Goal: Task Accomplishment & Management: Complete application form

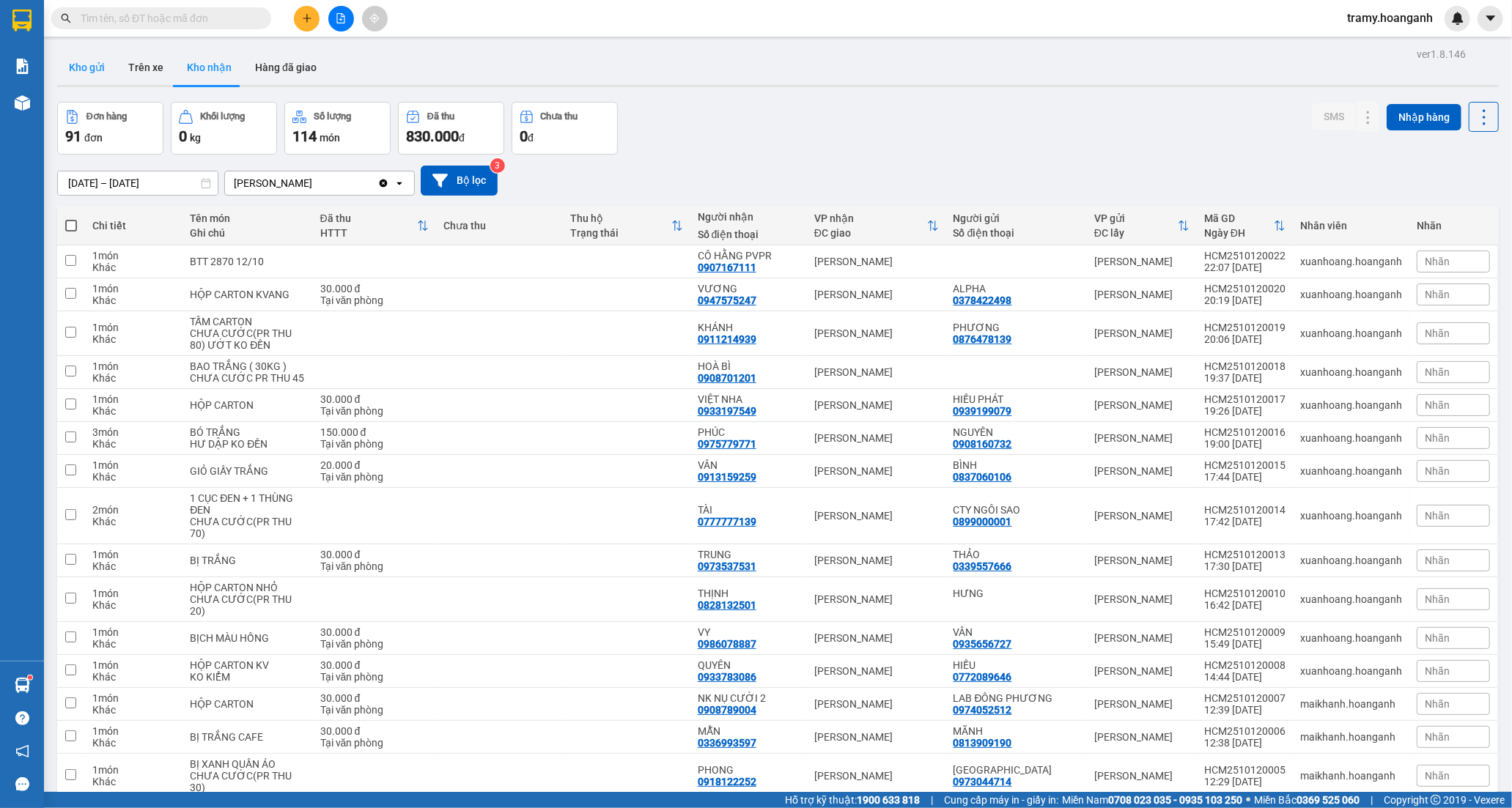
click at [99, 70] on button "Kho gửi" at bounding box center [87, 67] width 59 height 36
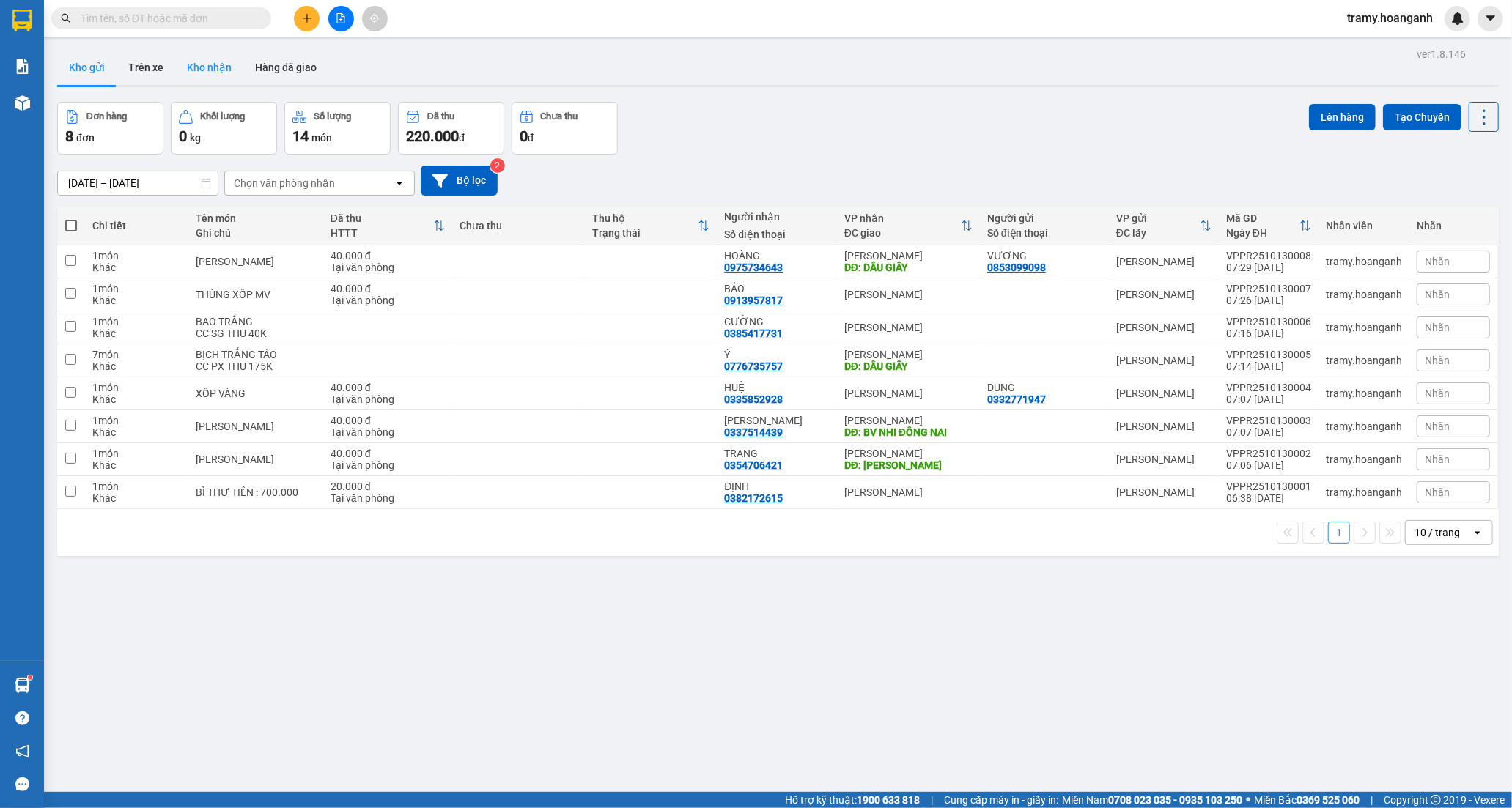
click at [227, 60] on button "Kho nhận" at bounding box center [209, 67] width 68 height 36
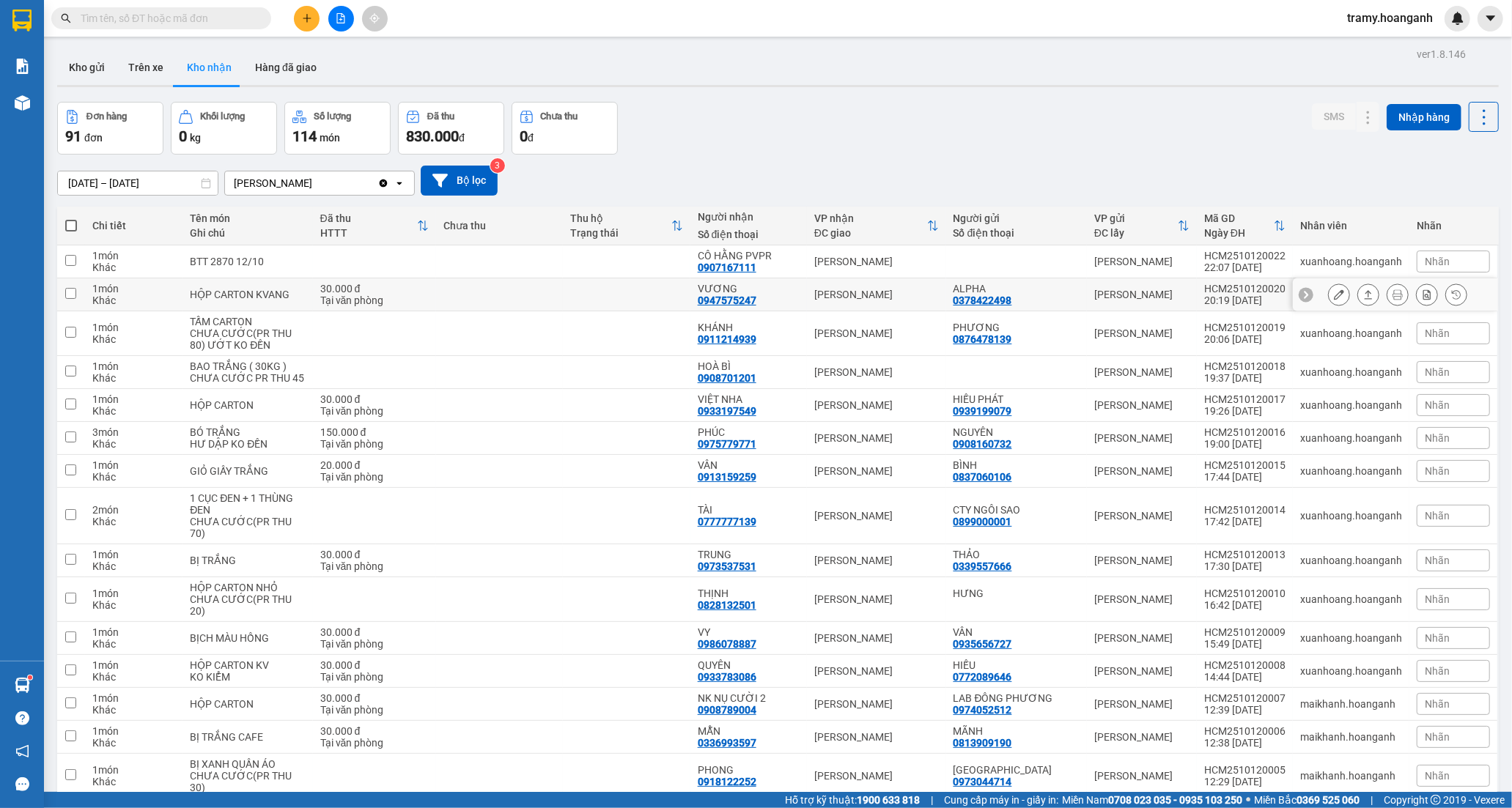
click at [700, 292] on td "VƯƠNG 0947575247" at bounding box center [749, 295] width 116 height 33
checkbox input "true"
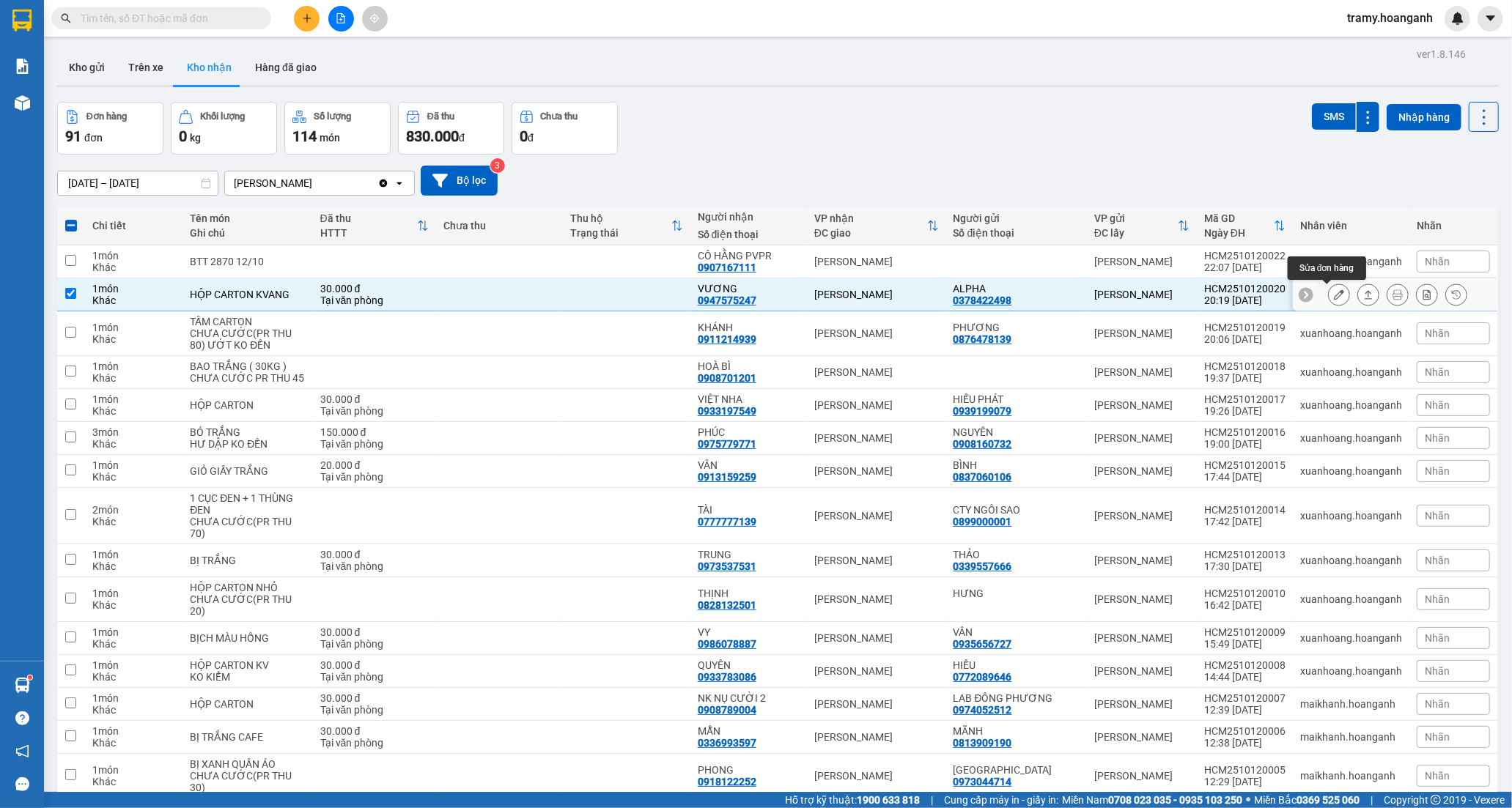
click at [1334, 295] on icon at bounding box center [1338, 294] width 10 height 10
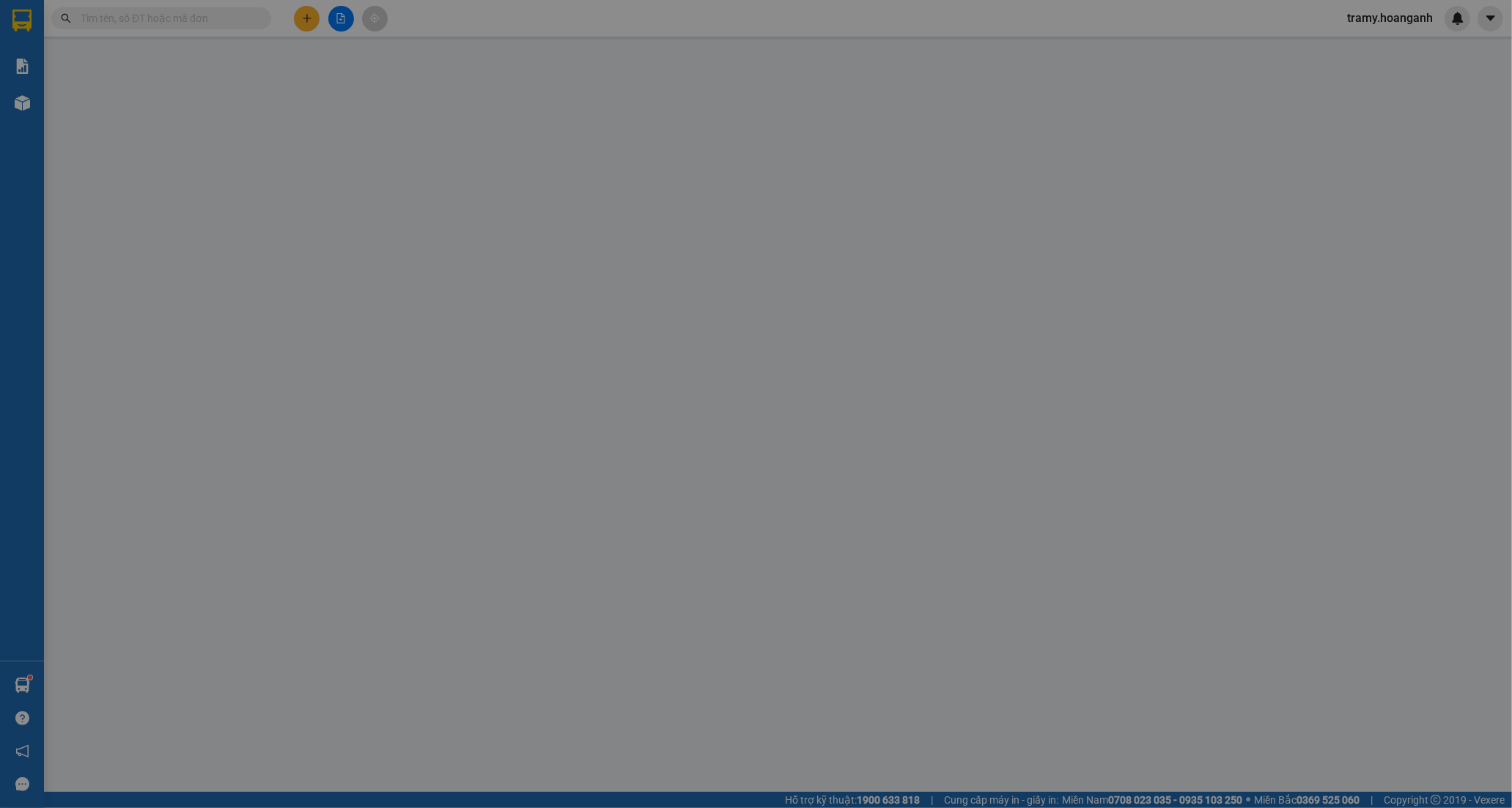
type input "0378422498"
type input "ALPHA"
type input "0947575247"
type input "VƯƠNG"
type input "0"
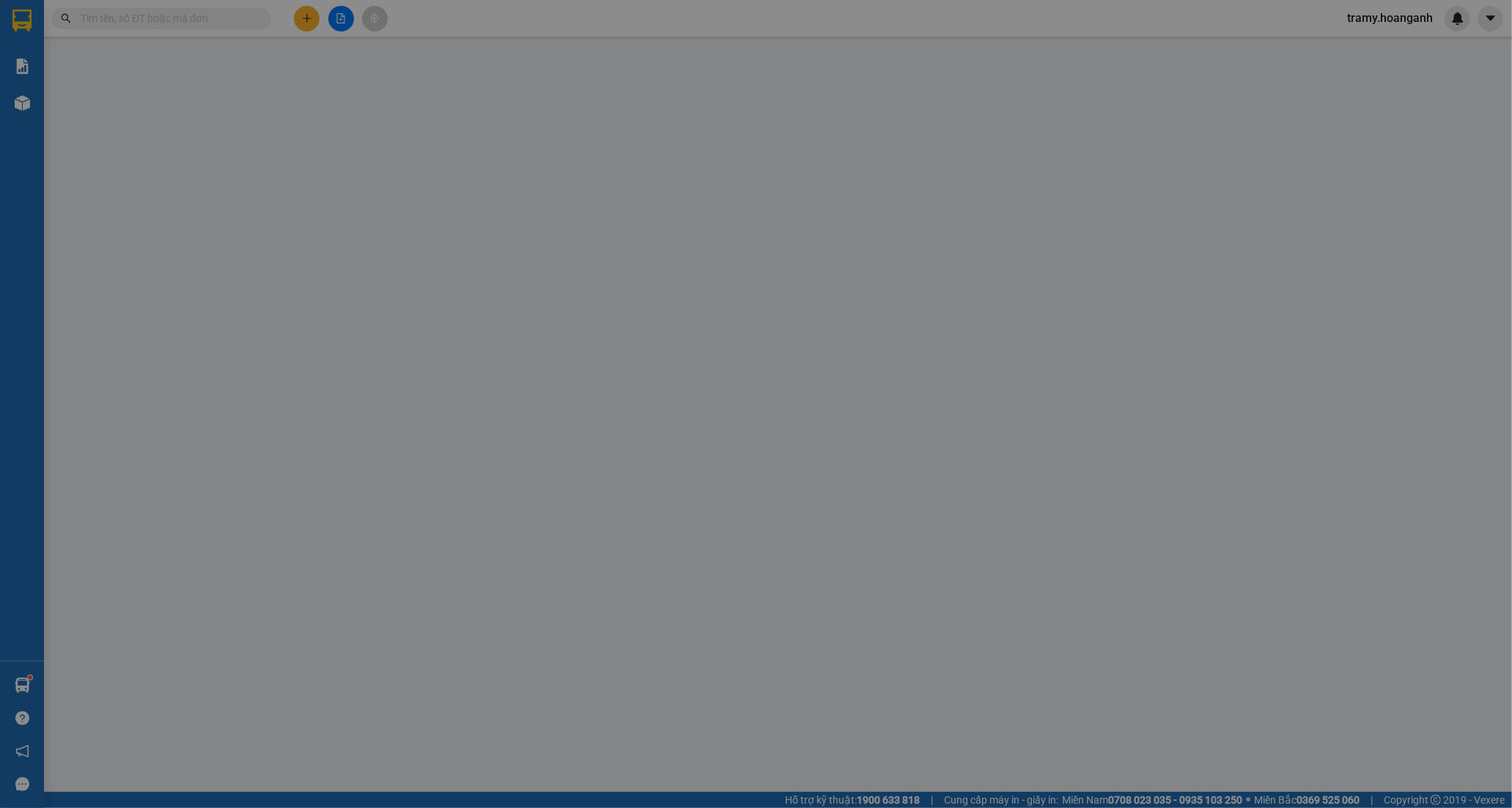
type input "30.000"
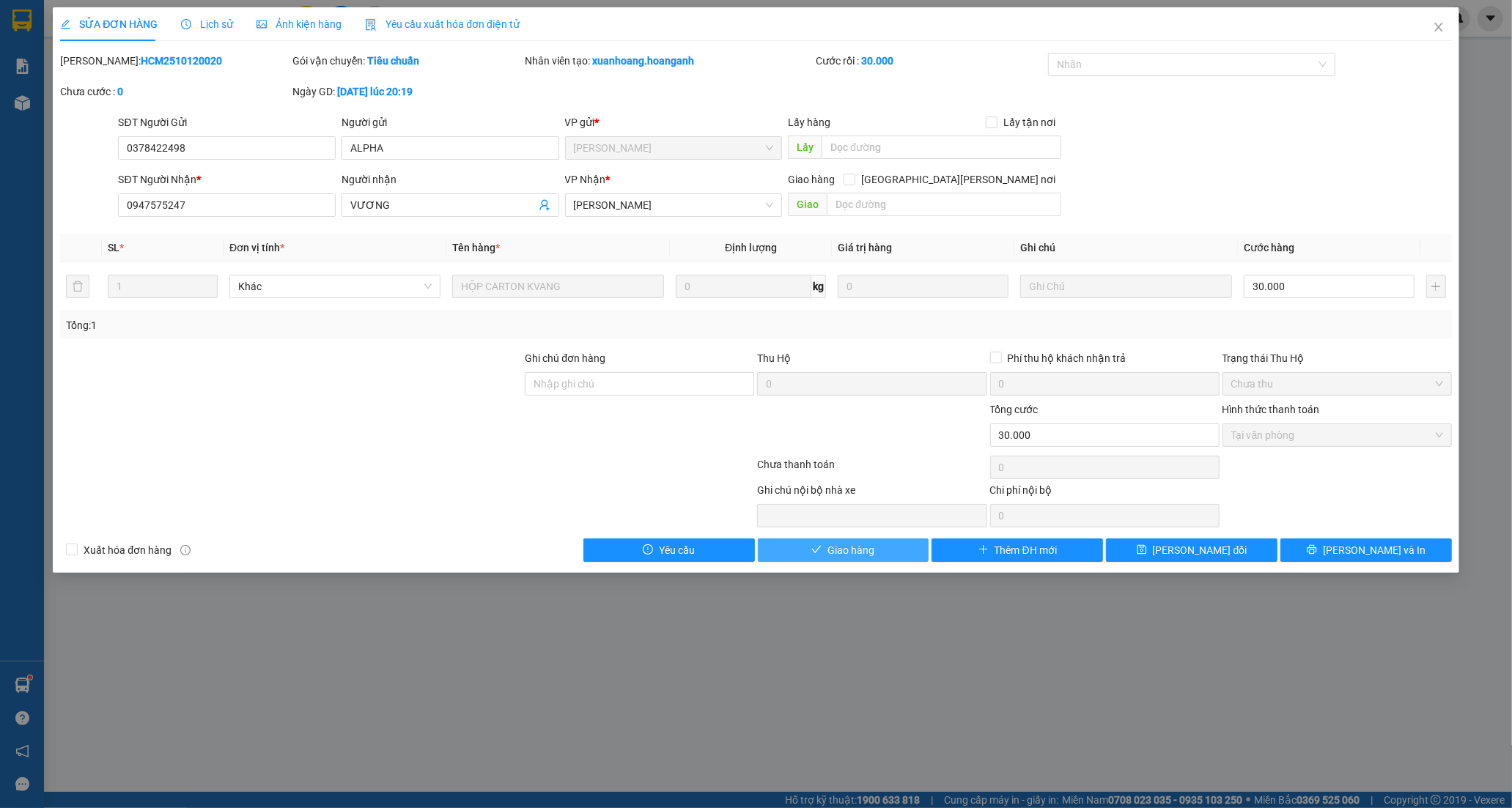
click at [834, 555] on span "Giao hàng" at bounding box center [850, 550] width 47 height 17
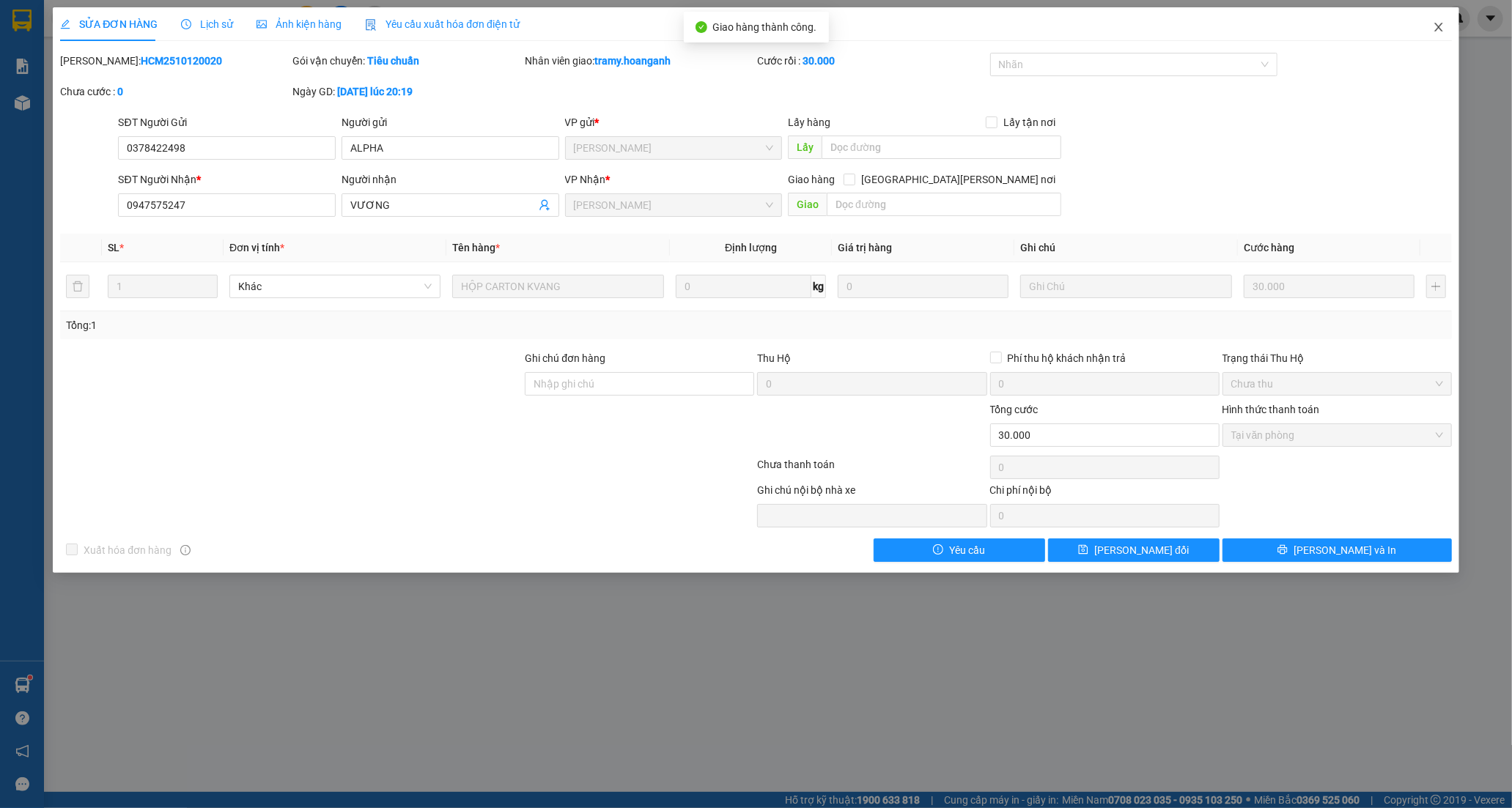
click at [1440, 25] on icon "close" at bounding box center [1438, 26] width 8 height 9
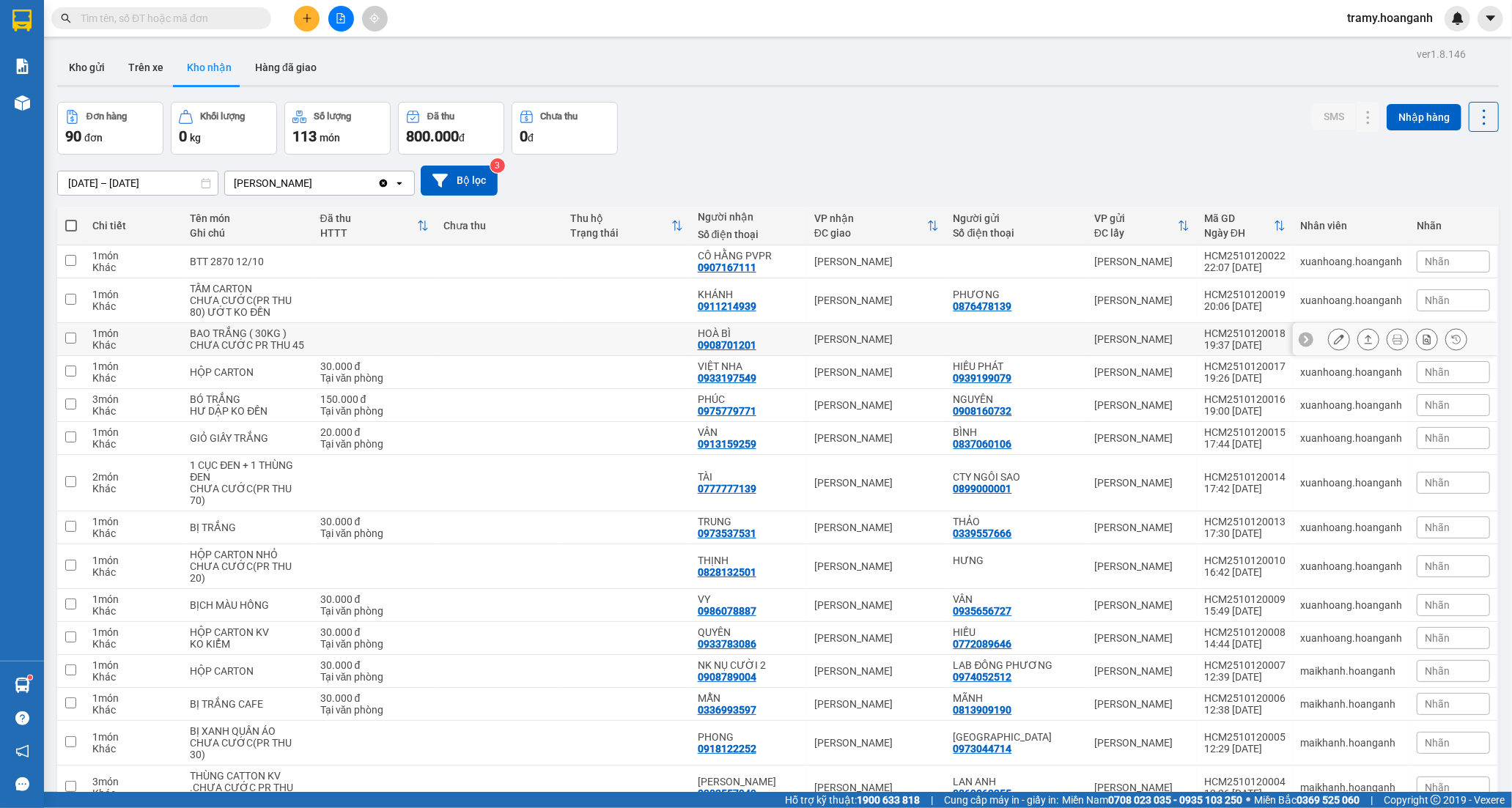
click at [733, 335] on div "HOÀ BÌ" at bounding box center [748, 333] width 102 height 12
checkbox input "true"
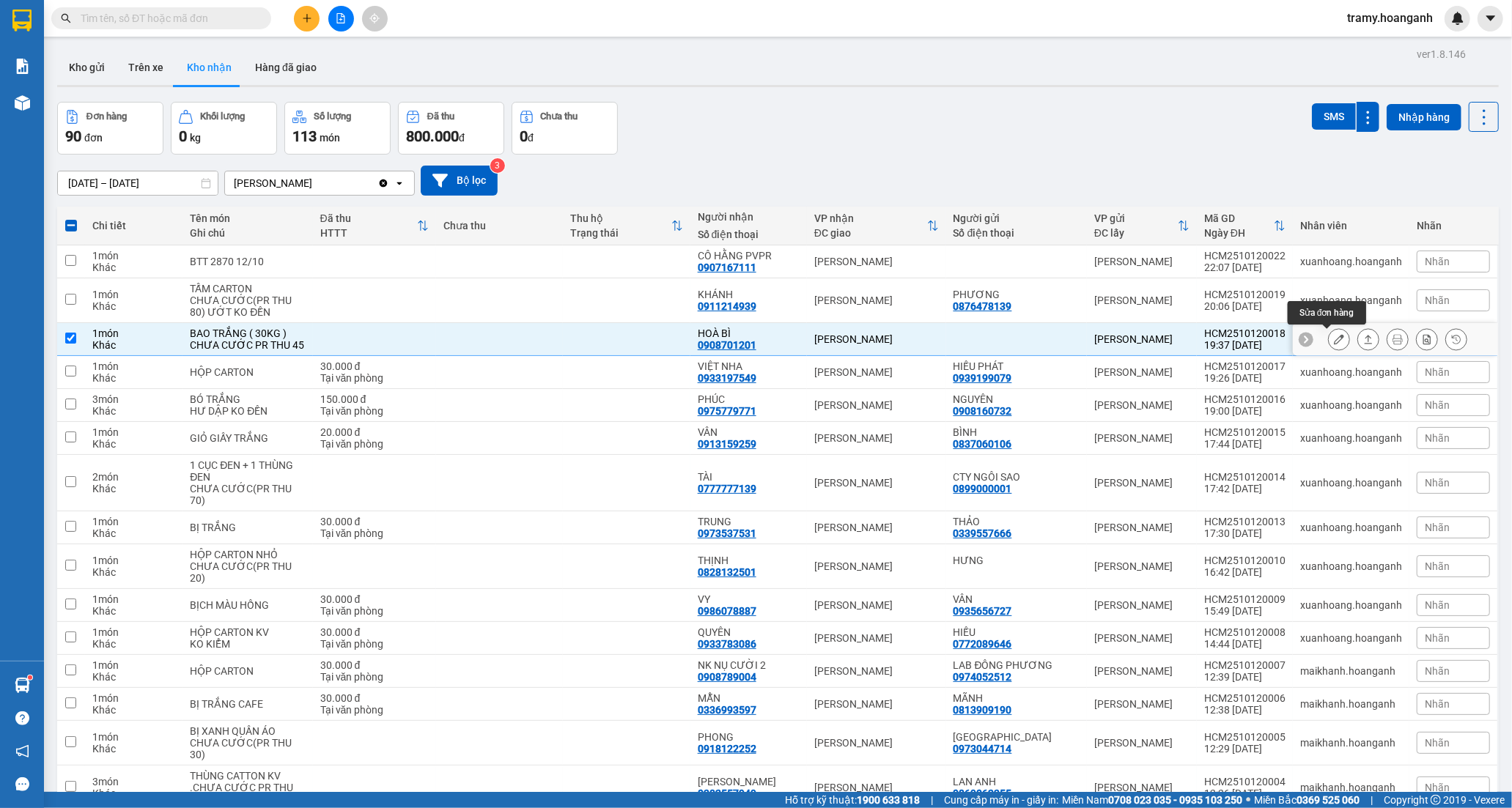
click at [1334, 338] on icon at bounding box center [1338, 339] width 10 height 10
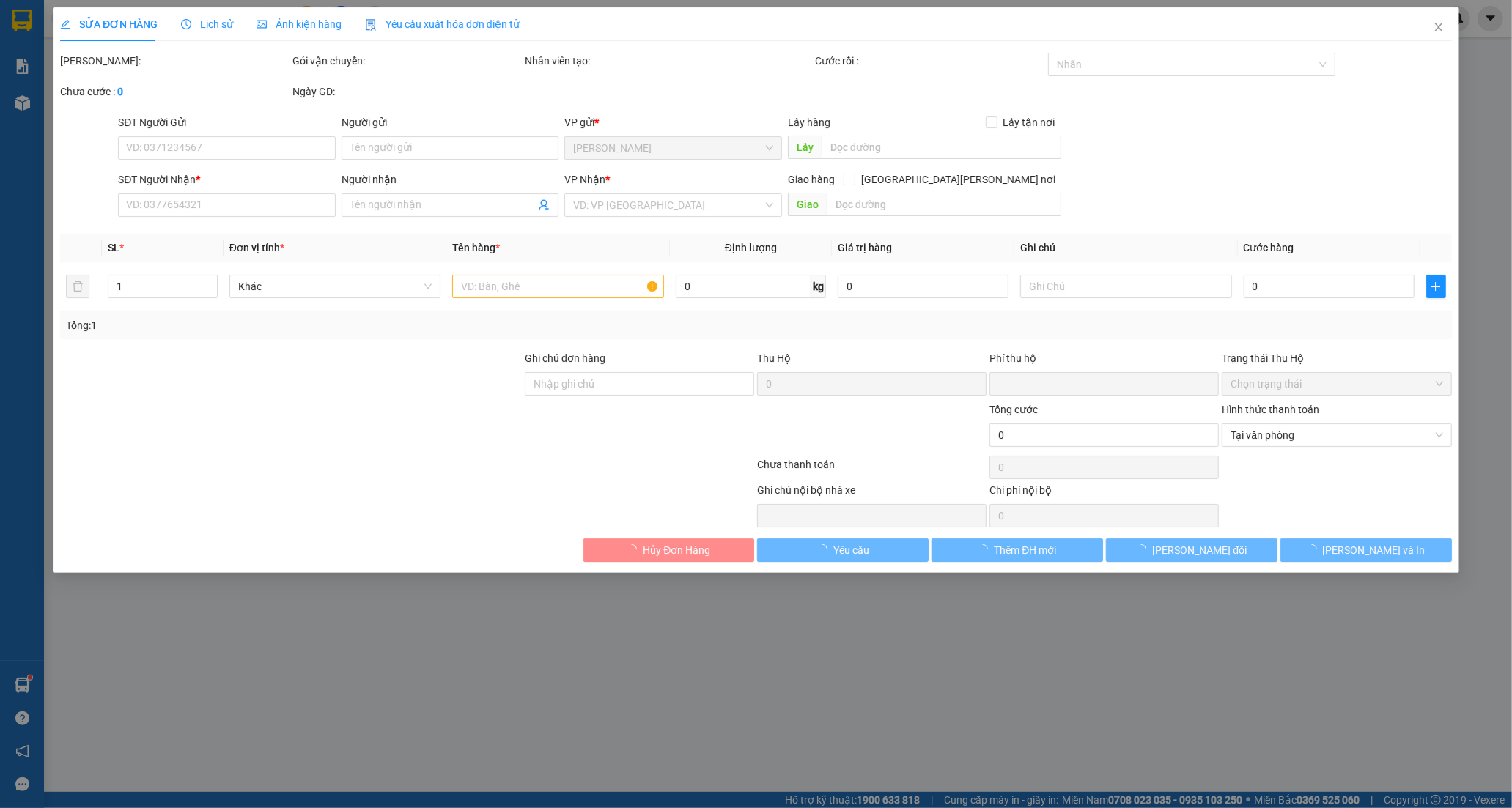
type input "0908701201"
type input "HOÀ BÌ"
type input "0"
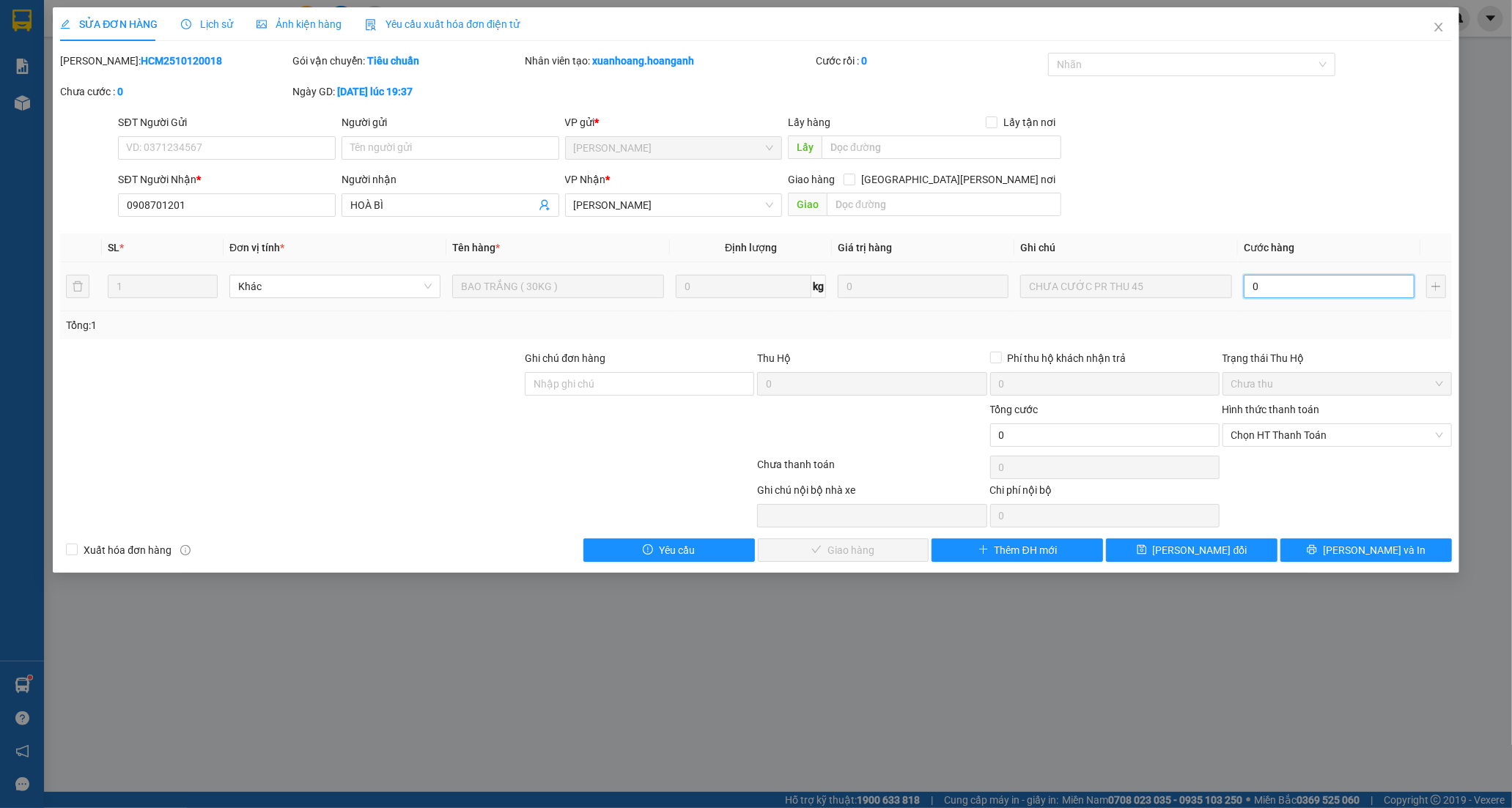
click at [1263, 294] on input "0" at bounding box center [1329, 287] width 171 height 23
type input "4"
type input "45"
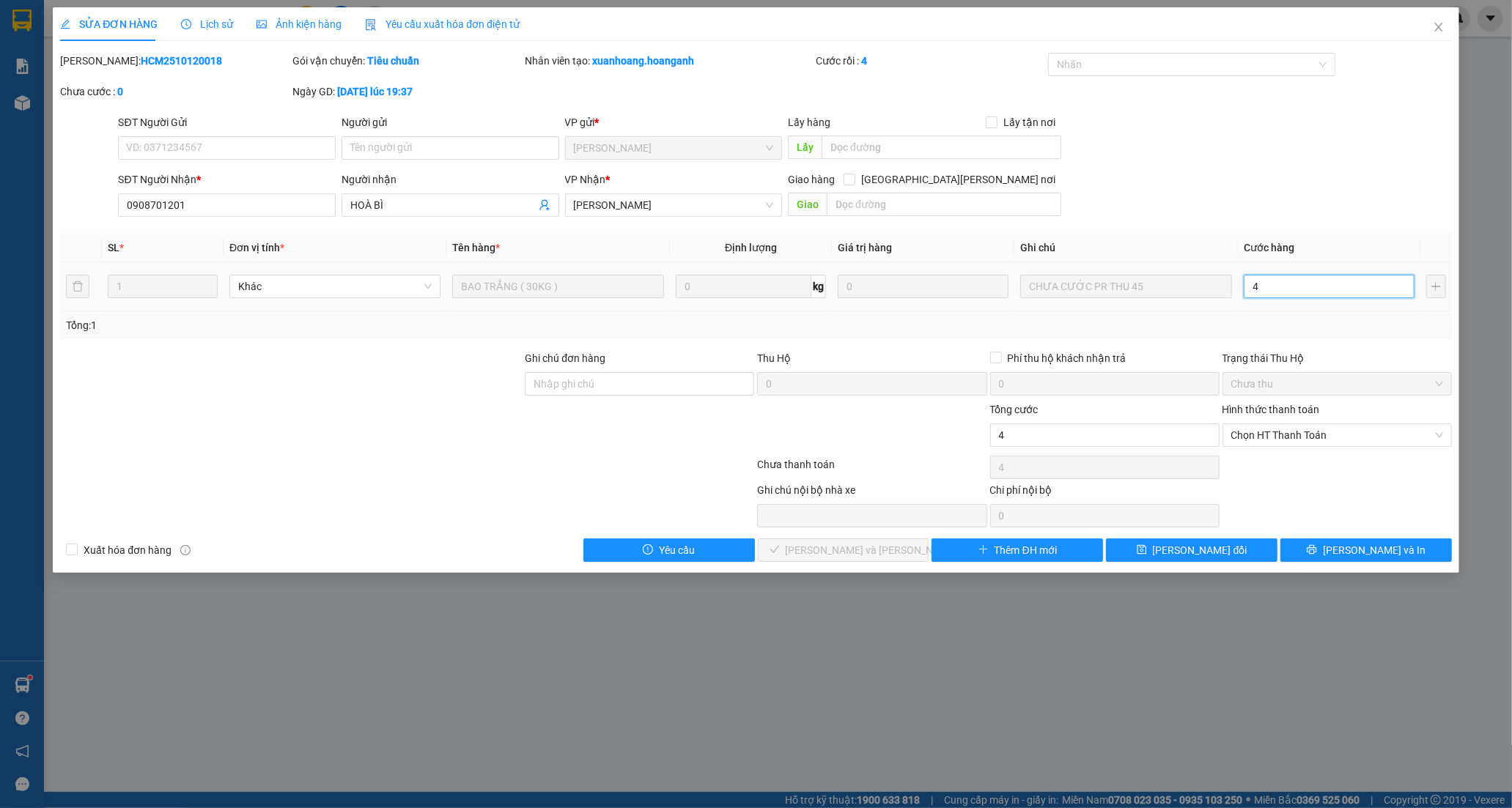
type input "45"
click at [1314, 440] on span "Chọn HT Thanh Toán" at bounding box center [1337, 435] width 212 height 22
type input "45"
type input "45.000"
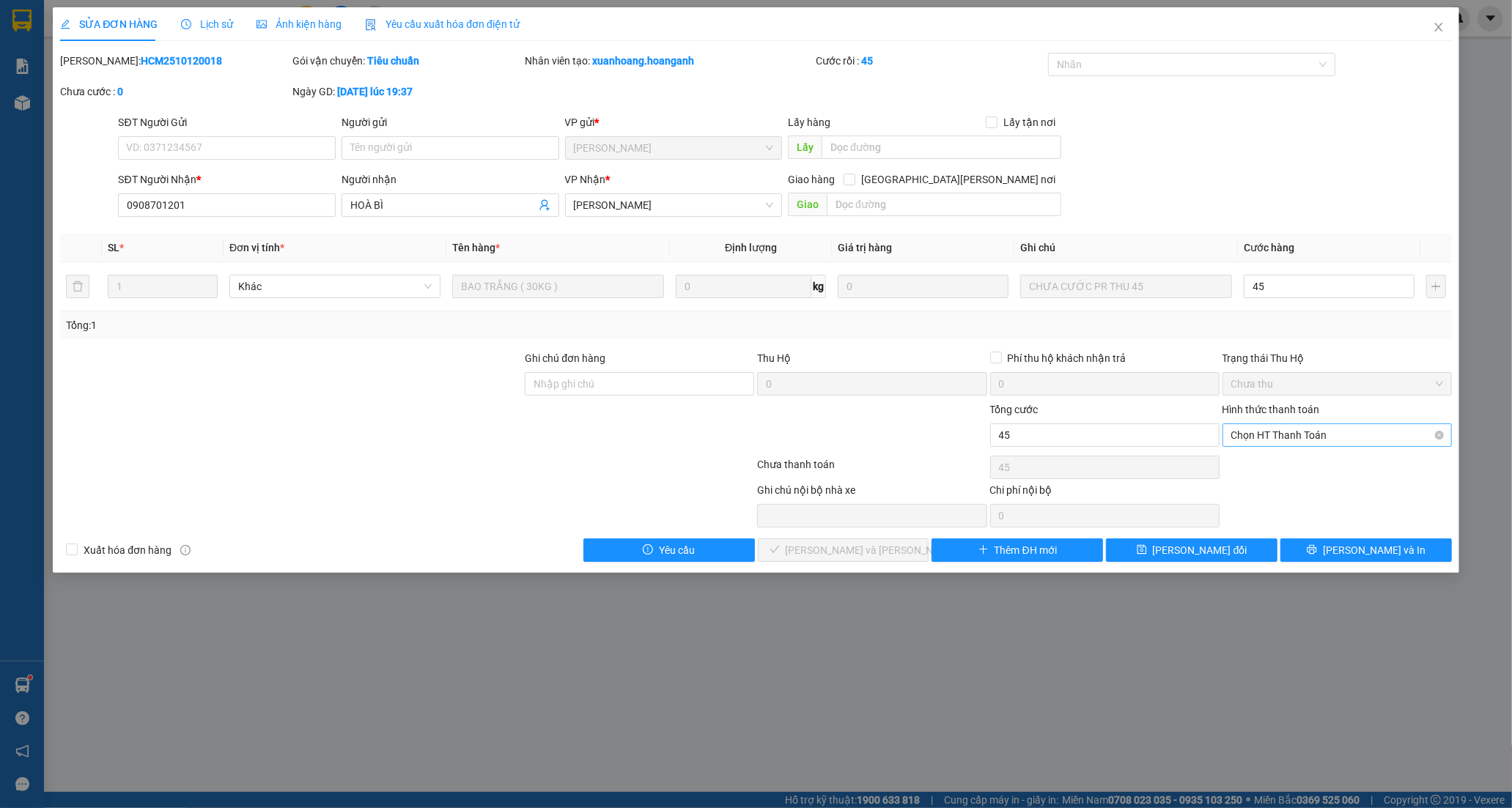
type input "45.000"
click at [1271, 462] on div "Tại văn phòng" at bounding box center [1337, 465] width 212 height 17
type input "0"
click at [844, 539] on button "[PERSON_NAME] và Giao hàng" at bounding box center [844, 550] width 172 height 23
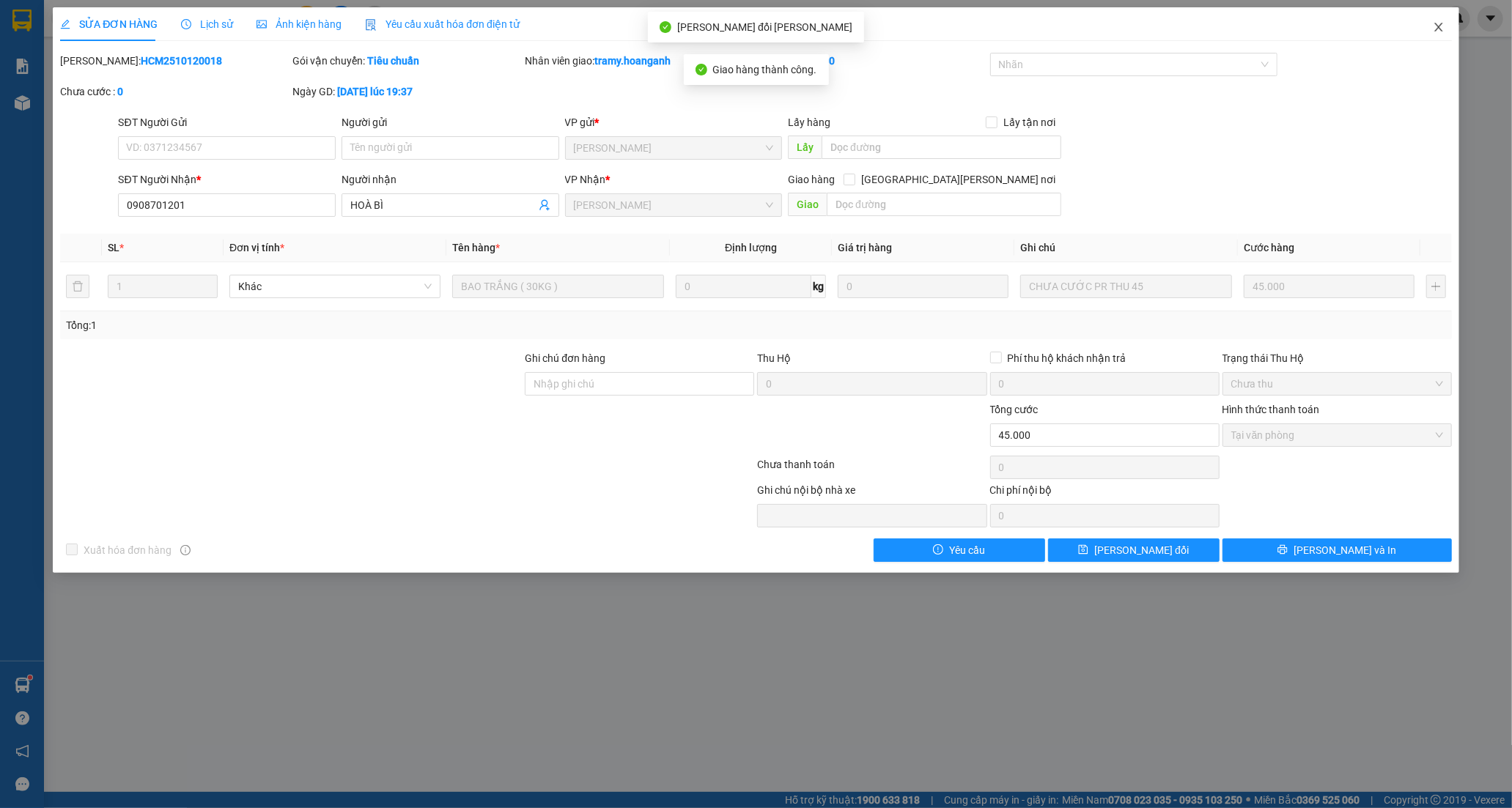
click at [1433, 30] on icon "close" at bounding box center [1438, 27] width 12 height 12
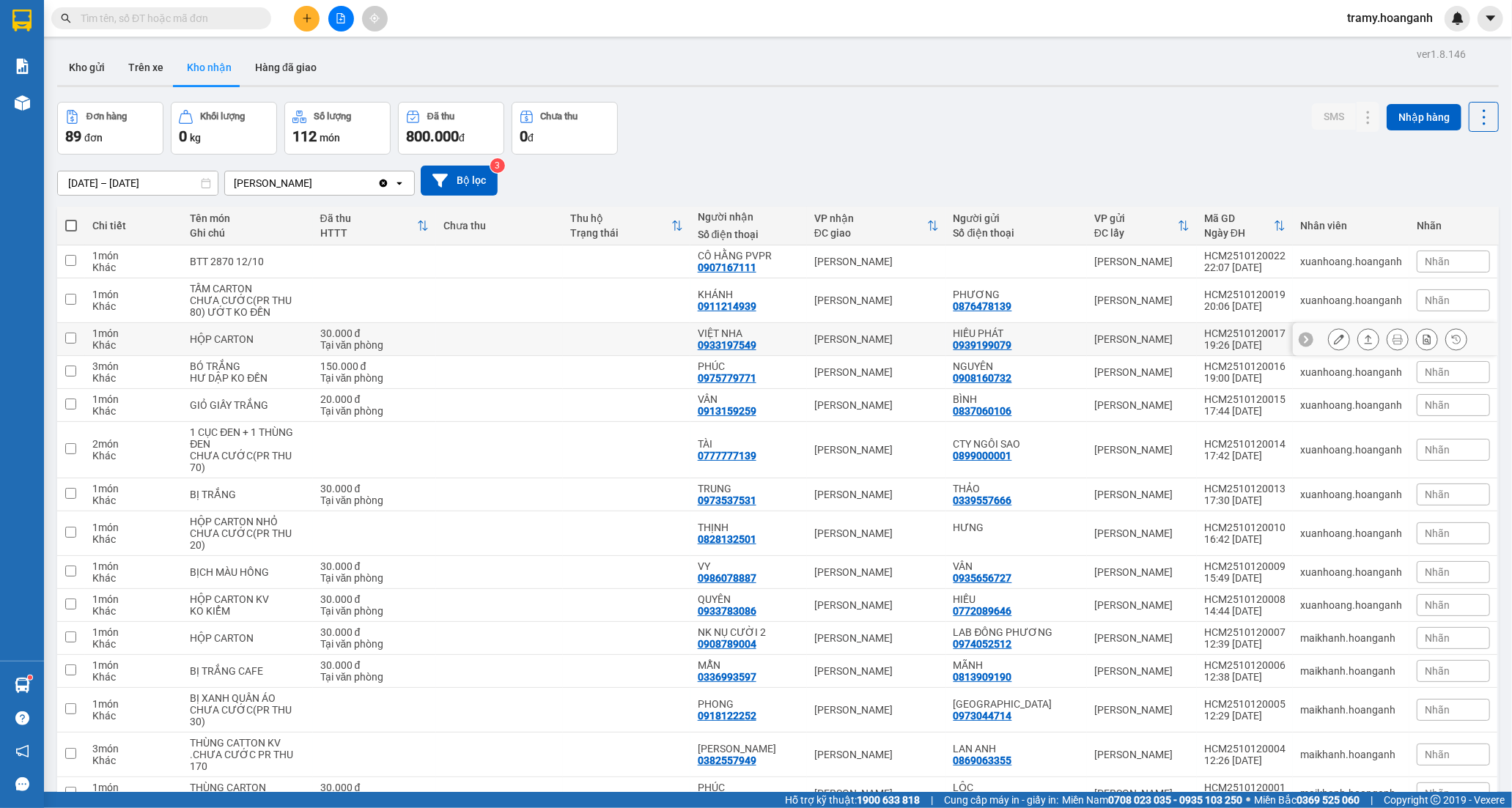
click at [784, 348] on div "VIỆT NHA 0933197549" at bounding box center [748, 339] width 102 height 23
checkbox input "true"
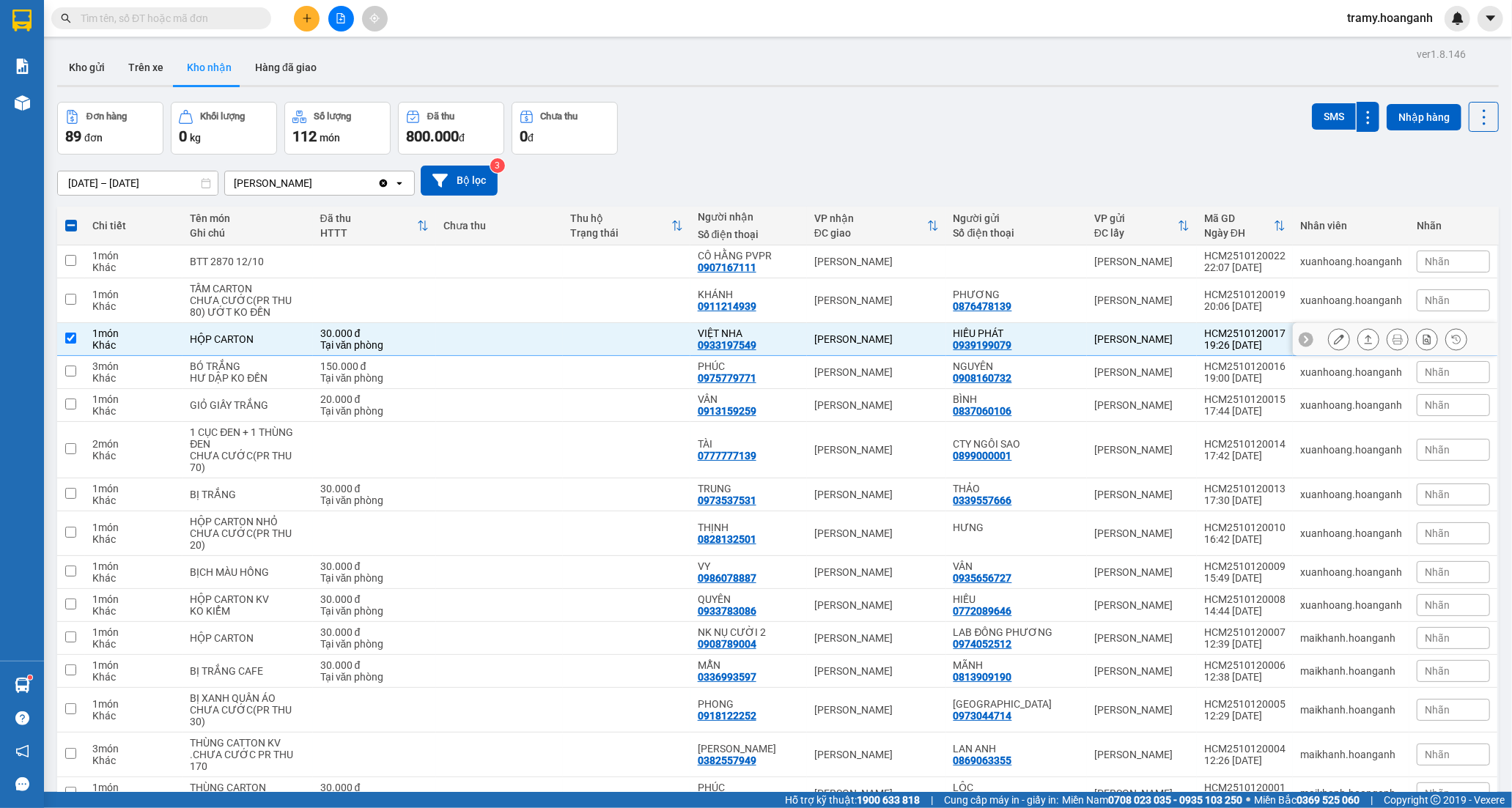
click at [1338, 330] on div at bounding box center [1397, 339] width 140 height 22
click at [1334, 340] on icon at bounding box center [1338, 339] width 10 height 10
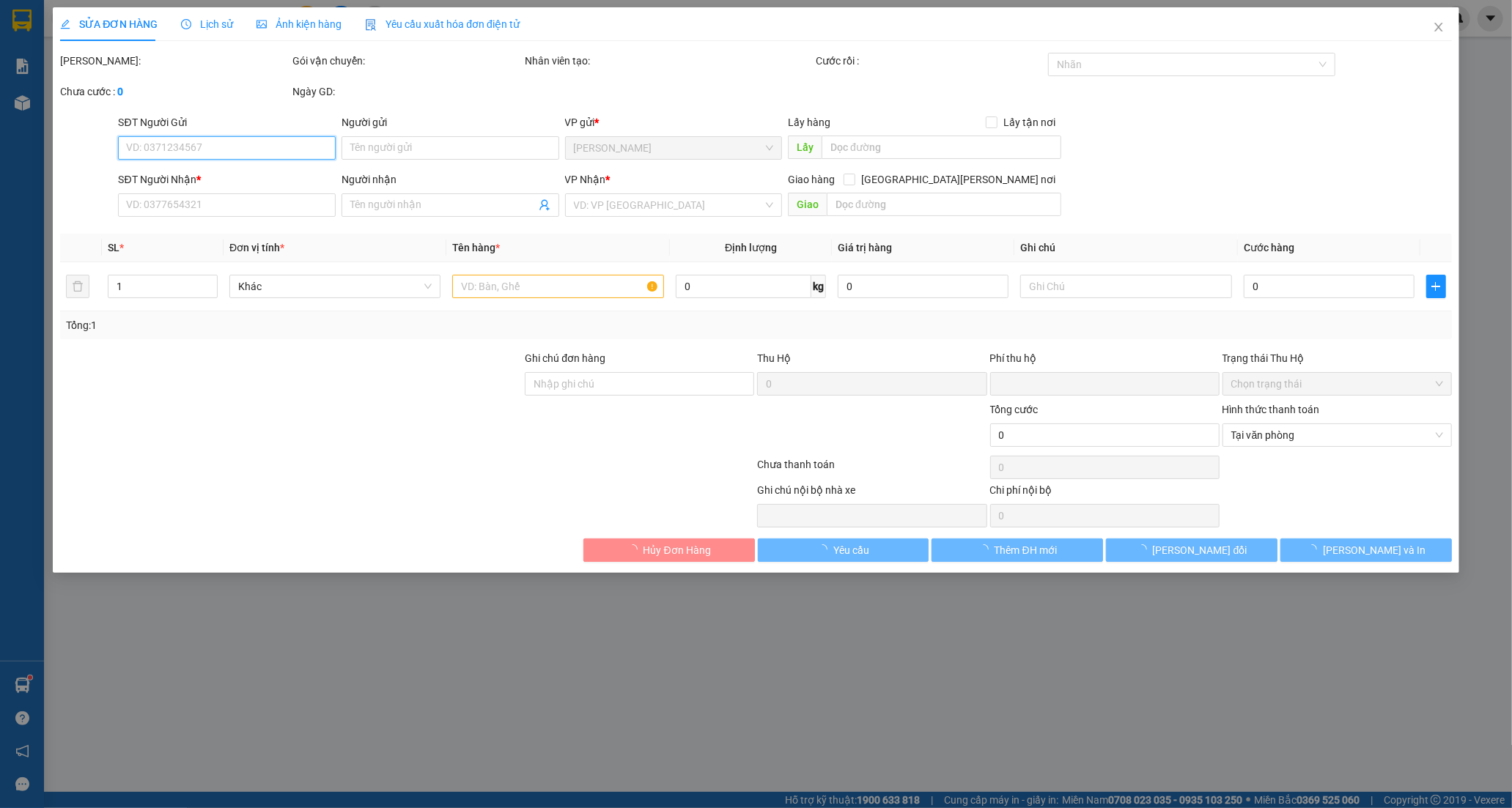
type input "0939199079"
type input "HIẾU PHÁT"
type input "0933197549"
type input "VIỆT NHA"
type input "0"
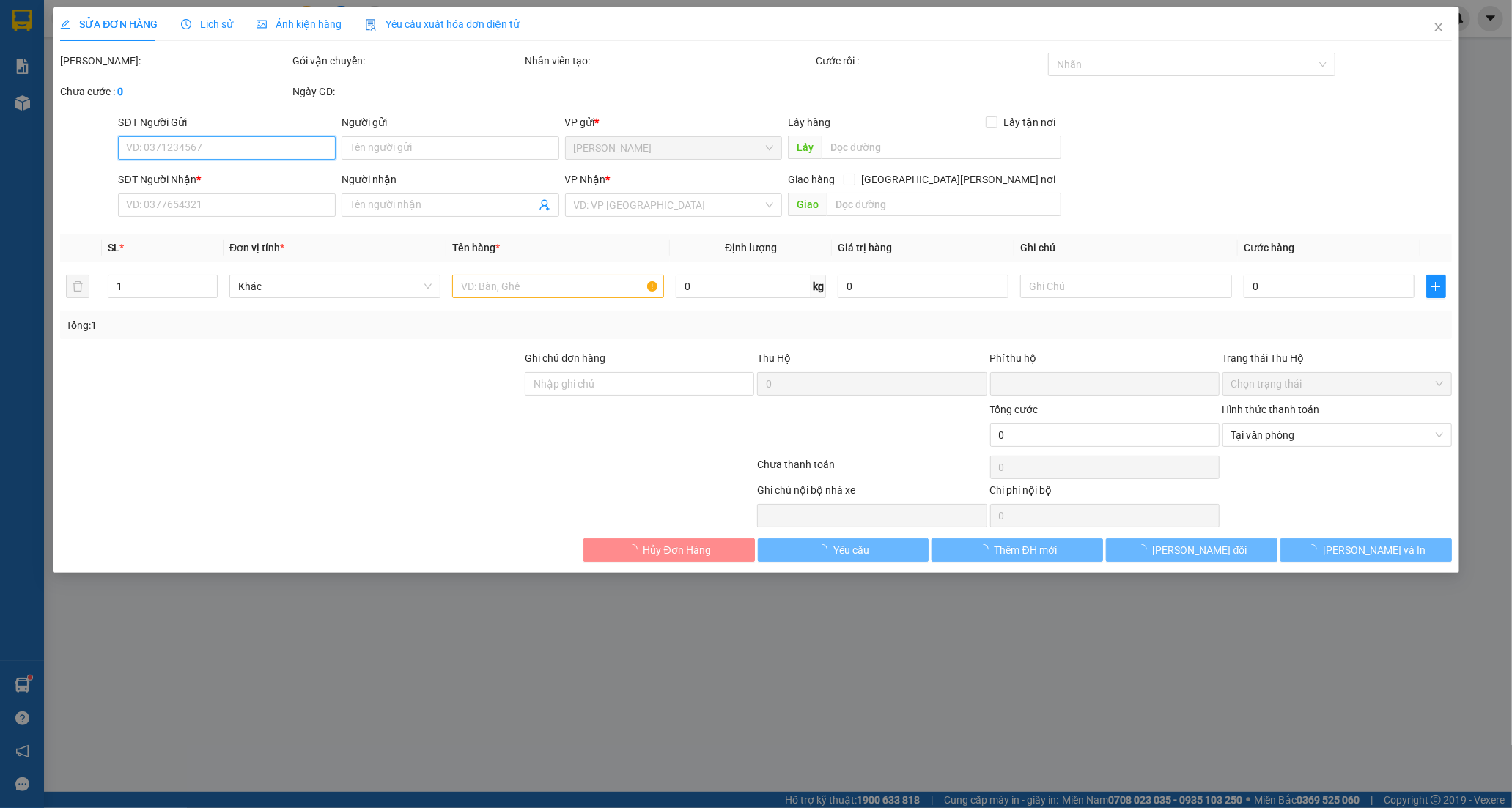
type input "30.000"
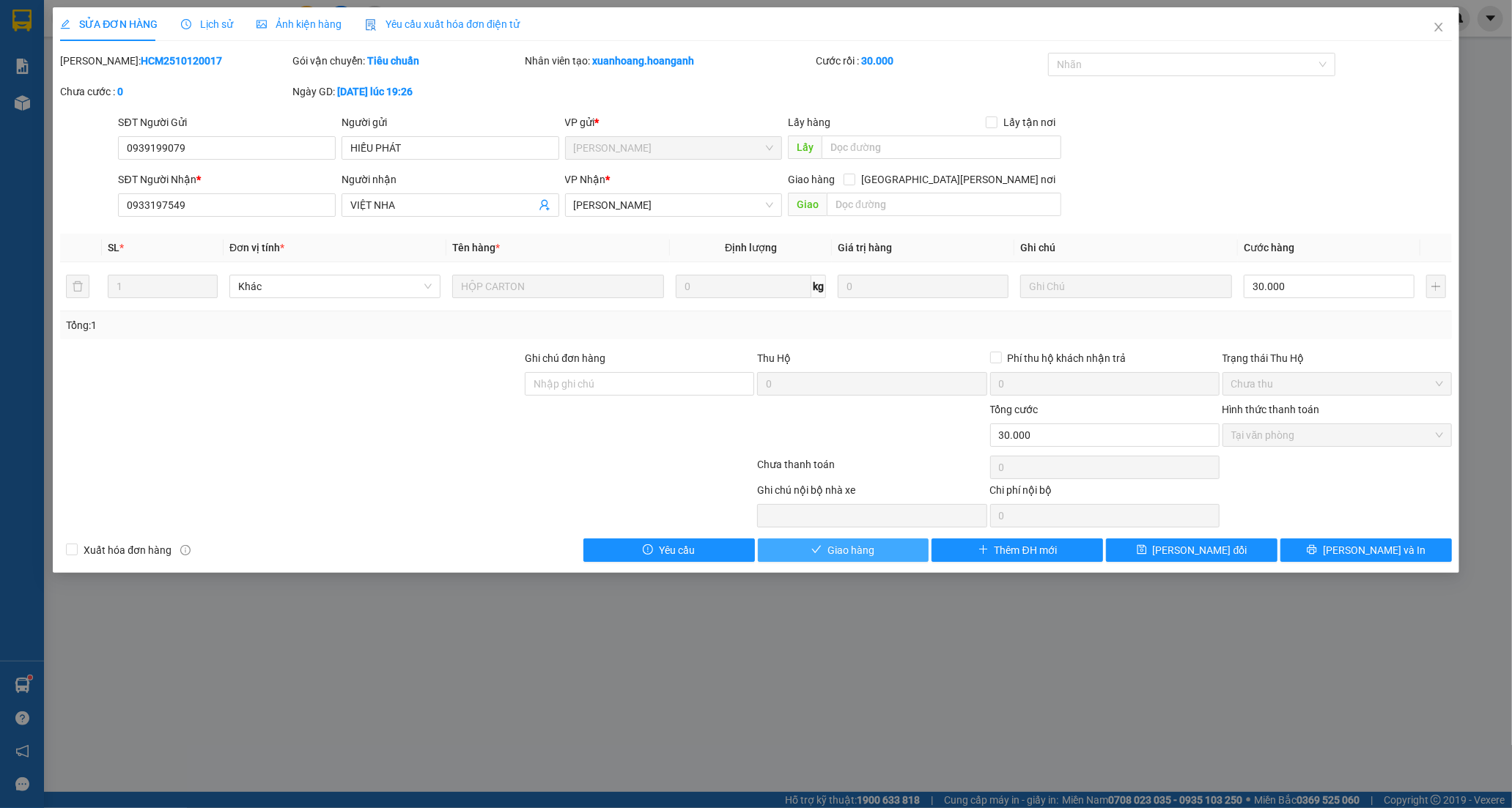
click at [833, 550] on span "Giao hàng" at bounding box center [850, 550] width 47 height 17
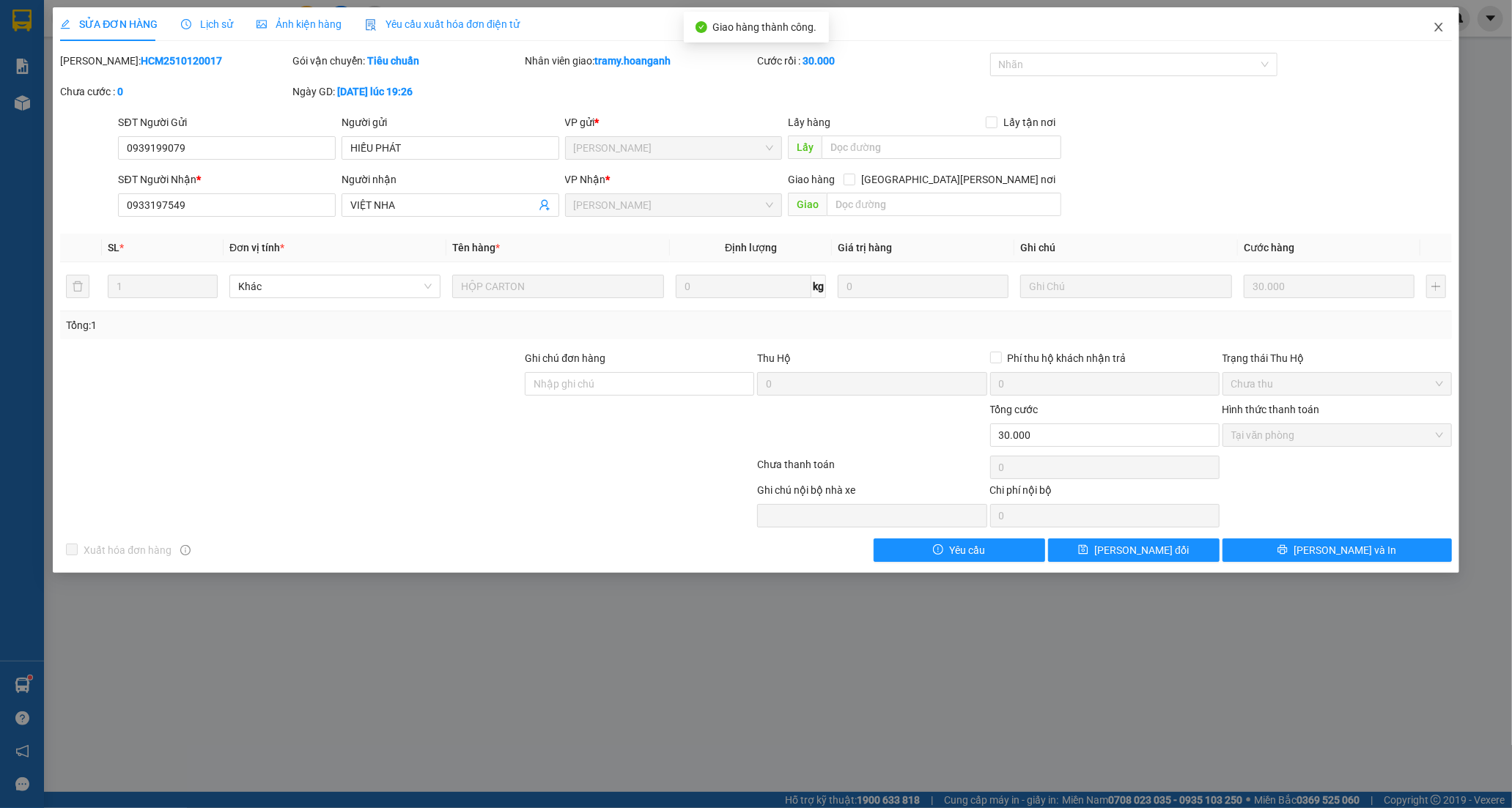
click at [1441, 26] on icon "close" at bounding box center [1438, 27] width 12 height 12
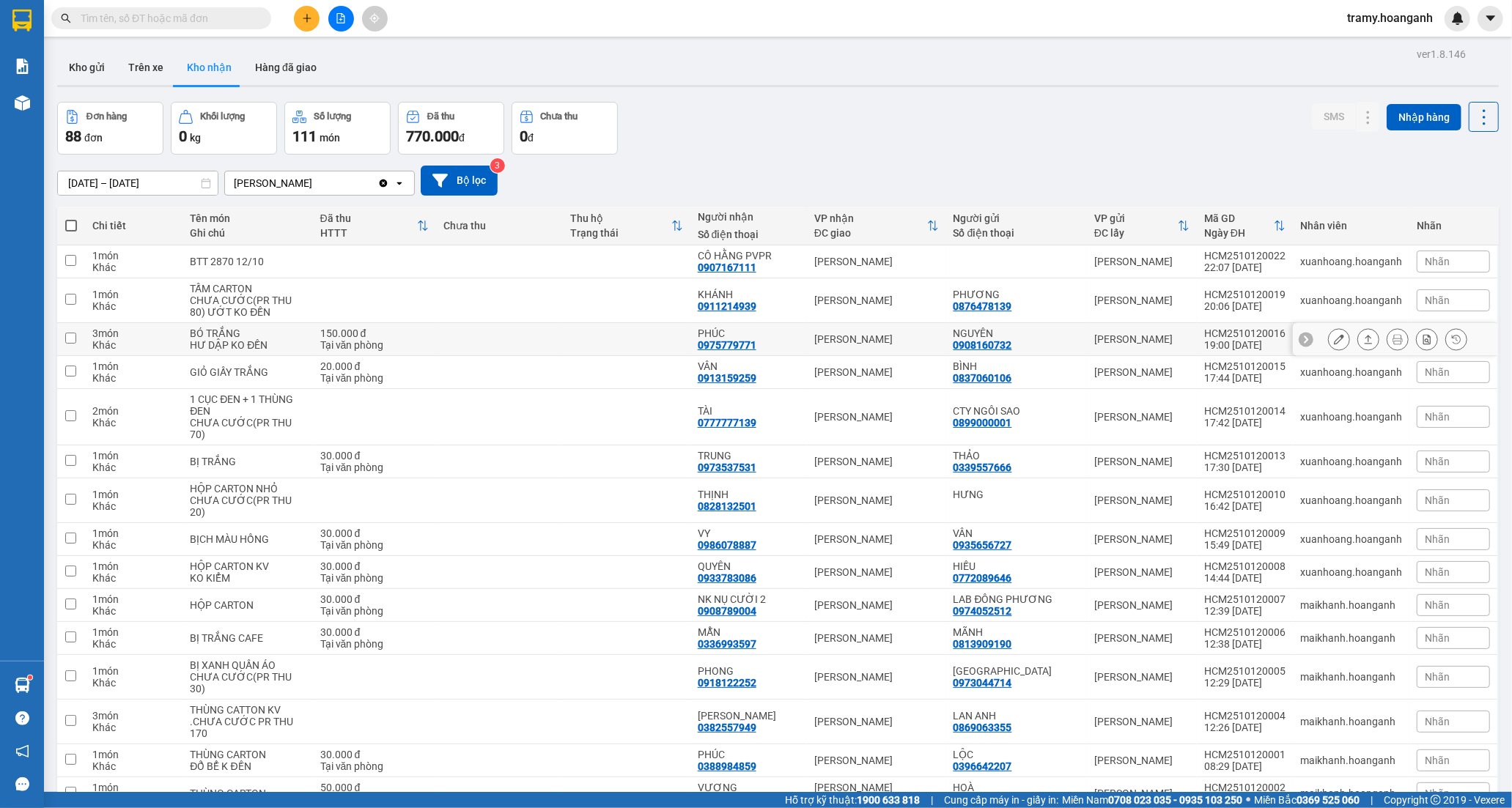
click at [794, 337] on div "PHÚC" at bounding box center [748, 333] width 102 height 12
checkbox input "true"
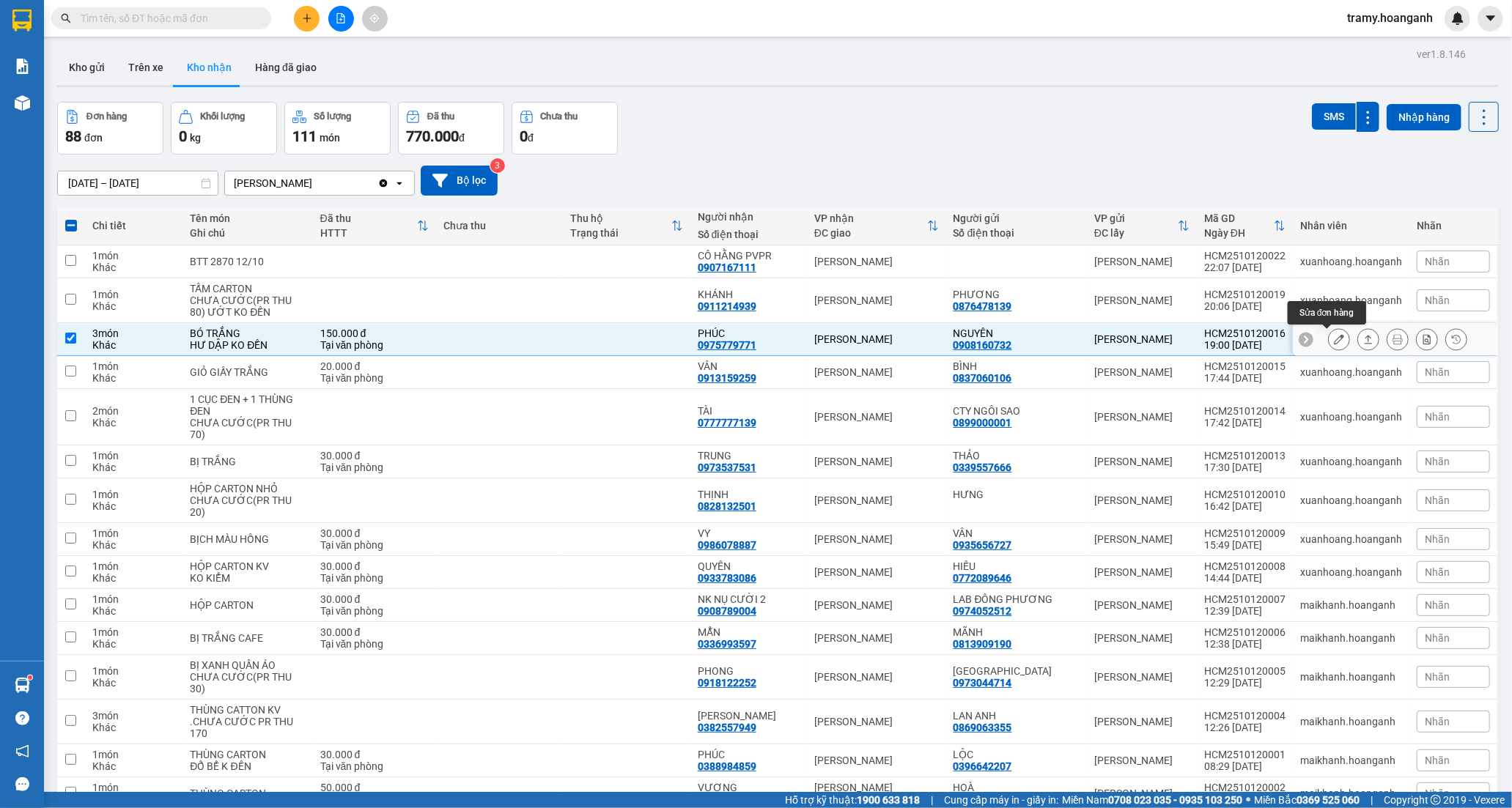
click at [1332, 340] on button at bounding box center [1338, 340] width 21 height 26
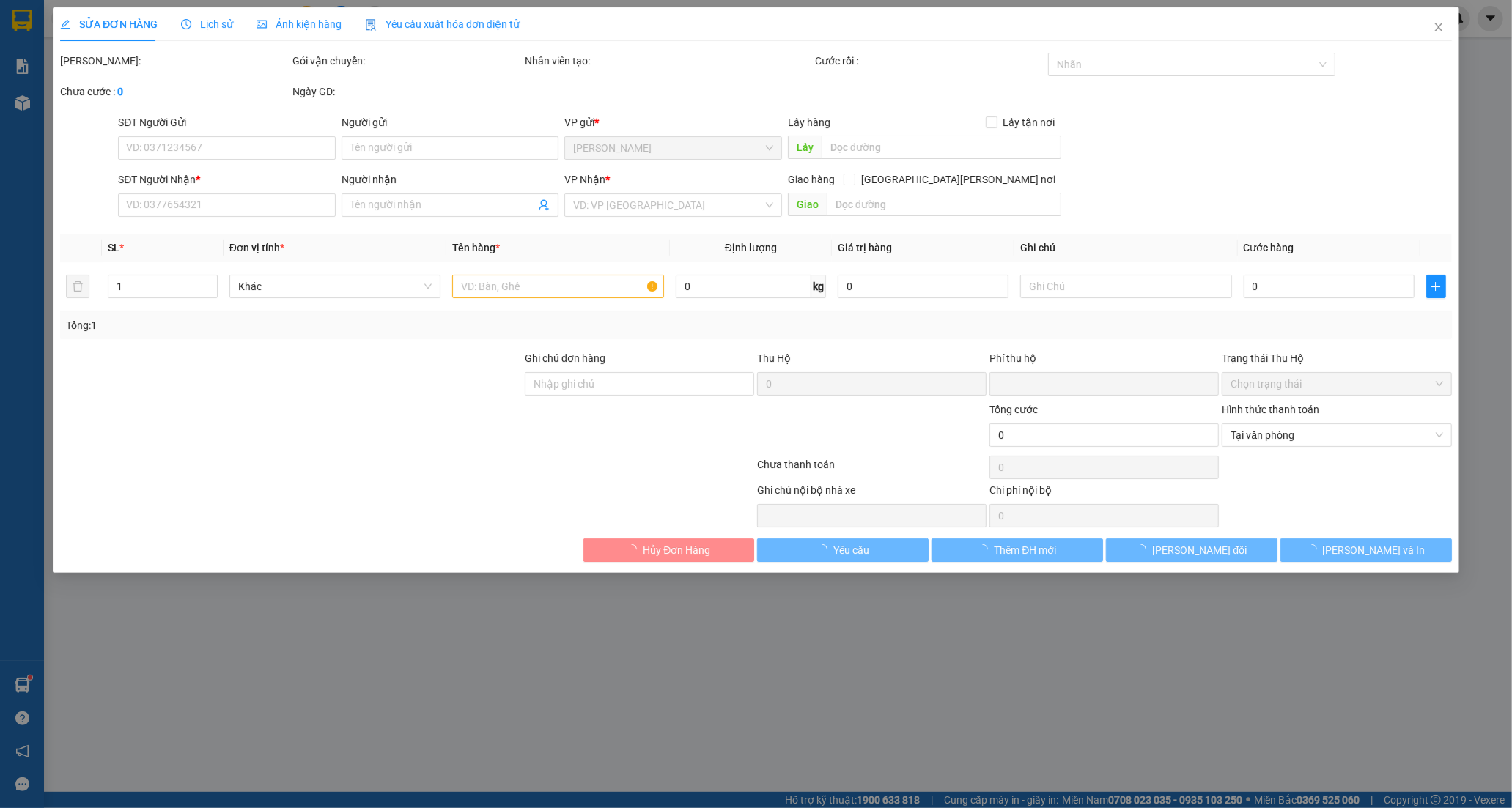
type input "0908160732"
type input "NGUYÊN"
type input "0975779771"
type input "PHÚC"
type input "0"
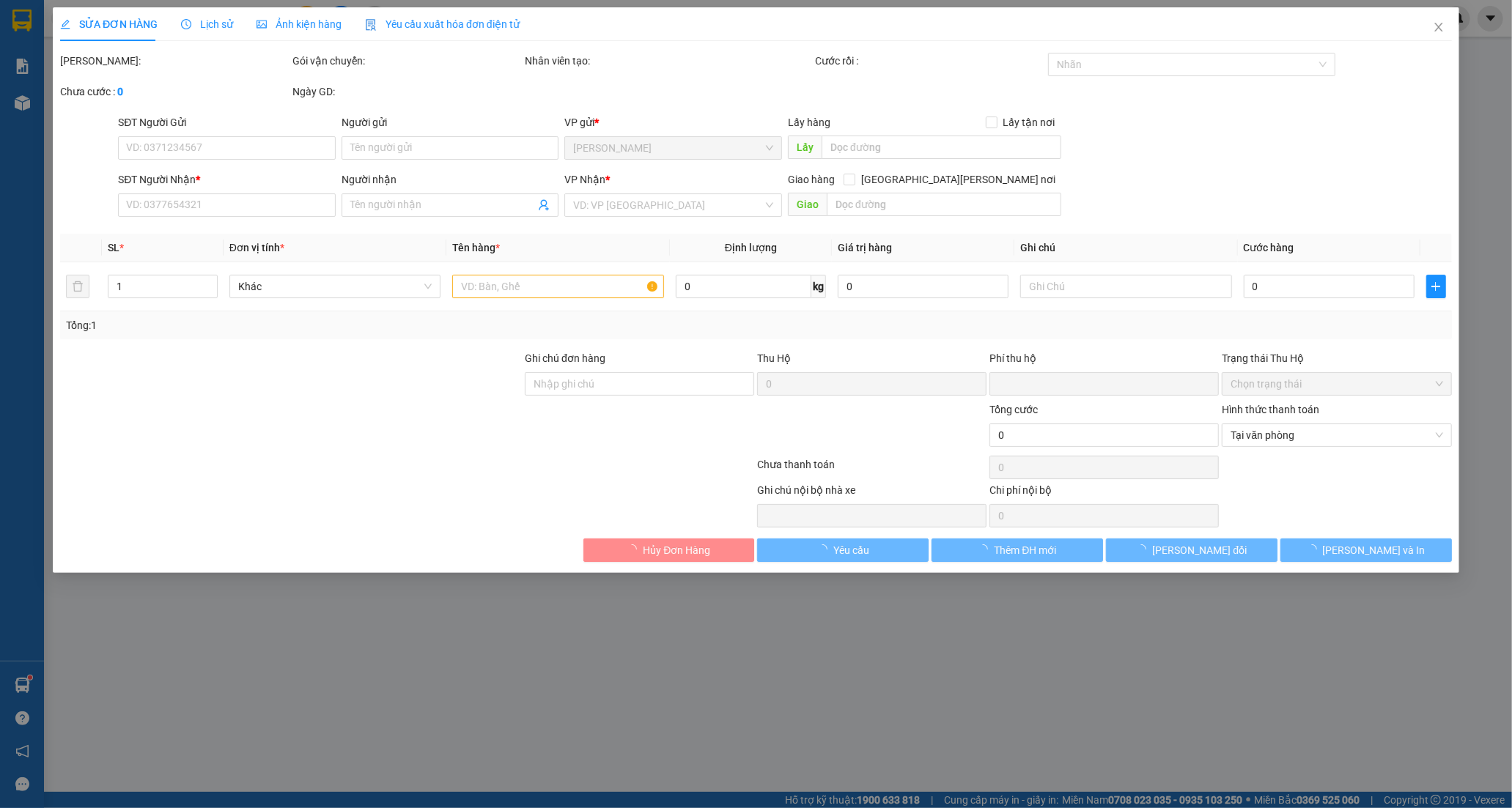
type input "150.000"
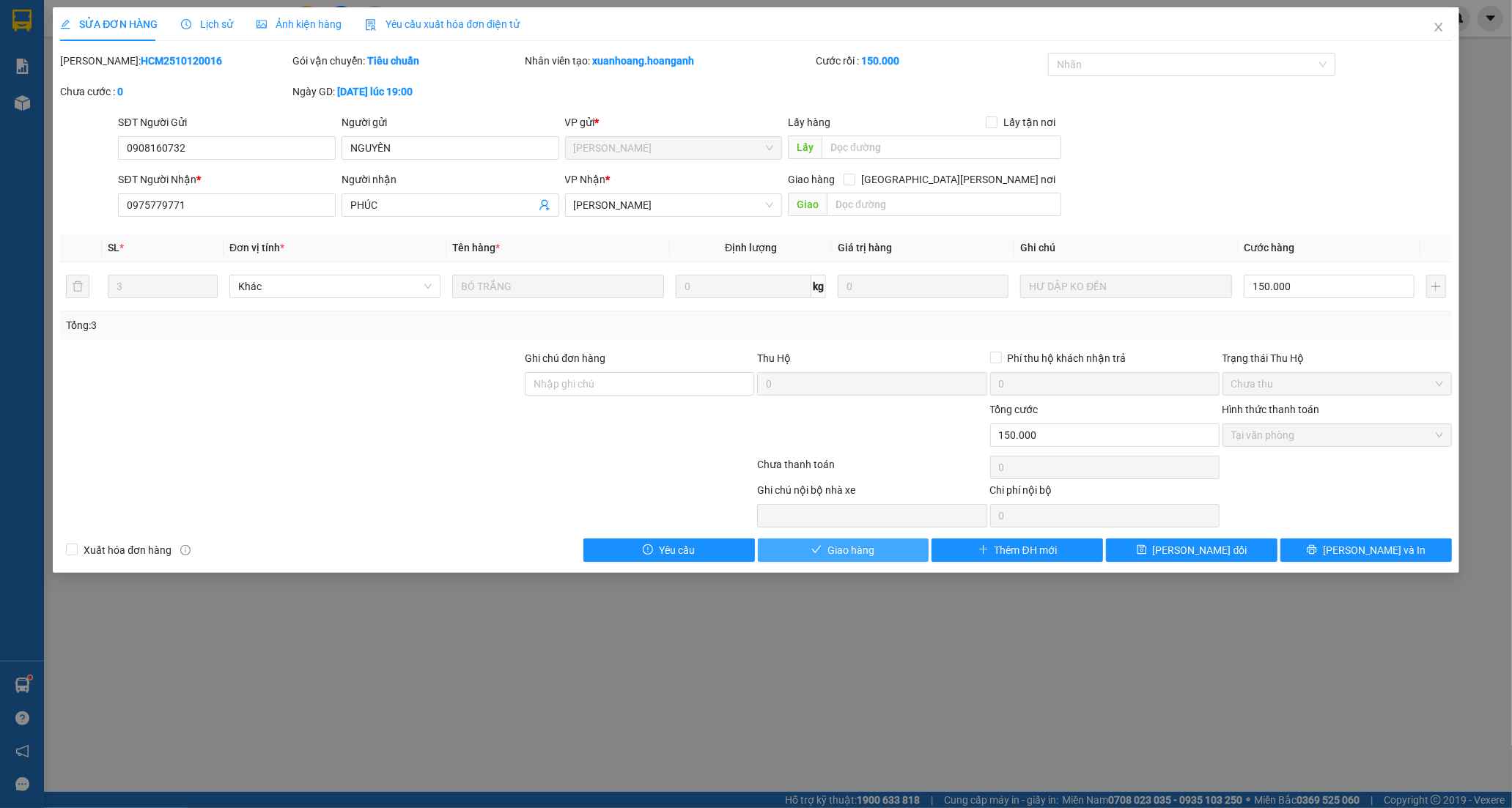
click at [870, 548] on span "Giao hàng" at bounding box center [850, 550] width 47 height 17
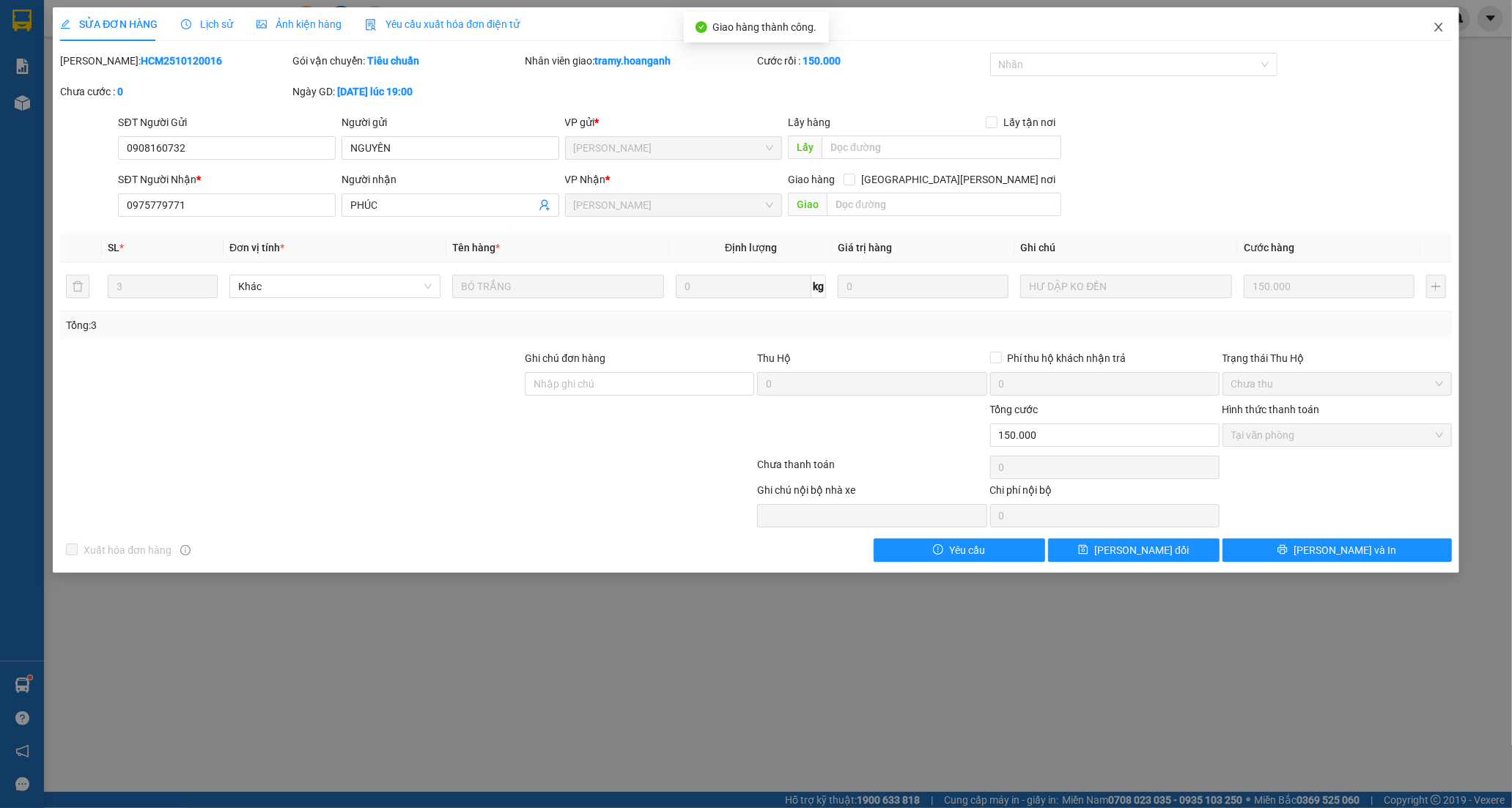
click at [1438, 30] on icon "close" at bounding box center [1438, 27] width 12 height 12
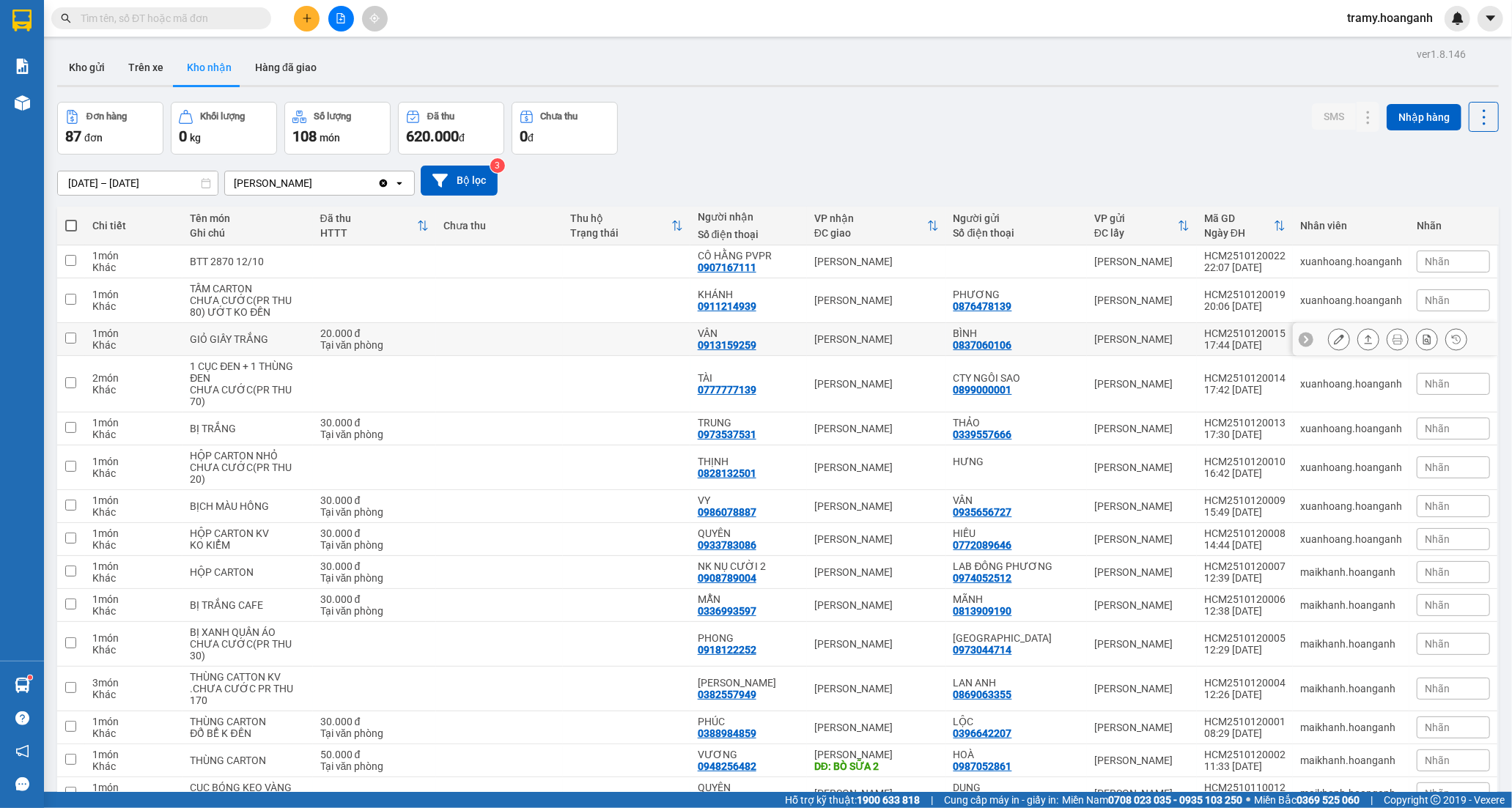
click at [730, 330] on div "VÂN" at bounding box center [748, 333] width 102 height 12
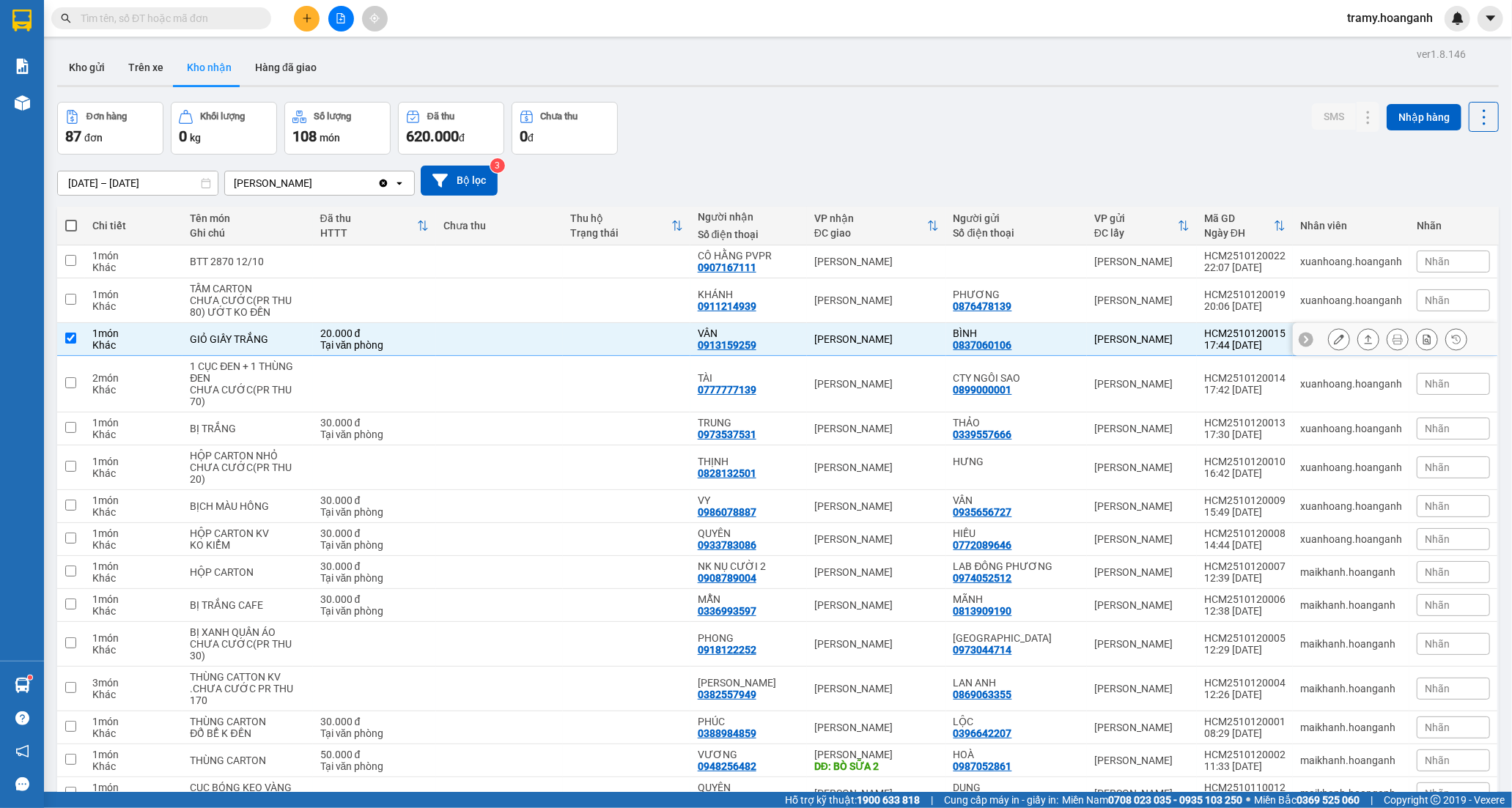
checkbox input "true"
click at [1334, 345] on icon at bounding box center [1338, 339] width 10 height 10
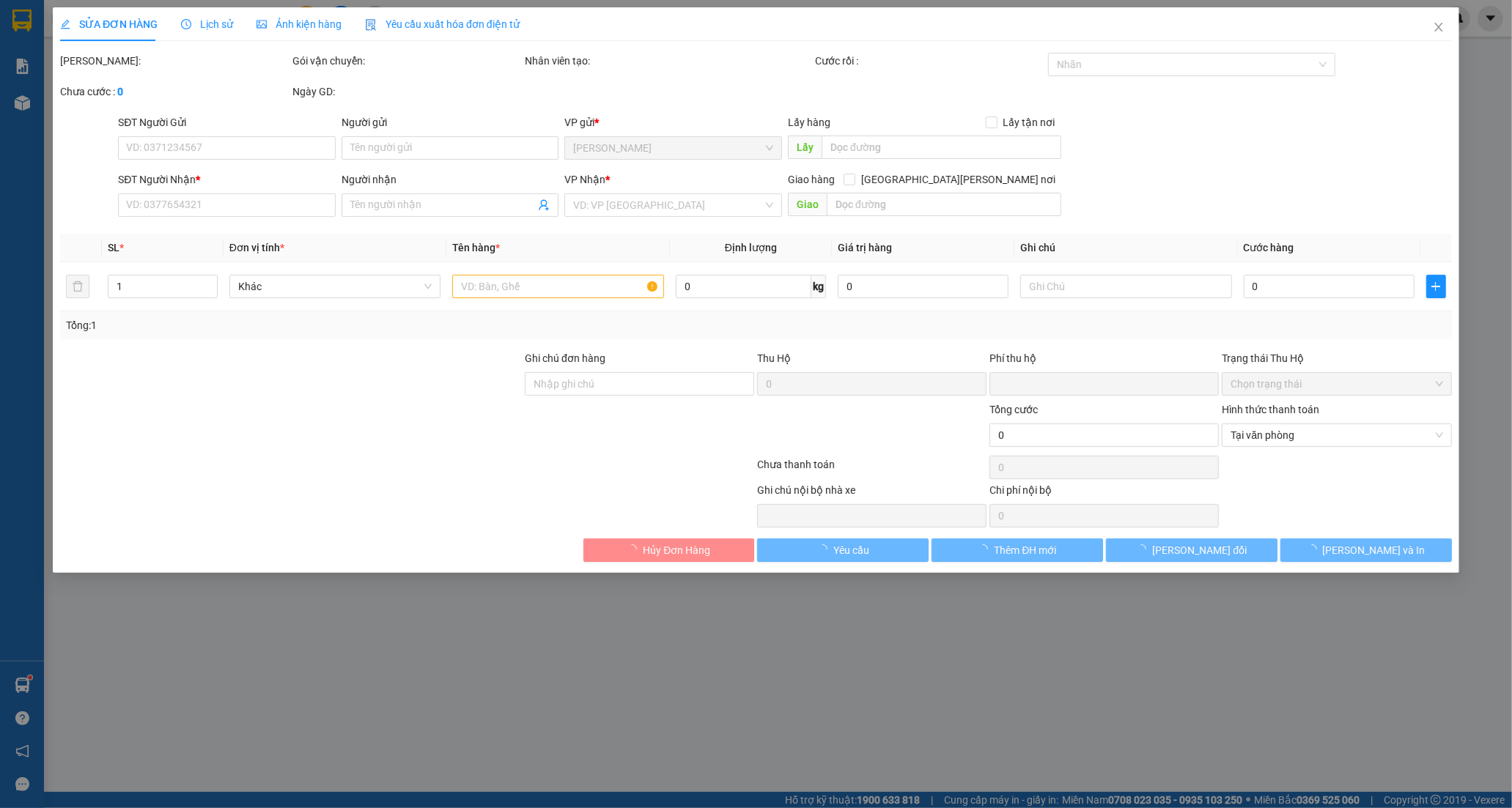
type input "0837060106"
type input "BÌNH"
type input "0913159259"
type input "VÂN"
type input "0"
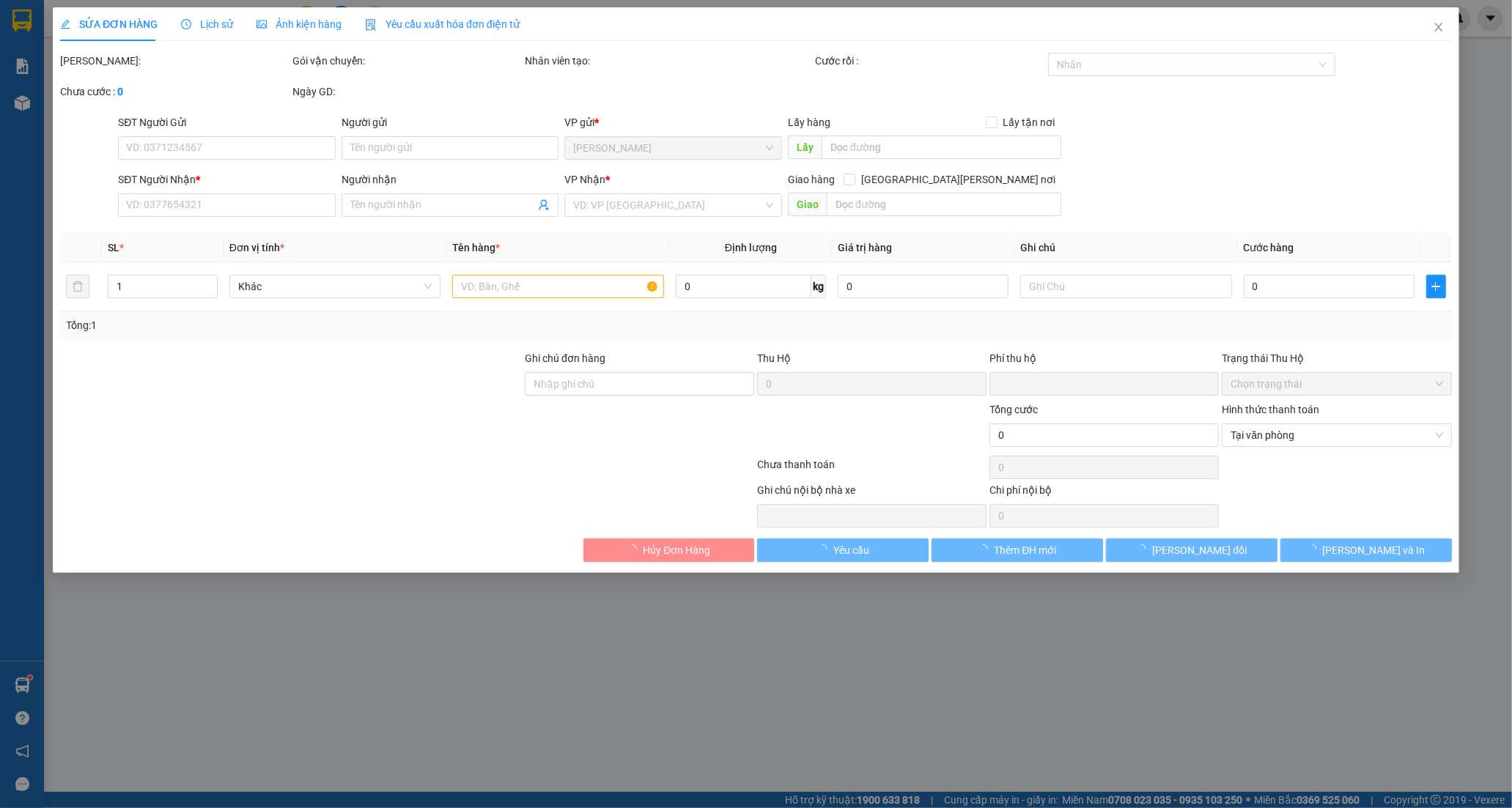
type input "20.000"
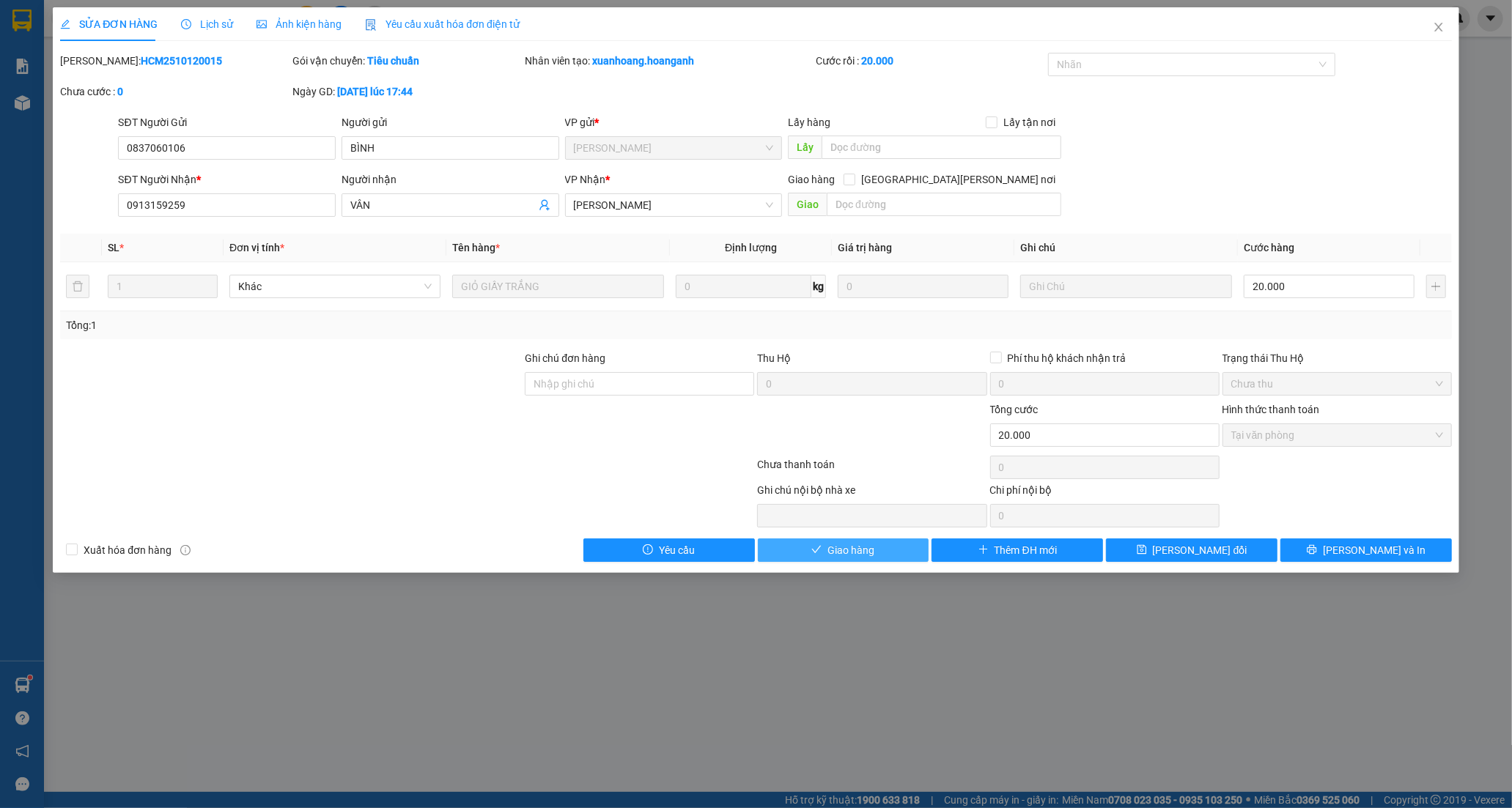
click at [856, 552] on span "Giao hàng" at bounding box center [850, 550] width 47 height 17
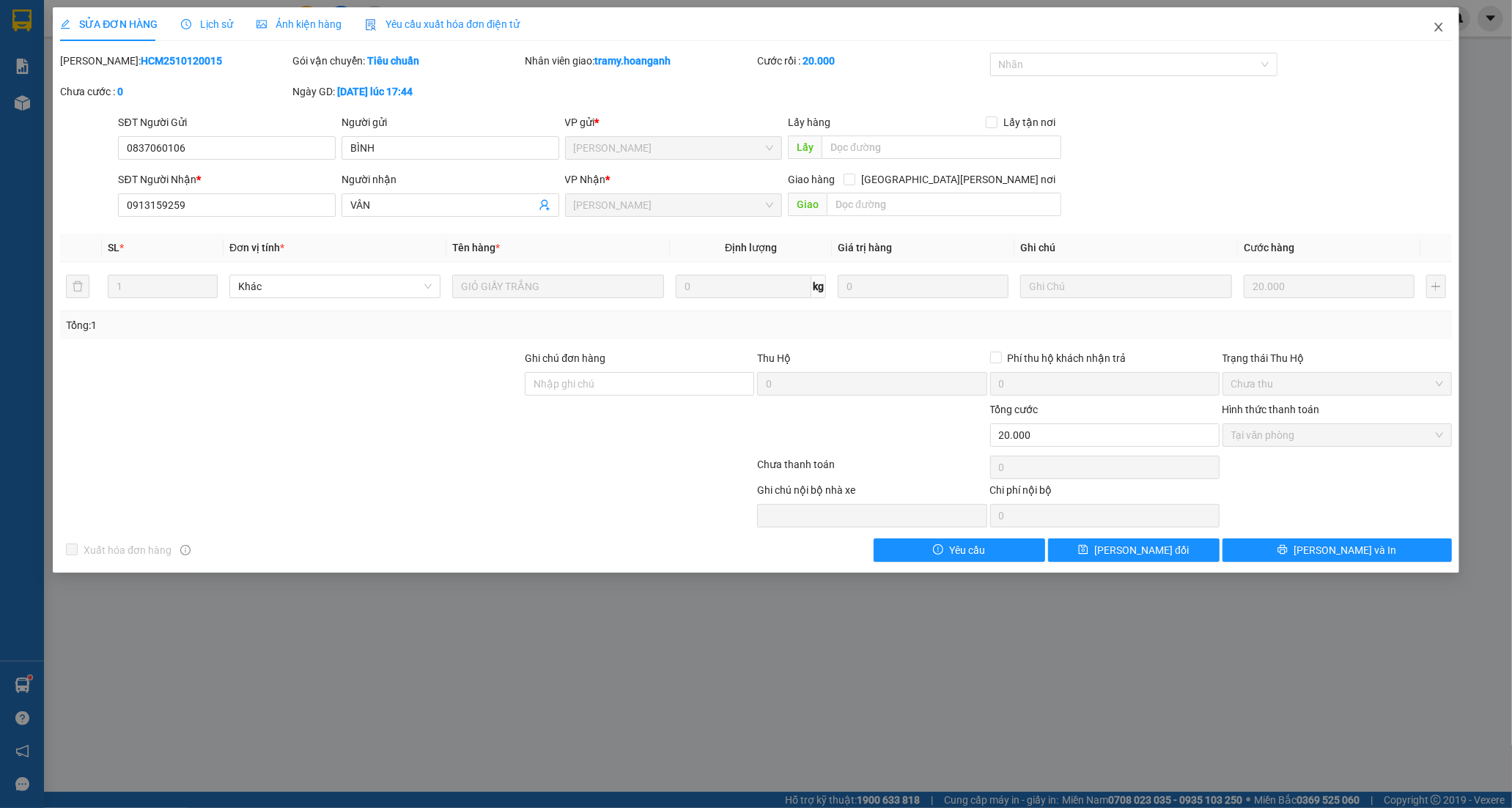
click at [1442, 31] on icon "close" at bounding box center [1438, 26] width 8 height 9
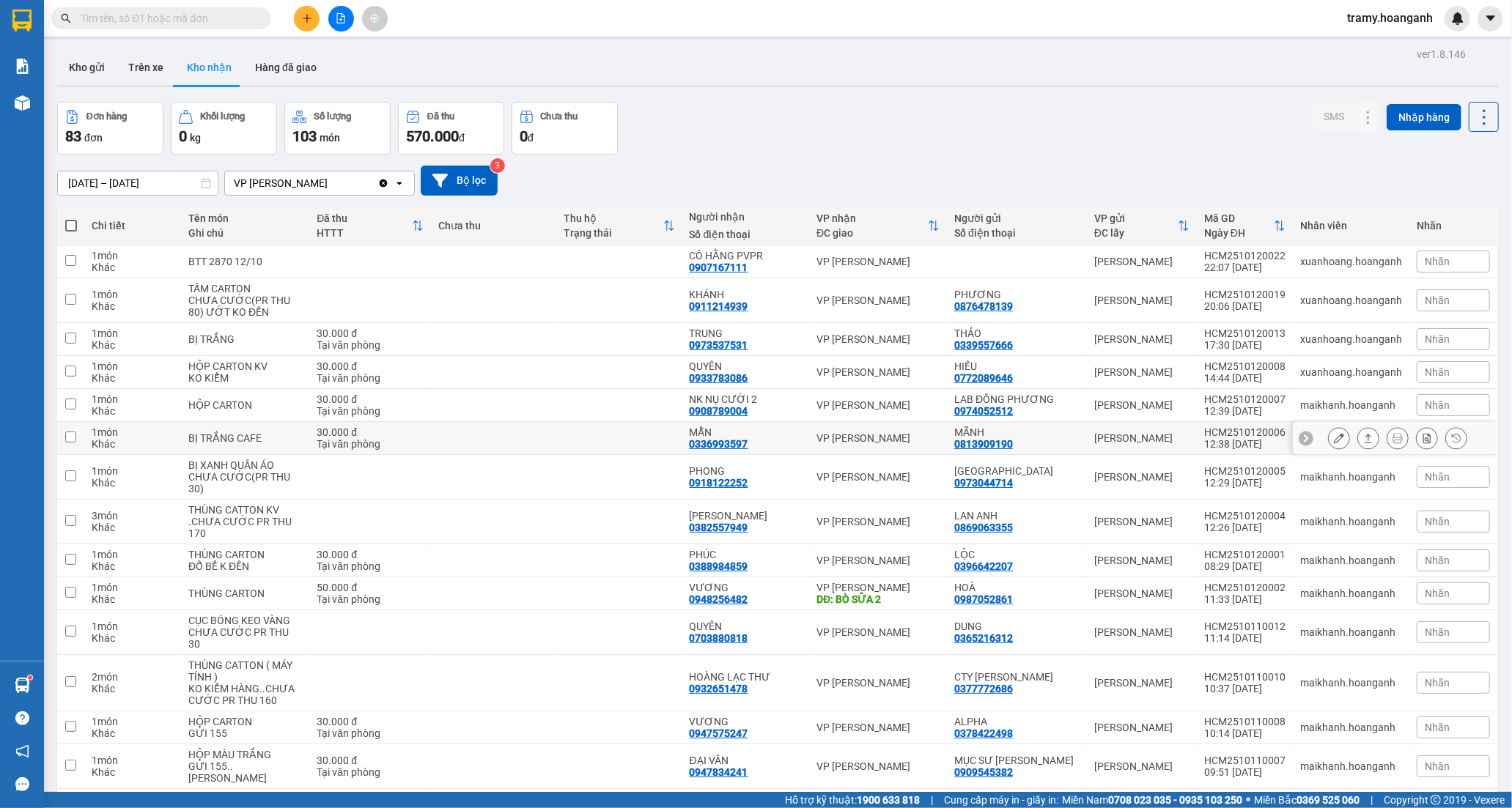
click at [632, 433] on td at bounding box center [619, 439] width 126 height 33
checkbox input "true"
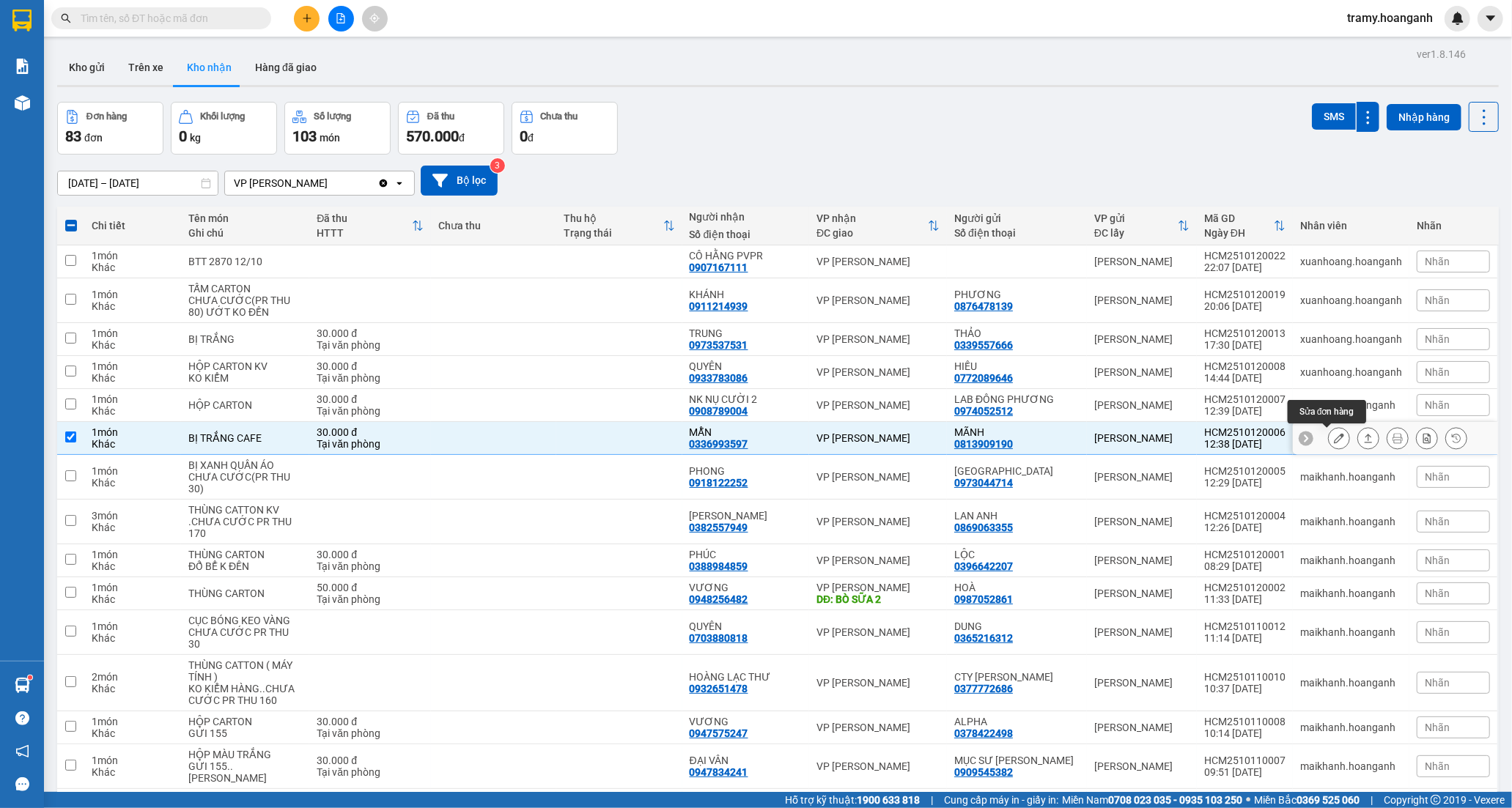
click at [1332, 433] on button at bounding box center [1338, 438] width 21 height 26
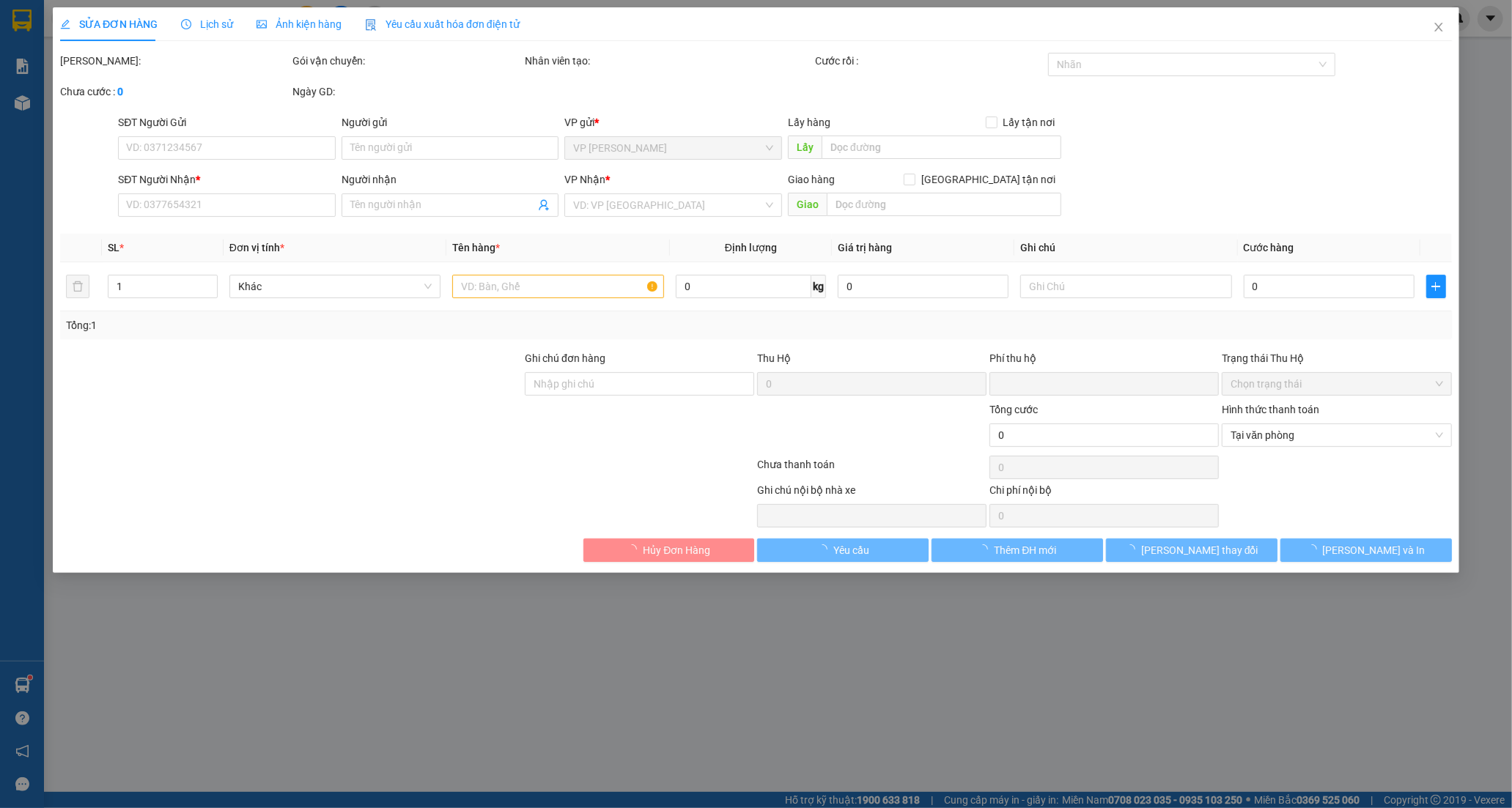
type input "0813909190"
type input "MÃNH"
type input "0336993597"
type input "MẪN"
type input "0"
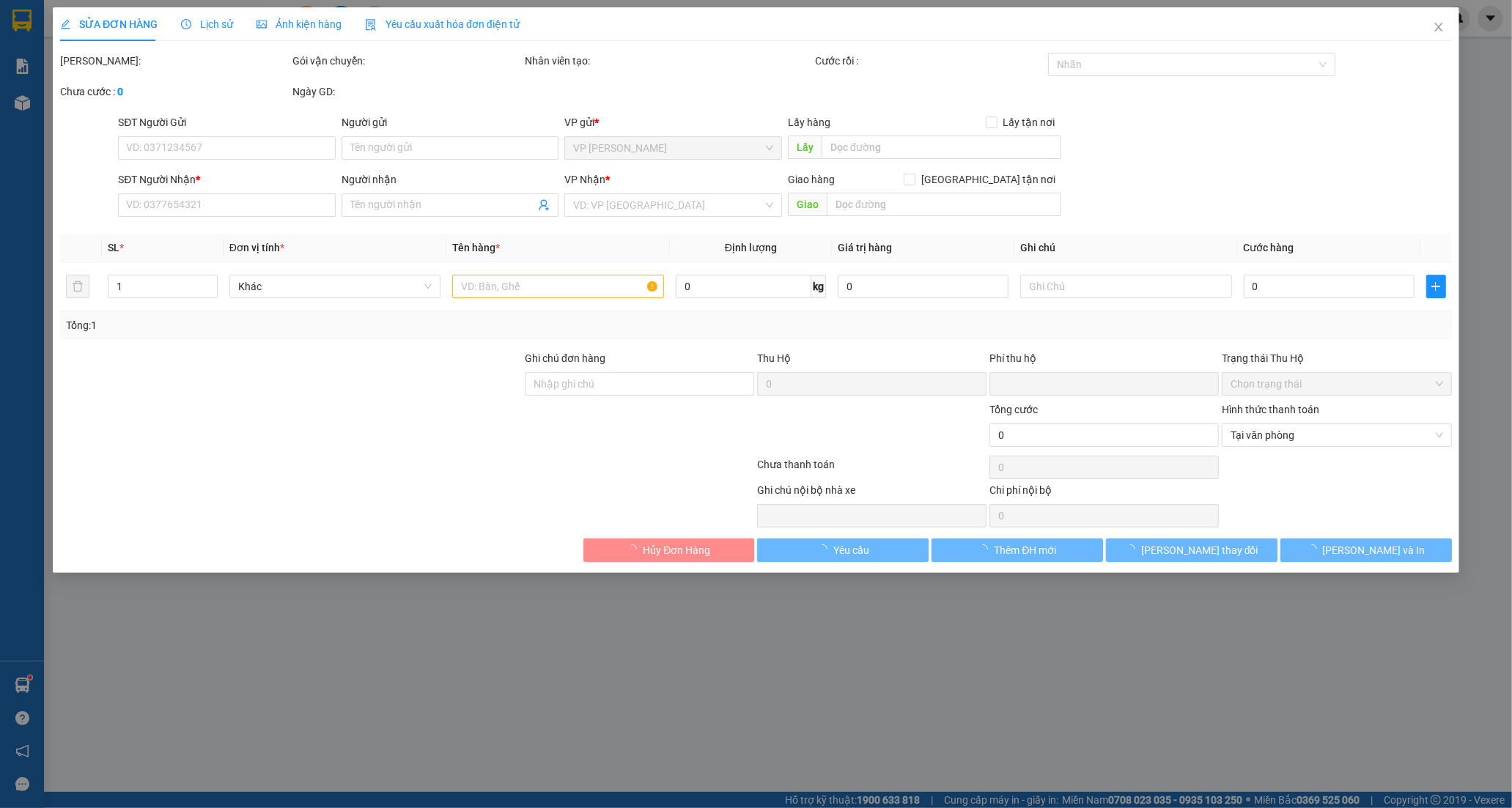
type input "30.000"
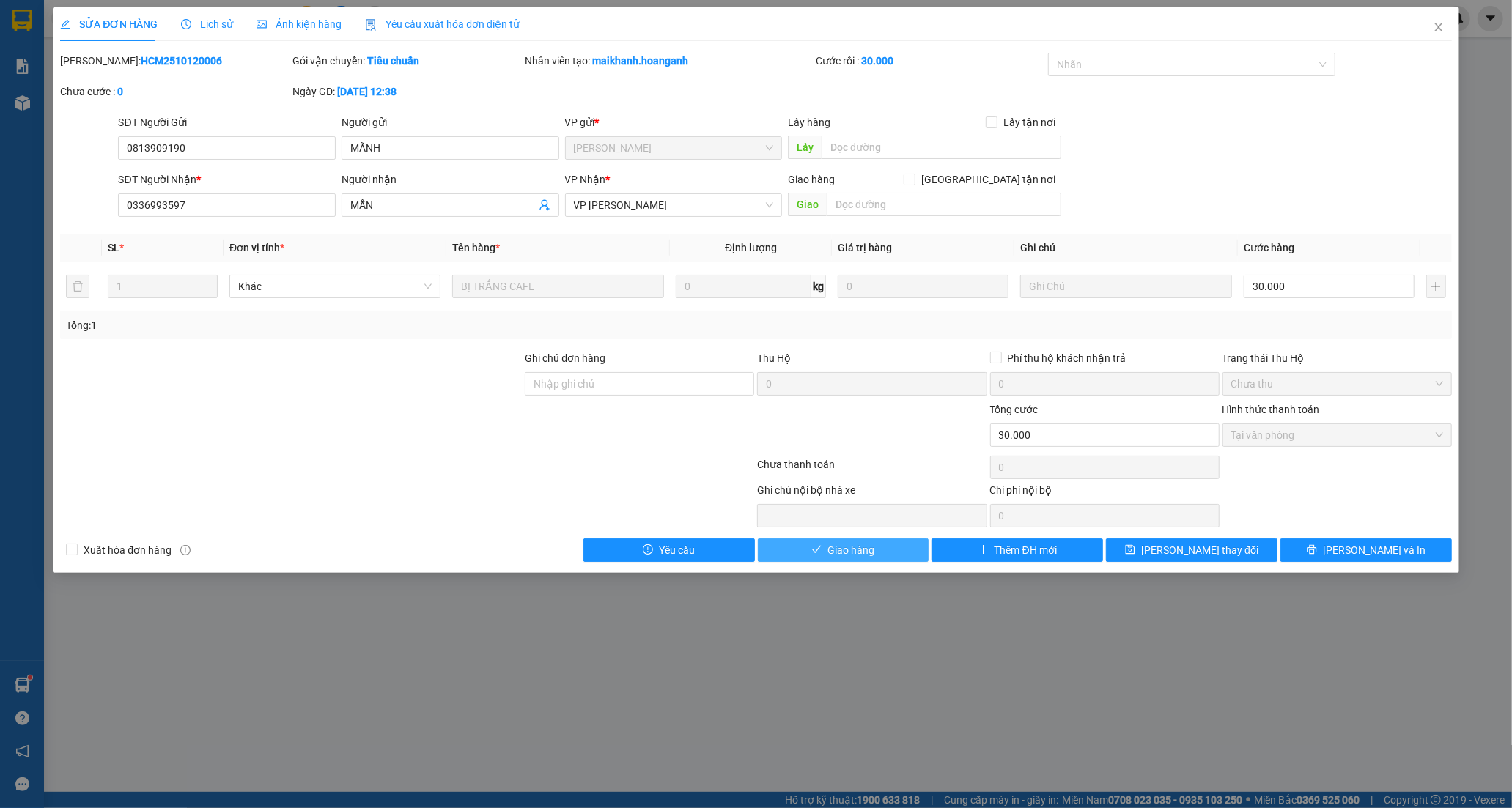
click at [853, 548] on span "Giao hàng" at bounding box center [850, 550] width 47 height 17
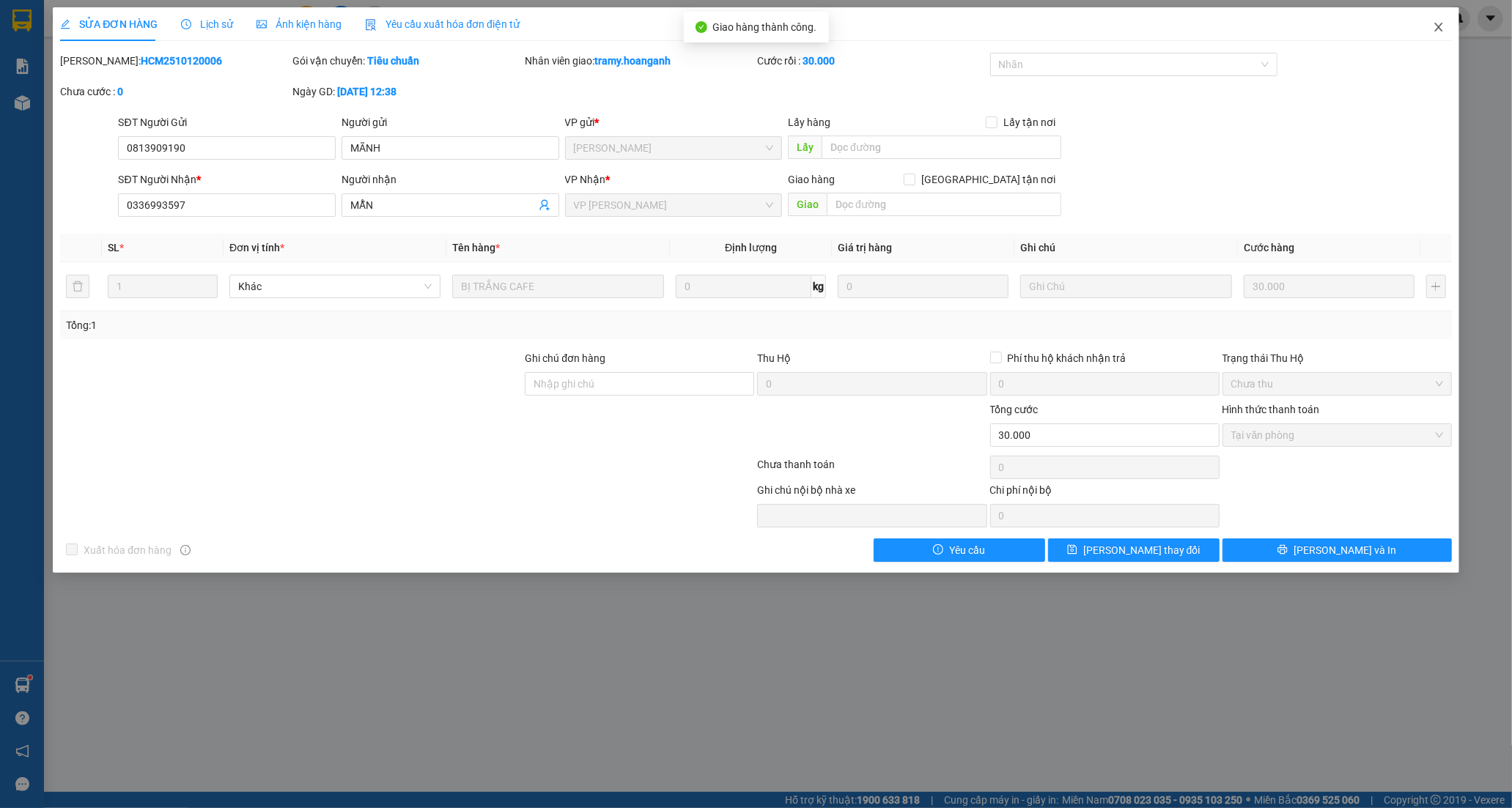
click at [1438, 27] on icon "close" at bounding box center [1438, 26] width 8 height 9
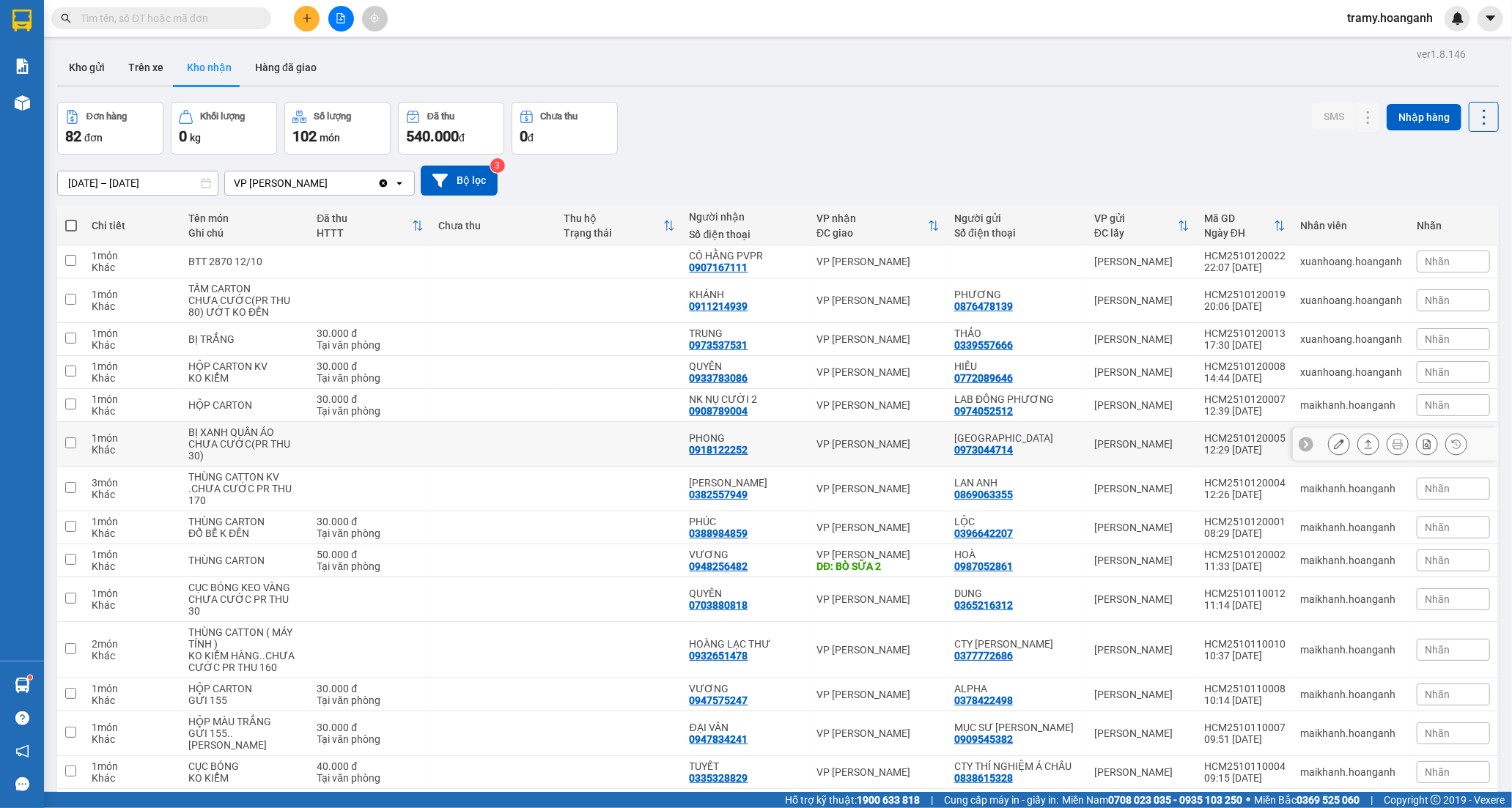
click at [506, 427] on td at bounding box center [494, 444] width 126 height 45
checkbox input "true"
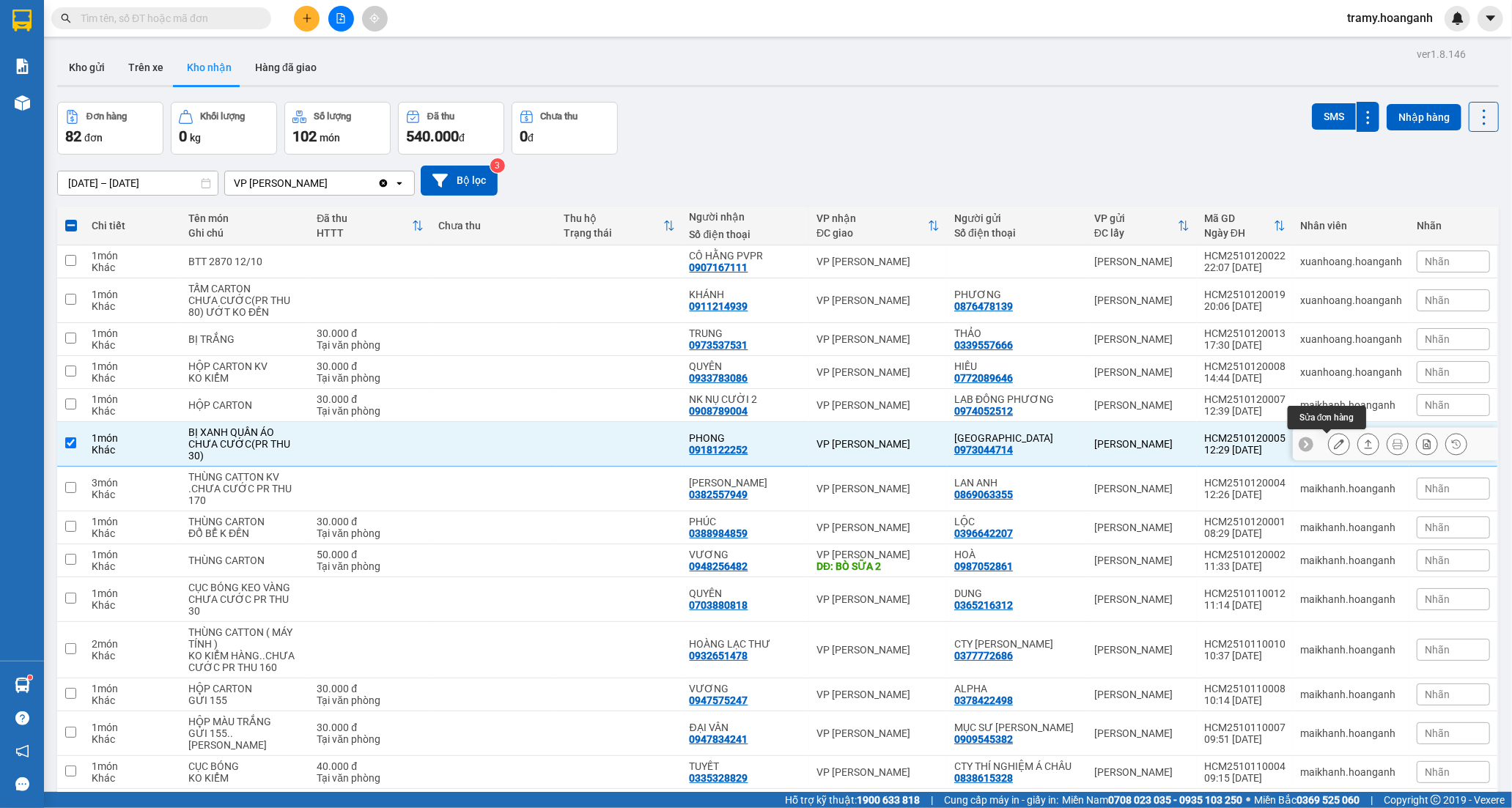
click at [1334, 443] on icon at bounding box center [1338, 444] width 10 height 10
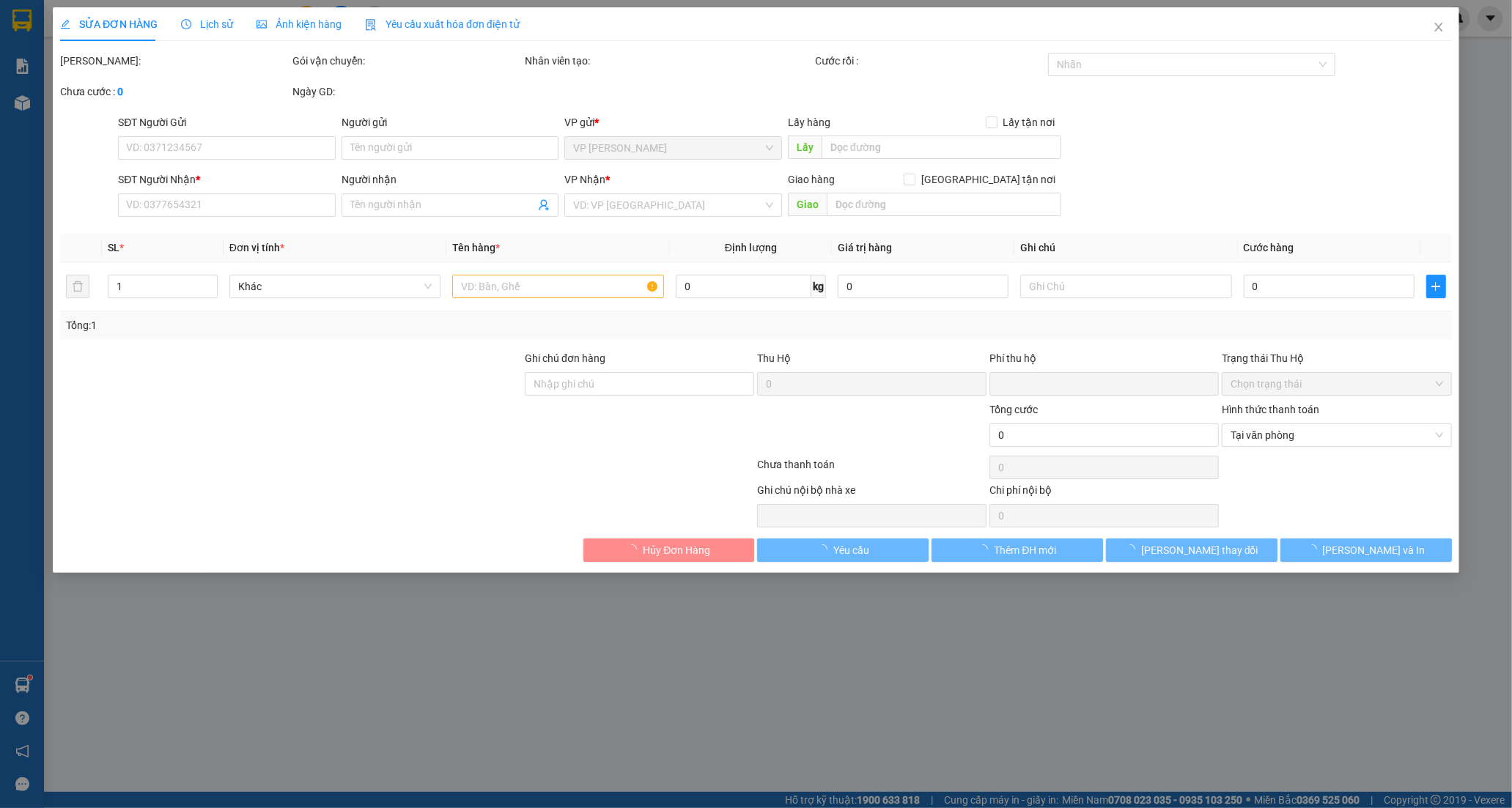
type input "0973044714"
type input "[GEOGRAPHIC_DATA]"
type input "0918122252"
type input "PHONG"
type input "0"
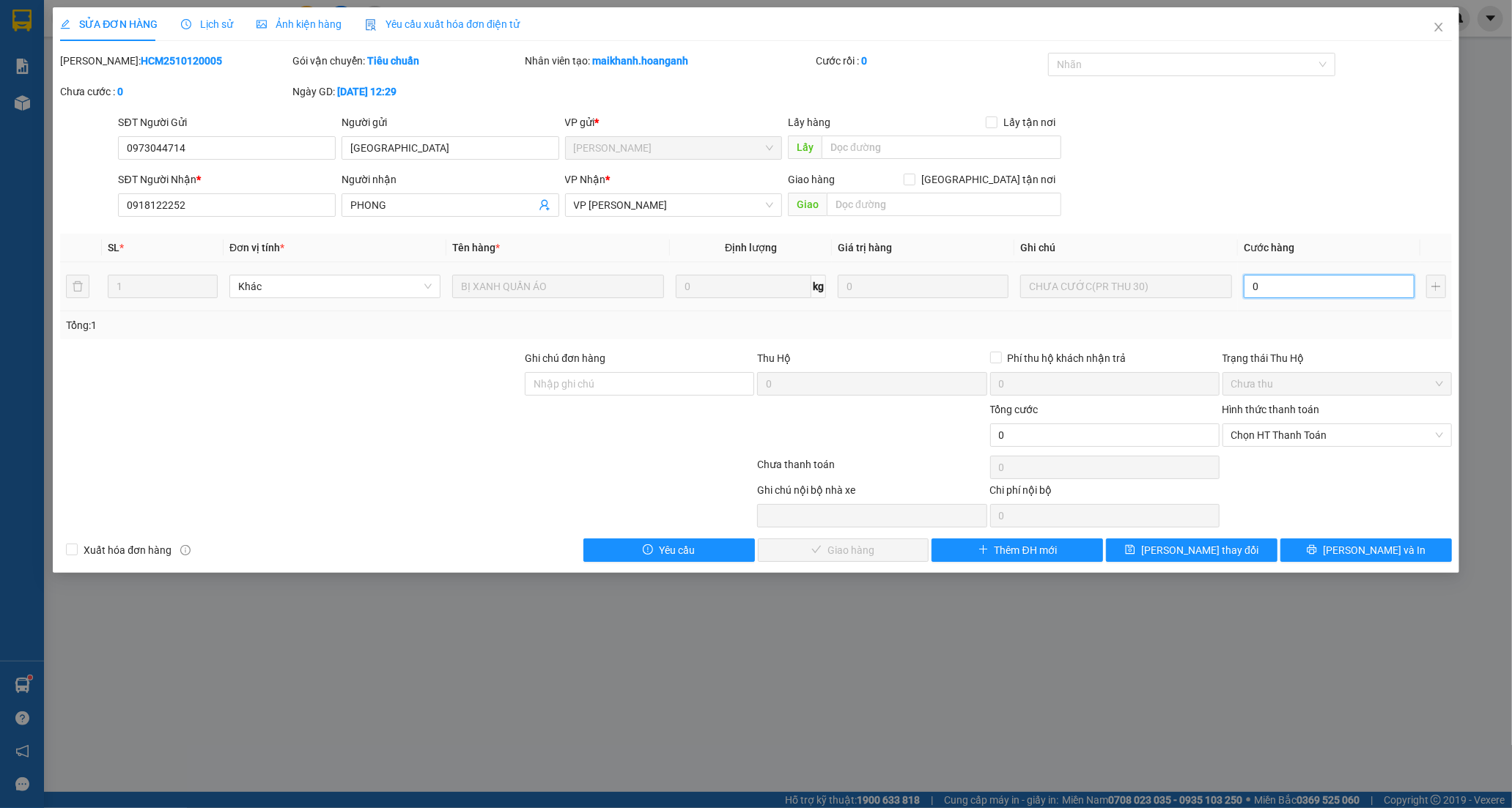
click at [1254, 286] on input "0" at bounding box center [1329, 287] width 171 height 23
type input "3"
type input "30"
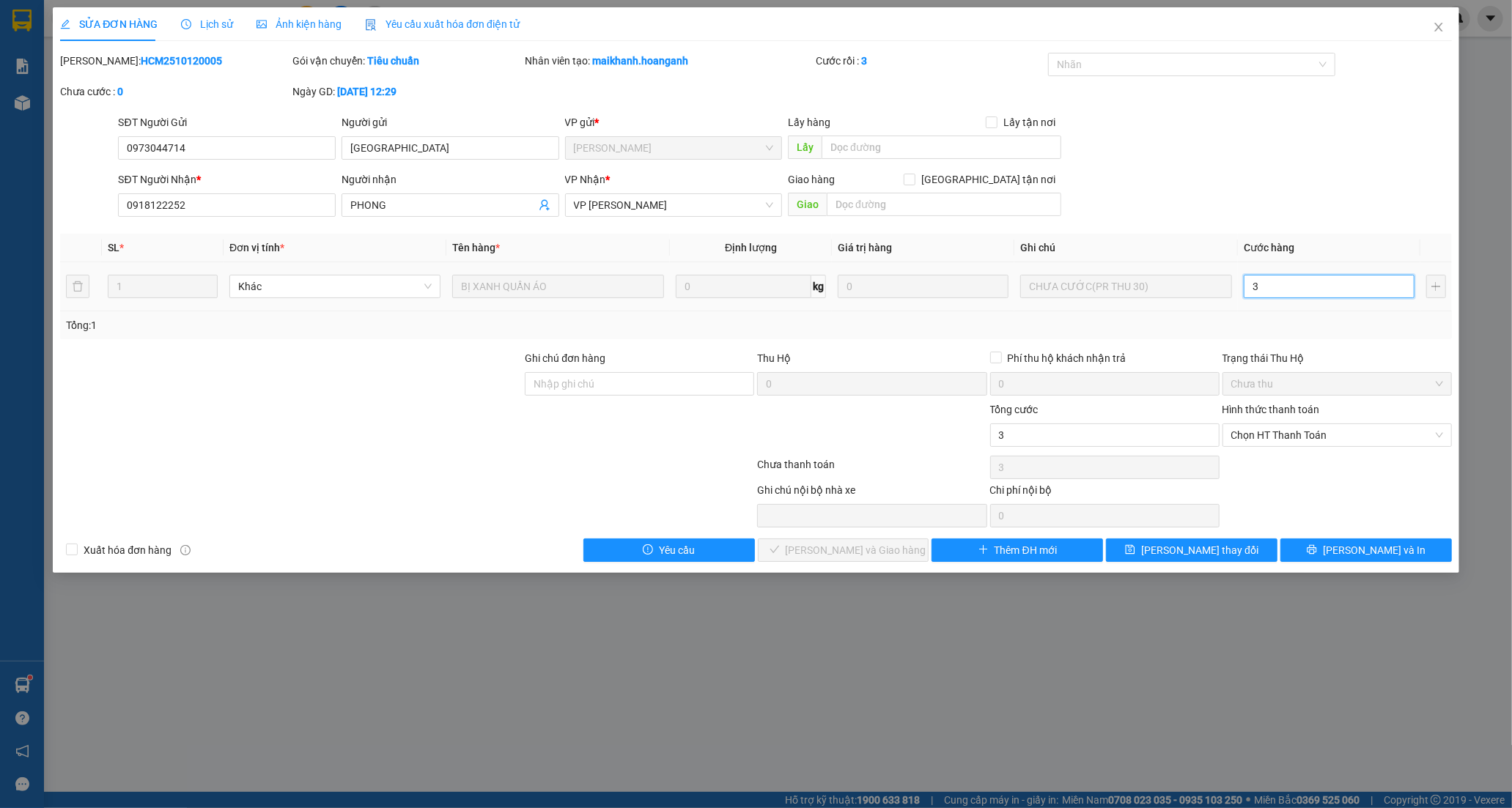
type input "30"
click at [1306, 426] on span "Chọn HT Thanh Toán" at bounding box center [1337, 435] width 212 height 22
type input "30"
type input "30.000"
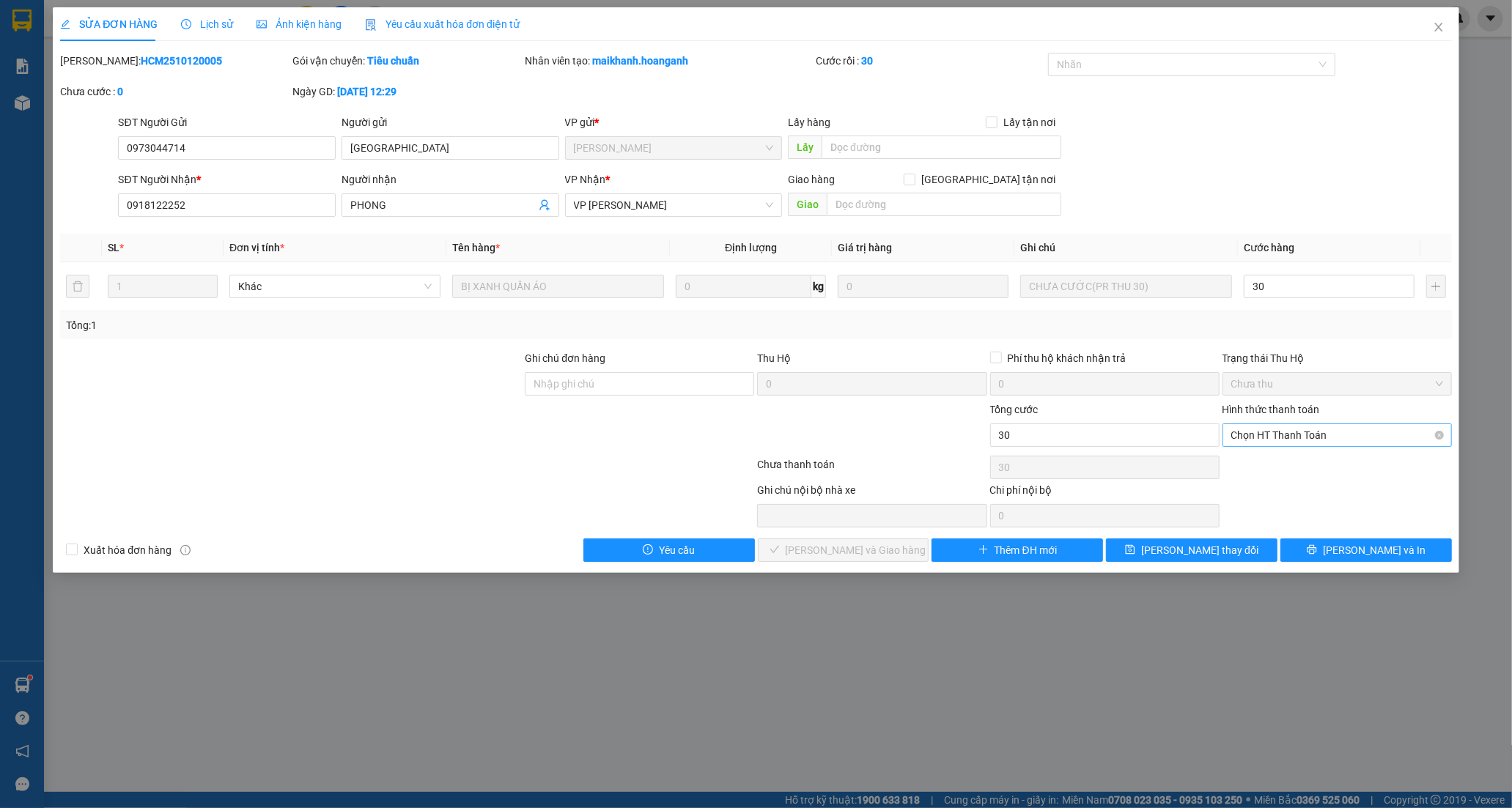
type input "30.000"
drag, startPoint x: 1250, startPoint y: 463, endPoint x: 939, endPoint y: 487, distance: 311.9
click at [1249, 463] on div "Tại văn phòng" at bounding box center [1337, 465] width 212 height 17
type input "0"
click at [839, 546] on span "[PERSON_NAME] và Giao hàng" at bounding box center [856, 550] width 140 height 17
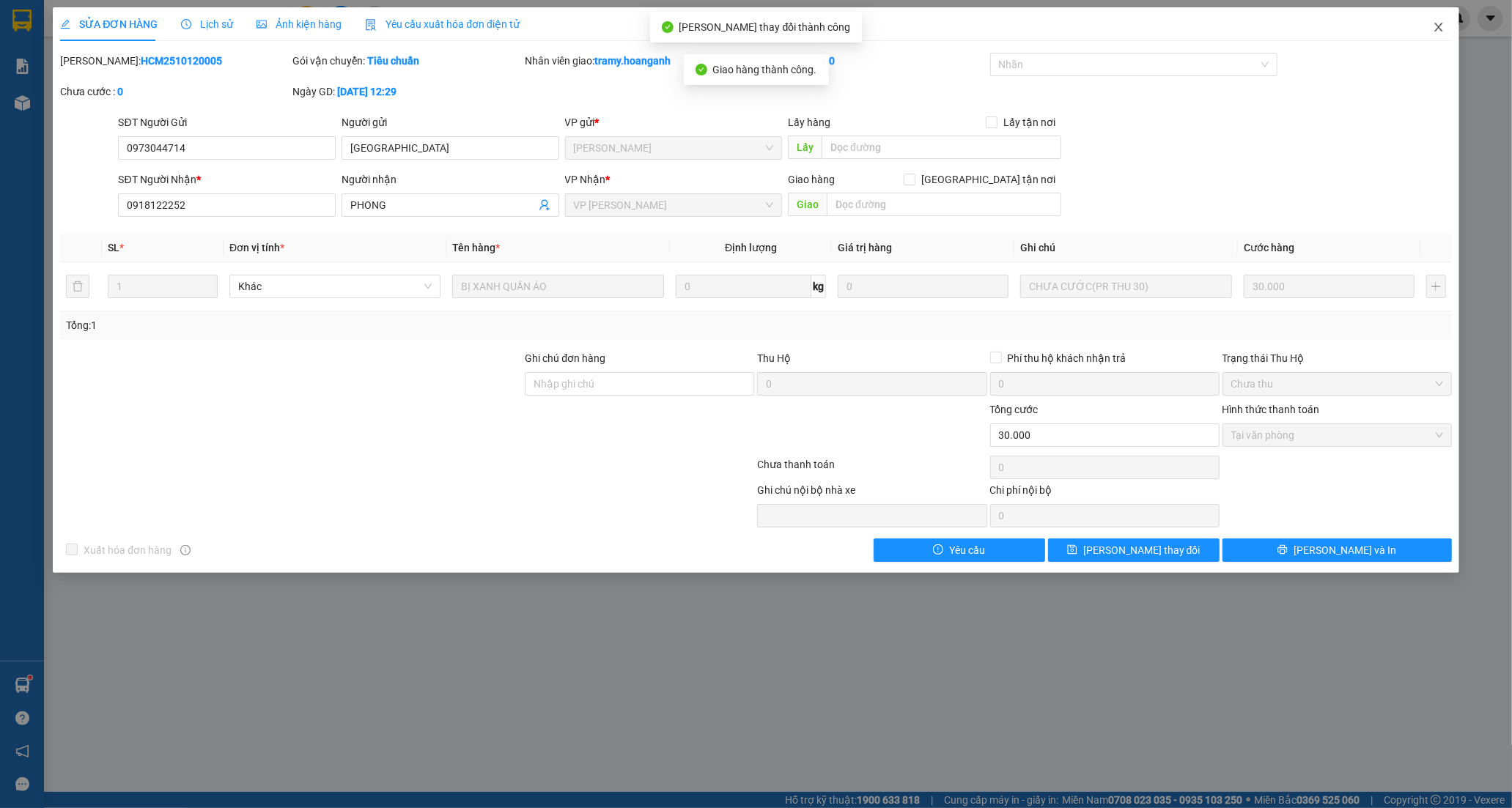
click at [1444, 26] on span "Close" at bounding box center [1438, 28] width 41 height 41
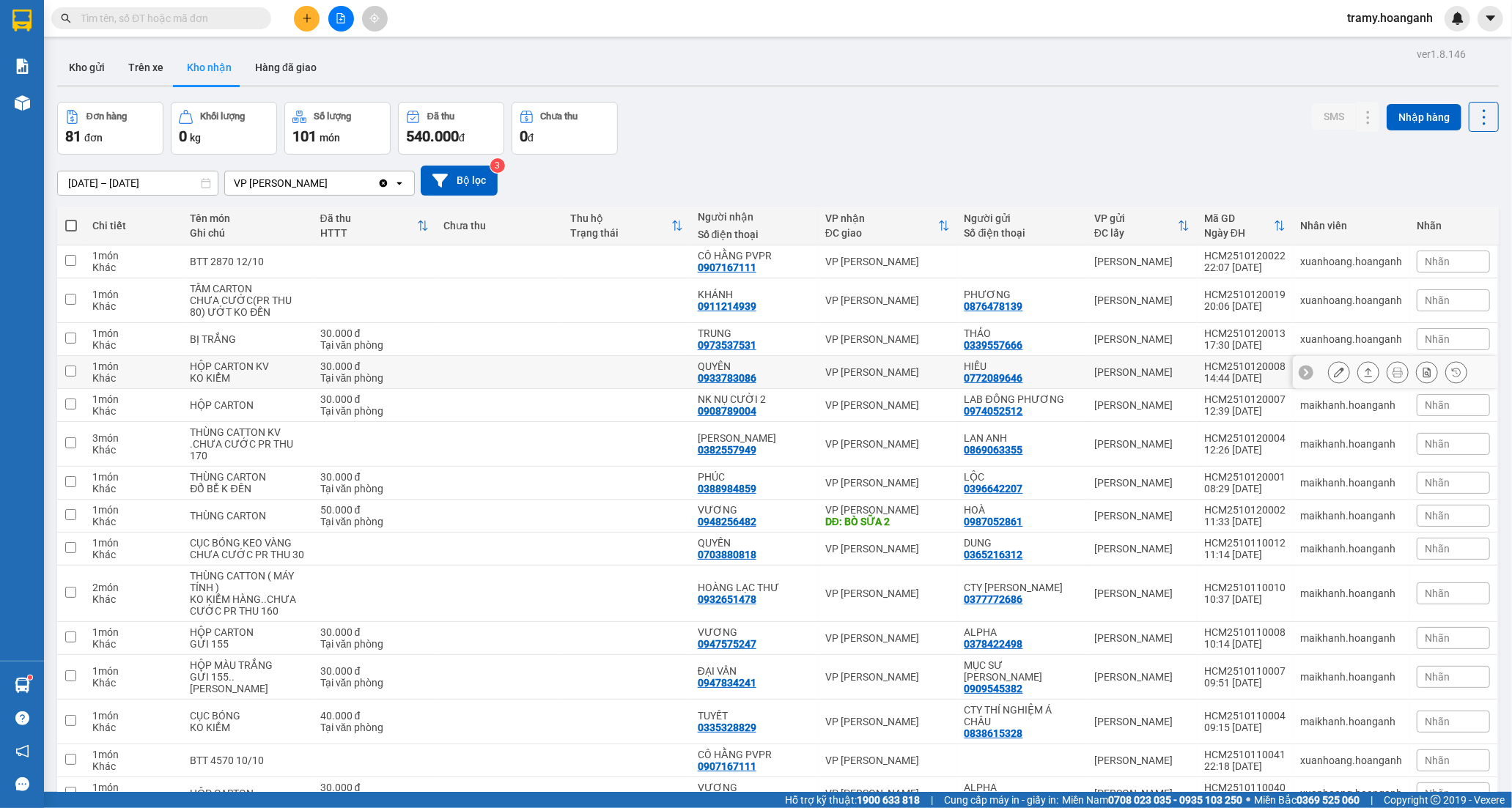
click at [754, 368] on div "QUYÊN" at bounding box center [754, 366] width 113 height 12
checkbox input "true"
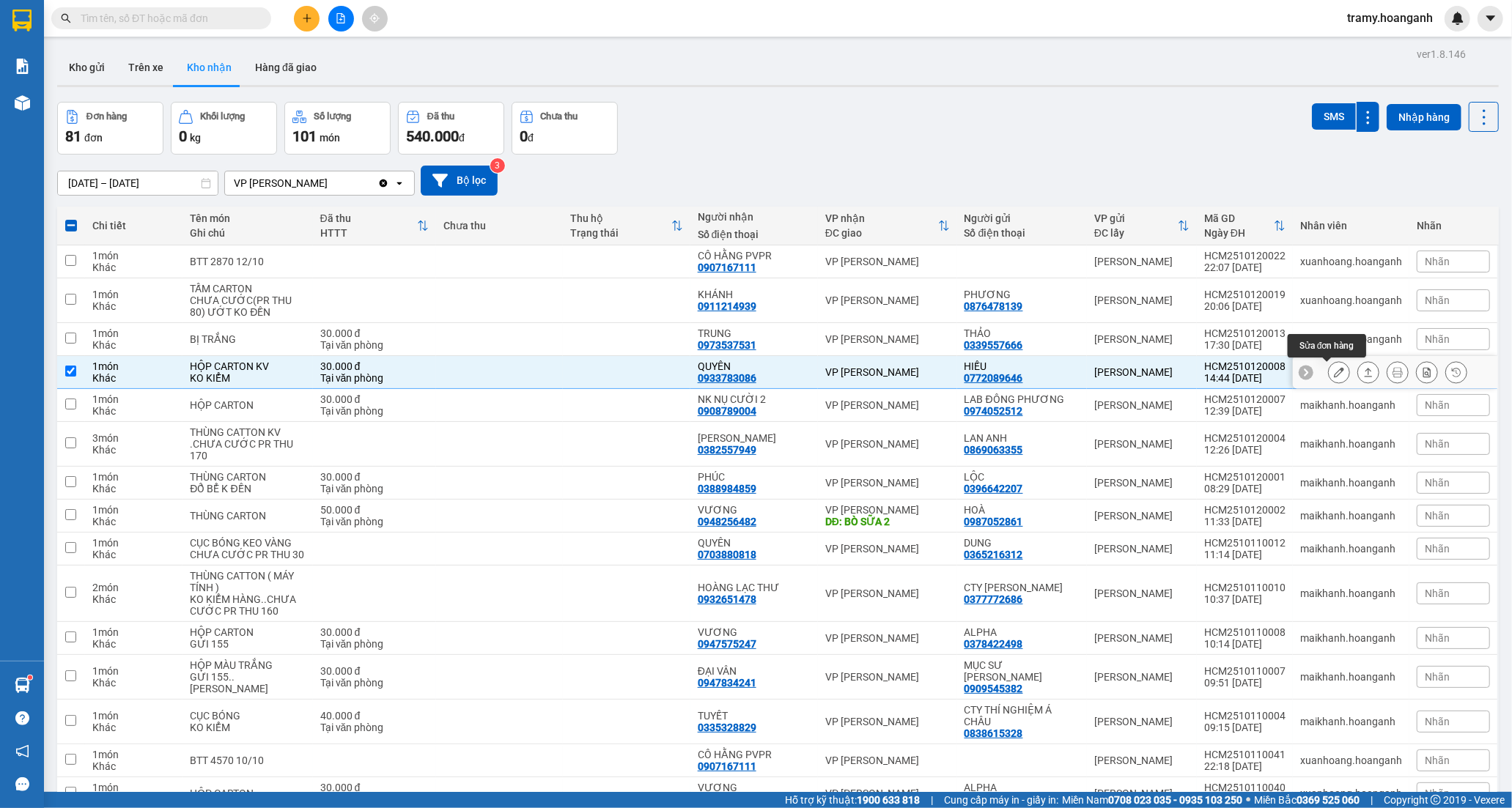
click at [1334, 368] on icon at bounding box center [1338, 372] width 10 height 10
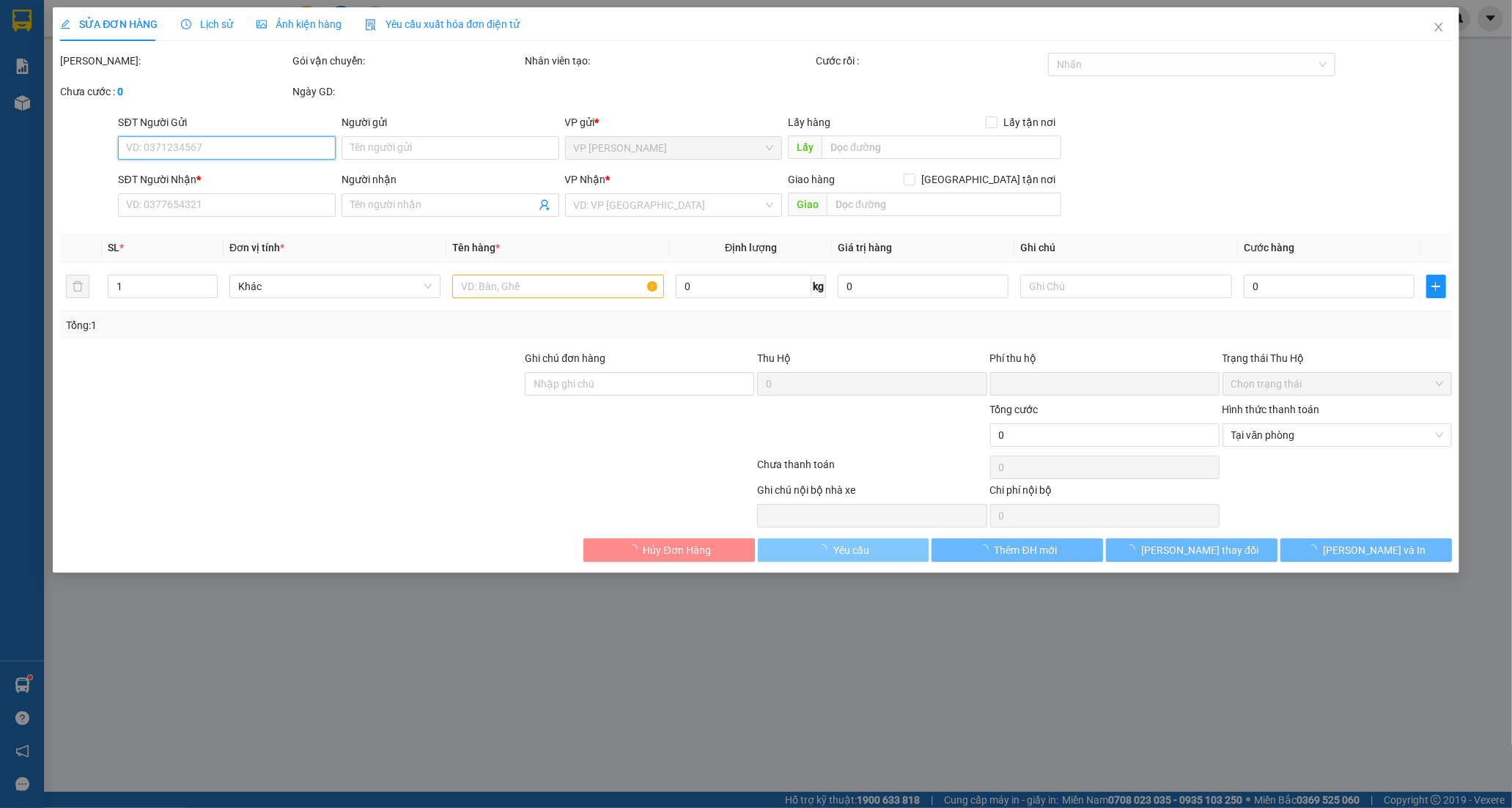
type input "0772089646"
type input "HIẾU"
type input "0933783086"
type input "QUYÊN"
type input "0"
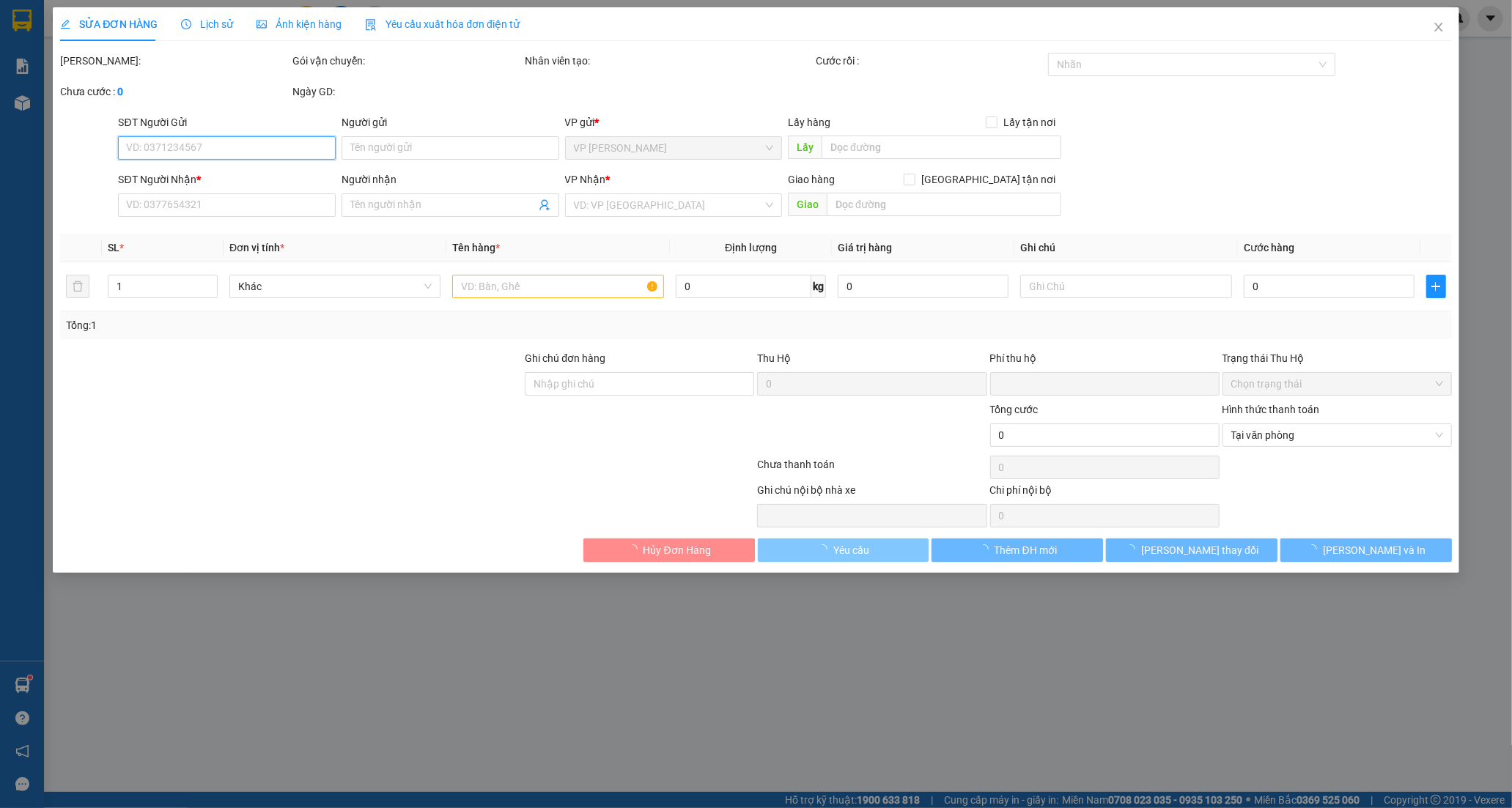
type input "30.000"
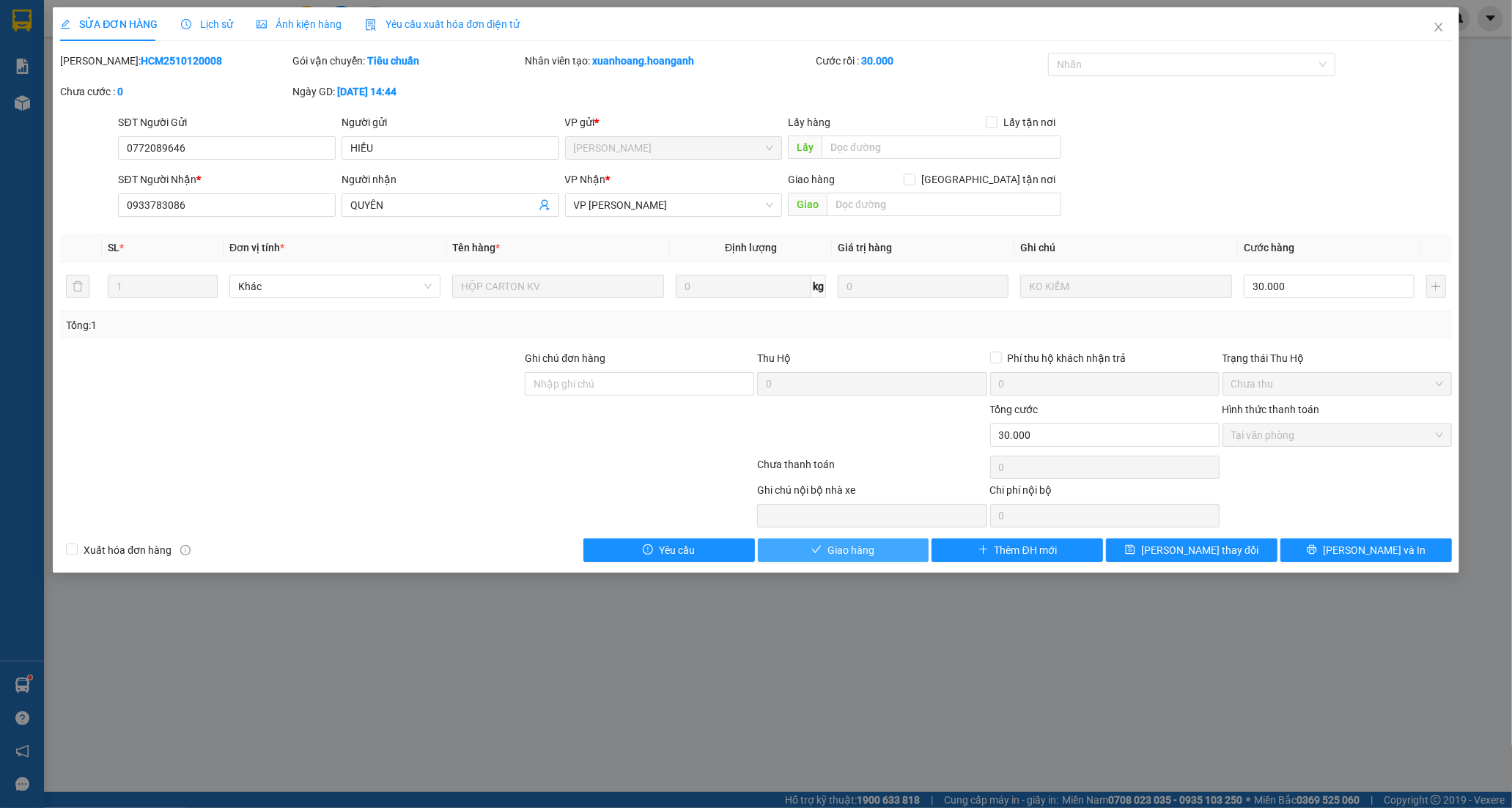
click at [861, 554] on span "Giao hàng" at bounding box center [850, 550] width 47 height 17
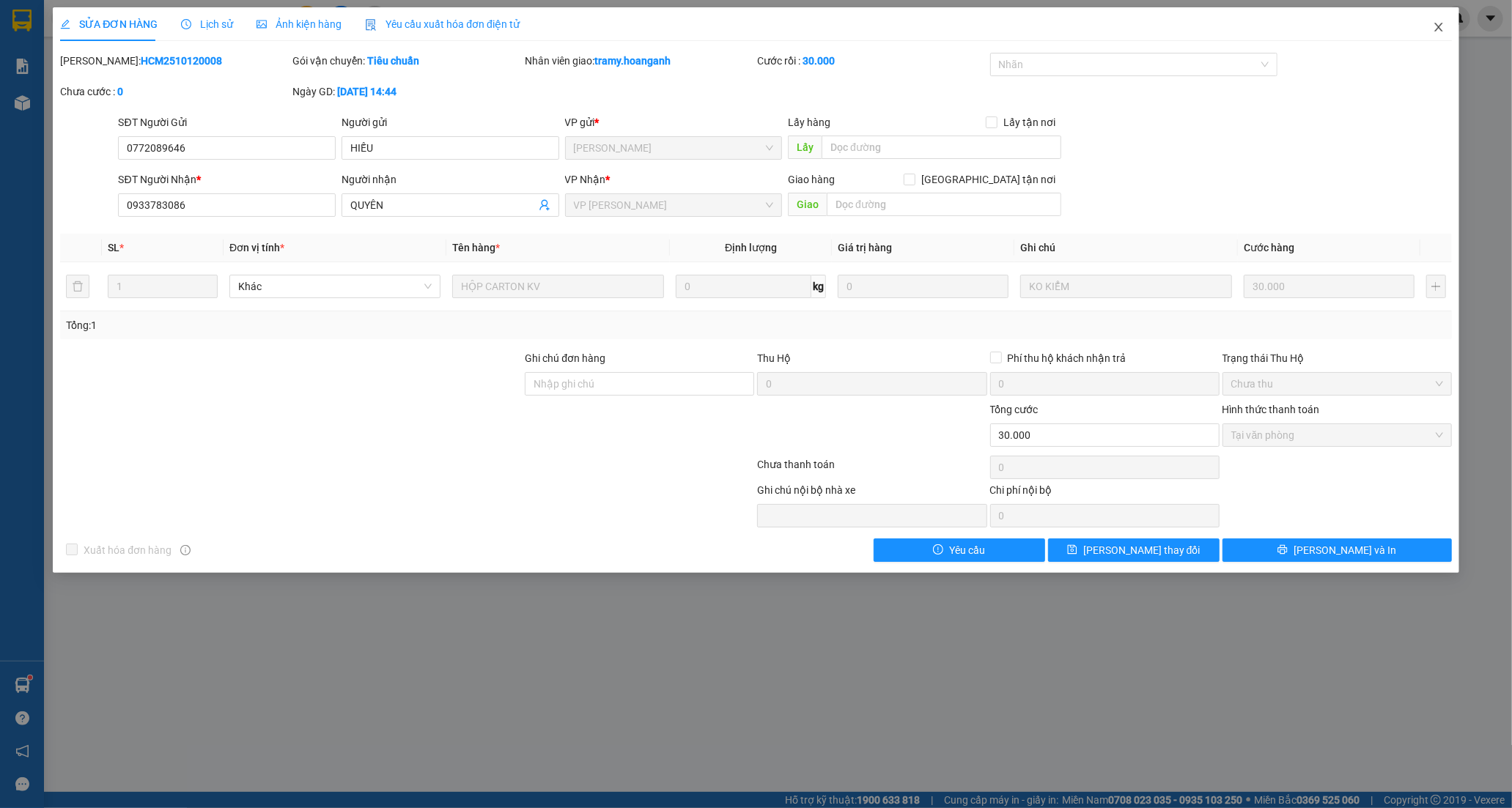
click at [1437, 19] on span "Close" at bounding box center [1438, 28] width 41 height 41
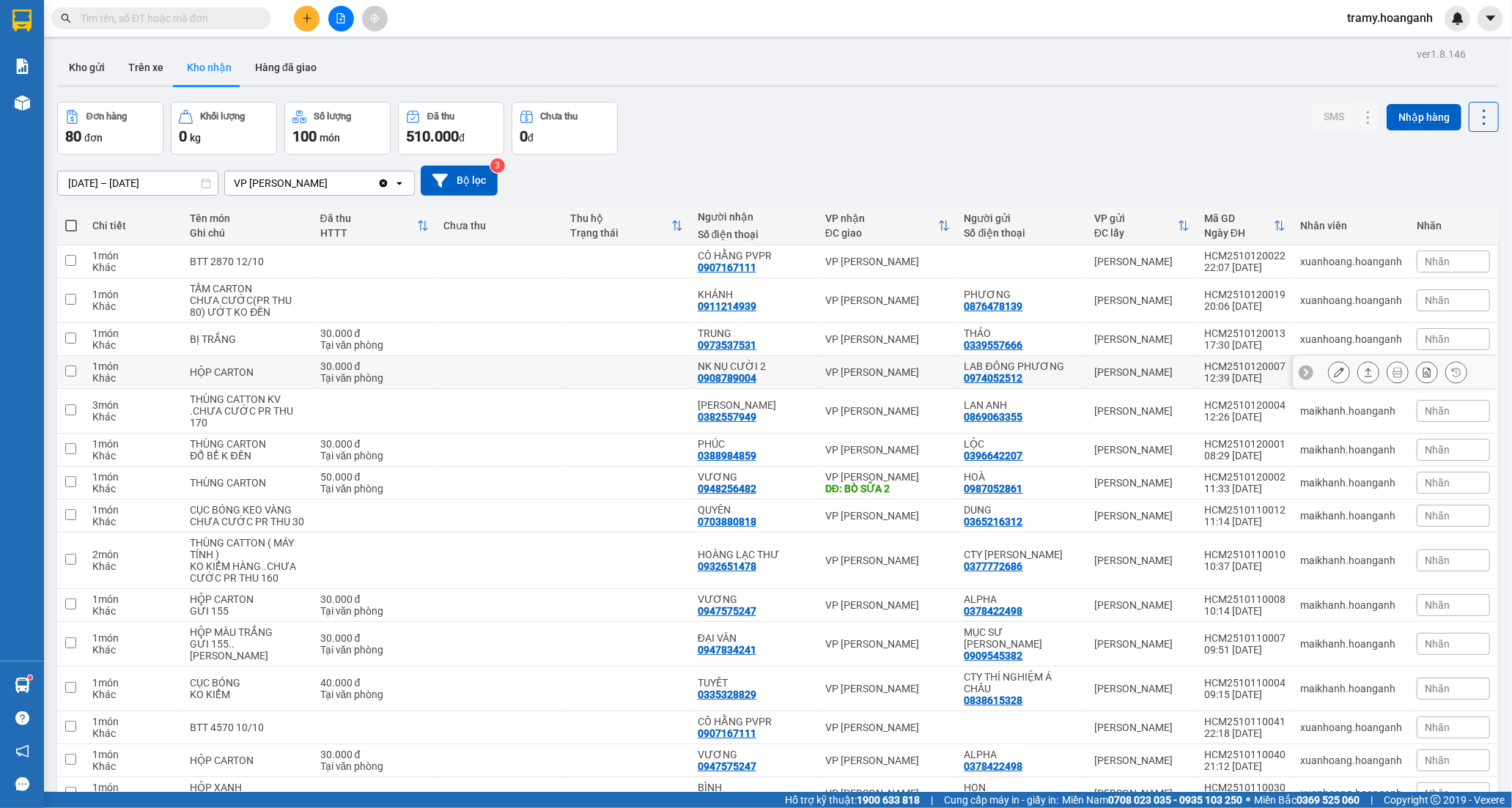
click at [713, 376] on div "0908789004" at bounding box center [726, 378] width 59 height 12
click at [1334, 371] on button at bounding box center [1338, 372] width 21 height 26
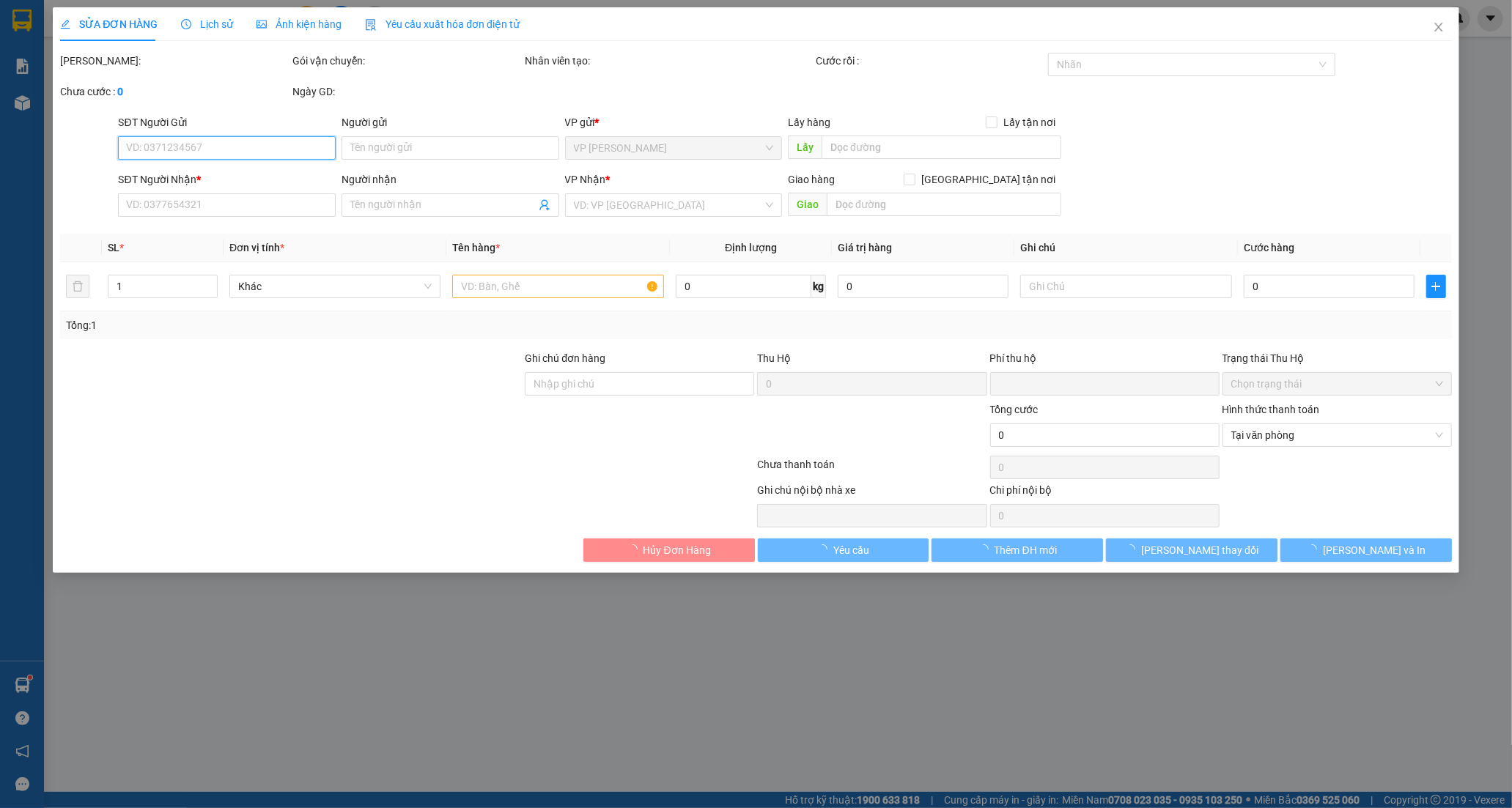
type input "0974052512"
type input "LAB ĐÔNG PHƯƠNG"
type input "0908789004"
type input "NK NỤ CƯỜI 2"
type input "0"
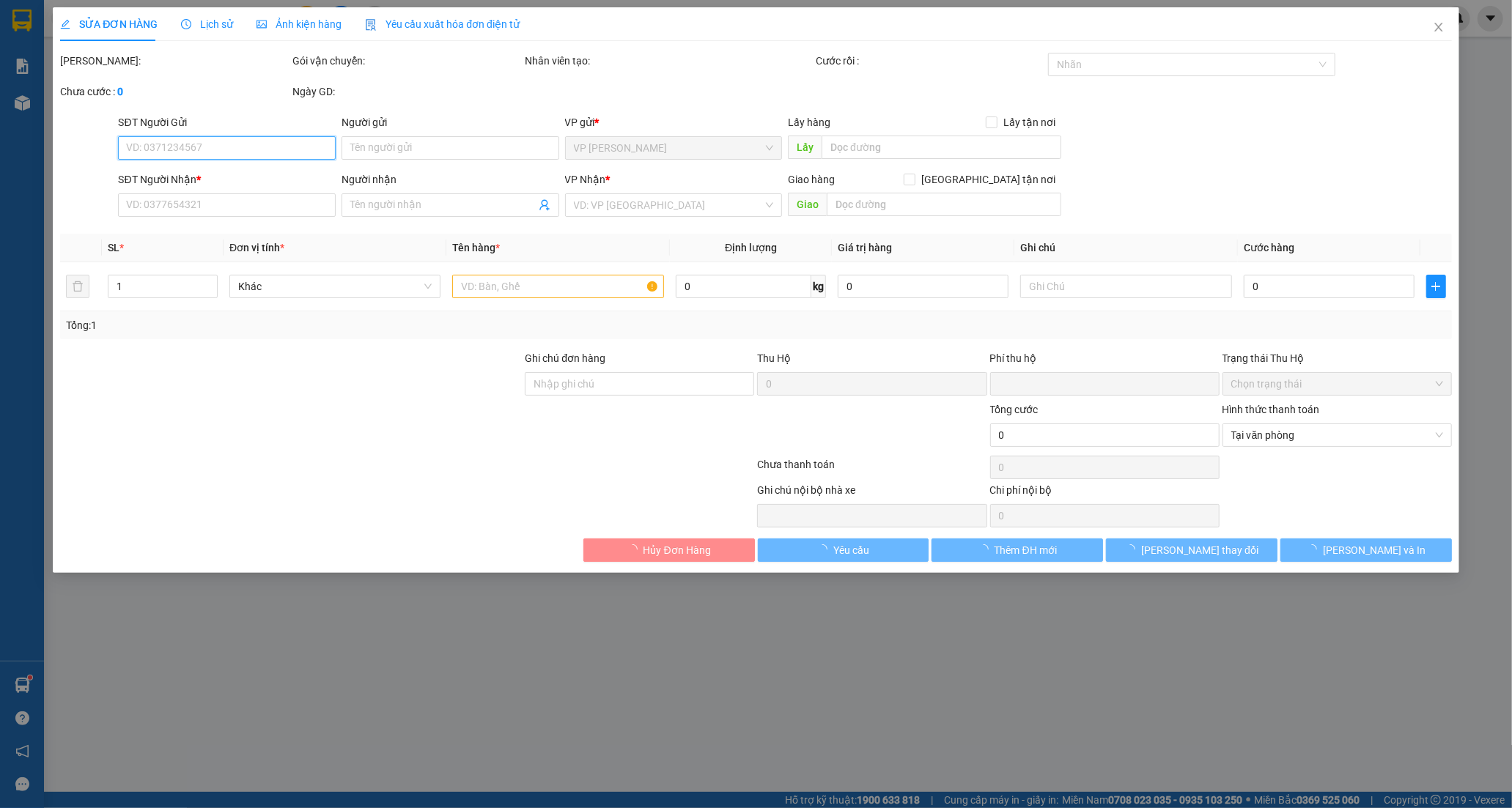
type input "30.000"
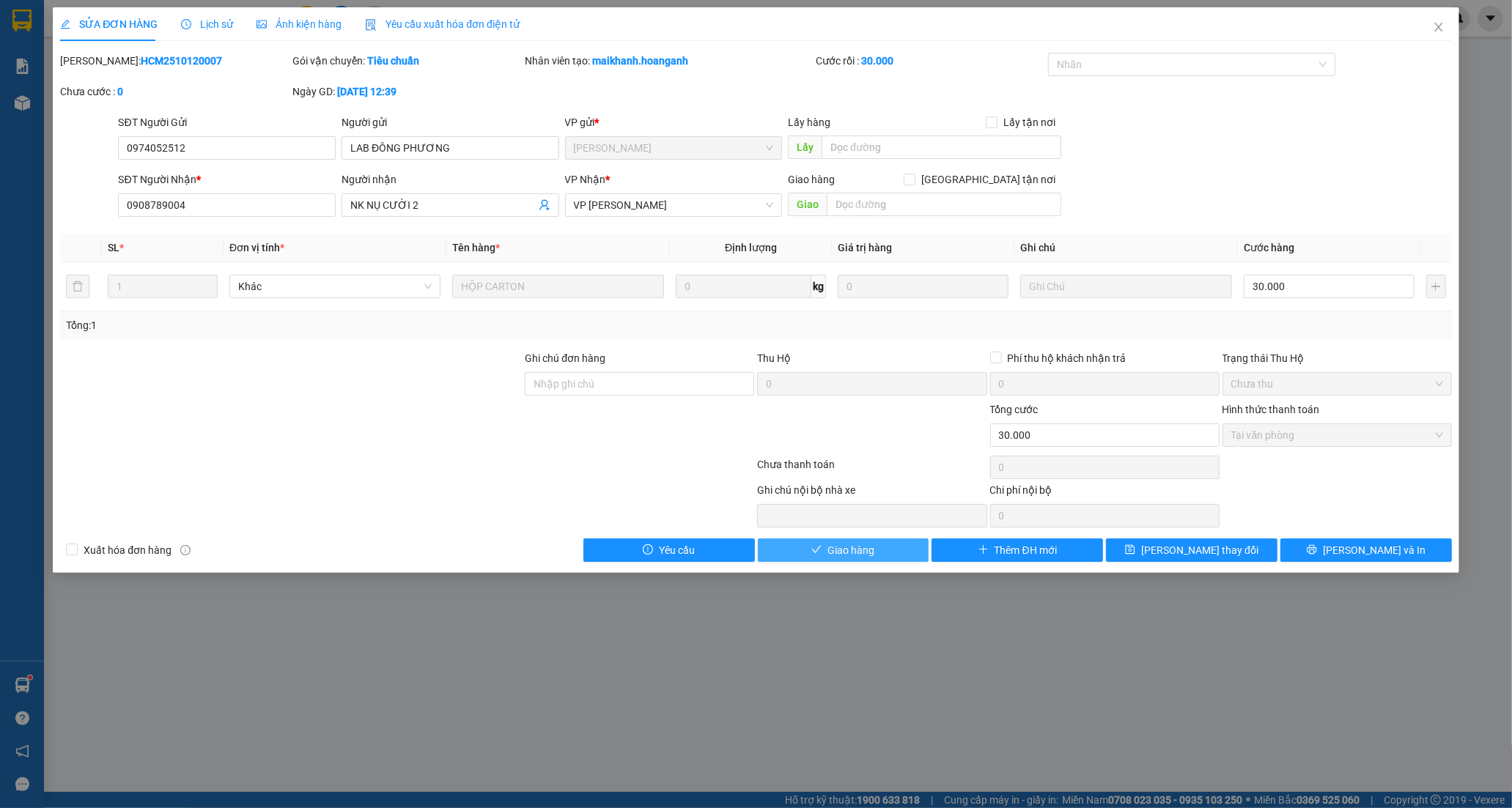
click at [834, 550] on span "Giao hàng" at bounding box center [850, 550] width 47 height 17
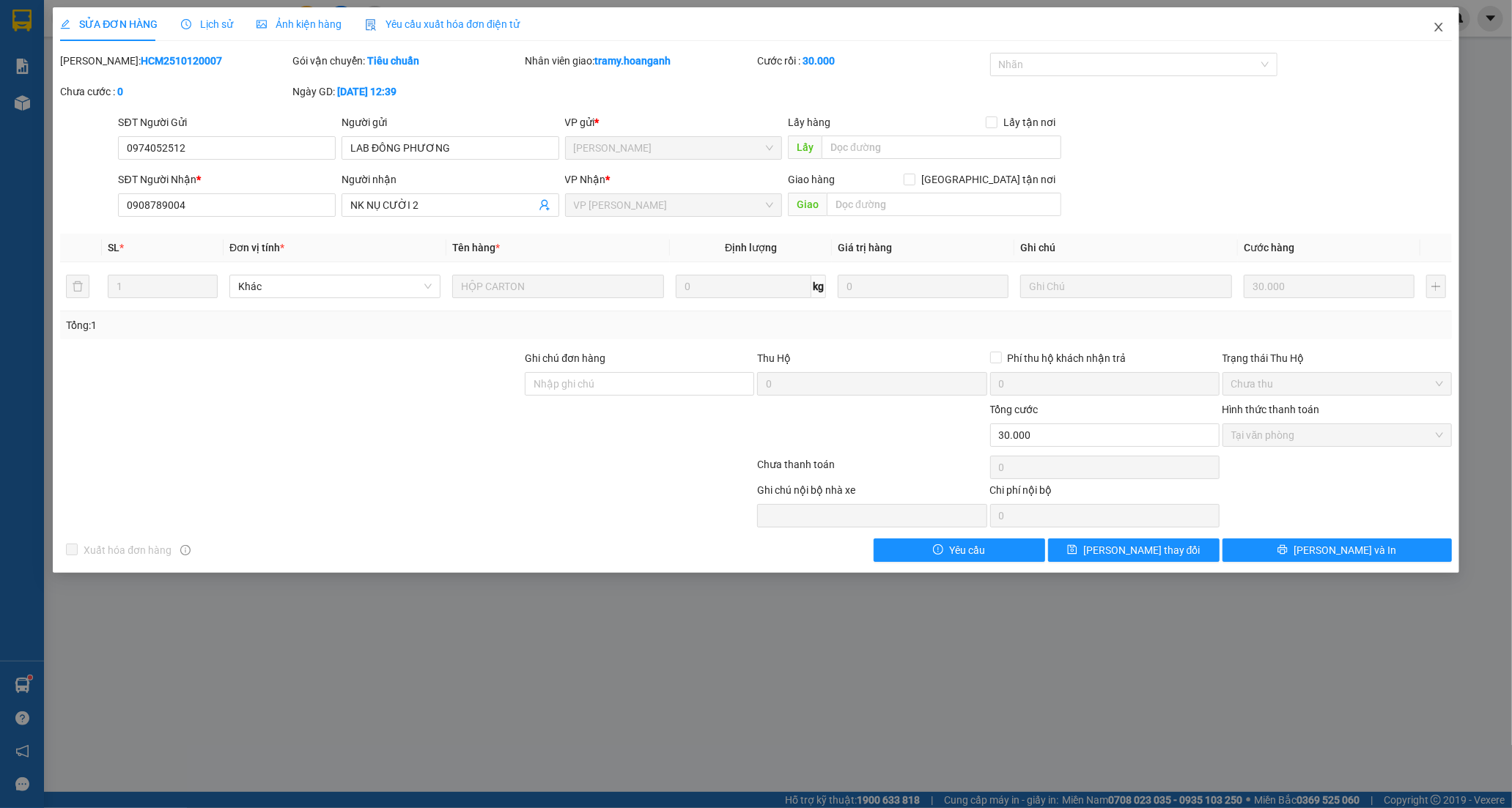
click at [1435, 30] on icon "close" at bounding box center [1438, 27] width 12 height 12
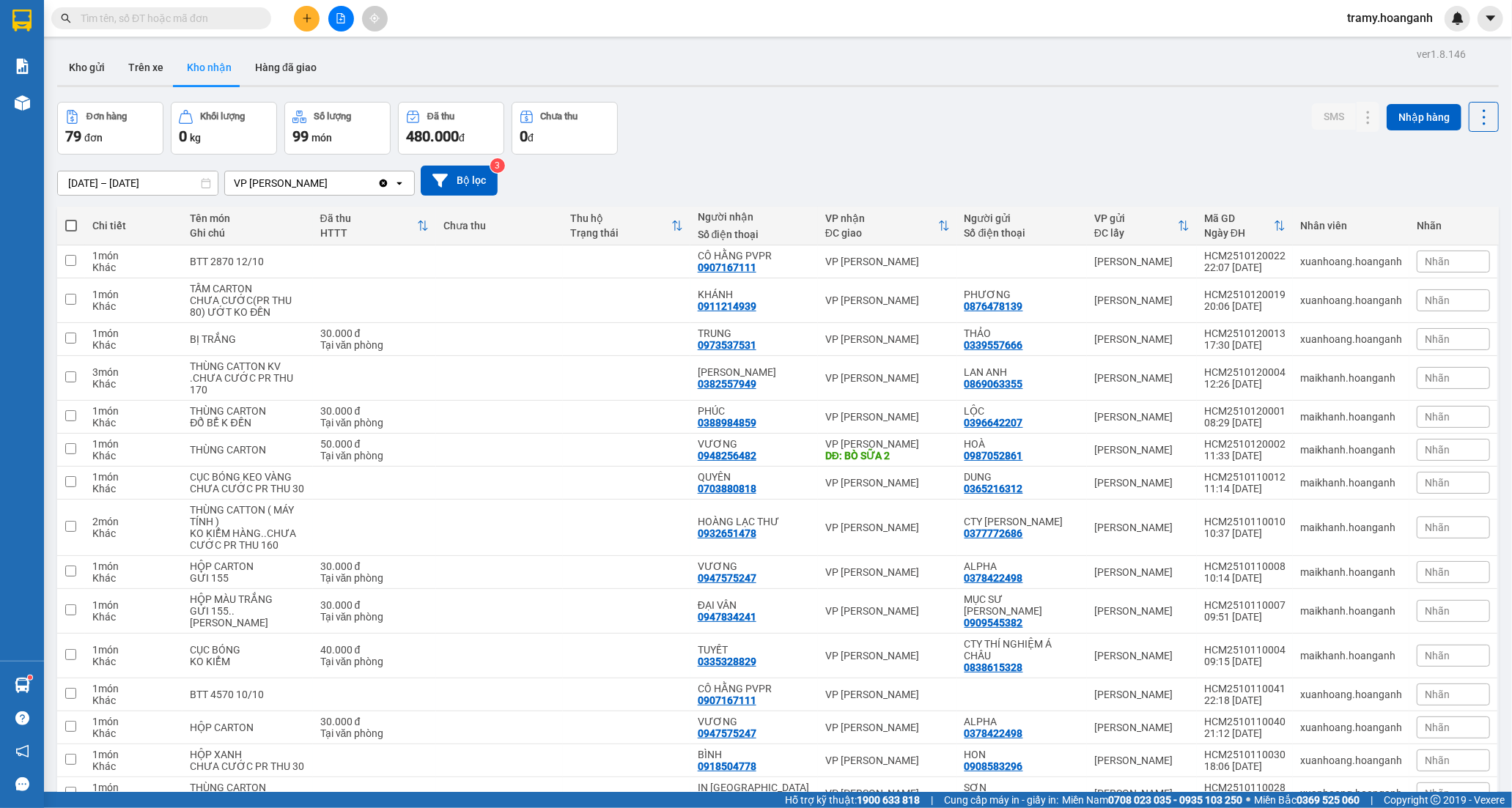
click at [141, 20] on input "text" at bounding box center [167, 18] width 173 height 17
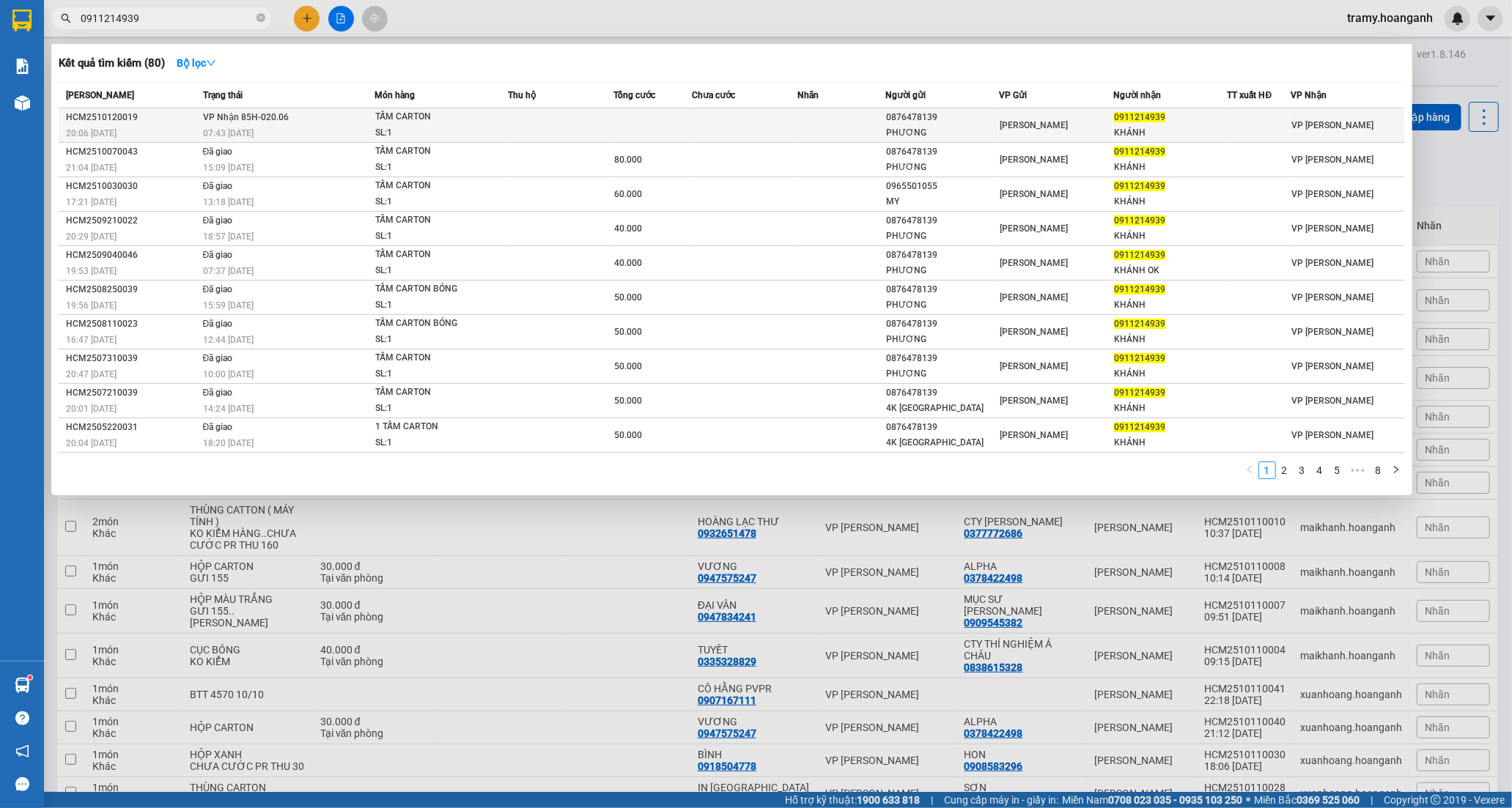
type input "0911214939"
click at [562, 138] on td at bounding box center [561, 126] width 106 height 35
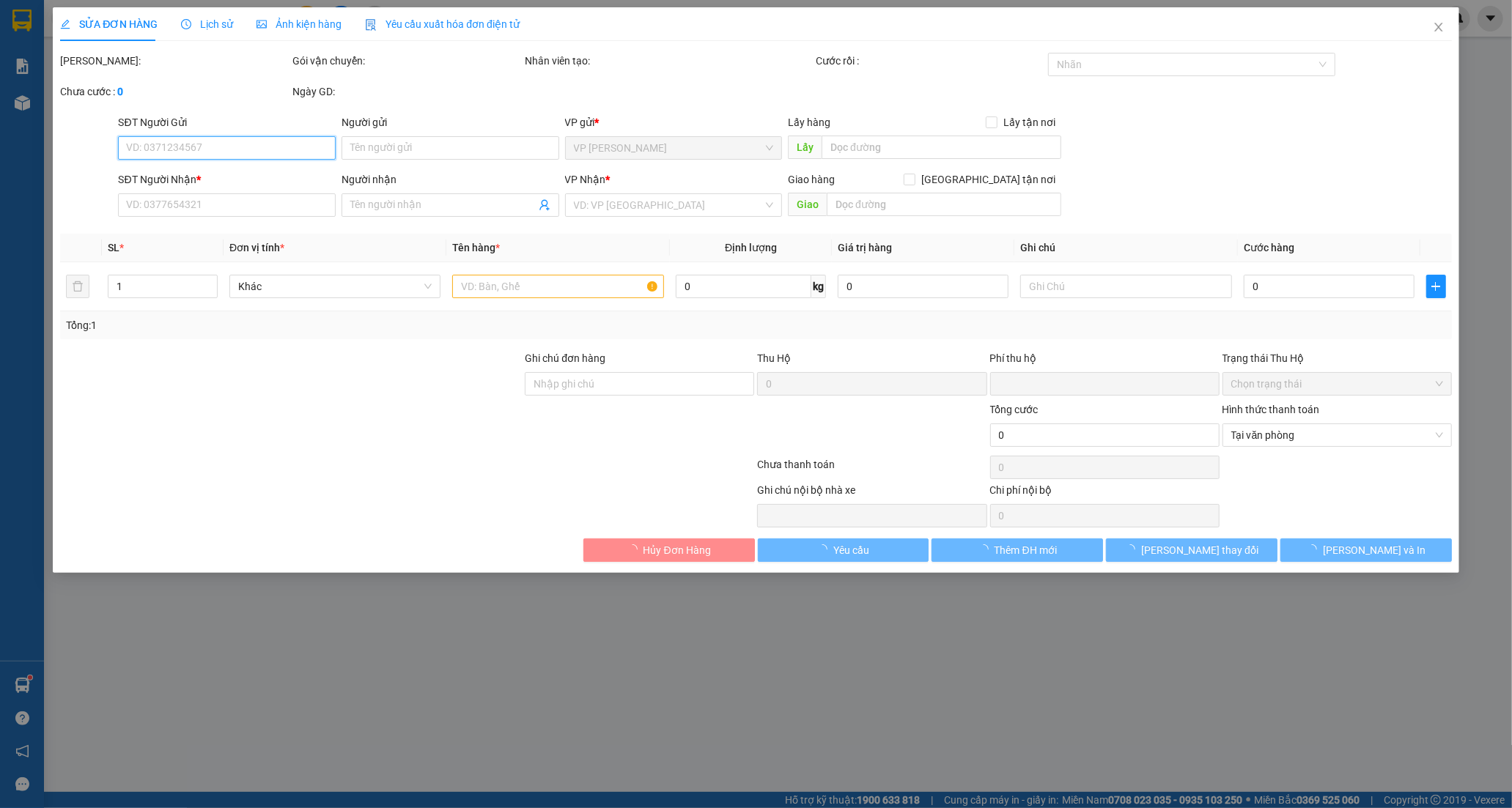
type input "0876478139"
type input "PHƯƠNG"
type input "0911214939"
type input "KHÁNH"
type input "0"
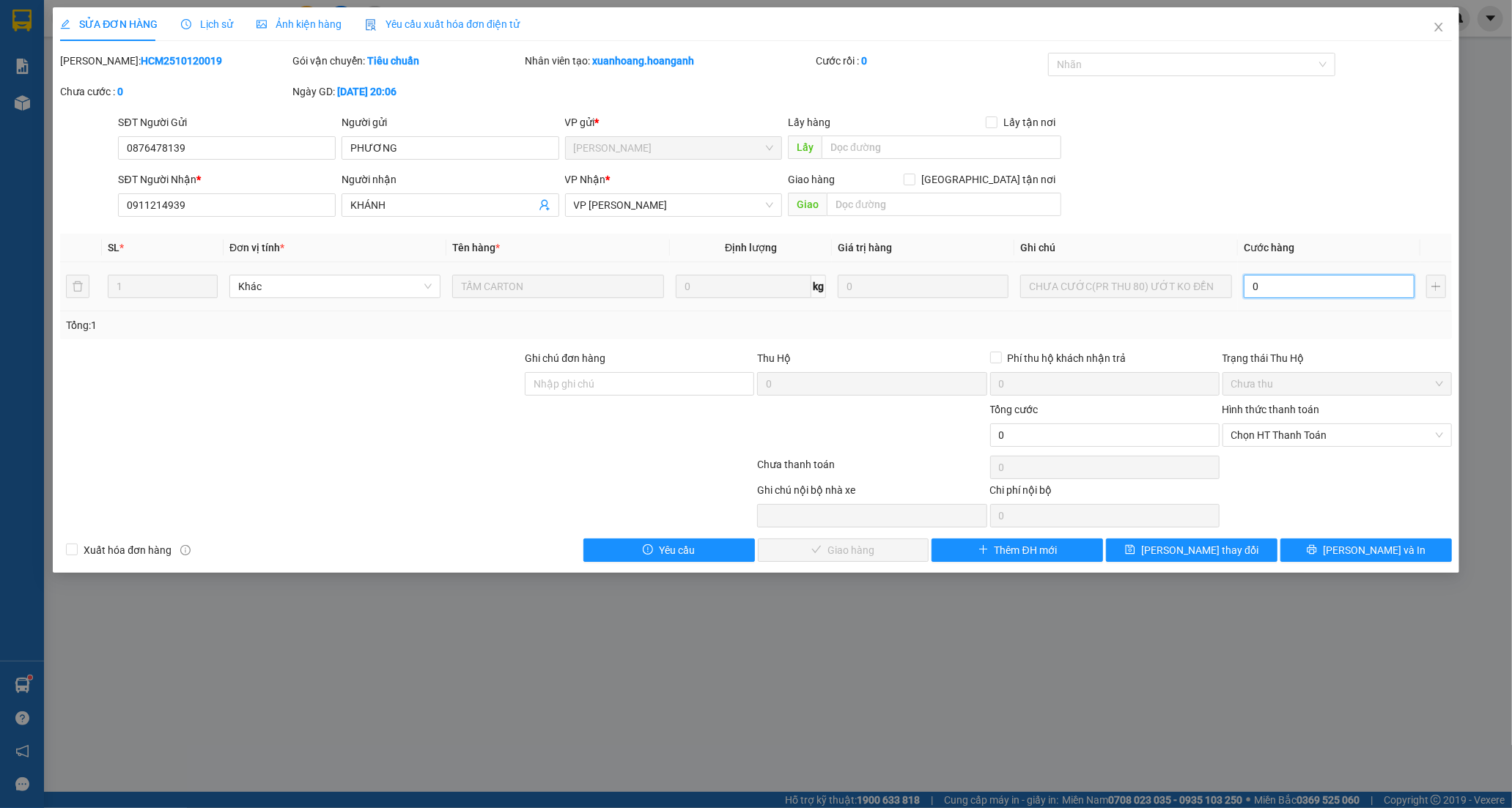
click at [1267, 282] on input "0" at bounding box center [1329, 287] width 171 height 23
click at [1283, 282] on input "0" at bounding box center [1329, 287] width 171 height 23
click at [1247, 293] on input "0" at bounding box center [1329, 287] width 171 height 23
type input "50"
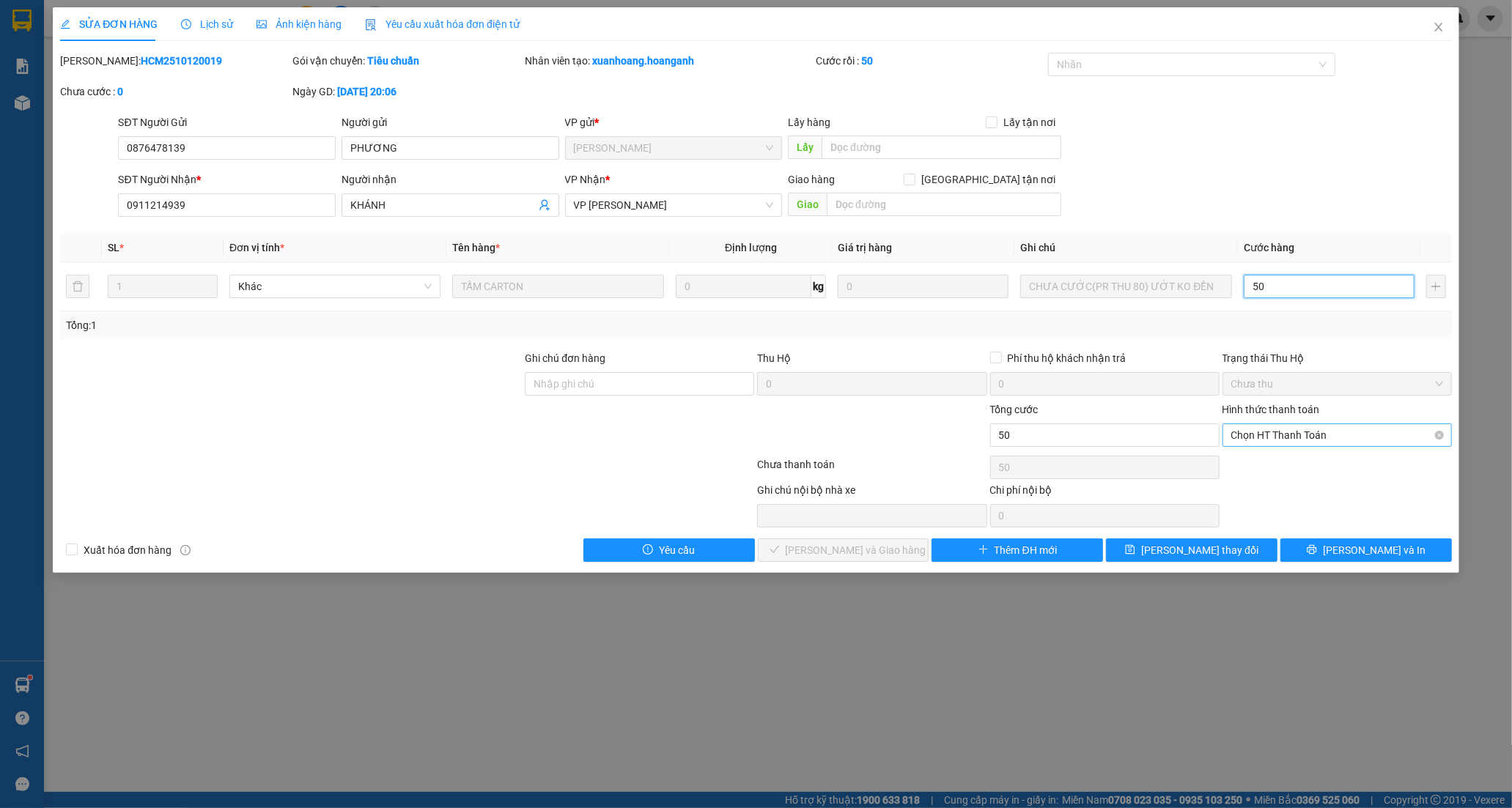
click at [1313, 435] on span "Chọn HT Thanh Toán" at bounding box center [1337, 435] width 212 height 22
type input "50"
type input "50.000"
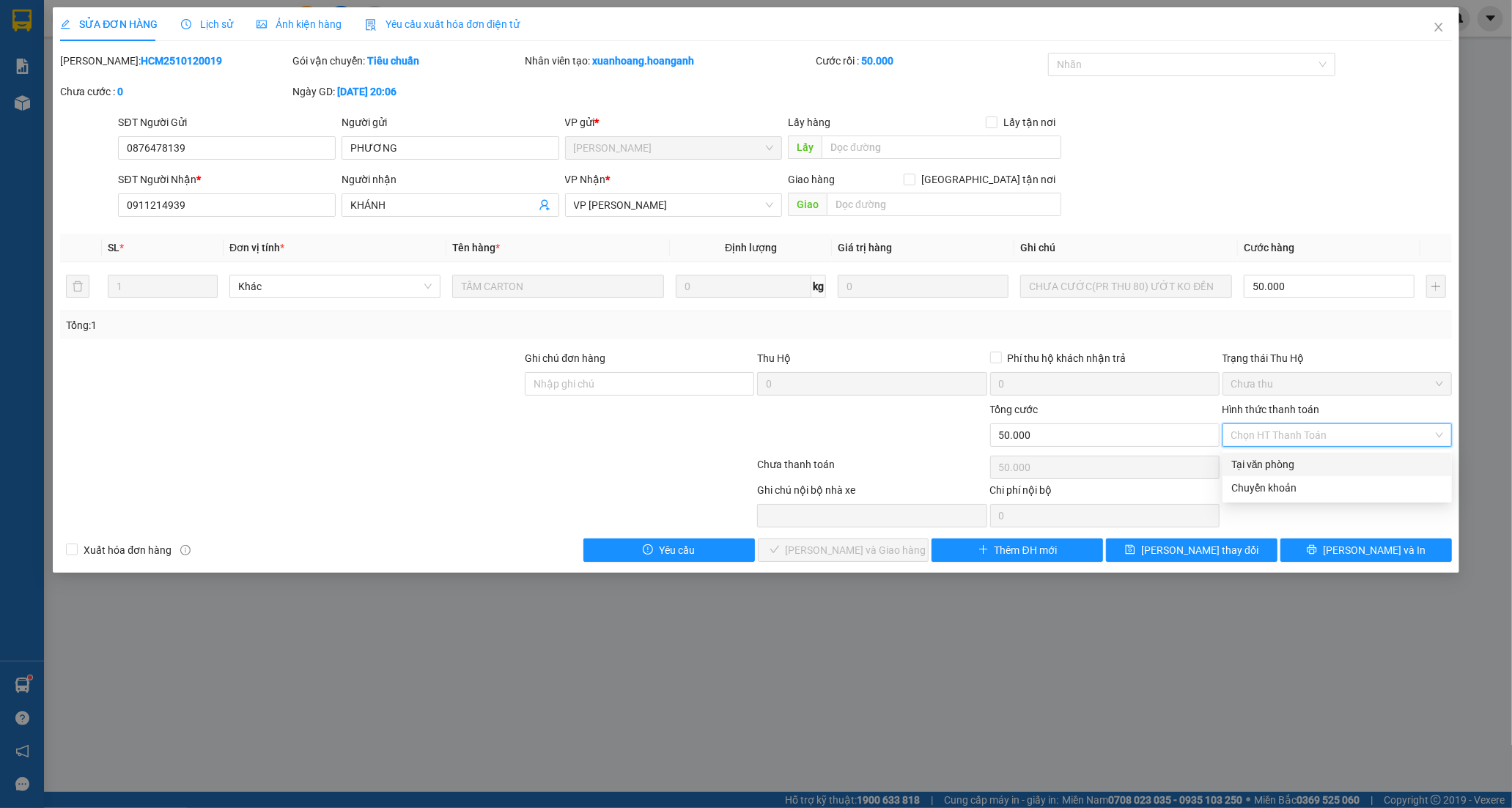
click at [1288, 459] on div "Tại văn phòng" at bounding box center [1337, 465] width 212 height 17
type input "0"
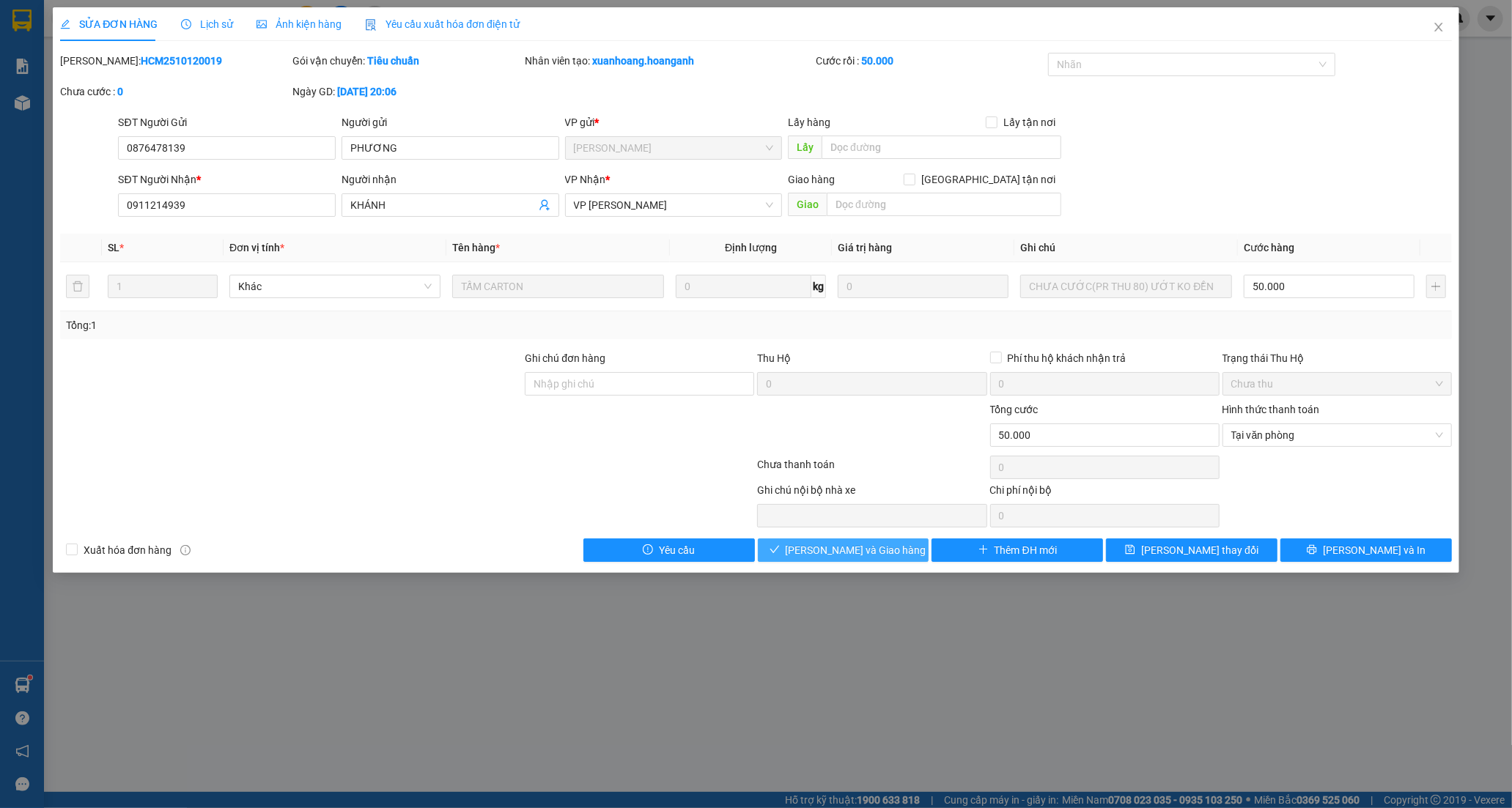
click at [872, 552] on span "[PERSON_NAME] và Giao hàng" at bounding box center [856, 550] width 140 height 17
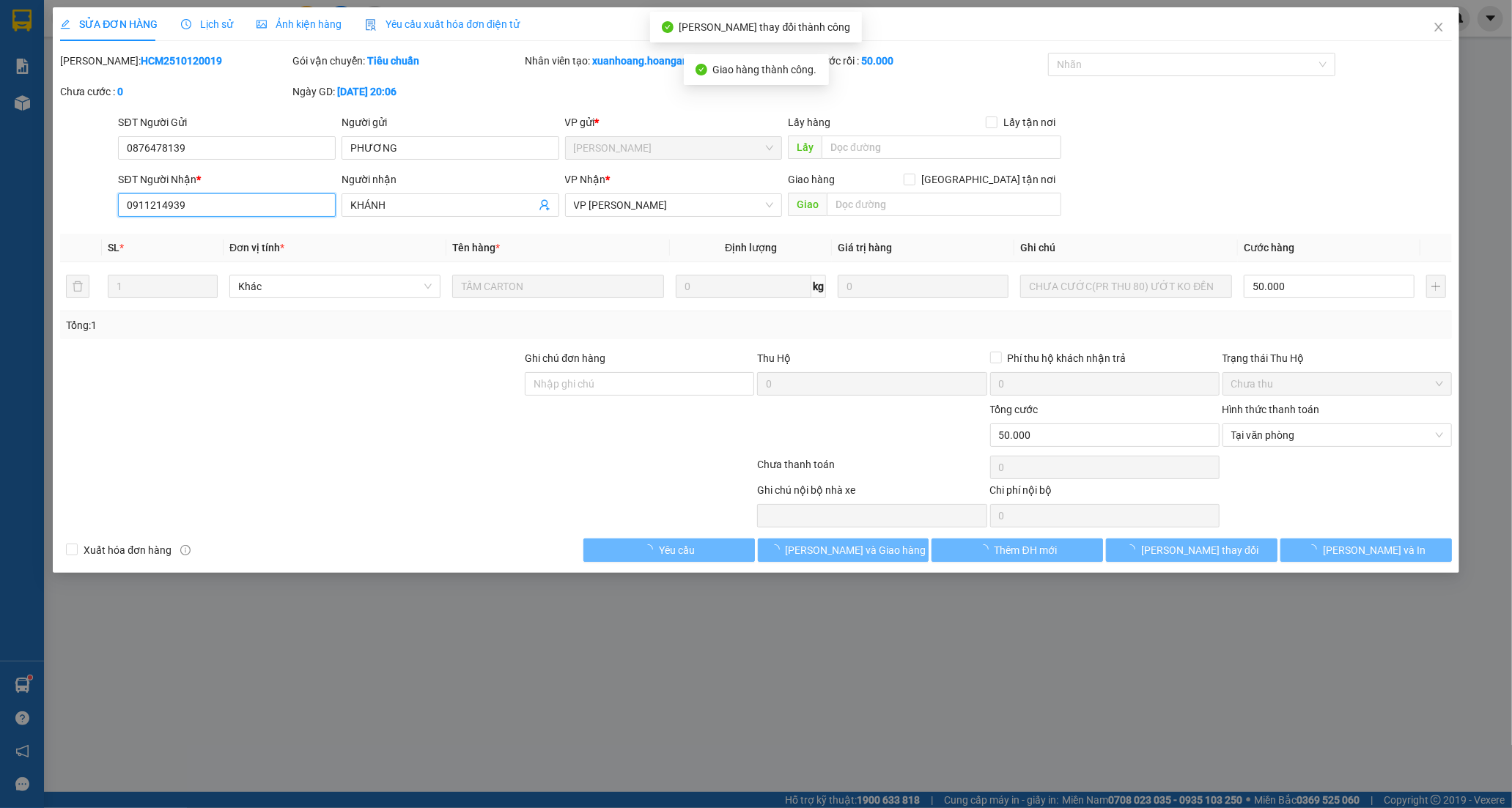
drag, startPoint x: 199, startPoint y: 211, endPoint x: 162, endPoint y: 216, distance: 37.3
click at [102, 221] on div "SĐT Người Nhận * 0911214939 0911214939 Người nhận KHÁNH VP Nhận * VP [PERSON_NA…" at bounding box center [756, 197] width 1395 height 51
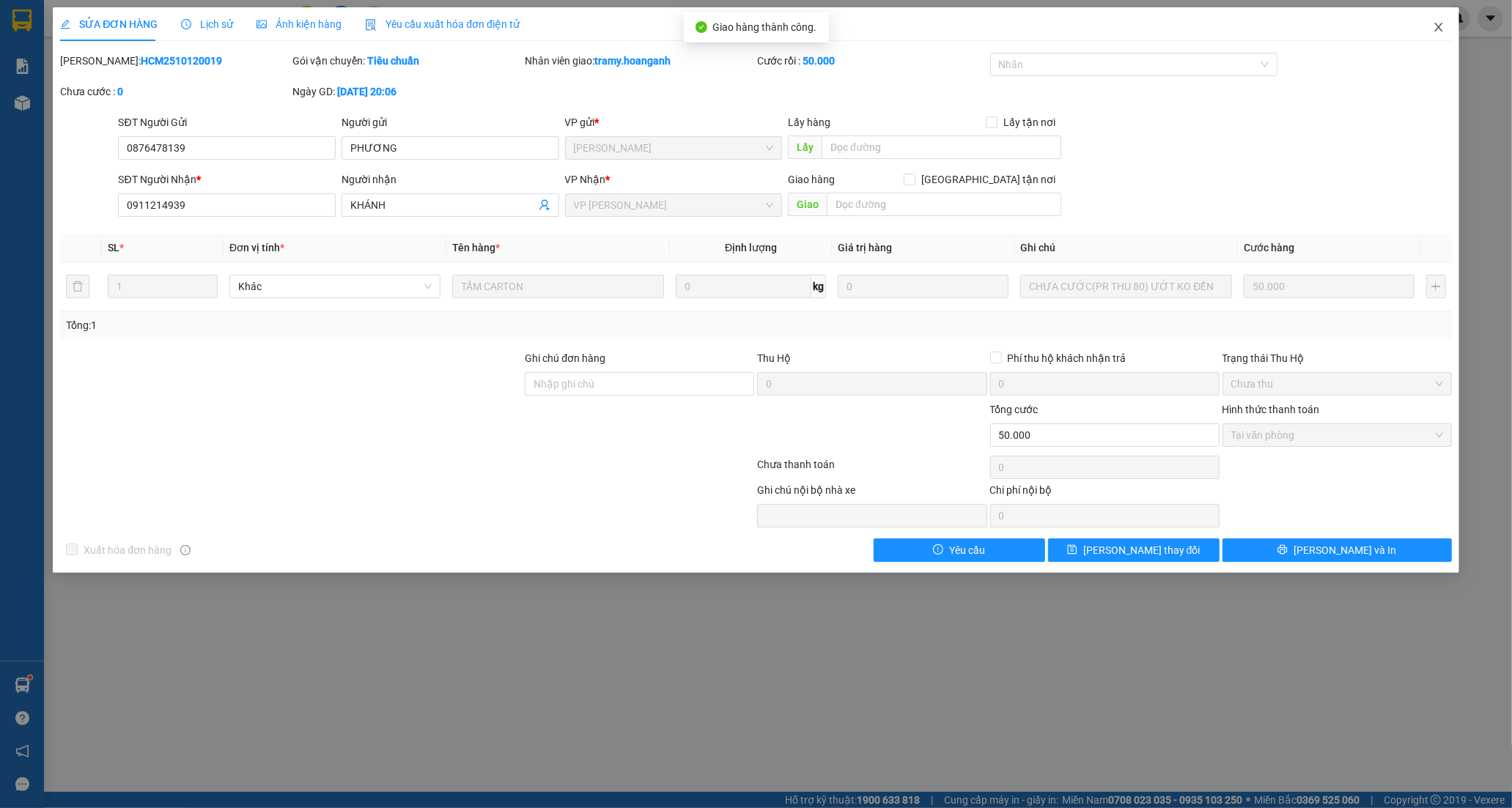
click at [1443, 23] on icon "close" at bounding box center [1438, 27] width 12 height 12
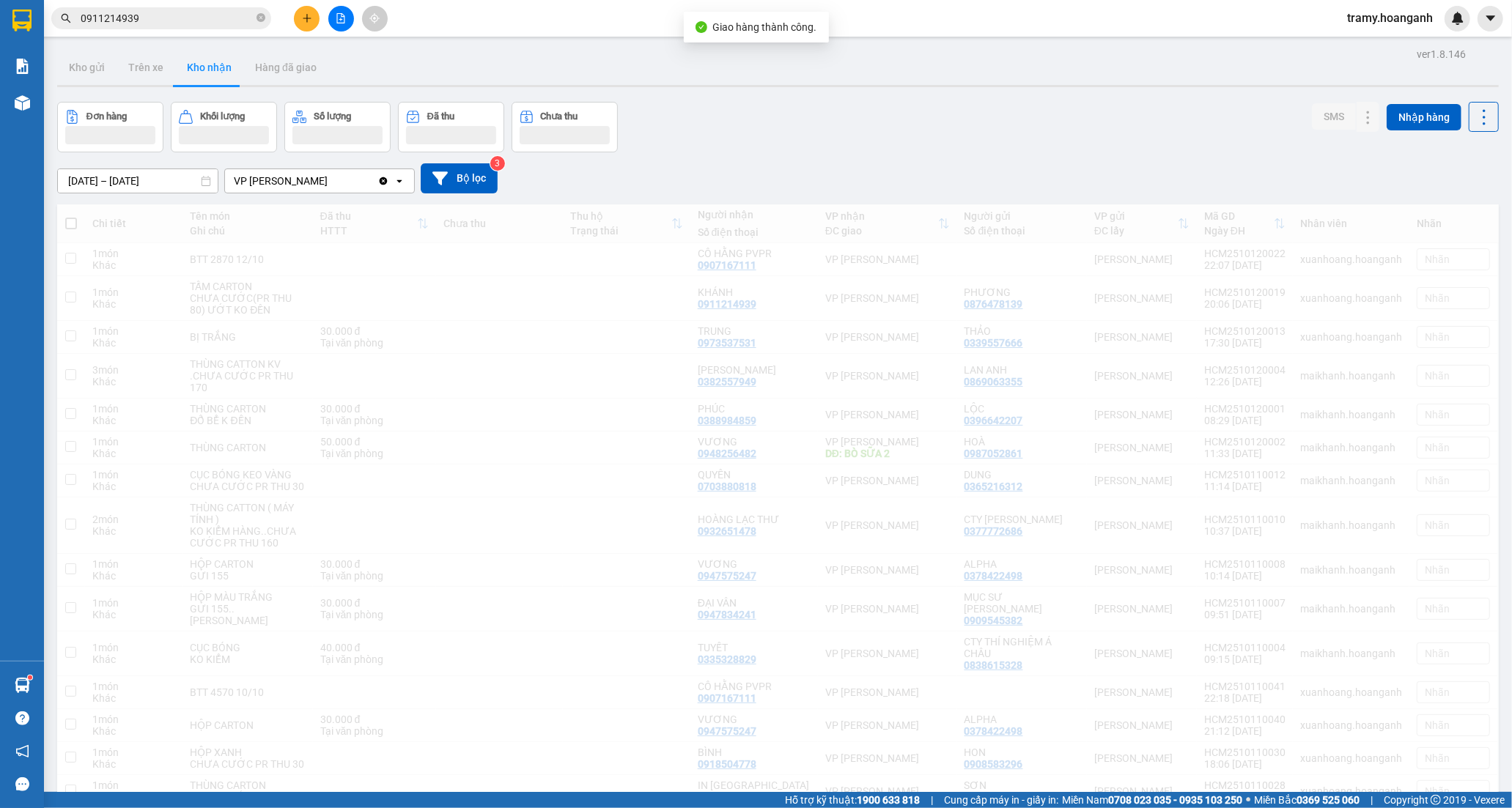
click at [262, 17] on icon "close-circle" at bounding box center [260, 17] width 9 height 9
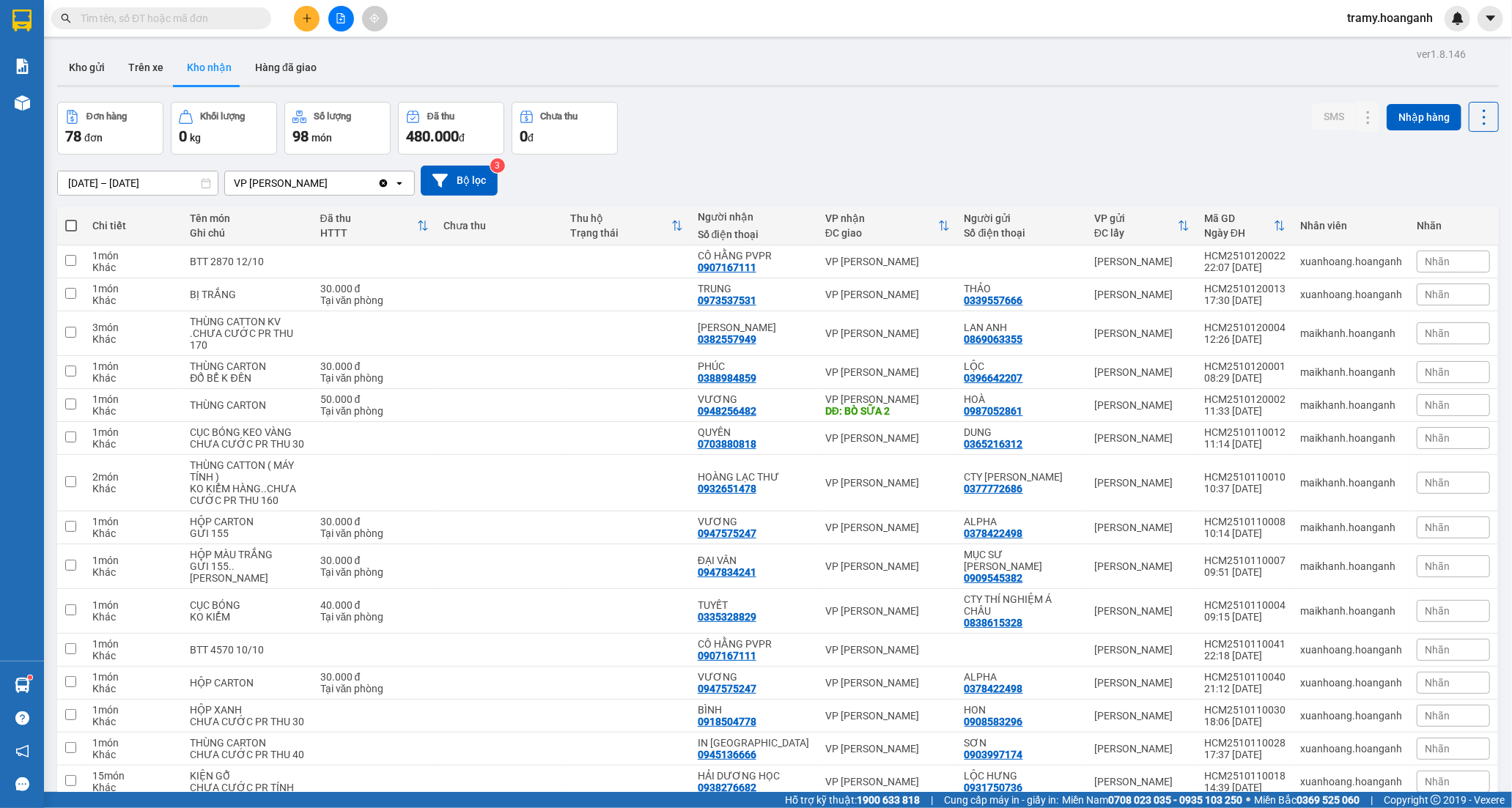
click at [148, 12] on input "text" at bounding box center [167, 18] width 173 height 17
paste input "0911214939"
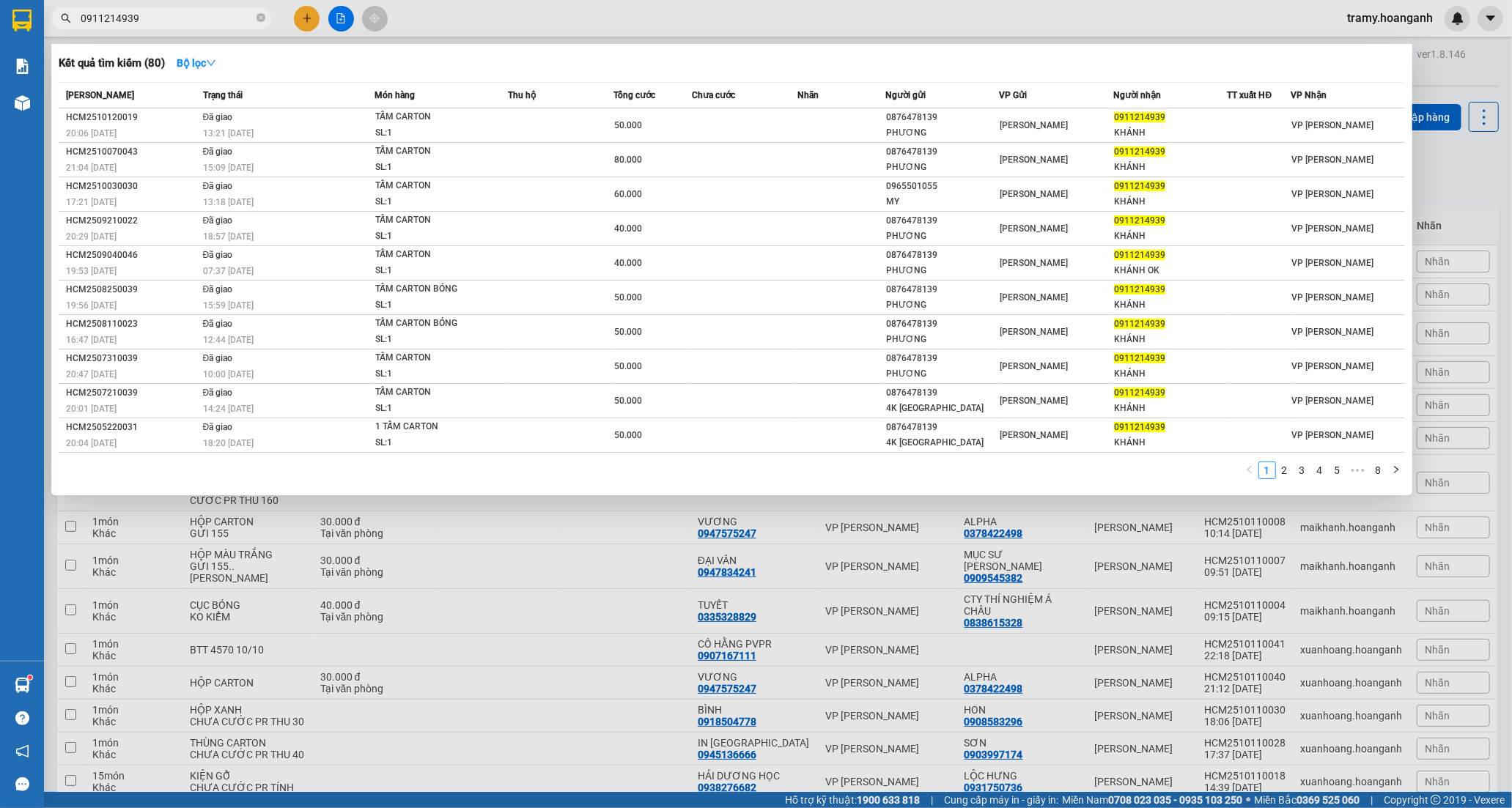
type input "0911214939"
drag, startPoint x: 379, startPoint y: 3, endPoint x: 375, endPoint y: -54, distance: 57.1
click at [375, 0] on html "Kết quả tìm kiếm ( 80 ) Bộ lọc Mã ĐH Trạng thái Món hàng Thu hộ Tổng cước Chưa …" at bounding box center [756, 404] width 1512 height 808
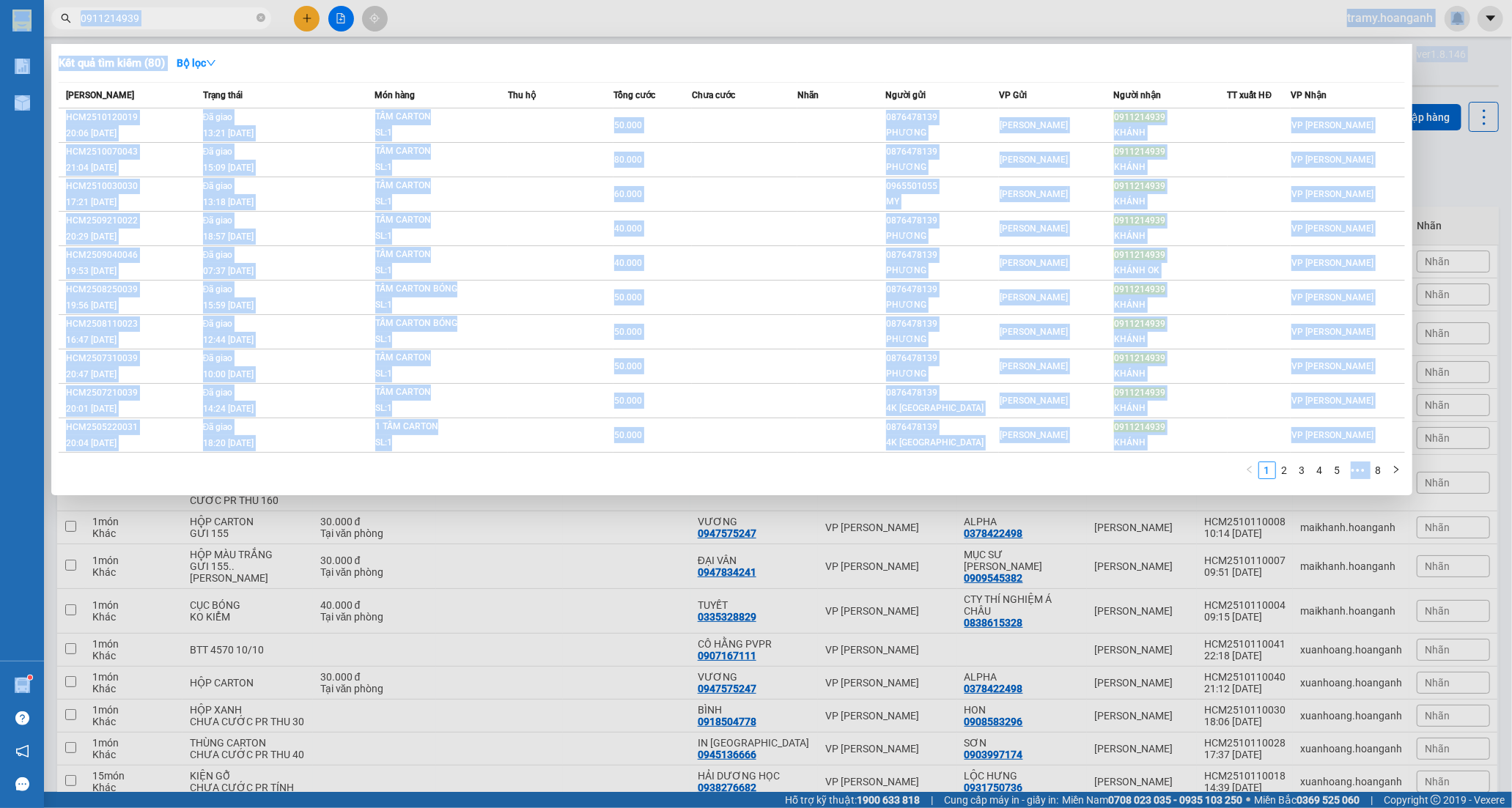
click at [761, 61] on div "Kết quả tìm kiếm ( 80 ) Bộ lọc" at bounding box center [731, 63] width 1346 height 23
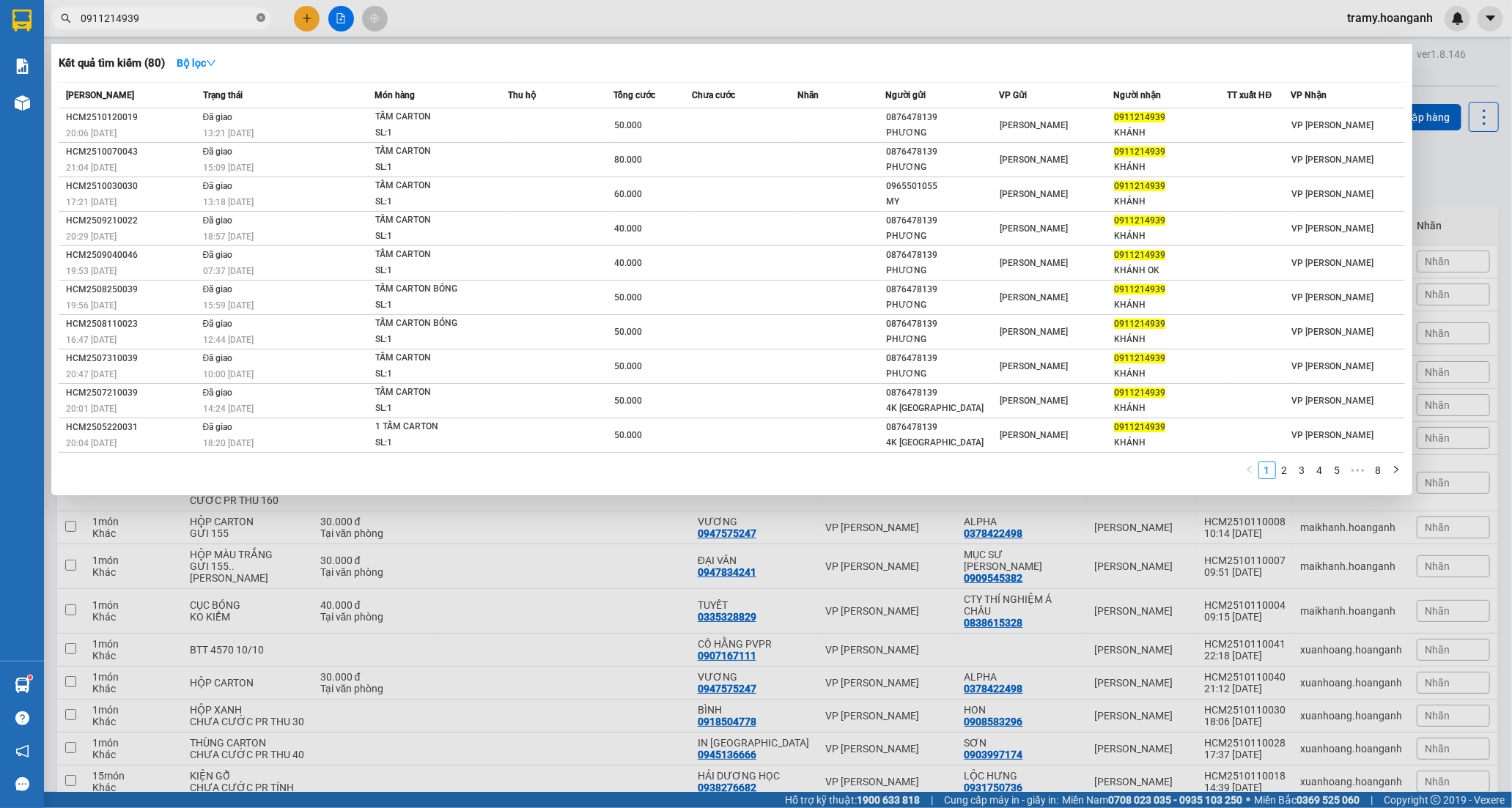
click at [259, 17] on icon "close-circle" at bounding box center [260, 17] width 9 height 9
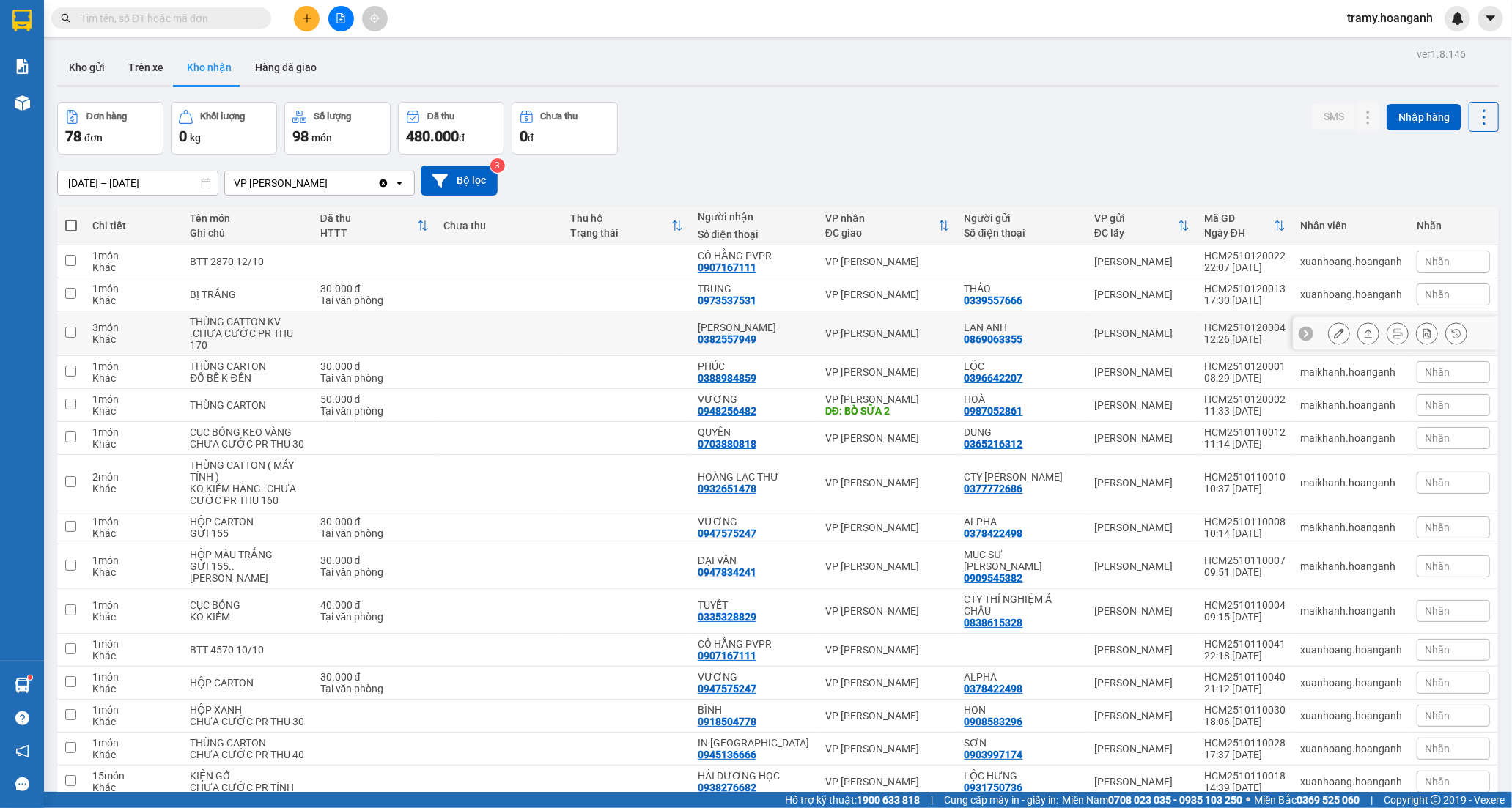
click at [705, 332] on td "[PERSON_NAME] 0382557949" at bounding box center [754, 334] width 127 height 45
checkbox input "true"
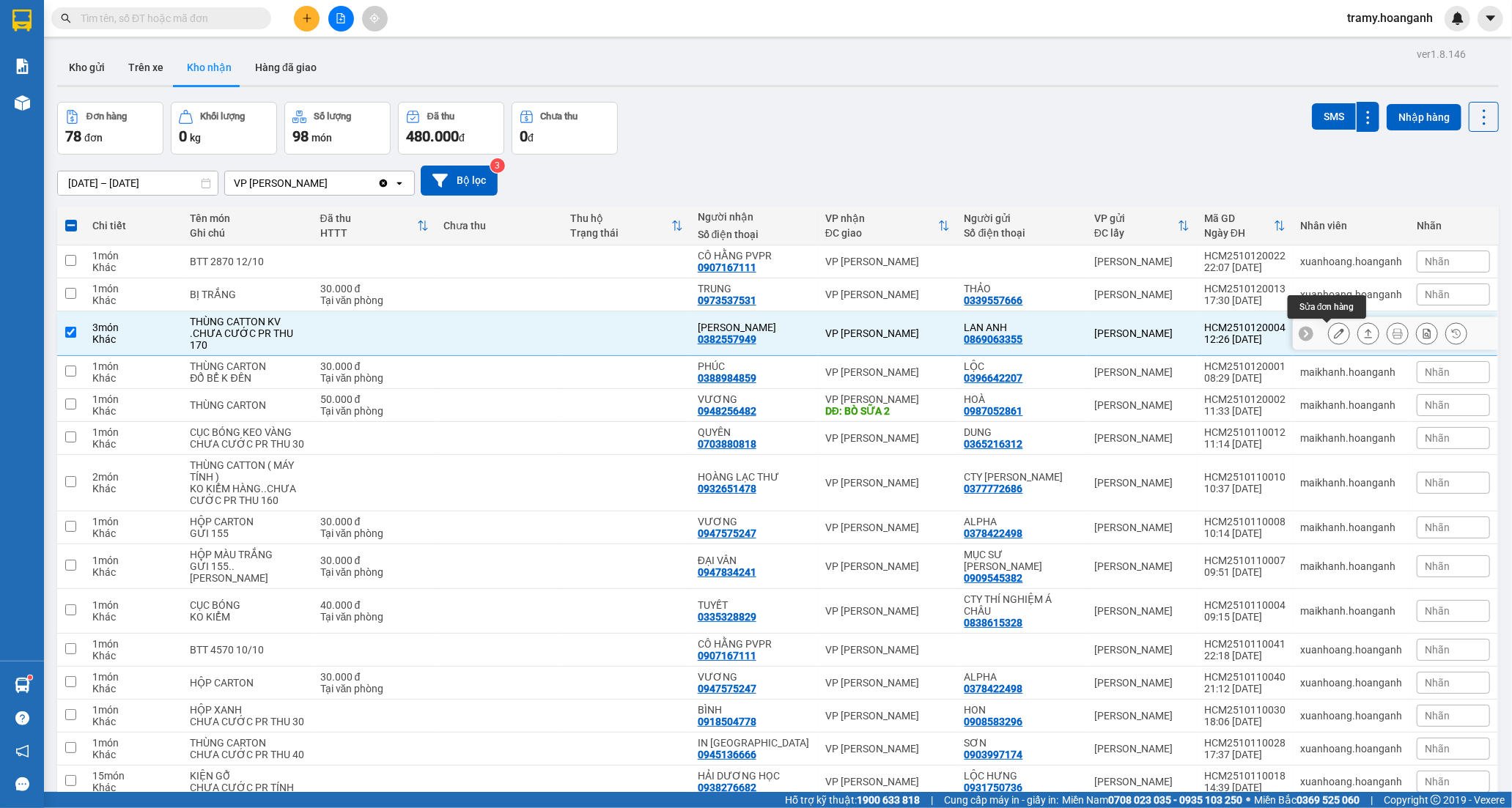
click at [1334, 331] on icon at bounding box center [1338, 333] width 10 height 10
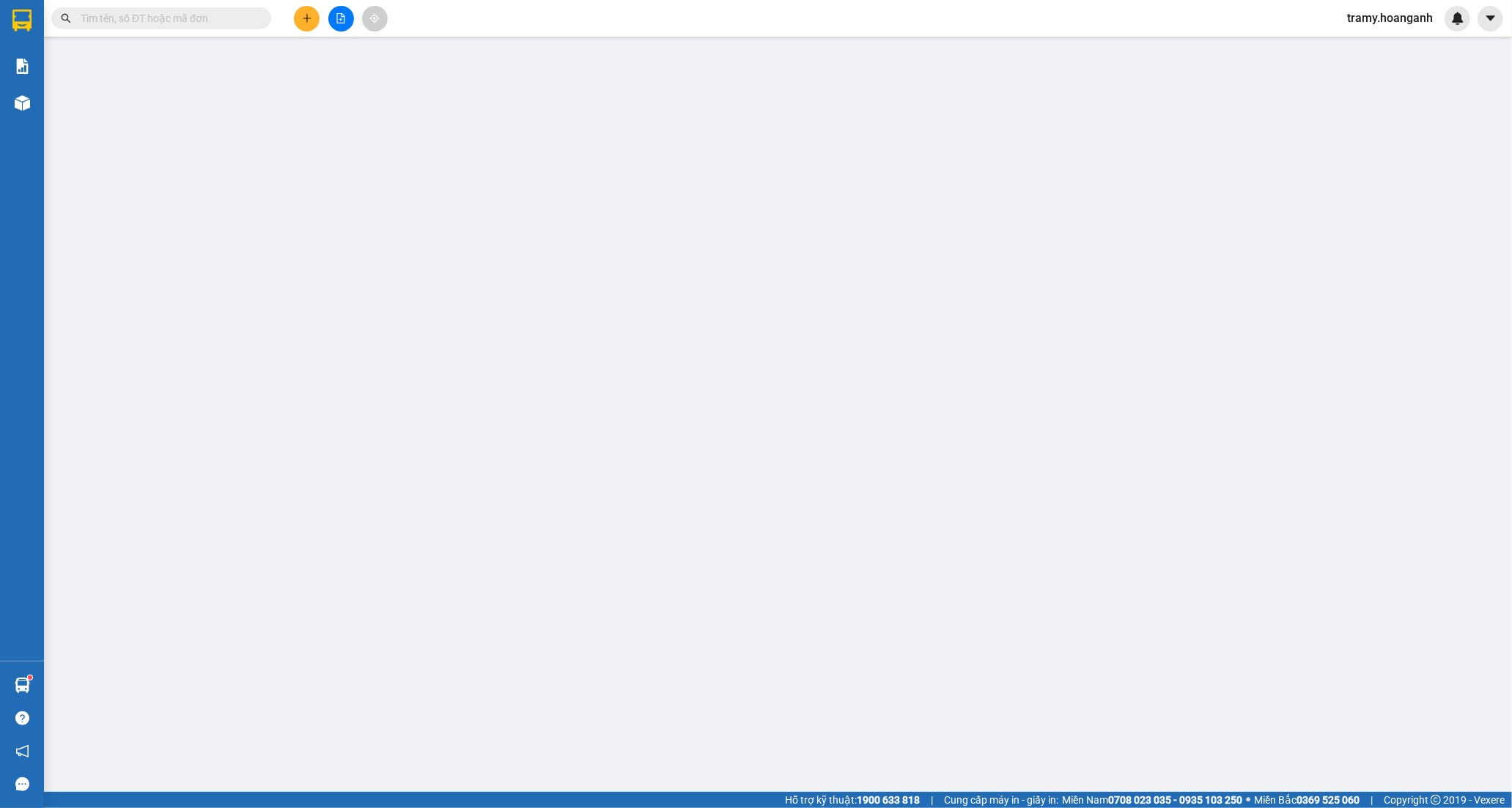
type input "0869063355"
type input "LAN ANH"
type input "0382557949"
type input "[PERSON_NAME]"
type input "0"
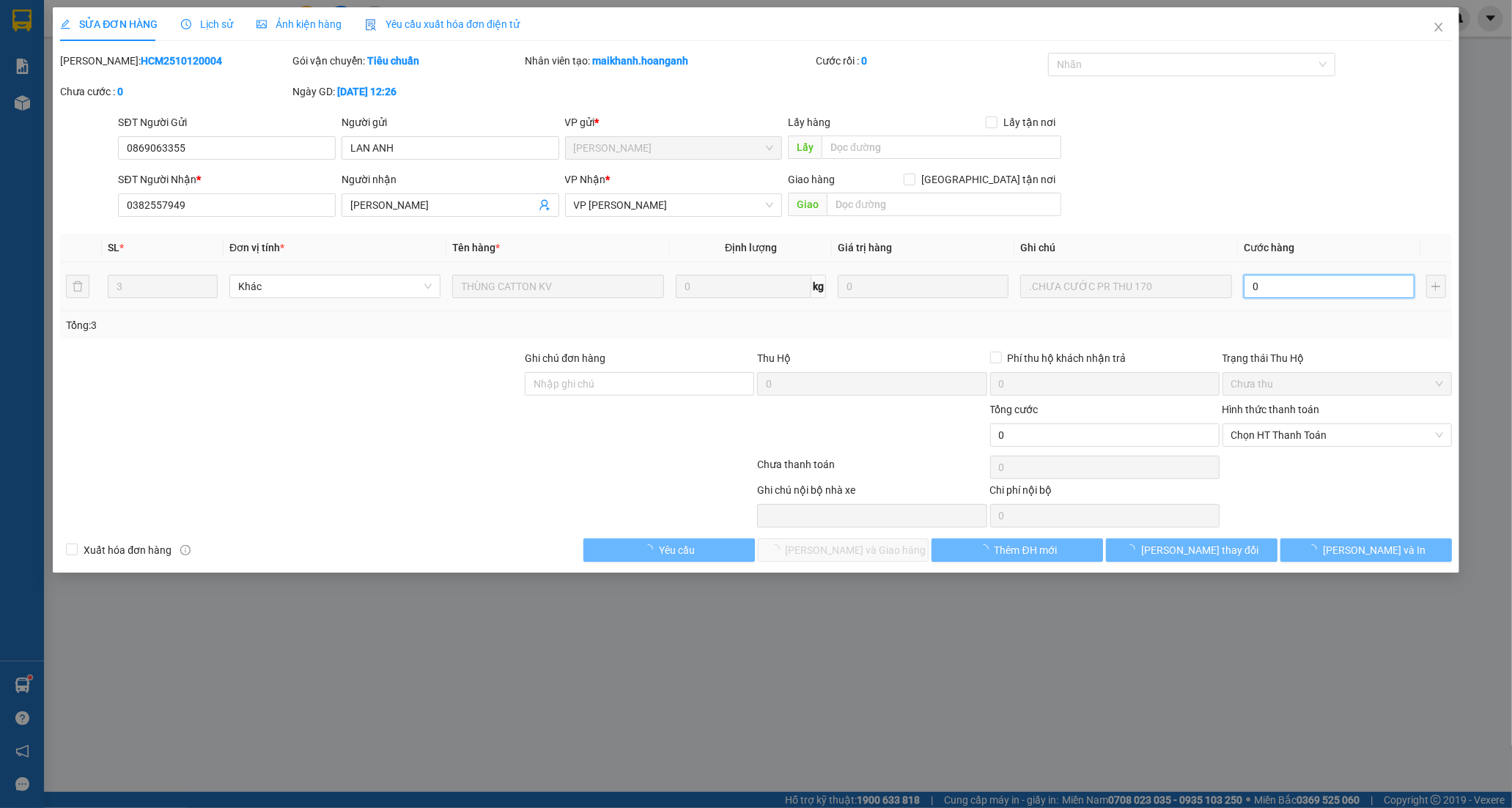
click at [1267, 288] on input "0" at bounding box center [1329, 287] width 171 height 23
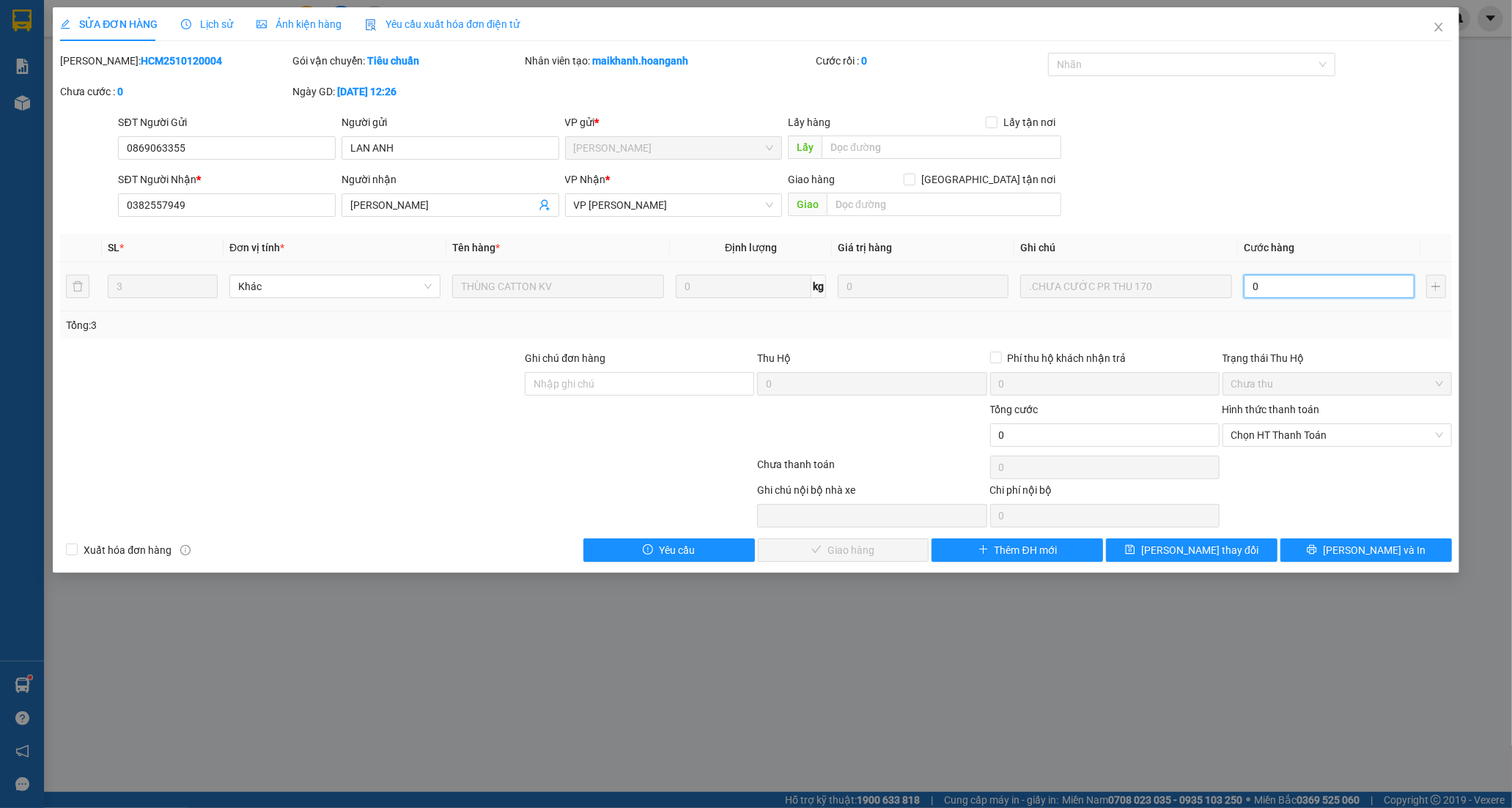
type input "1"
type input "17"
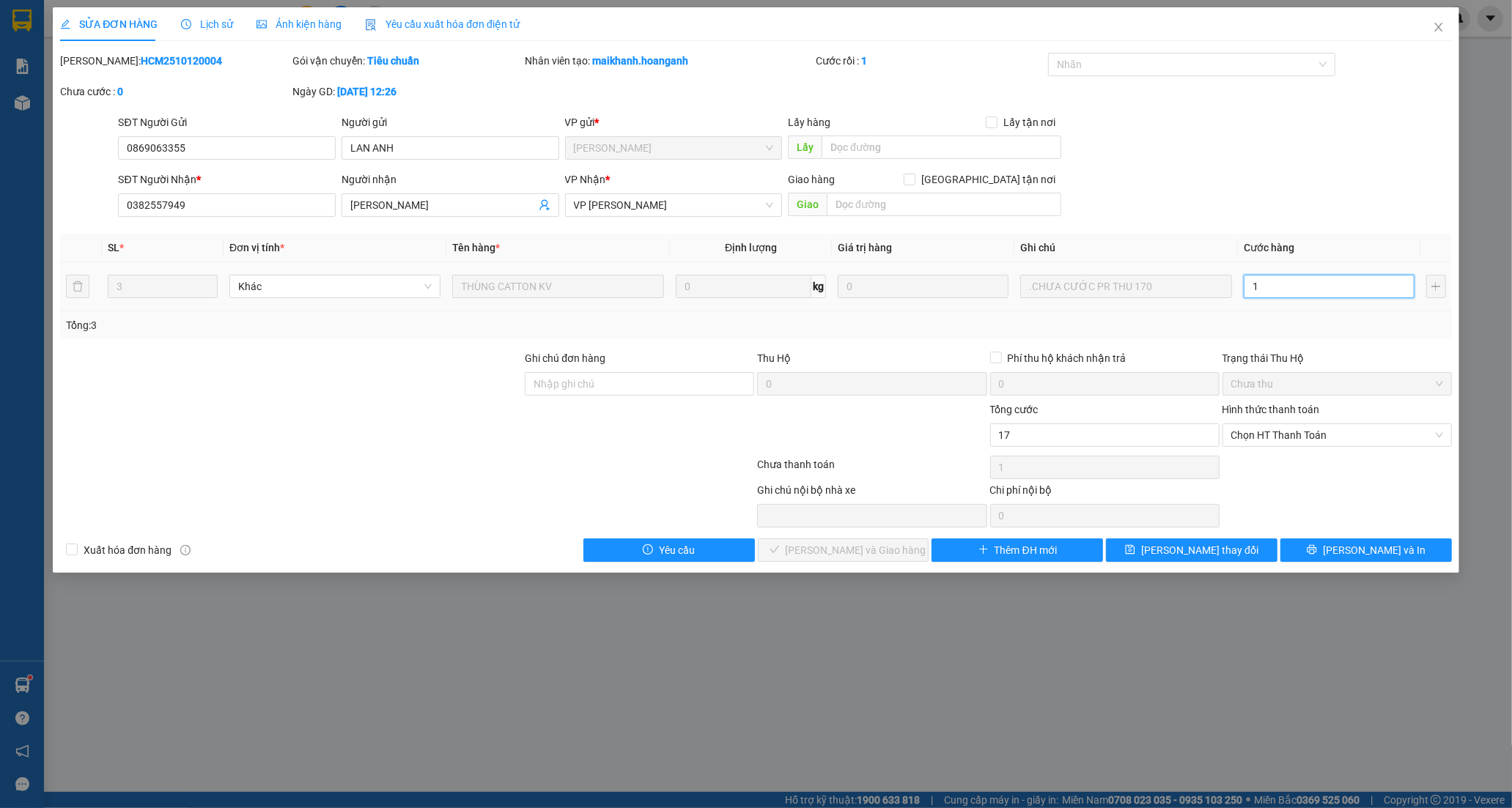
type input "17"
type input "170"
click at [1319, 430] on span "Chọn HT Thanh Toán" at bounding box center [1337, 435] width 212 height 22
type input "170"
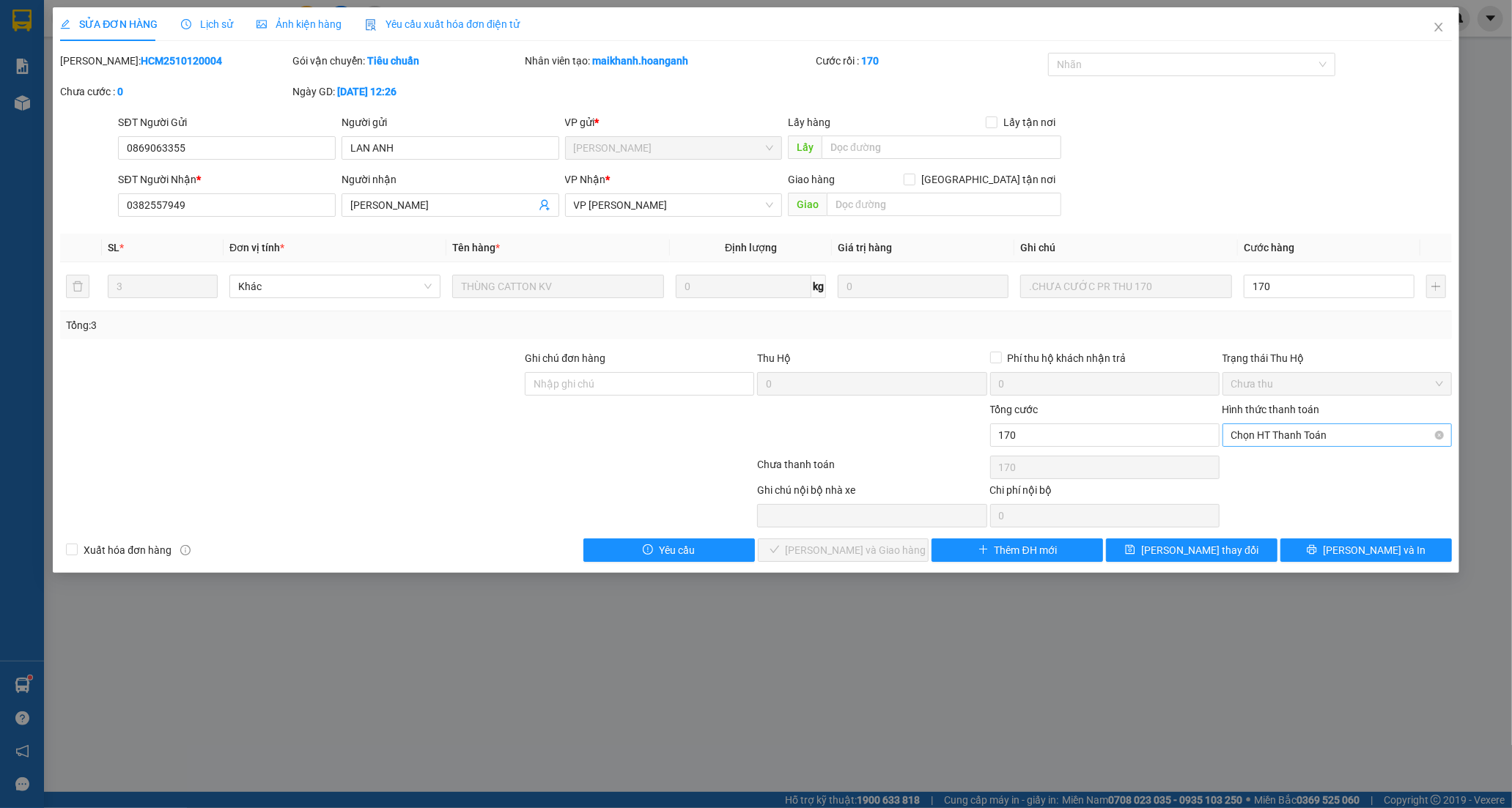
type input "170.000"
drag, startPoint x: 1288, startPoint y: 462, endPoint x: 911, endPoint y: 539, distance: 384.8
click at [1286, 462] on div "Tại văn phòng" at bounding box center [1337, 465] width 212 height 17
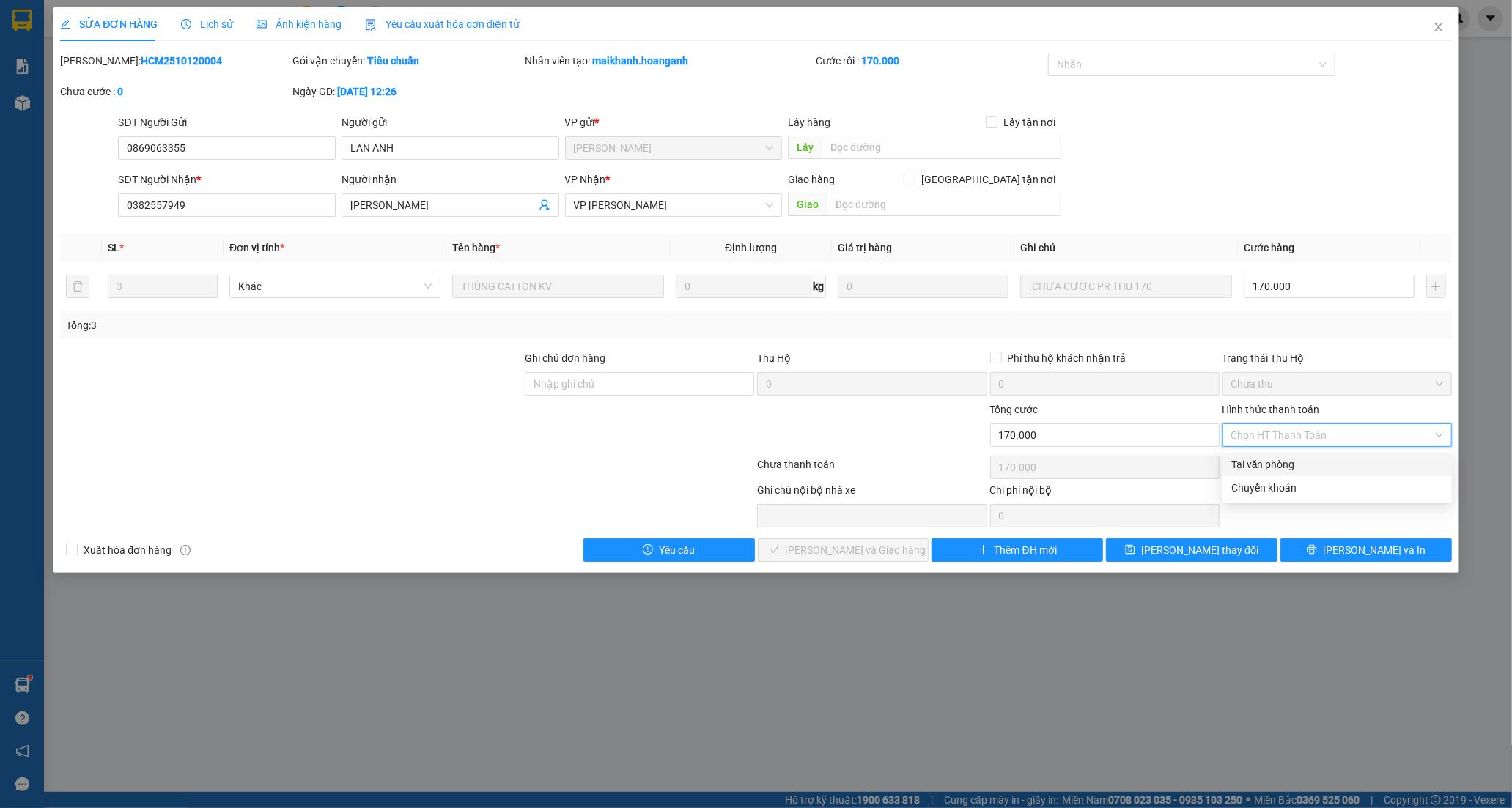
type input "0"
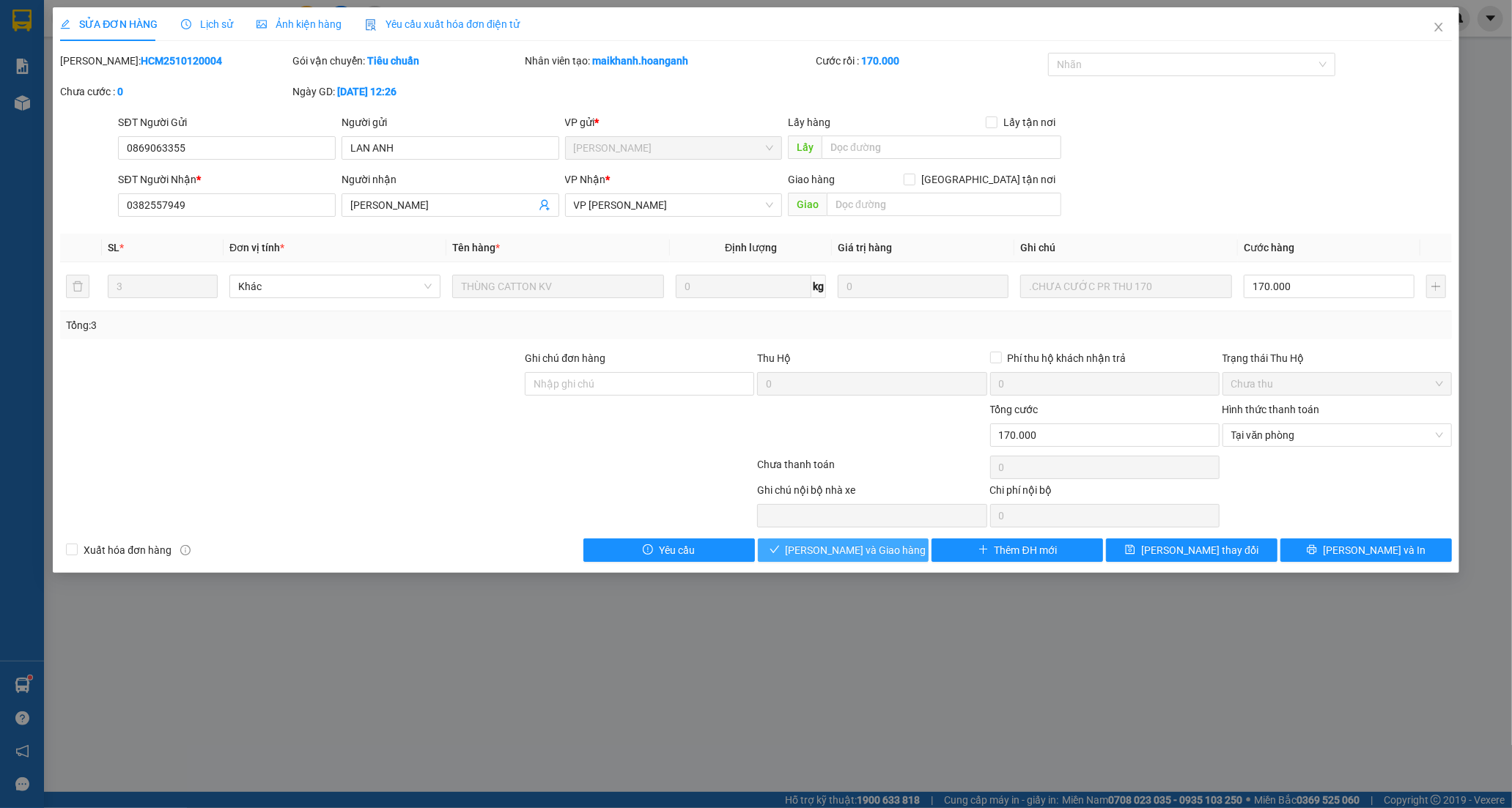
click at [861, 561] on button "[PERSON_NAME] và Giao hàng" at bounding box center [844, 550] width 172 height 23
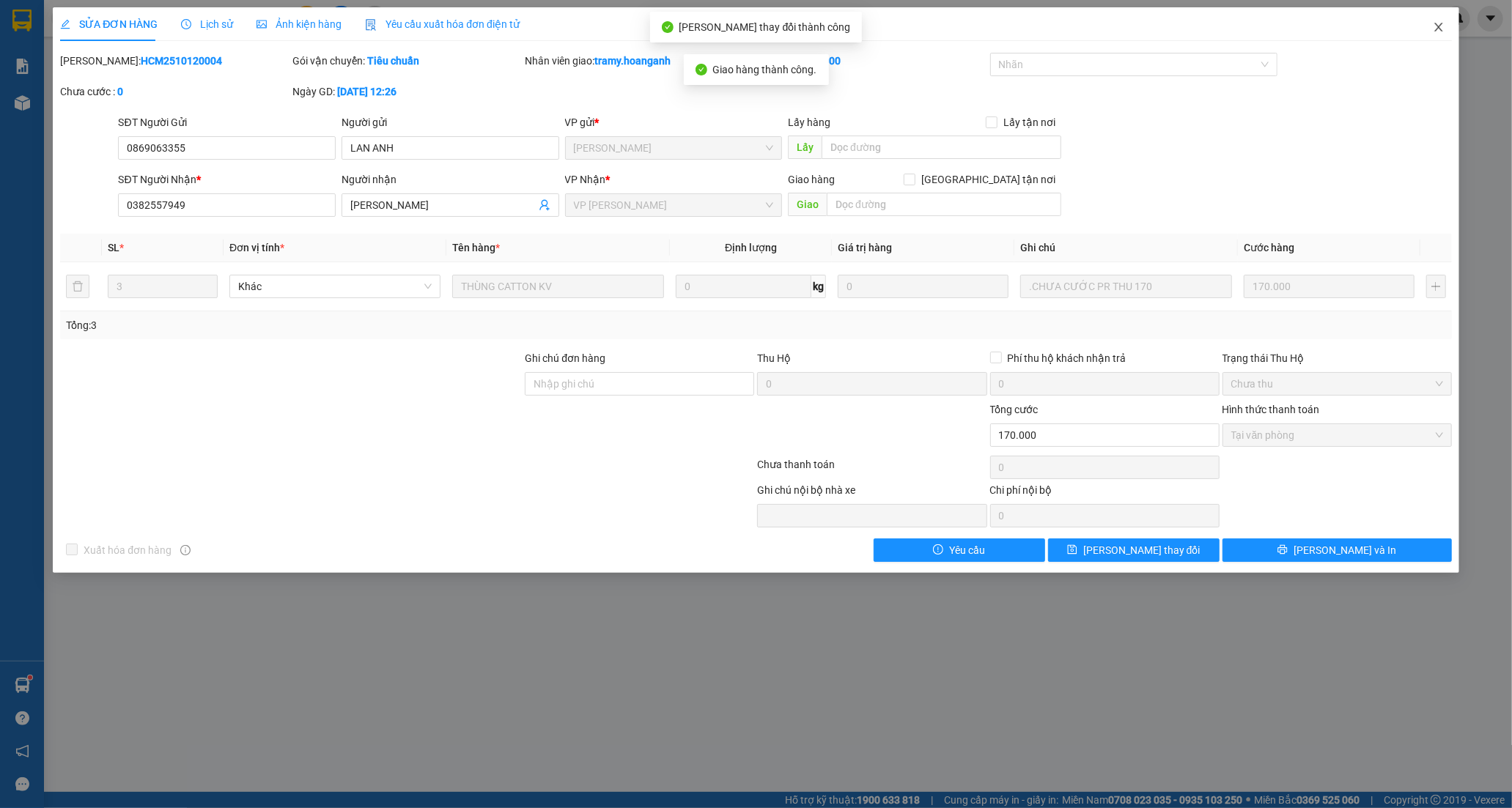
click at [1438, 26] on icon "close" at bounding box center [1438, 27] width 12 height 12
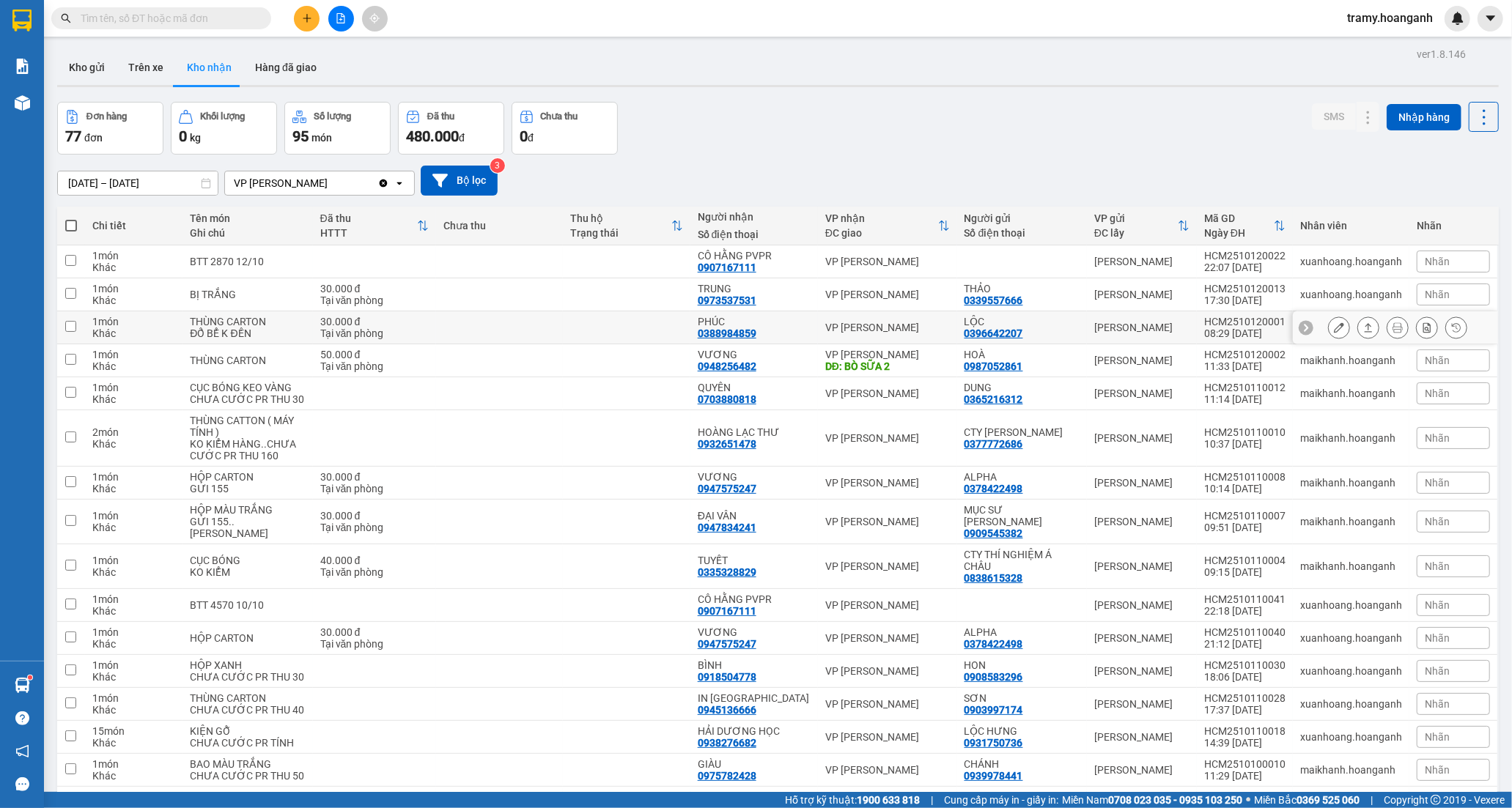
click at [649, 316] on td at bounding box center [626, 328] width 127 height 33
checkbox input "true"
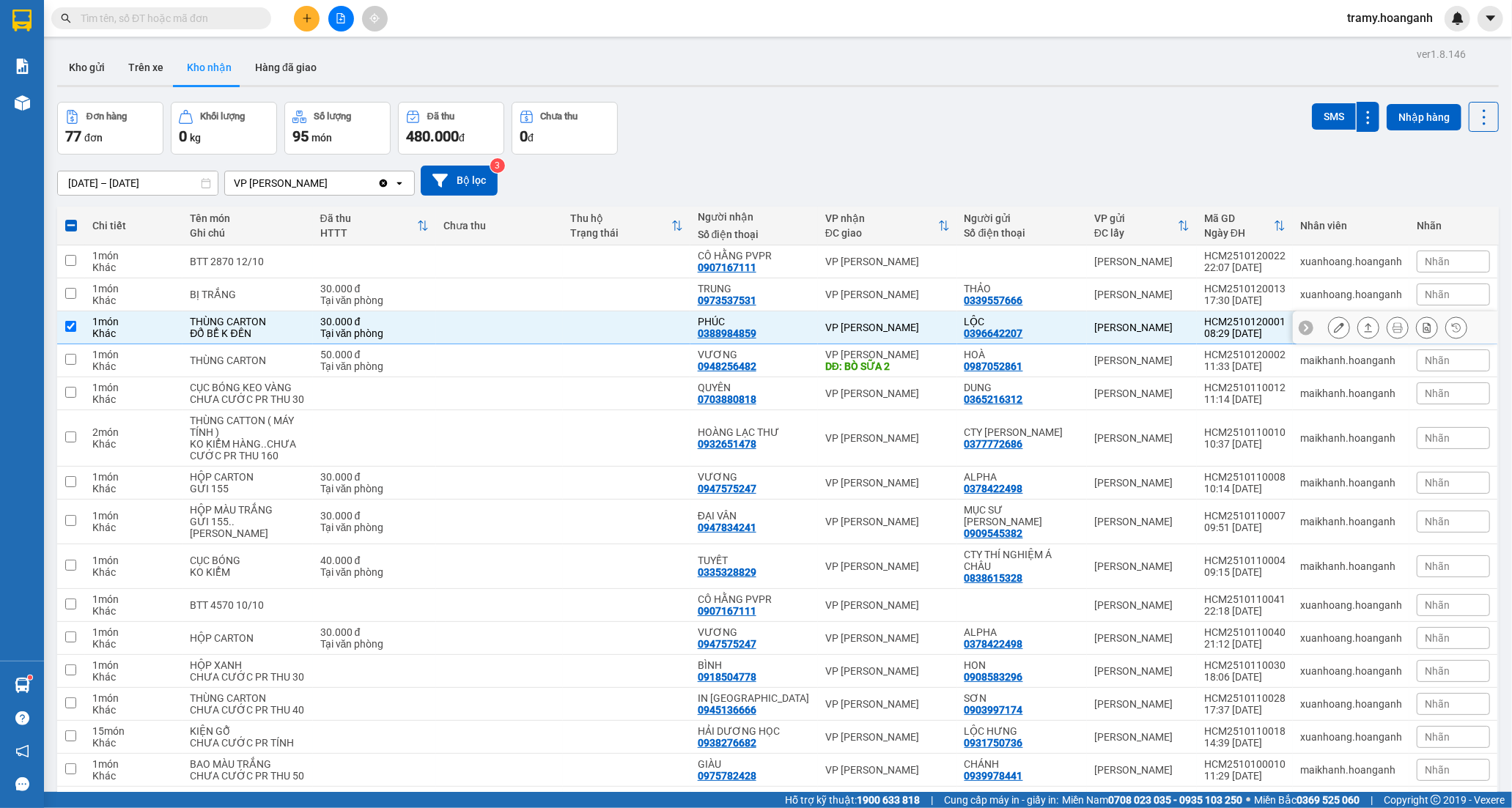
click at [1334, 326] on icon at bounding box center [1338, 327] width 10 height 10
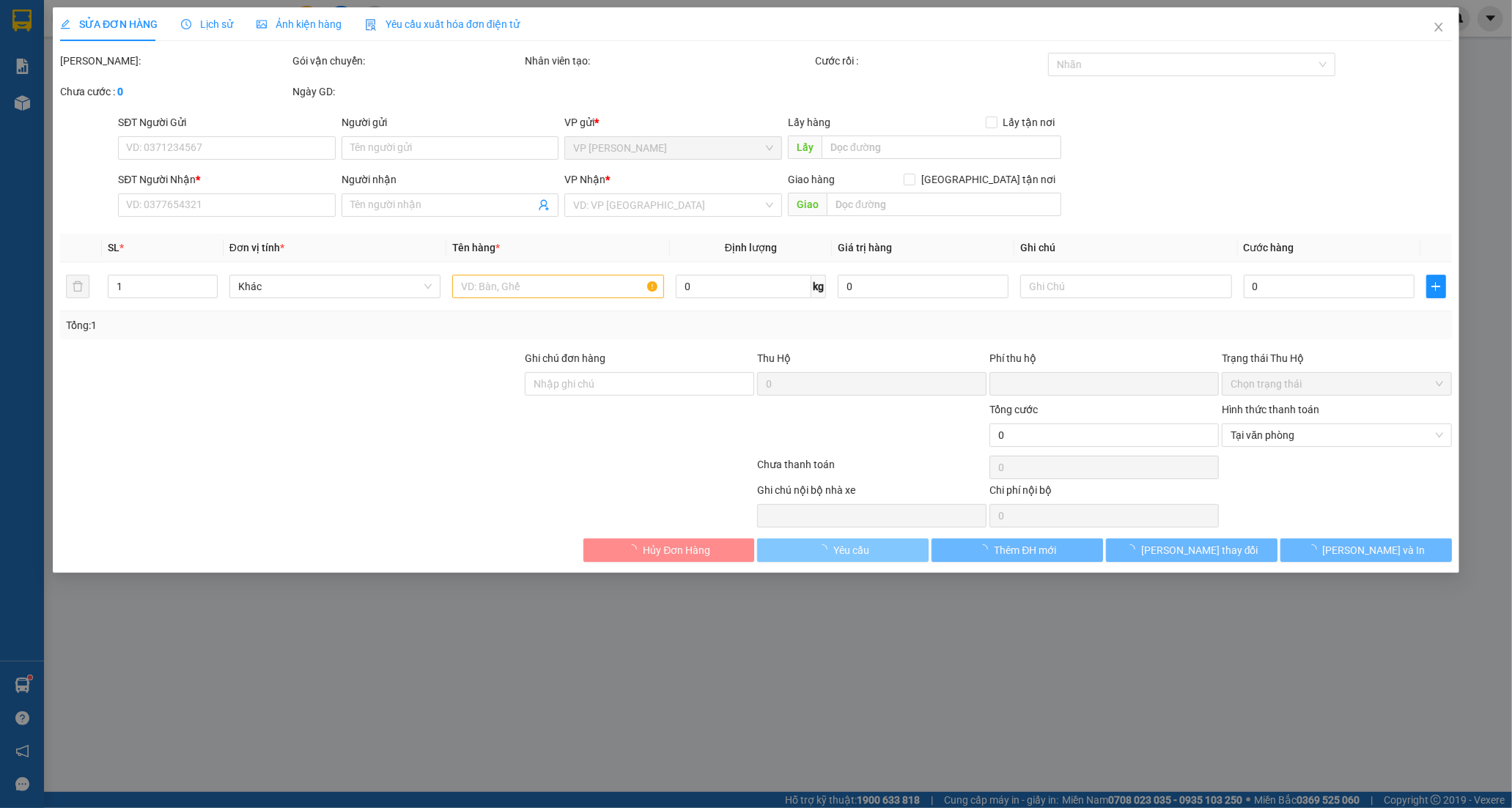
type input "0396642207"
type input "LỘC"
type input "0388984859"
type input "PHÚC"
type input "0"
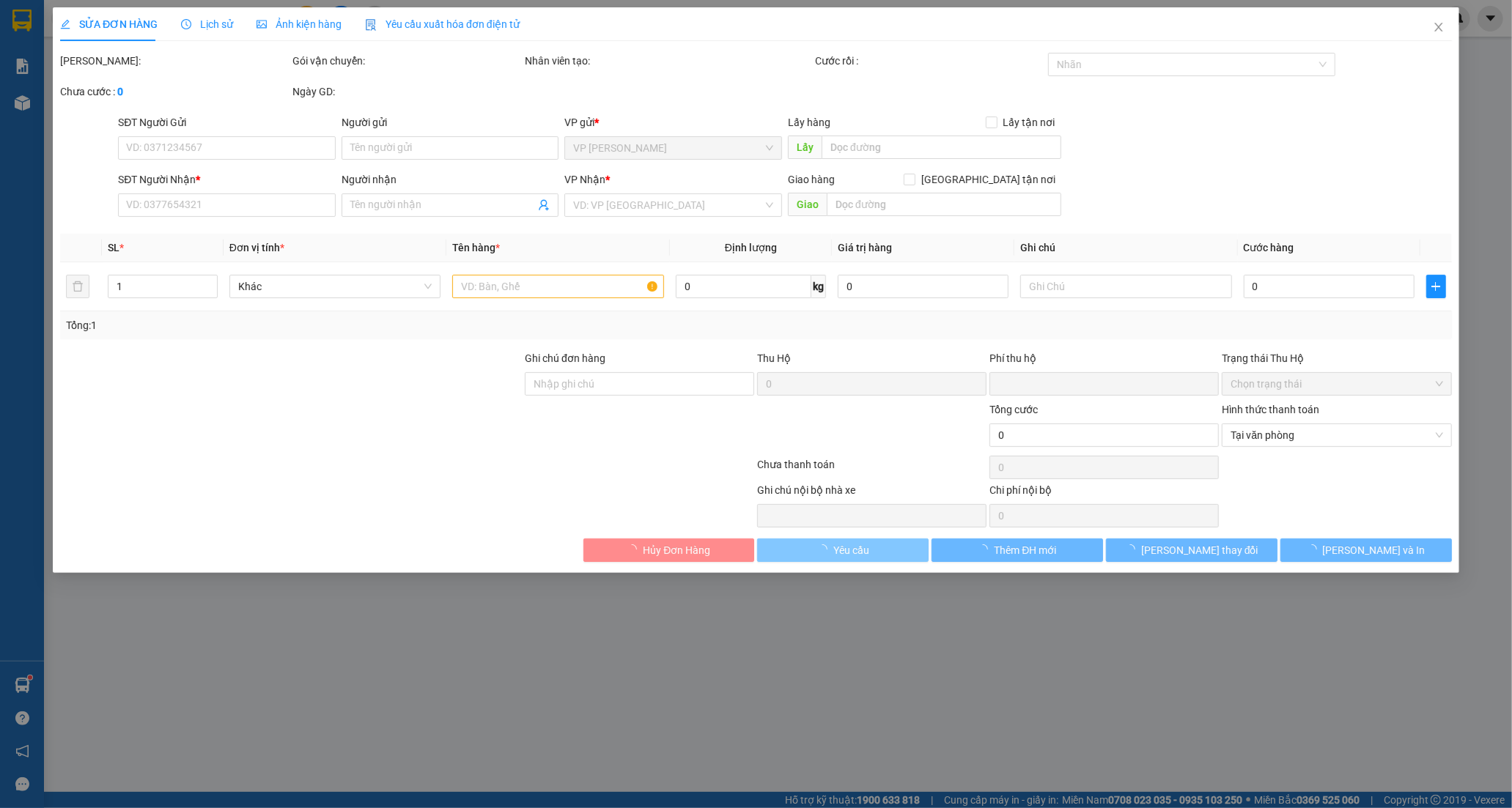
type input "30.000"
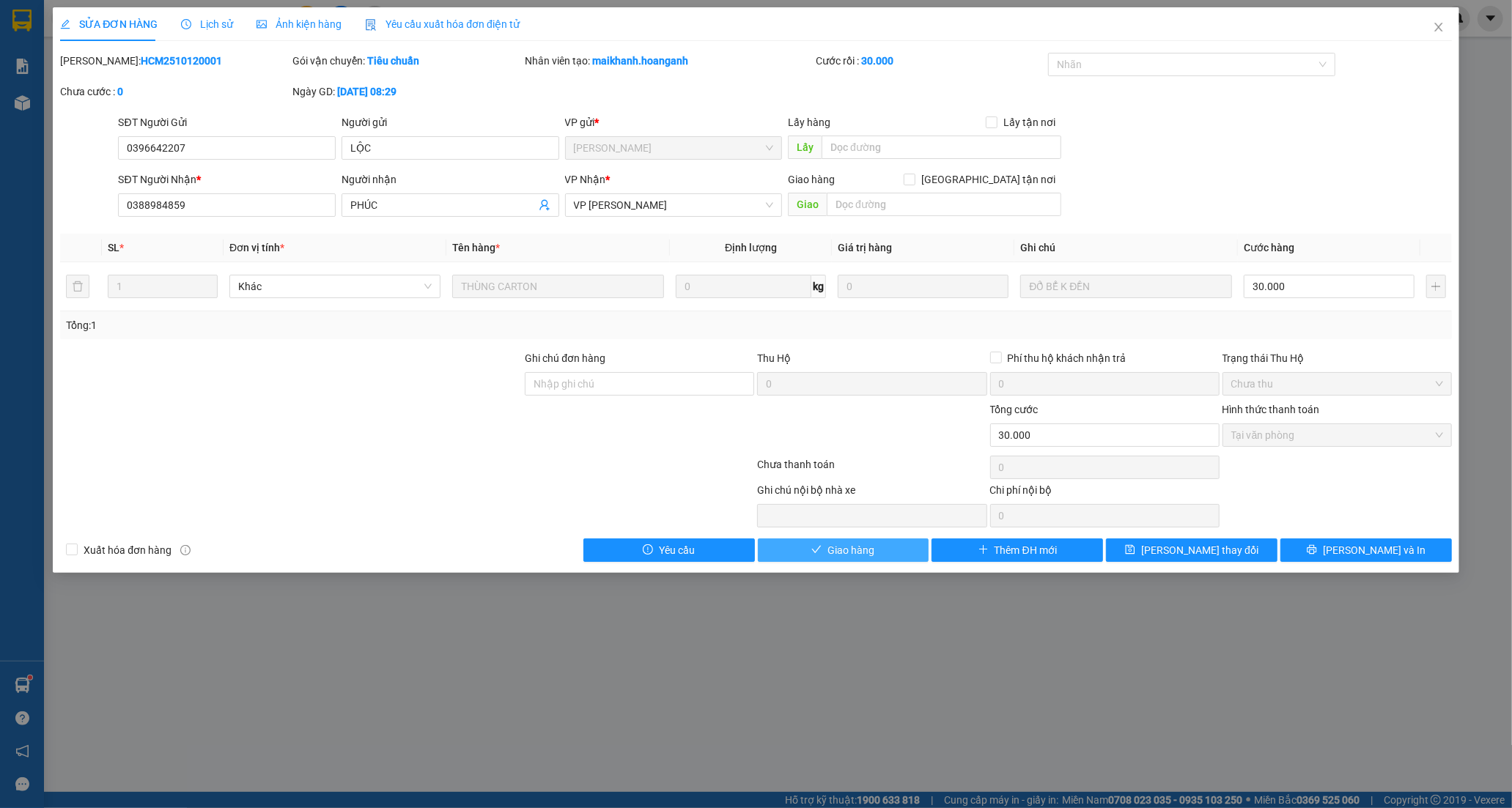
click at [840, 543] on span "Giao hàng" at bounding box center [850, 550] width 47 height 17
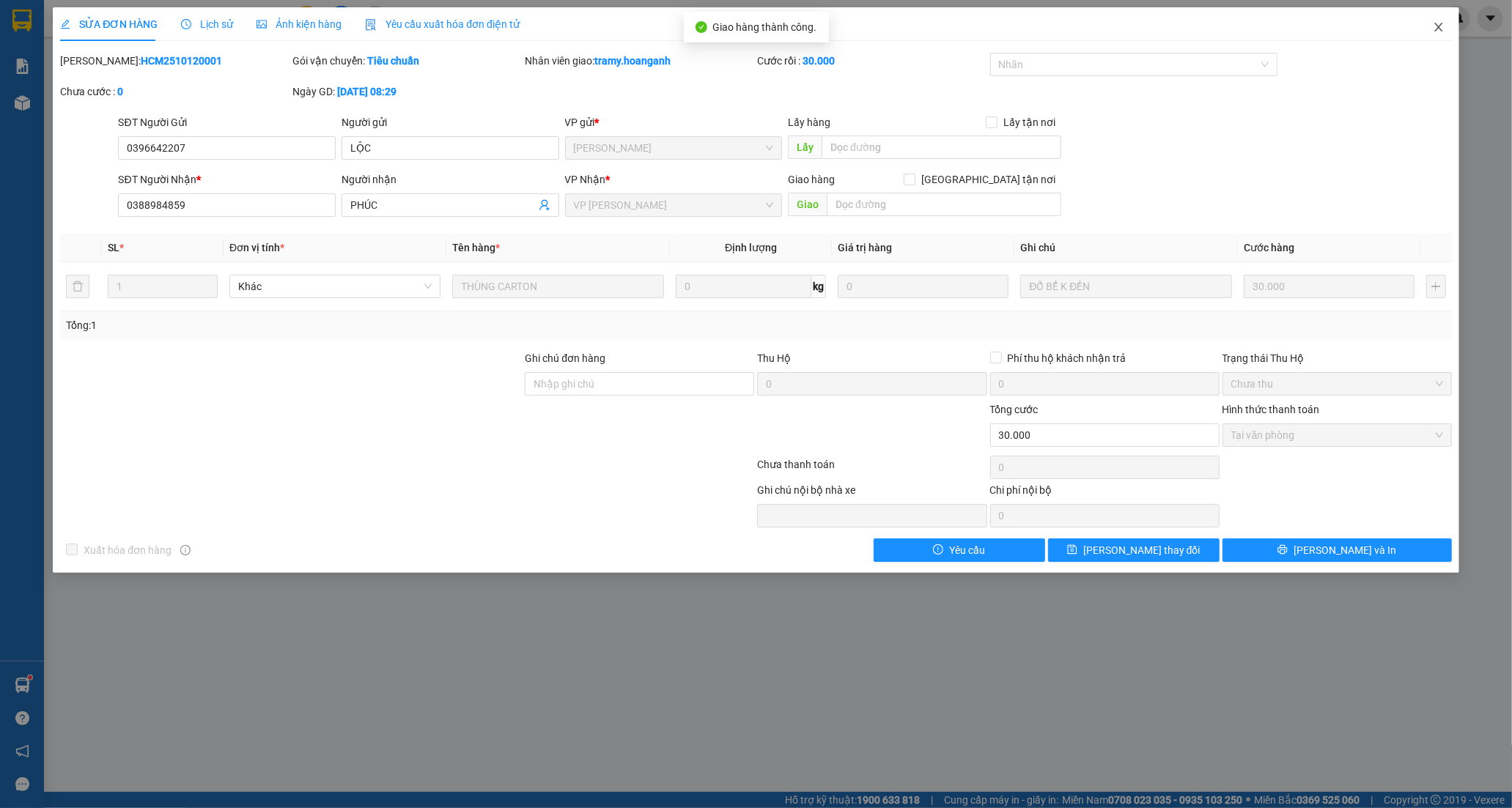
click at [1435, 23] on icon "close" at bounding box center [1438, 27] width 12 height 12
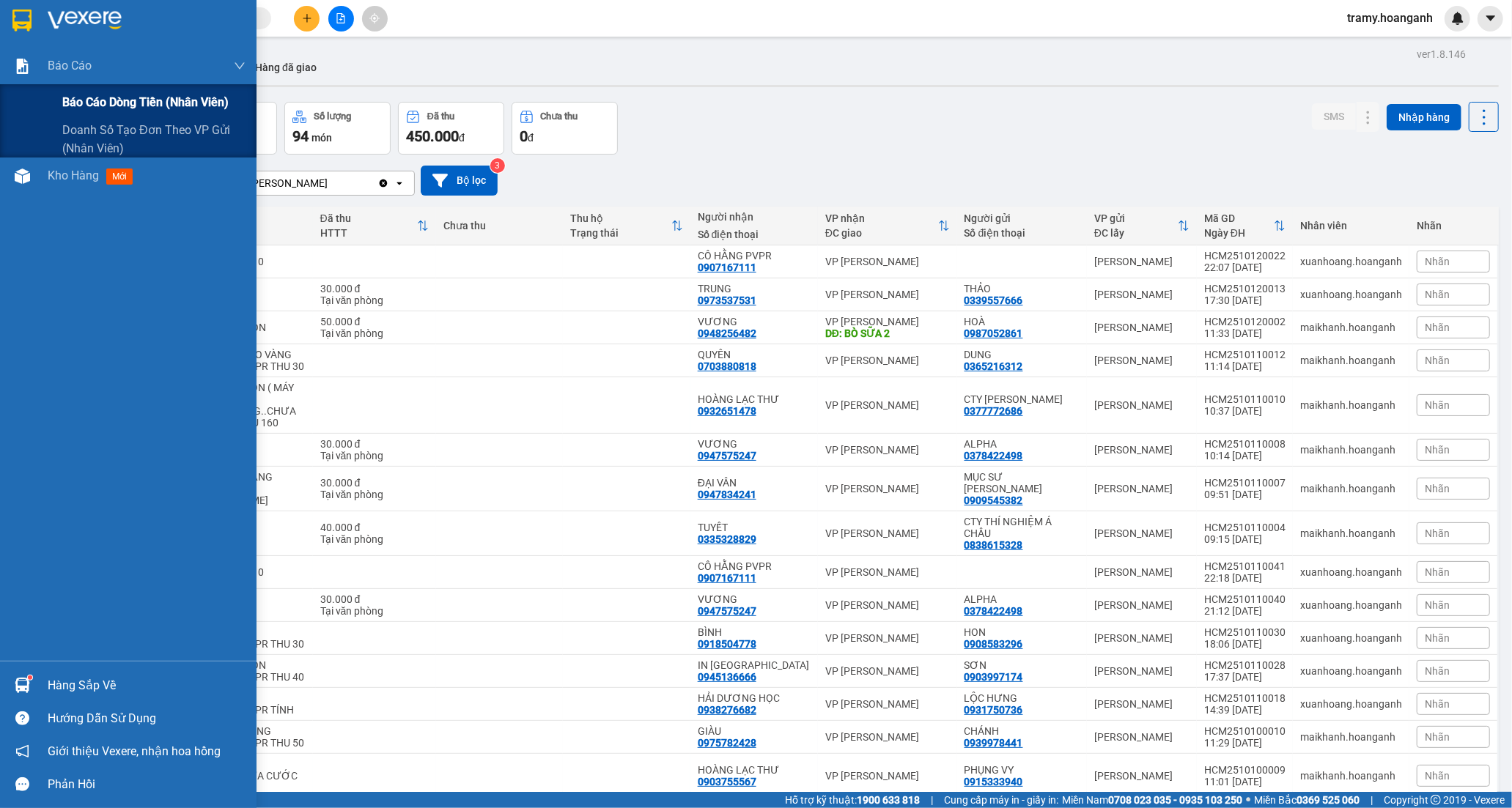
click at [95, 93] on span "Báo cáo dòng tiền (nhân viên)" at bounding box center [145, 102] width 166 height 18
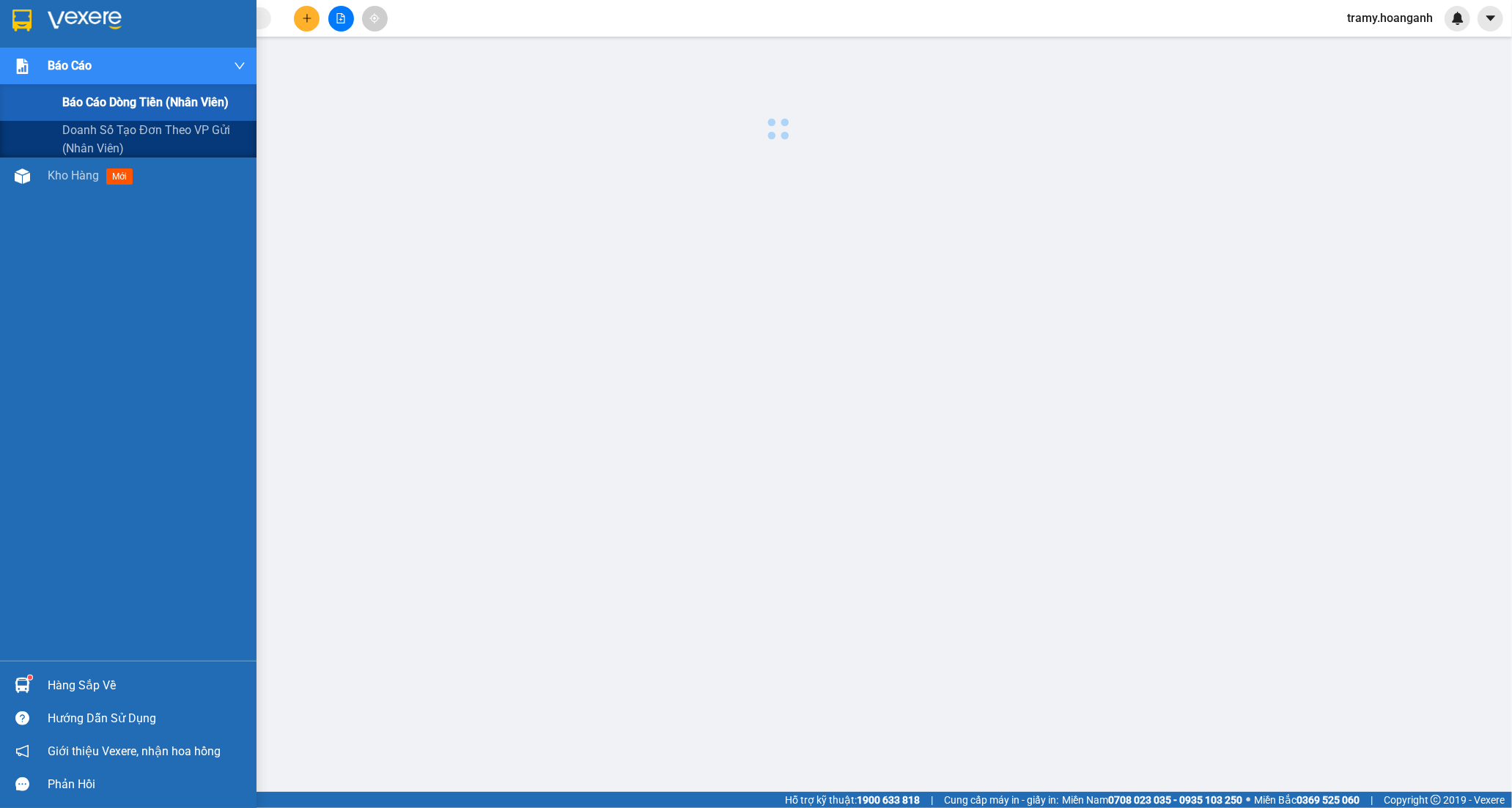
click at [142, 66] on div "Báo cáo" at bounding box center [146, 66] width 197 height 36
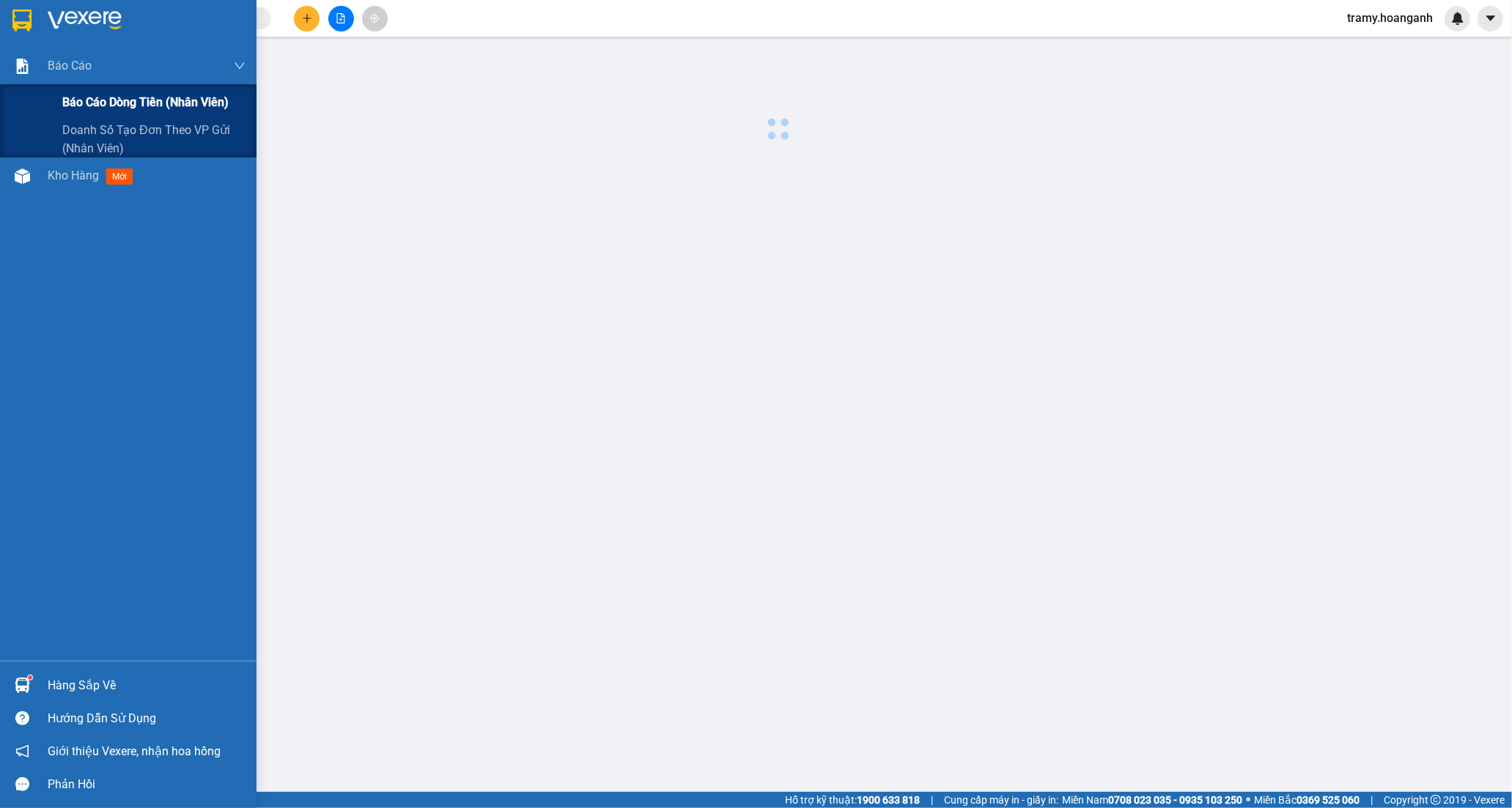
click at [83, 93] on span "Báo cáo dòng tiền (nhân viên)" at bounding box center [145, 102] width 166 height 18
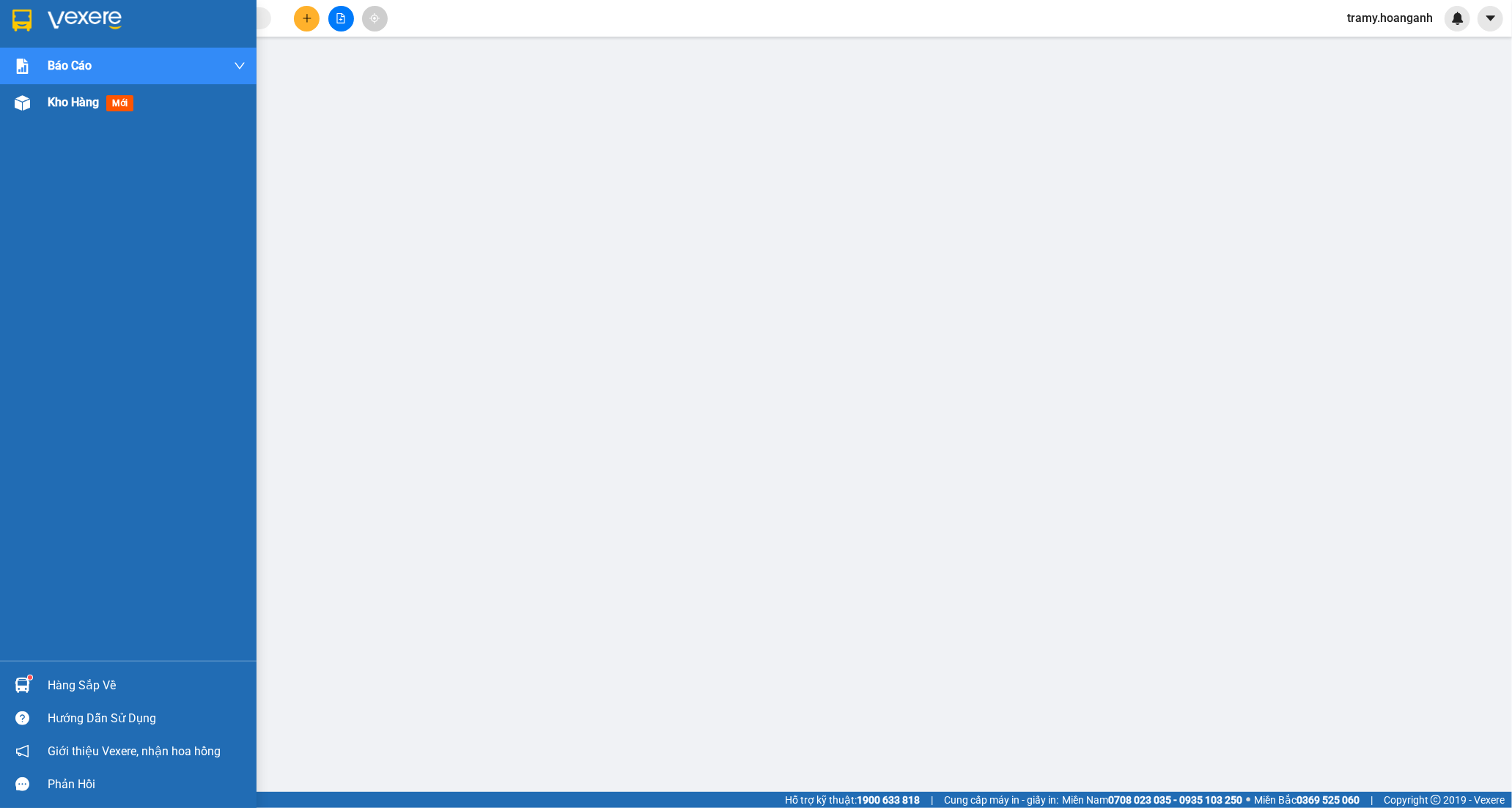
click at [76, 101] on span "Kho hàng" at bounding box center [74, 102] width 51 height 14
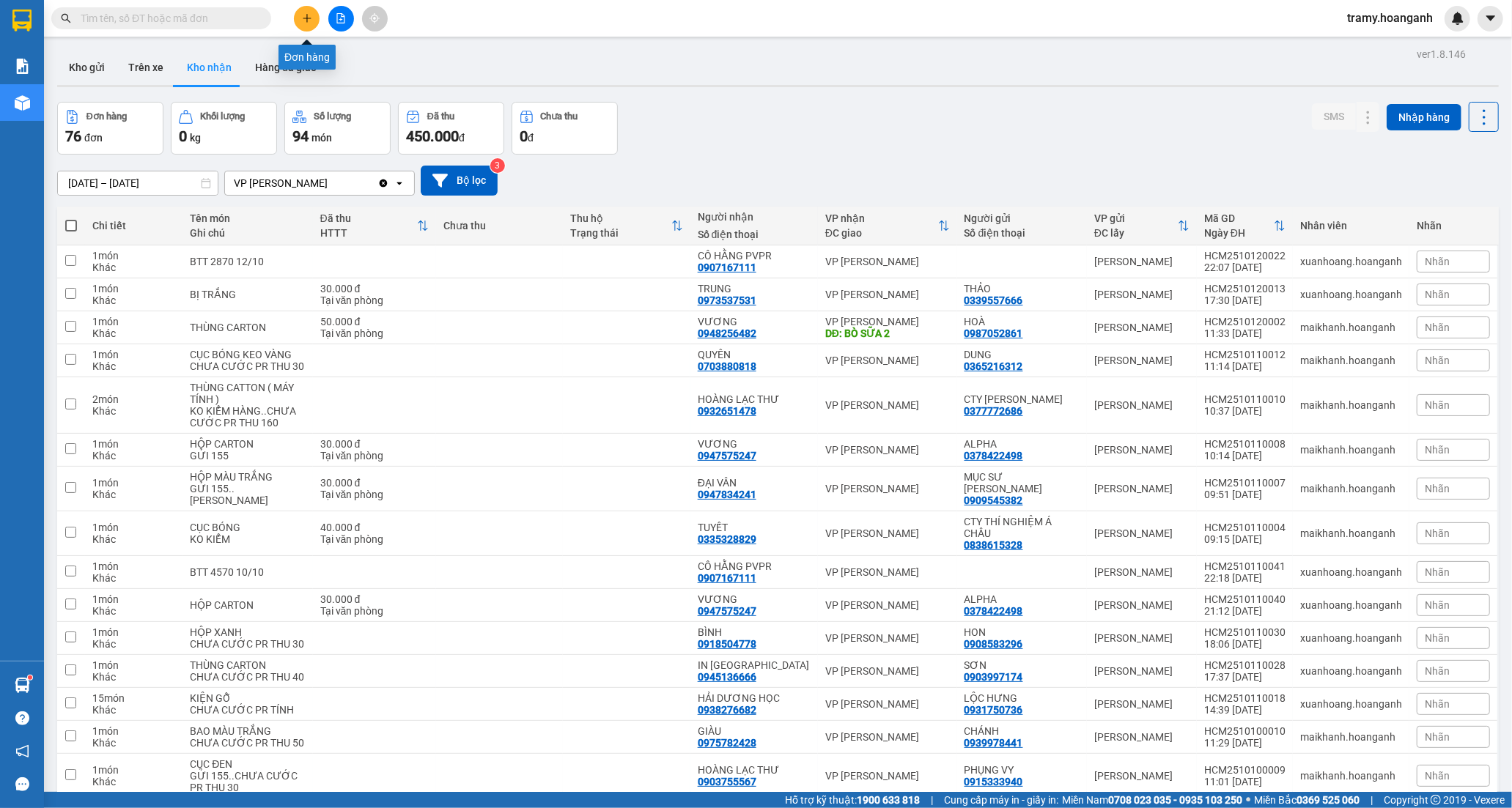
click at [309, 20] on icon "plus" at bounding box center [307, 18] width 10 height 10
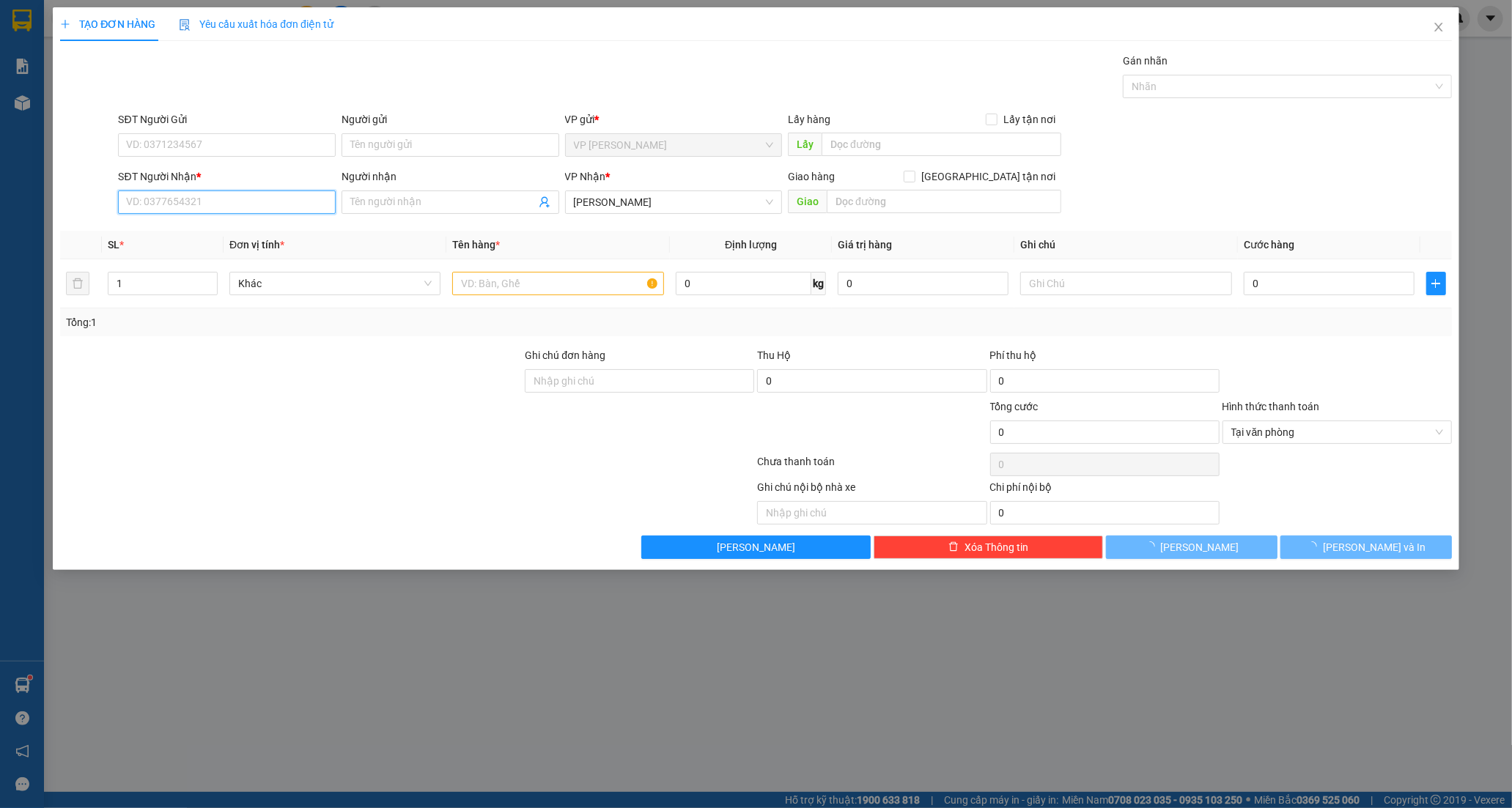
click at [163, 211] on input "SĐT Người Nhận *" at bounding box center [226, 202] width 217 height 23
type input "0933939771"
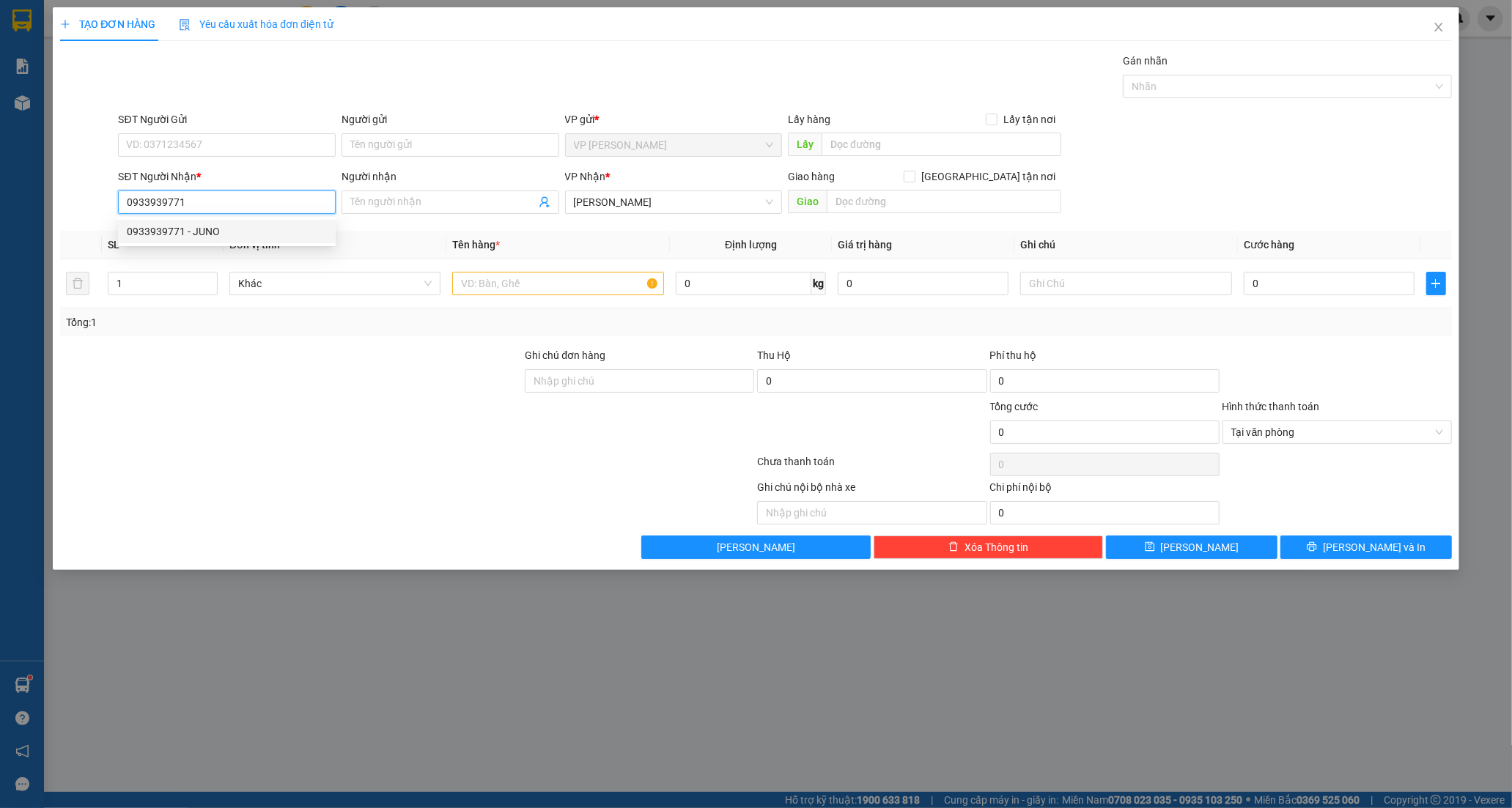
click at [202, 226] on div "0933939771 - JUNO" at bounding box center [226, 232] width 200 height 17
type input "JUNO"
type input "40.000"
type input "0933939771"
click at [387, 200] on input "JUNO" at bounding box center [443, 202] width 185 height 17
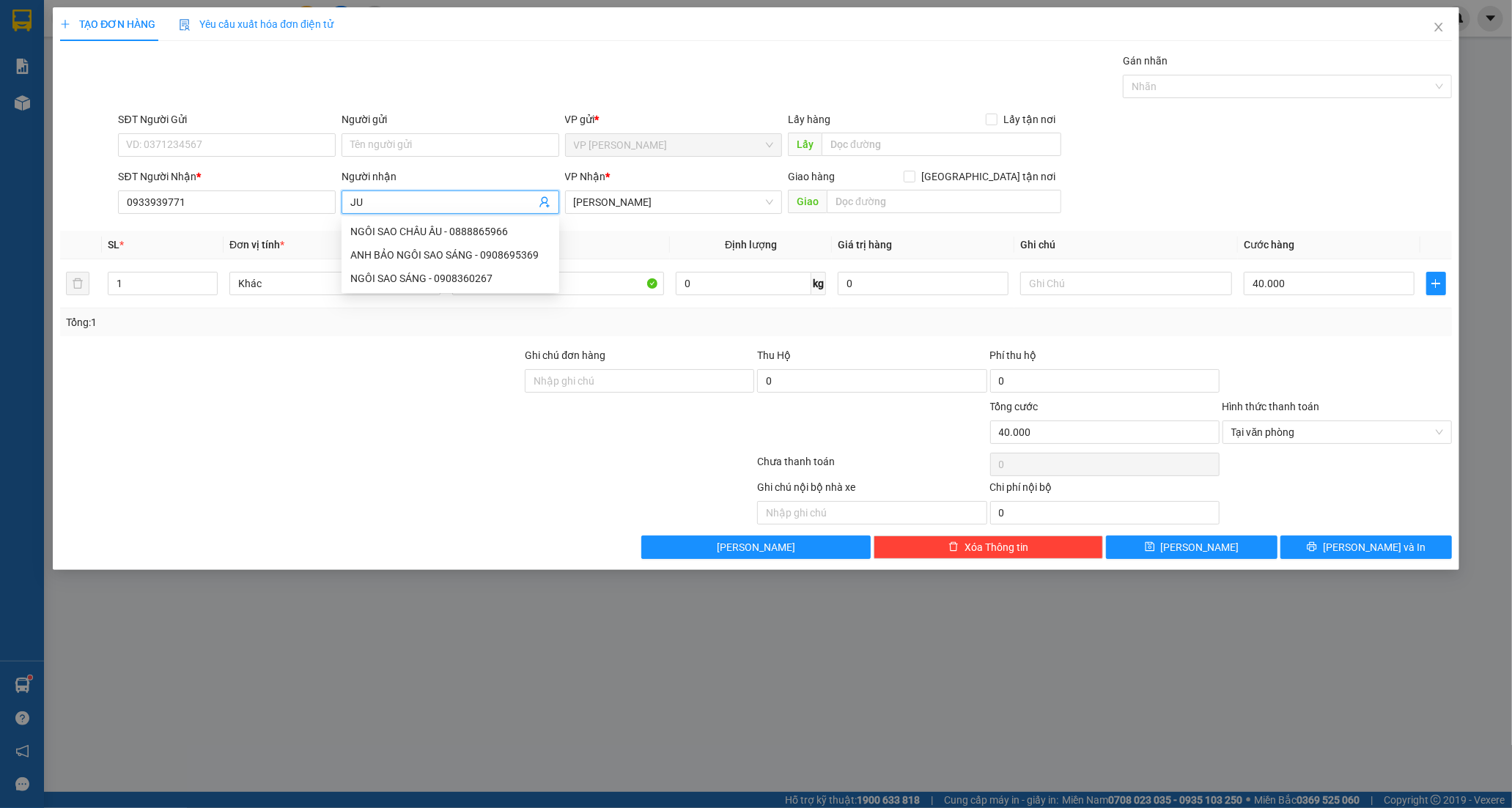
type input "J"
type input "SANG"
click at [259, 484] on div at bounding box center [262, 501] width 407 height 45
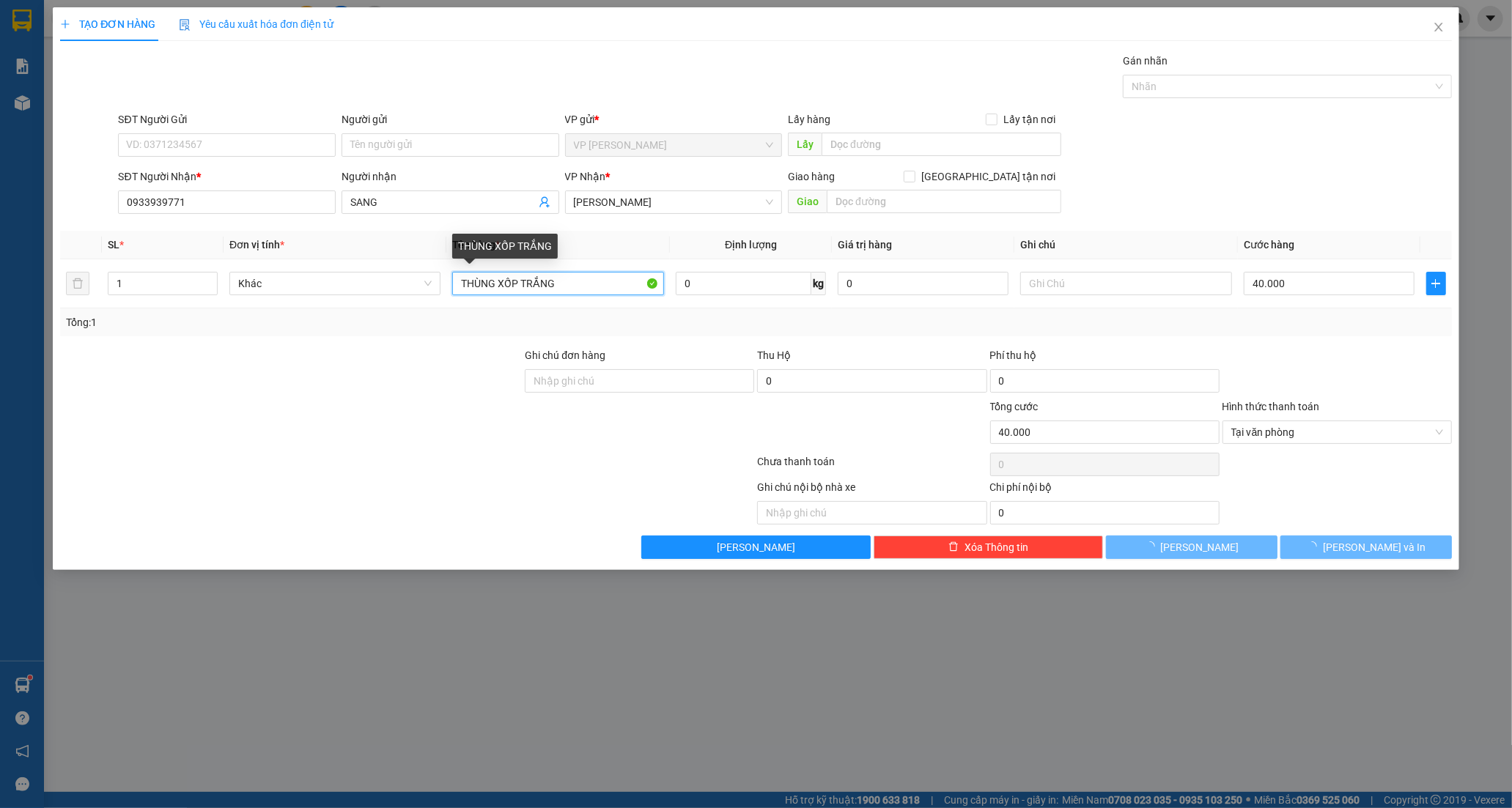
drag, startPoint x: 560, startPoint y: 284, endPoint x: 269, endPoint y: 340, distance: 296.3
click at [269, 340] on div "Transit Pickup Surcharge Ids Transit Deliver Surcharge Ids Transit Deliver Surc…" at bounding box center [756, 306] width 1391 height 506
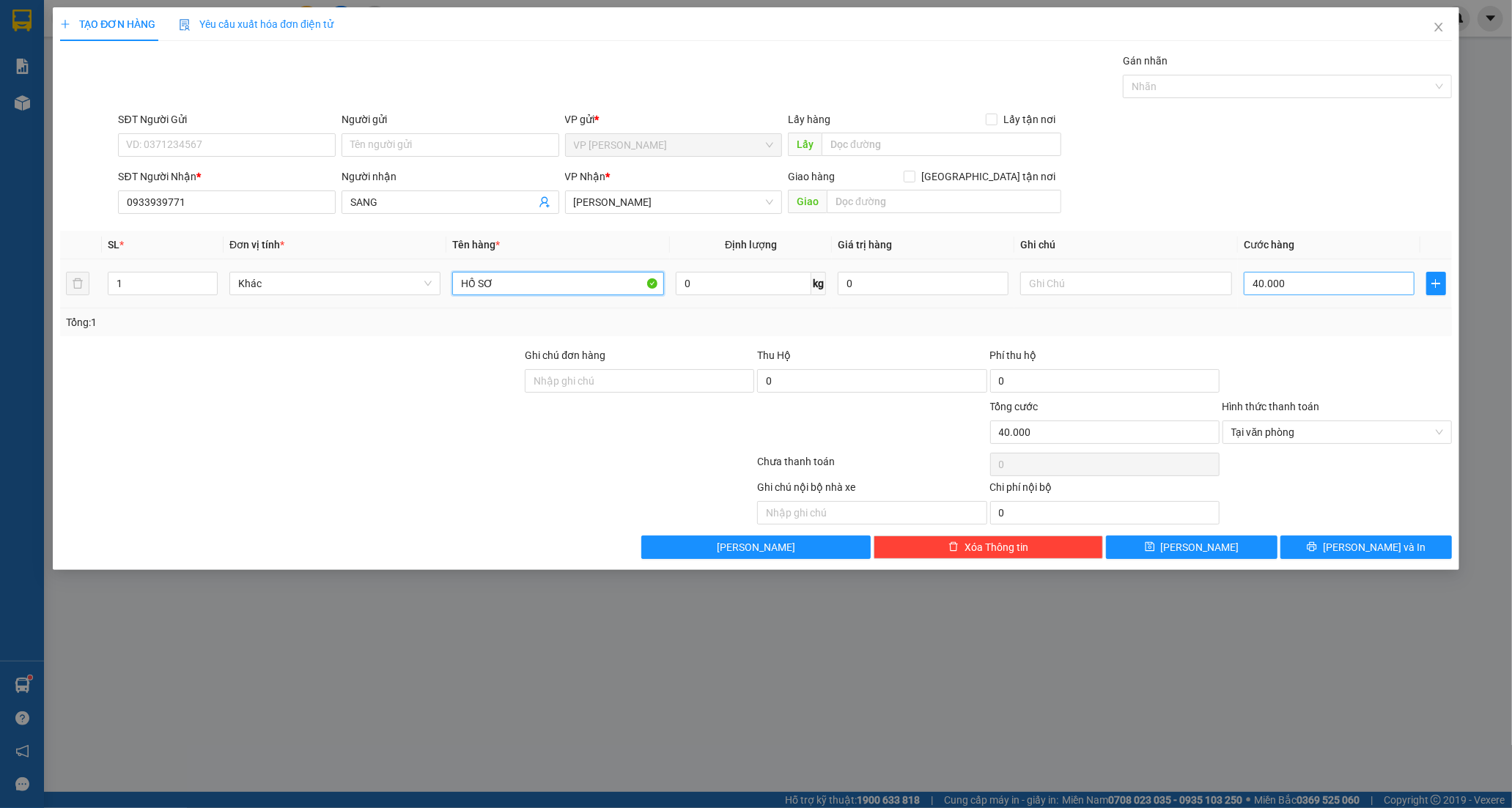
type input "HỒ SƠ"
click at [1287, 282] on input "40.000" at bounding box center [1329, 283] width 171 height 23
type input "0"
click at [1252, 280] on input "0" at bounding box center [1329, 283] width 171 height 23
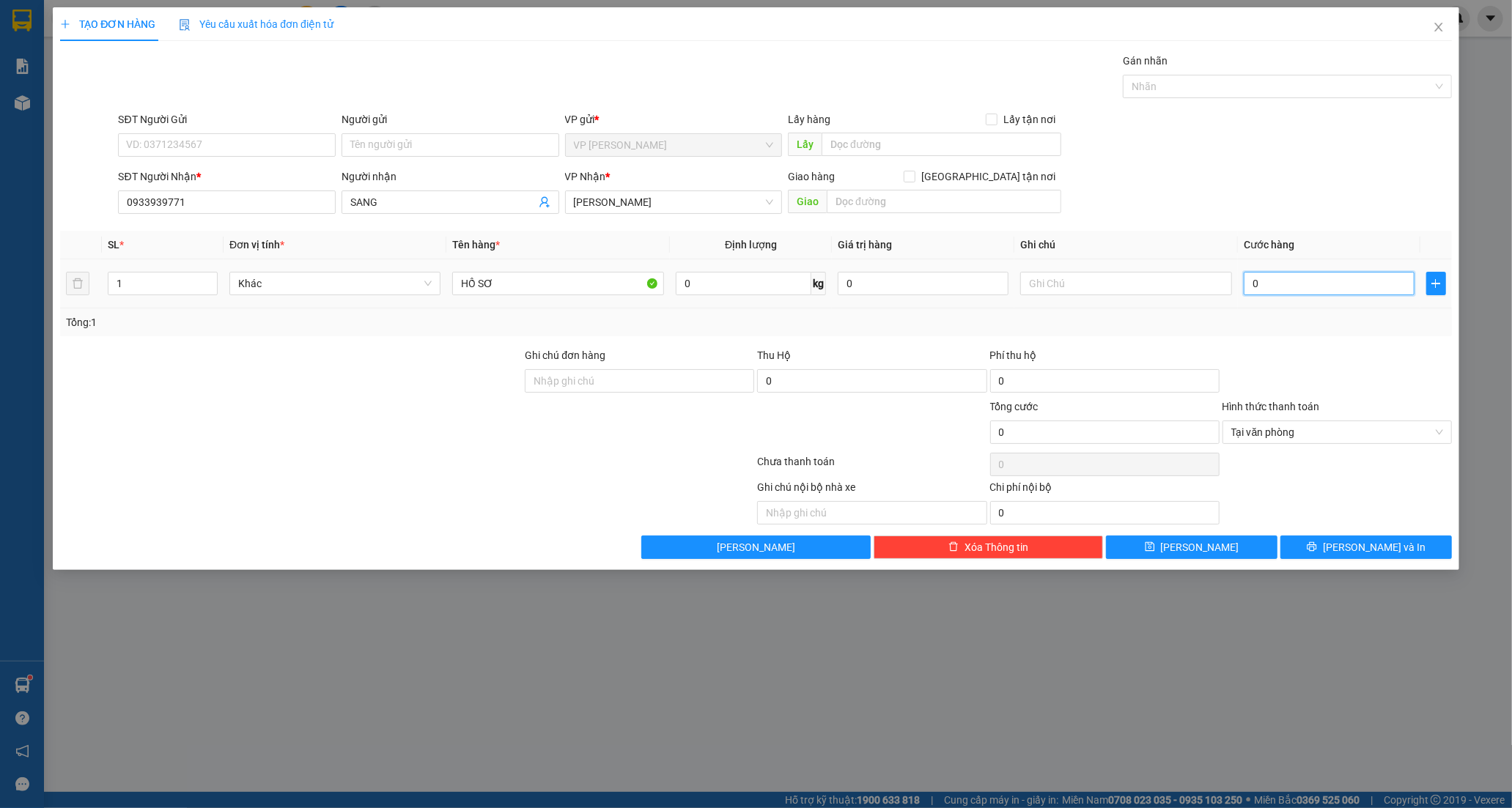
type input "20"
type input "200"
type input "20"
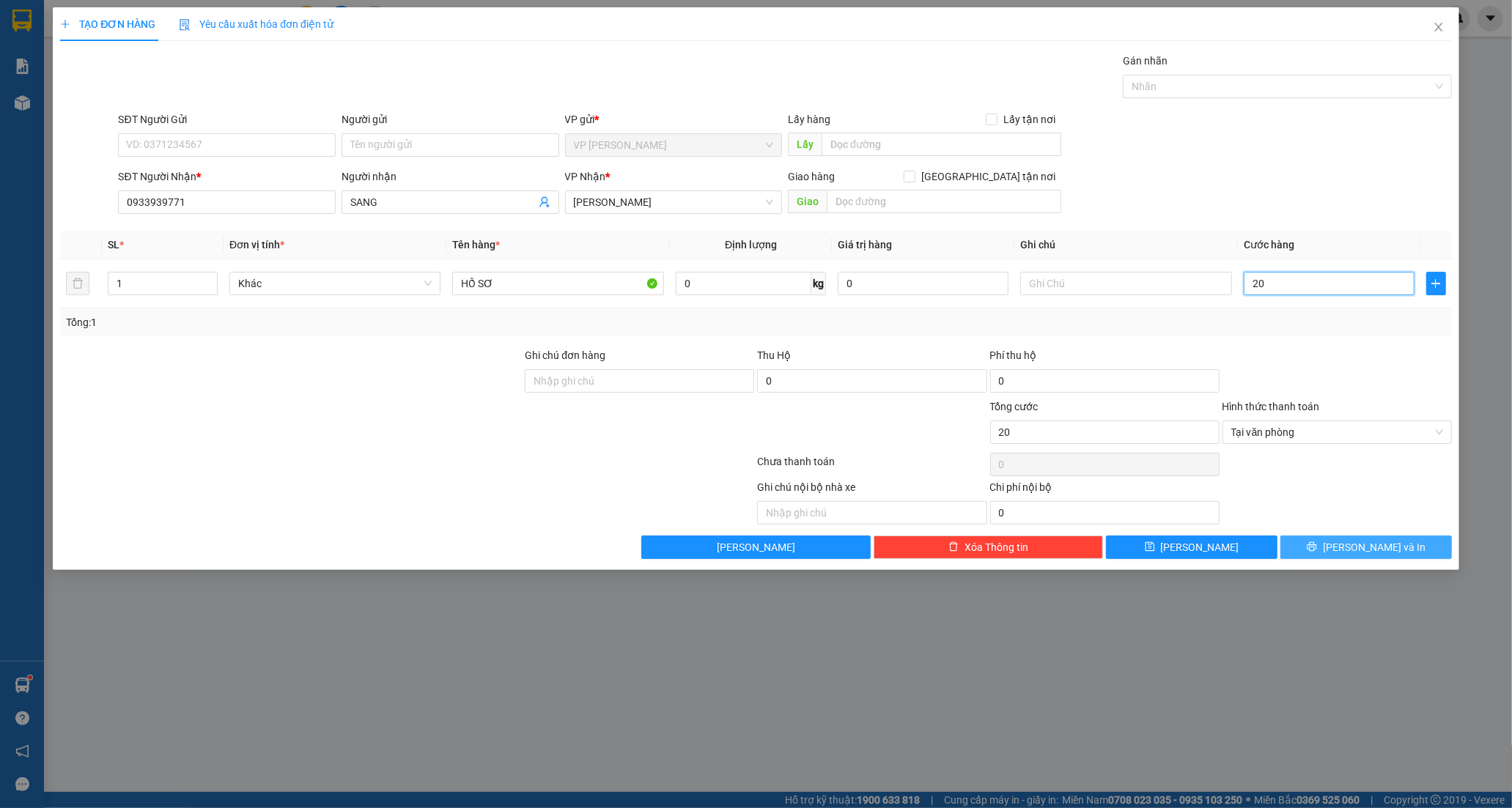
type input "20"
type input "20.000"
click at [1323, 538] on button "[PERSON_NAME] và In" at bounding box center [1366, 547] width 172 height 23
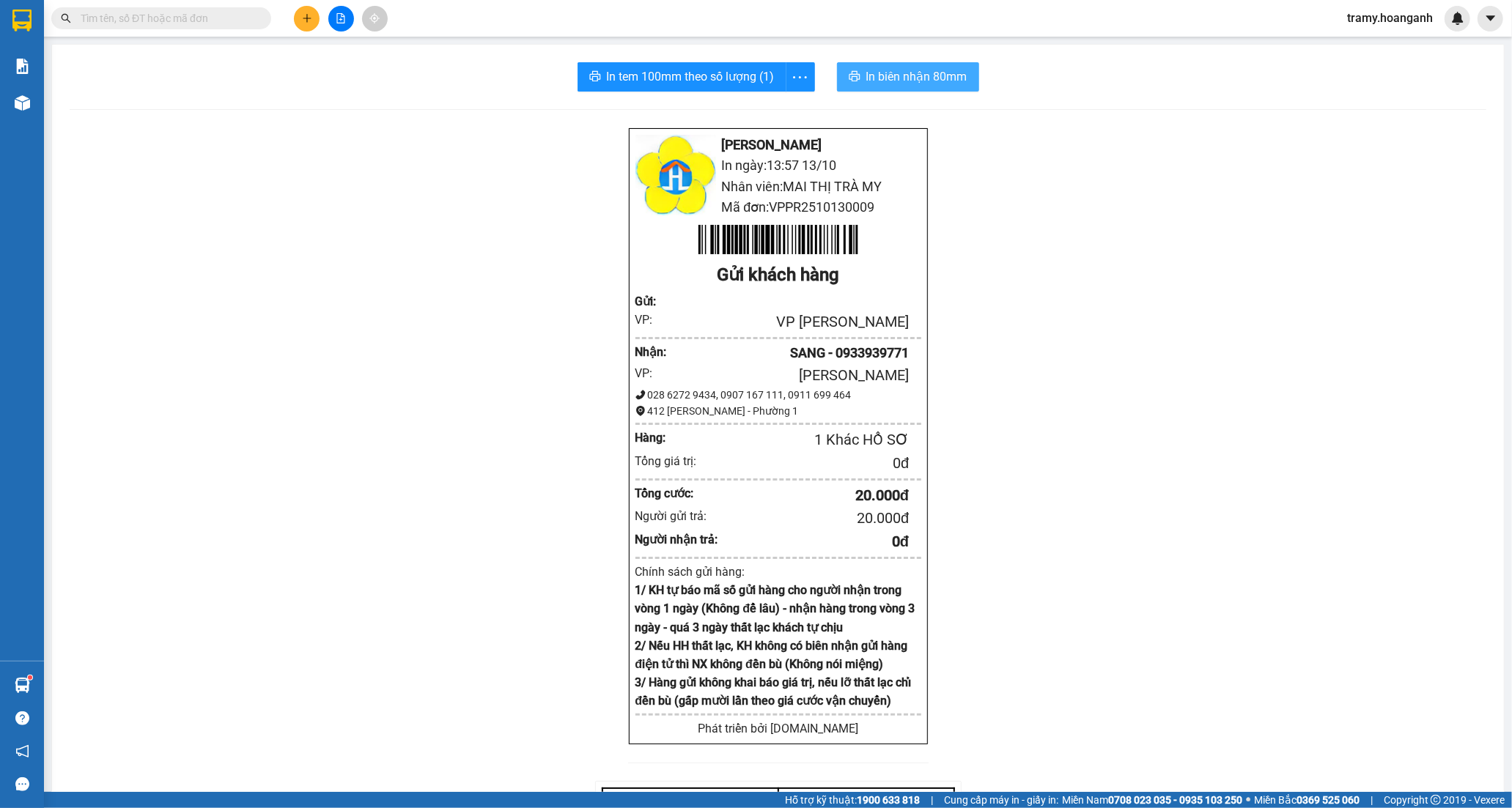
drag, startPoint x: 873, startPoint y: 69, endPoint x: 930, endPoint y: 149, distance: 98.2
click at [874, 69] on span "In biên nhận 80mm" at bounding box center [916, 77] width 101 height 18
drag, startPoint x: 795, startPoint y: 71, endPoint x: 794, endPoint y: 90, distance: 19.0
click at [795, 74] on icon "more" at bounding box center [800, 77] width 18 height 18
click at [784, 107] on div "In tem 100mm" at bounding box center [767, 109] width 66 height 17
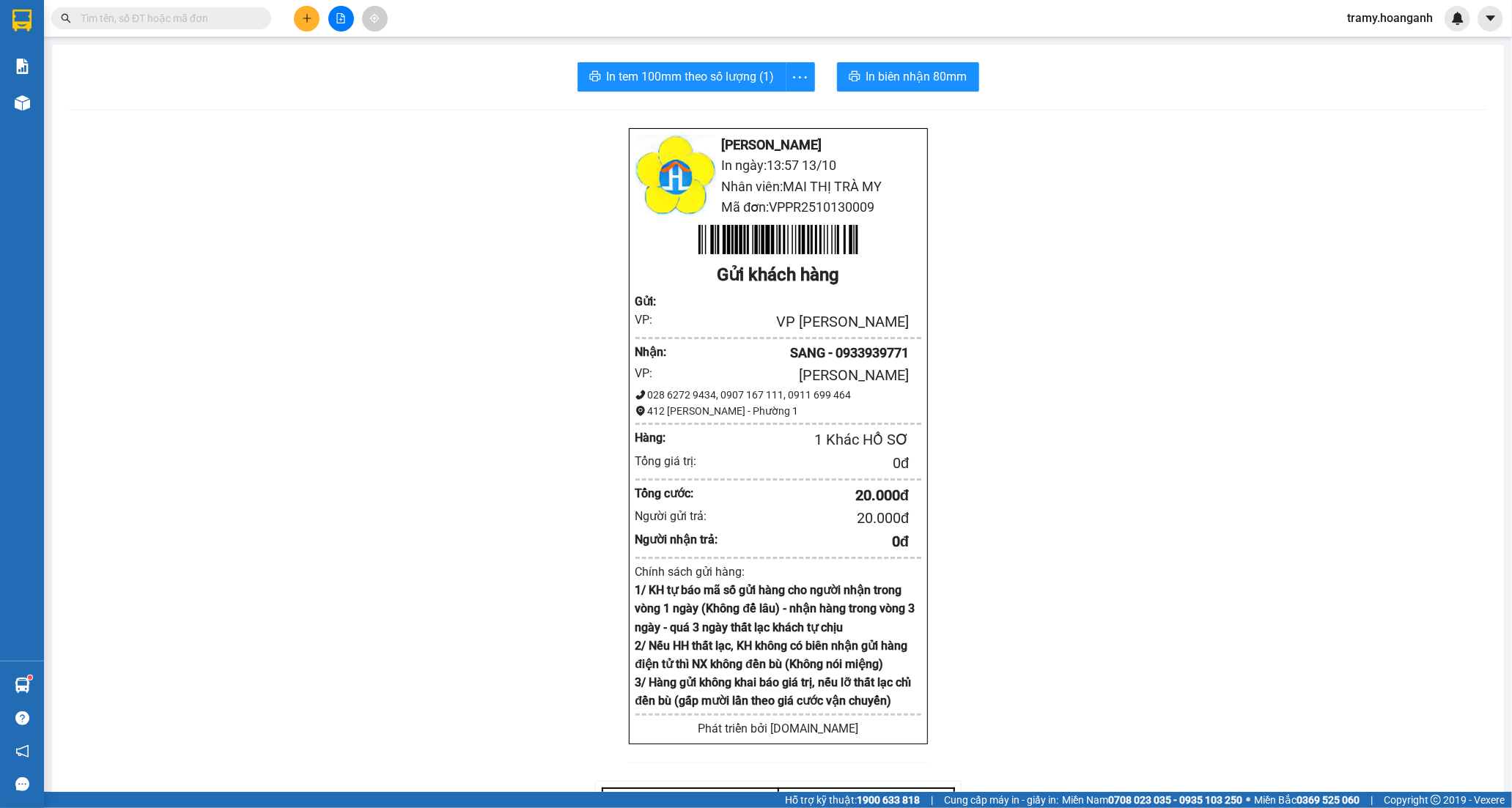
click at [311, 17] on icon "plus" at bounding box center [307, 18] width 10 height 10
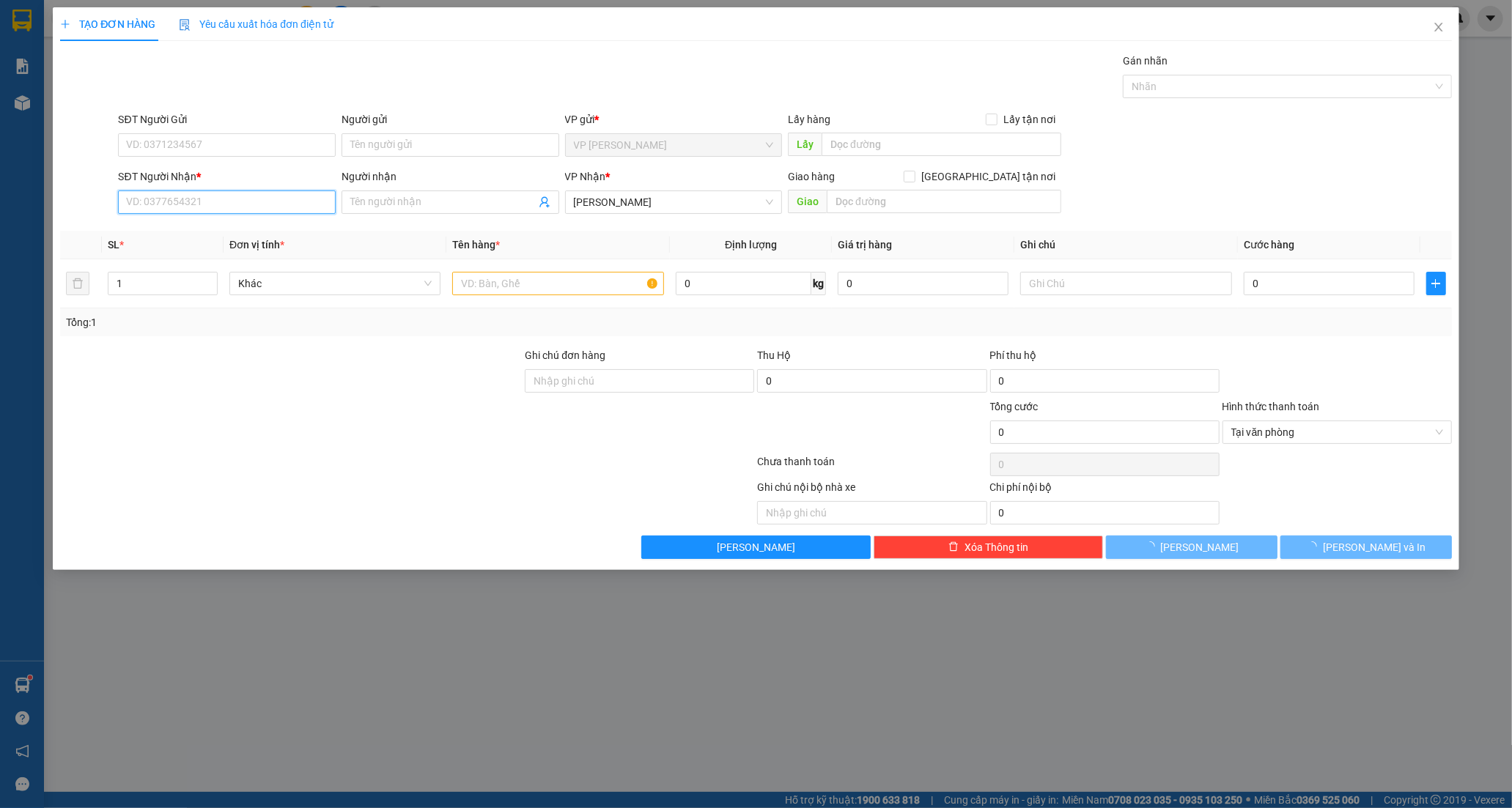
click at [177, 202] on input "SĐT Người Nhận *" at bounding box center [226, 202] width 217 height 23
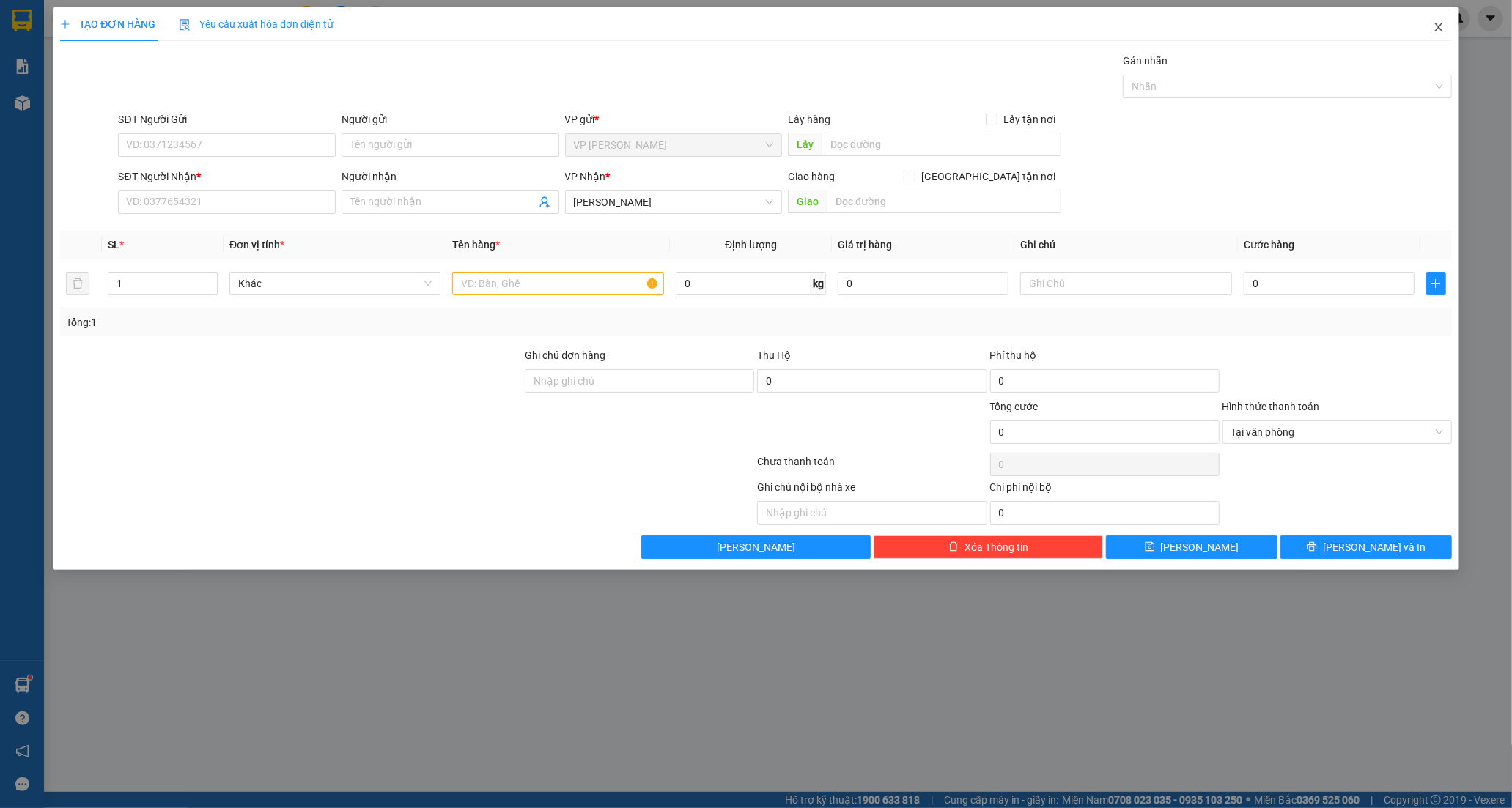
click at [1441, 30] on icon "close" at bounding box center [1438, 27] width 12 height 12
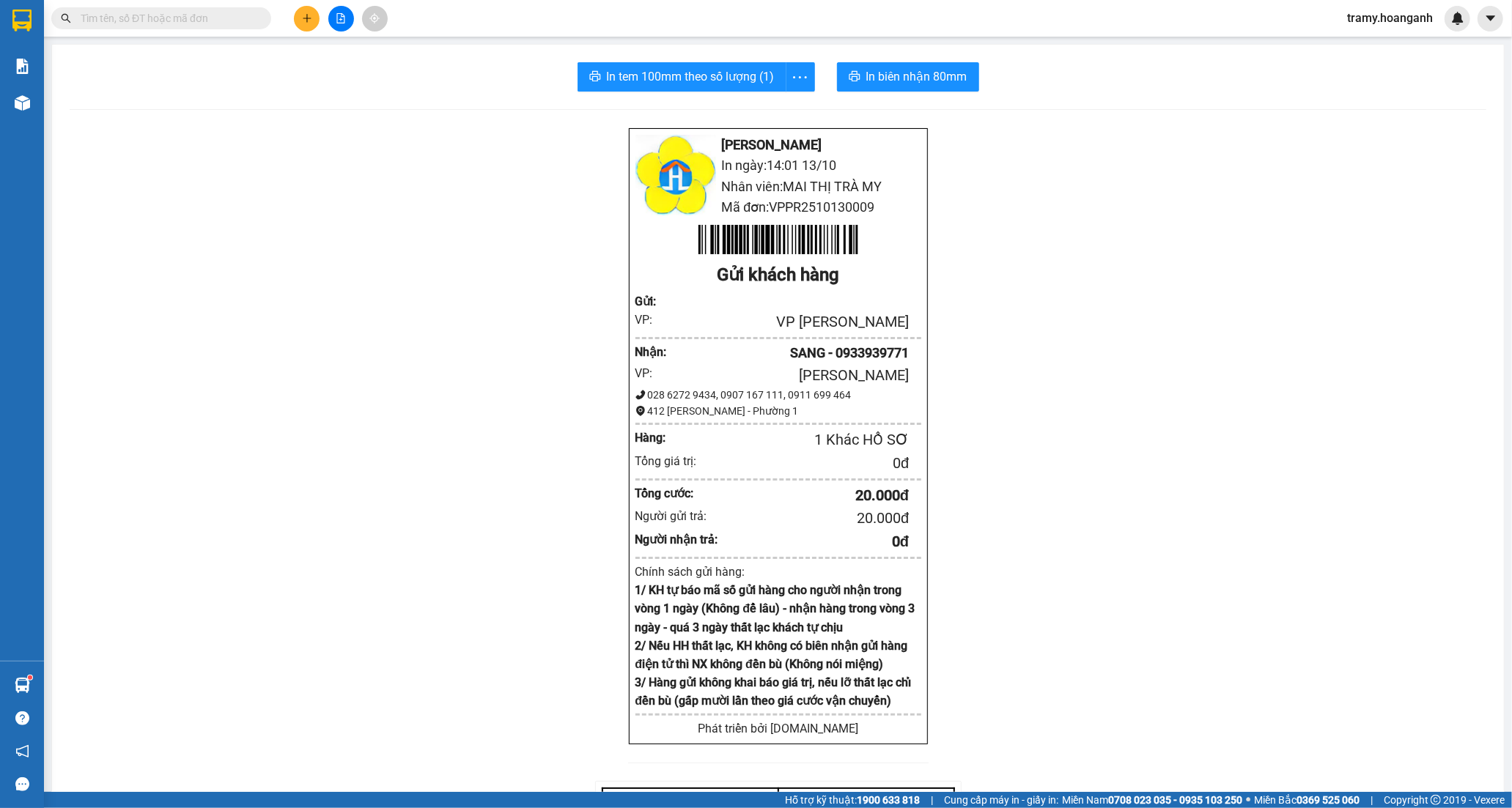
click at [188, 12] on input "text" at bounding box center [167, 18] width 173 height 17
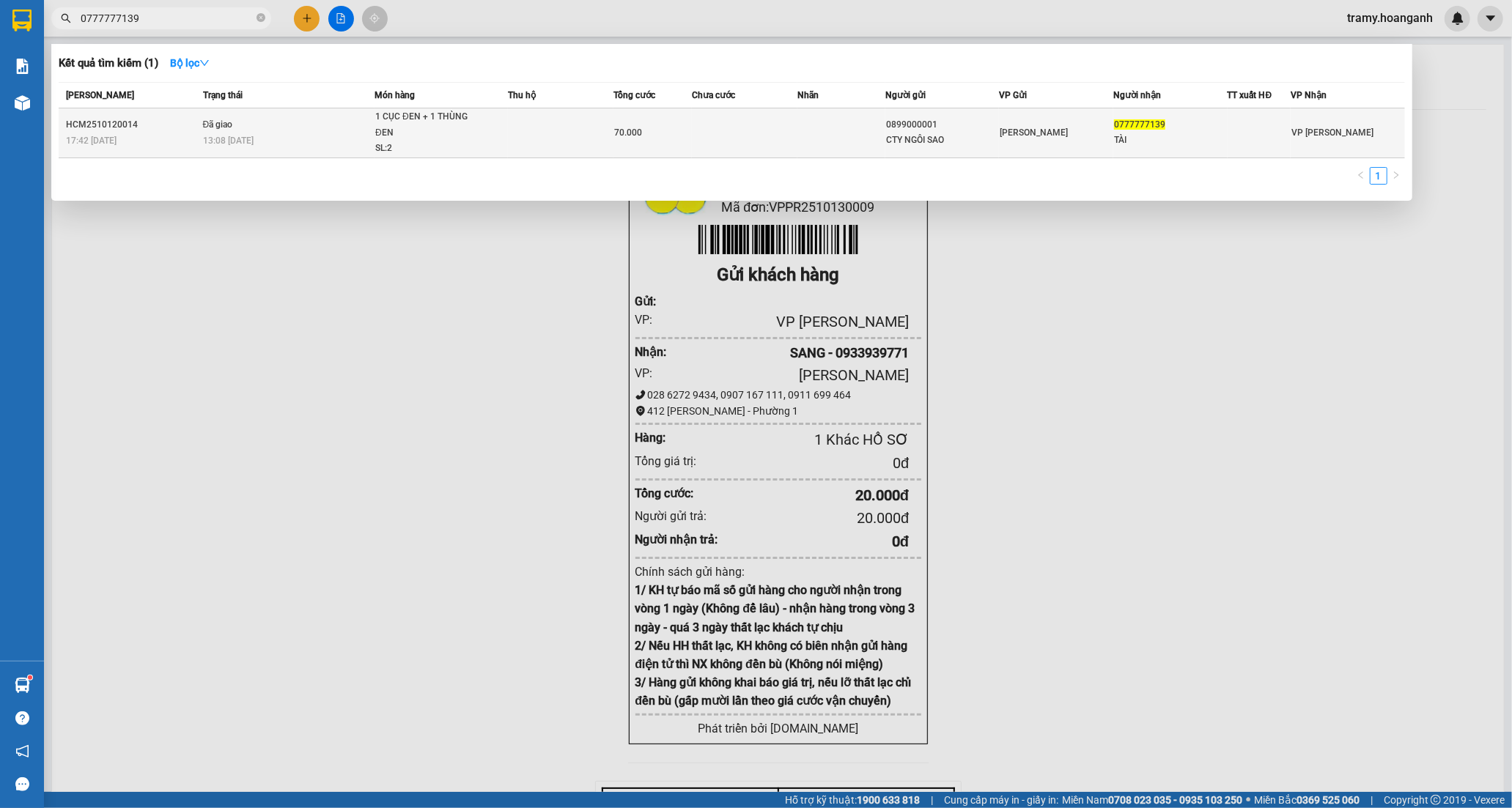
type input "0777777139"
click at [944, 129] on div "0899000001" at bounding box center [942, 125] width 113 height 16
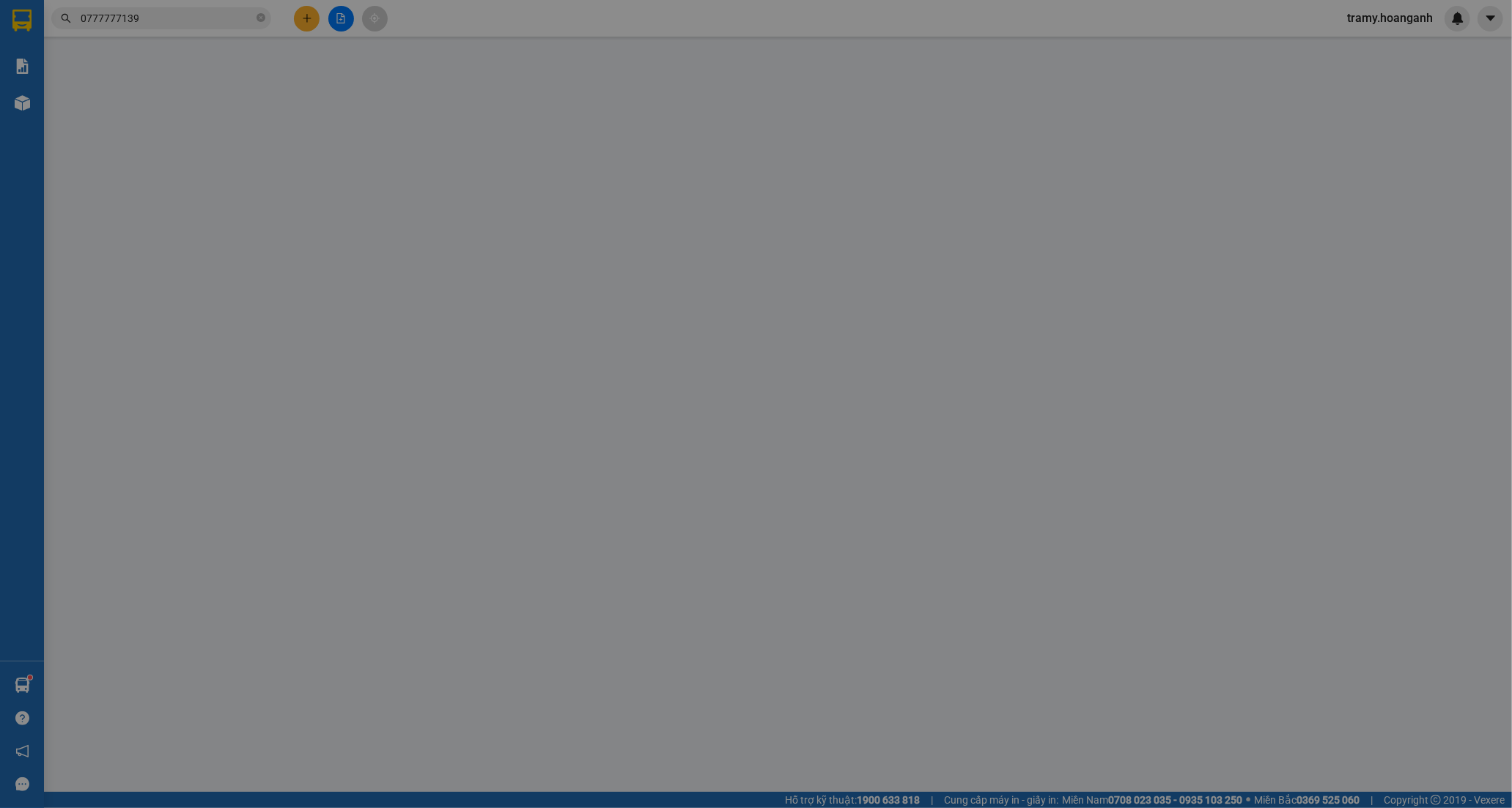
type input "0899000001"
type input "CTY NGÔI SAO"
type input "0777777139"
type input "TÀI"
type input "0"
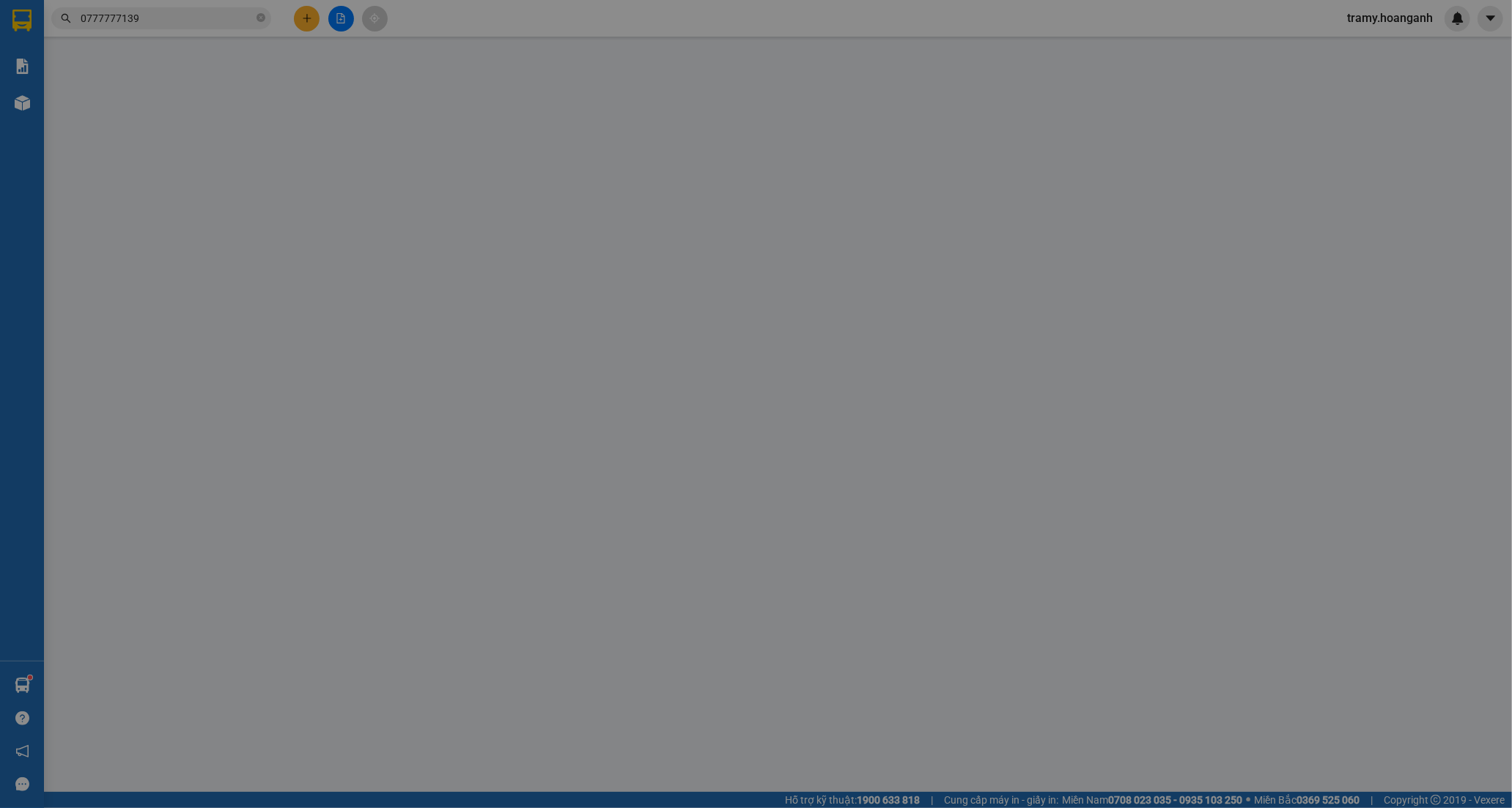
type input "70.000"
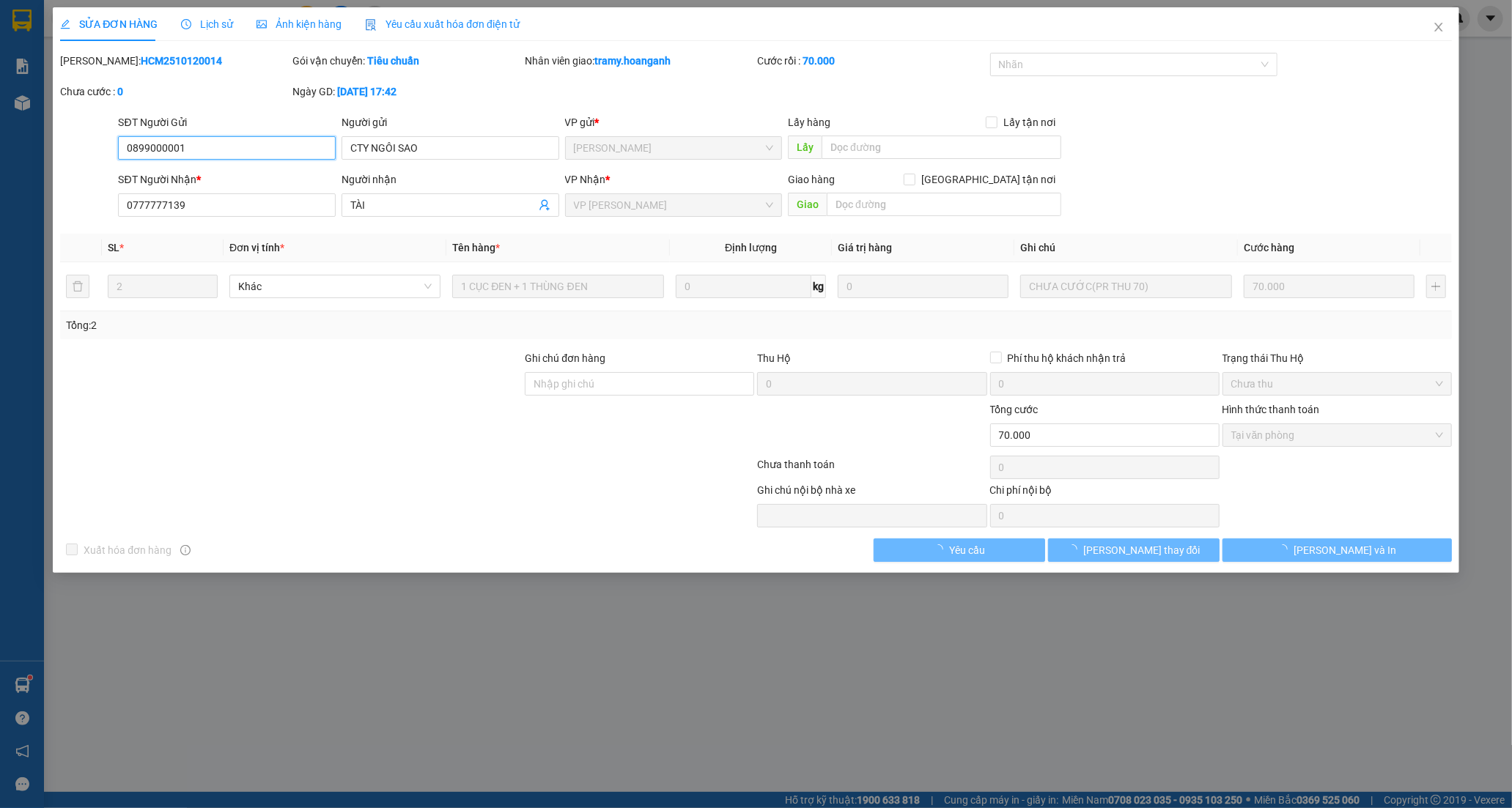
drag, startPoint x: 257, startPoint y: 154, endPoint x: 114, endPoint y: 140, distance: 143.7
click at [92, 146] on div "SĐT Người Gửi 0899000001 0899000001 Người gửi CTY NGÔI SAO VP gửi * [PERSON_NAM…" at bounding box center [756, 140] width 1395 height 51
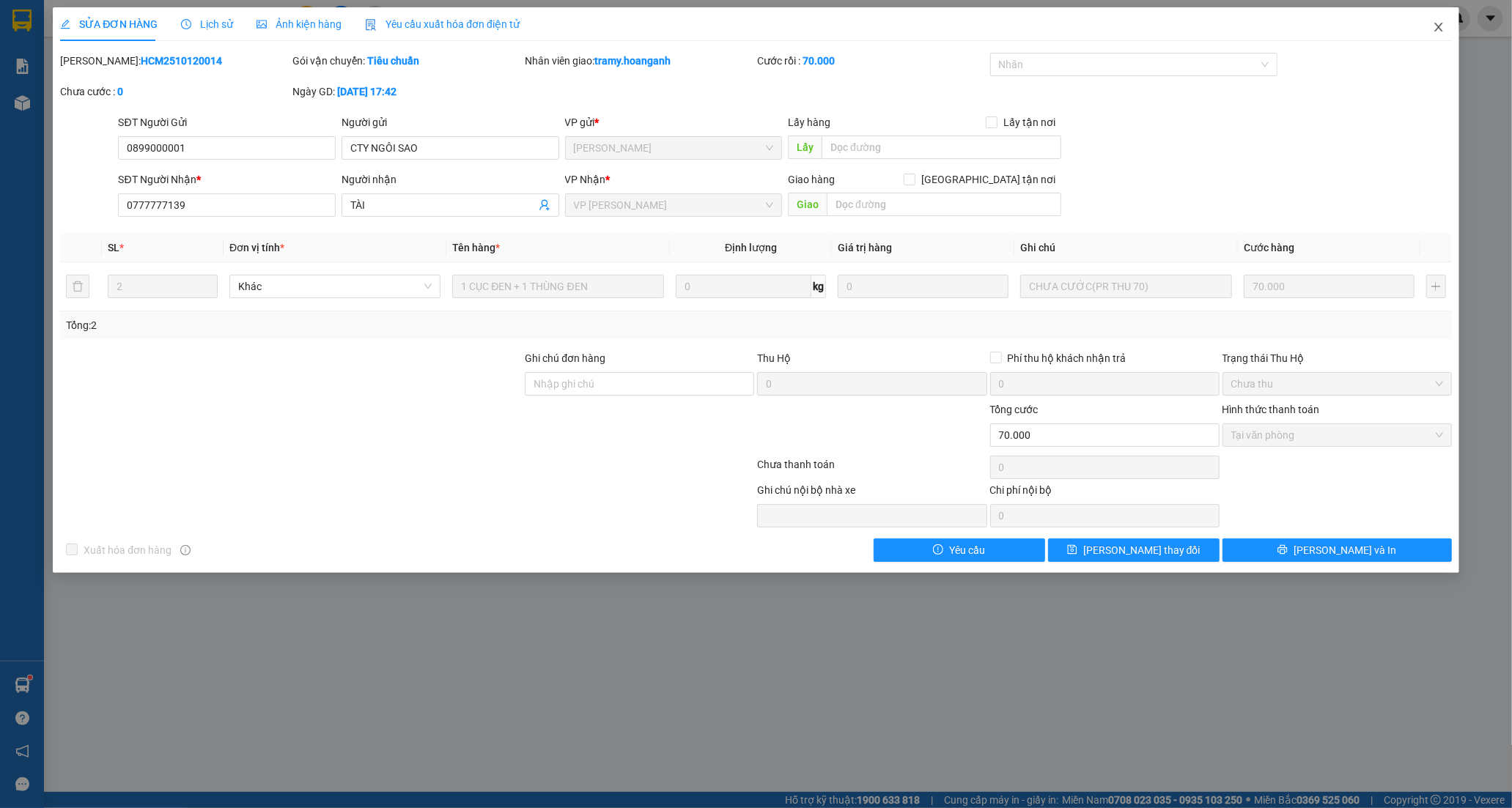
click at [1434, 27] on icon "close" at bounding box center [1438, 27] width 12 height 12
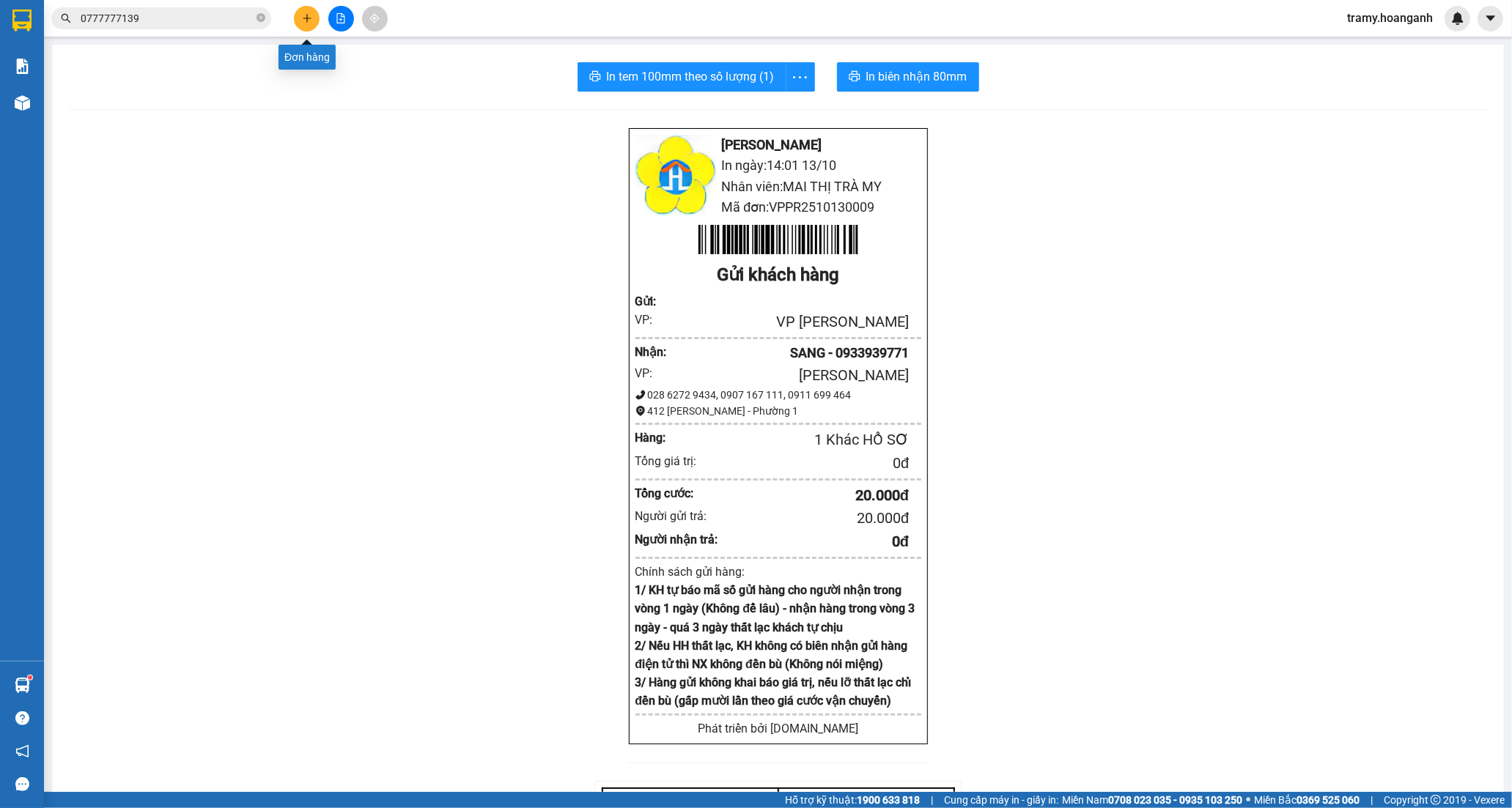
click at [308, 22] on icon "plus" at bounding box center [307, 18] width 10 height 10
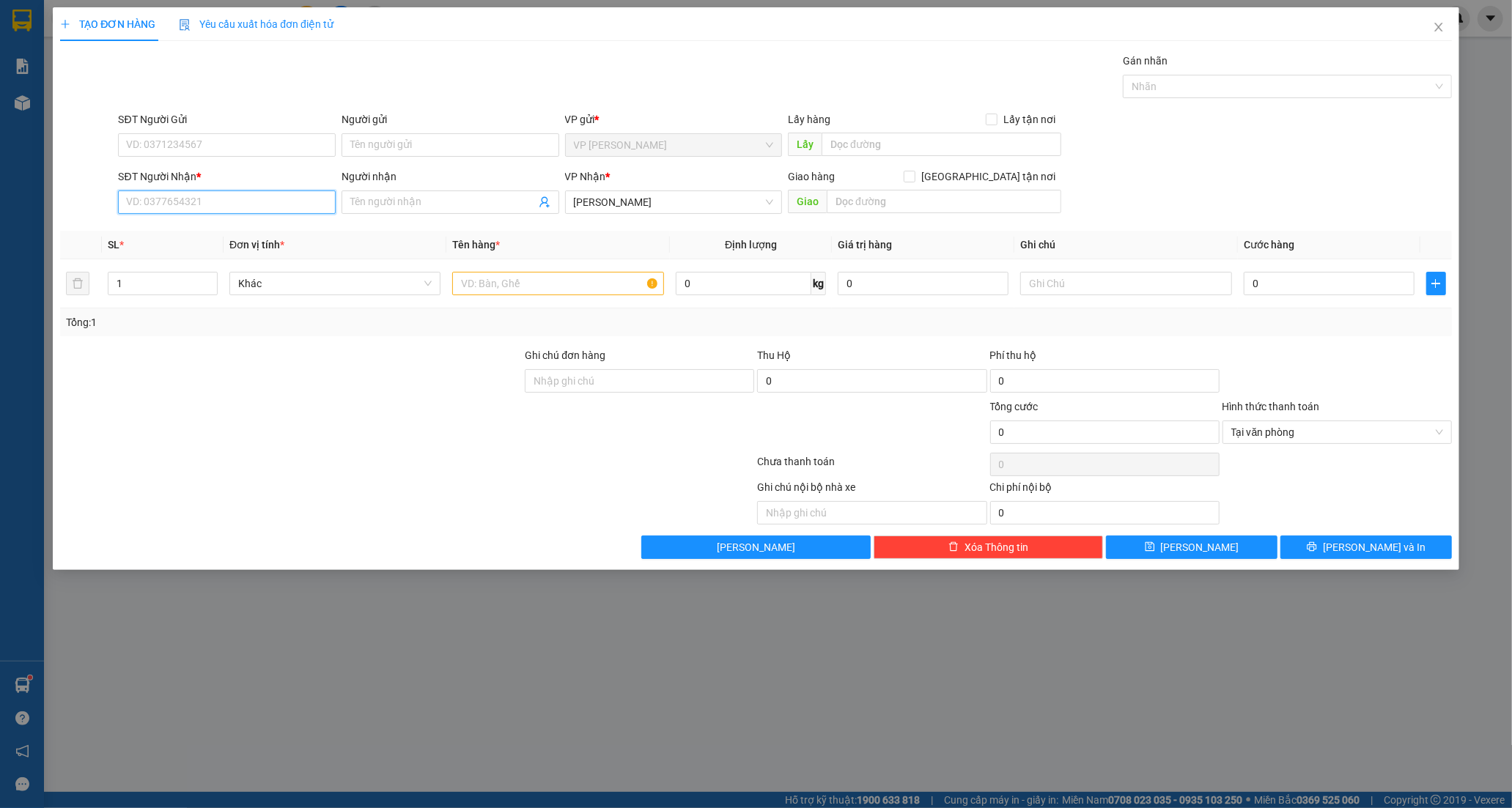
click at [204, 194] on input "SĐT Người Nhận *" at bounding box center [226, 202] width 217 height 23
paste input "0899000001"
type input "0899000001"
click at [370, 197] on input "Người nhận" at bounding box center [443, 202] width 185 height 17
type input "CTY NGÔI SAO"
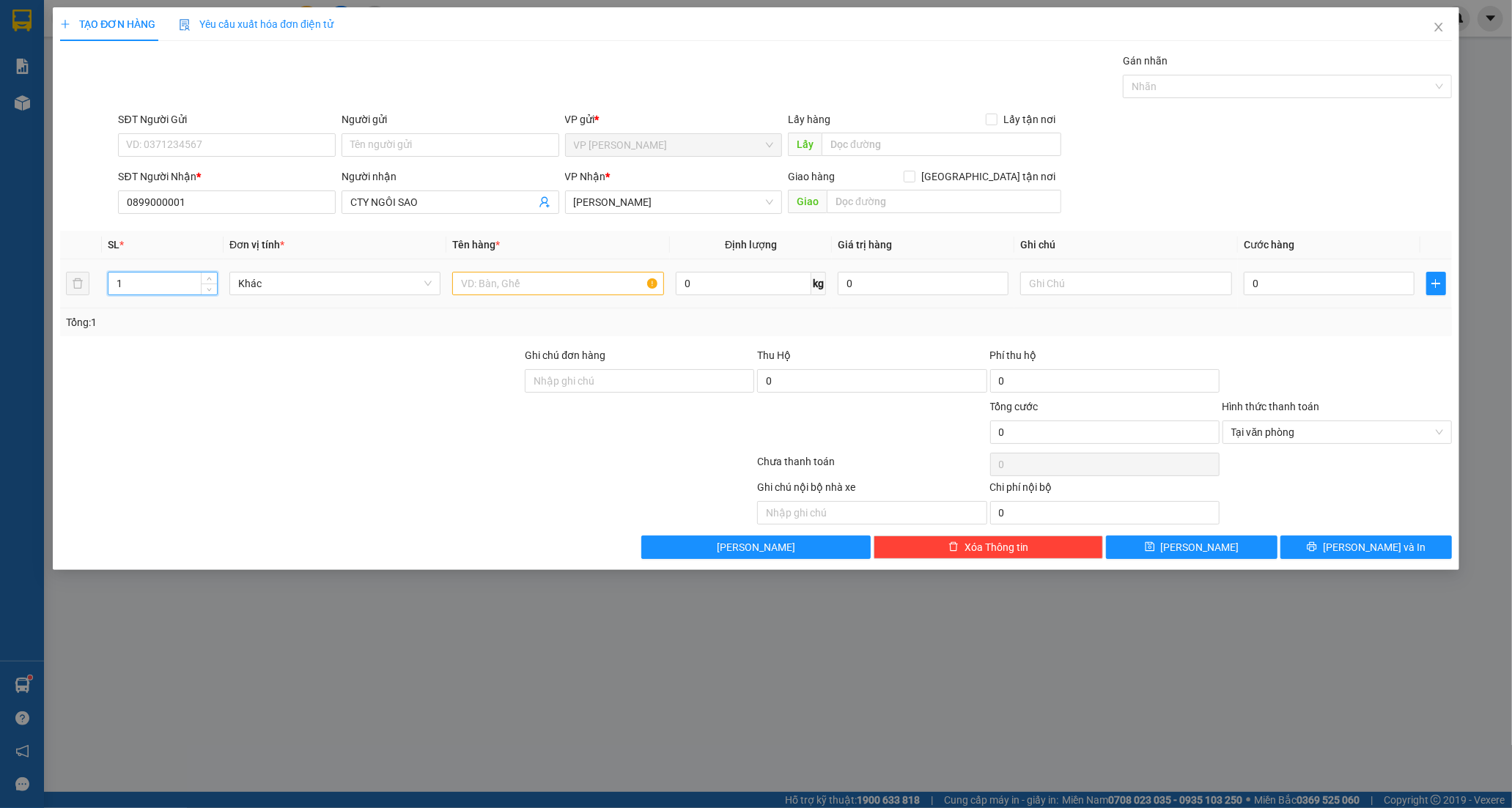
click at [138, 288] on input "1" at bounding box center [162, 283] width 108 height 22
type input "2"
click at [522, 286] on input "text" at bounding box center [557, 283] width 211 height 23
type input "2 CỤC ĐEN"
click at [1056, 286] on input "text" at bounding box center [1125, 283] width 211 height 23
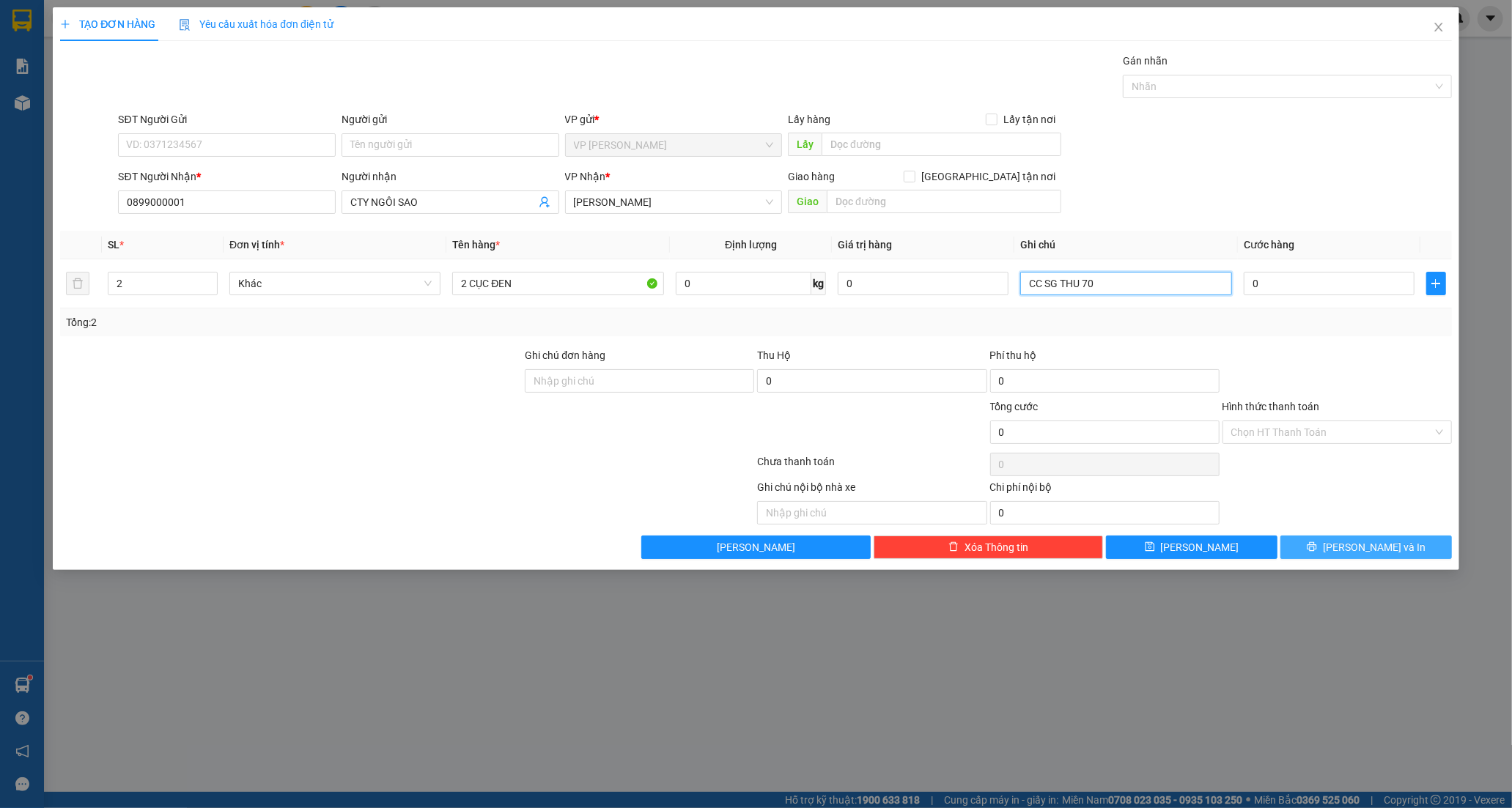
type input "CC SG THU 70"
click at [1316, 546] on icon "printer" at bounding box center [1311, 547] width 10 height 10
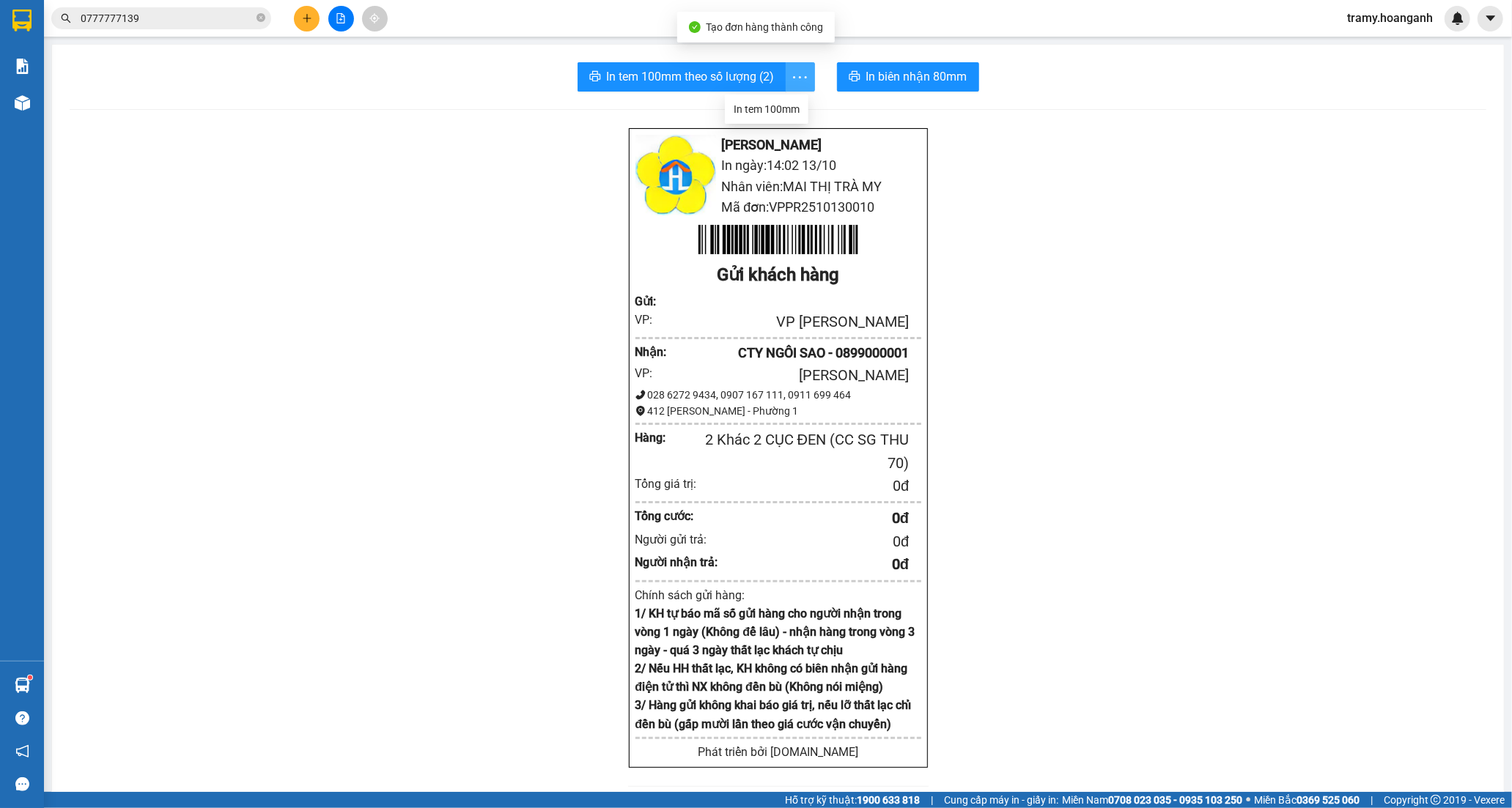
click at [787, 76] on span "more" at bounding box center [801, 77] width 28 height 18
click at [775, 105] on div "In tem 100mm" at bounding box center [767, 109] width 66 height 17
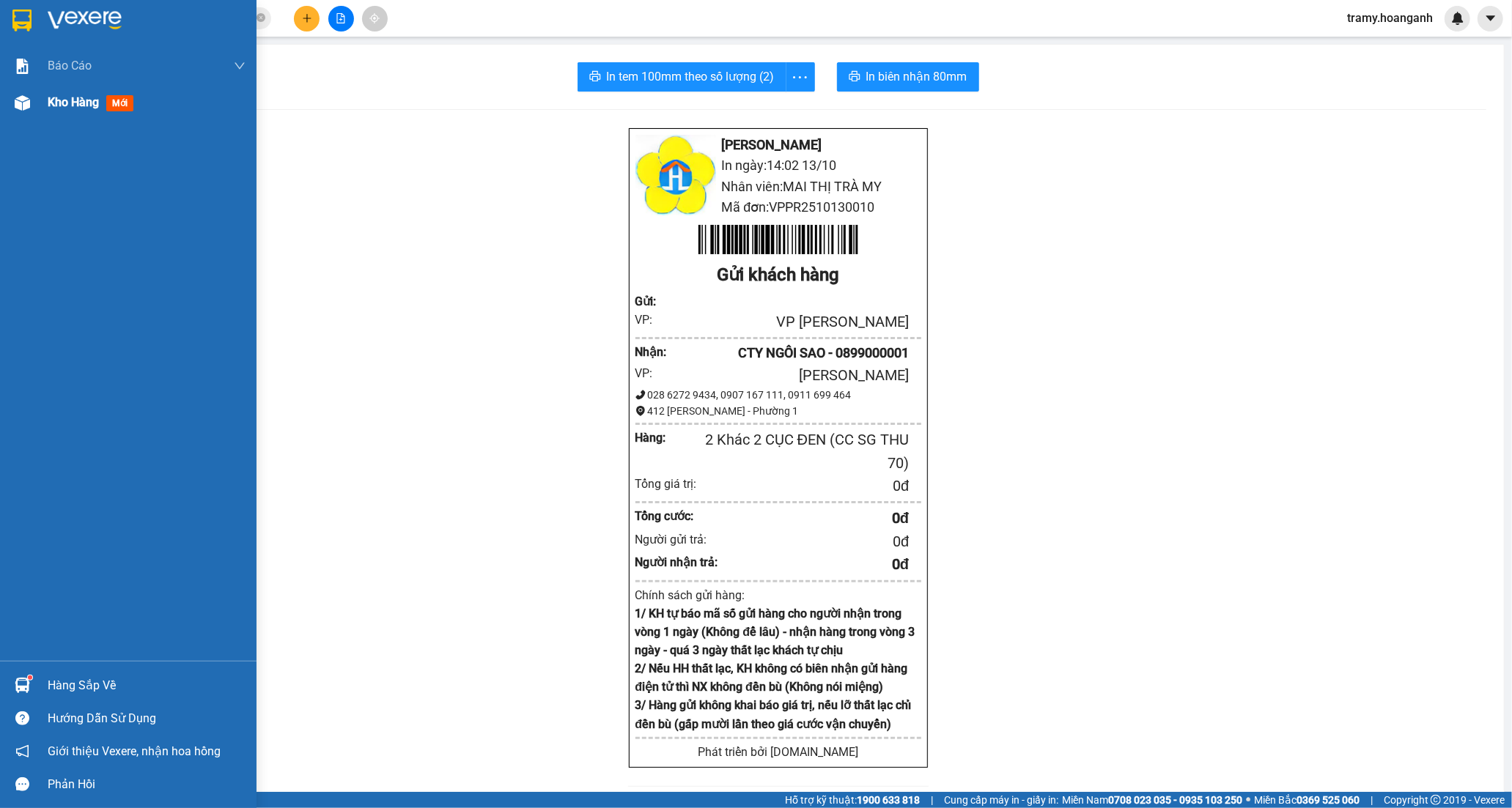
click at [62, 103] on span "Kho hàng" at bounding box center [74, 102] width 51 height 14
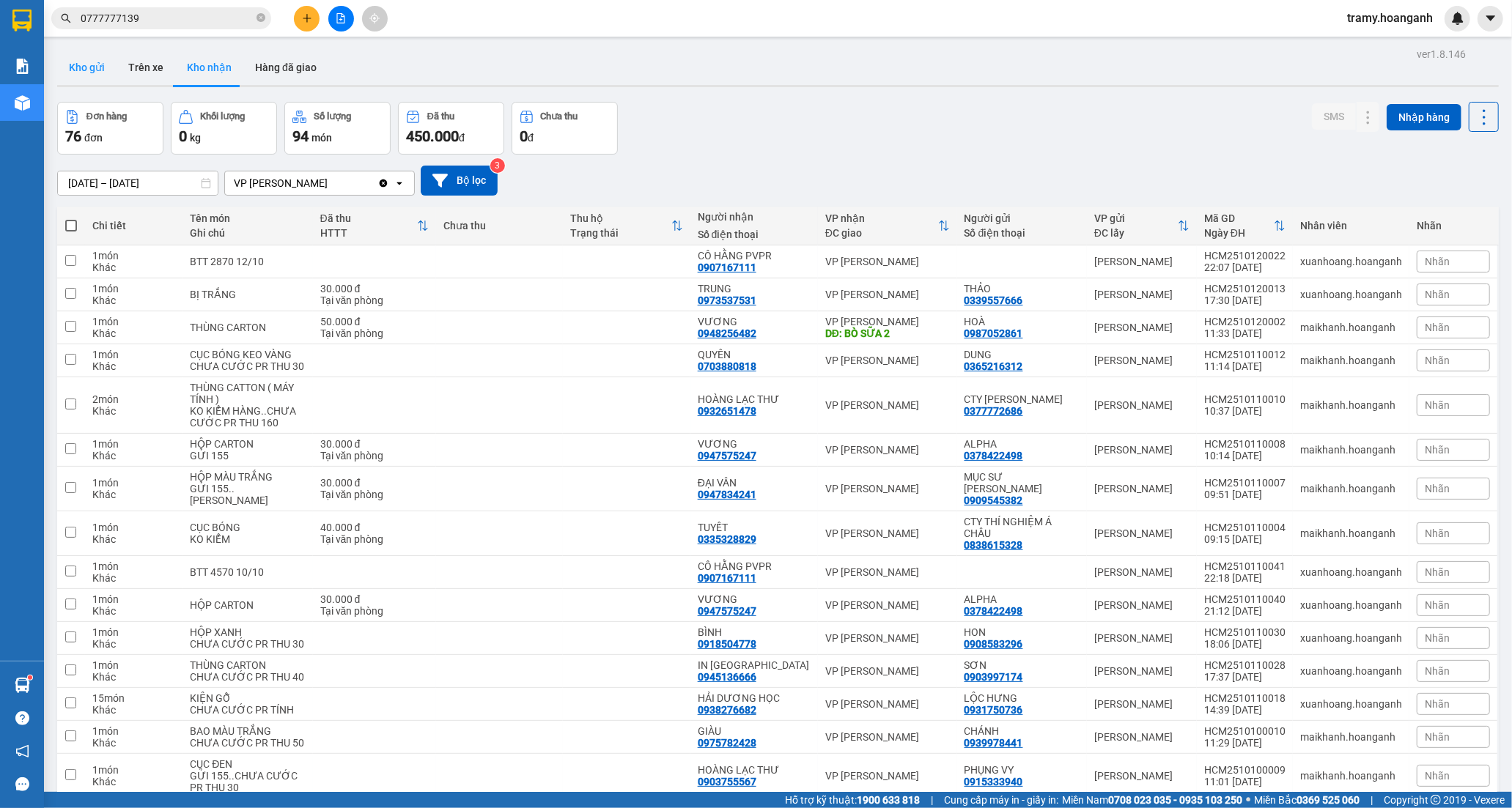
click at [97, 64] on button "Kho gửi" at bounding box center [87, 67] width 59 height 36
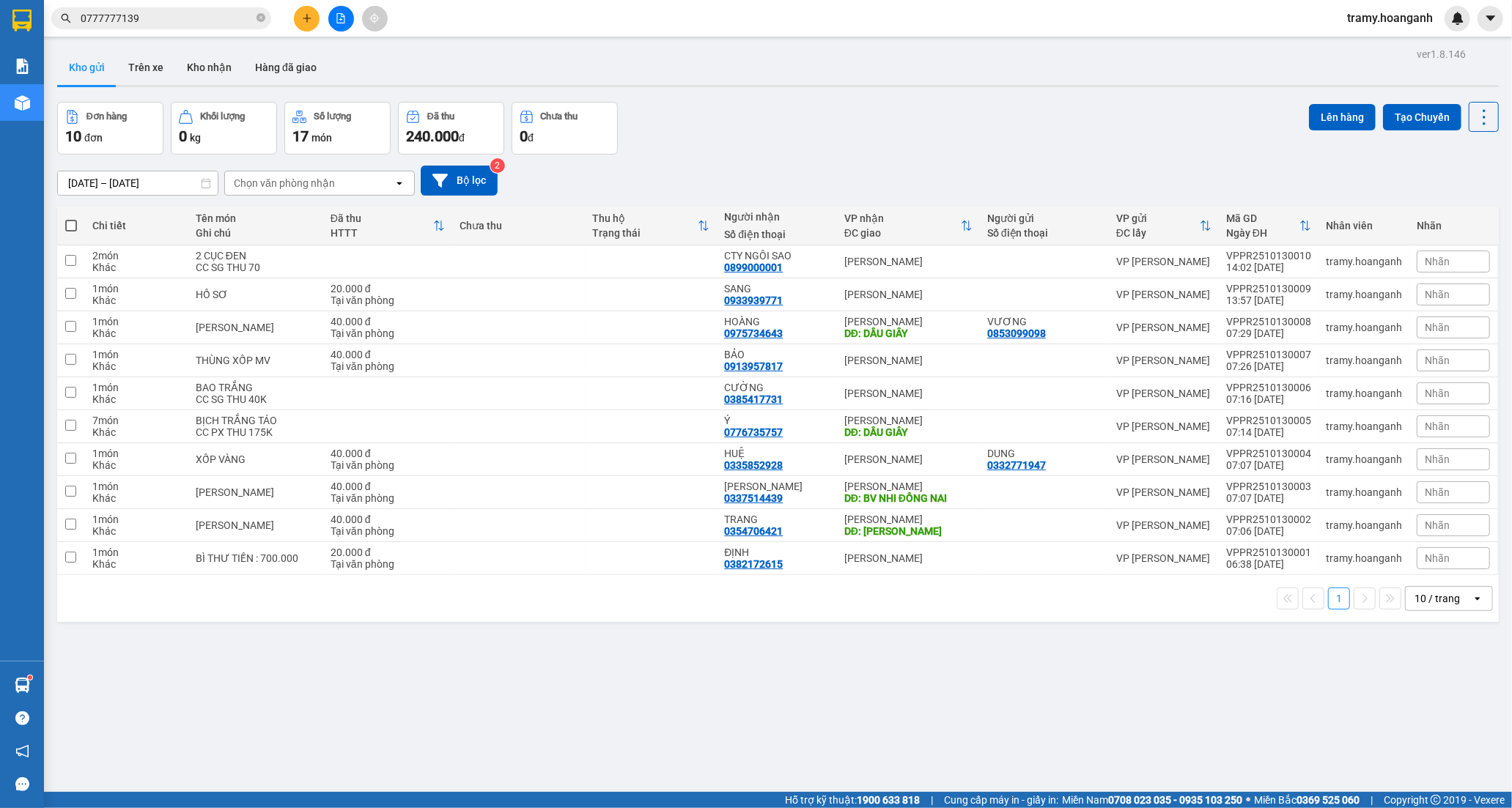
click at [1415, 596] on div "10 / trang" at bounding box center [1437, 599] width 45 height 15
click at [1428, 760] on span "100 / trang" at bounding box center [1430, 763] width 53 height 15
click at [76, 220] on label at bounding box center [71, 226] width 13 height 15
click at [71, 218] on input "checkbox" at bounding box center [71, 218] width 0 height 0
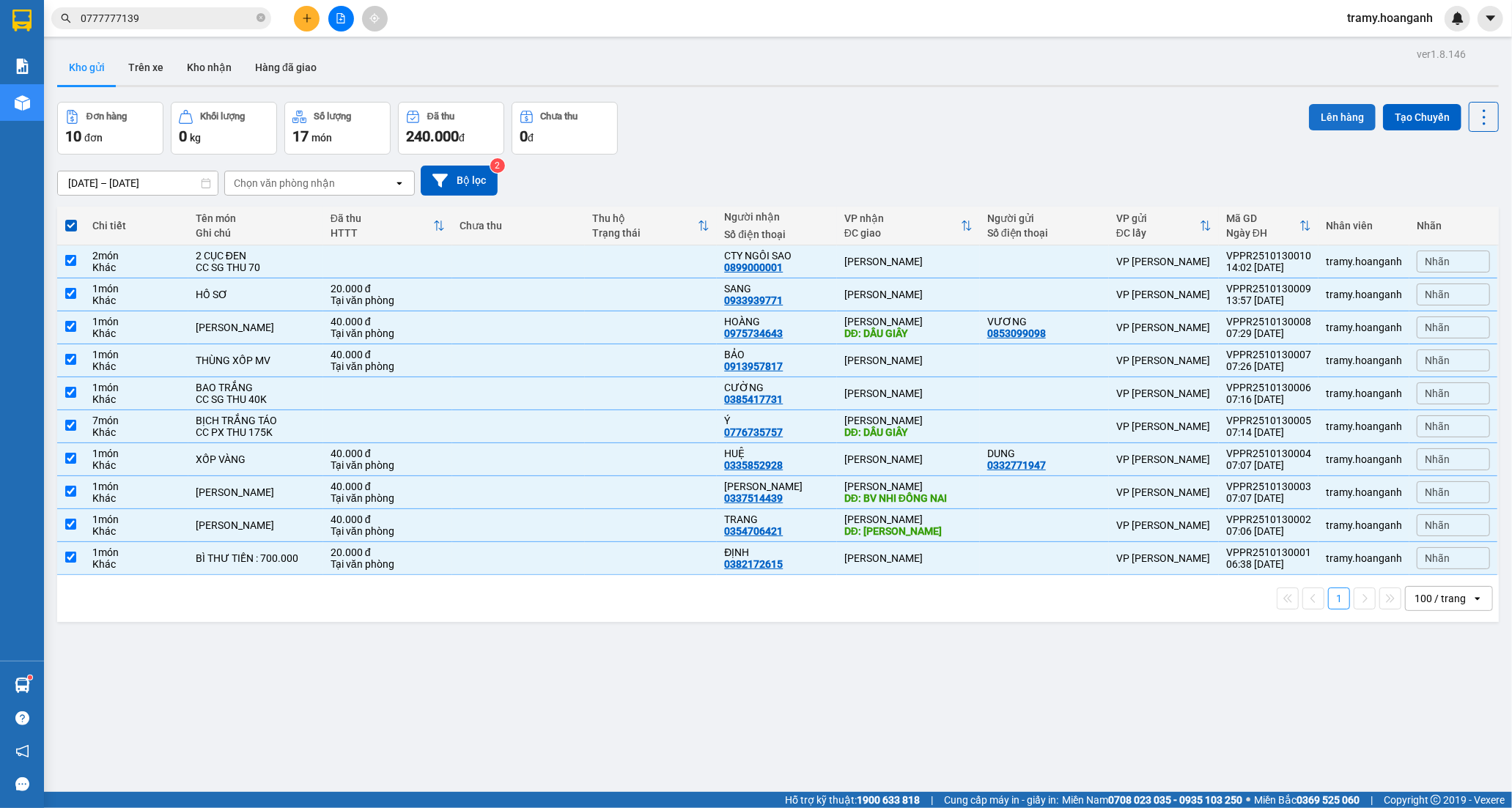
click at [1318, 113] on button "Lên hàng" at bounding box center [1342, 117] width 67 height 26
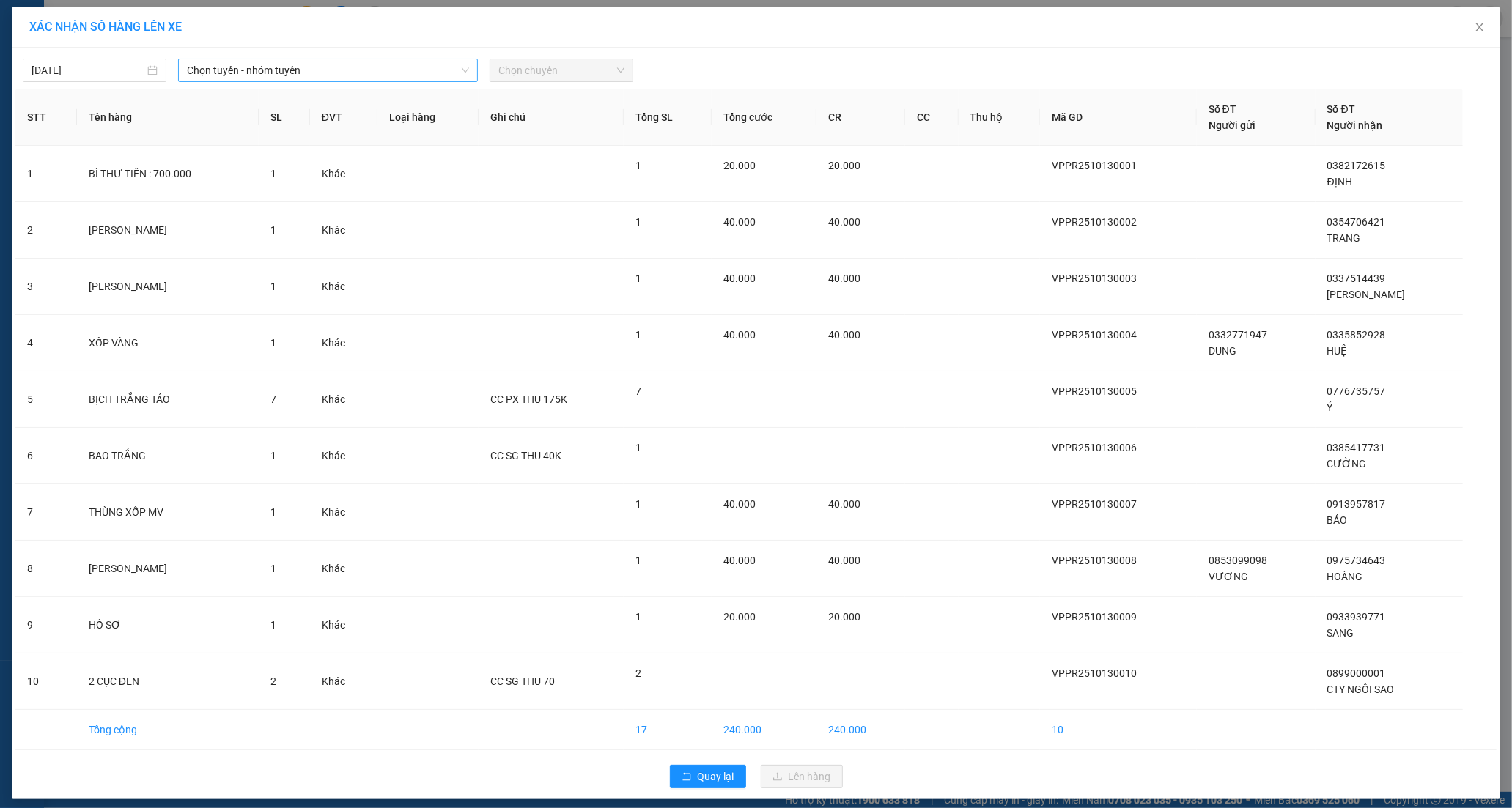
click at [260, 69] on span "Chọn tuyến - nhóm tuyến" at bounding box center [327, 70] width 282 height 22
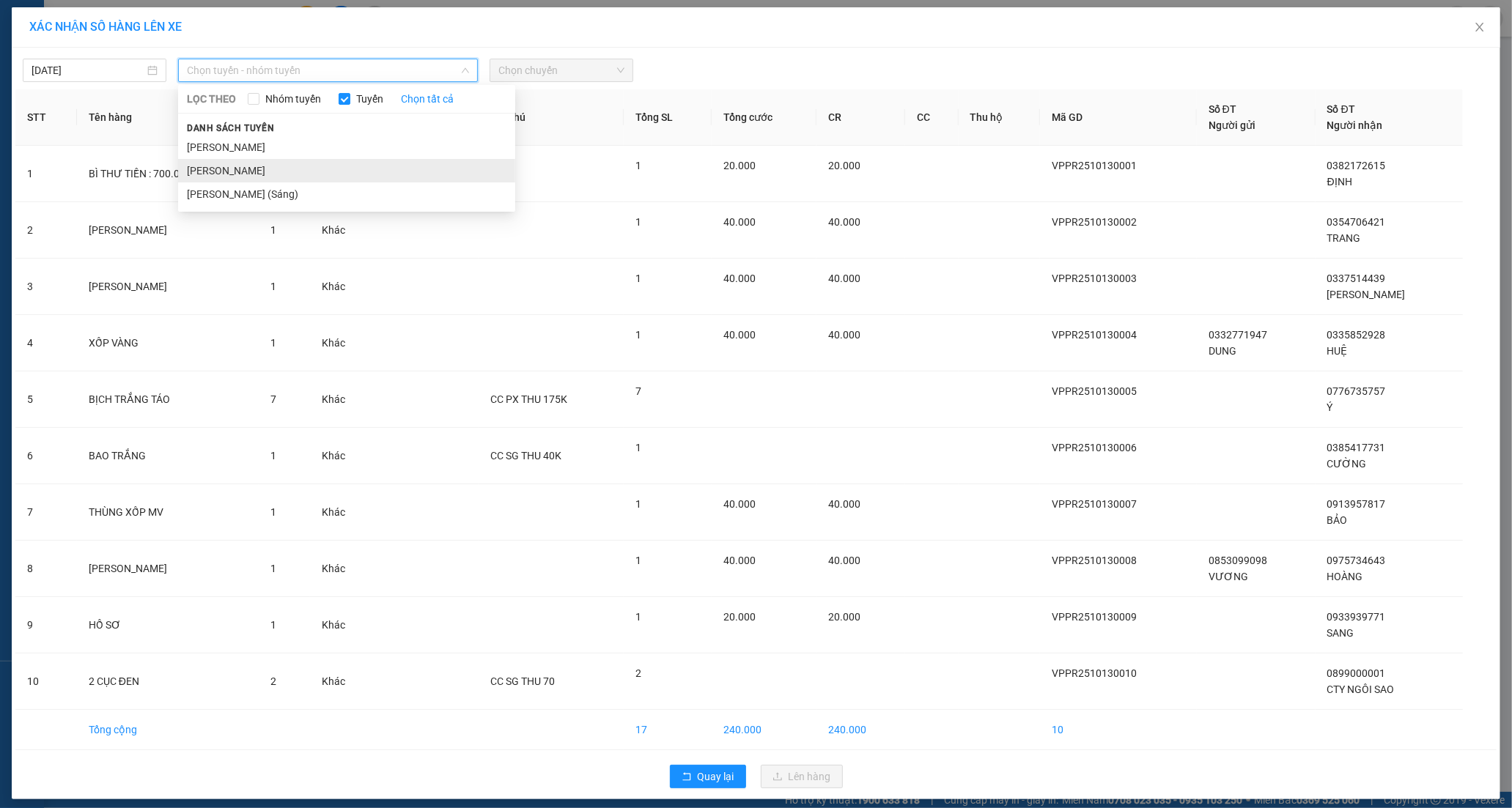
click at [231, 172] on li "[PERSON_NAME]" at bounding box center [347, 170] width 337 height 23
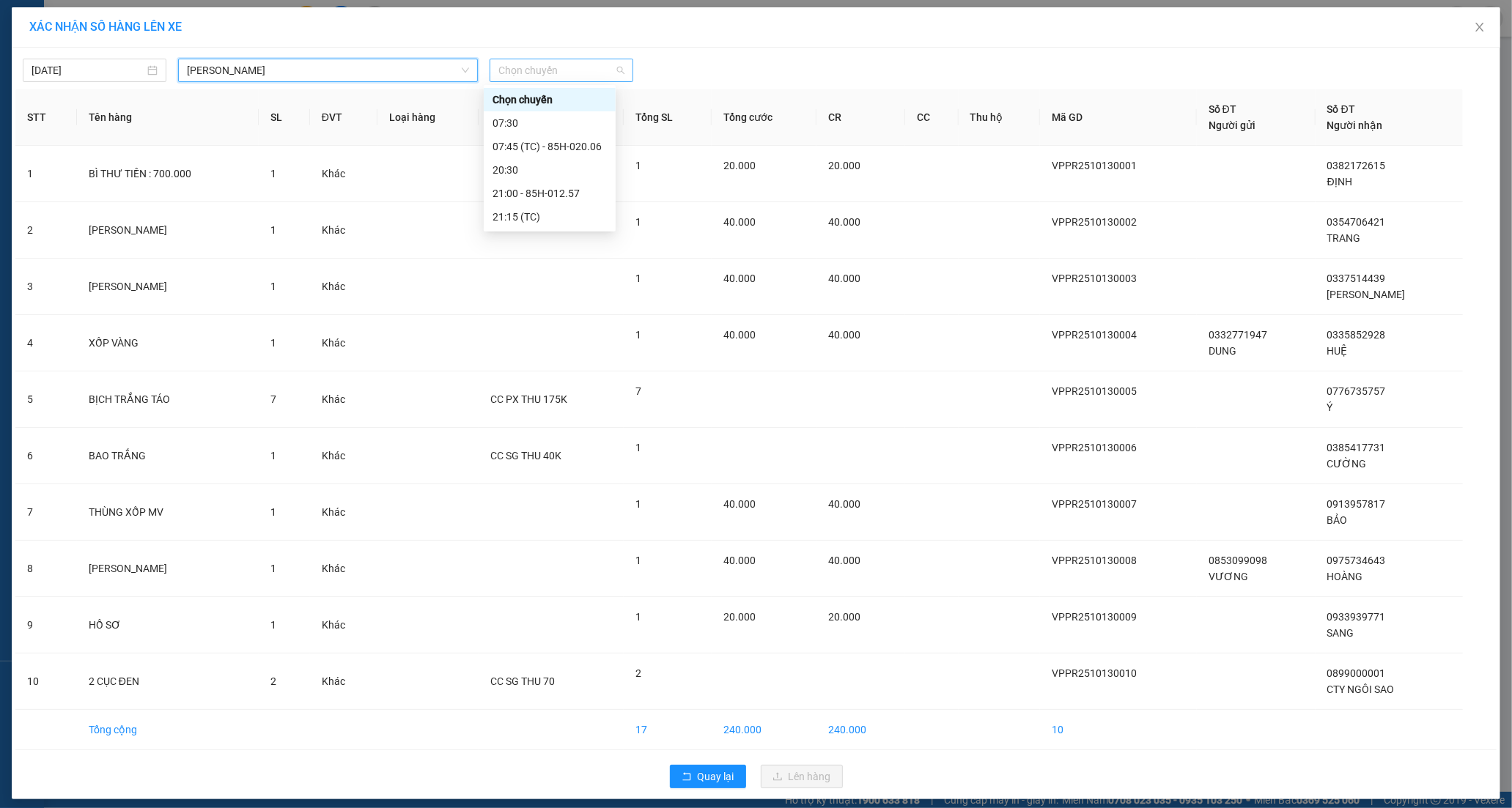
click at [532, 76] on span "Chọn chuyến" at bounding box center [561, 70] width 126 height 22
drag, startPoint x: 522, startPoint y: 142, endPoint x: 543, endPoint y: 152, distance: 23.3
click at [522, 143] on div "07:45 (TC) - 85H-020.06" at bounding box center [549, 147] width 114 height 17
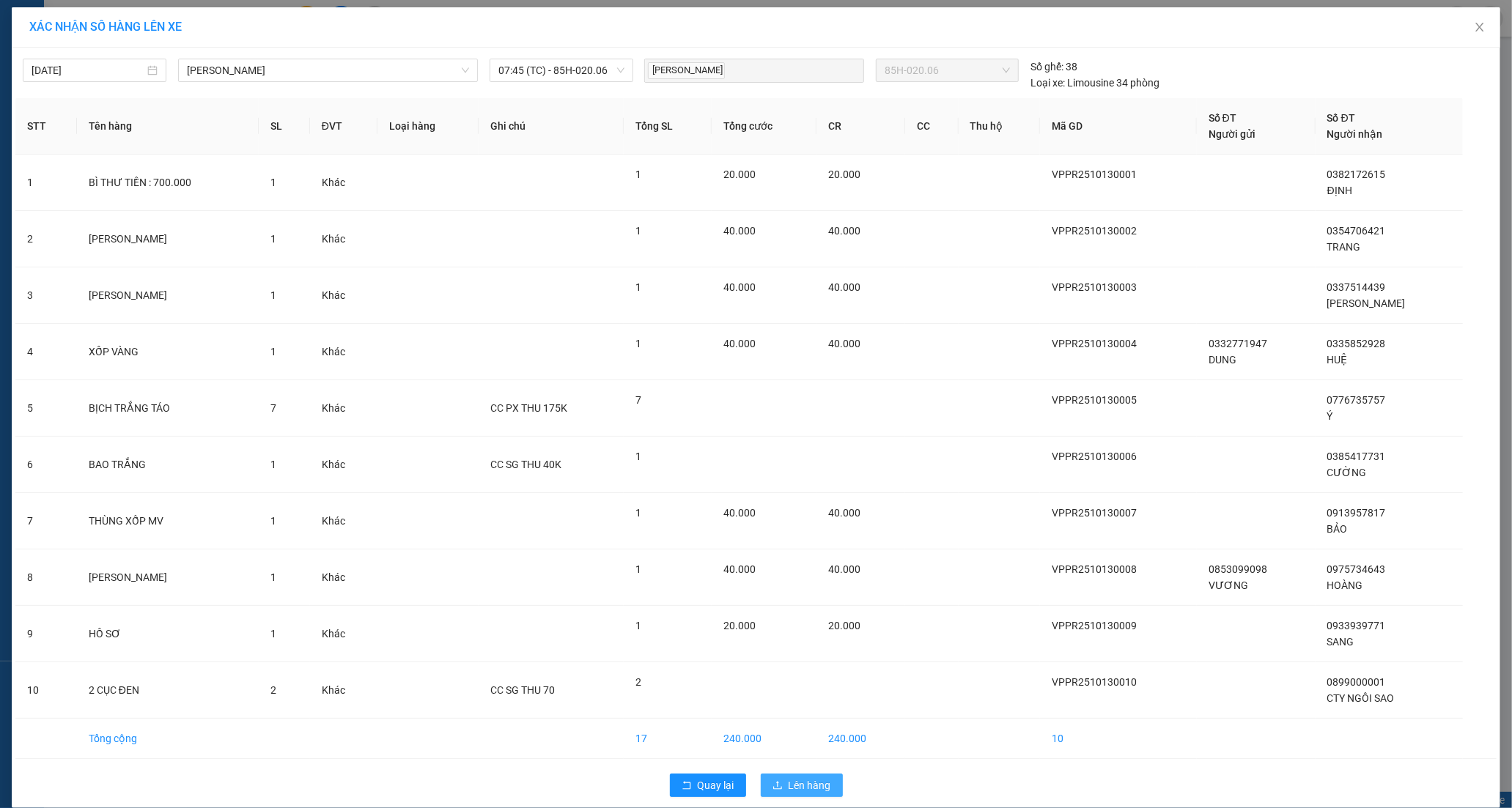
click at [800, 787] on span "Lên hàng" at bounding box center [809, 786] width 42 height 17
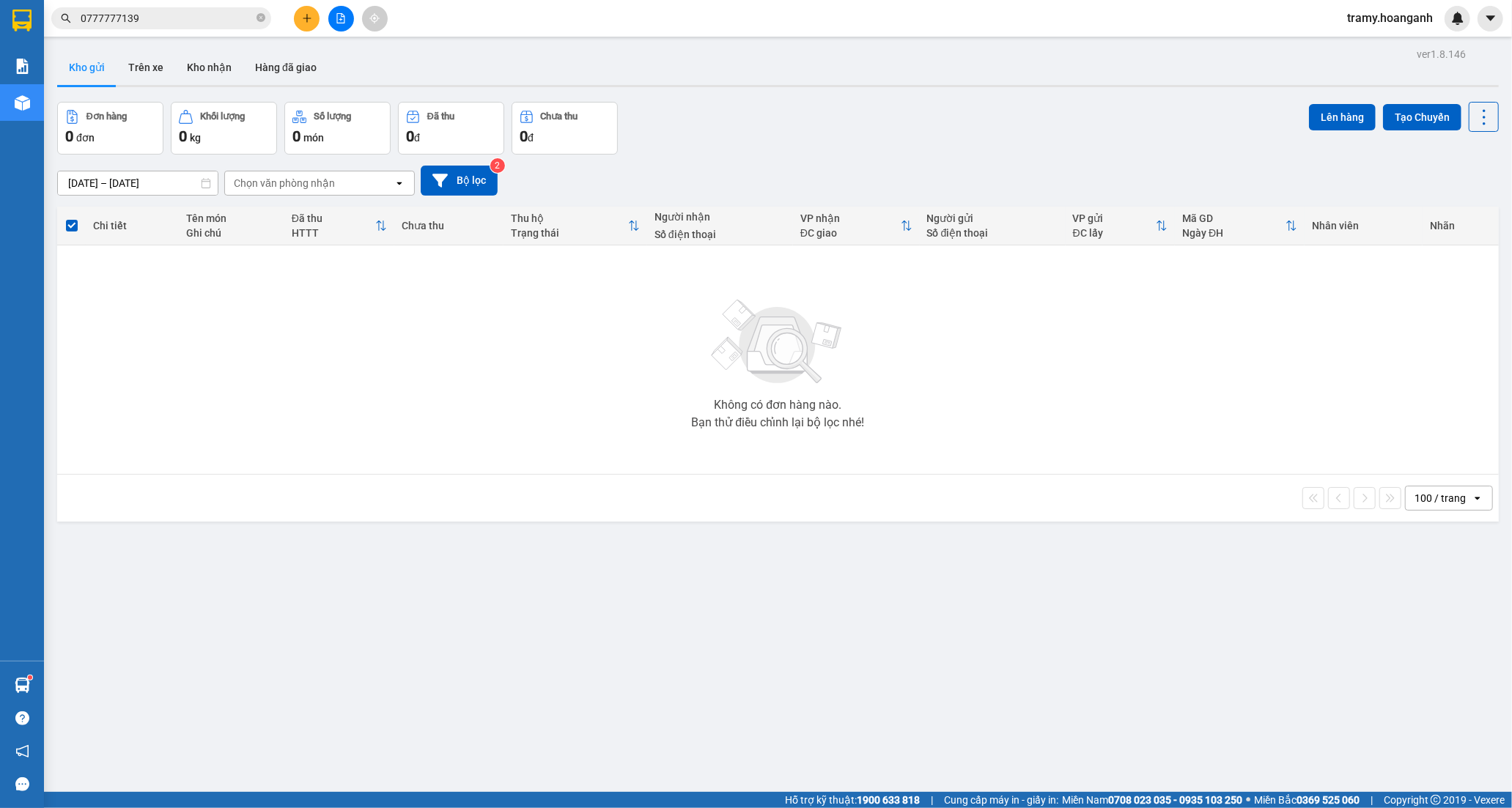
click at [1384, 17] on span "tramy.hoanganh" at bounding box center [1390, 18] width 109 height 18
click at [1379, 45] on span "Đăng xuất" at bounding box center [1397, 45] width 78 height 17
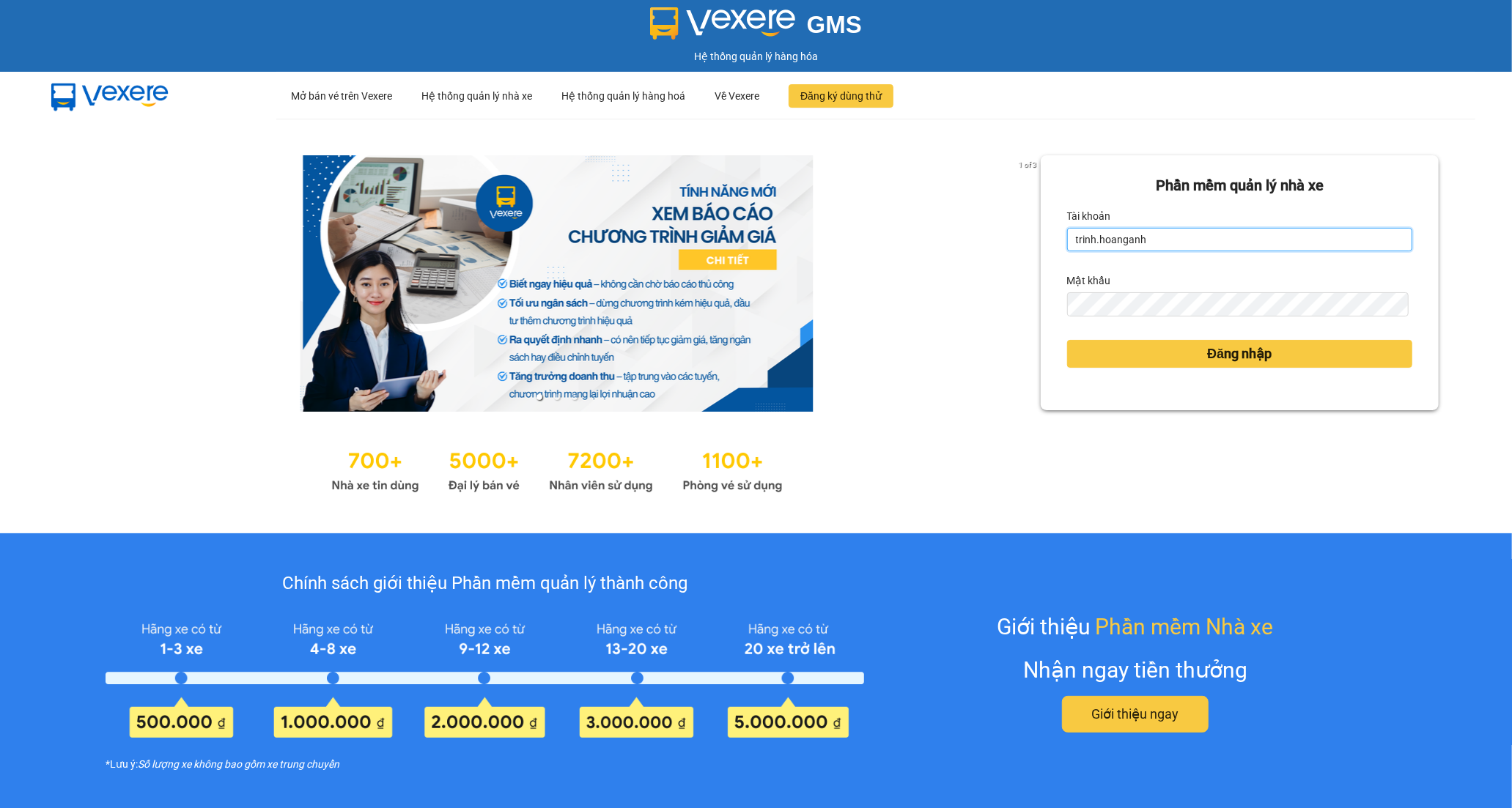
click at [1205, 245] on input "trinh.hoanganh" at bounding box center [1239, 240] width 345 height 23
type input "t"
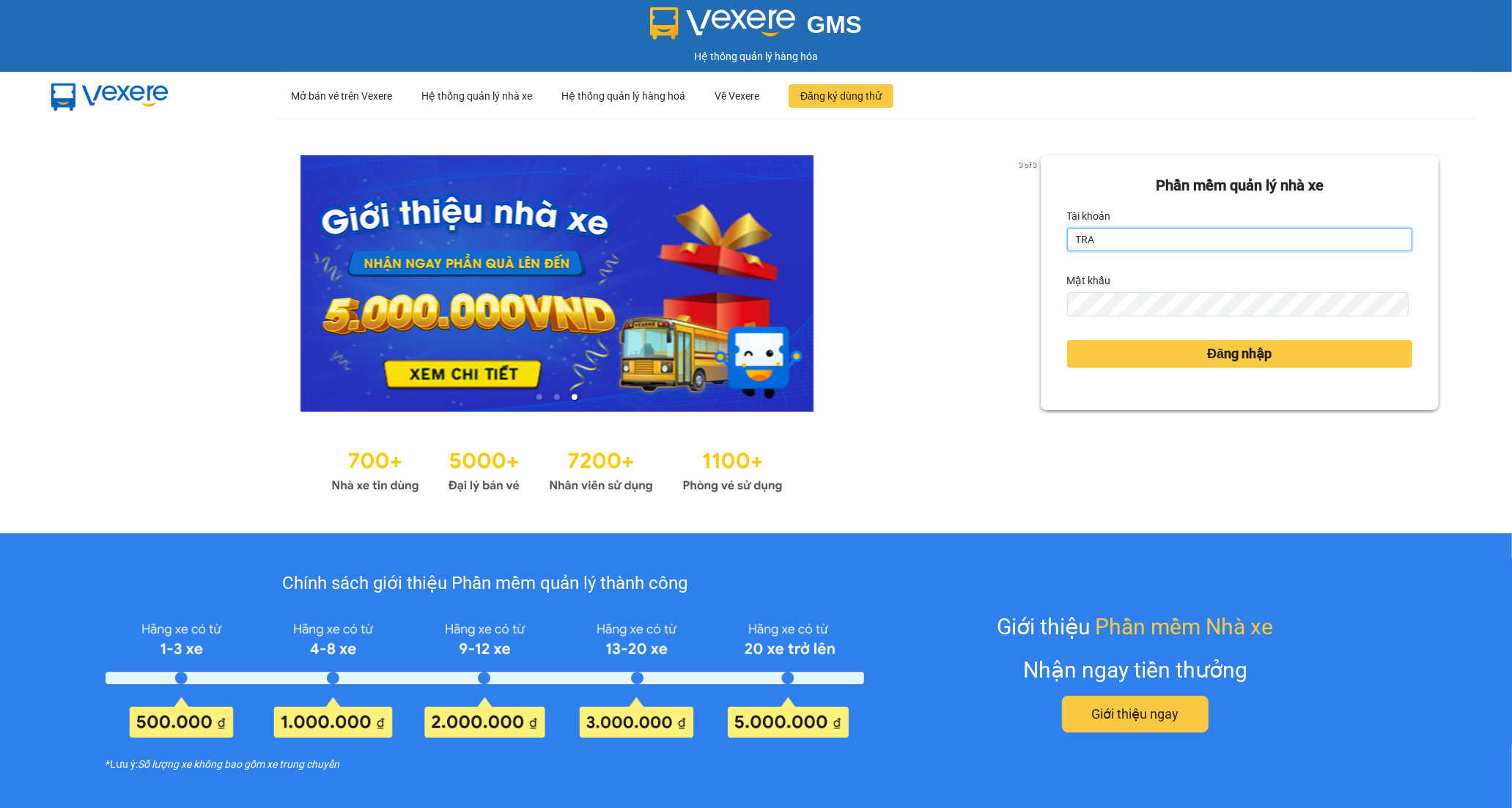
type input "tran.hoanganh"
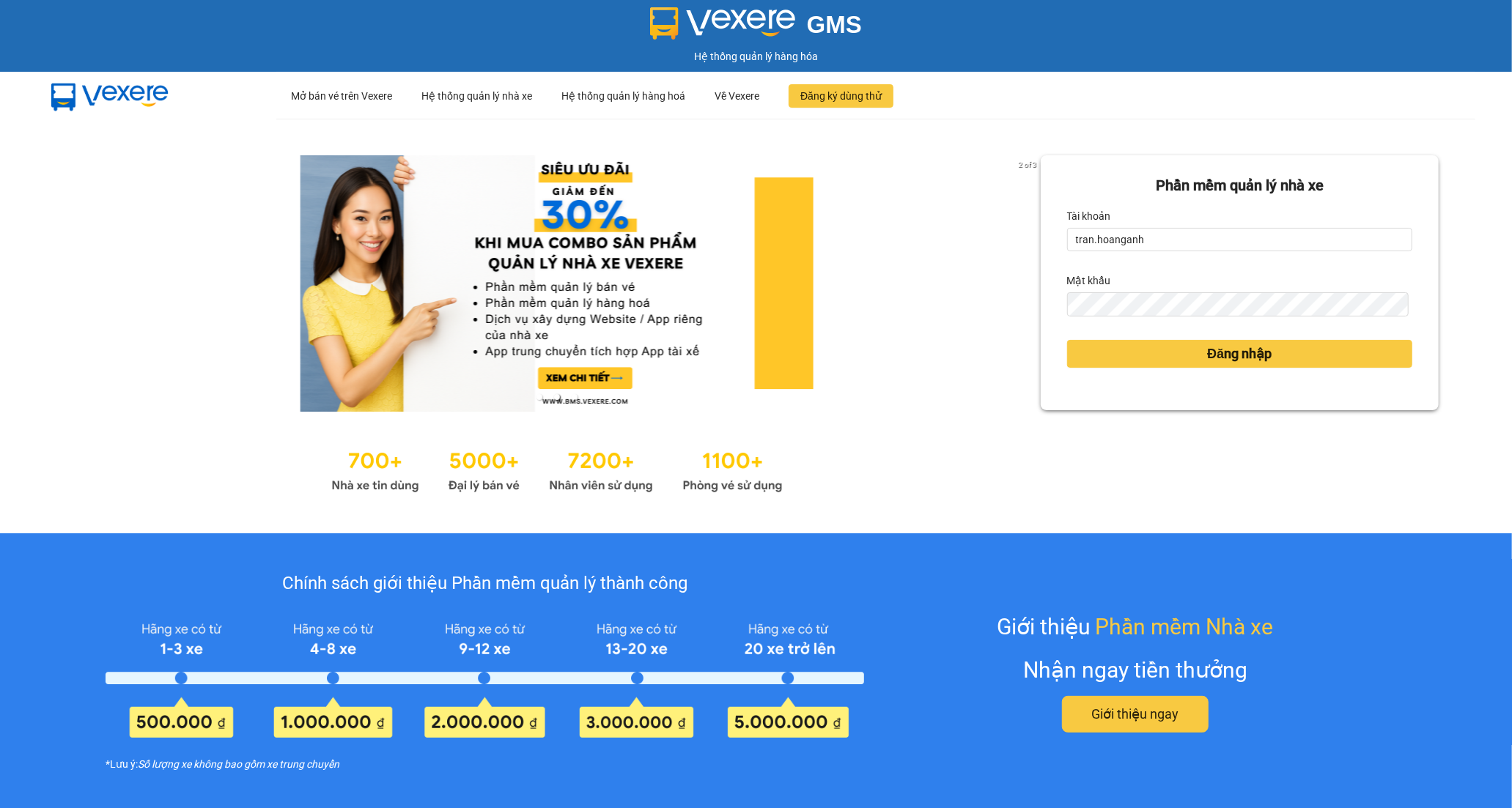
click at [1047, 464] on div "Phần mềm quản lý nhà xe Tài khoản tran.hoanganh Mật khẩu Đăng nhập" at bounding box center [1239, 326] width 398 height 341
click at [1243, 352] on span "Đăng nhập" at bounding box center [1239, 354] width 64 height 21
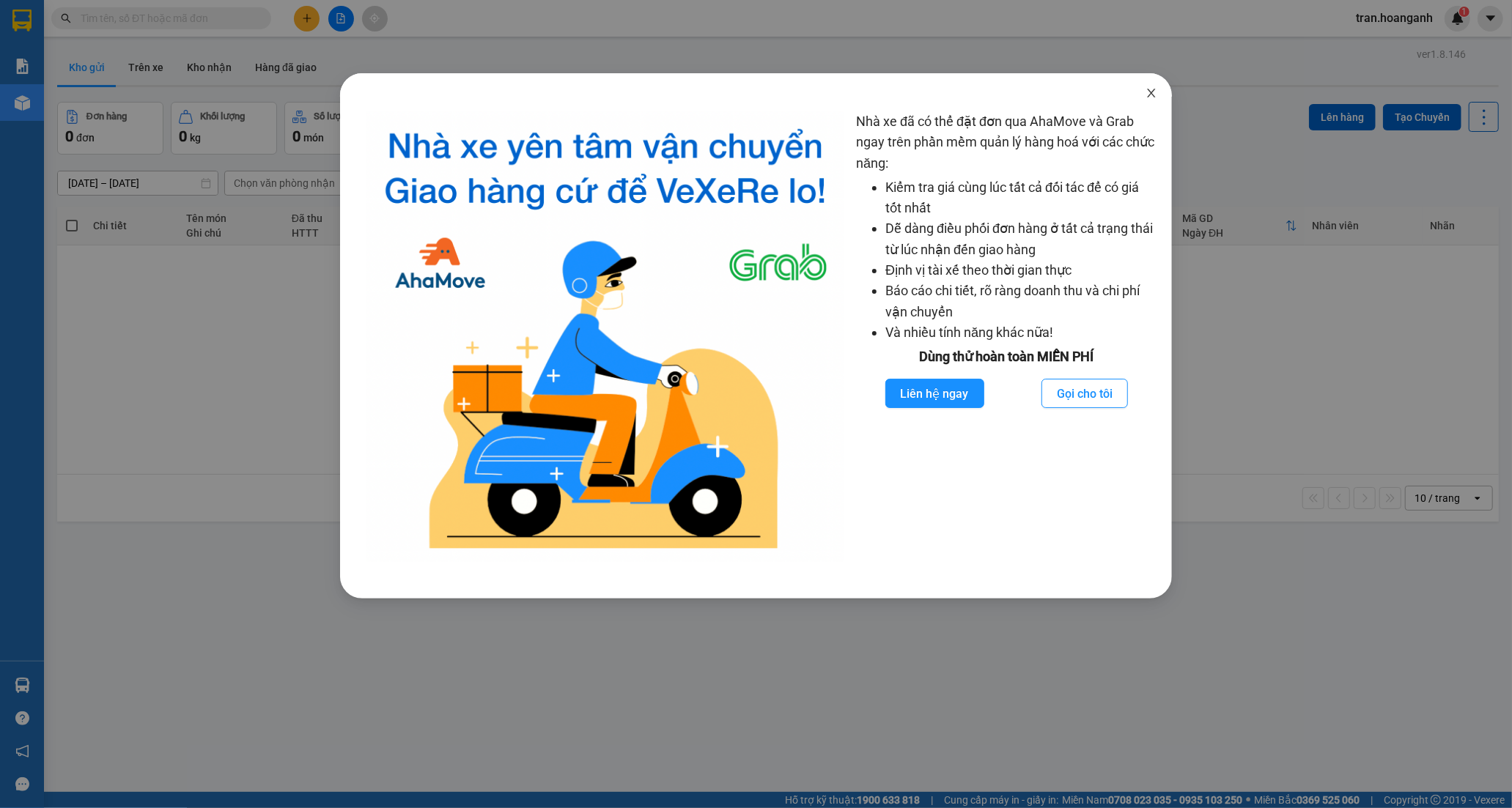
click at [1153, 96] on icon "close" at bounding box center [1151, 93] width 8 height 9
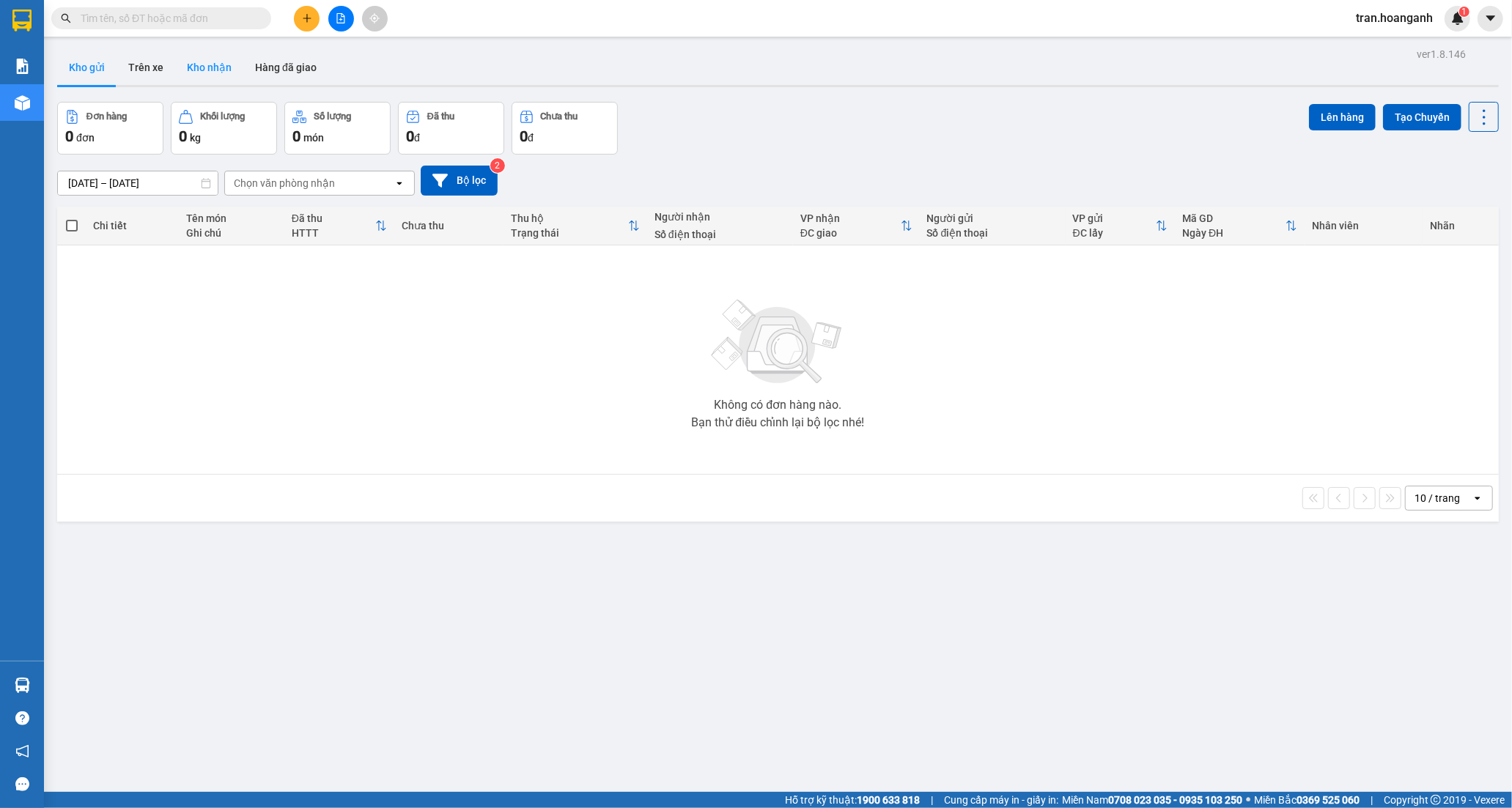
click at [202, 62] on button "Kho nhận" at bounding box center [209, 67] width 68 height 36
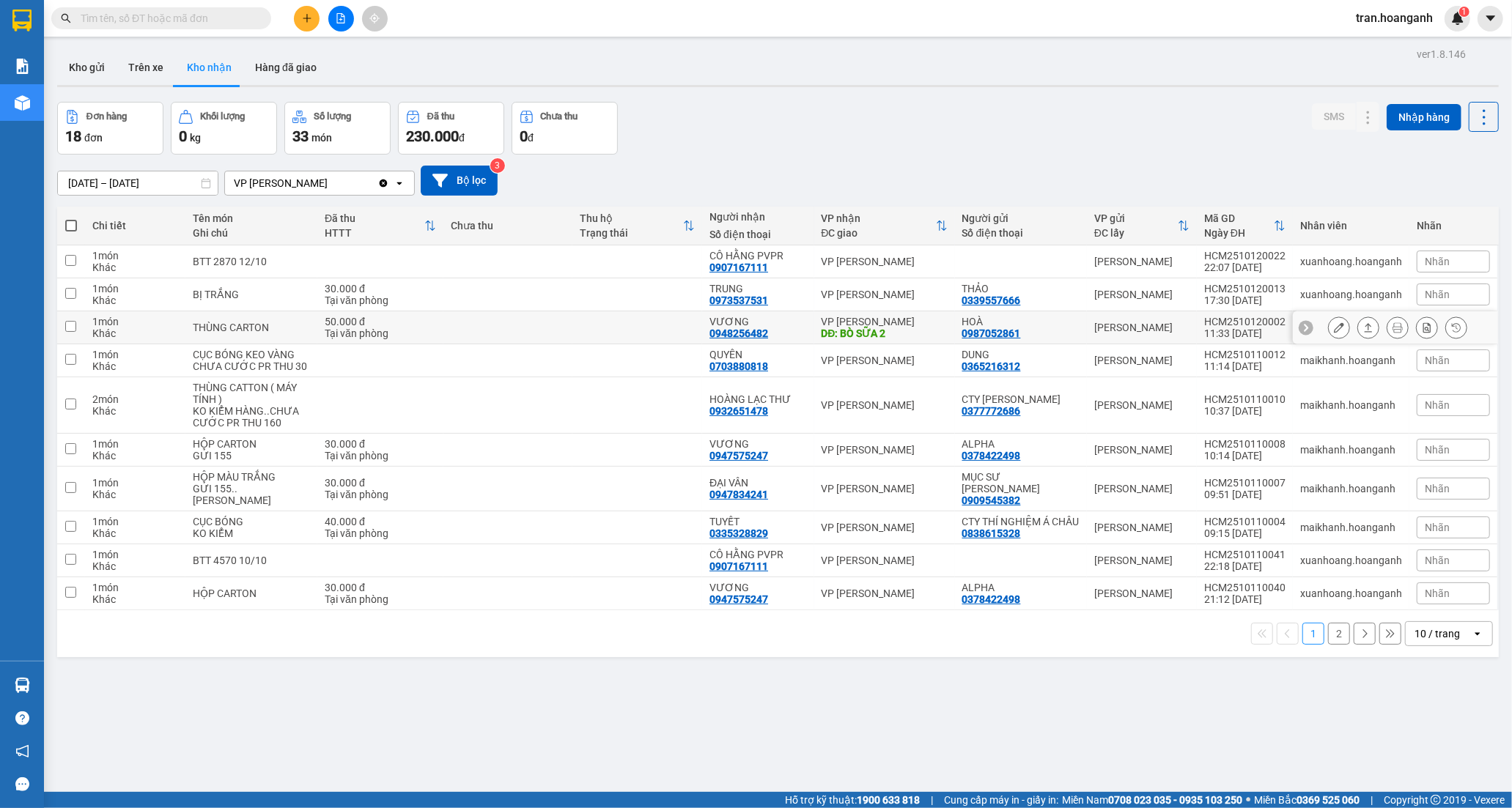
click at [797, 330] on div "VƯƠNG 0948256482" at bounding box center [758, 327] width 97 height 23
checkbox input "true"
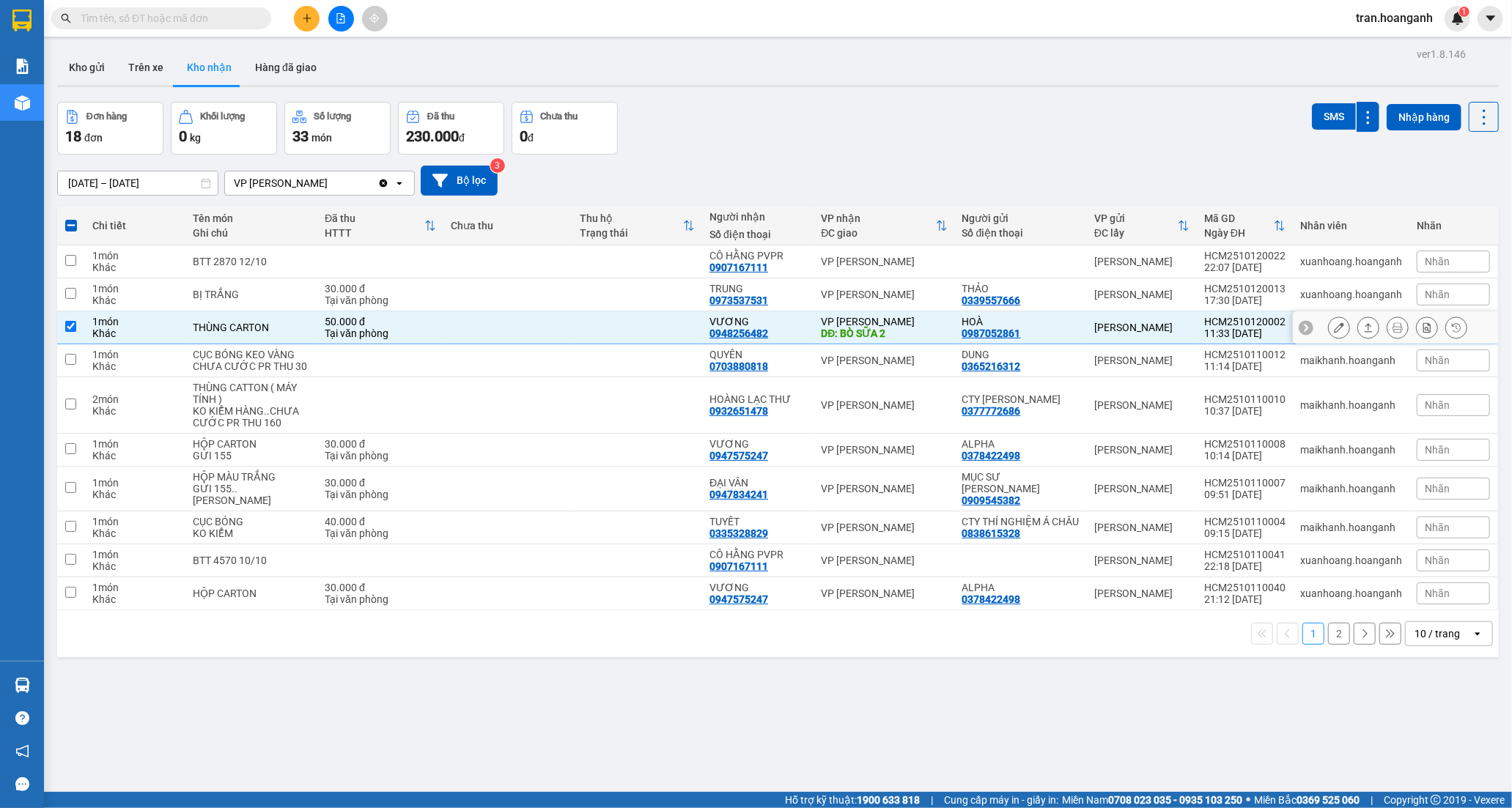
click at [1334, 327] on icon at bounding box center [1338, 327] width 10 height 10
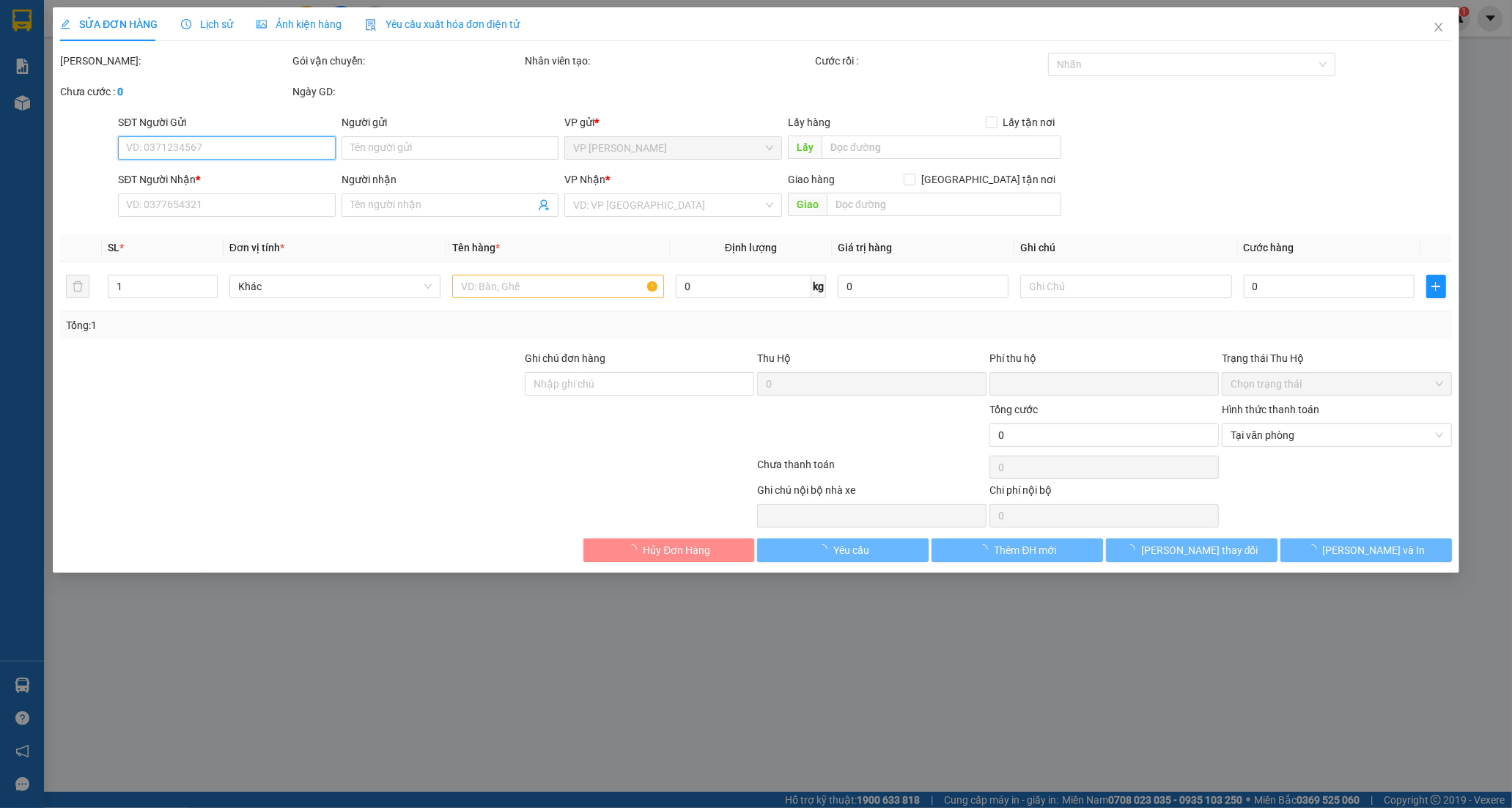
type input "0987052861"
type input "HOÀ"
type input "0948256482"
type input "VƯƠNG"
type input "BÒ SỮA 2"
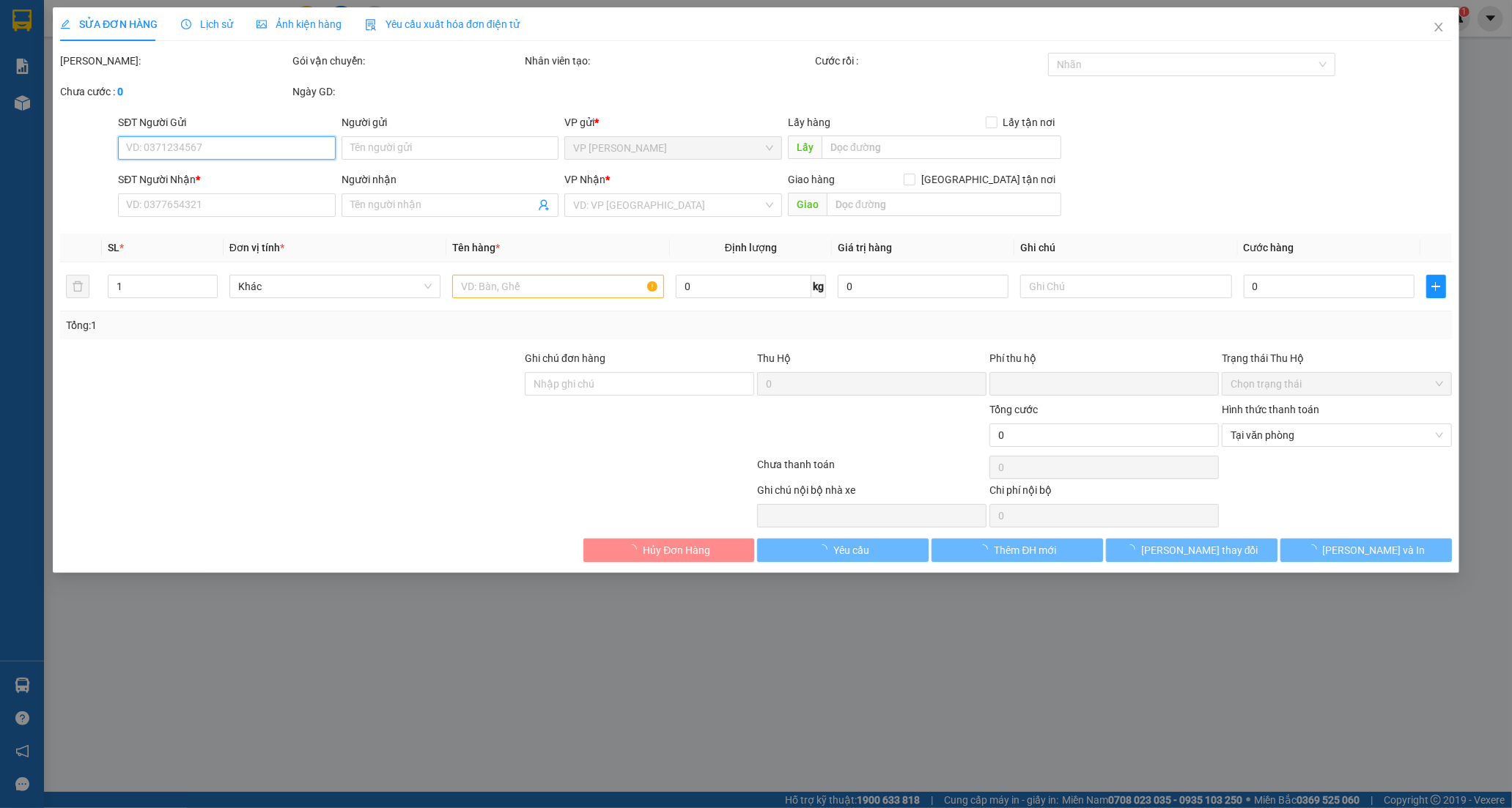
type input "0"
type input "50.000"
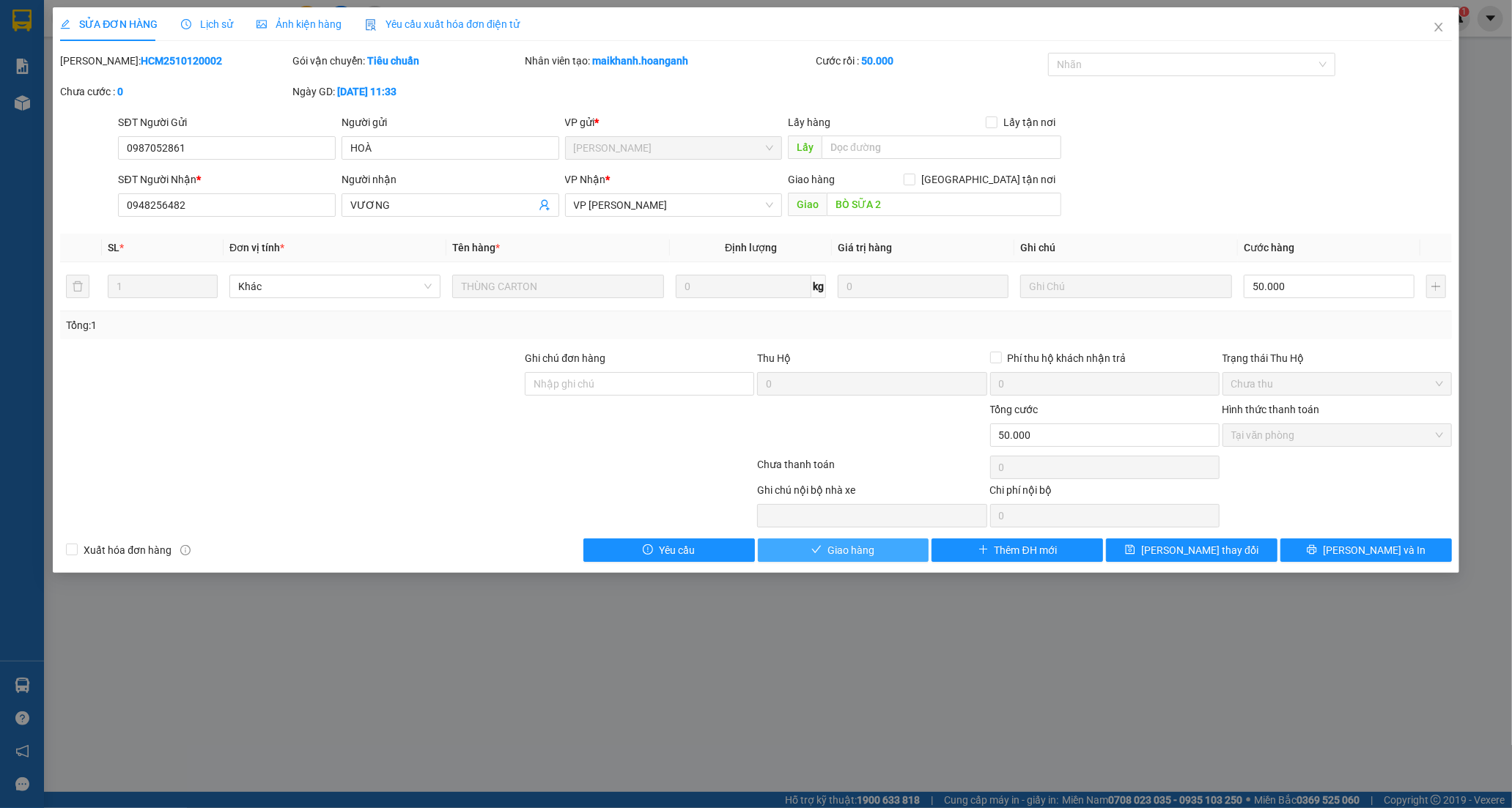
click at [820, 543] on button "Giao hàng" at bounding box center [844, 550] width 172 height 23
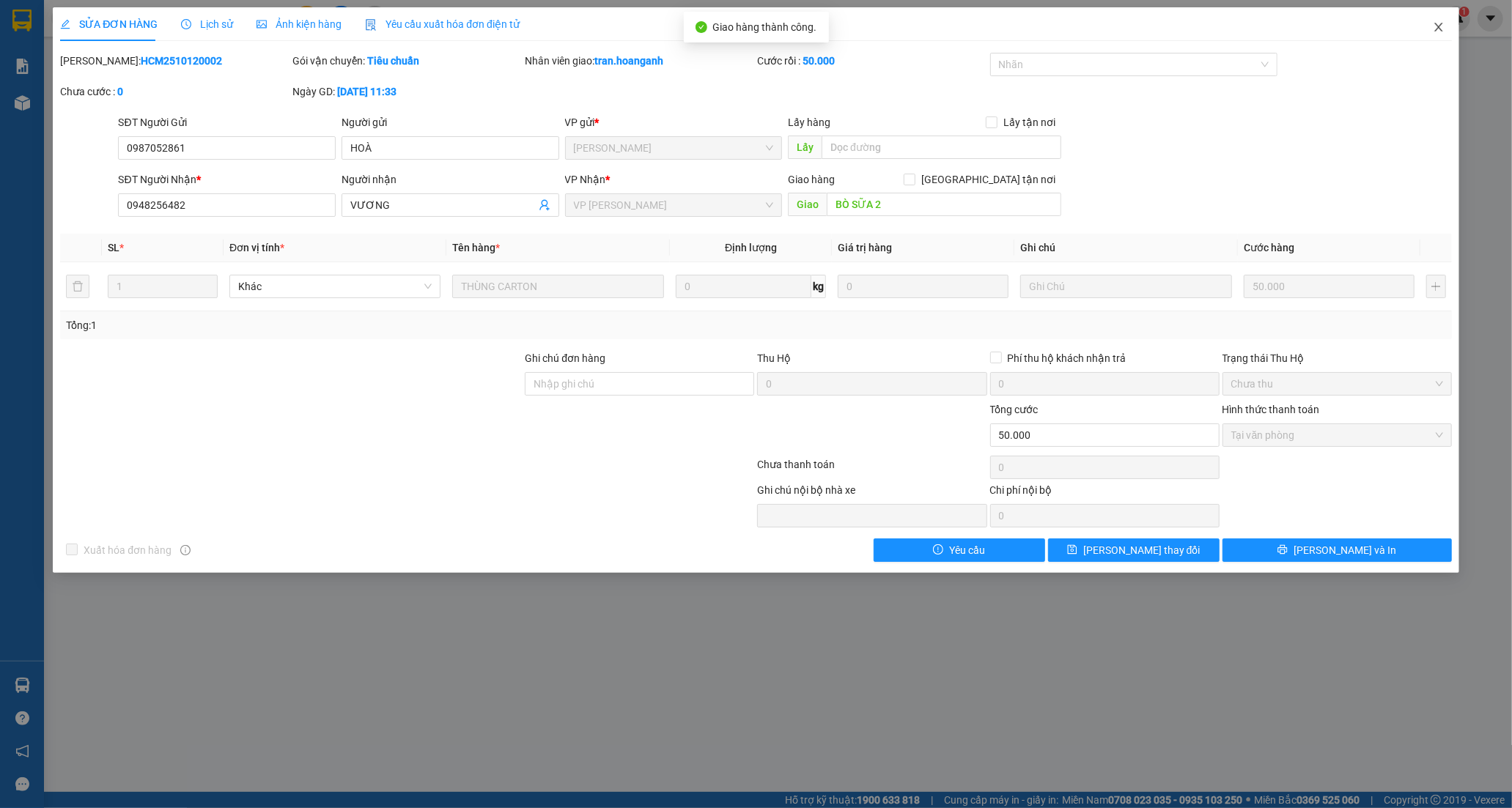
click at [1435, 24] on icon "close" at bounding box center [1438, 26] width 8 height 9
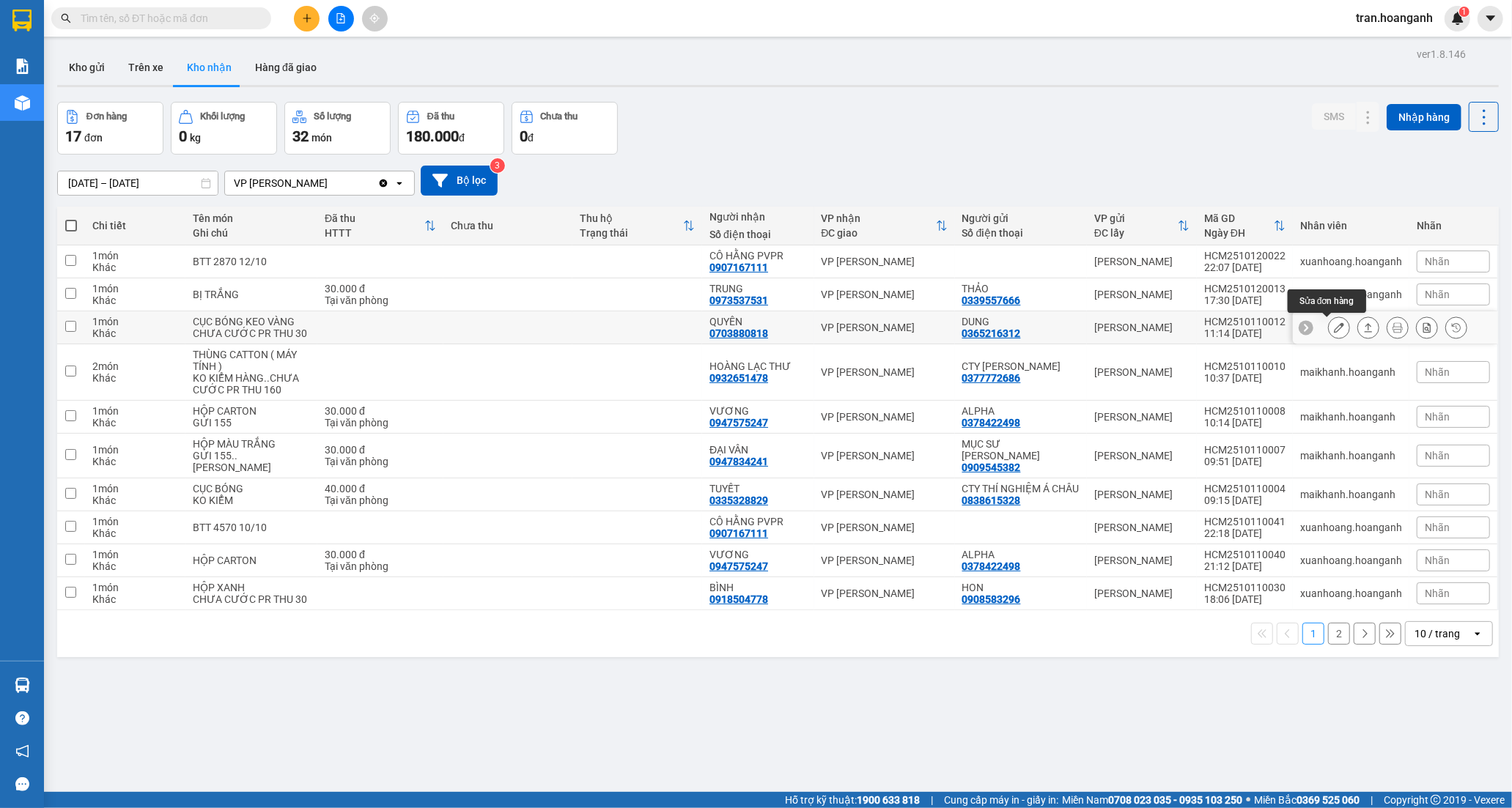
click at [1329, 328] on button at bounding box center [1338, 327] width 21 height 26
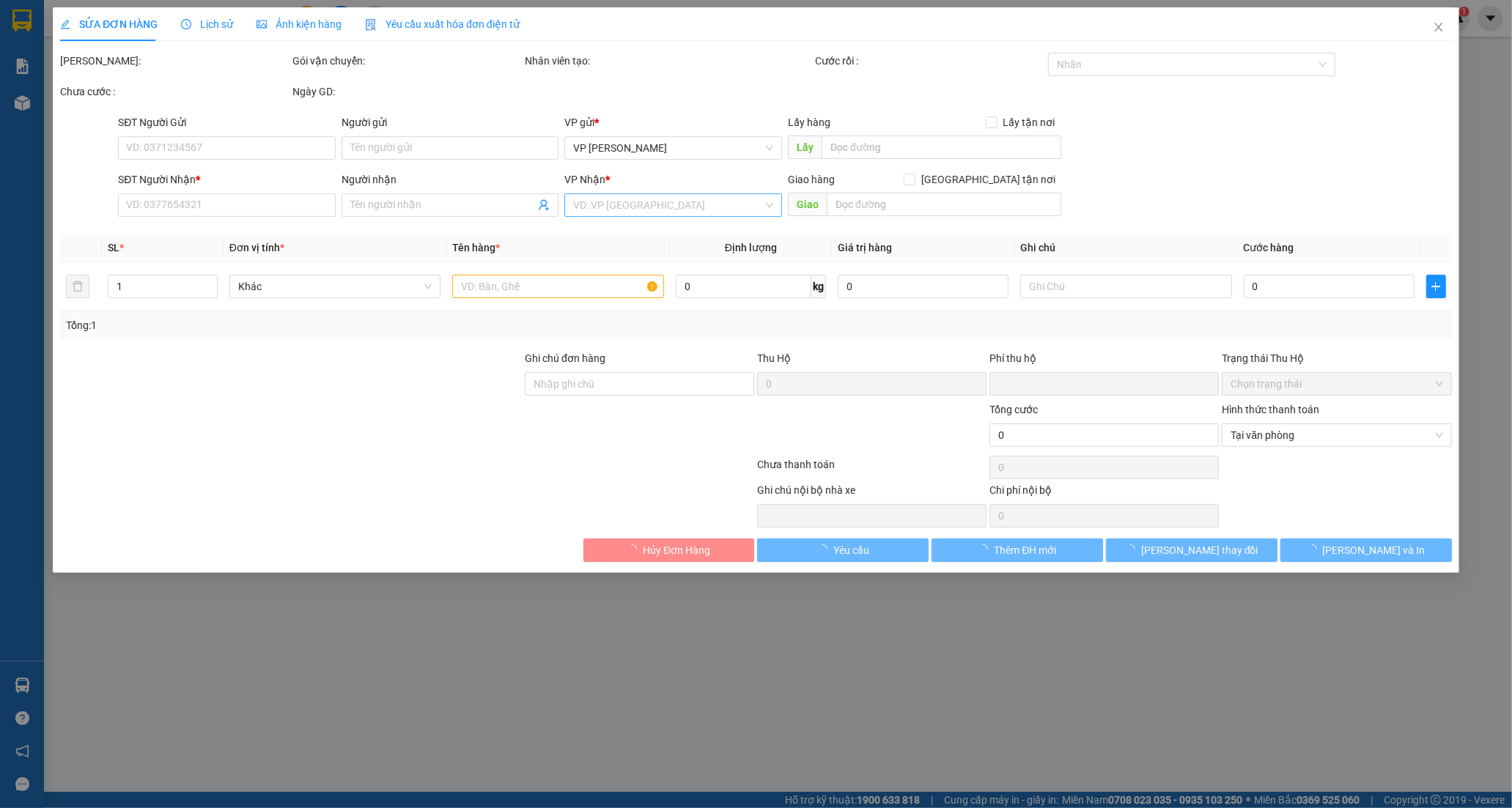
type input "0365216312"
type input "DUNG"
type input "0703880818"
type input "QUYÊN"
type input "0"
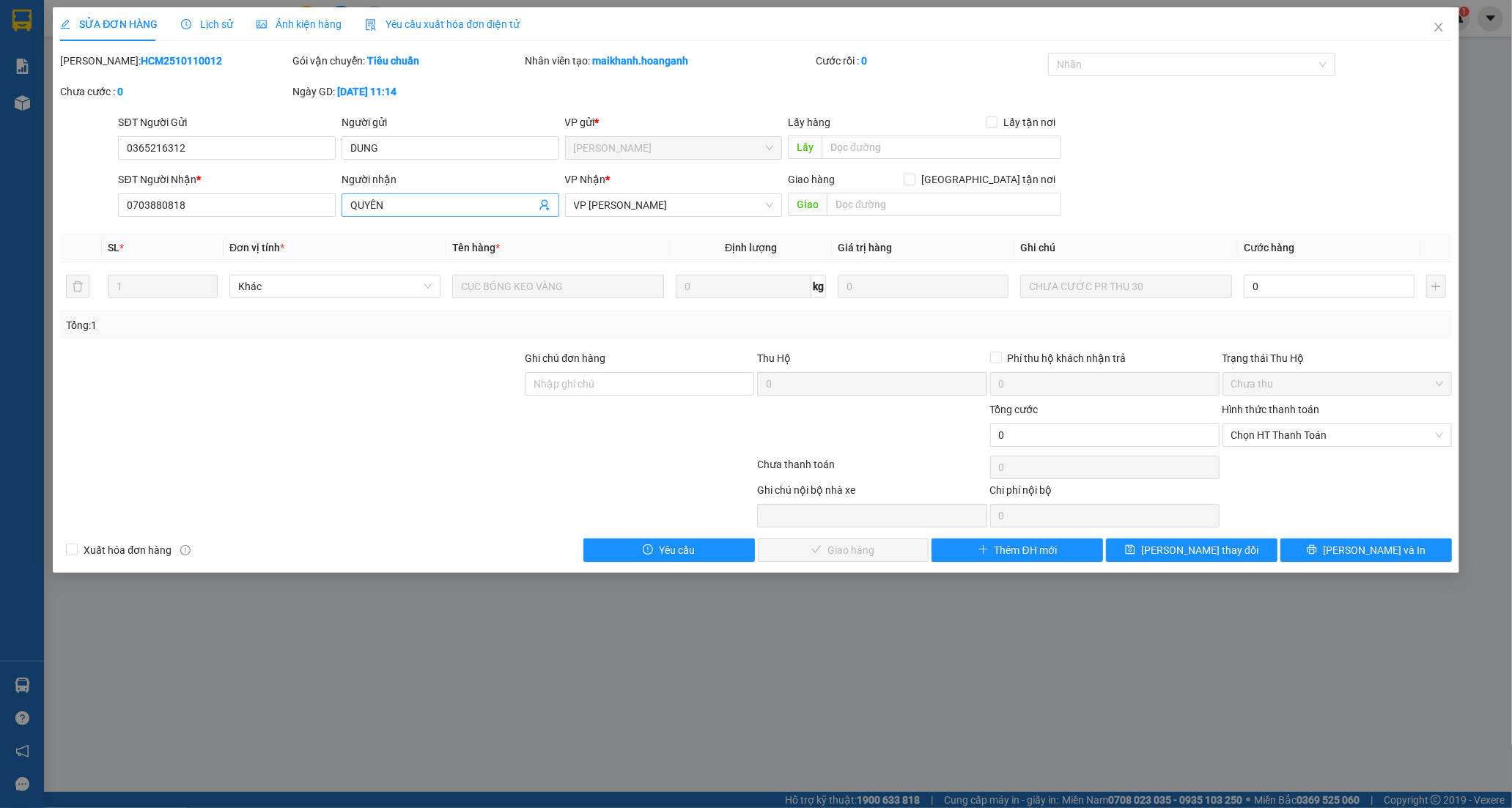
click at [459, 211] on input "QUYÊN" at bounding box center [443, 206] width 185 height 17
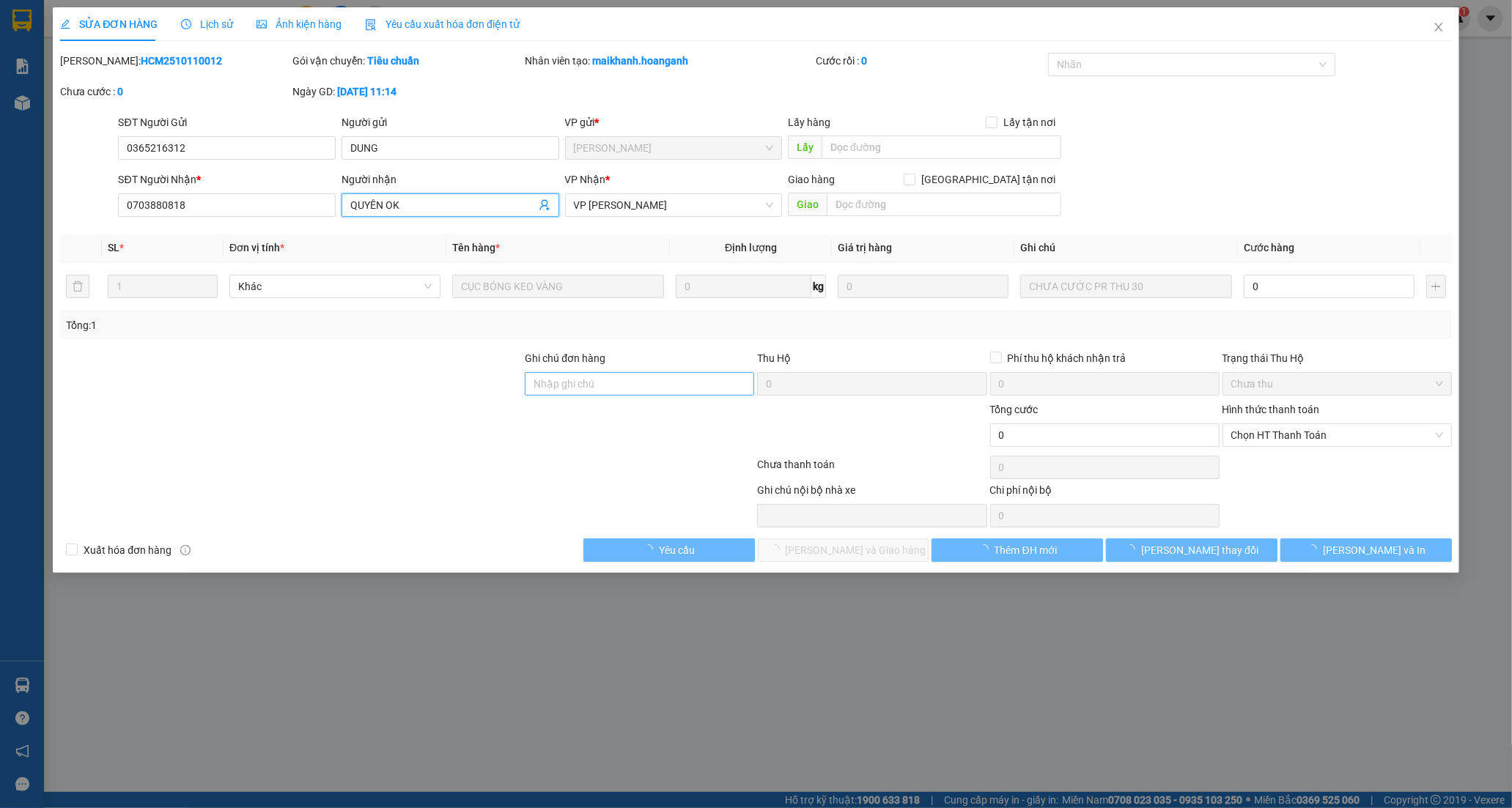
type input "QUYÊN OK"
click at [594, 377] on input "Ghi chú đơn hàng" at bounding box center [640, 384] width 230 height 23
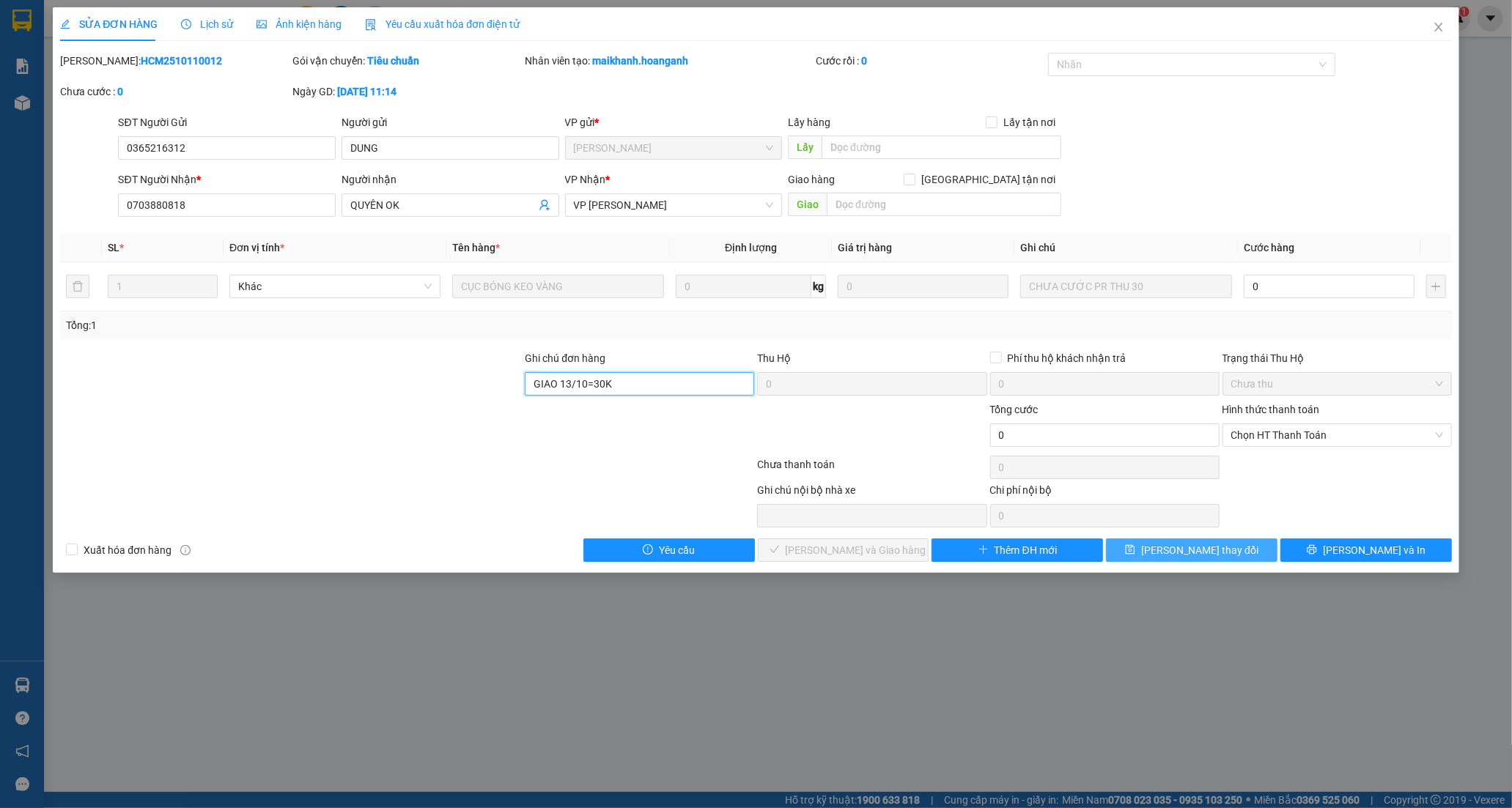
type input "GIAO 13/10=30K"
click at [1224, 548] on span "[PERSON_NAME] thay đổi" at bounding box center [1200, 550] width 117 height 17
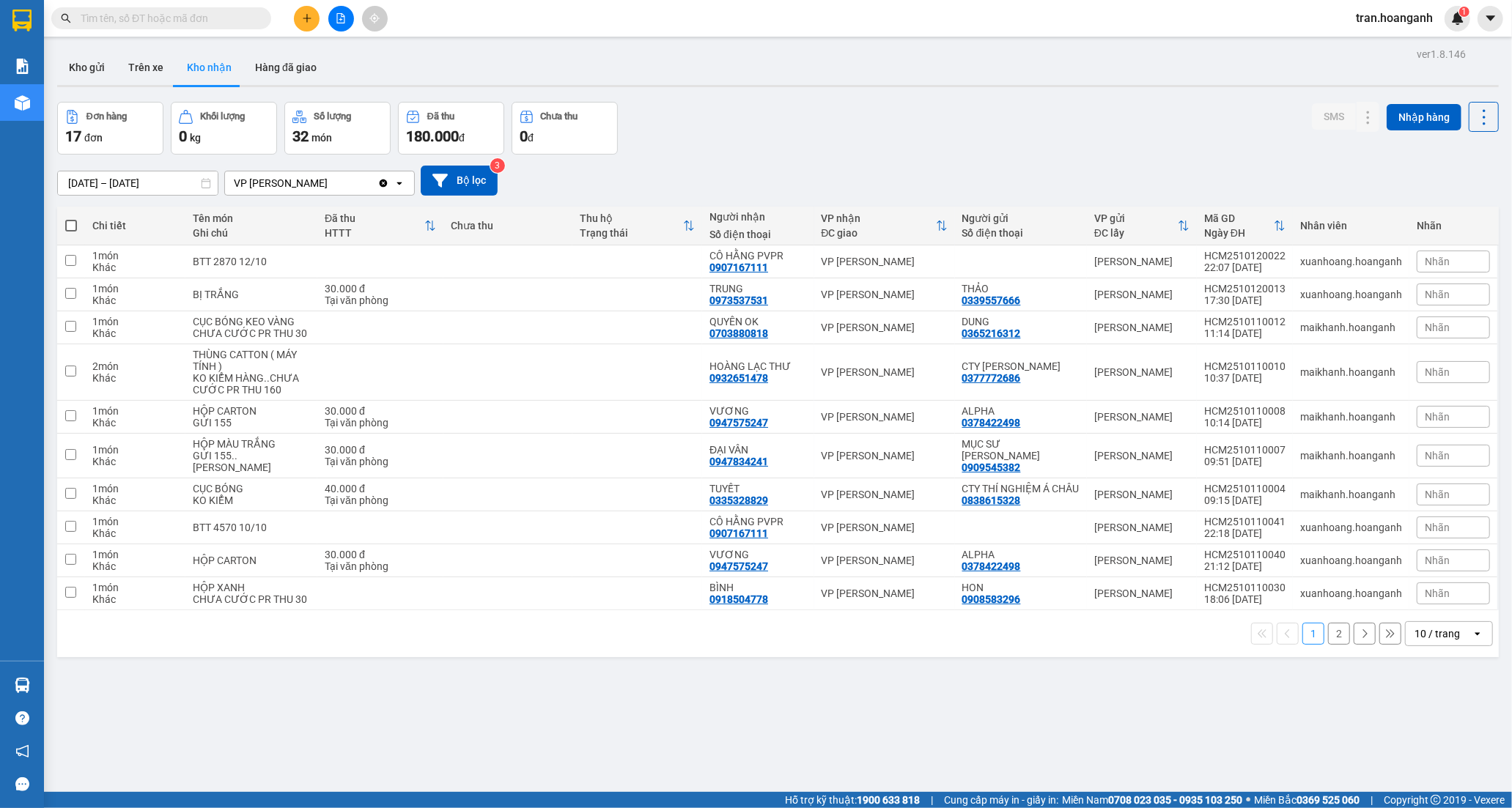
click at [1328, 635] on button "2" at bounding box center [1338, 634] width 22 height 22
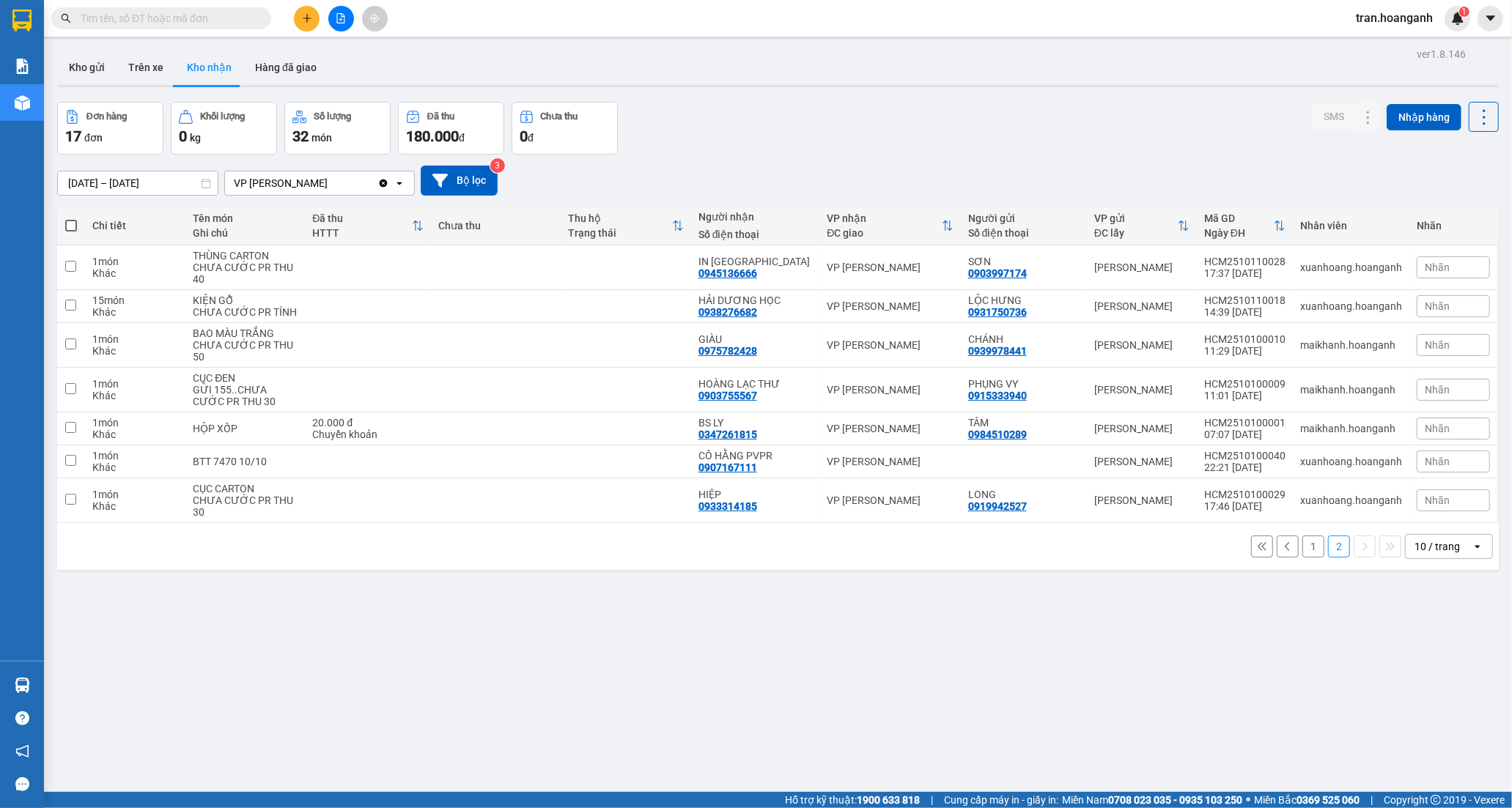
click at [1302, 552] on button "1" at bounding box center [1313, 546] width 22 height 22
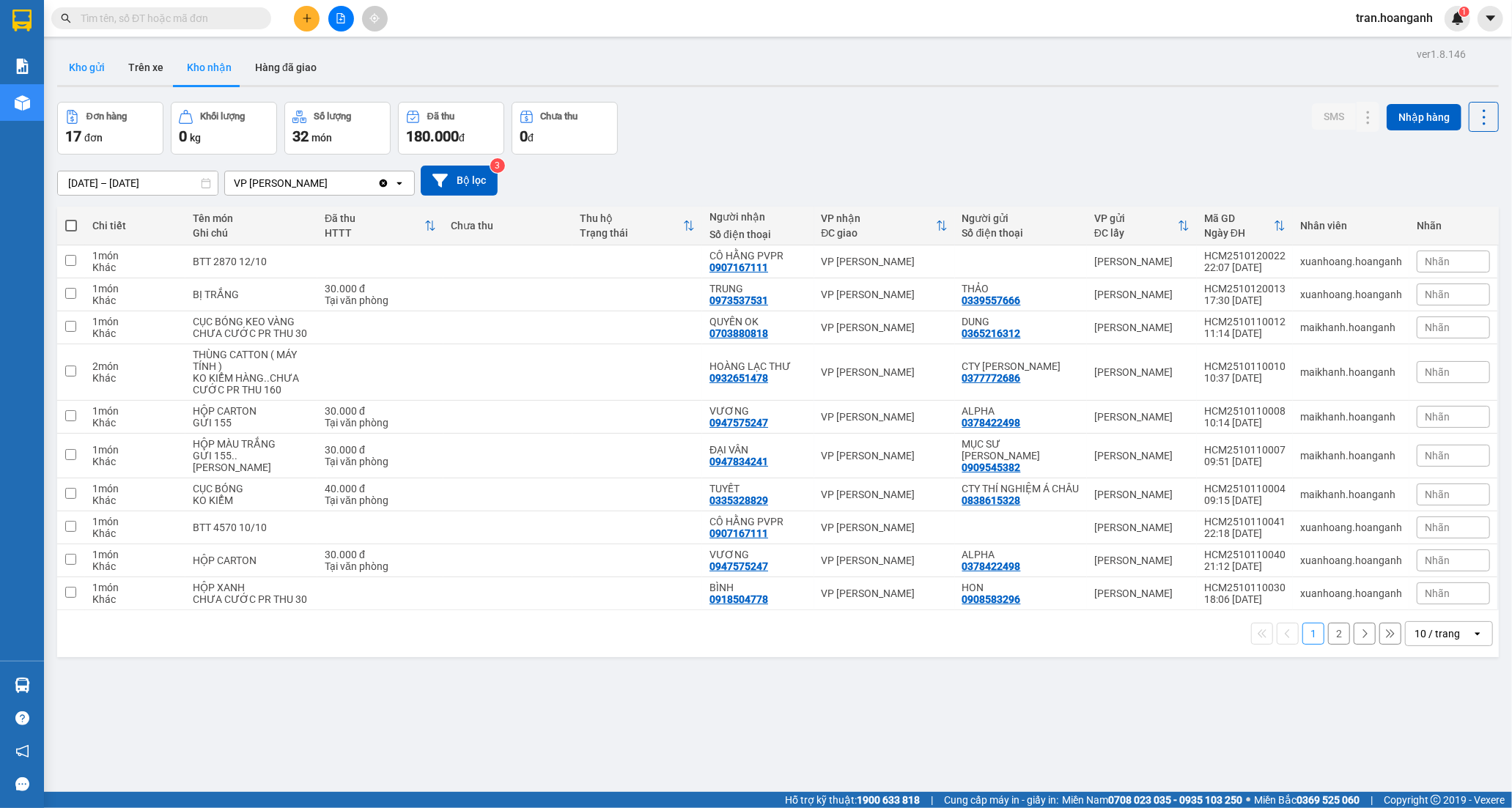
click at [75, 64] on button "Kho gửi" at bounding box center [87, 67] width 59 height 36
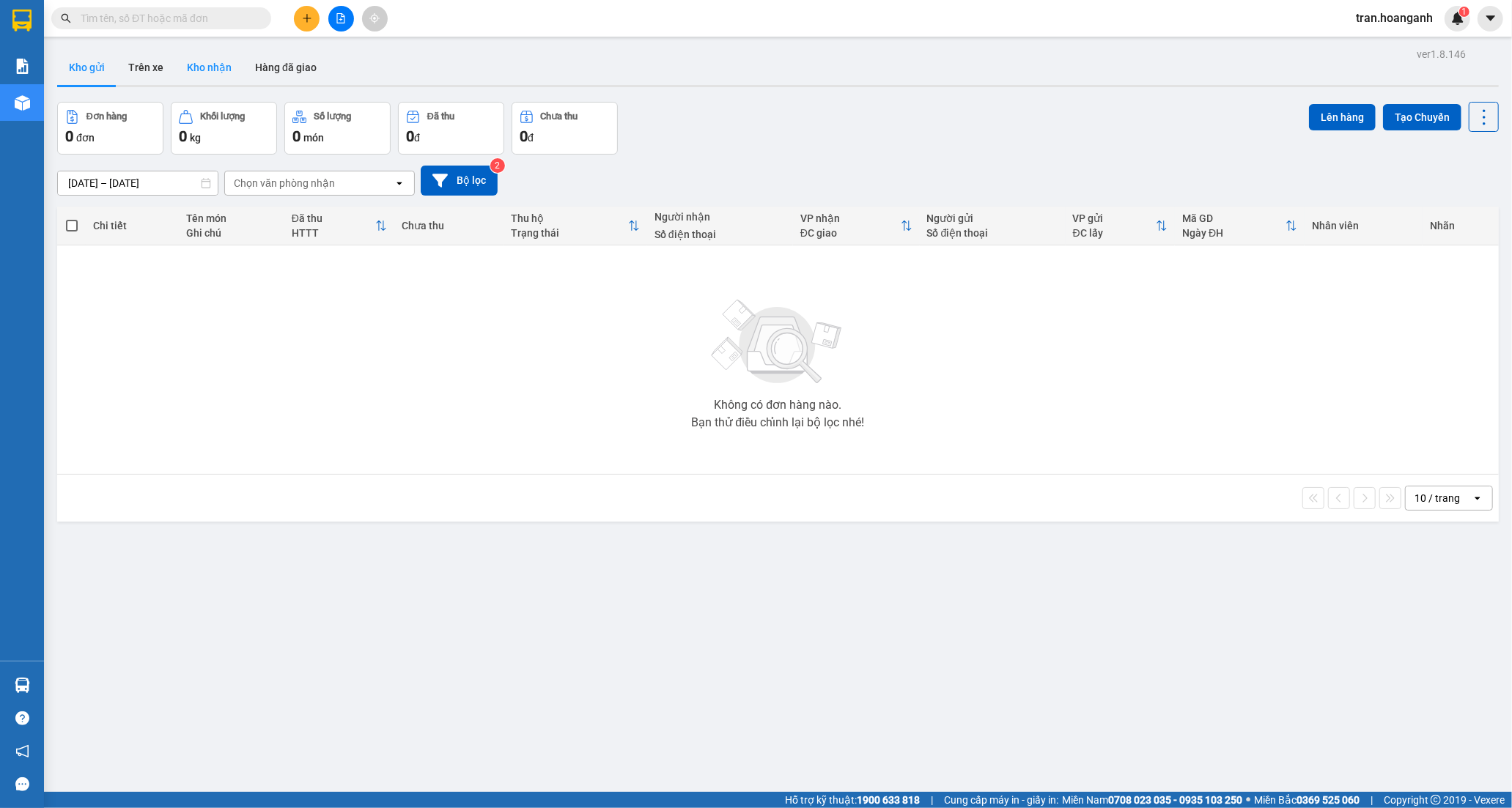
click at [214, 74] on button "Kho nhận" at bounding box center [209, 67] width 68 height 36
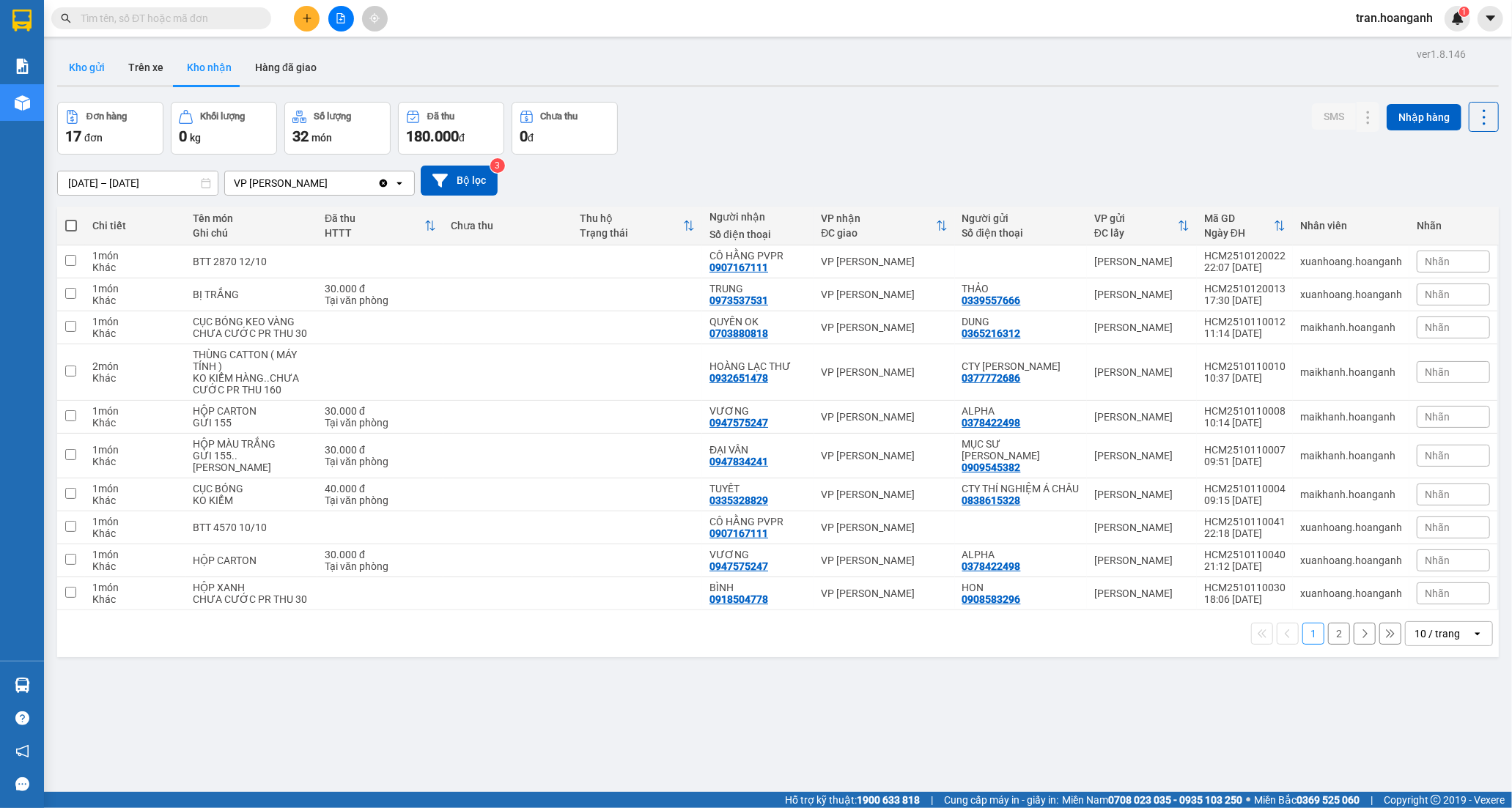
click at [78, 72] on button "Kho gửi" at bounding box center [87, 67] width 59 height 36
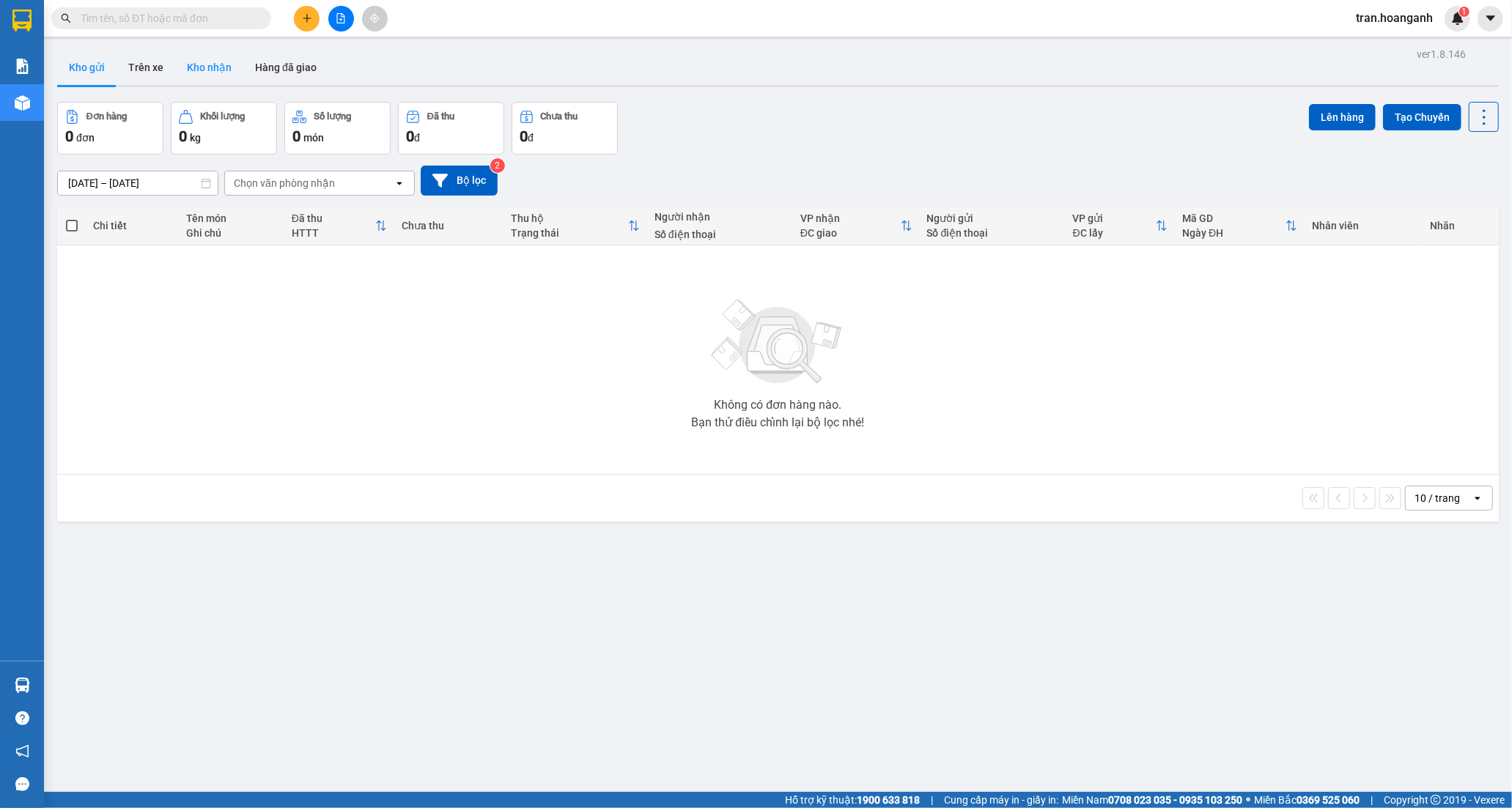
click at [198, 72] on button "Kho nhận" at bounding box center [209, 67] width 68 height 36
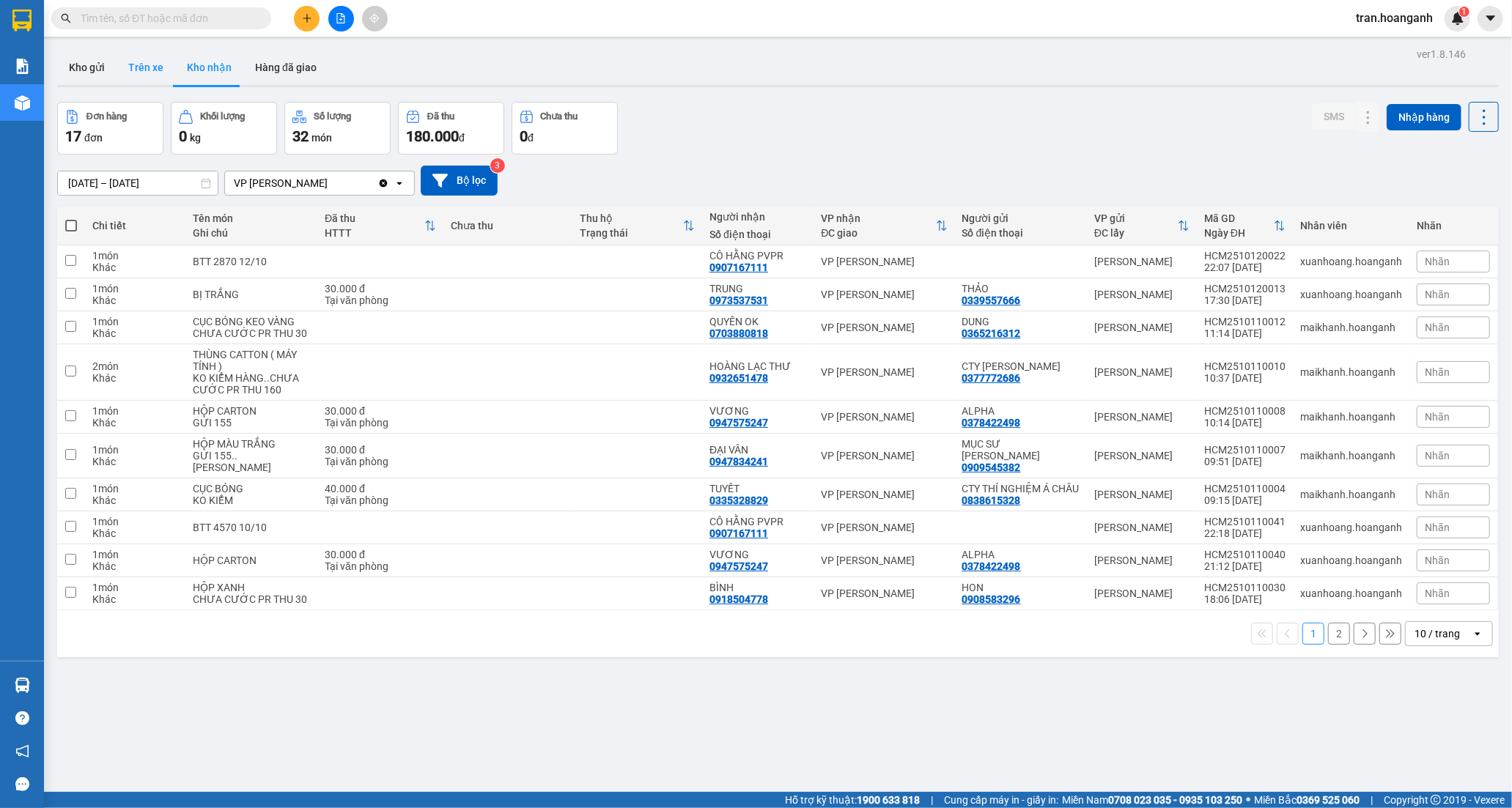
click at [149, 68] on button "Trên xe" at bounding box center [145, 67] width 59 height 36
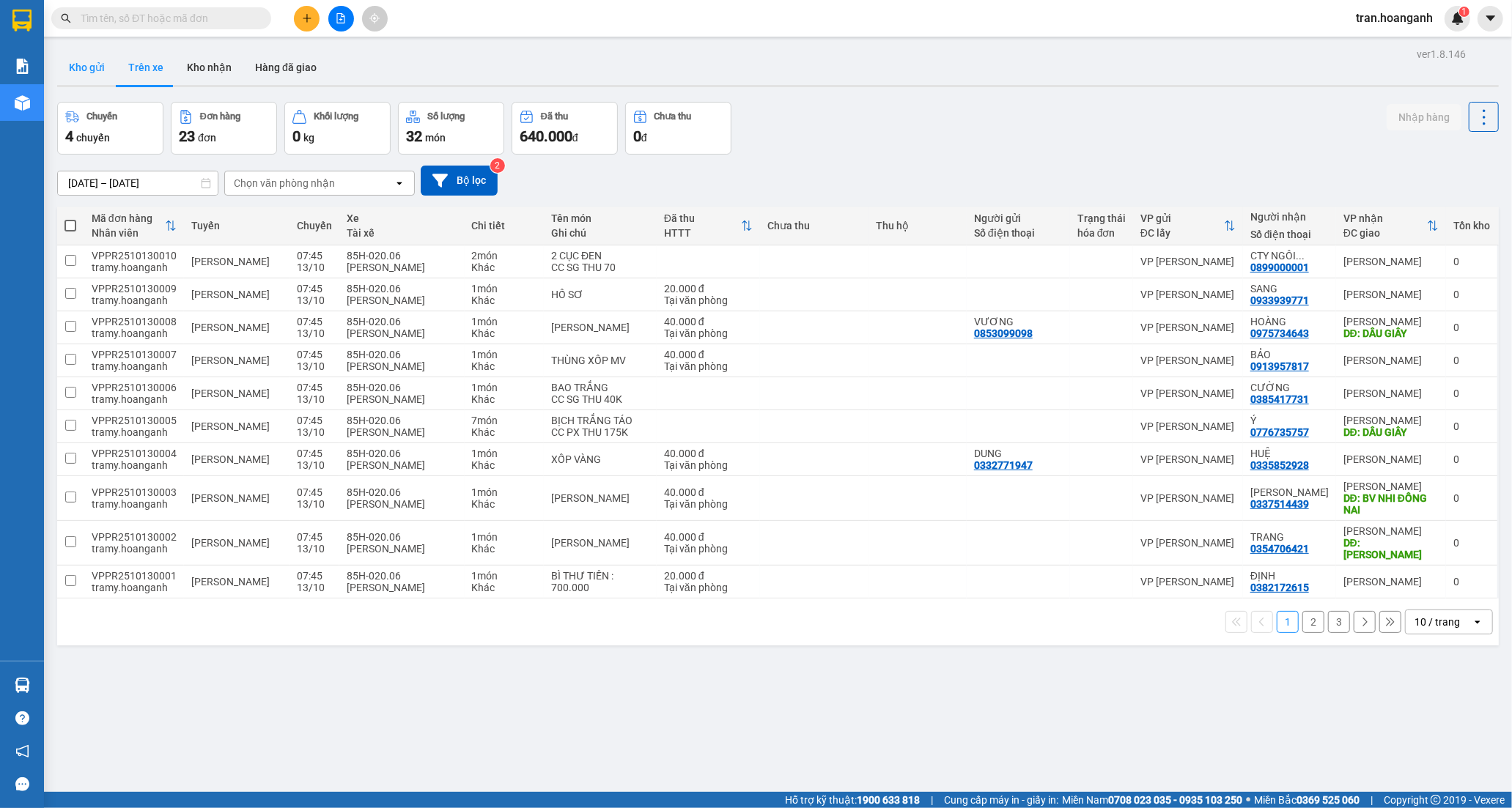
click at [75, 64] on button "Kho gửi" at bounding box center [87, 67] width 59 height 36
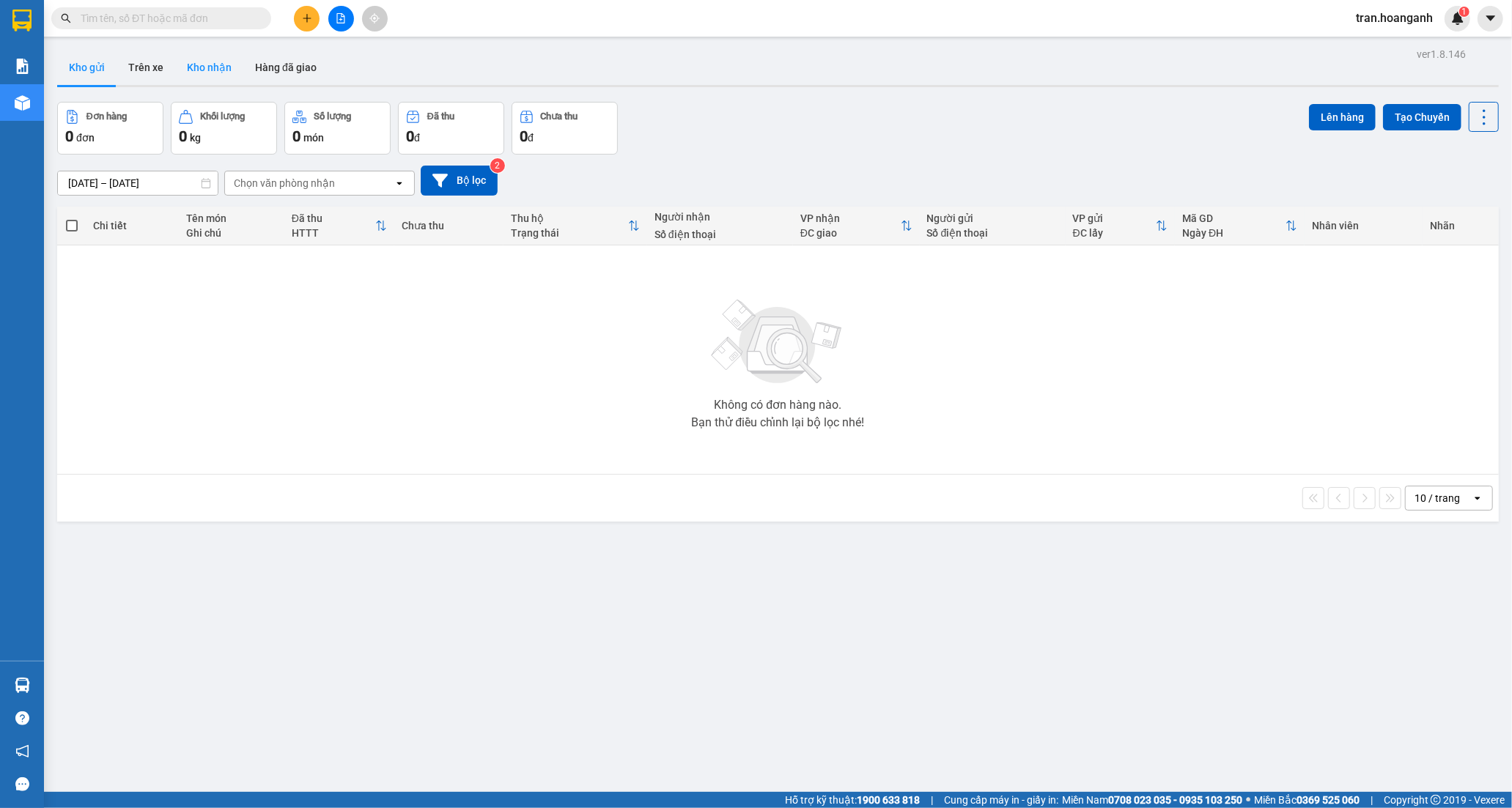
click at [200, 68] on button "Kho nhận" at bounding box center [209, 67] width 68 height 36
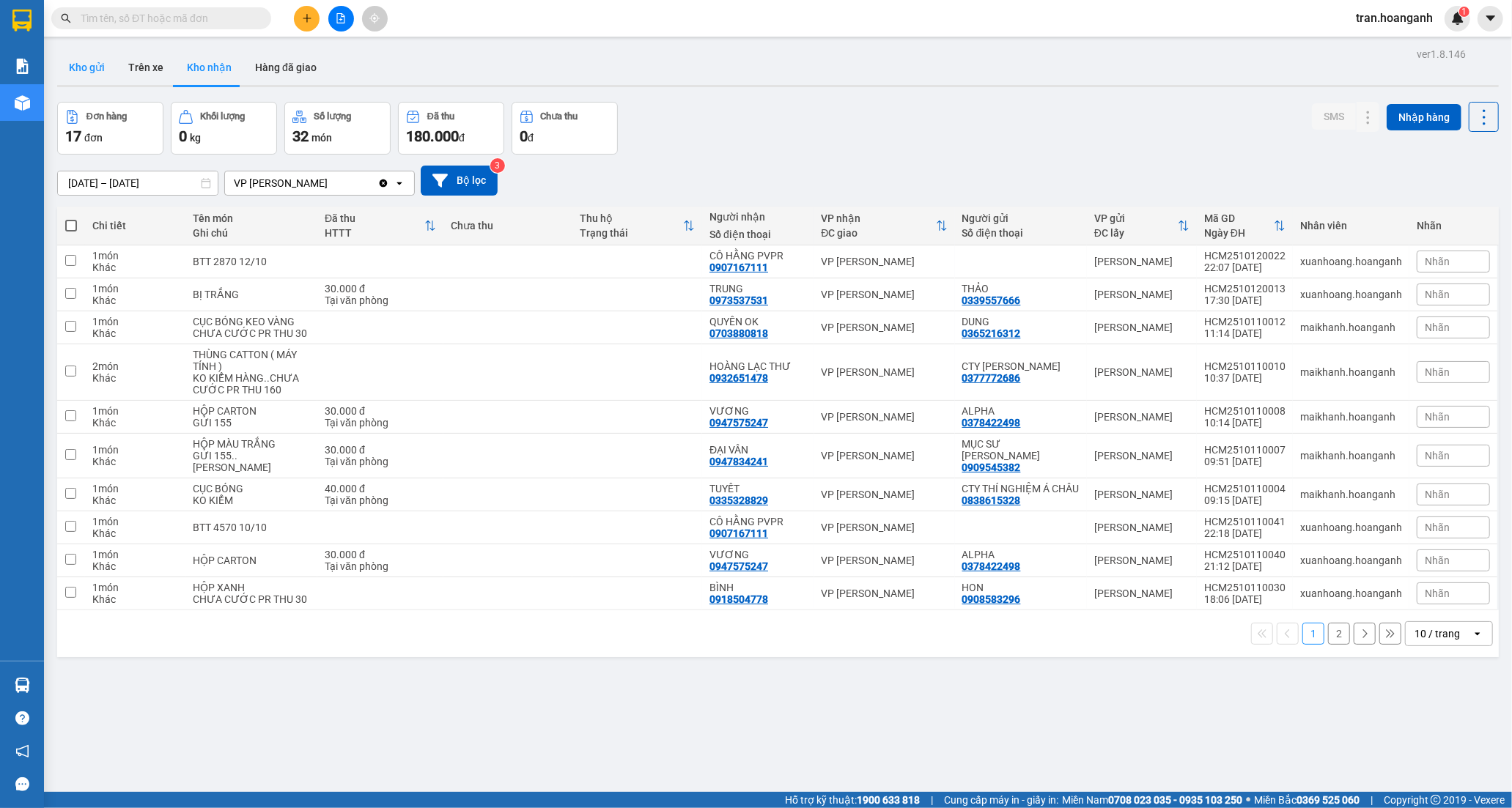
click at [82, 68] on button "Kho gửi" at bounding box center [87, 67] width 59 height 36
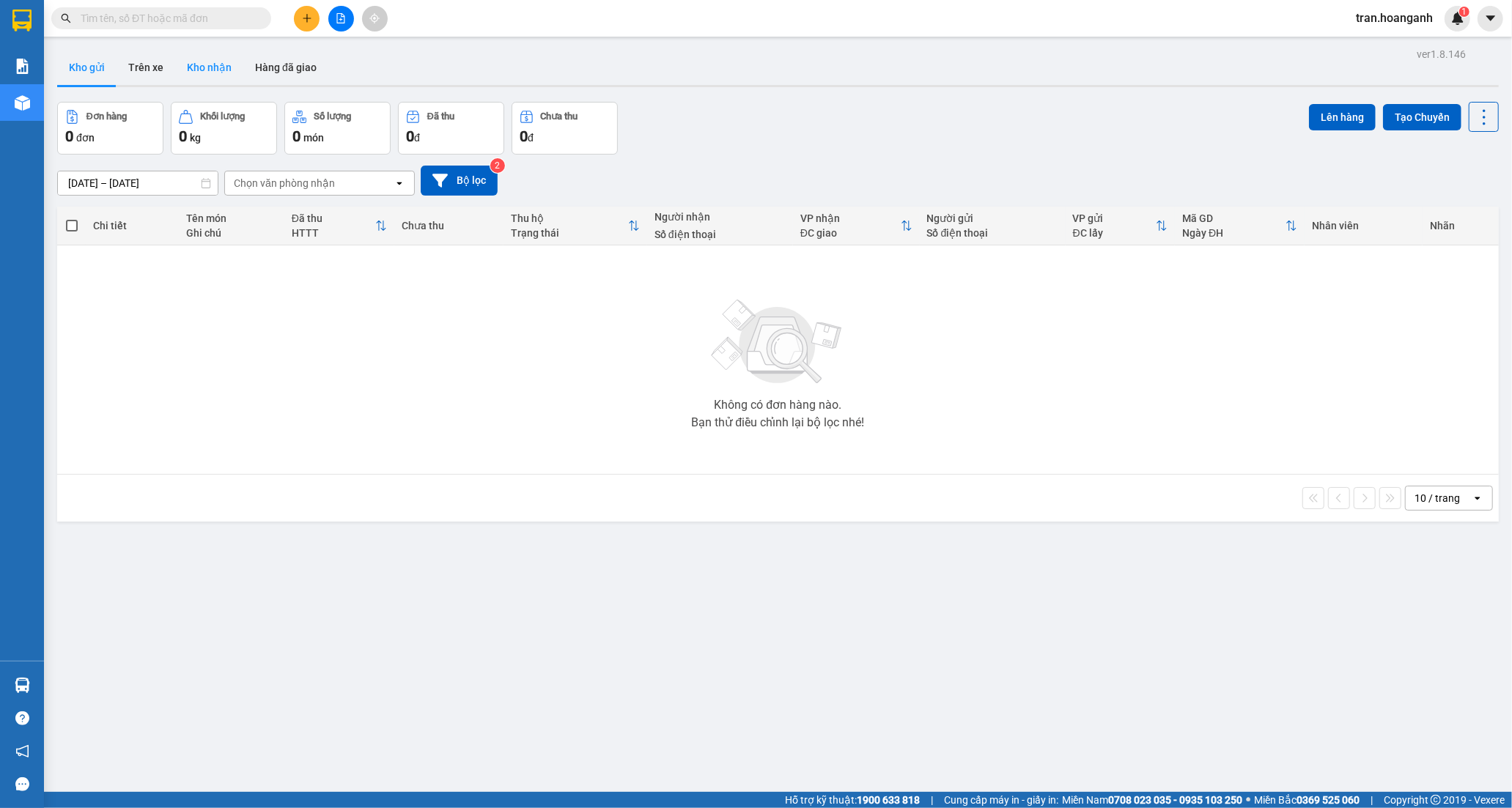
click at [192, 62] on button "Kho nhận" at bounding box center [209, 67] width 68 height 36
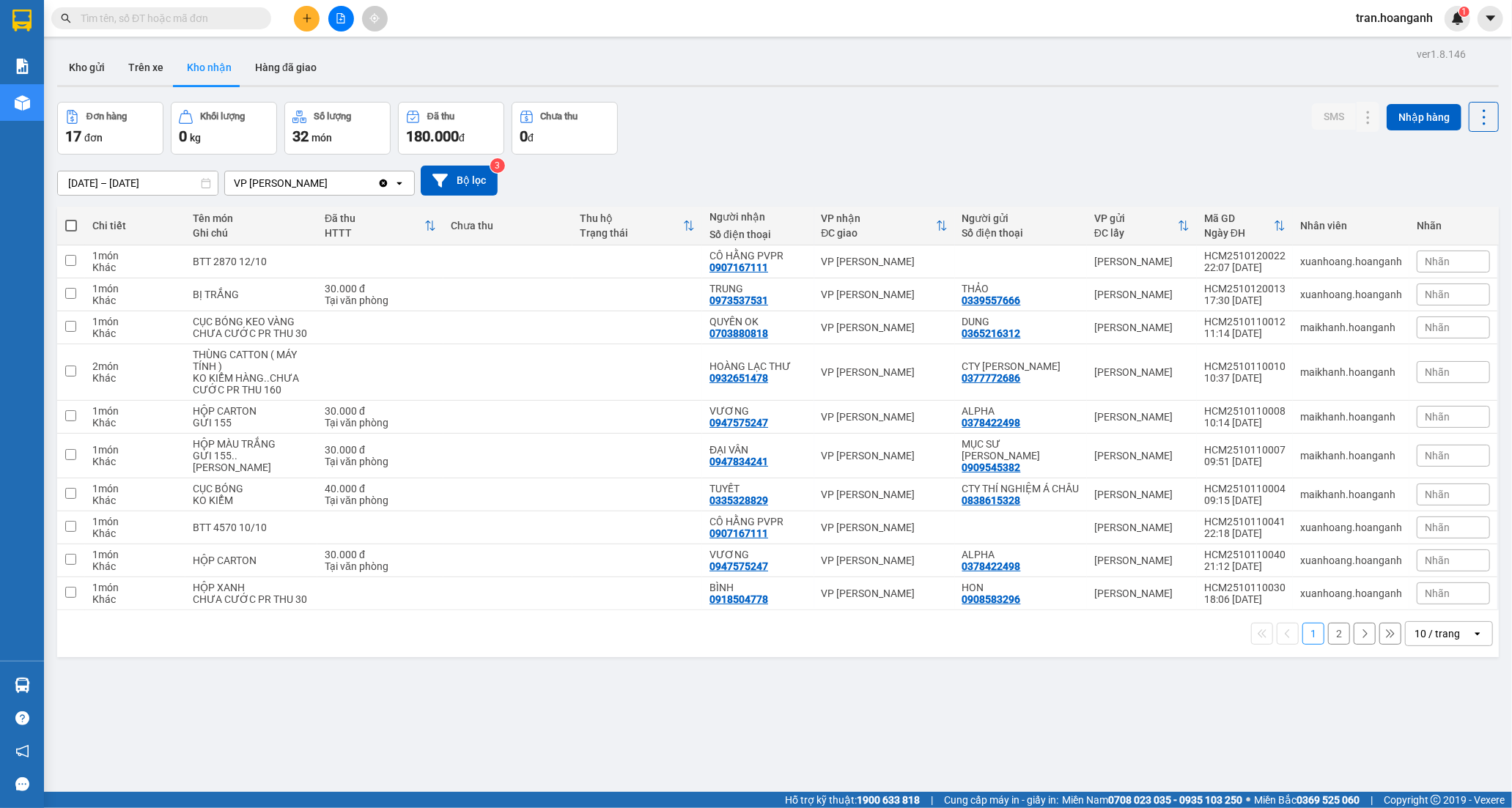
click at [1328, 634] on button "2" at bounding box center [1338, 634] width 22 height 22
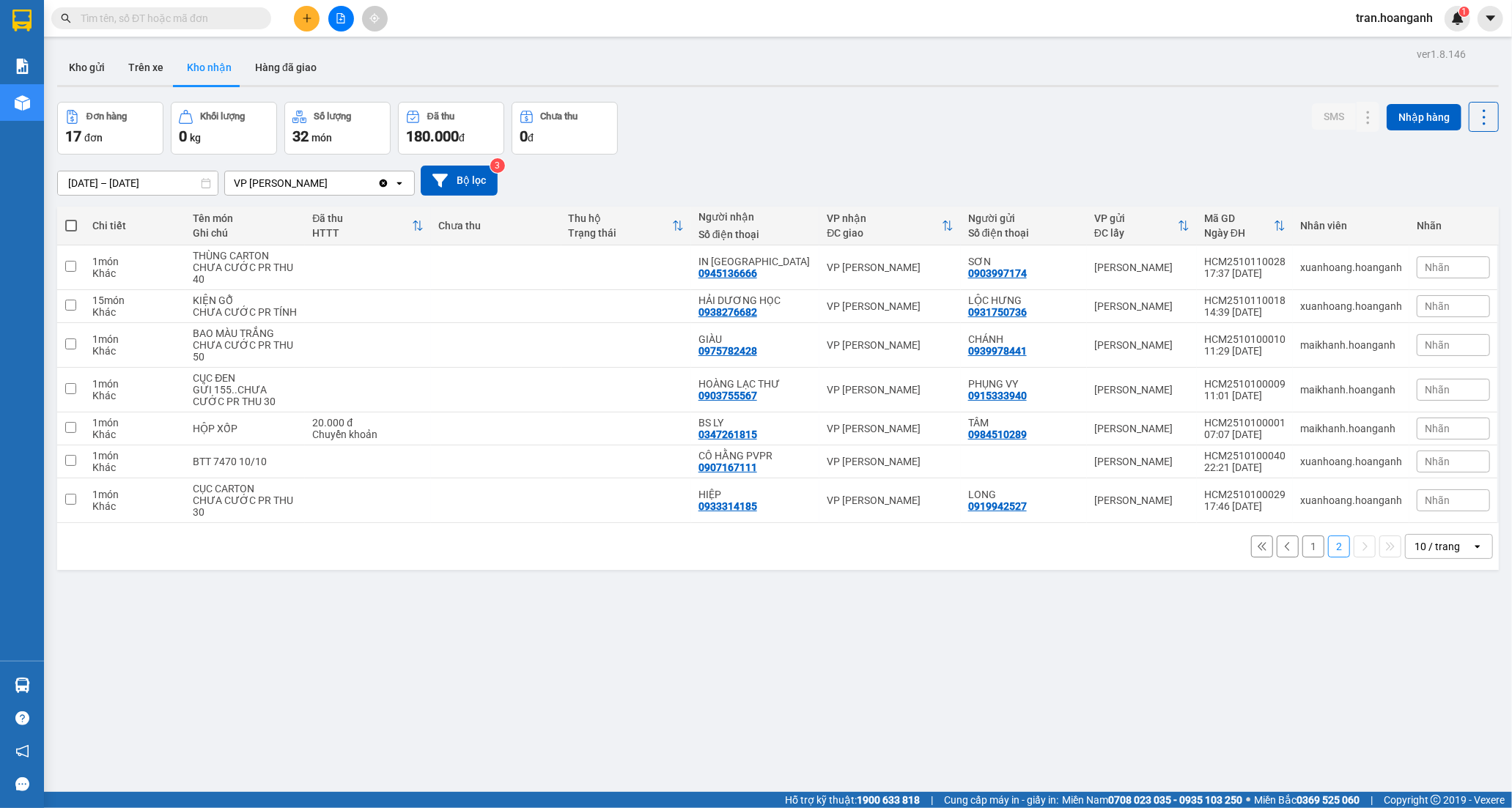
click at [1305, 544] on button "1" at bounding box center [1313, 546] width 22 height 22
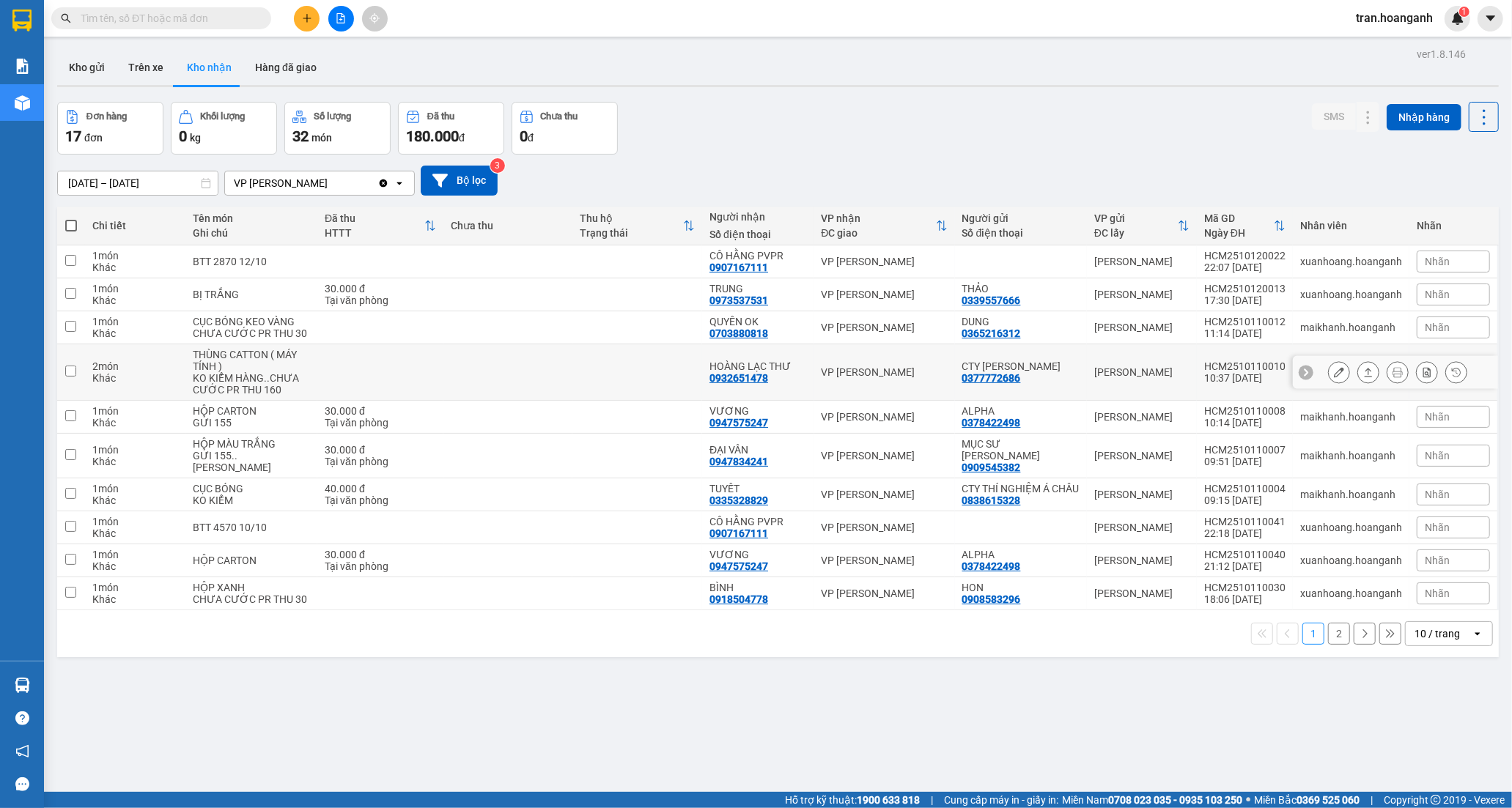
click at [444, 377] on td at bounding box center [508, 373] width 130 height 56
checkbox input "true"
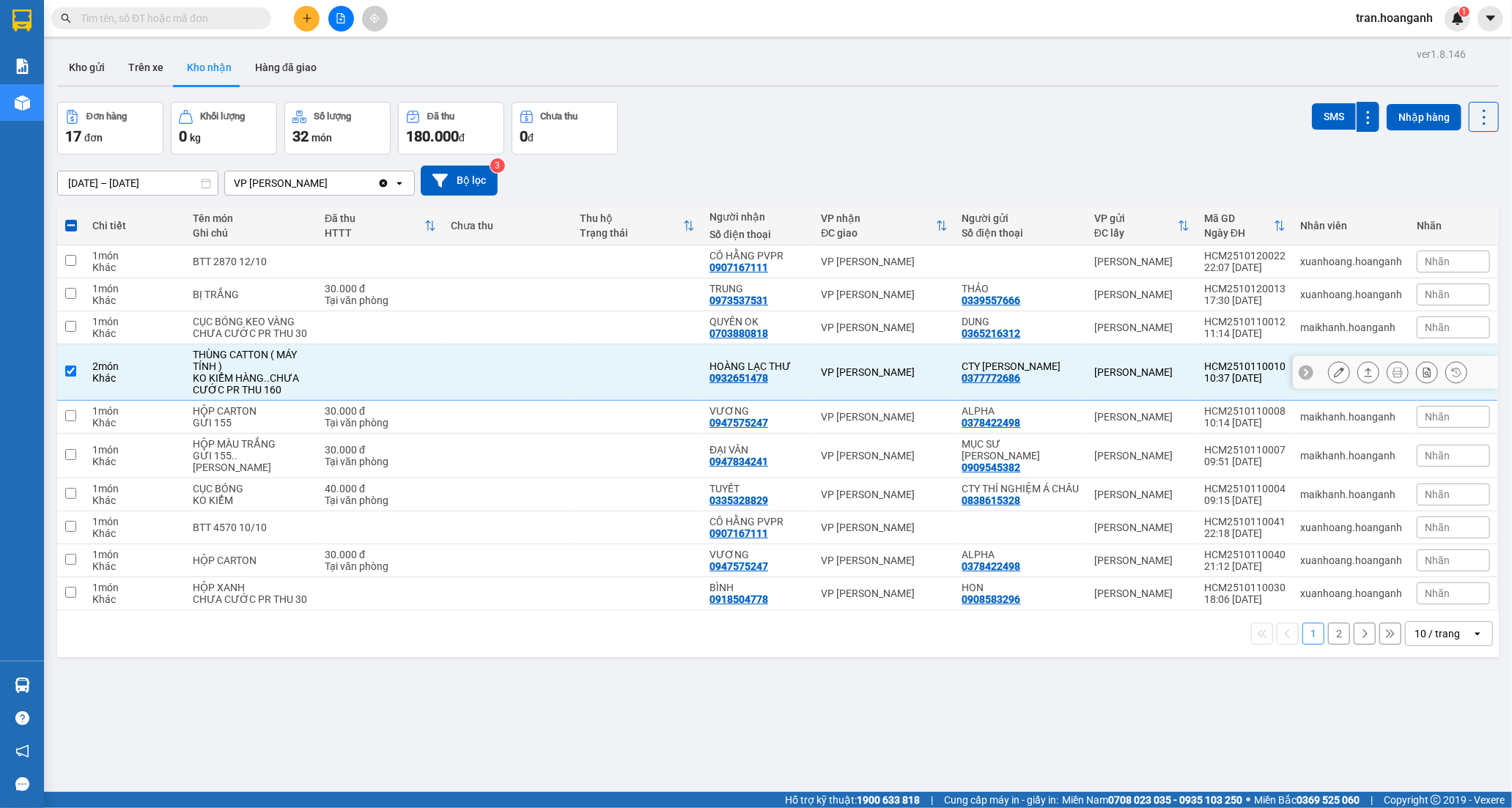
click at [1334, 373] on icon at bounding box center [1338, 372] width 10 height 10
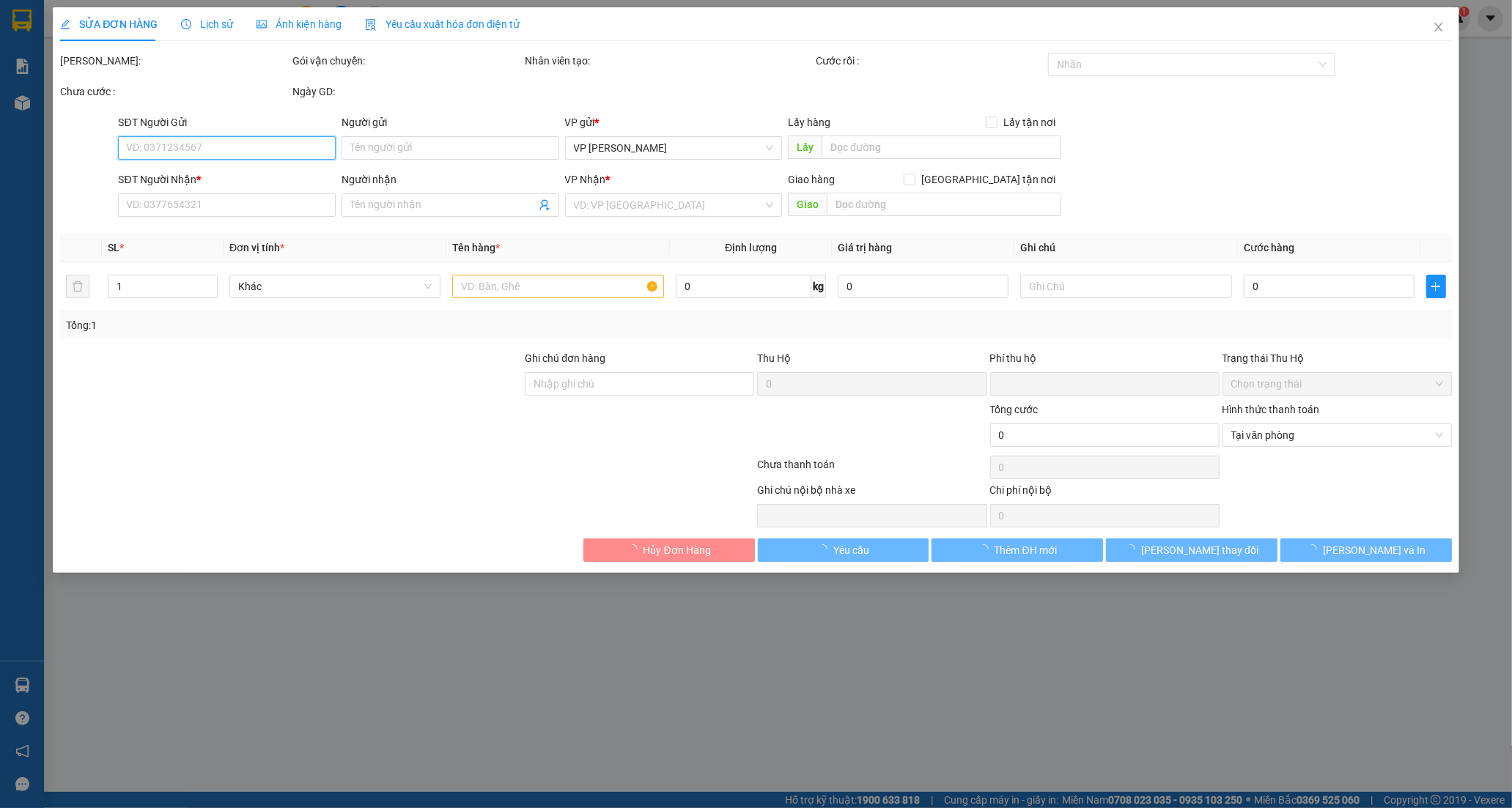
type input "0377772686"
type input "CTY [PERSON_NAME]"
type input "0932651478"
type input "HOÀNG LẠC THƯ"
type input "0"
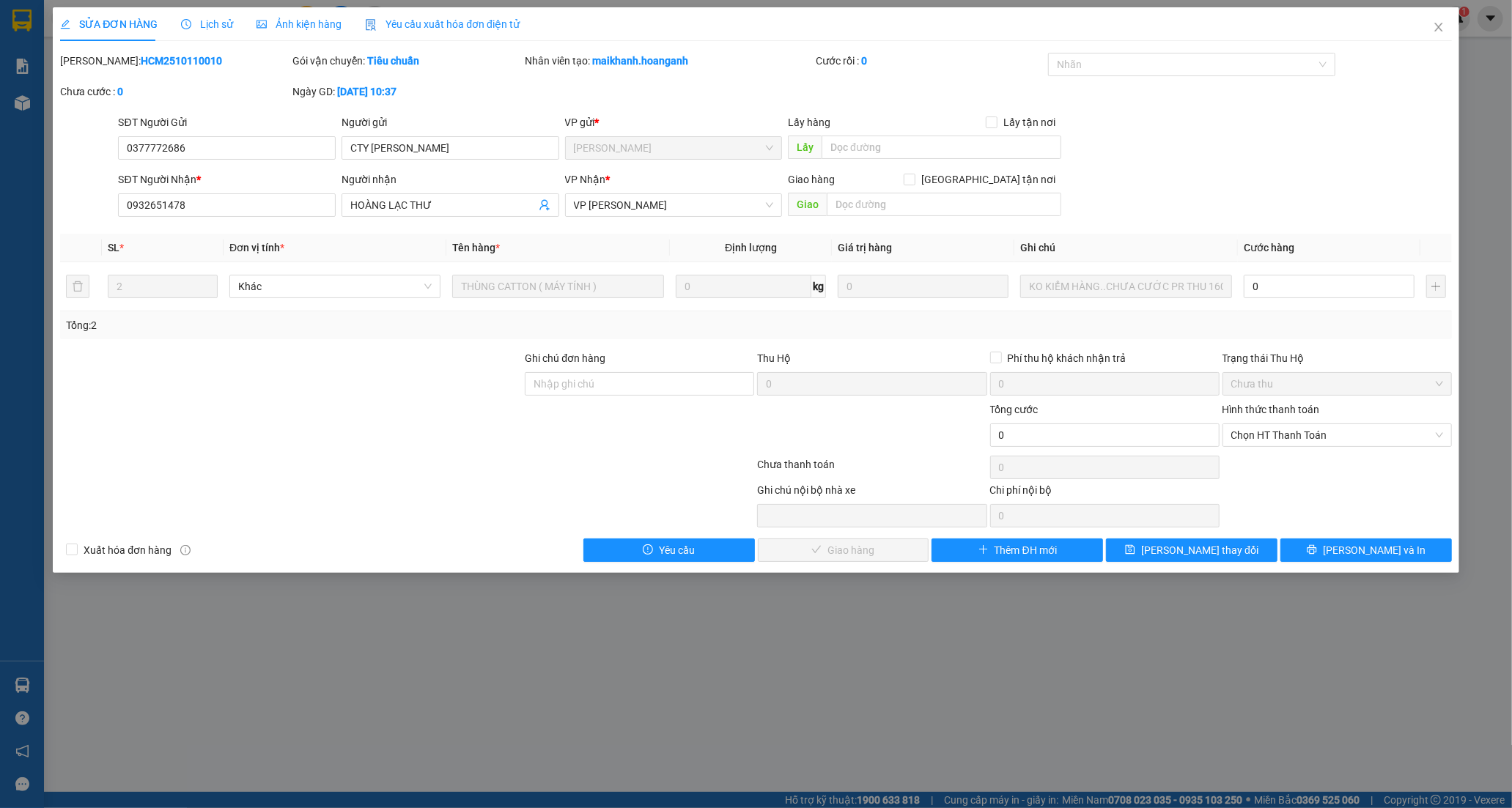
click at [458, 217] on div "Người nhận HOÀNG LẠC THƯ" at bounding box center [449, 197] width 217 height 51
click at [460, 211] on input "HOÀNG LẠC THƯ" at bounding box center [443, 206] width 185 height 17
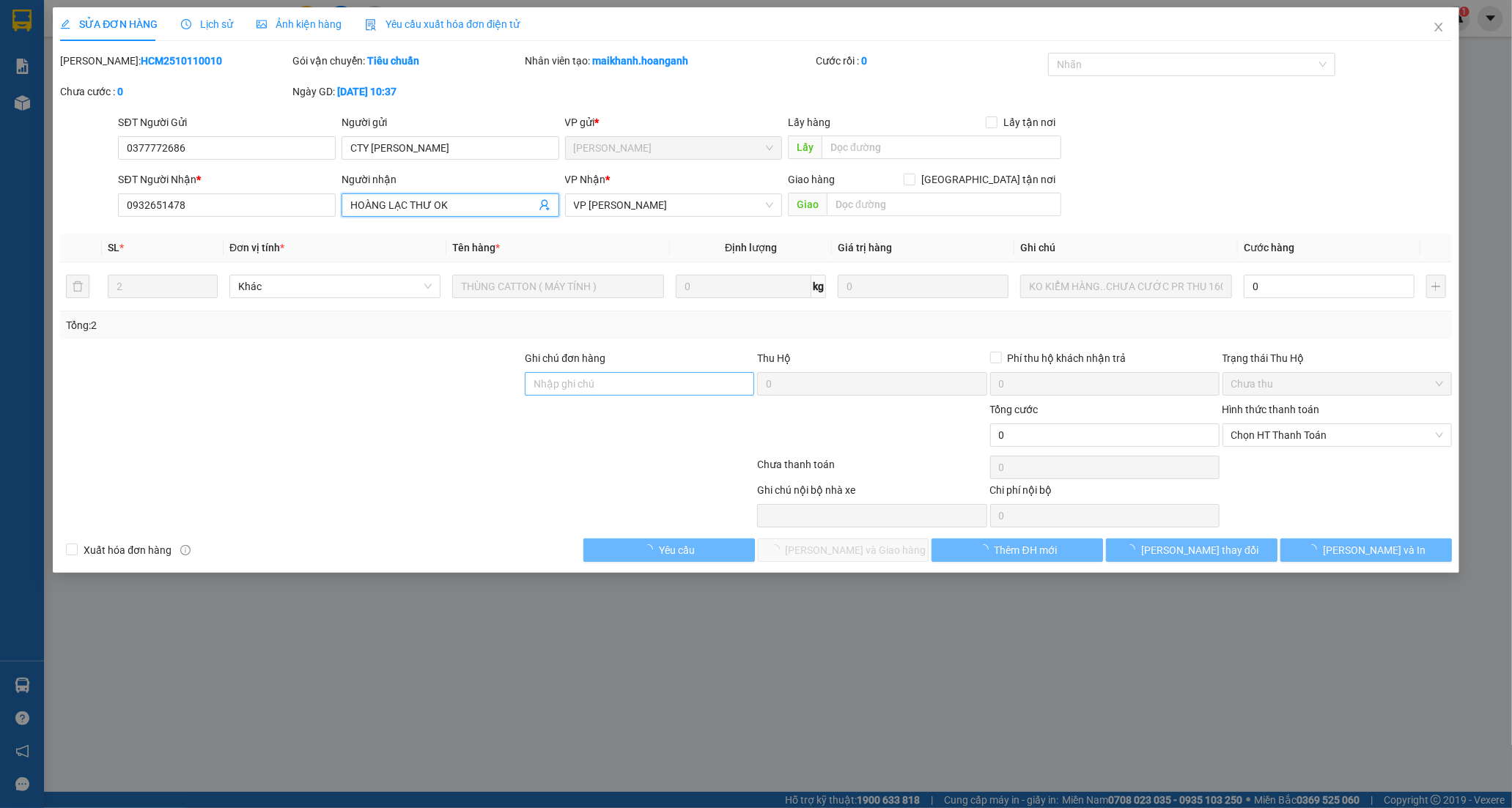
type input "HOÀNG LẠC THƯ OK"
click at [606, 383] on input "Ghi chú đơn hàng" at bounding box center [640, 384] width 230 height 23
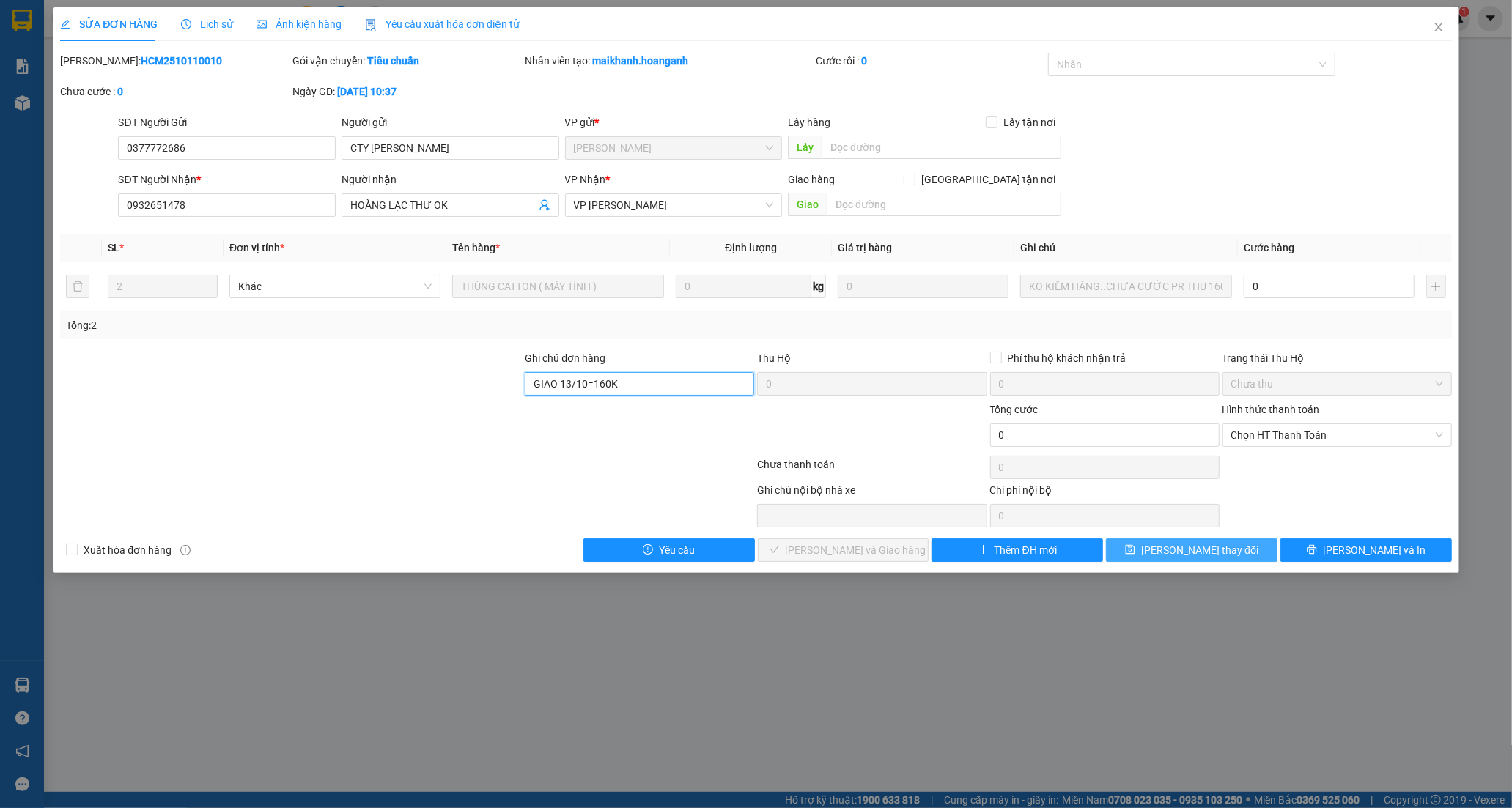
type input "GIAO 13/10=160K"
click at [1183, 552] on span "[PERSON_NAME] thay đổi" at bounding box center [1200, 550] width 117 height 17
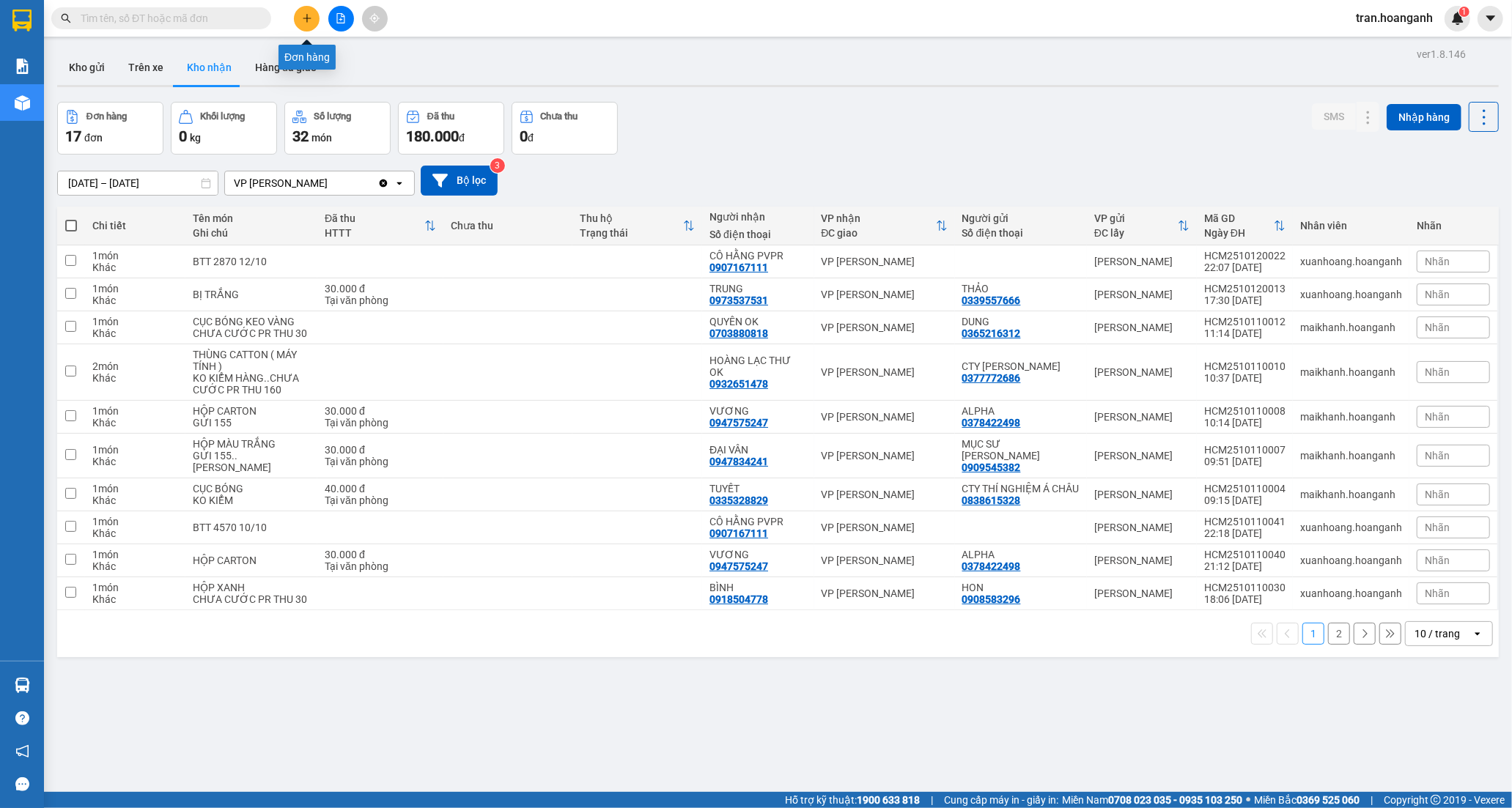
click at [298, 13] on button at bounding box center [307, 18] width 26 height 26
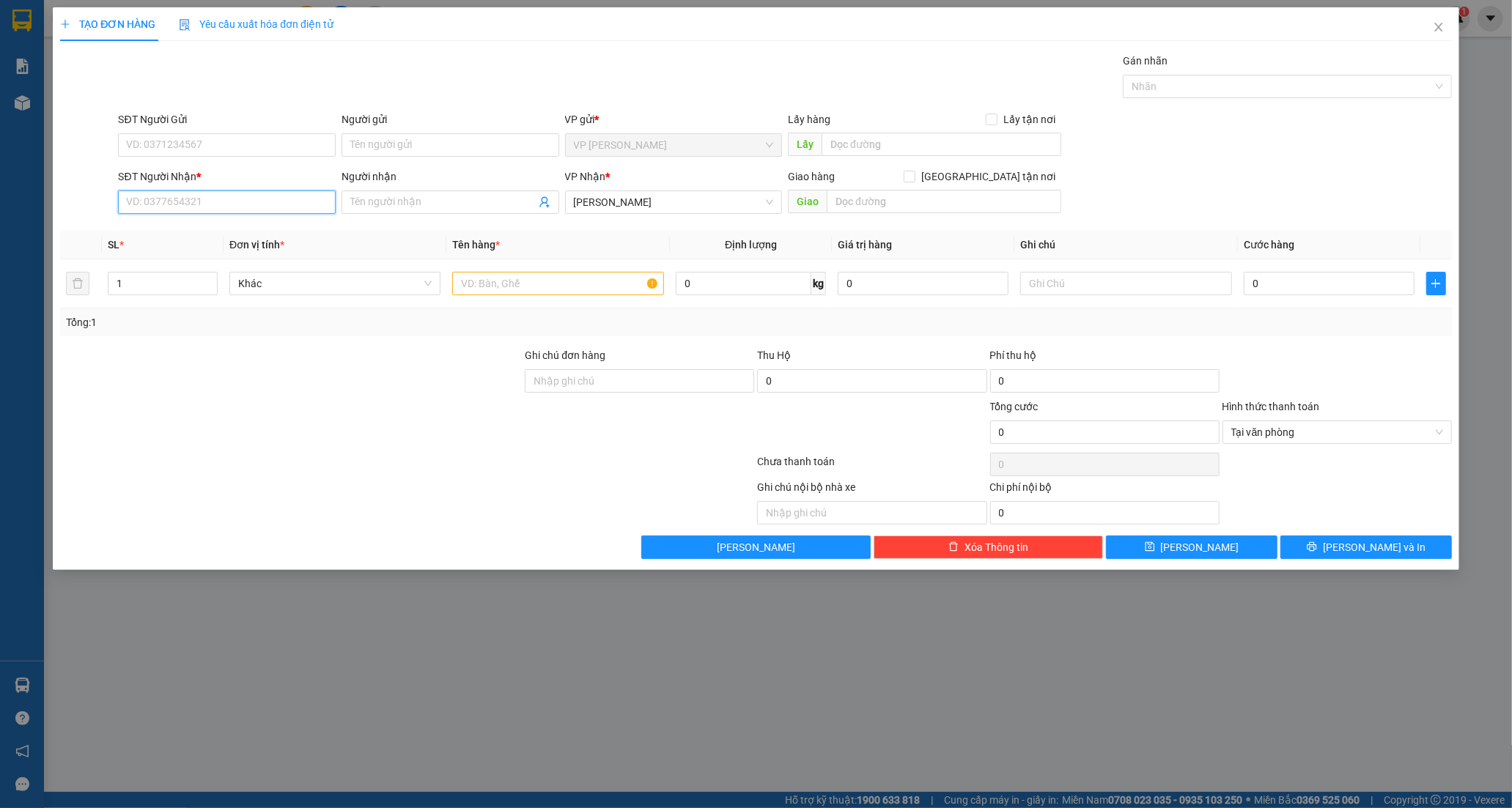
click at [172, 196] on input "SĐT Người Nhận *" at bounding box center [226, 202] width 217 height 23
type input "0334270717"
click at [443, 207] on input "Người nhận" at bounding box center [443, 202] width 185 height 17
type input "TRANG CRETA"
click at [225, 145] on input "SĐT Người Gửi" at bounding box center [226, 145] width 217 height 23
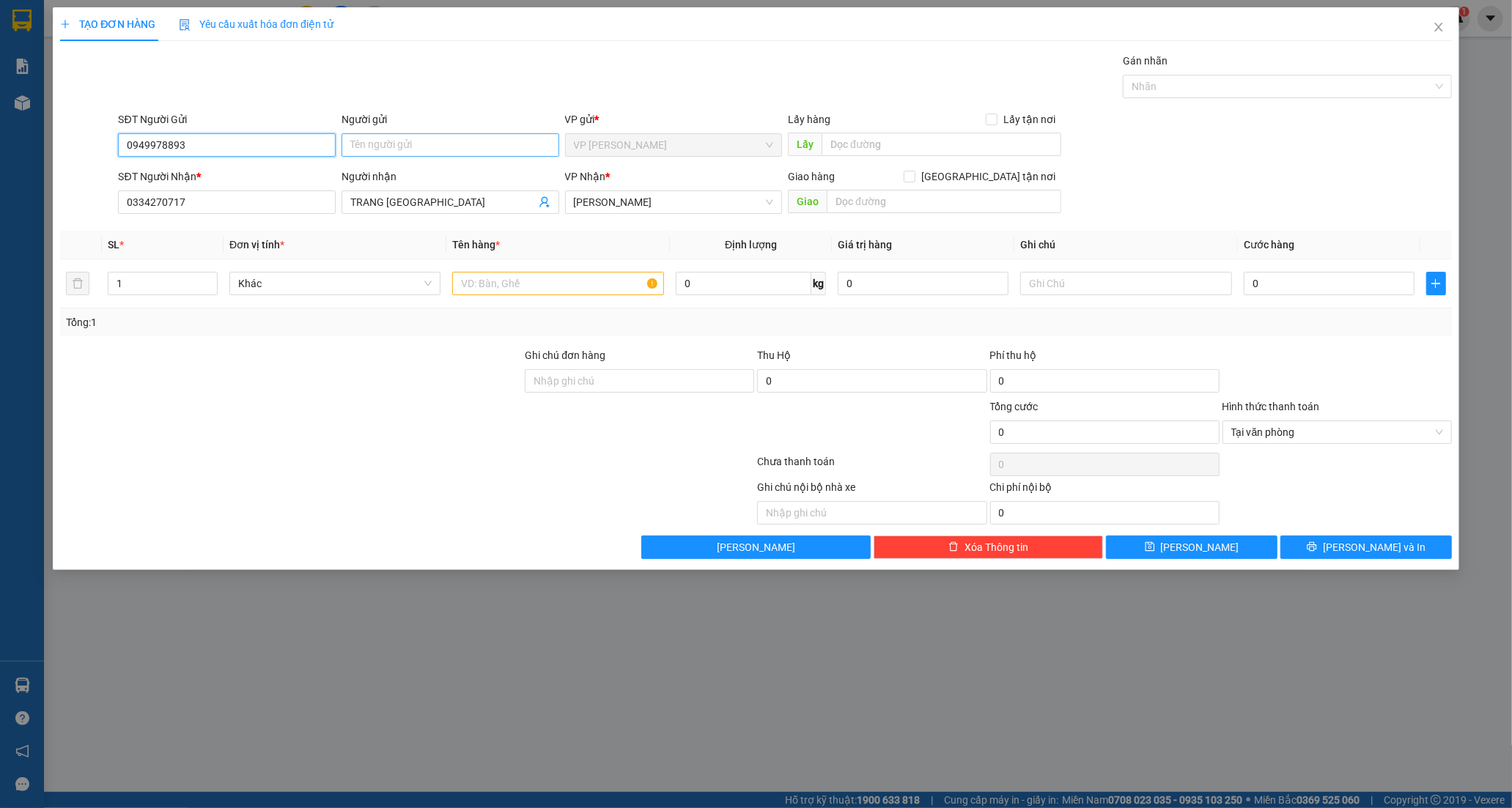
type input "0949978893"
click at [477, 143] on input "Người gửi" at bounding box center [449, 145] width 217 height 23
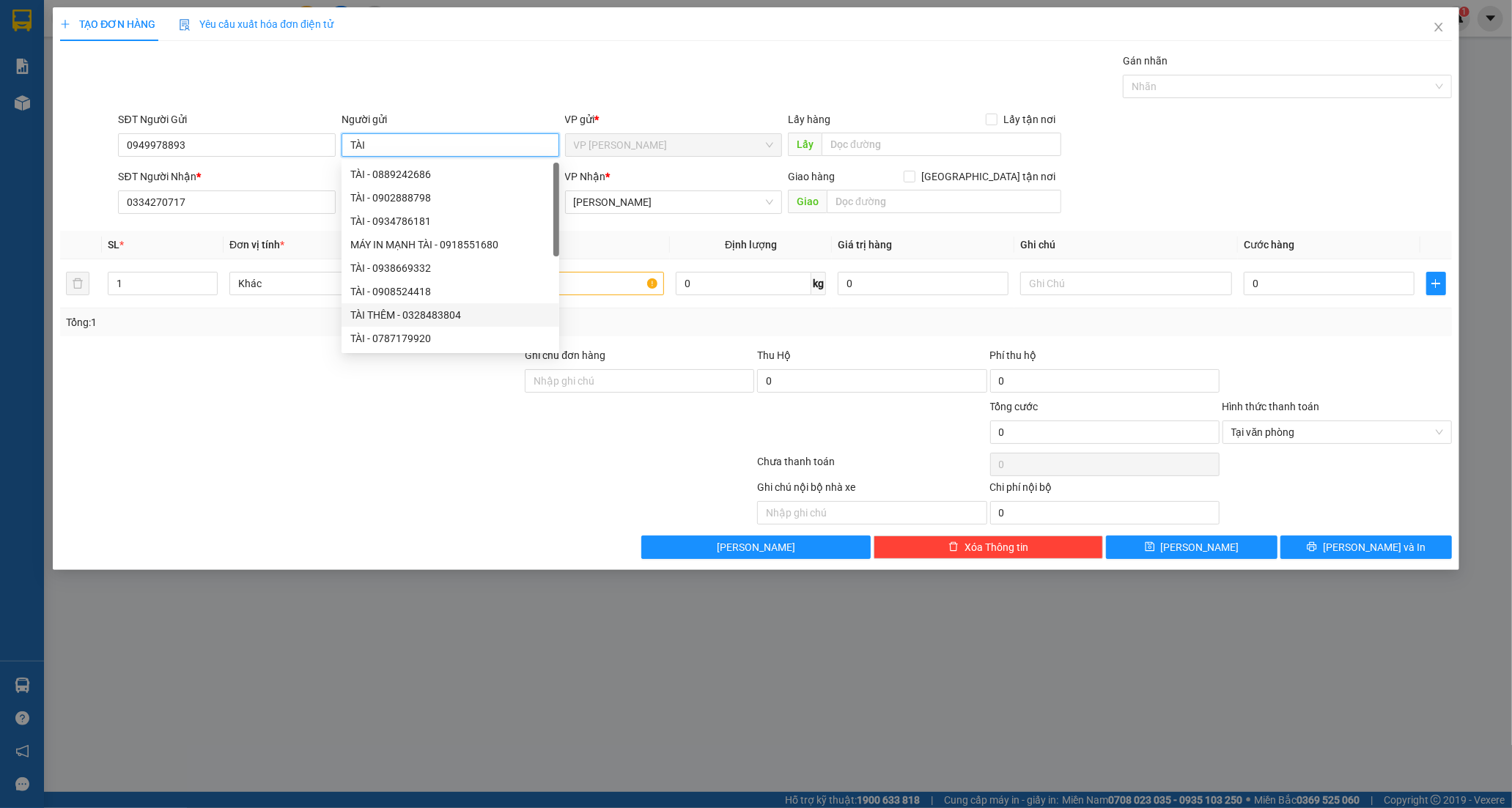
type input "TÀI"
click at [409, 447] on div at bounding box center [291, 424] width 464 height 51
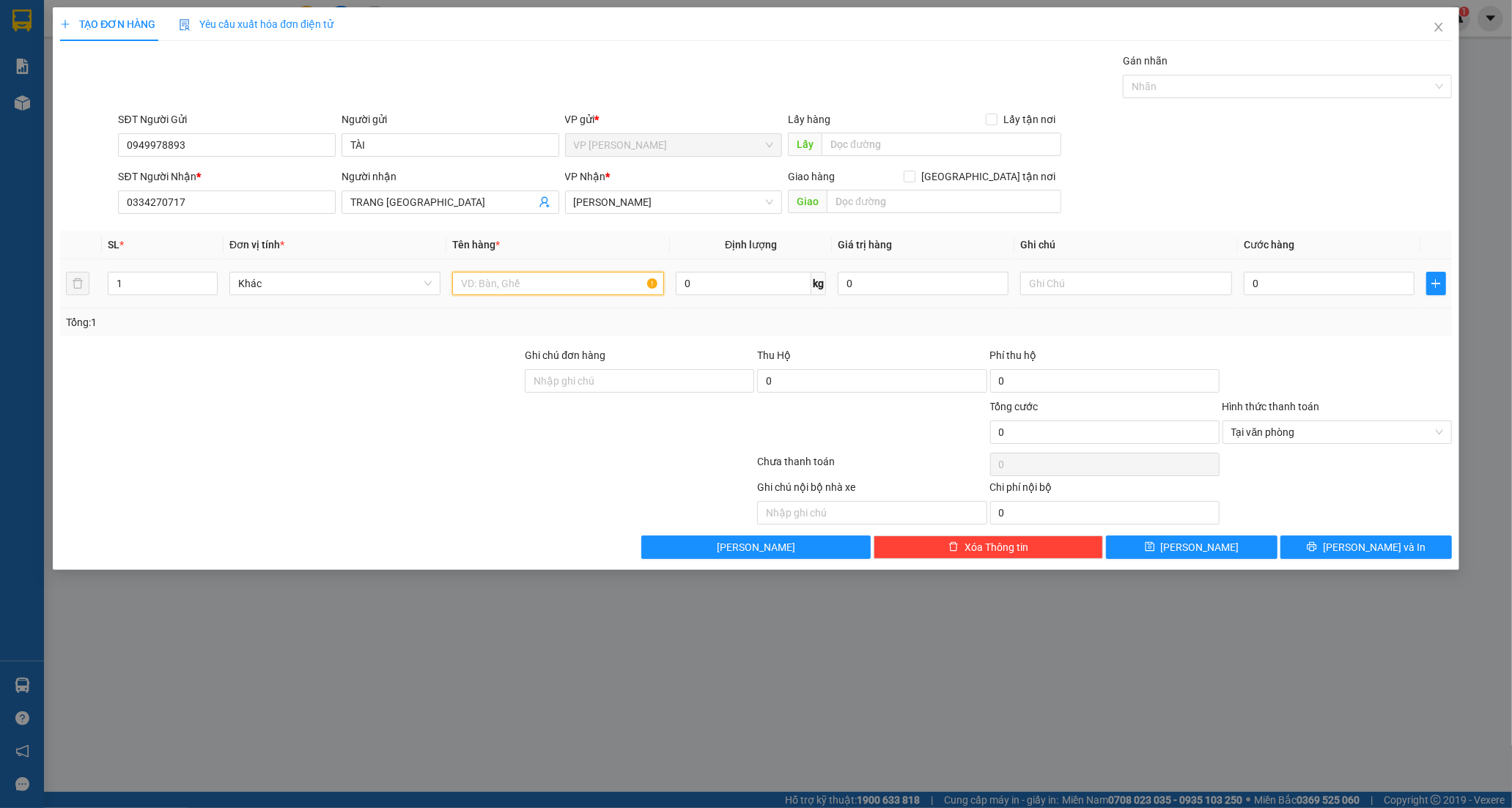
click at [572, 278] on input "text" at bounding box center [557, 283] width 211 height 23
type input "CỤC ĐEN"
click at [1261, 291] on input "0" at bounding box center [1329, 283] width 171 height 23
click at [1079, 288] on input "text" at bounding box center [1125, 283] width 211 height 23
drag, startPoint x: 1438, startPoint y: 429, endPoint x: 1385, endPoint y: 520, distance: 105.3
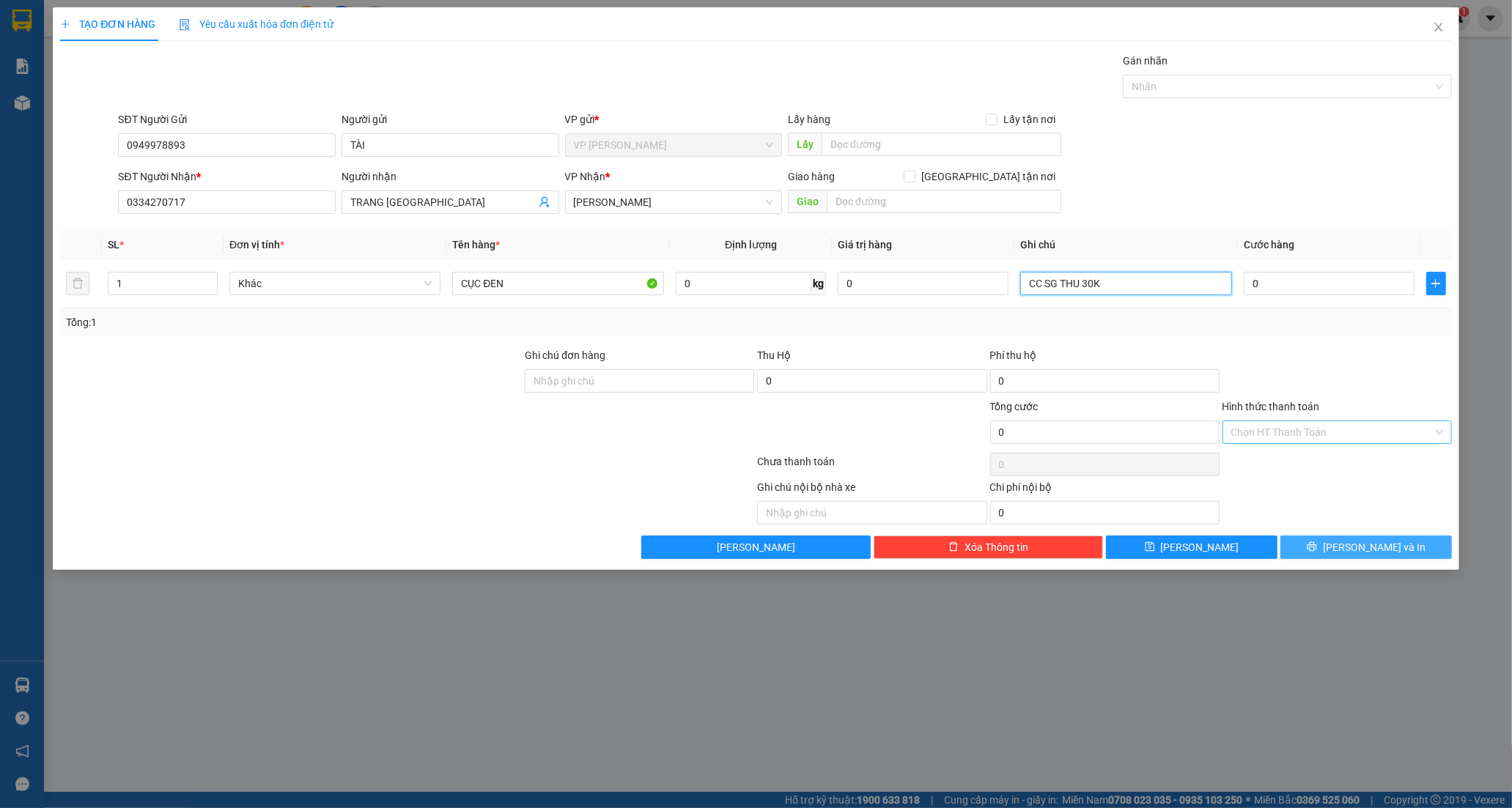
type input "CC SG THU 30K"
click at [1372, 549] on span "[PERSON_NAME] và In" at bounding box center [1374, 548] width 102 height 17
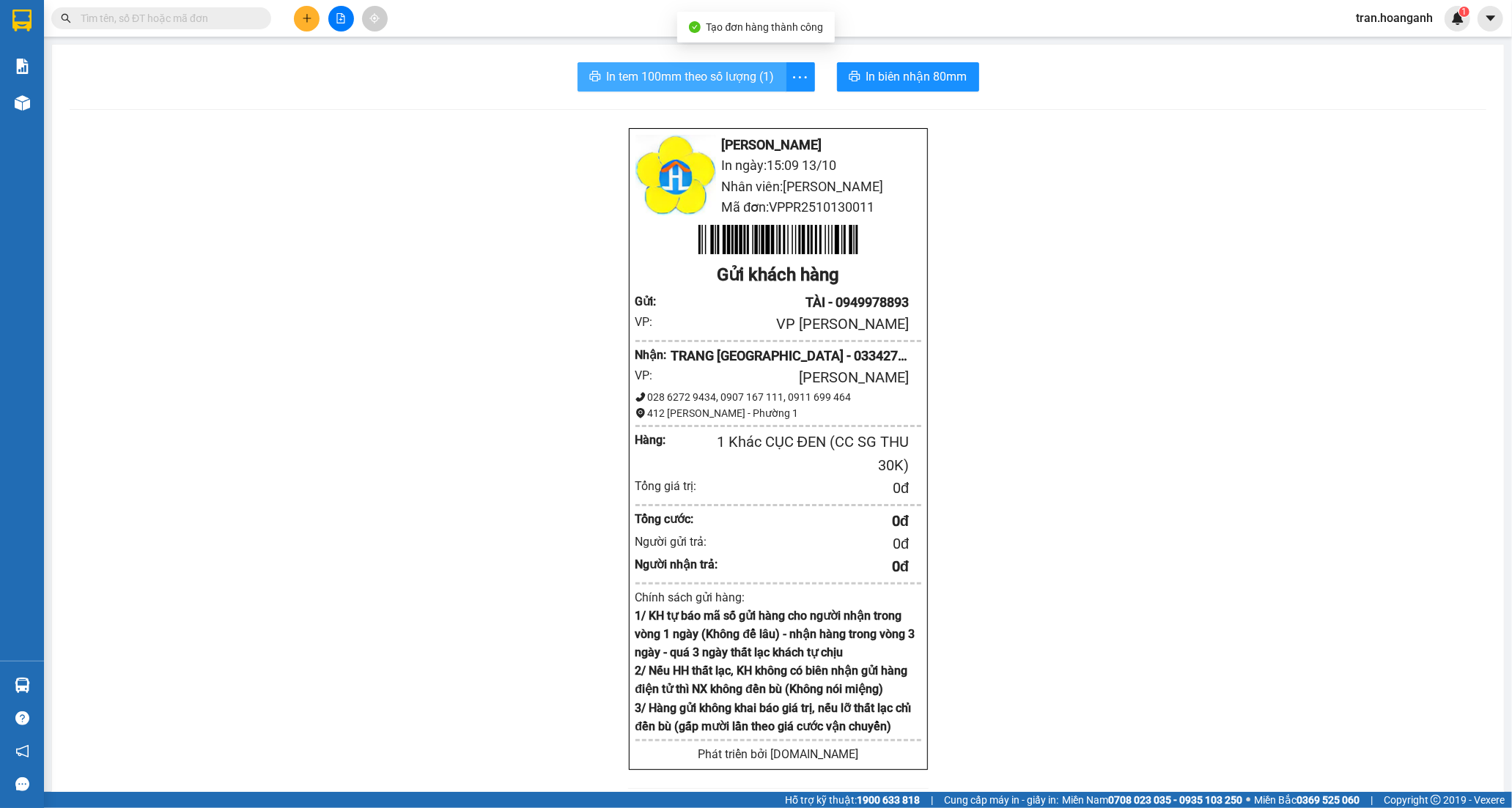
click at [733, 78] on span "In tem 100mm theo số lượng (1)" at bounding box center [690, 77] width 168 height 18
click at [917, 74] on span "In biên nhận 80mm" at bounding box center [916, 77] width 101 height 18
click at [707, 82] on span "In tem 100mm theo số lượng (1)" at bounding box center [690, 77] width 168 height 18
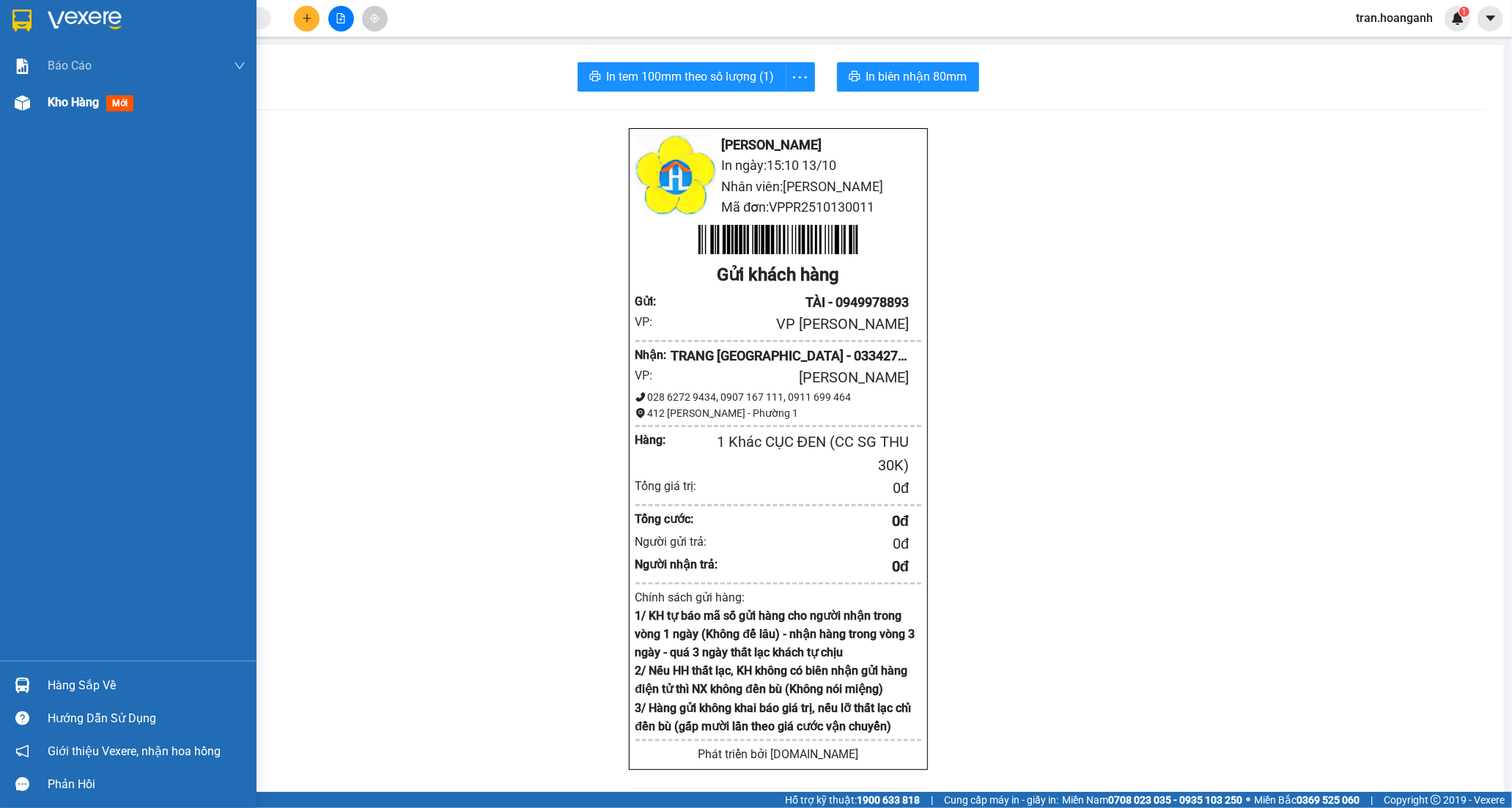
click at [49, 98] on span "Kho hàng" at bounding box center [74, 102] width 51 height 14
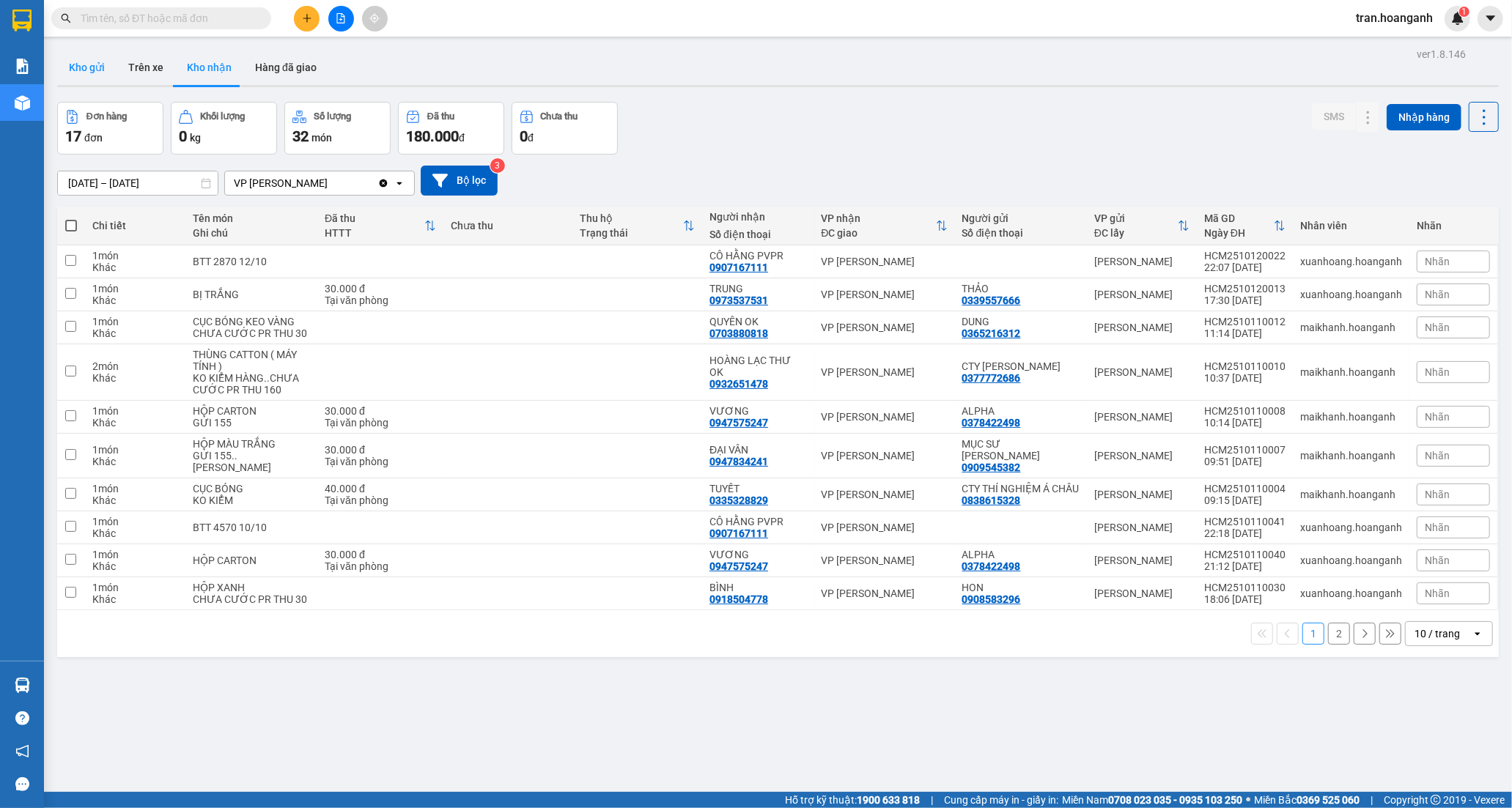
click at [79, 68] on button "Kho gửi" at bounding box center [87, 67] width 59 height 36
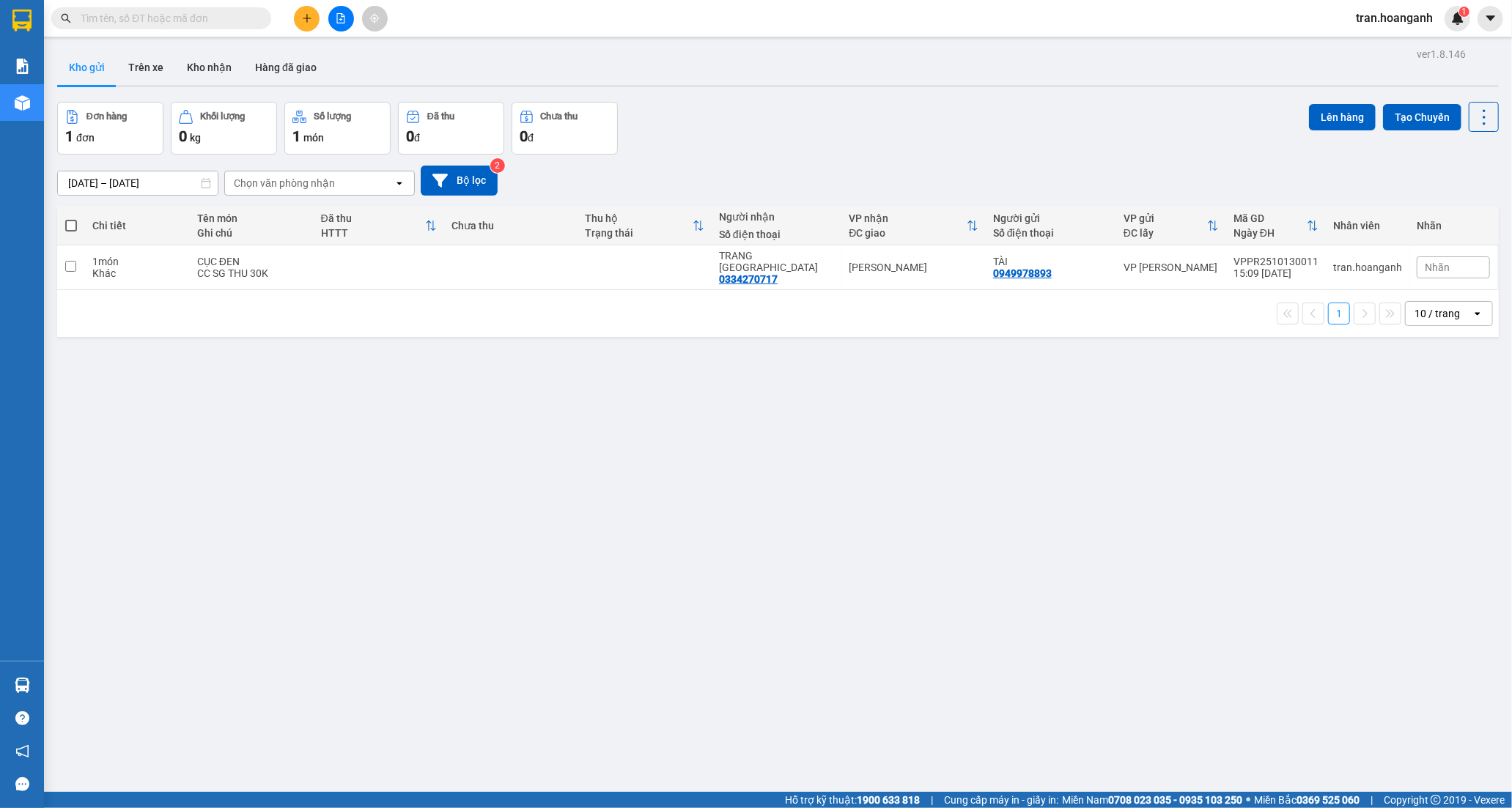
click at [1429, 310] on div "10 / trang" at bounding box center [1438, 313] width 66 height 23
click at [1439, 460] on span "100 / trang" at bounding box center [1430, 465] width 53 height 15
click at [113, 184] on input "[DATE] – [DATE]" at bounding box center [137, 183] width 159 height 23
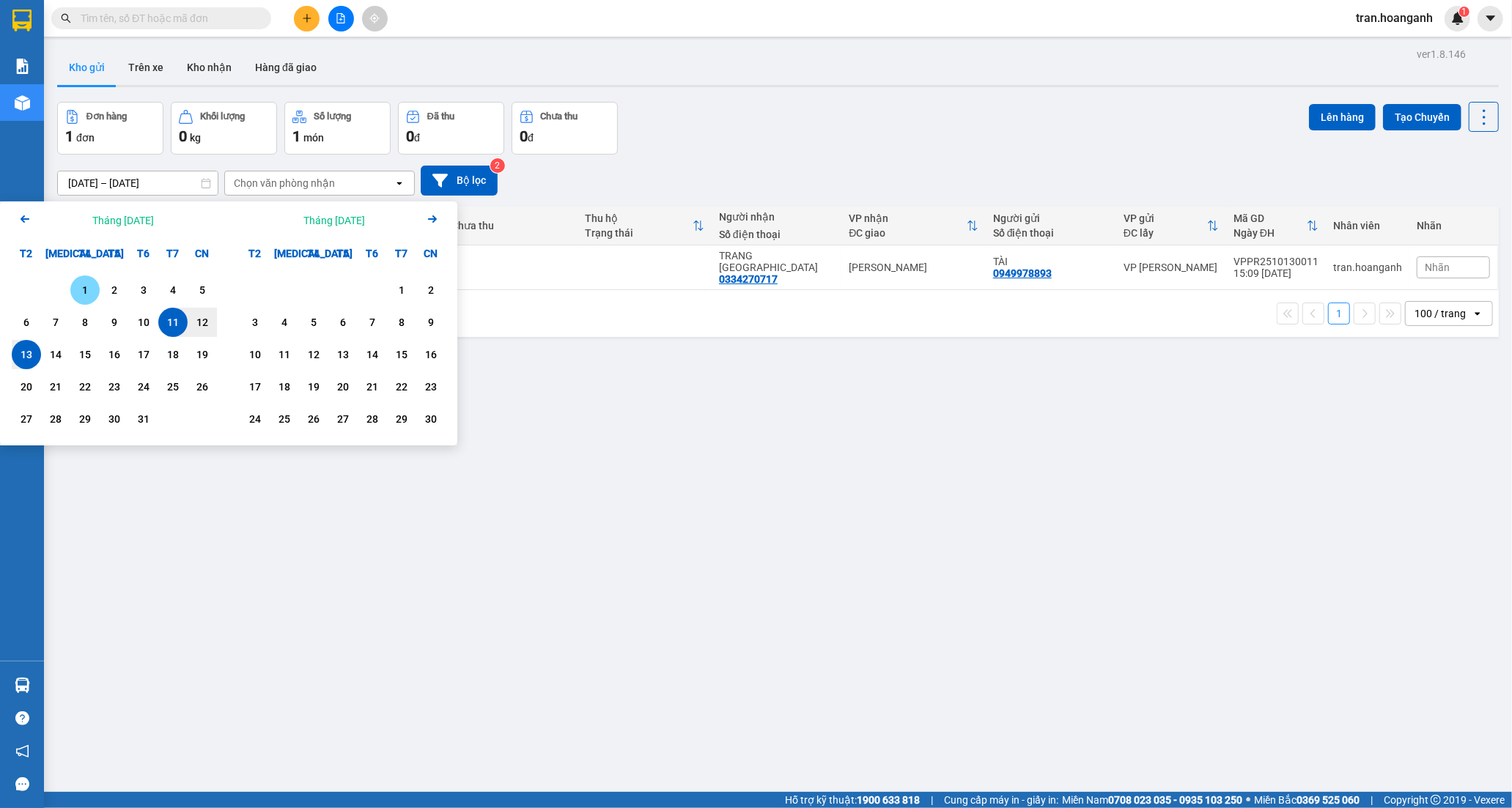
click at [87, 287] on div "1" at bounding box center [84, 290] width 21 height 17
click at [30, 356] on div "13" at bounding box center [26, 354] width 21 height 17
type input "01/10/2025 – 13/10/2025"
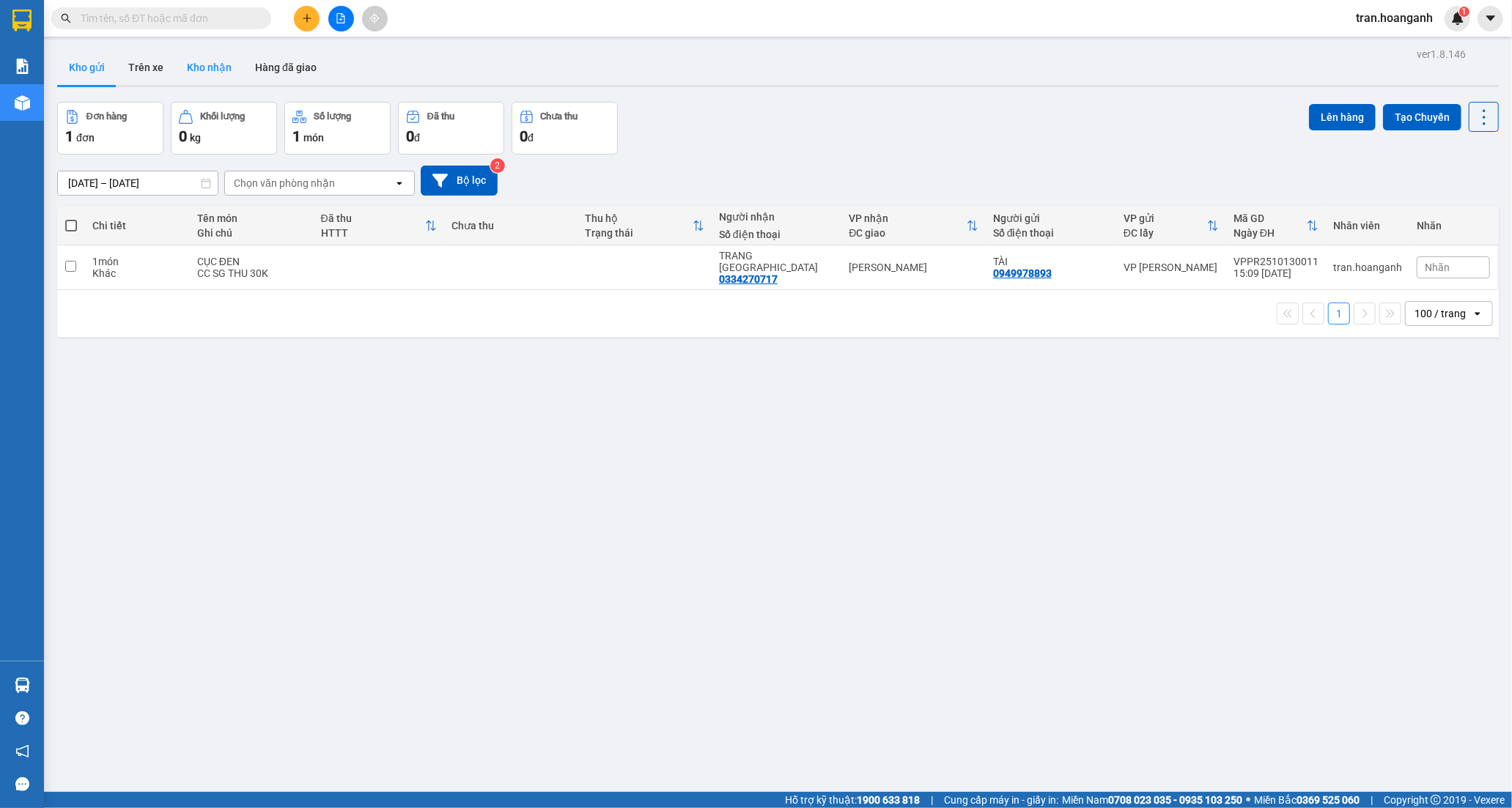
click at [212, 68] on button "Kho nhận" at bounding box center [209, 67] width 68 height 36
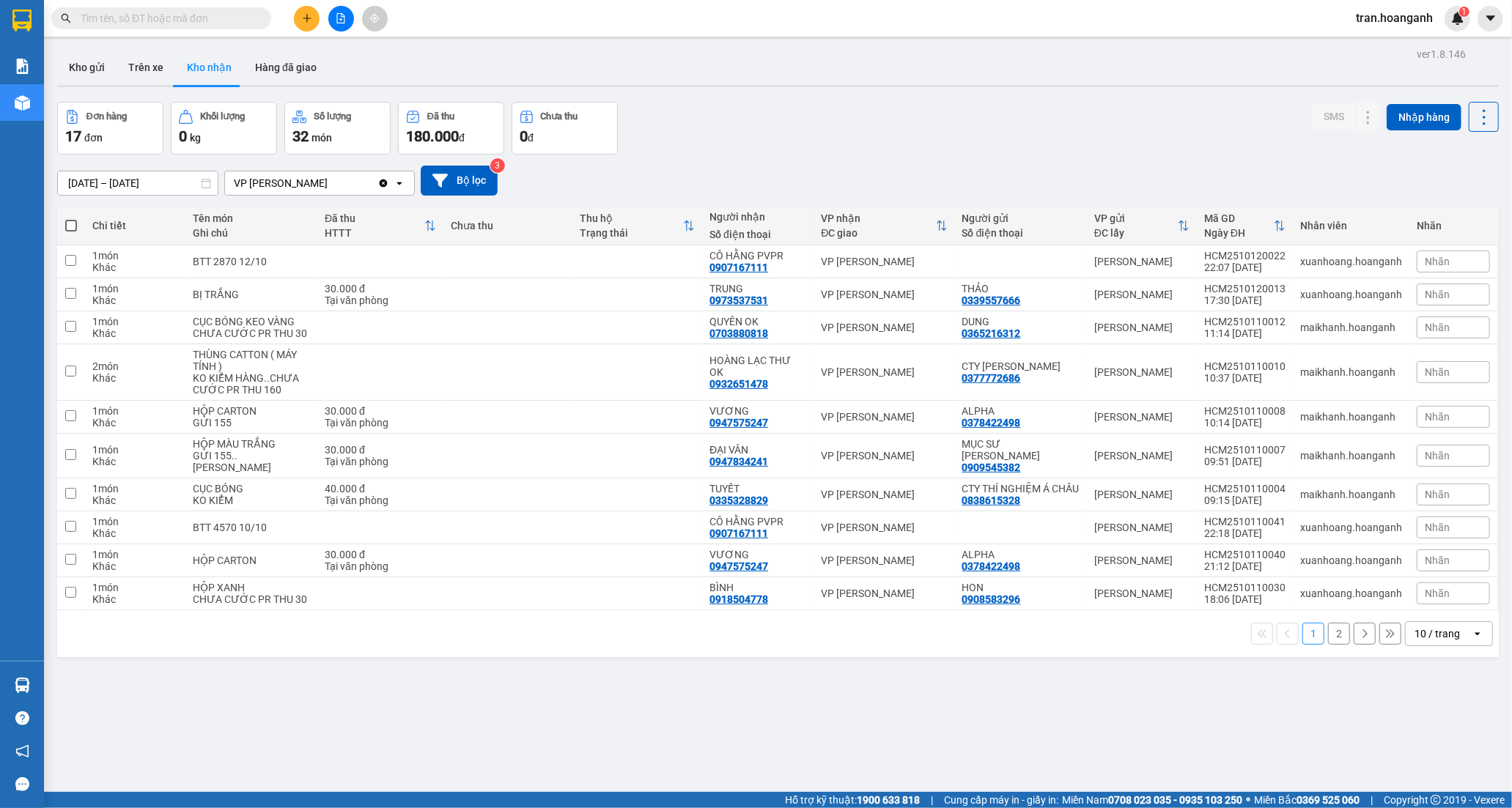
click at [1329, 639] on button "2" at bounding box center [1338, 634] width 22 height 22
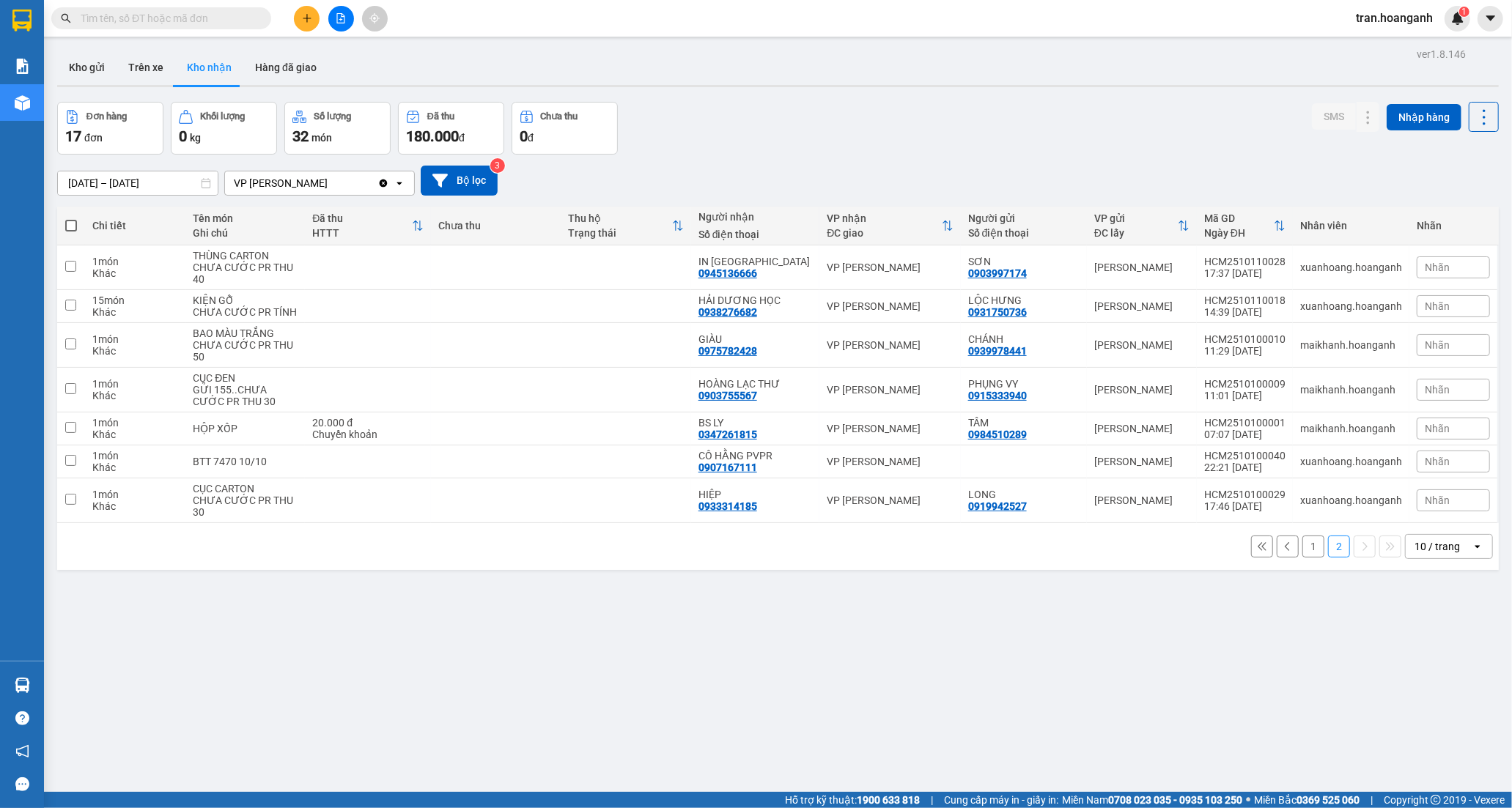
click at [192, 24] on input "text" at bounding box center [167, 18] width 173 height 17
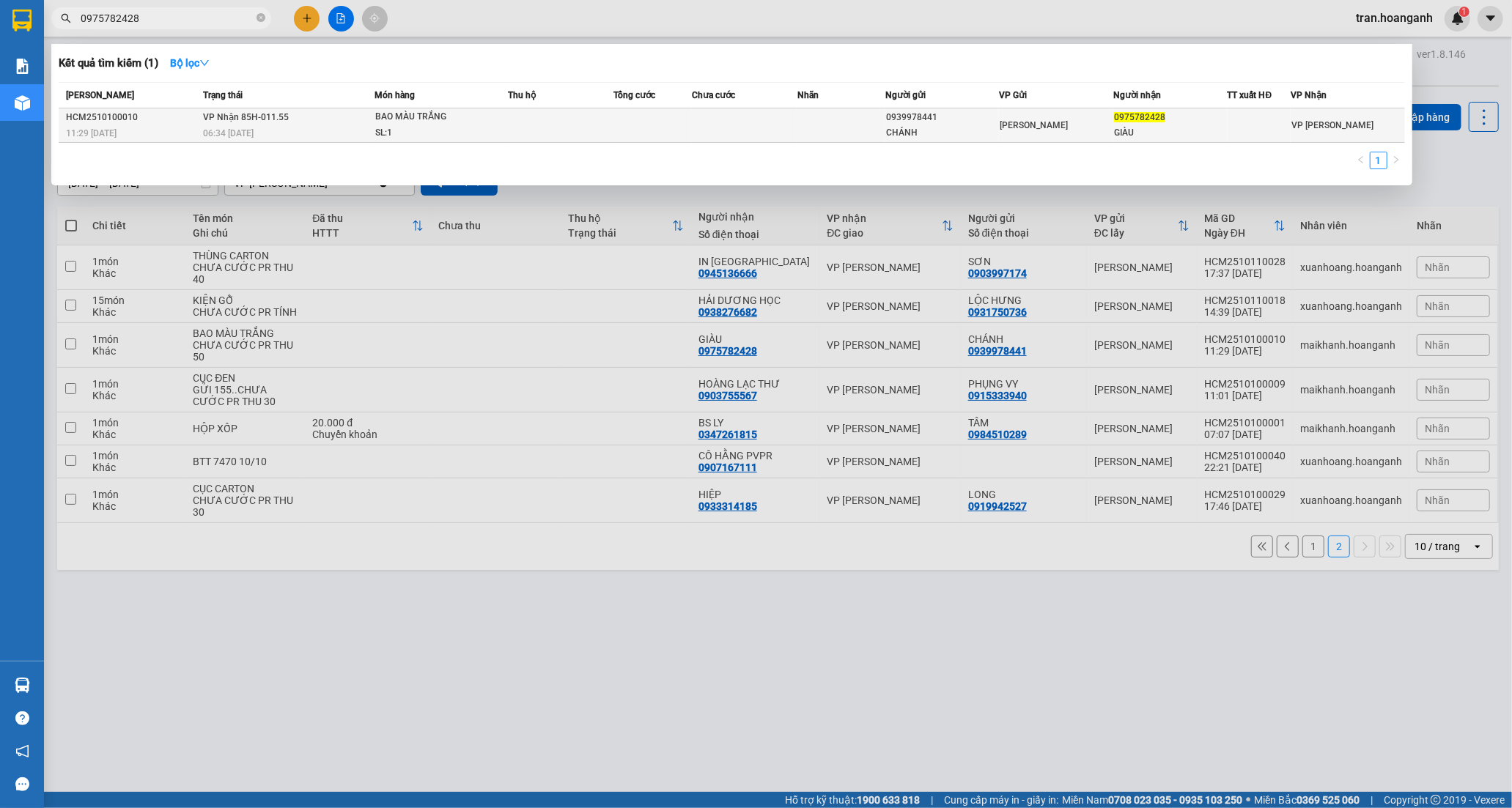
type input "0975782428"
click at [543, 129] on td at bounding box center [561, 126] width 106 height 35
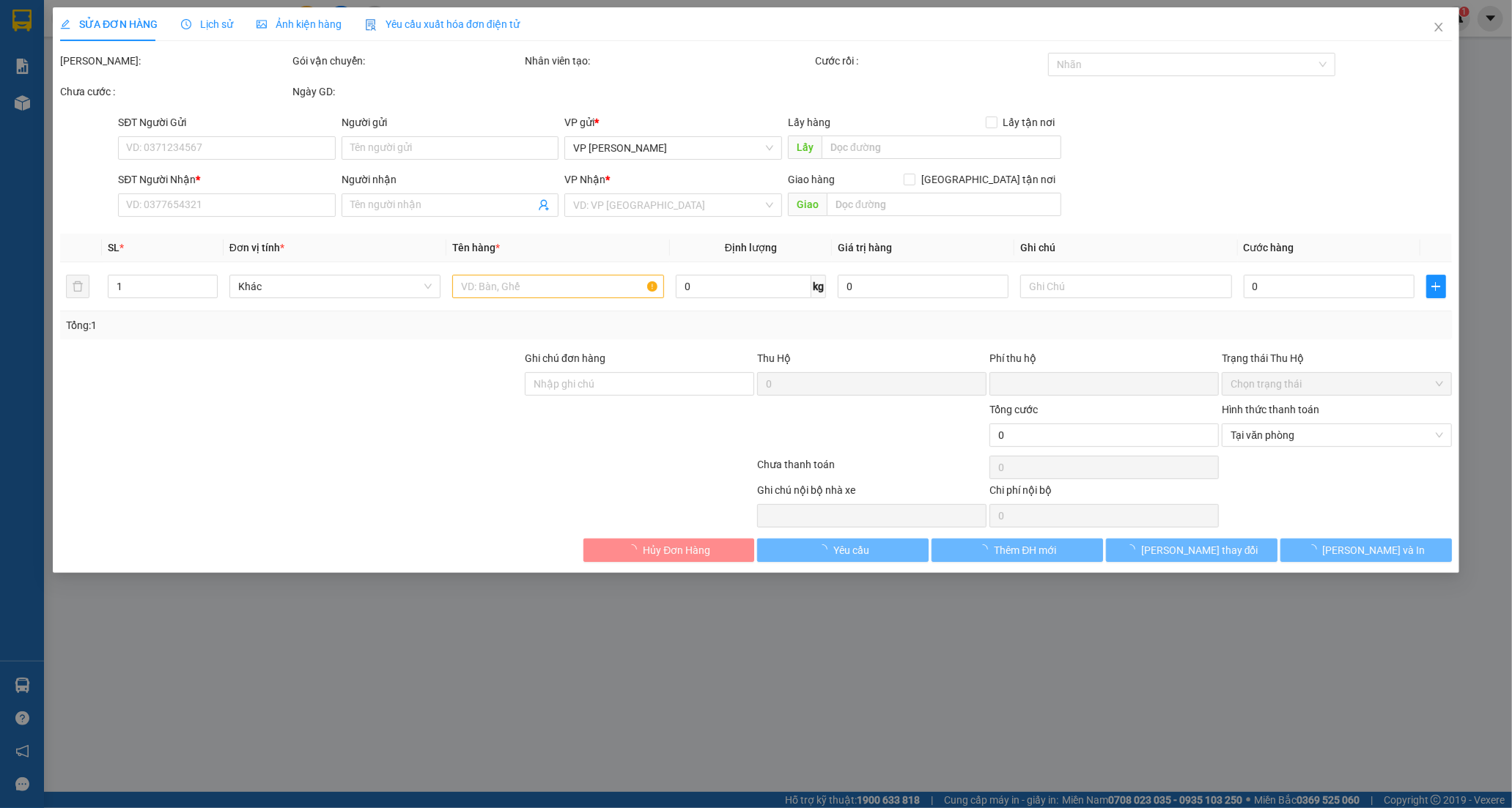
type input "0939978441"
type input "CHÁNH"
type input "0975782428"
type input "GIÀU"
type input "0"
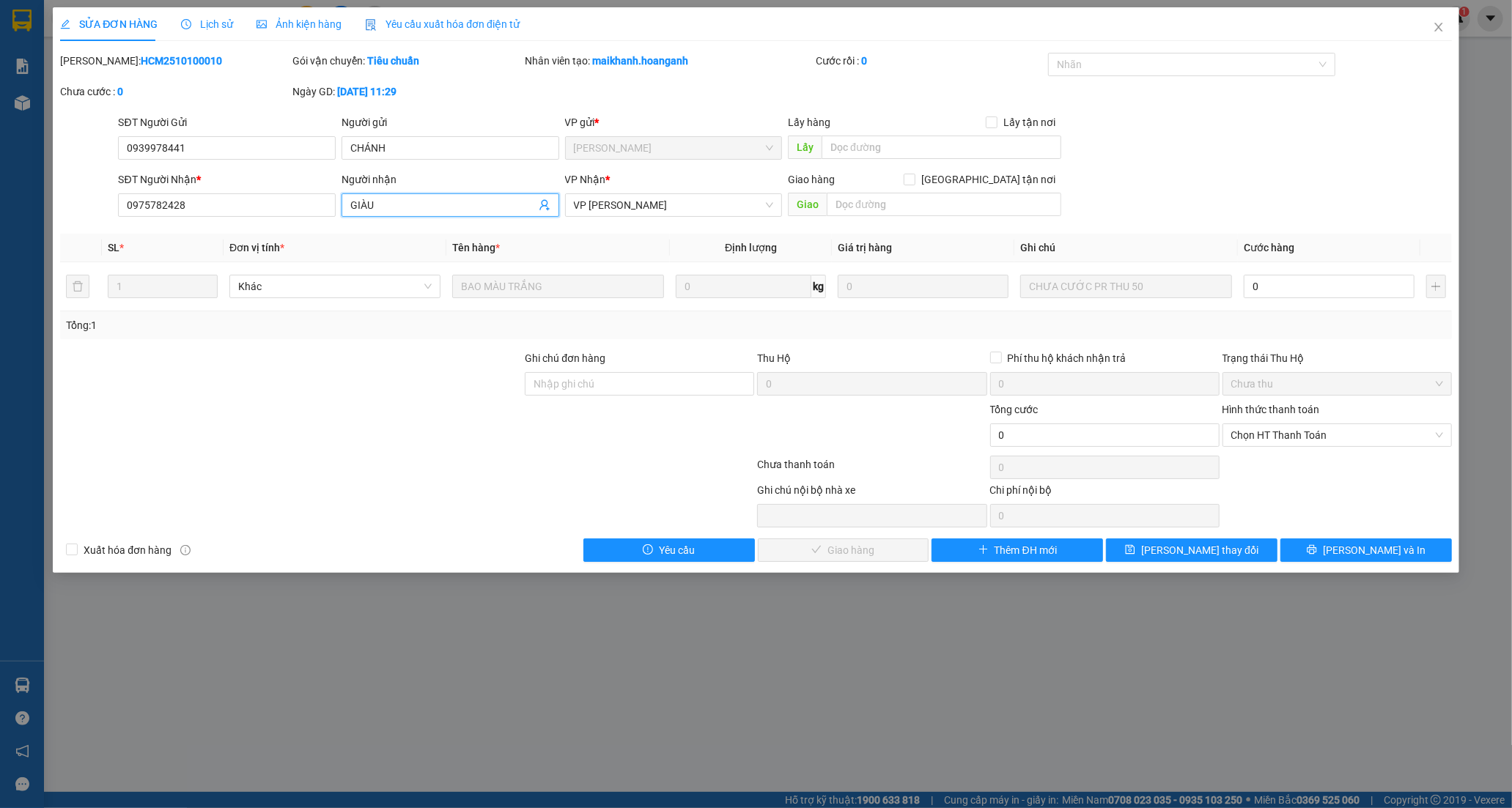
click at [478, 212] on input "GIÀU" at bounding box center [443, 206] width 185 height 17
type input "GIÀU"
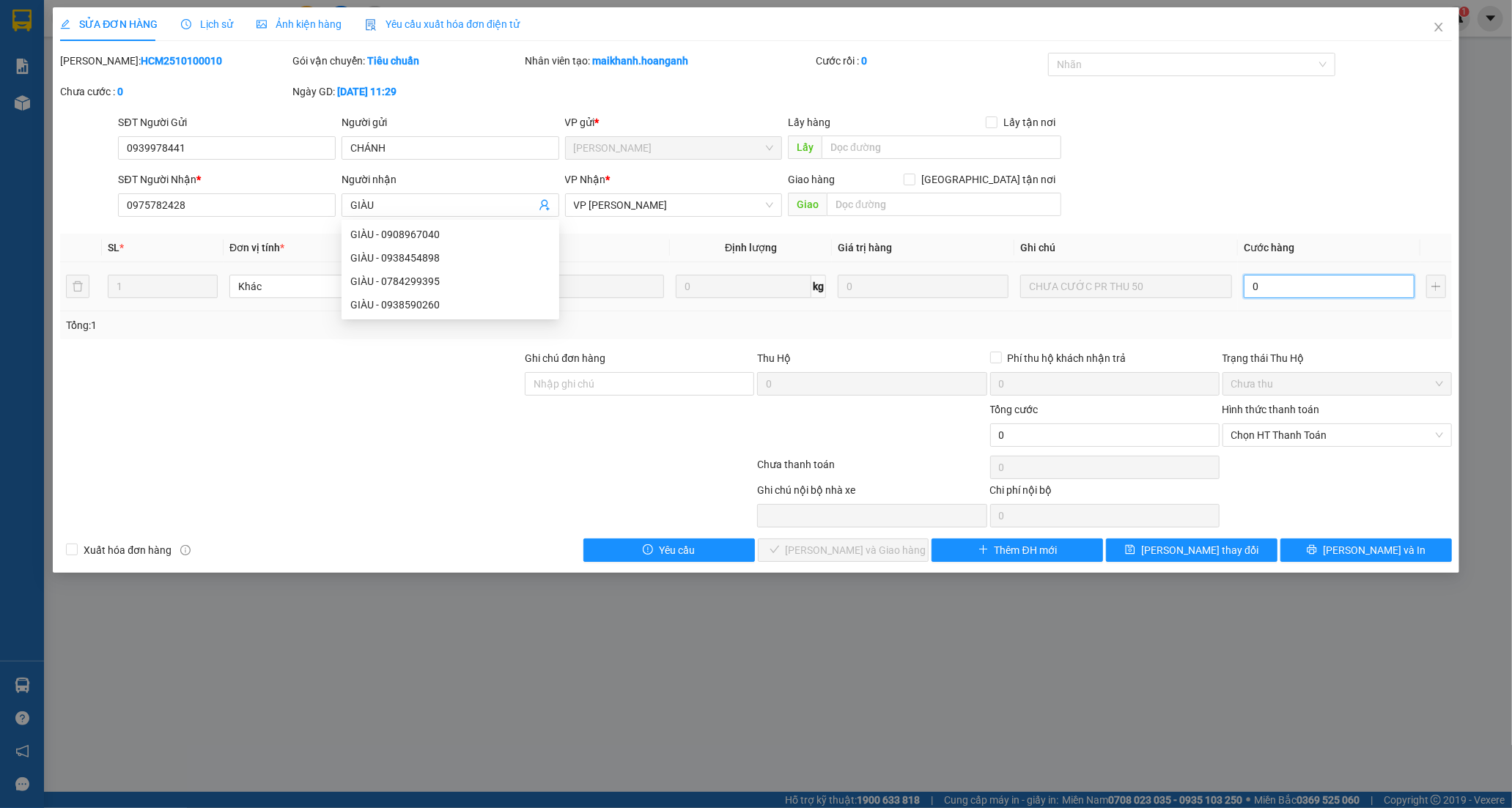
click at [1272, 288] on input "0" at bounding box center [1329, 287] width 171 height 23
type input "5"
type input "50"
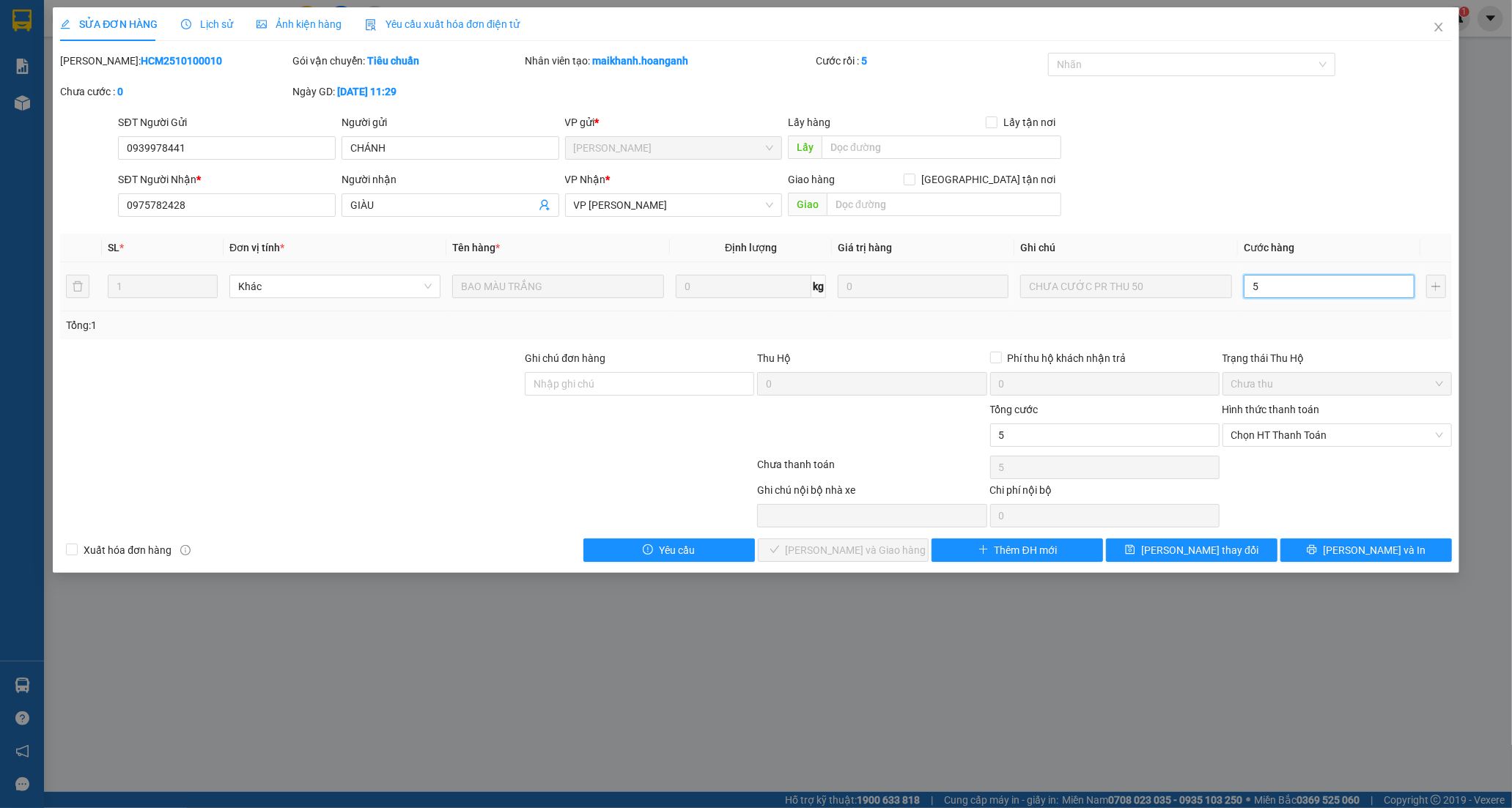
type input "50"
click at [1293, 430] on span "Chọn HT Thanh Toán" at bounding box center [1337, 435] width 212 height 22
type input "50"
type input "50.000"
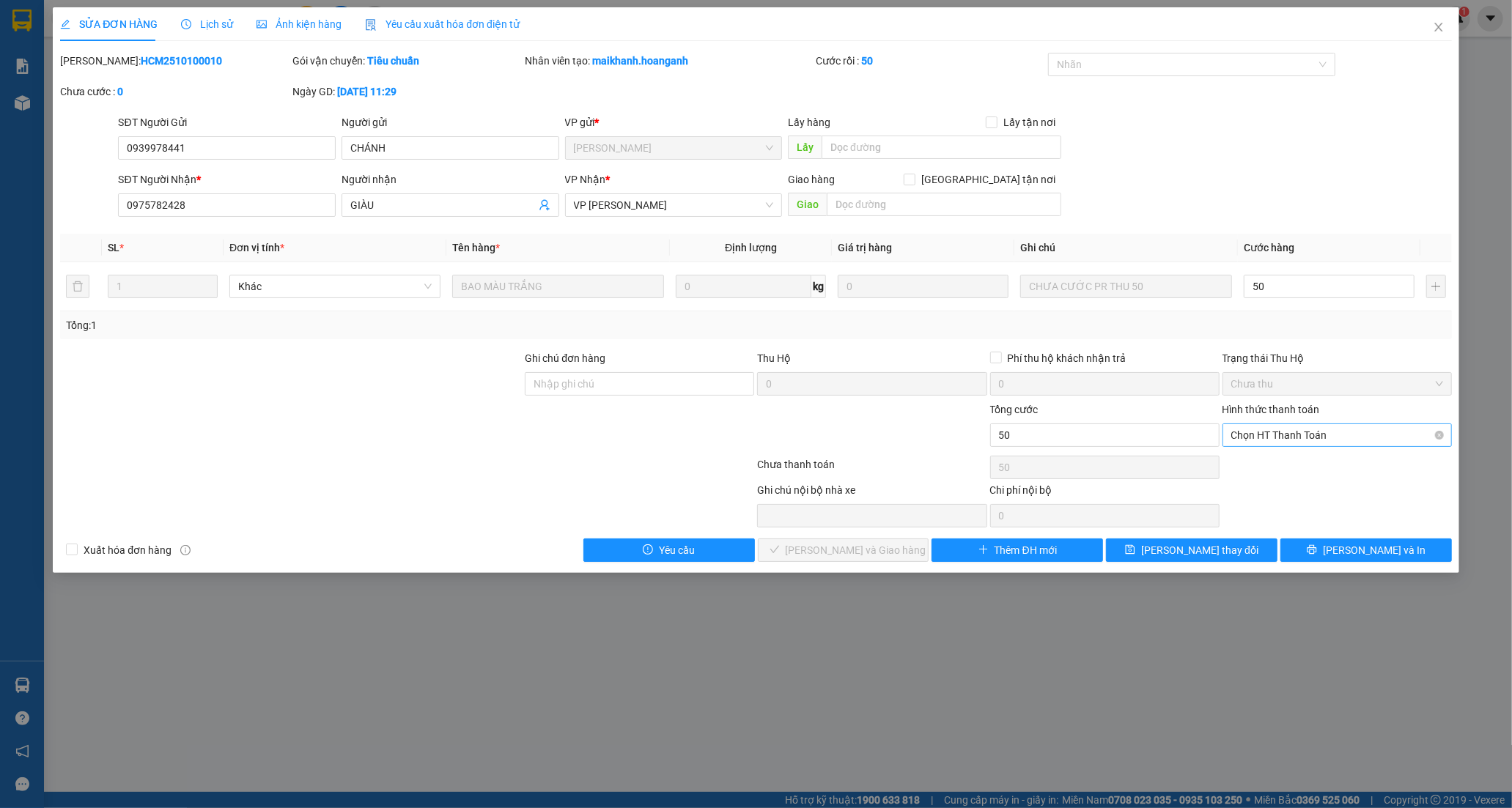
type input "50.000"
drag, startPoint x: 1287, startPoint y: 462, endPoint x: 1229, endPoint y: 514, distance: 77.9
click at [1286, 463] on div "Tại văn phòng" at bounding box center [1337, 465] width 212 height 17
type input "0"
click at [892, 548] on button "[PERSON_NAME] và Giao hàng" at bounding box center [844, 550] width 172 height 23
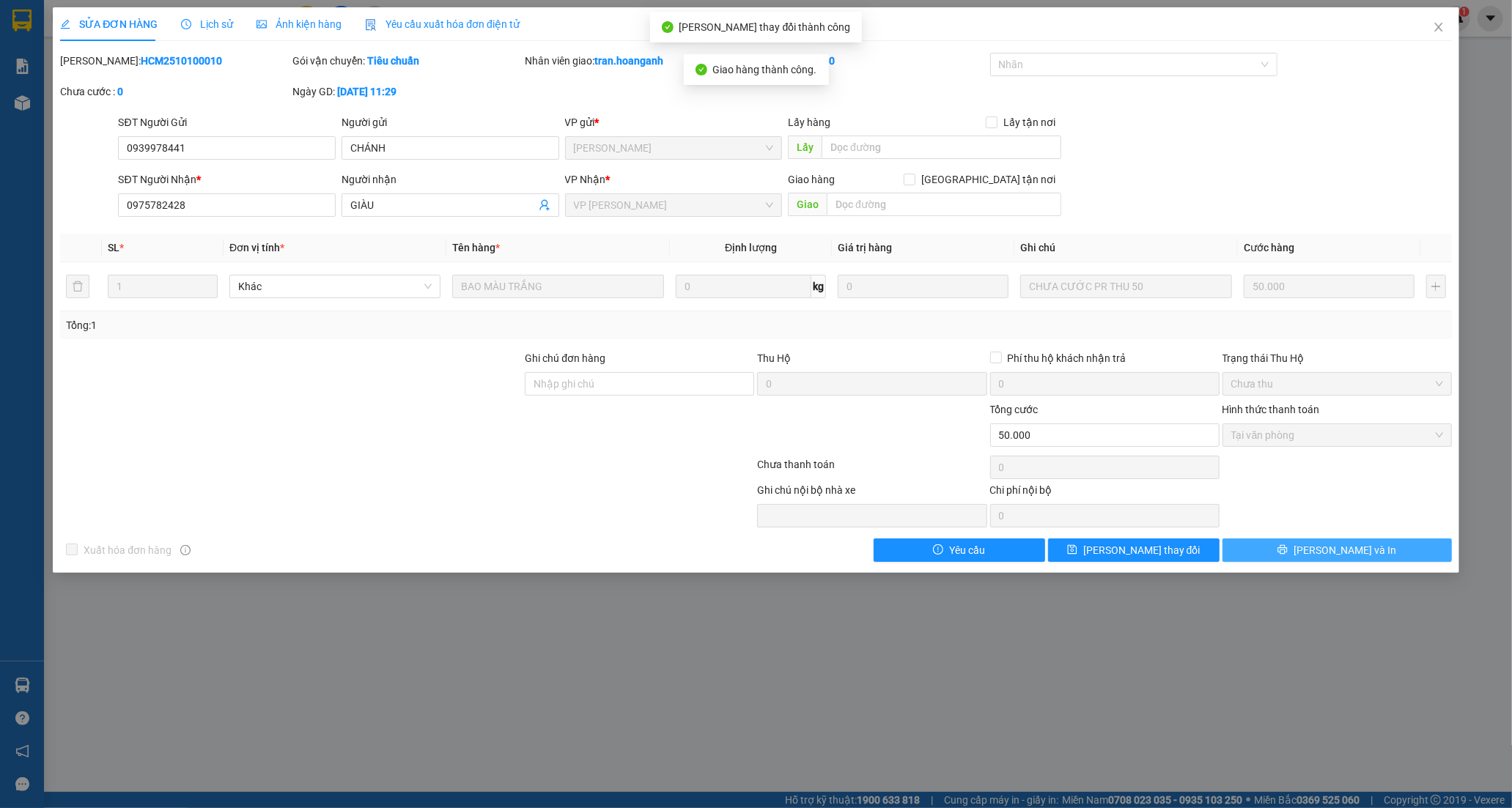
click at [1339, 554] on span "[PERSON_NAME] và In" at bounding box center [1344, 550] width 102 height 17
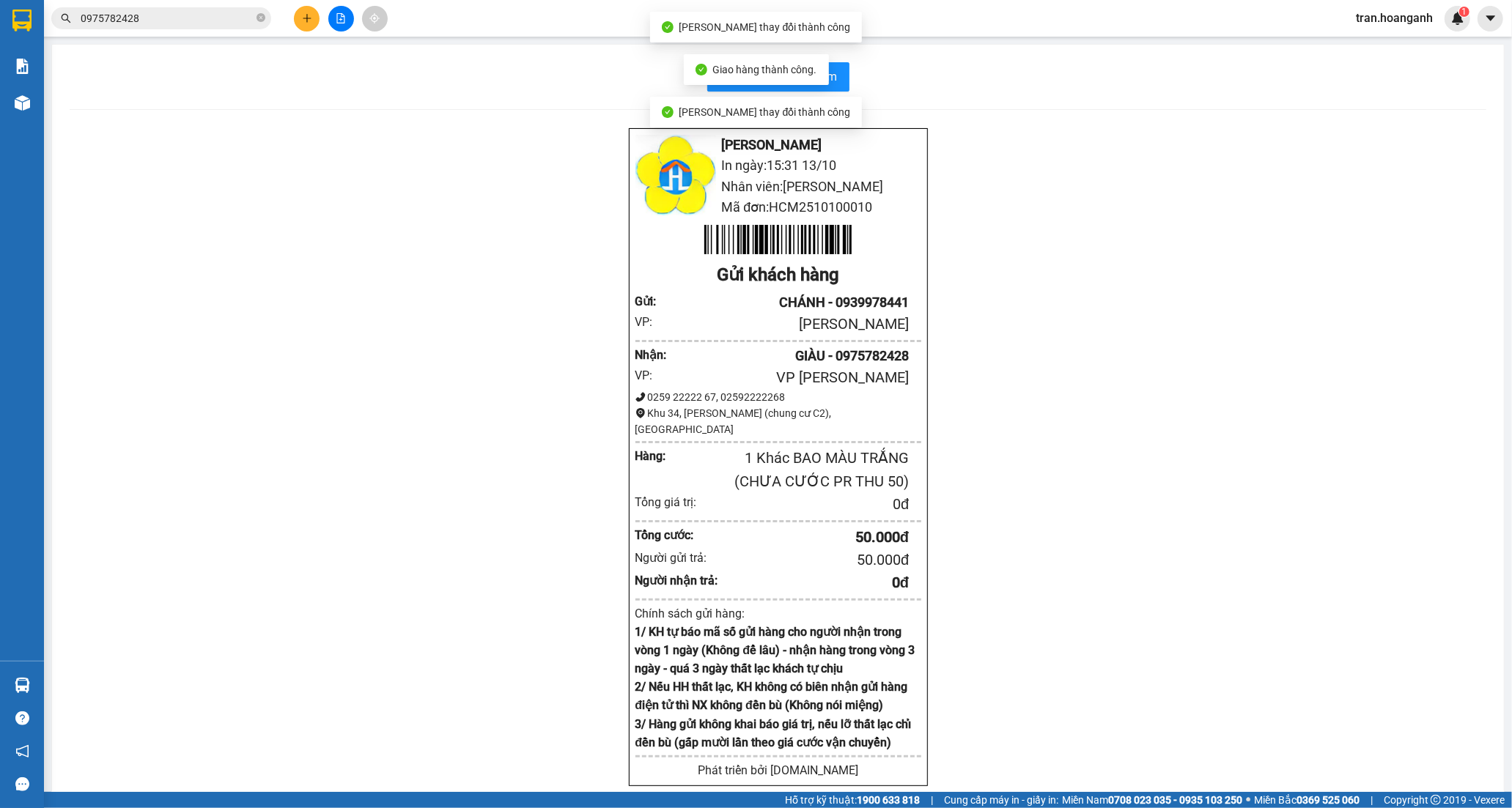
drag, startPoint x: 1101, startPoint y: 277, endPoint x: 1023, endPoint y: 147, distance: 151.6
click at [1096, 275] on div "Hoàng Anh - Phan Rang In ngày: 15:31 13/10 Nhân viên: TRÂN NGUYỄN Mã đơn: HCM25…" at bounding box center [777, 475] width 1416 height 696
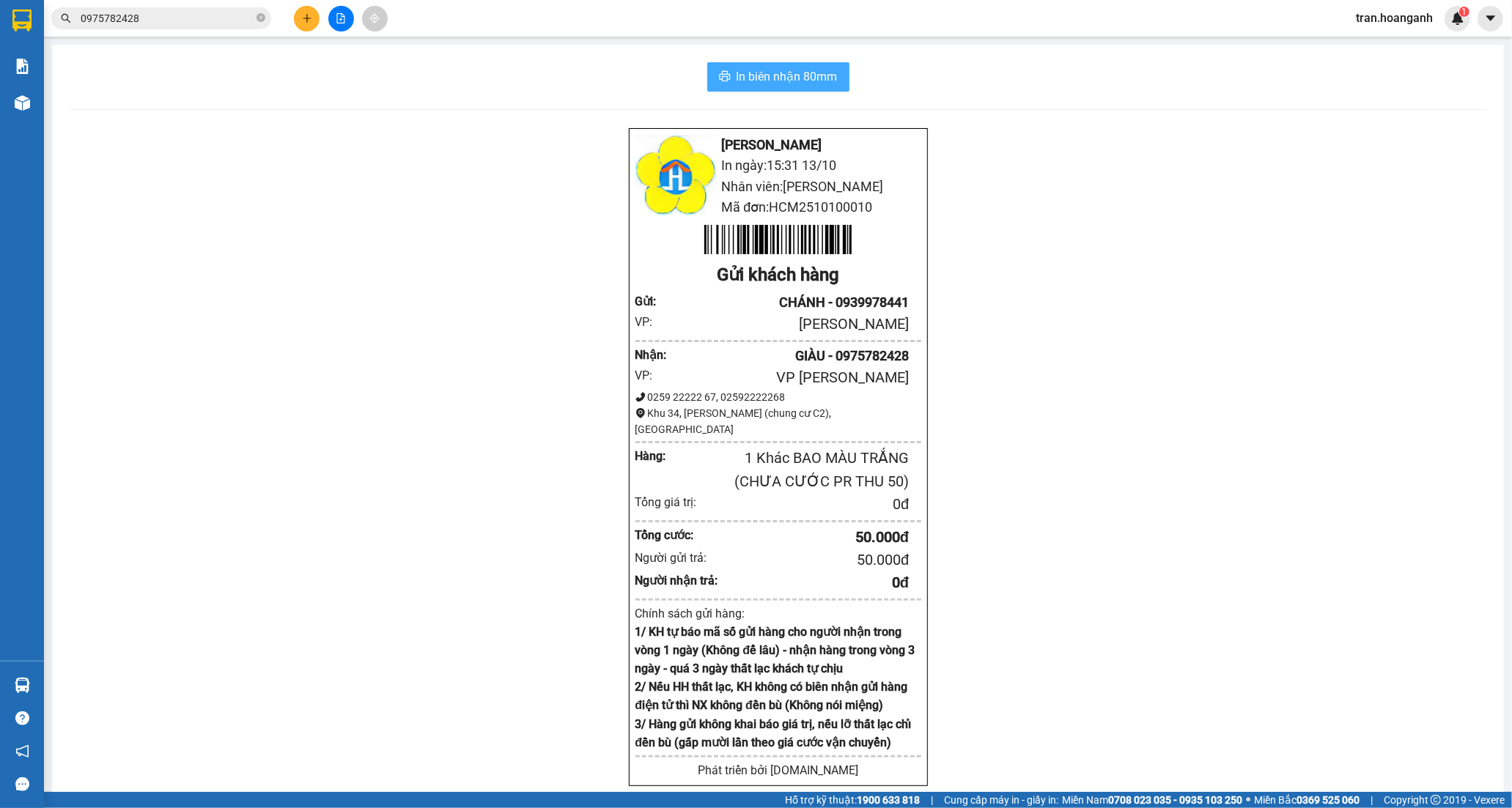
click at [745, 79] on span "In biên nhận 80mm" at bounding box center [787, 77] width 101 height 18
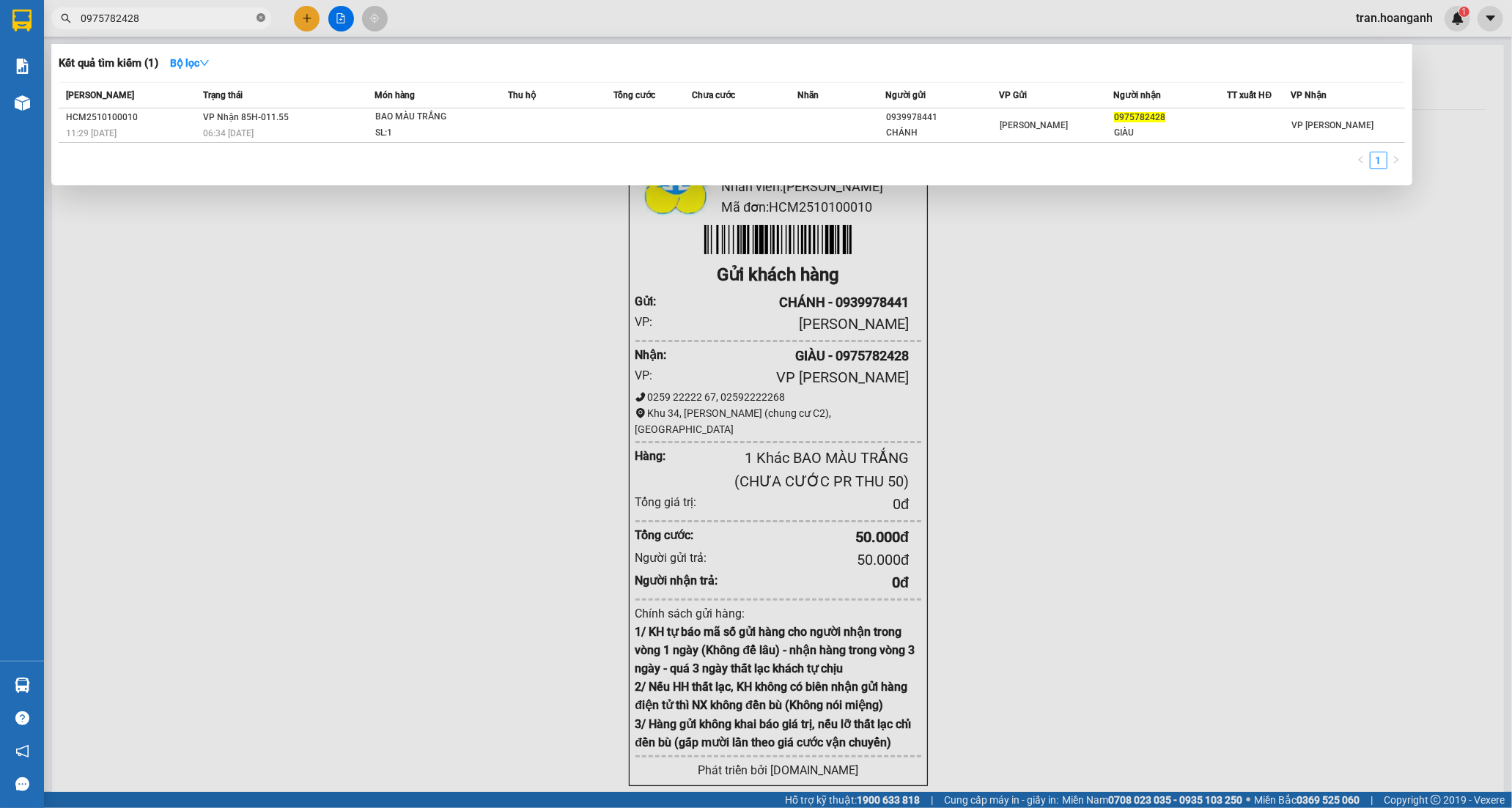
click at [262, 17] on icon "close-circle" at bounding box center [260, 17] width 9 height 9
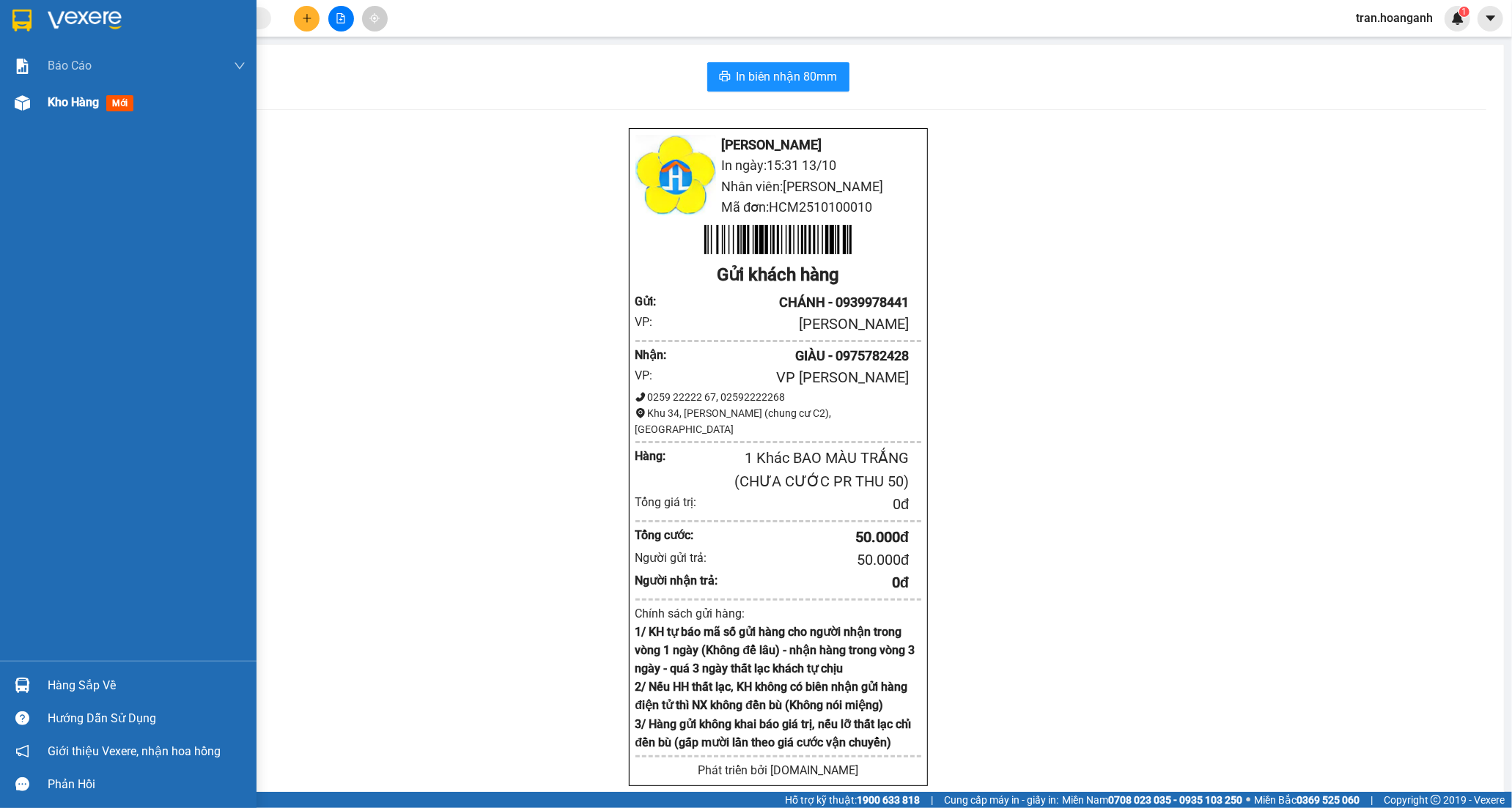
drag, startPoint x: 59, startPoint y: 107, endPoint x: 89, endPoint y: 10, distance: 101.5
click at [59, 107] on span "Kho hàng" at bounding box center [74, 102] width 51 height 14
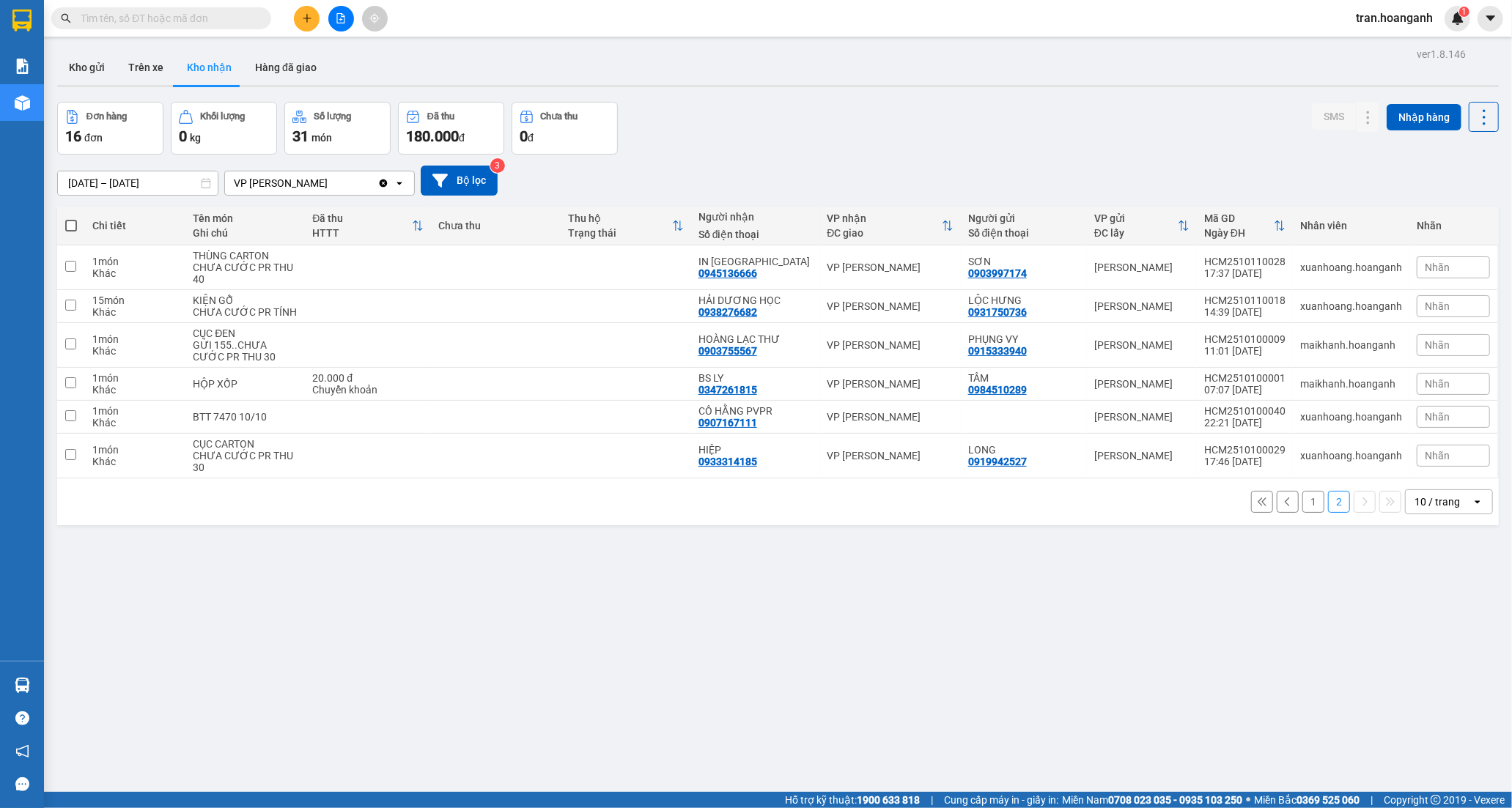
click at [301, 17] on button at bounding box center [307, 18] width 26 height 26
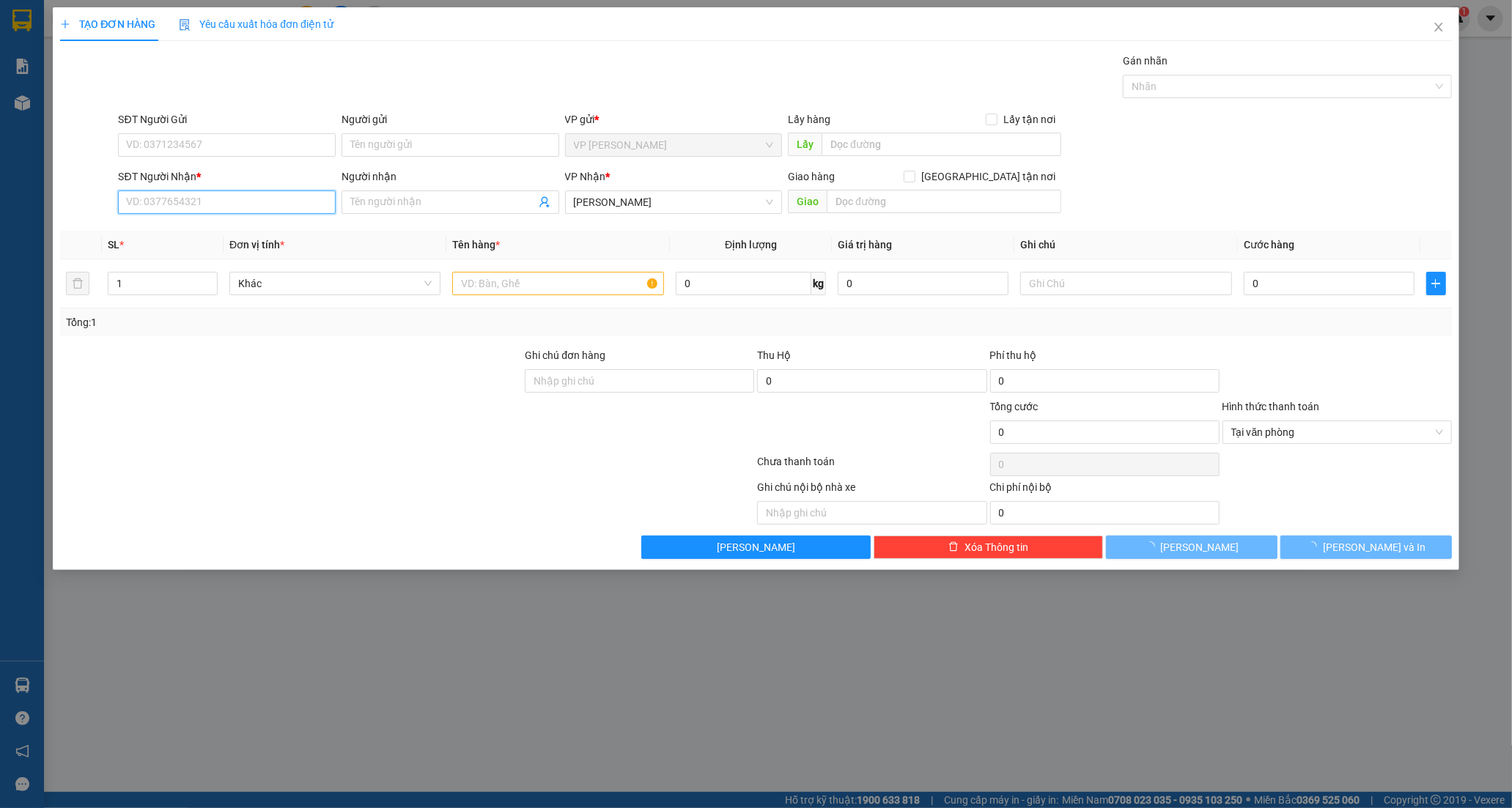
click at [167, 197] on input "SĐT Người Nhận *" at bounding box center [226, 202] width 217 height 23
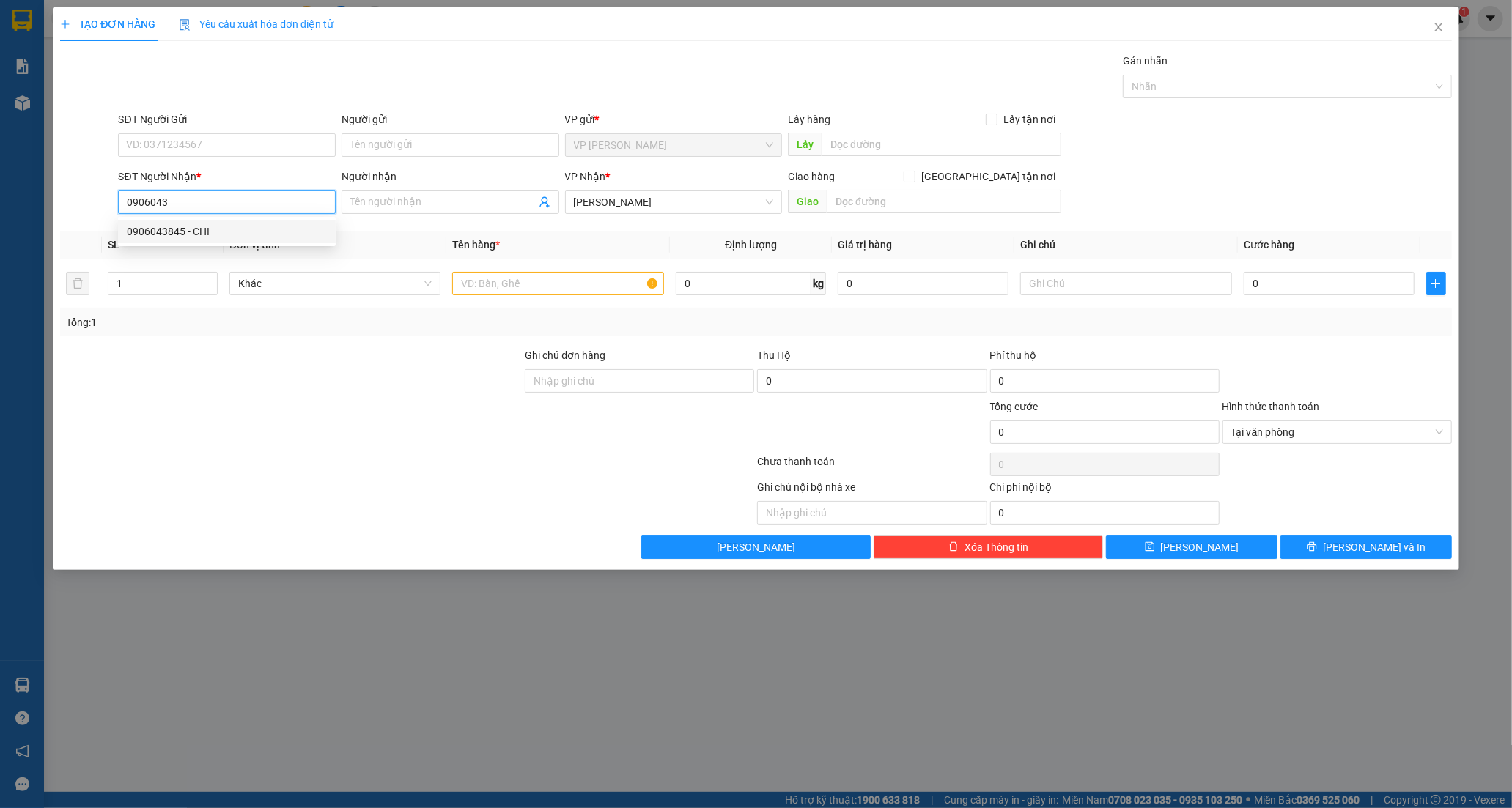
click at [193, 237] on div "0906043845 - CHI" at bounding box center [226, 232] width 200 height 17
type input "0906043845"
type input "CHI"
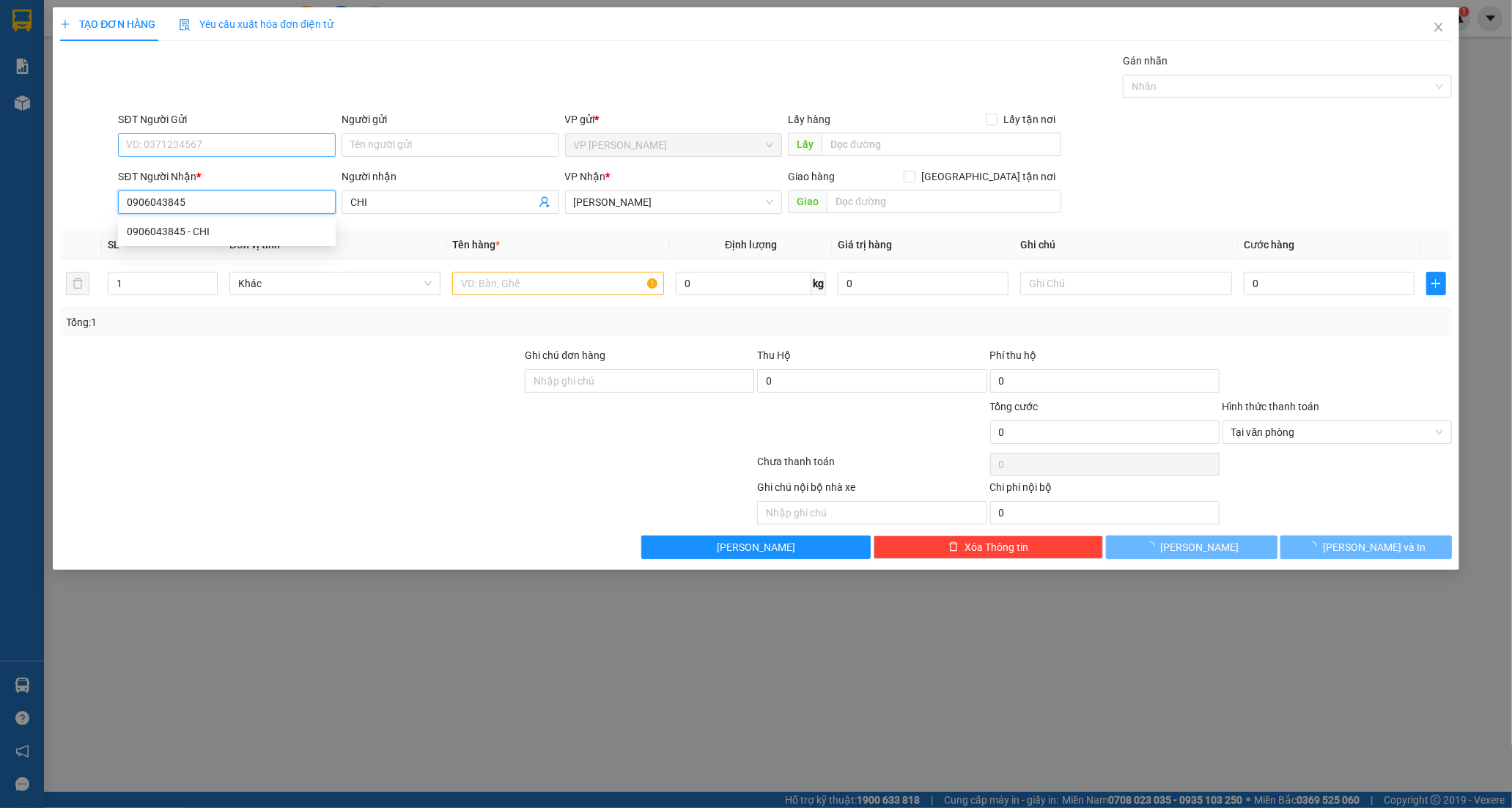
type input "40.000"
type input "0906043845"
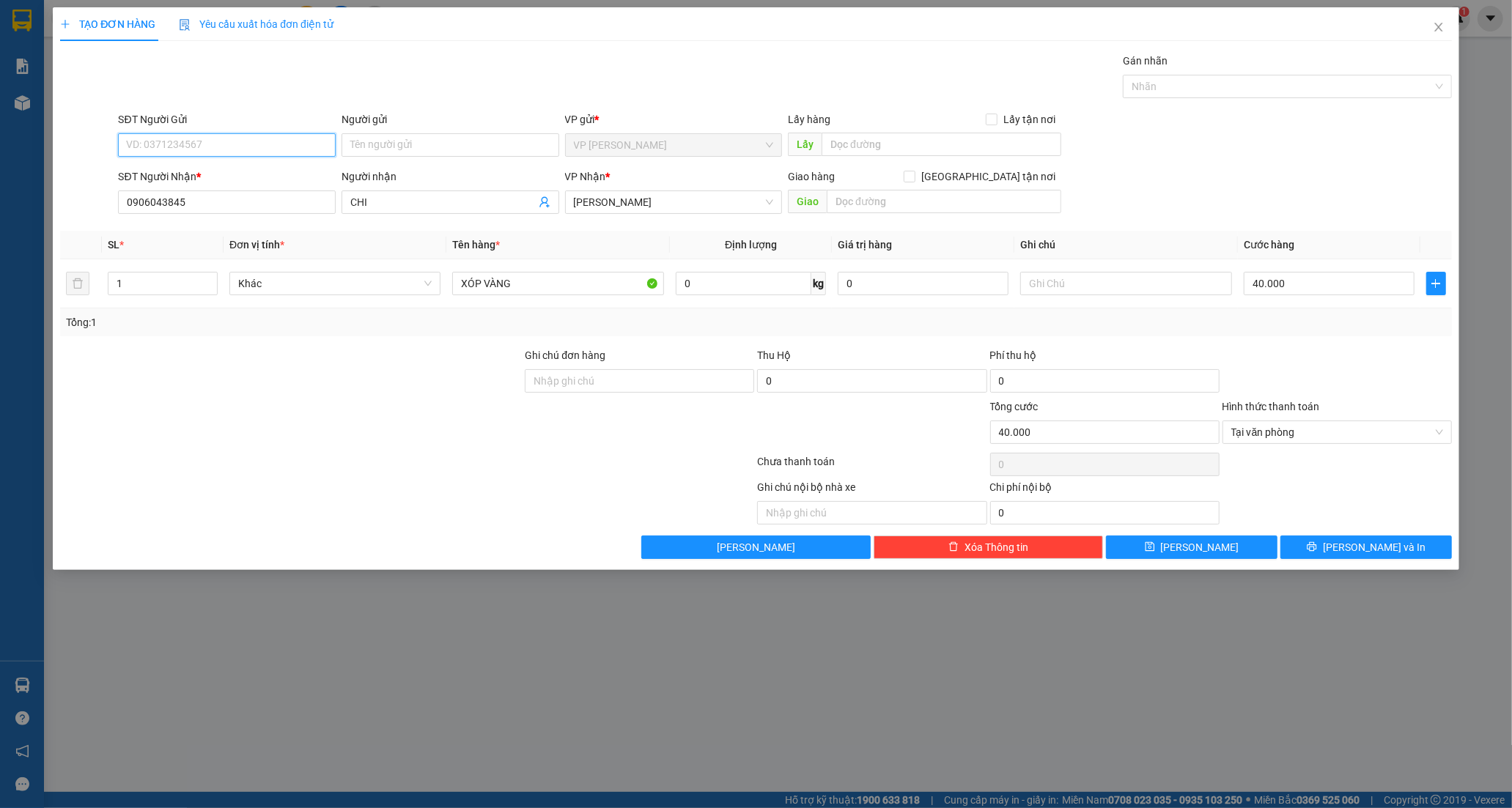
click at [210, 140] on input "SĐT Người Gửi" at bounding box center [226, 145] width 217 height 23
click at [428, 147] on input "Người gửi" at bounding box center [449, 145] width 217 height 23
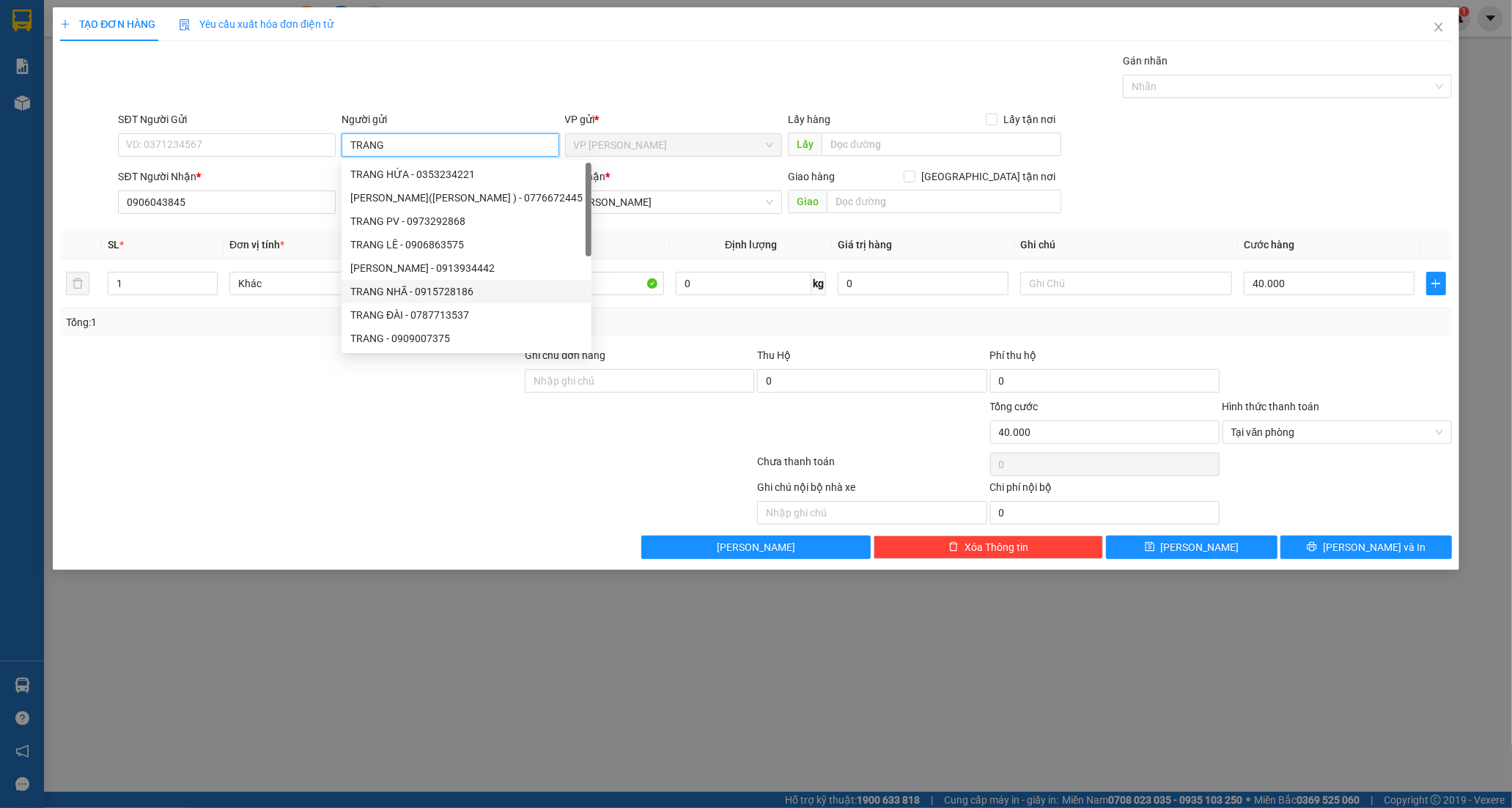
type input "TRANG"
drag, startPoint x: 500, startPoint y: 473, endPoint x: 606, endPoint y: 250, distance: 246.9
click at [500, 471] on div at bounding box center [407, 464] width 697 height 29
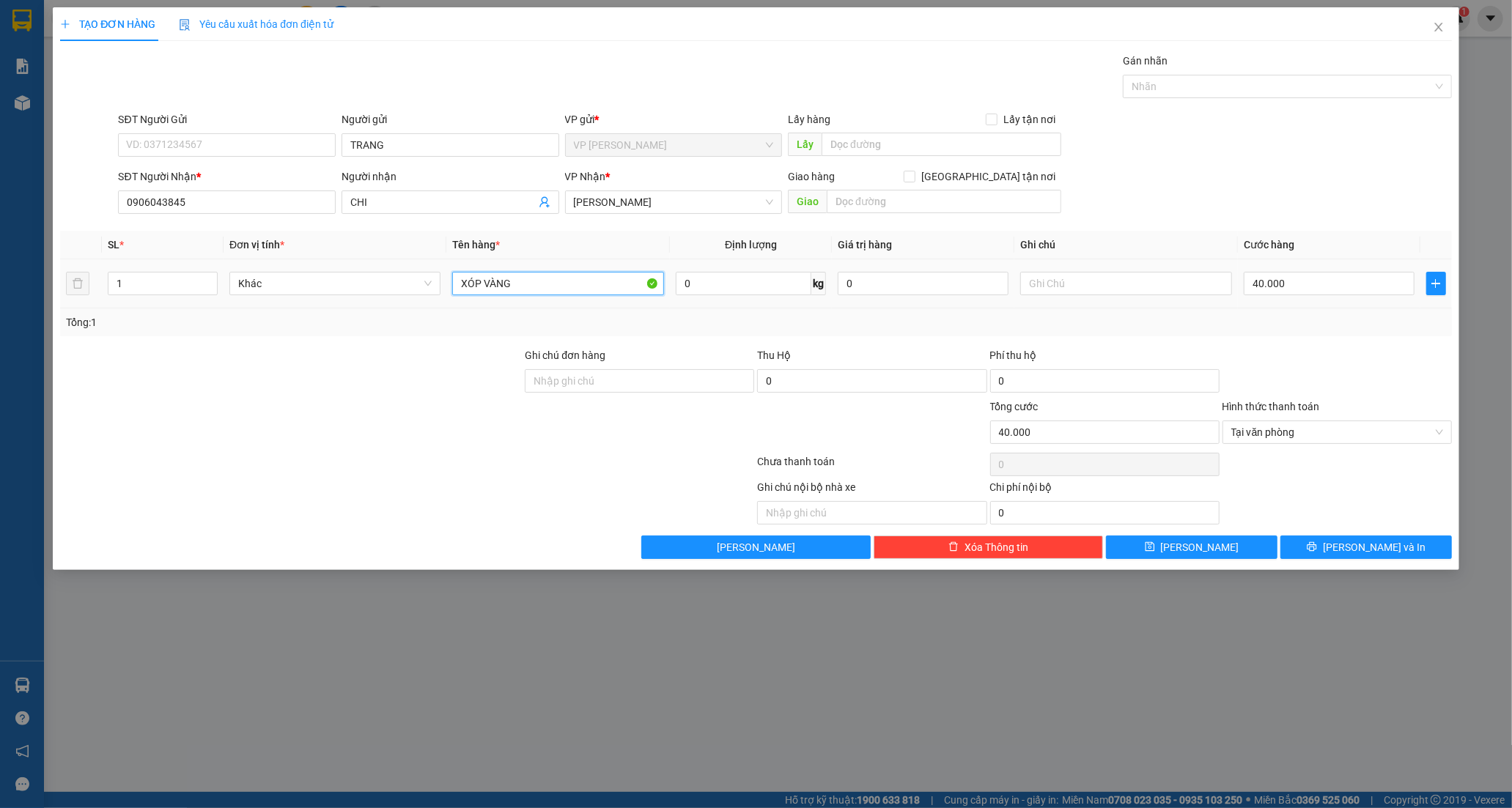
click at [581, 283] on input "XÓP VÀNG" at bounding box center [557, 283] width 211 height 23
type input "X"
type input "BỊCH TRẮNG <"
click at [1282, 278] on input "40.000" at bounding box center [1329, 283] width 171 height 23
type input "2"
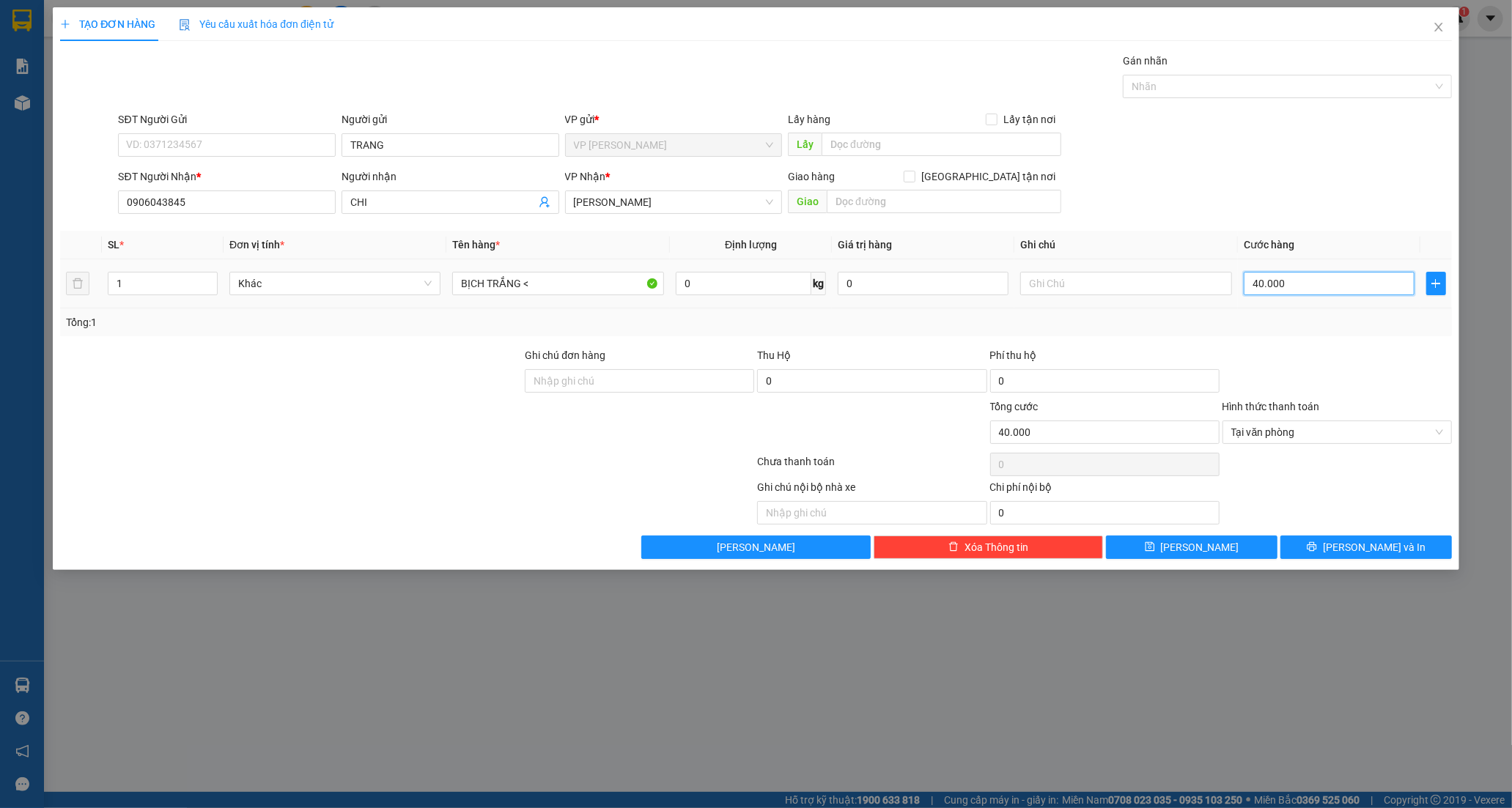
type input "2"
type input "20"
type input "20.000"
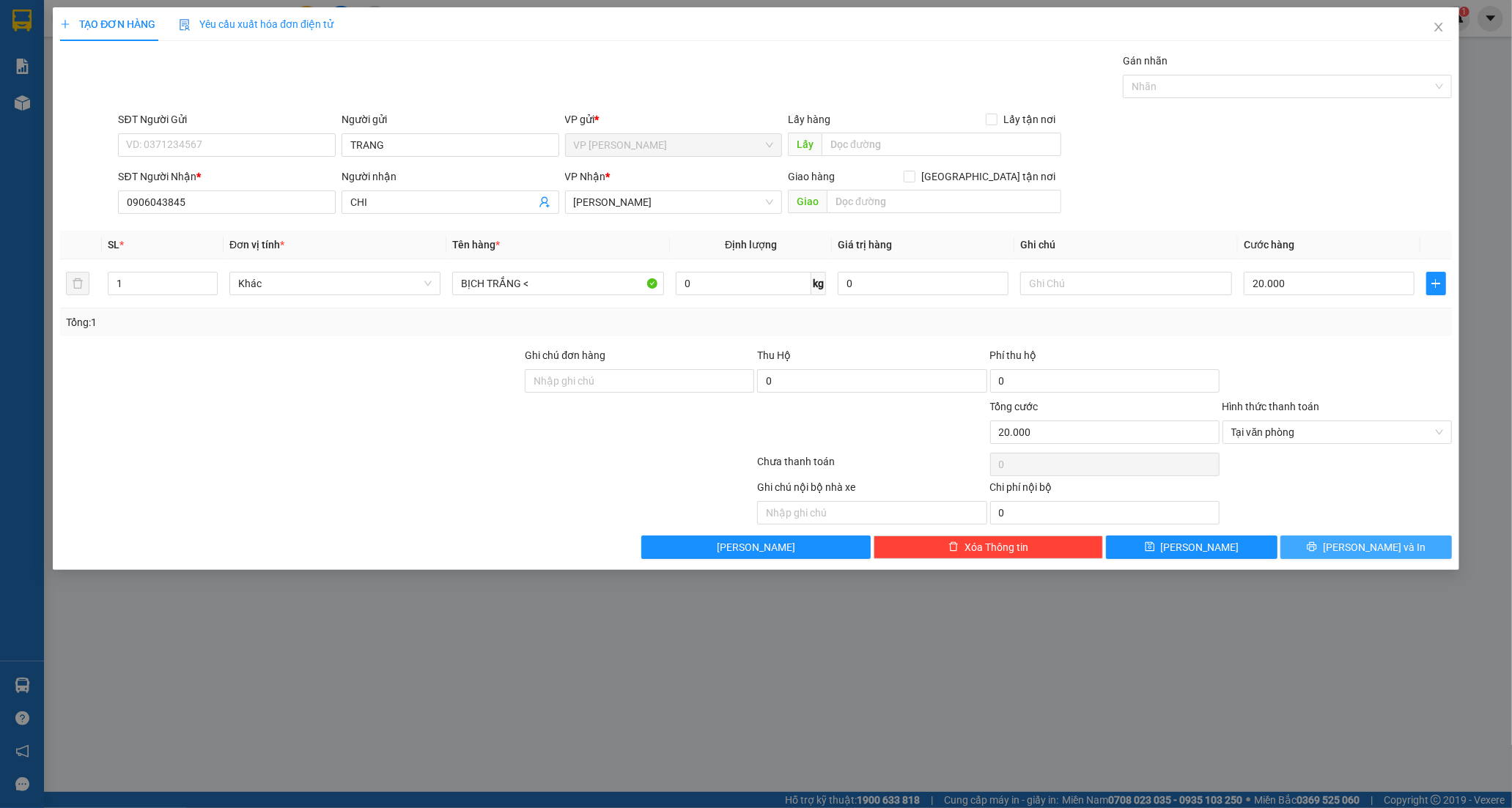
drag, startPoint x: 1327, startPoint y: 555, endPoint x: 1353, endPoint y: 49, distance: 506.7
click at [1327, 550] on button "[PERSON_NAME] và In" at bounding box center [1366, 547] width 172 height 23
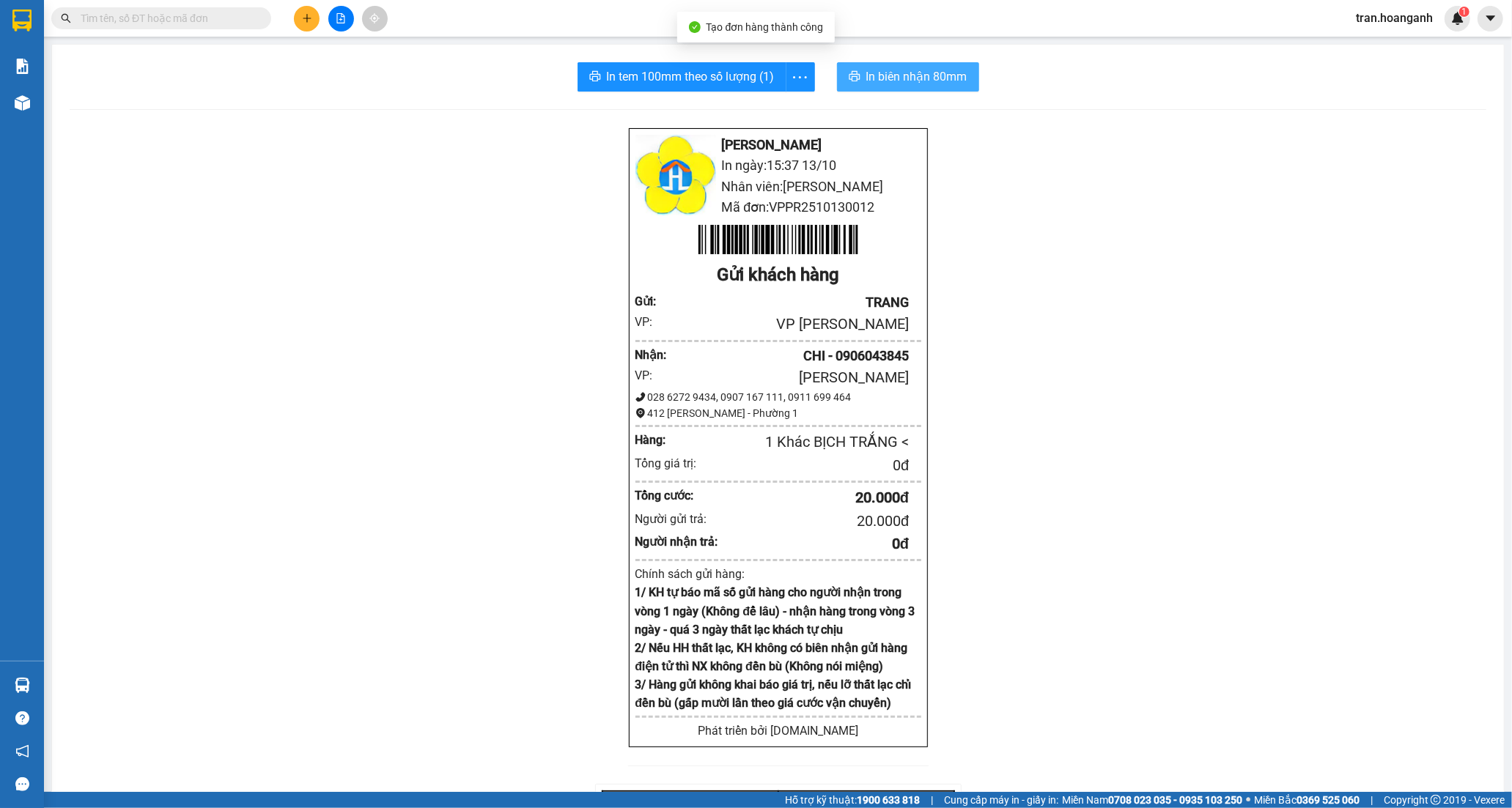
click at [892, 72] on span "In biên nhận 80mm" at bounding box center [916, 77] width 101 height 18
click at [660, 71] on span "In tem 100mm theo số lượng (1)" at bounding box center [690, 77] width 168 height 18
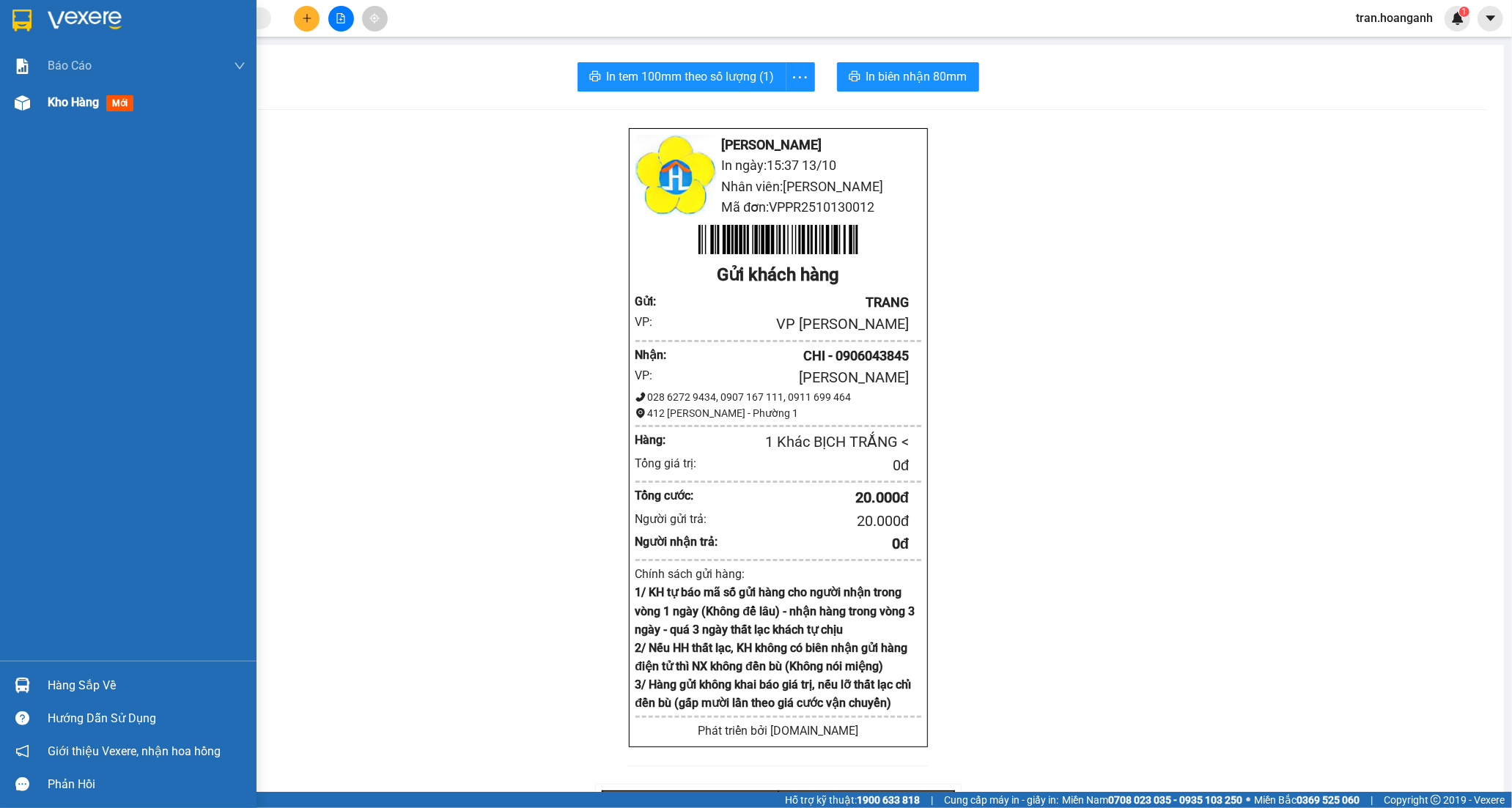
click at [97, 101] on span "Kho hàng" at bounding box center [74, 102] width 51 height 14
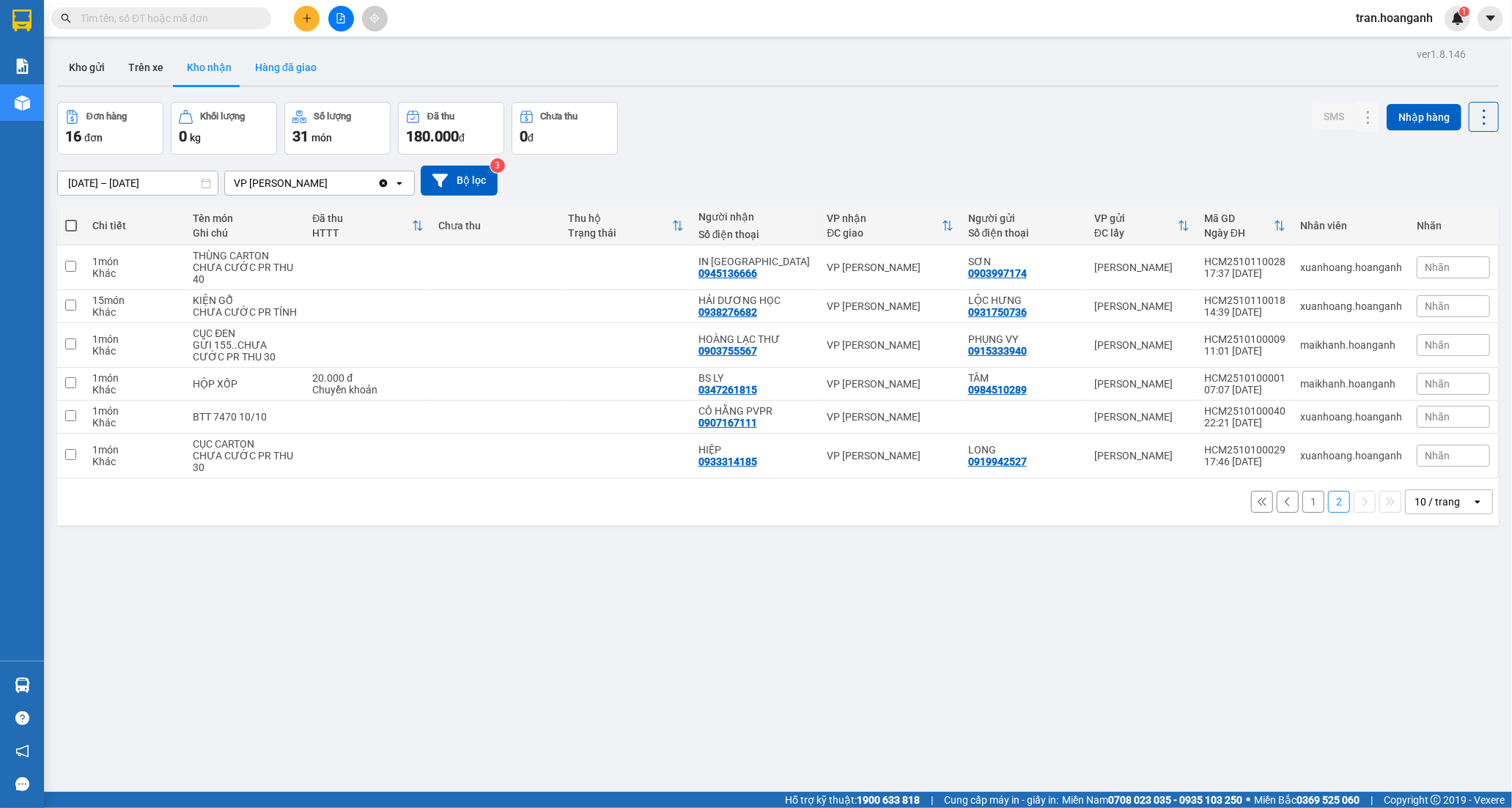
click at [283, 68] on button "Hàng đã giao" at bounding box center [285, 67] width 85 height 36
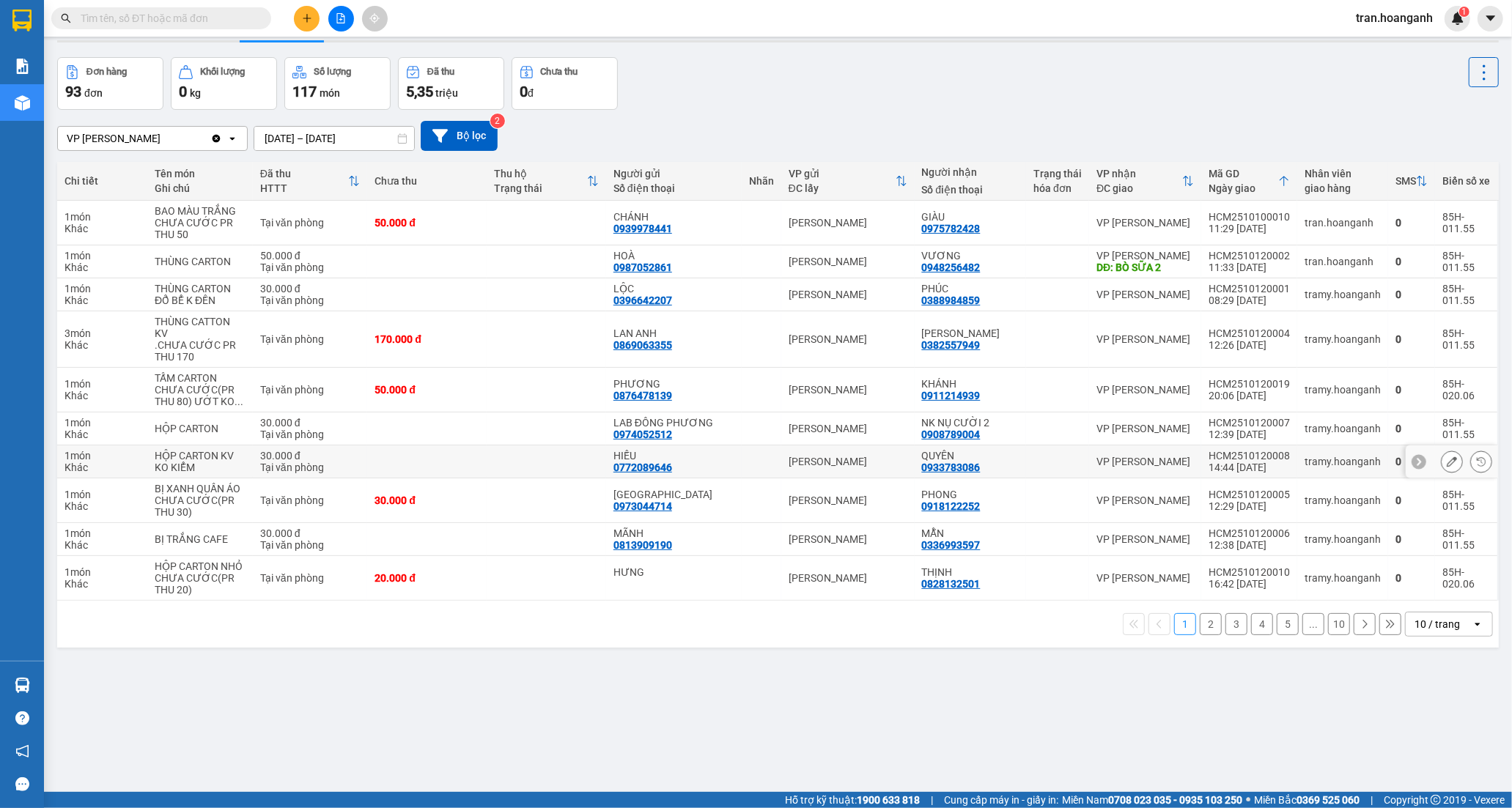
scroll to position [68, 0]
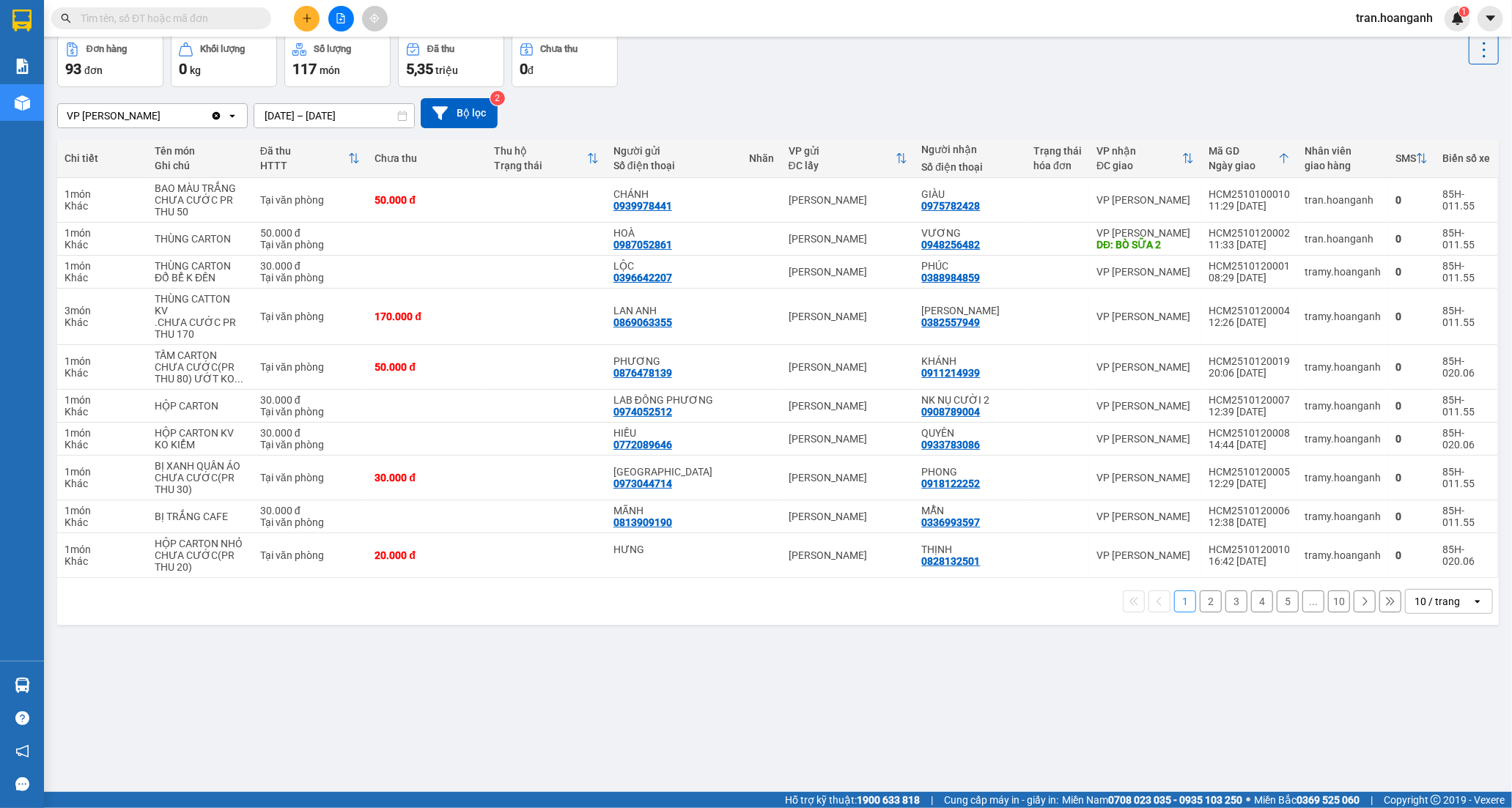
click at [1203, 591] on button "2" at bounding box center [1210, 601] width 22 height 22
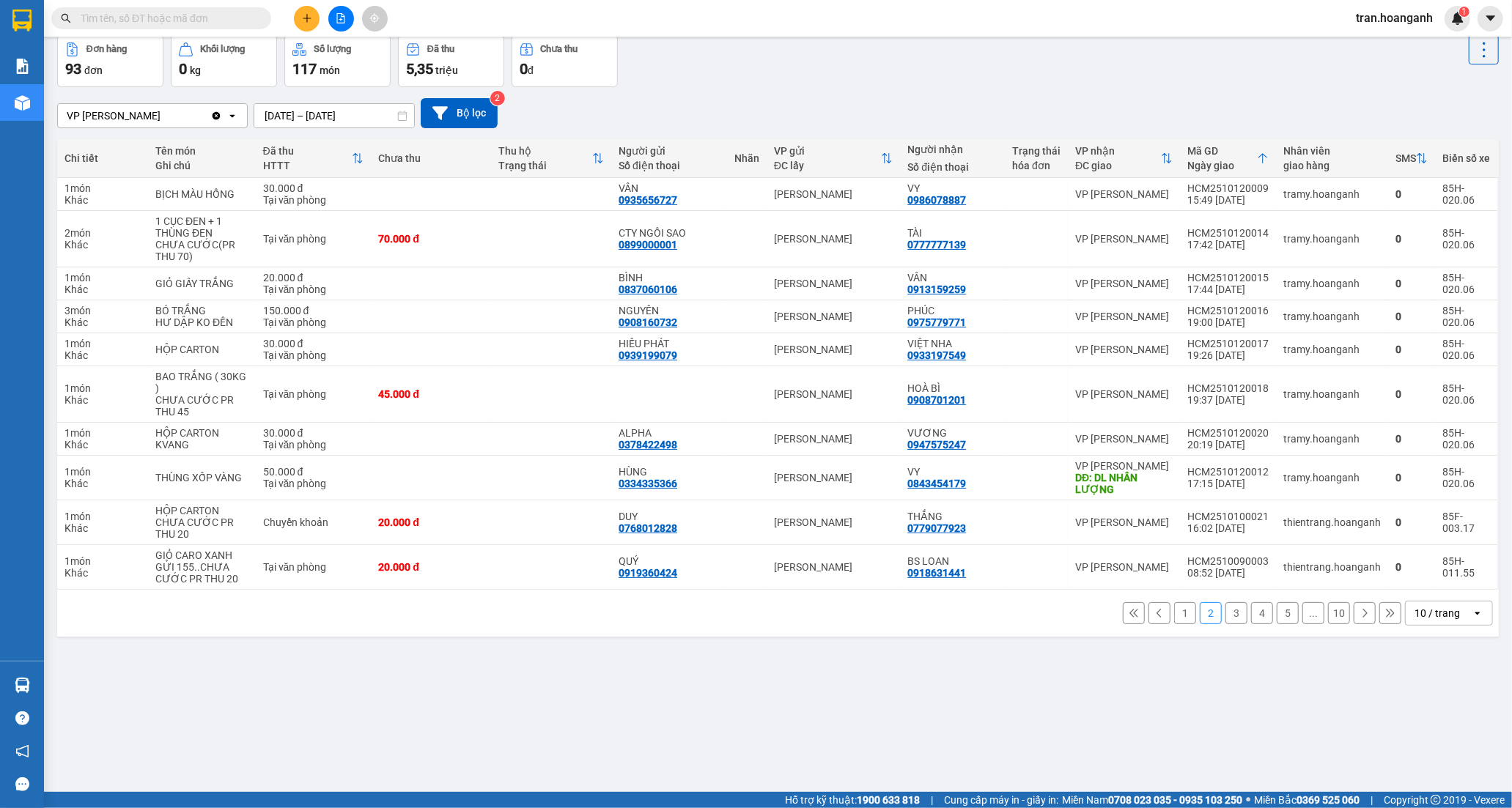
drag, startPoint x: 1174, startPoint y: 619, endPoint x: 866, endPoint y: 128, distance: 579.6
click at [1174, 618] on button "1" at bounding box center [1185, 613] width 22 height 22
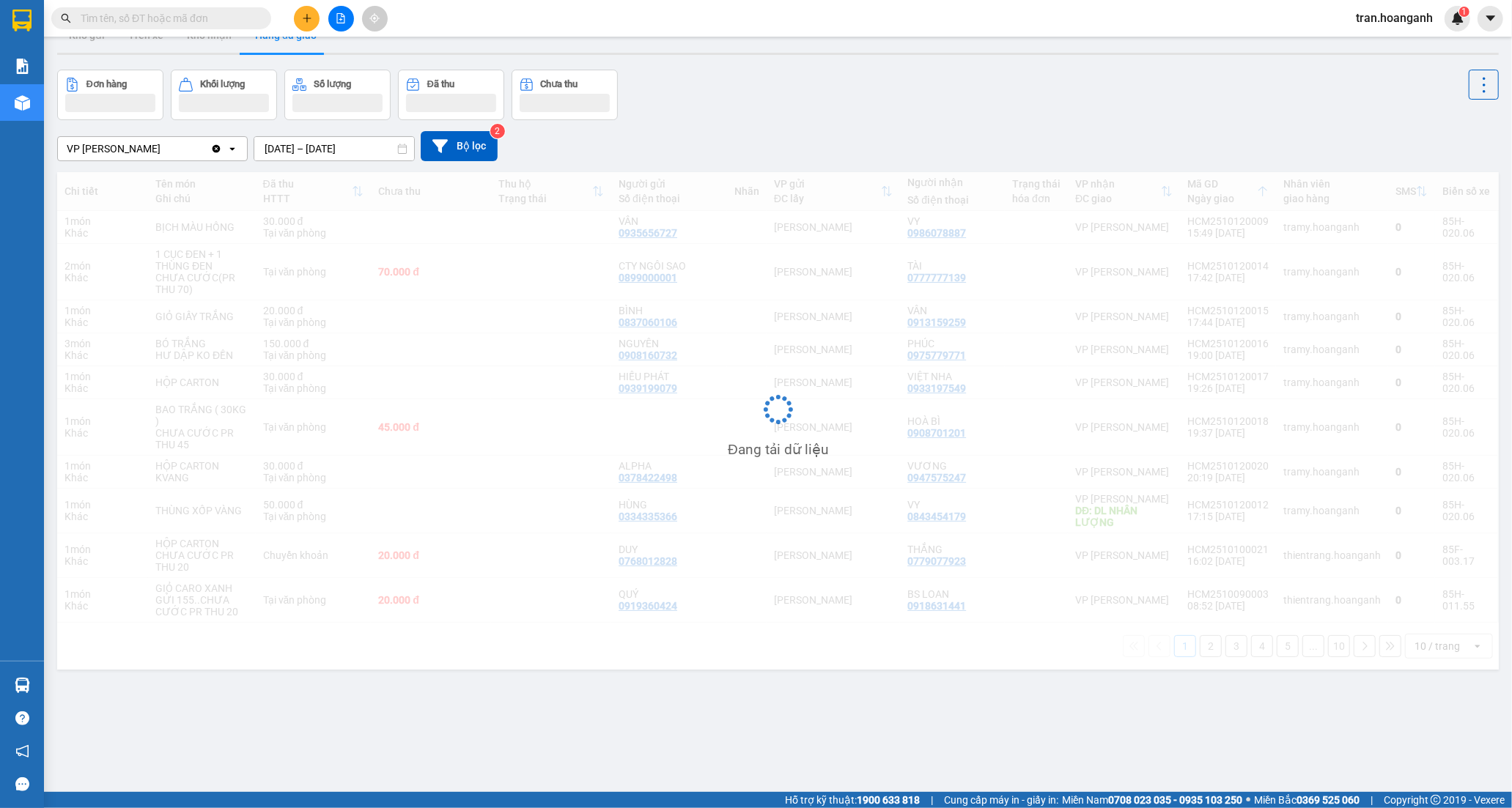
scroll to position [0, 0]
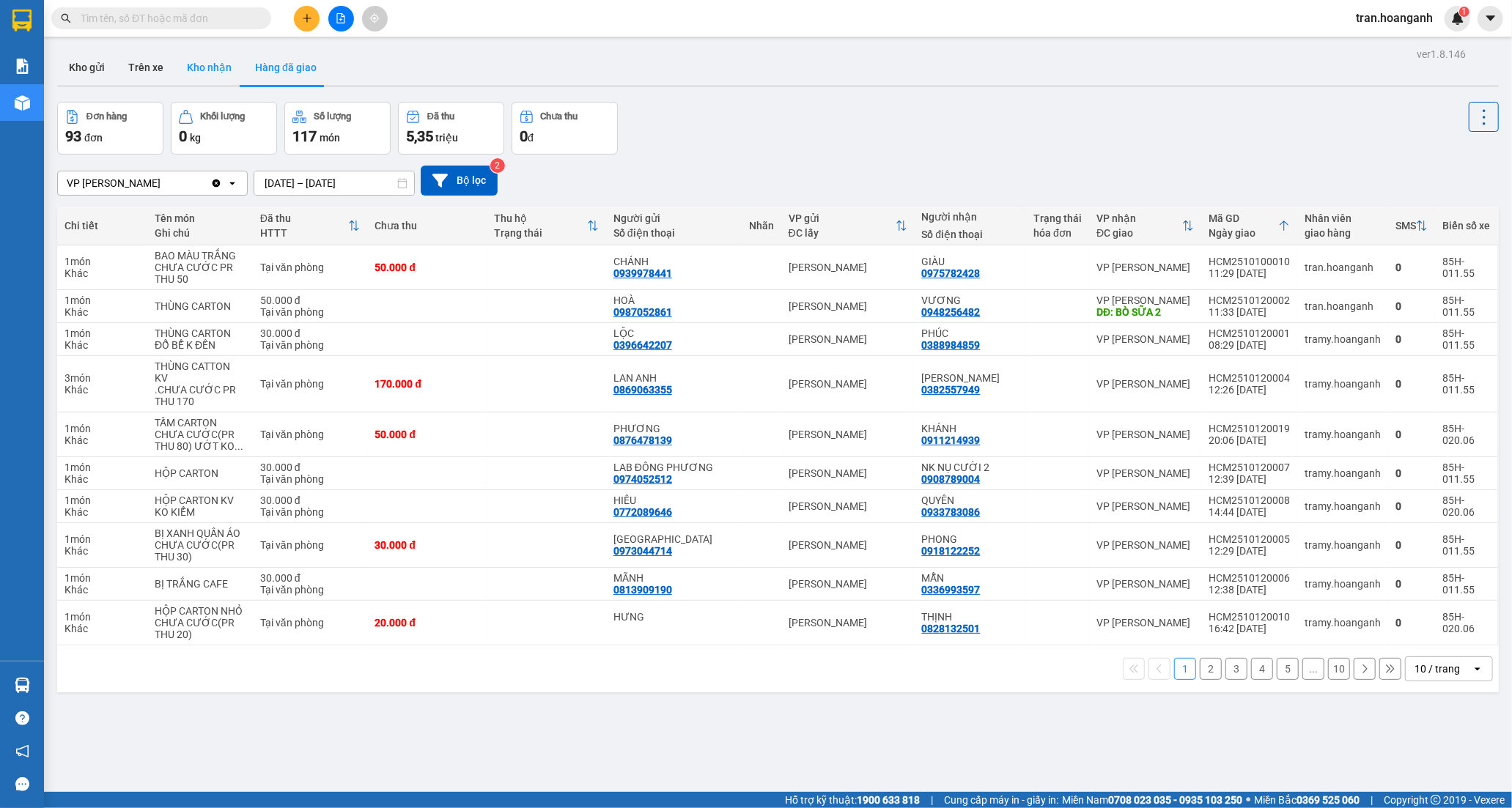
click at [213, 64] on button "Kho nhận" at bounding box center [209, 67] width 68 height 36
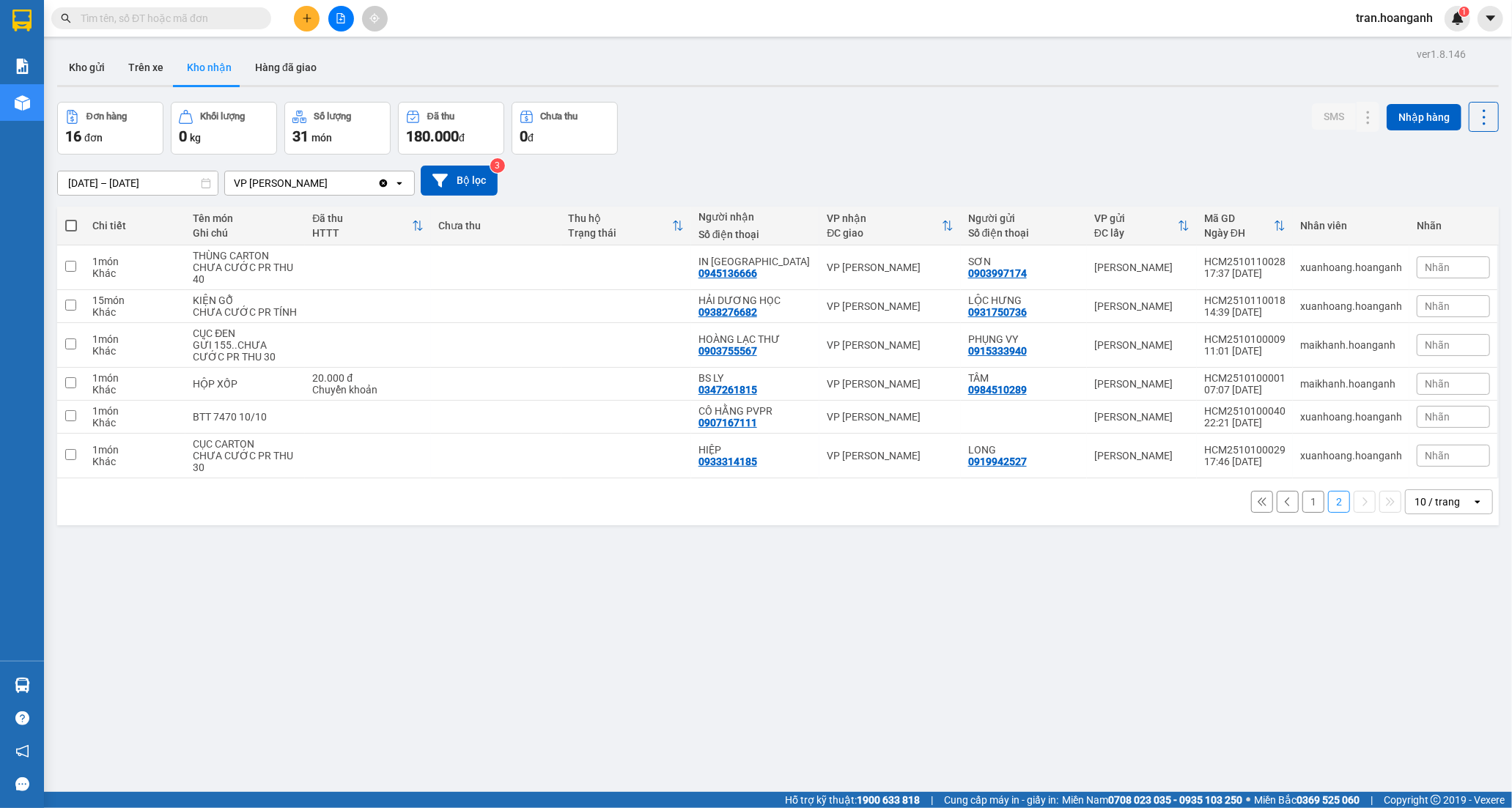
click at [1302, 509] on button "1" at bounding box center [1313, 501] width 22 height 22
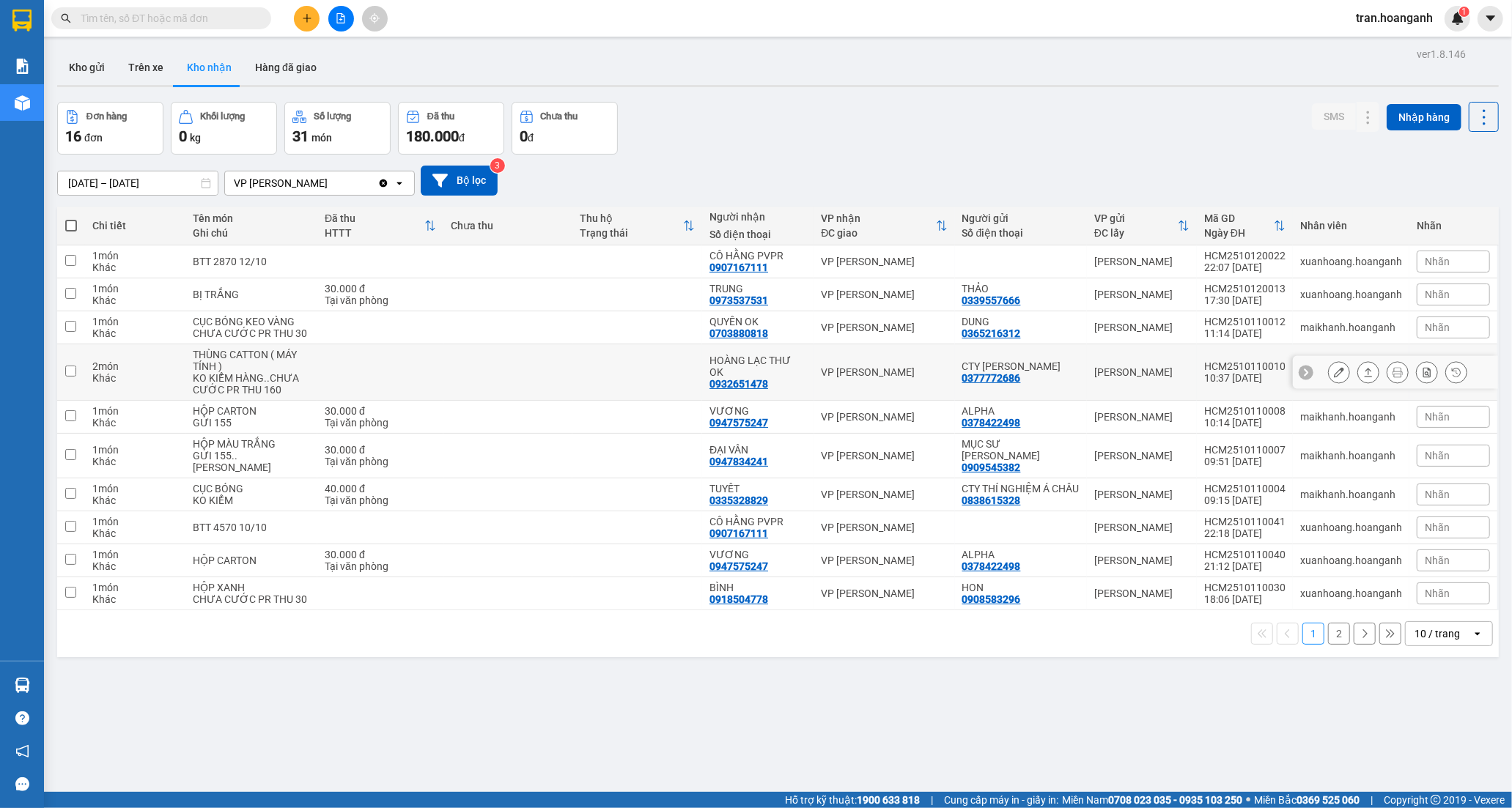
drag, startPoint x: 752, startPoint y: 378, endPoint x: 962, endPoint y: 373, distance: 210.1
click at [755, 378] on div "0932651478" at bounding box center [739, 384] width 59 height 12
click at [1334, 373] on icon at bounding box center [1338, 372] width 10 height 10
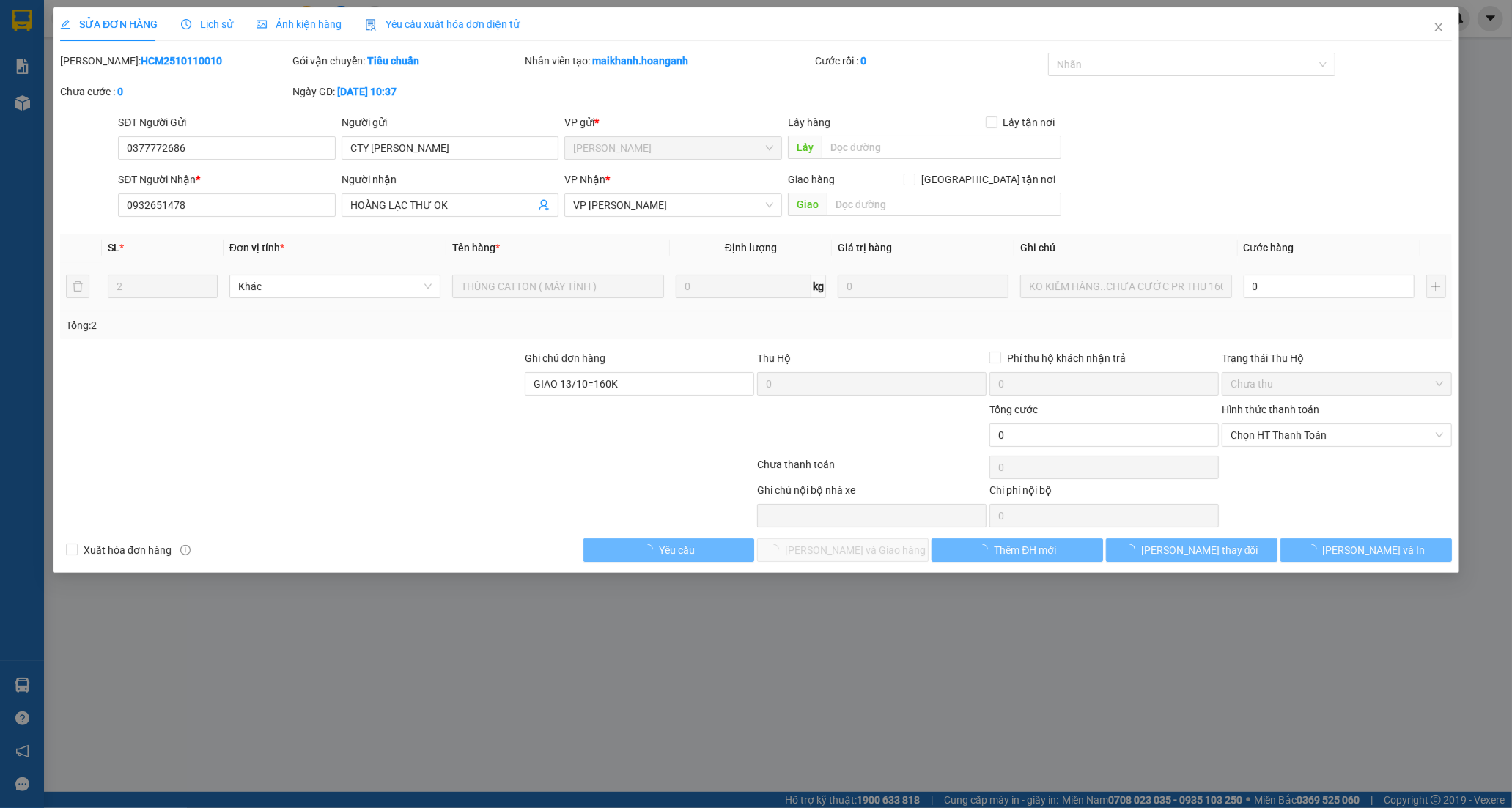
type input "0377772686"
type input "CTY [PERSON_NAME]"
type input "0932651478"
type input "HOÀNG LẠC THƯ OK"
type input "GIAO 13/10=160K"
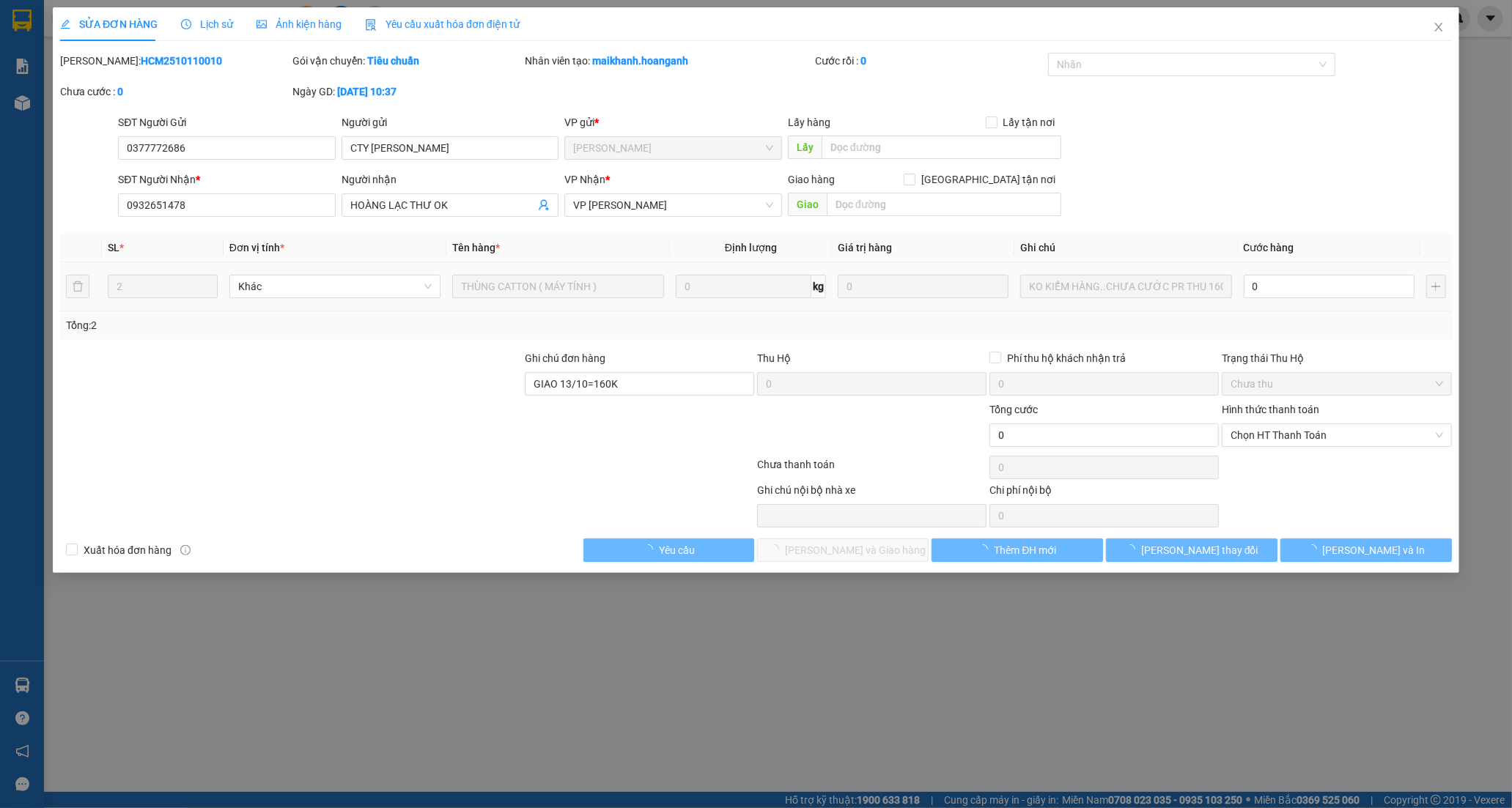
type input "0"
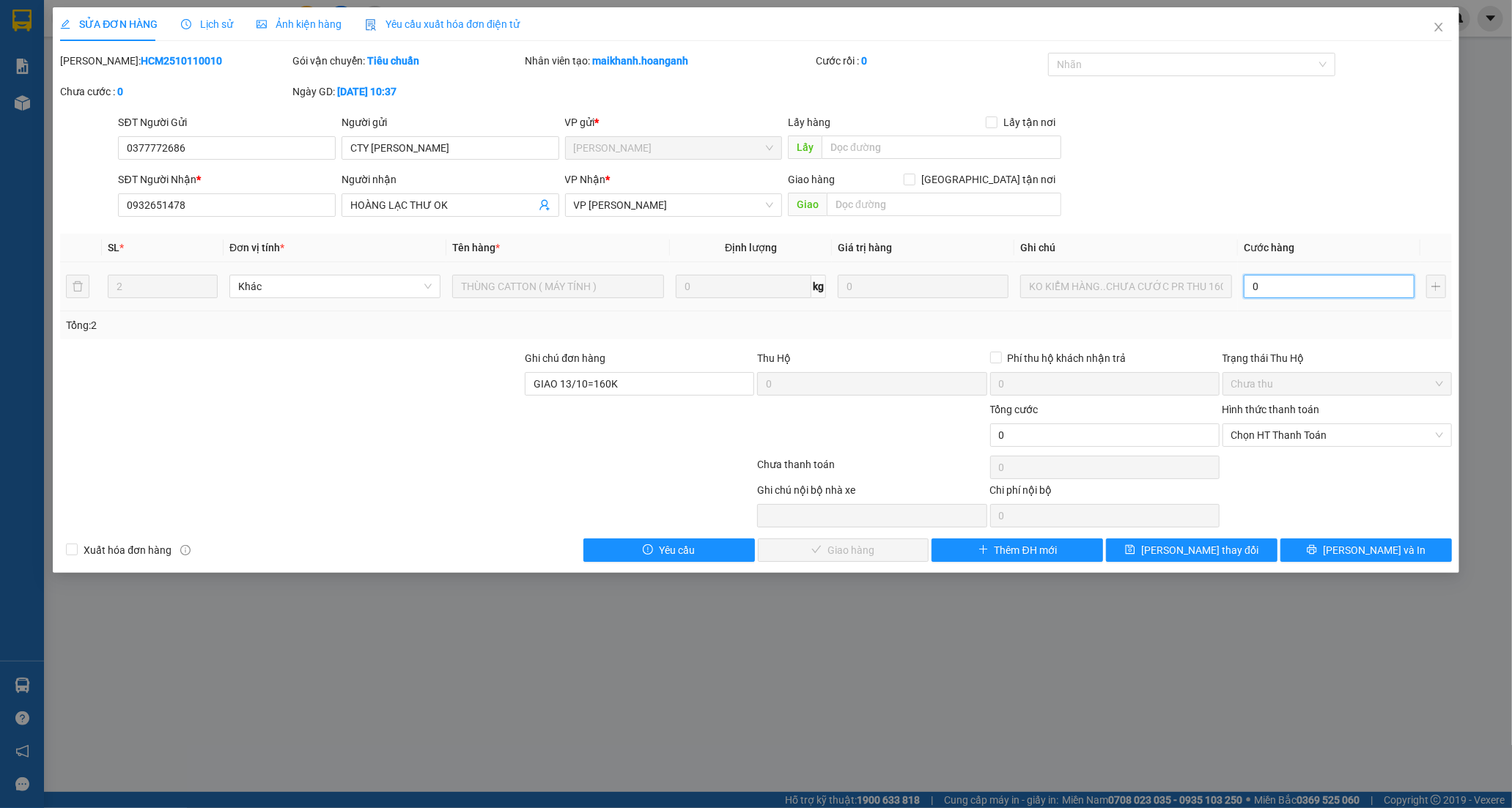
click at [1280, 291] on input "0" at bounding box center [1329, 287] width 171 height 23
type input "1"
type input "16"
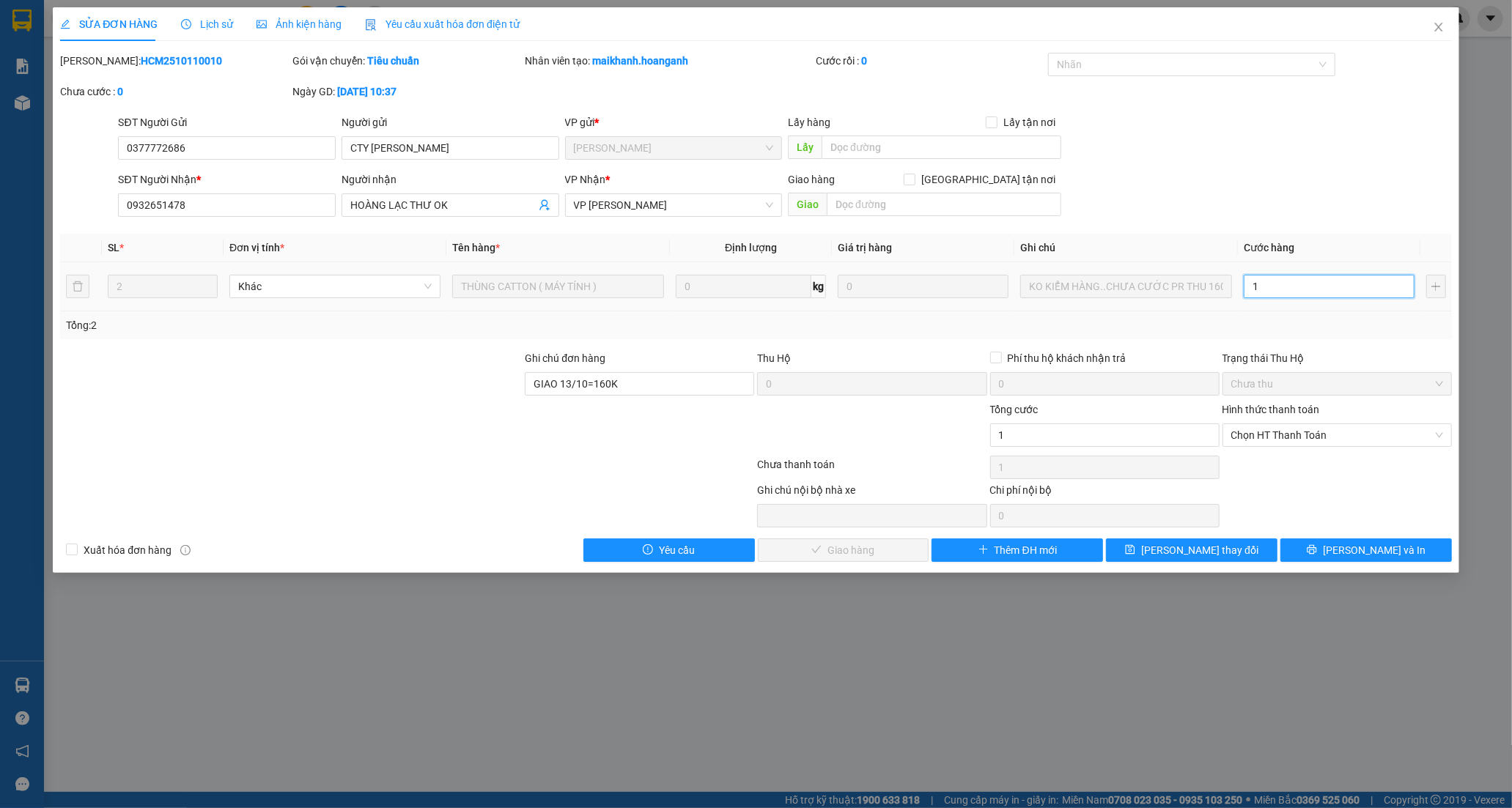
type input "16"
type input "160"
click at [1267, 438] on span "Chọn HT Thanh Toán" at bounding box center [1337, 435] width 212 height 22
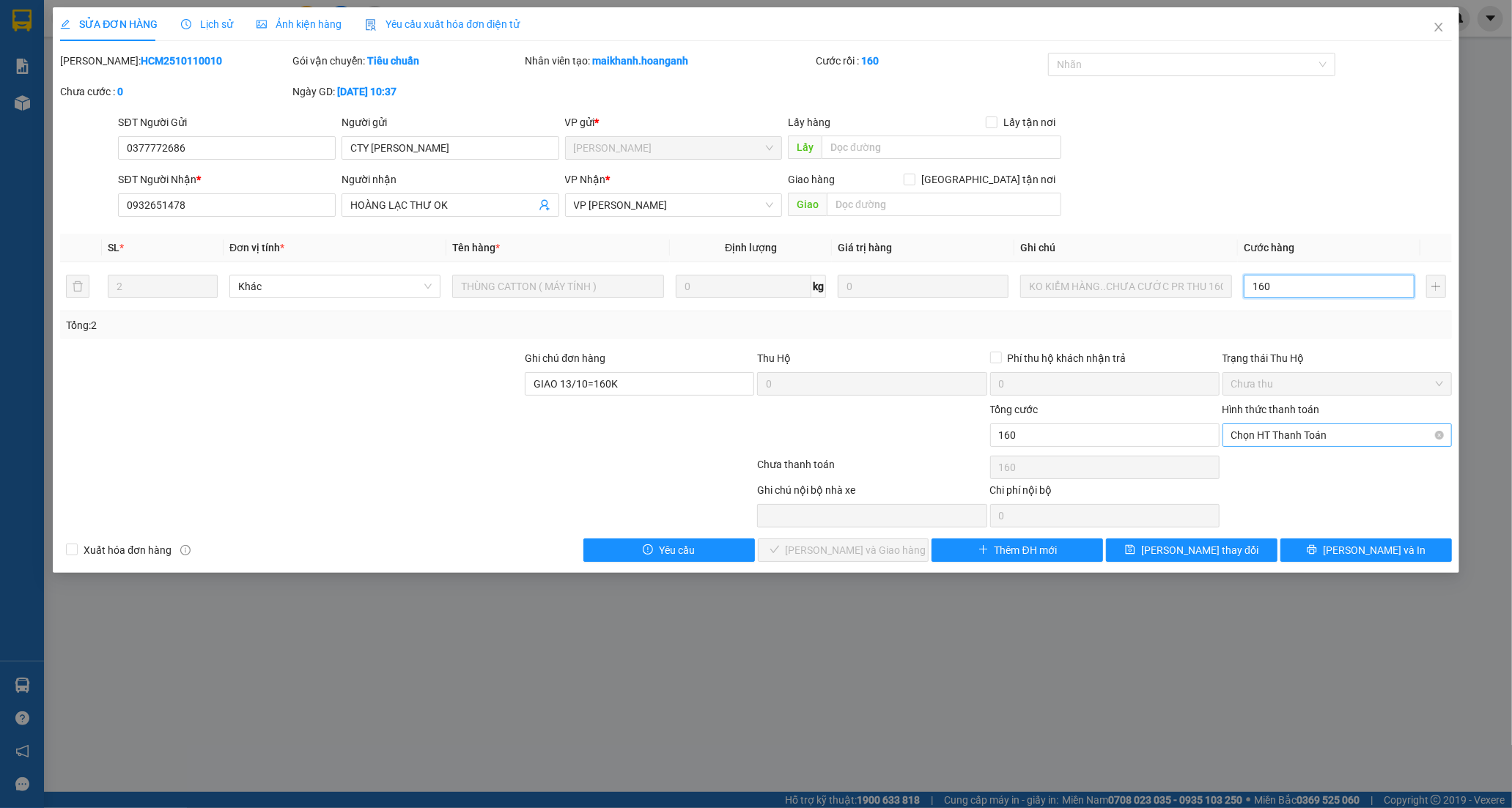
type input "160"
type input "160.000"
click at [1265, 459] on div "Tại văn phòng" at bounding box center [1337, 465] width 212 height 17
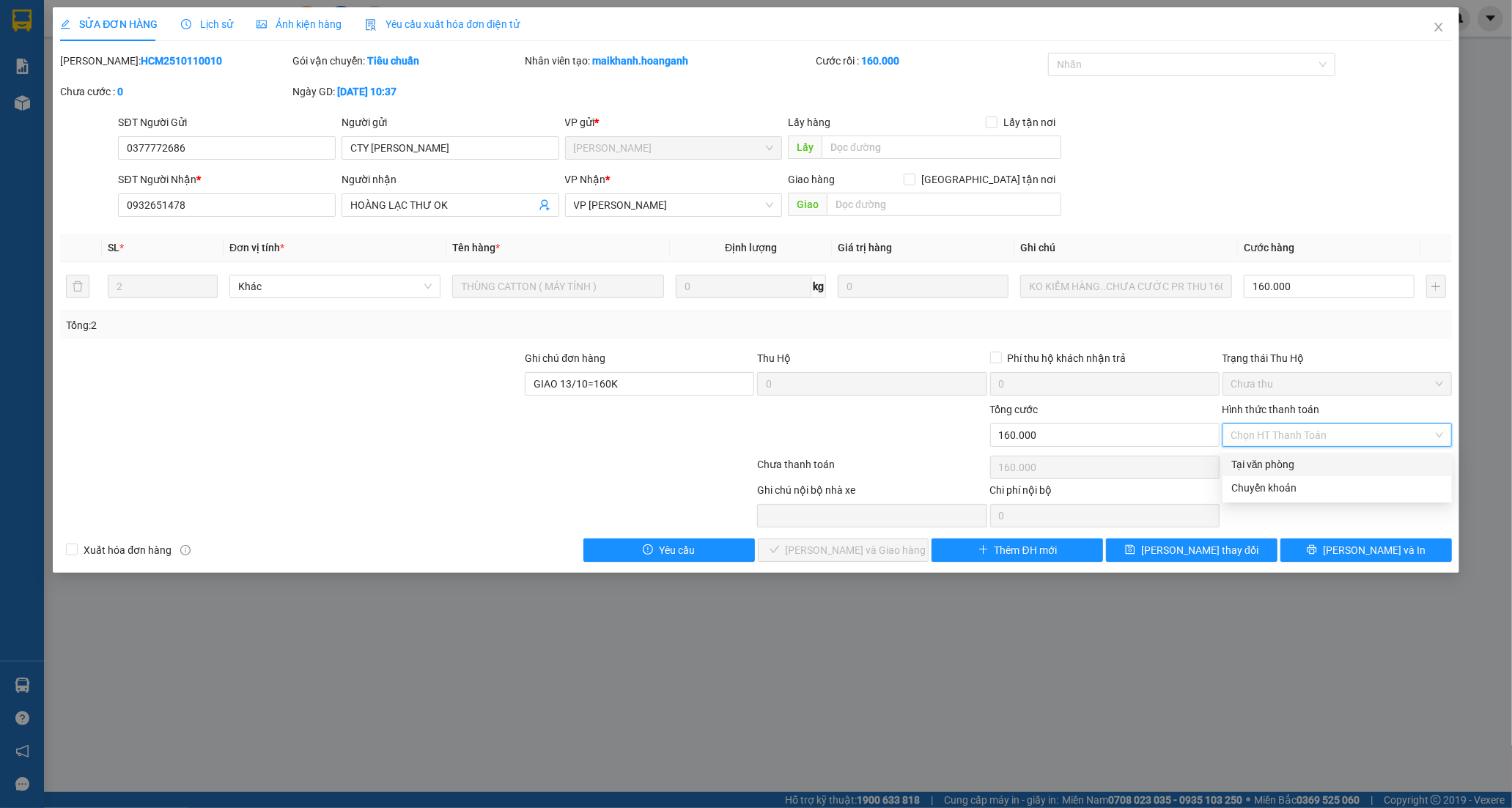
type input "0"
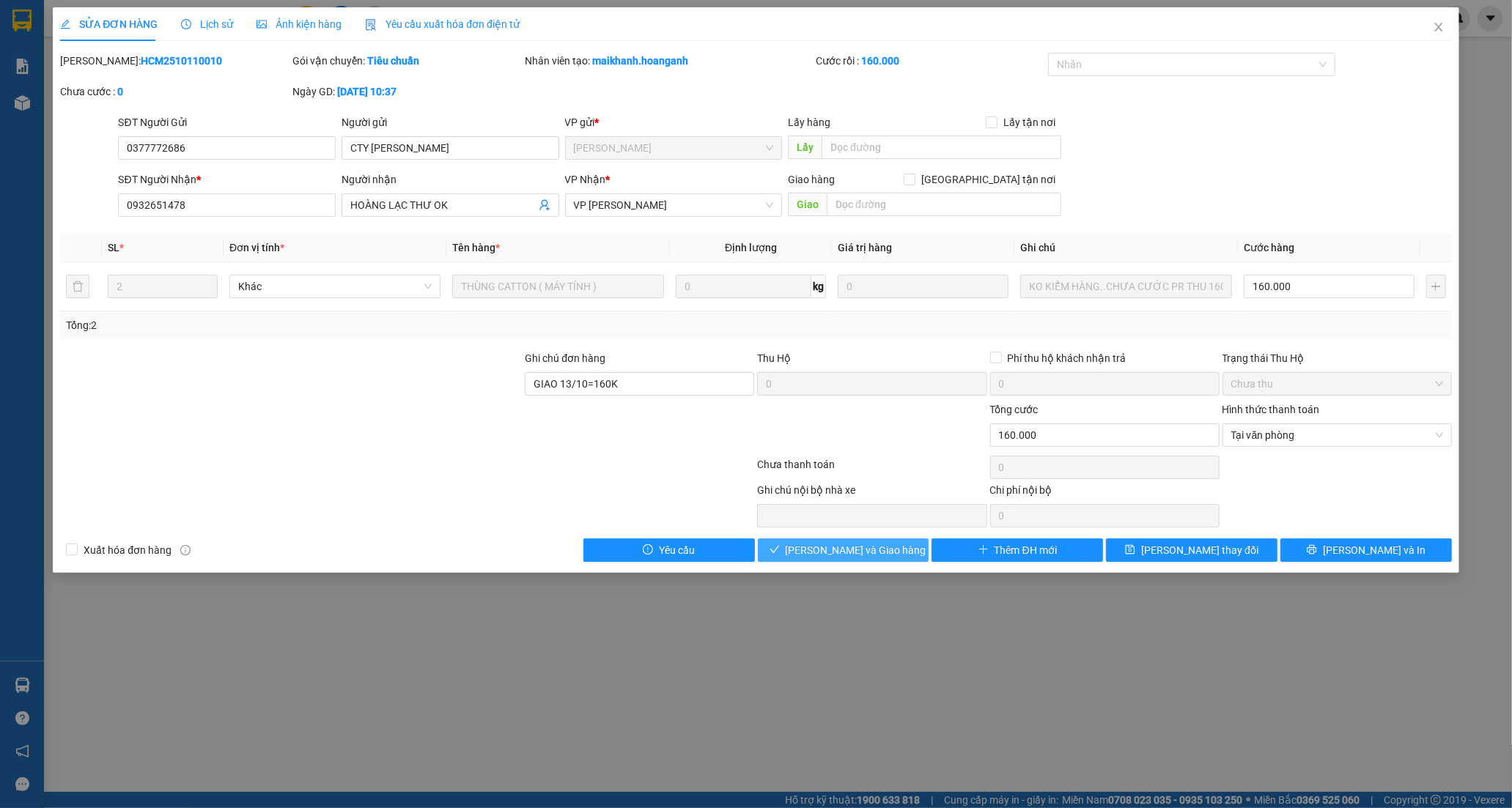
click at [862, 561] on button "[PERSON_NAME] và Giao hàng" at bounding box center [844, 550] width 172 height 23
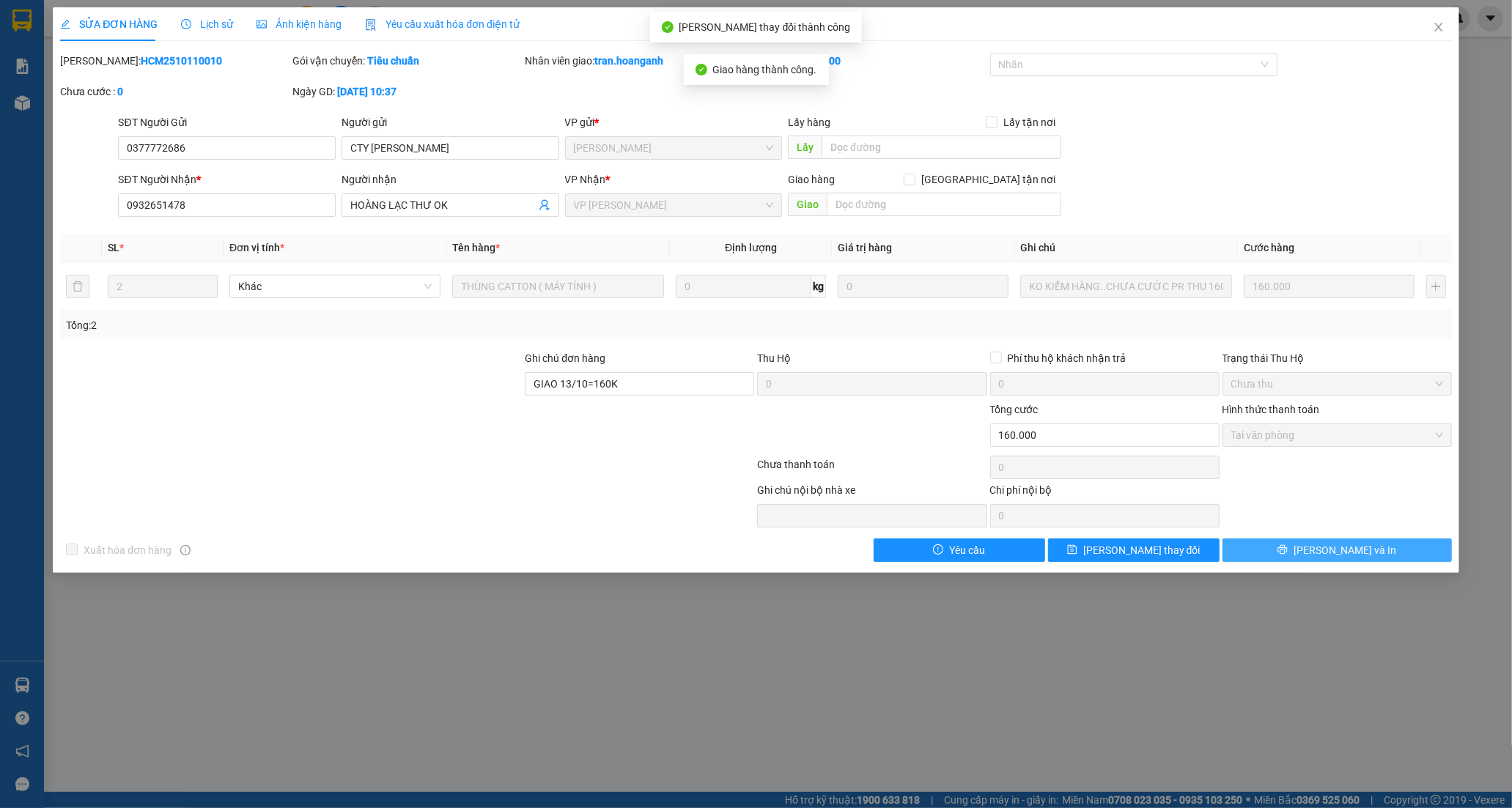
drag, startPoint x: 1372, startPoint y: 549, endPoint x: 1343, endPoint y: 473, distance: 81.3
click at [1371, 550] on button "[PERSON_NAME] và In" at bounding box center [1337, 550] width 230 height 23
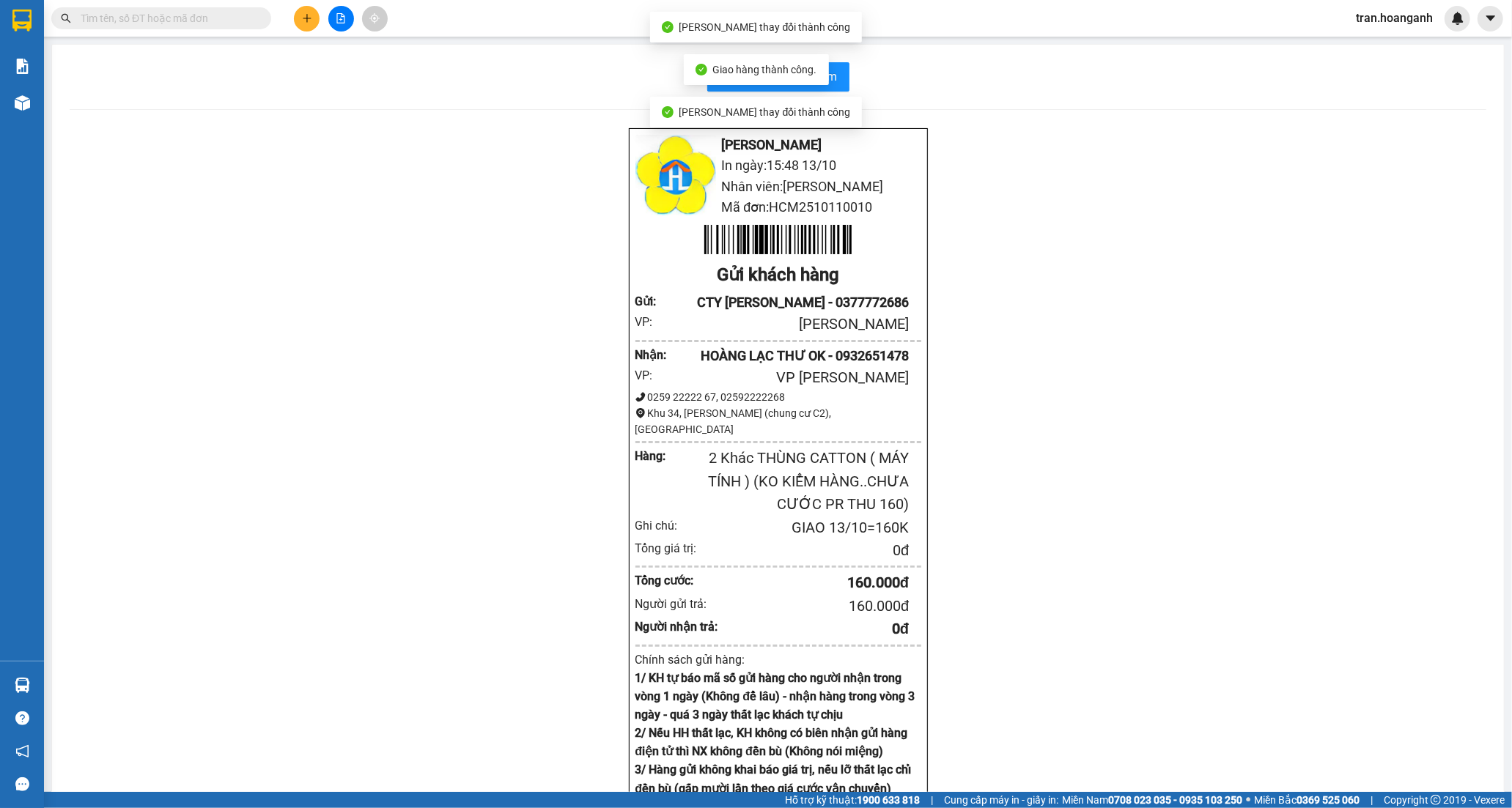
drag, startPoint x: 1026, startPoint y: 363, endPoint x: 881, endPoint y: 63, distance: 333.2
click at [1024, 362] on div "Hoàng Anh - Phan Rang In ngày: 15:48 13/10 Nhân viên: TRÂN NGUYỄN Mã đơn: HCM25…" at bounding box center [777, 498] width 1416 height 742
drag, startPoint x: 1086, startPoint y: 292, endPoint x: 911, endPoint y: 127, distance: 240.5
click at [1082, 289] on div "Hoàng Anh - Phan Rang In ngày: 15:48 13/10 Nhân viên: TRÂN NGUYỄN Mã đơn: HCM25…" at bounding box center [777, 498] width 1416 height 742
click at [1015, 165] on div "Hoàng Anh - Phan Rang In ngày: 15:48 13/10 Nhân viên: TRÂN NGUYỄN Mã đơn: HCM25…" at bounding box center [777, 498] width 1416 height 742
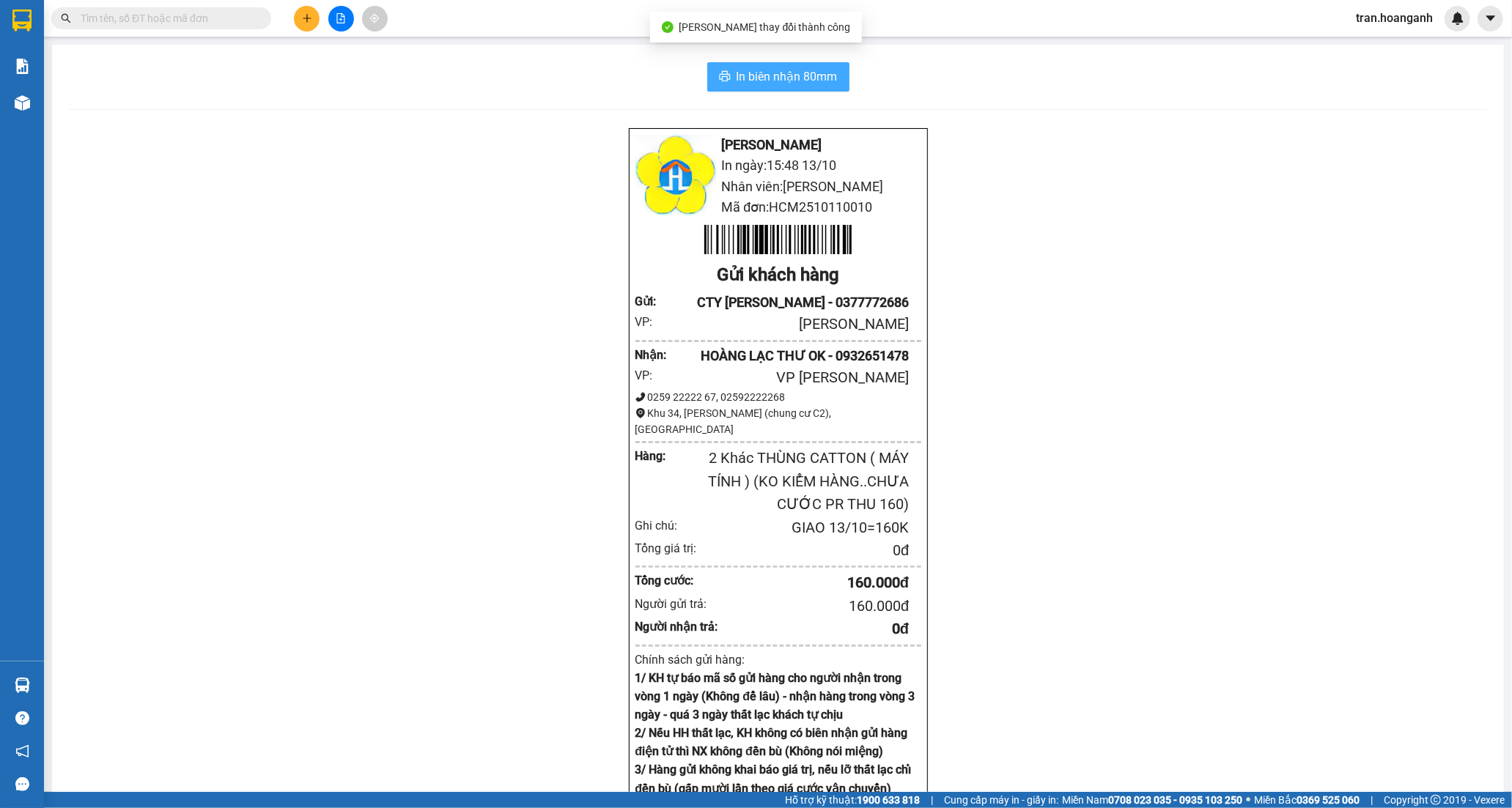
click at [782, 84] on span "In biên nhận 80mm" at bounding box center [787, 77] width 101 height 18
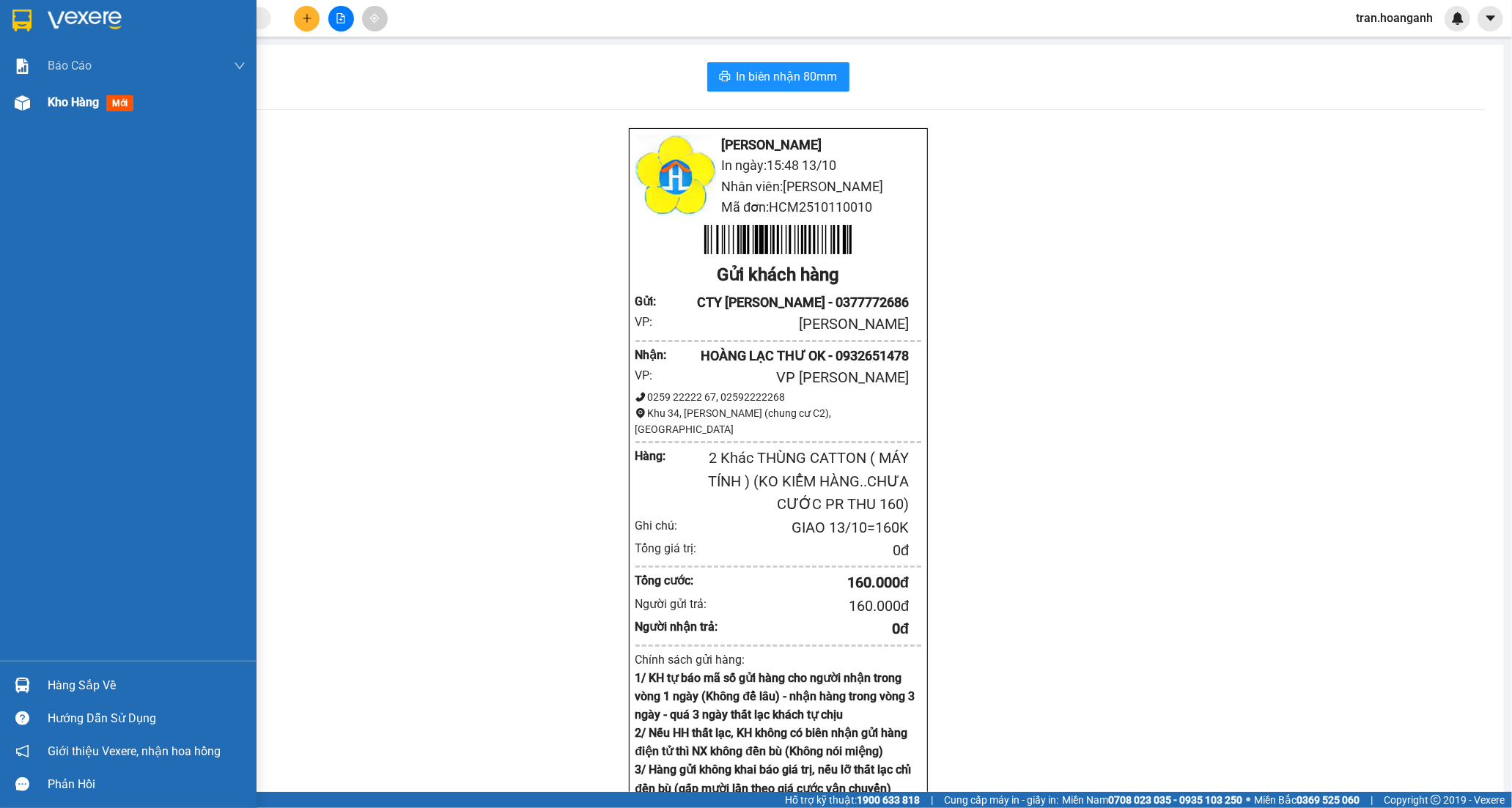
click at [74, 102] on span "Kho hàng" at bounding box center [74, 102] width 51 height 14
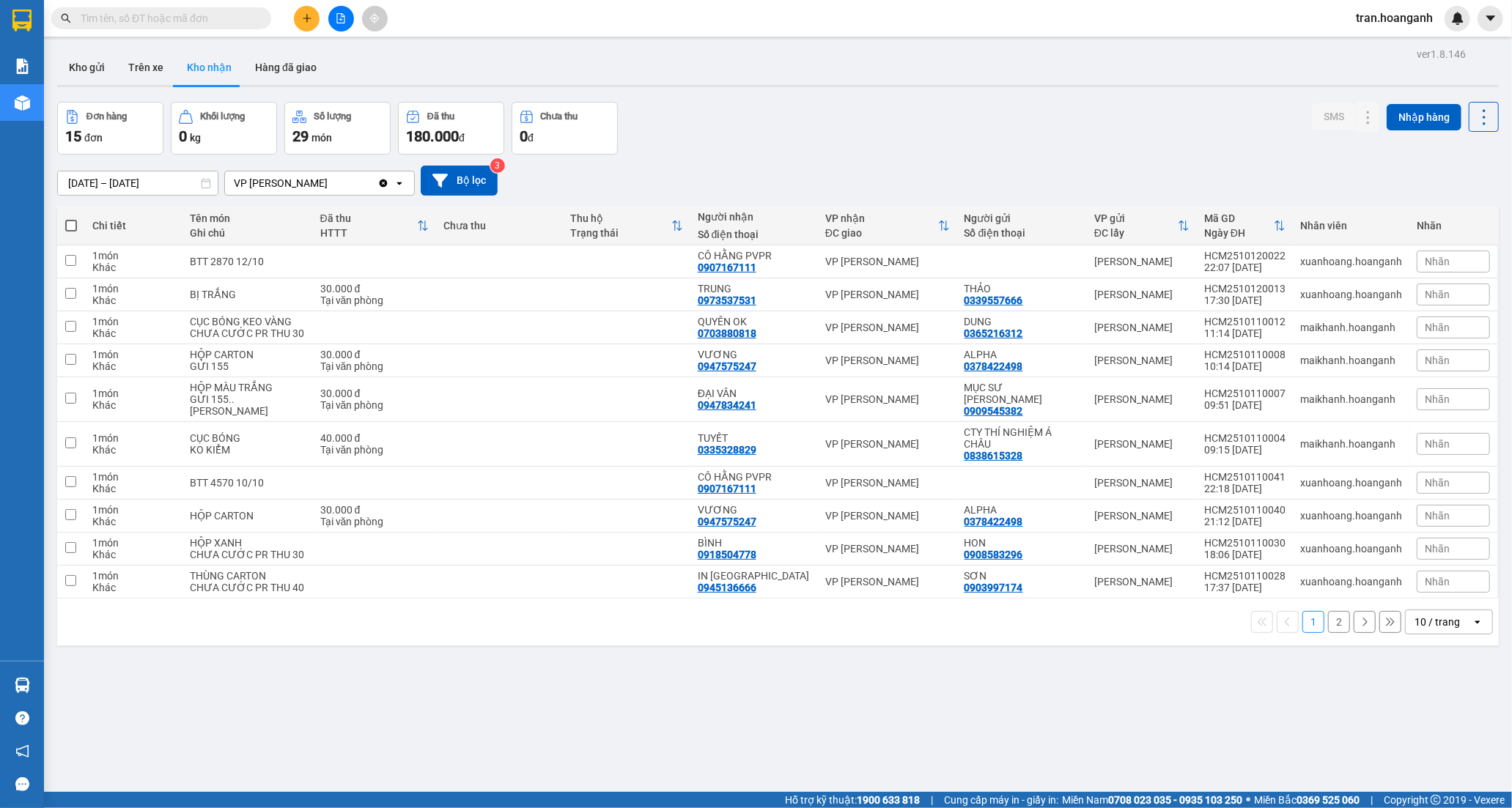
click at [161, 23] on input "text" at bounding box center [167, 18] width 173 height 17
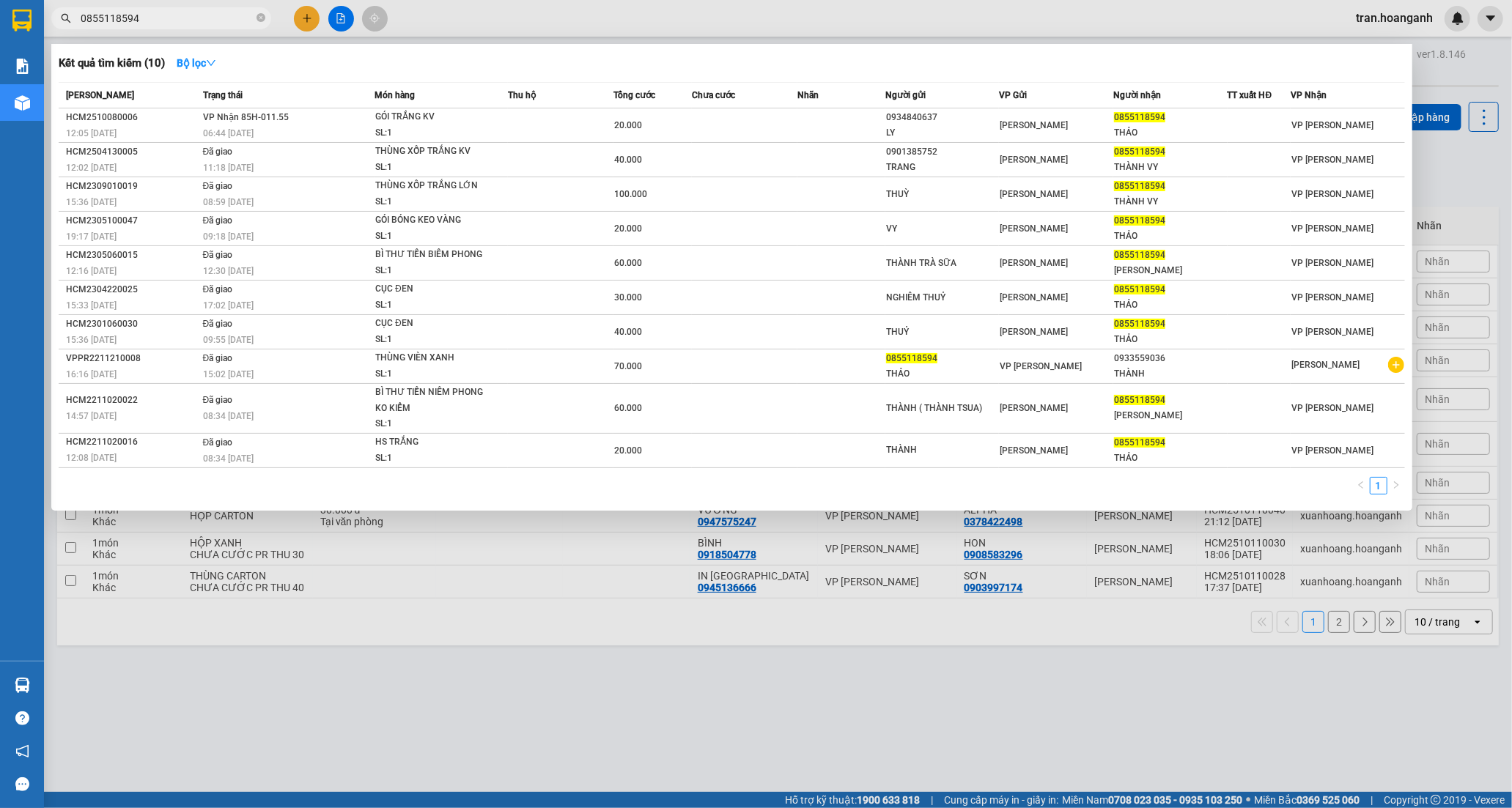
type input "0855118594"
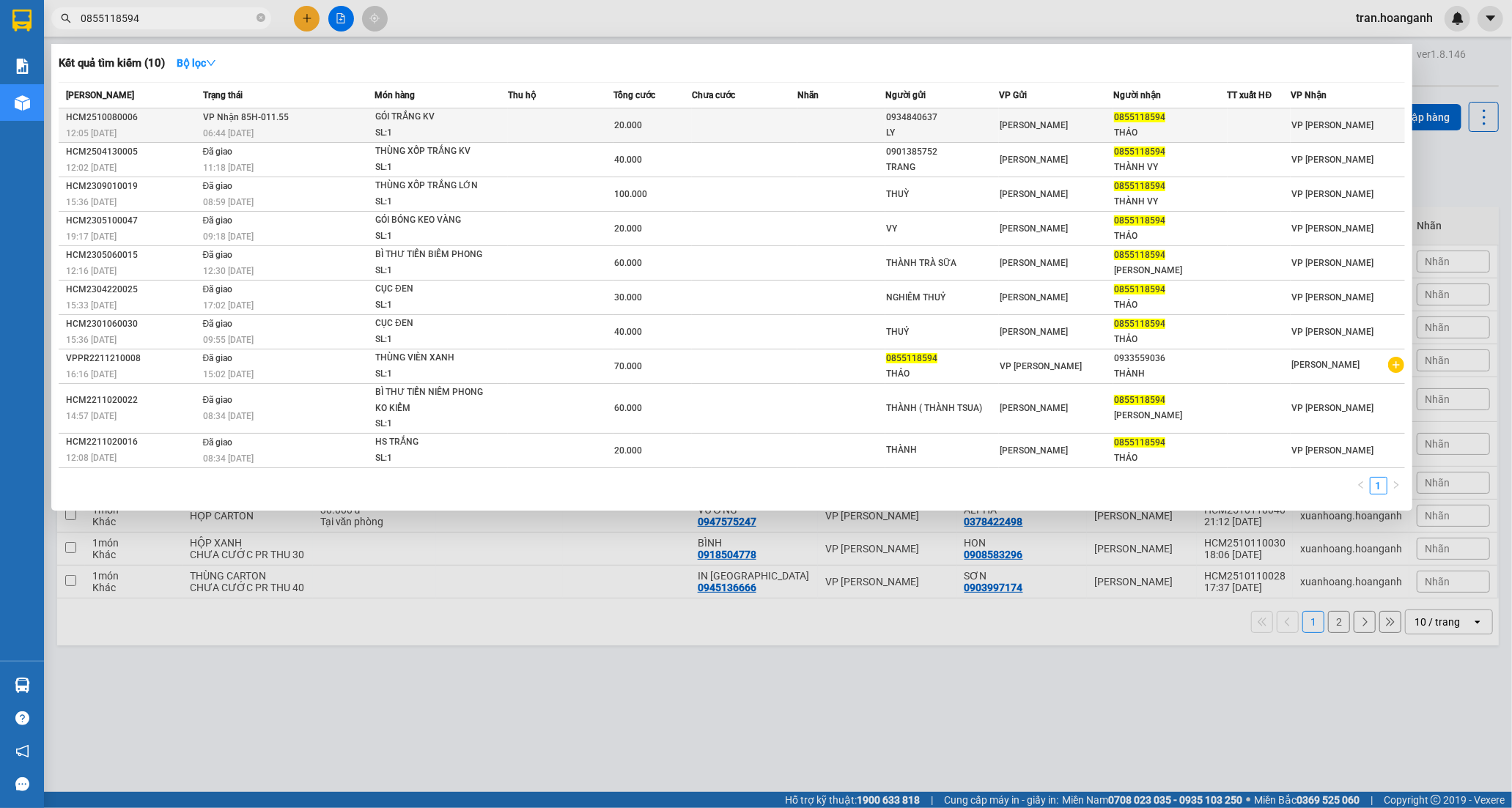
click at [398, 113] on div "GÓI TRẮNG KV" at bounding box center [430, 117] width 110 height 17
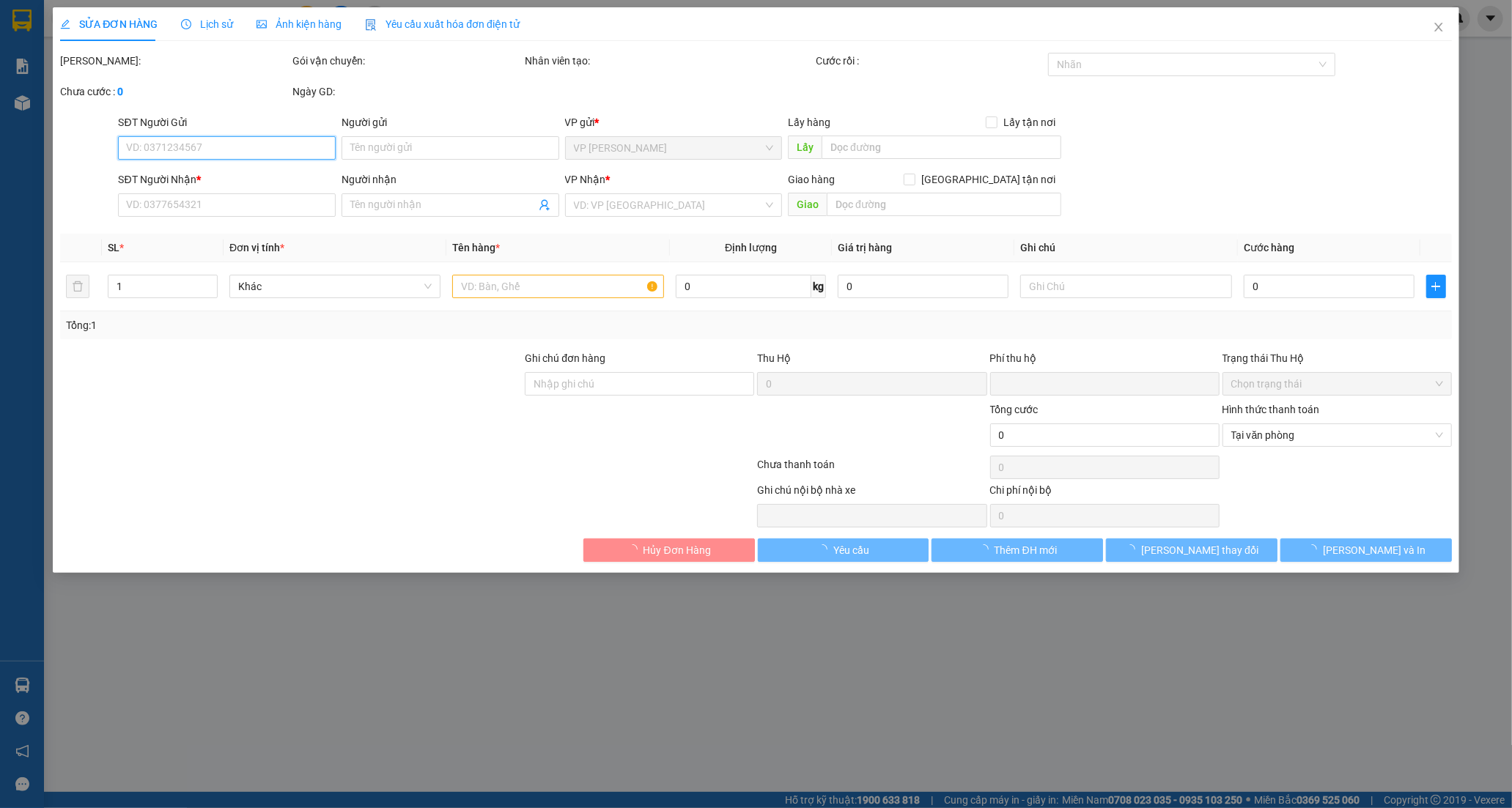
type input "0934840637"
type input "LY"
type input "0855118594"
type input "THẢO"
type input "0"
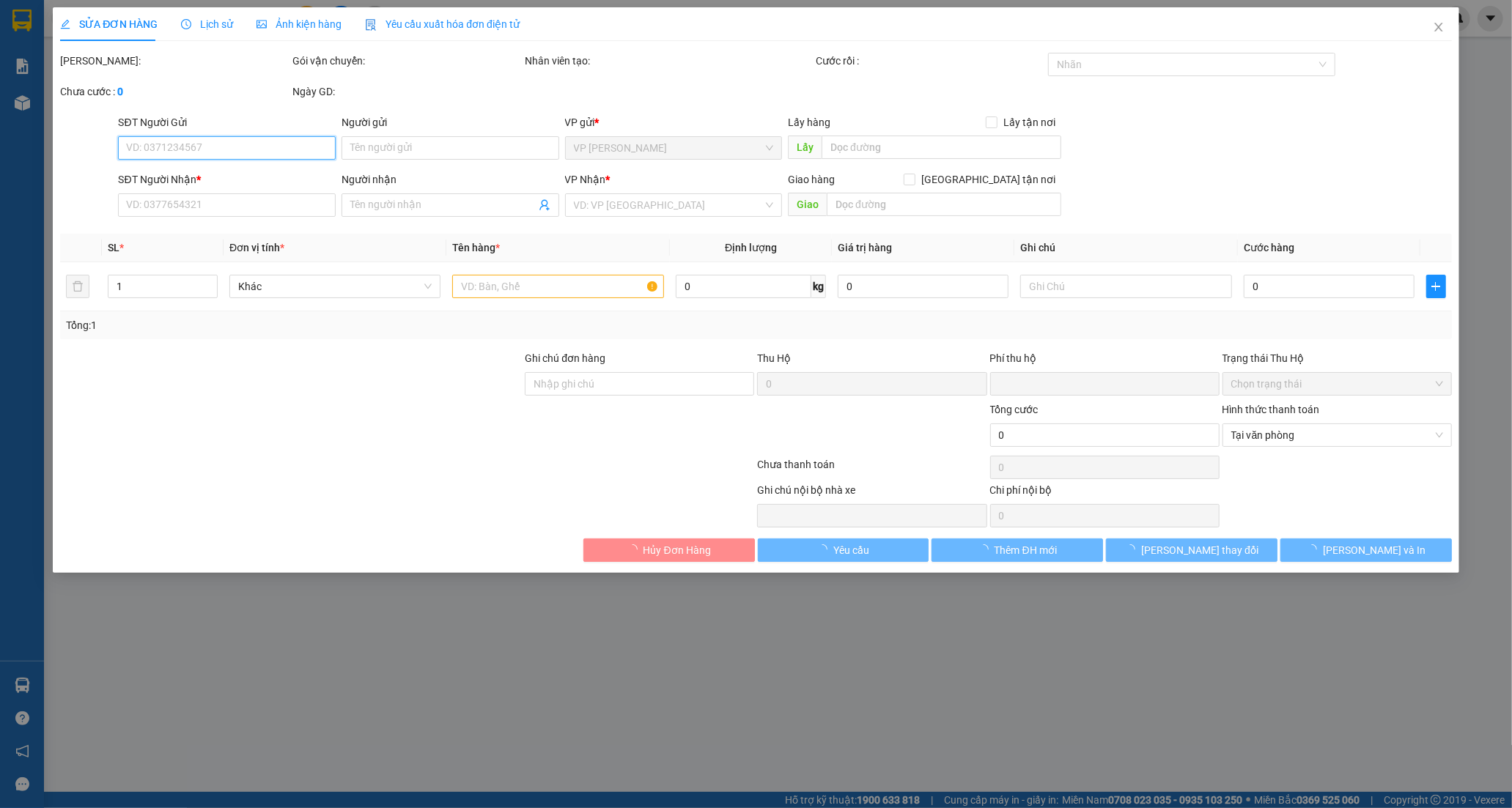
type input "20.000"
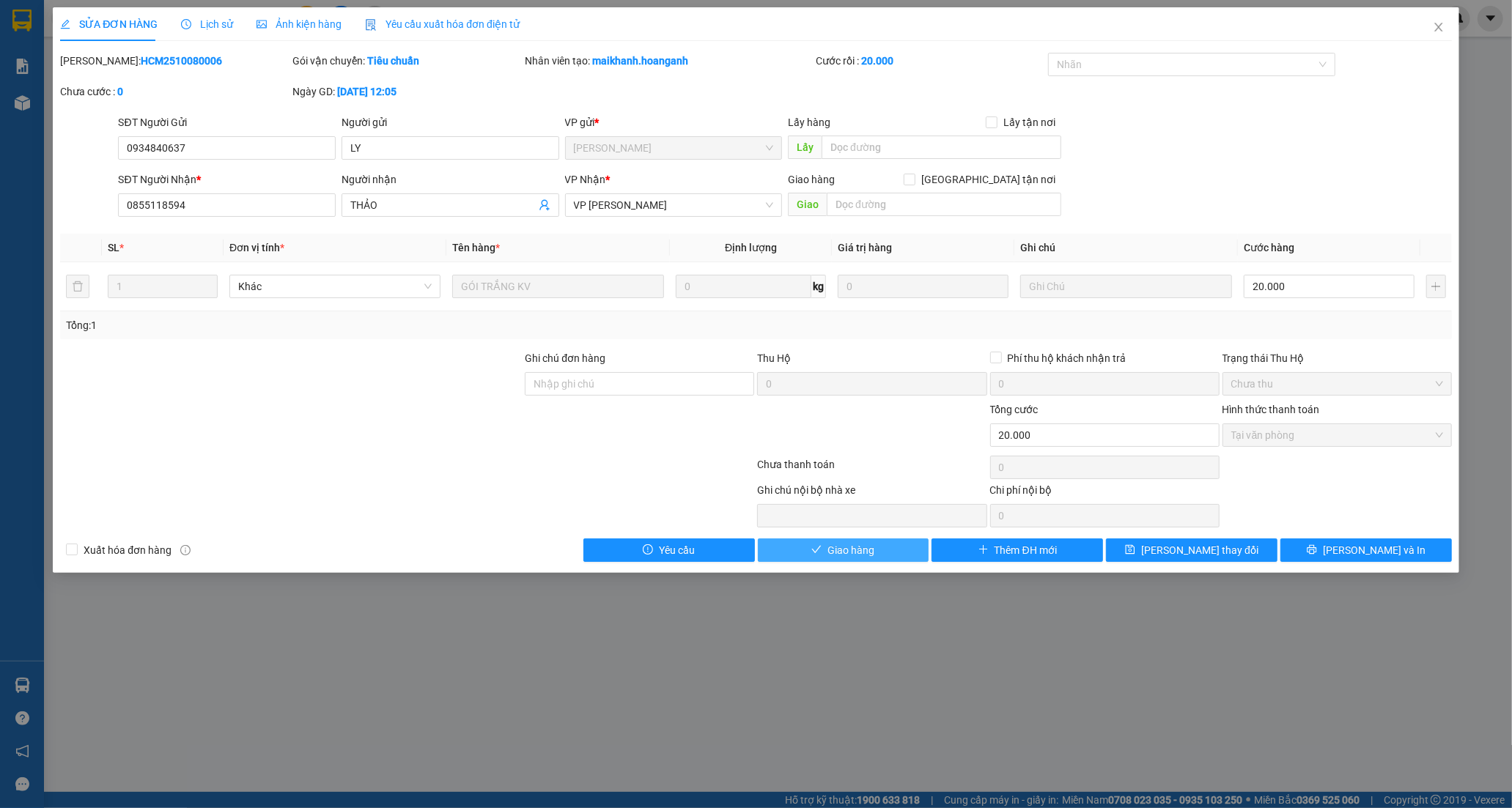
drag, startPoint x: 858, startPoint y: 554, endPoint x: 1058, endPoint y: 143, distance: 457.1
click at [858, 553] on span "Giao hàng" at bounding box center [850, 550] width 47 height 17
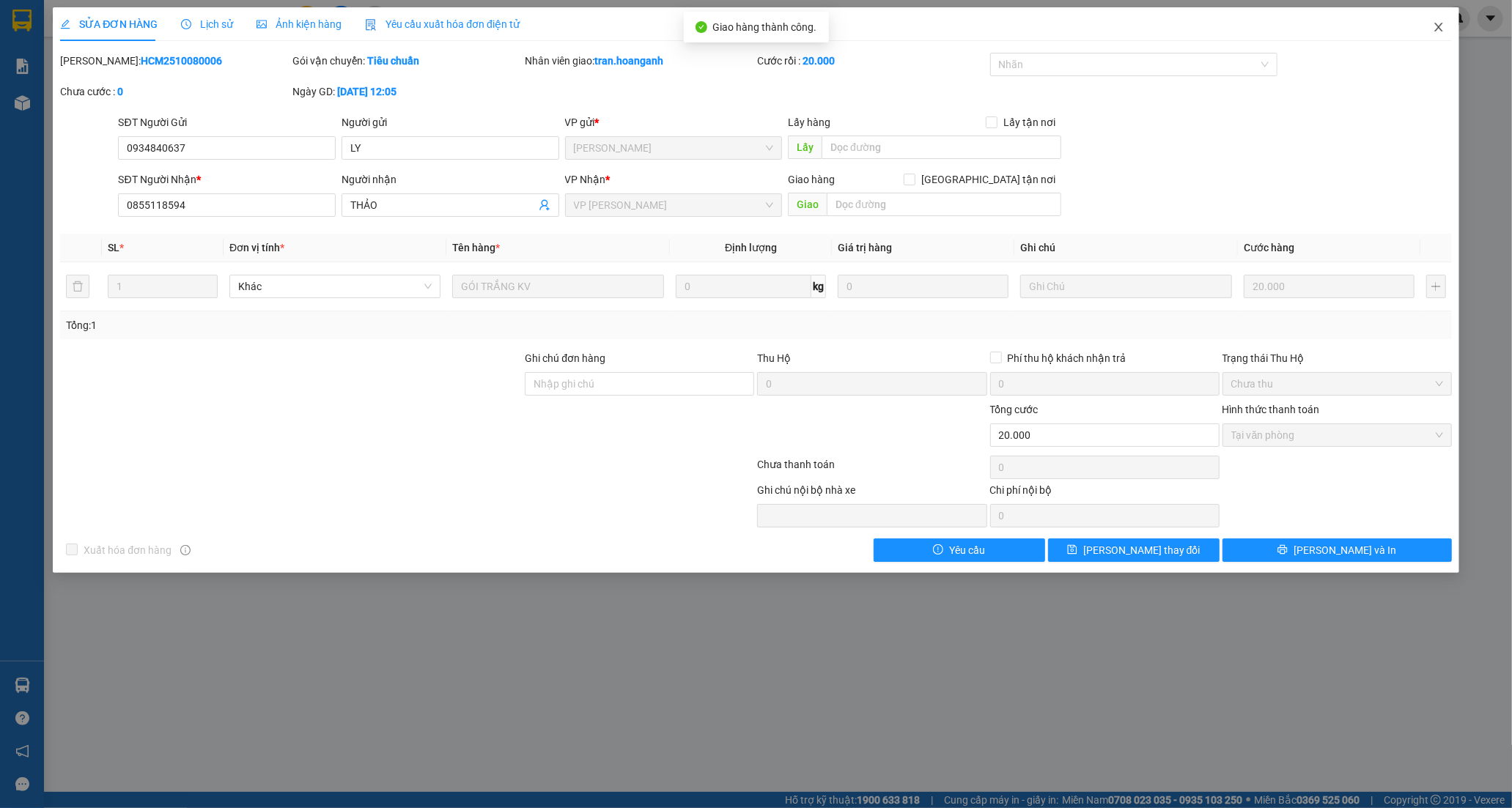
drag, startPoint x: 1435, startPoint y: 24, endPoint x: 1410, endPoint y: 10, distance: 28.7
click at [1435, 23] on icon "close" at bounding box center [1438, 27] width 12 height 12
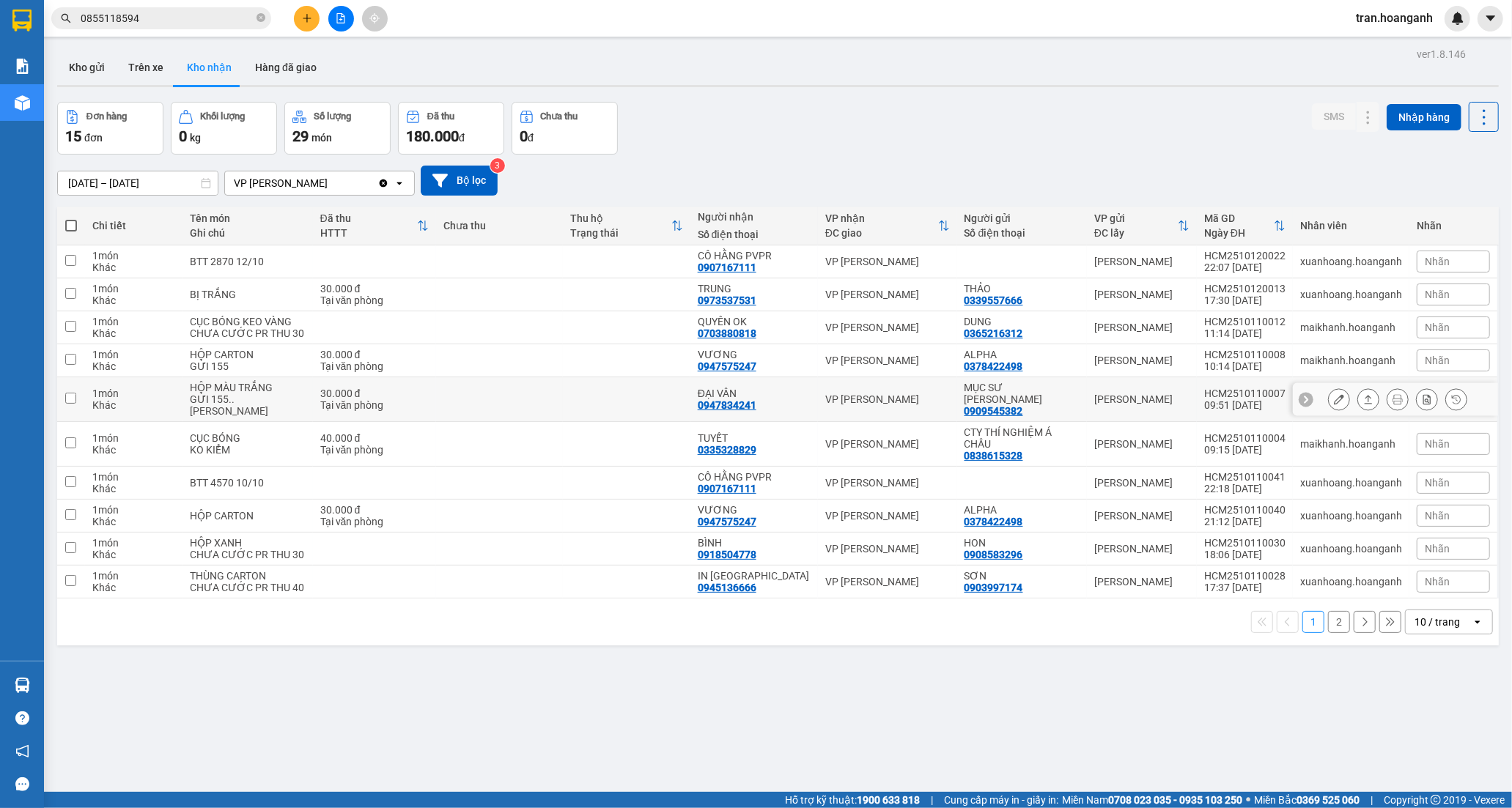
click at [701, 400] on td "ĐẠI VÂN 0947834241" at bounding box center [754, 400] width 127 height 45
checkbox input "true"
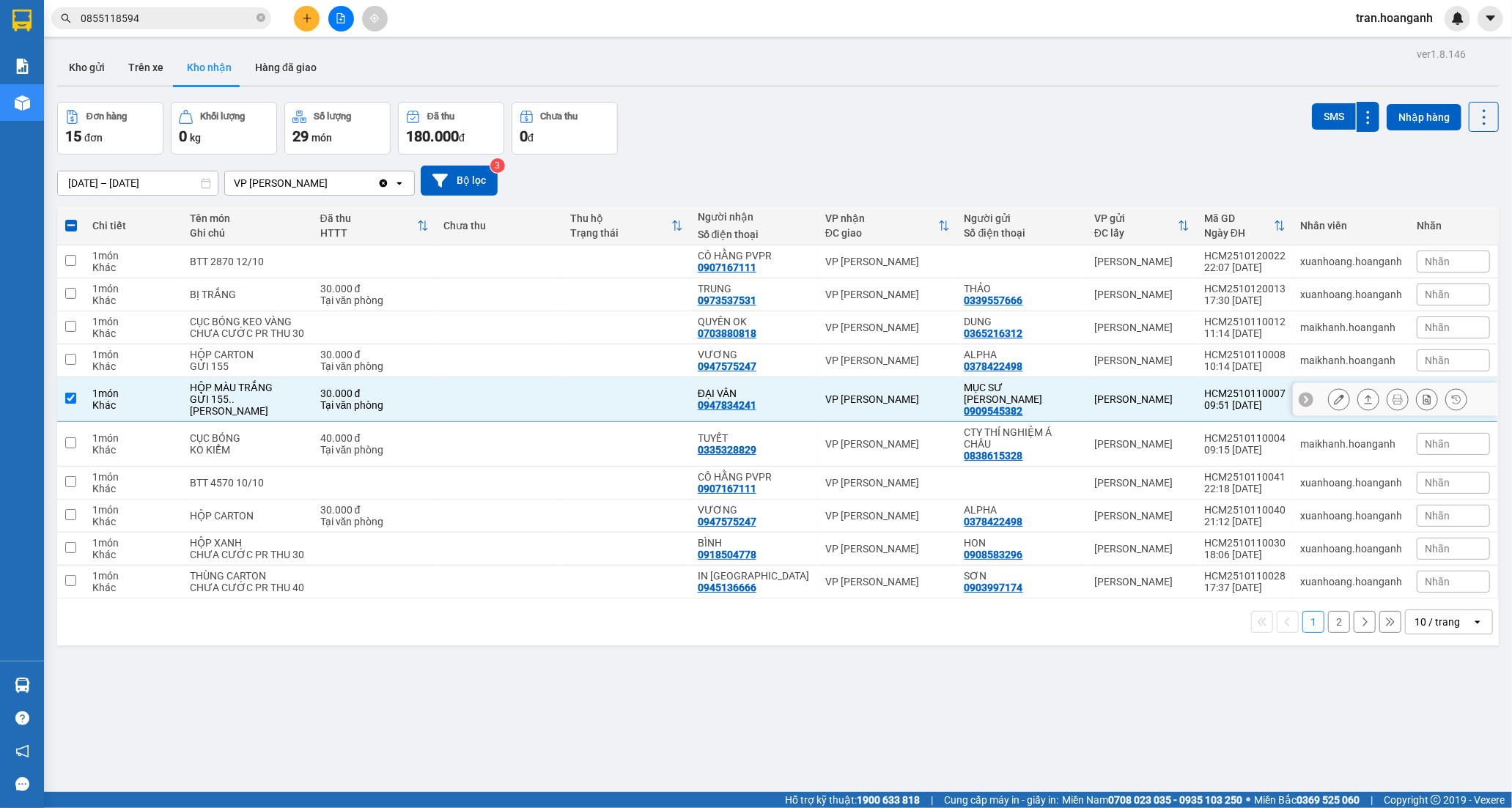
click at [1334, 405] on icon at bounding box center [1338, 399] width 10 height 10
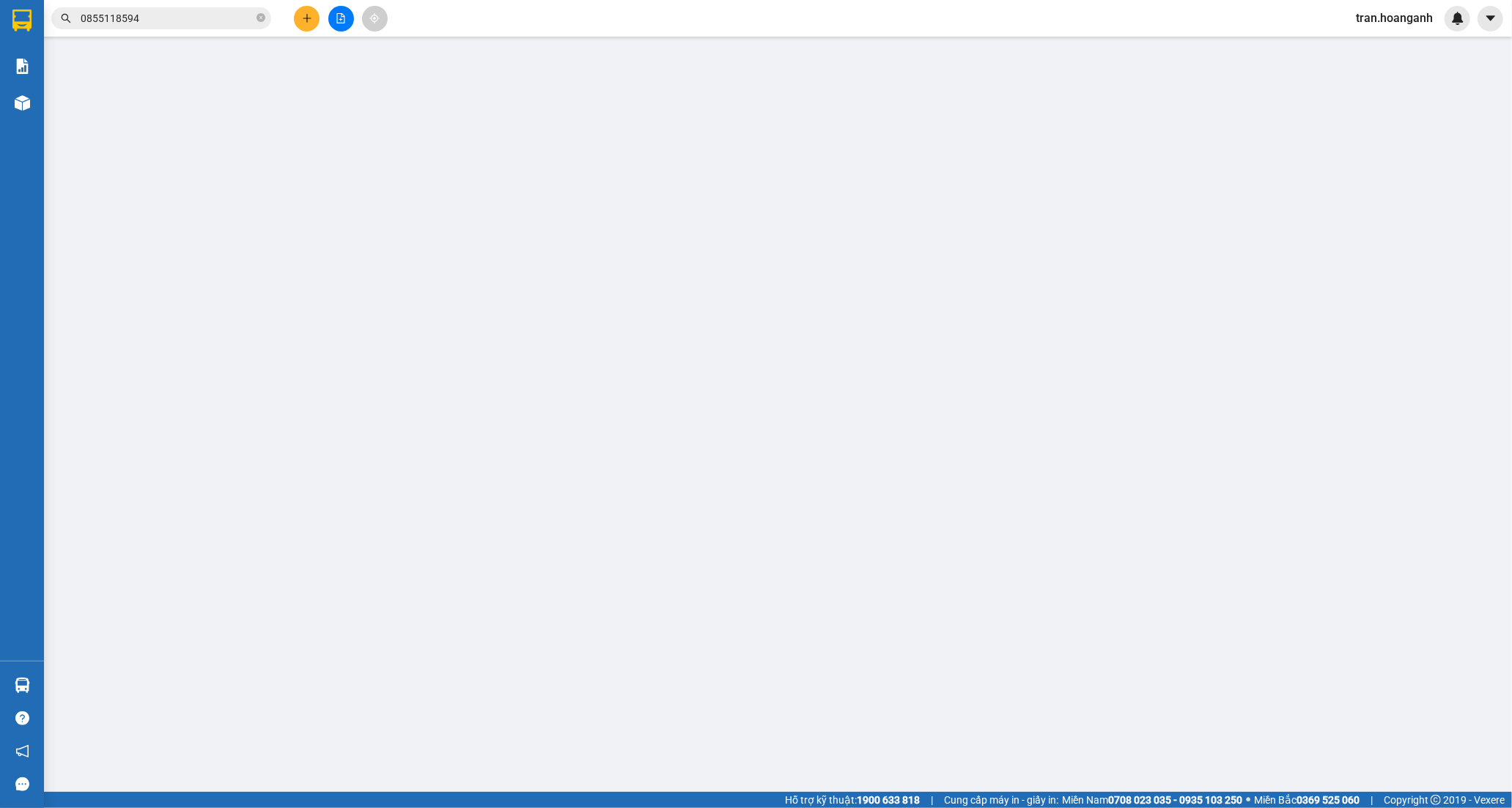
type input "0909545382"
type input "MỤC SƯ [PERSON_NAME]"
type input "0947834241"
type input "ĐẠI VÂN"
type input "0"
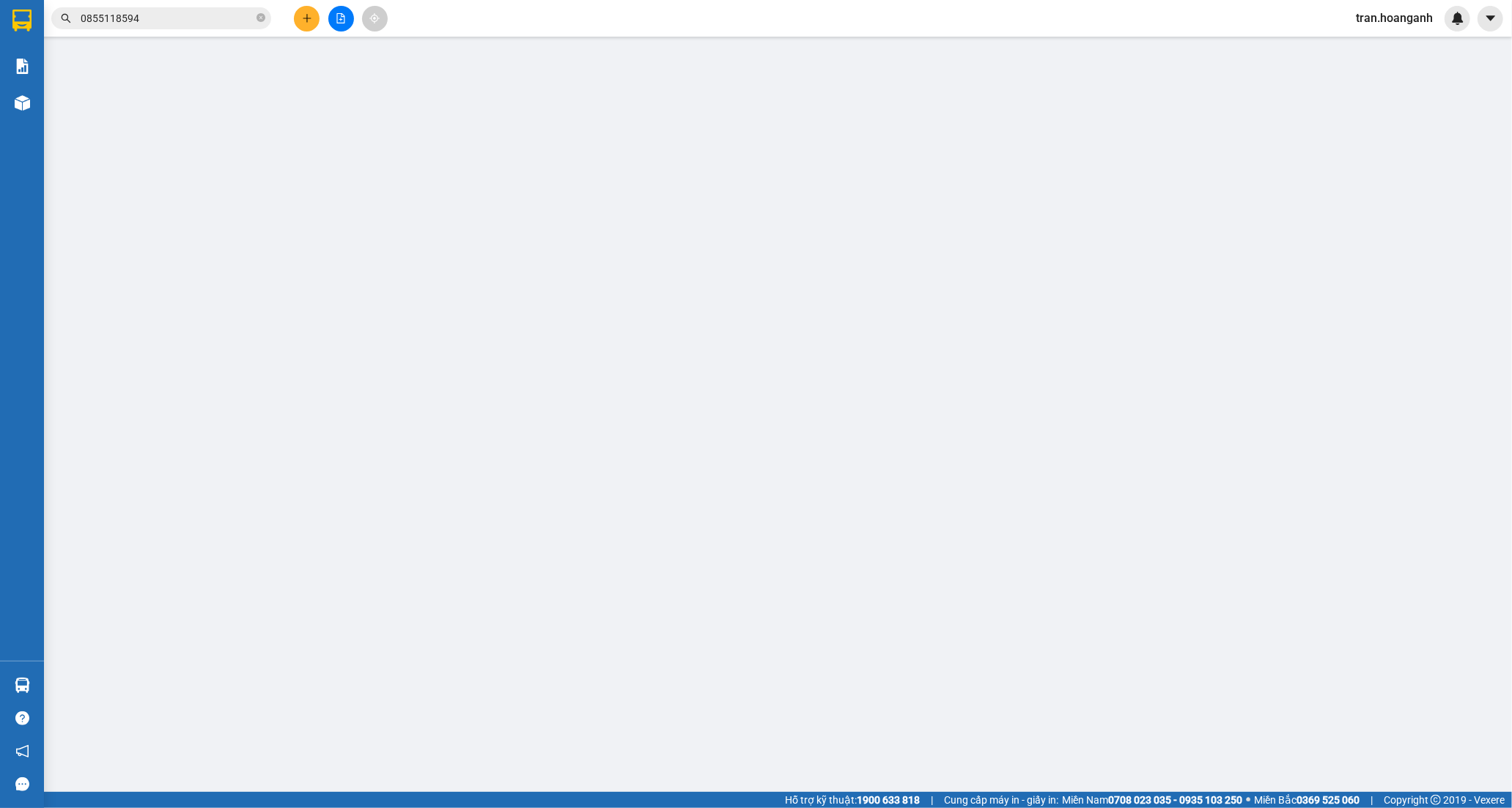
type input "30.000"
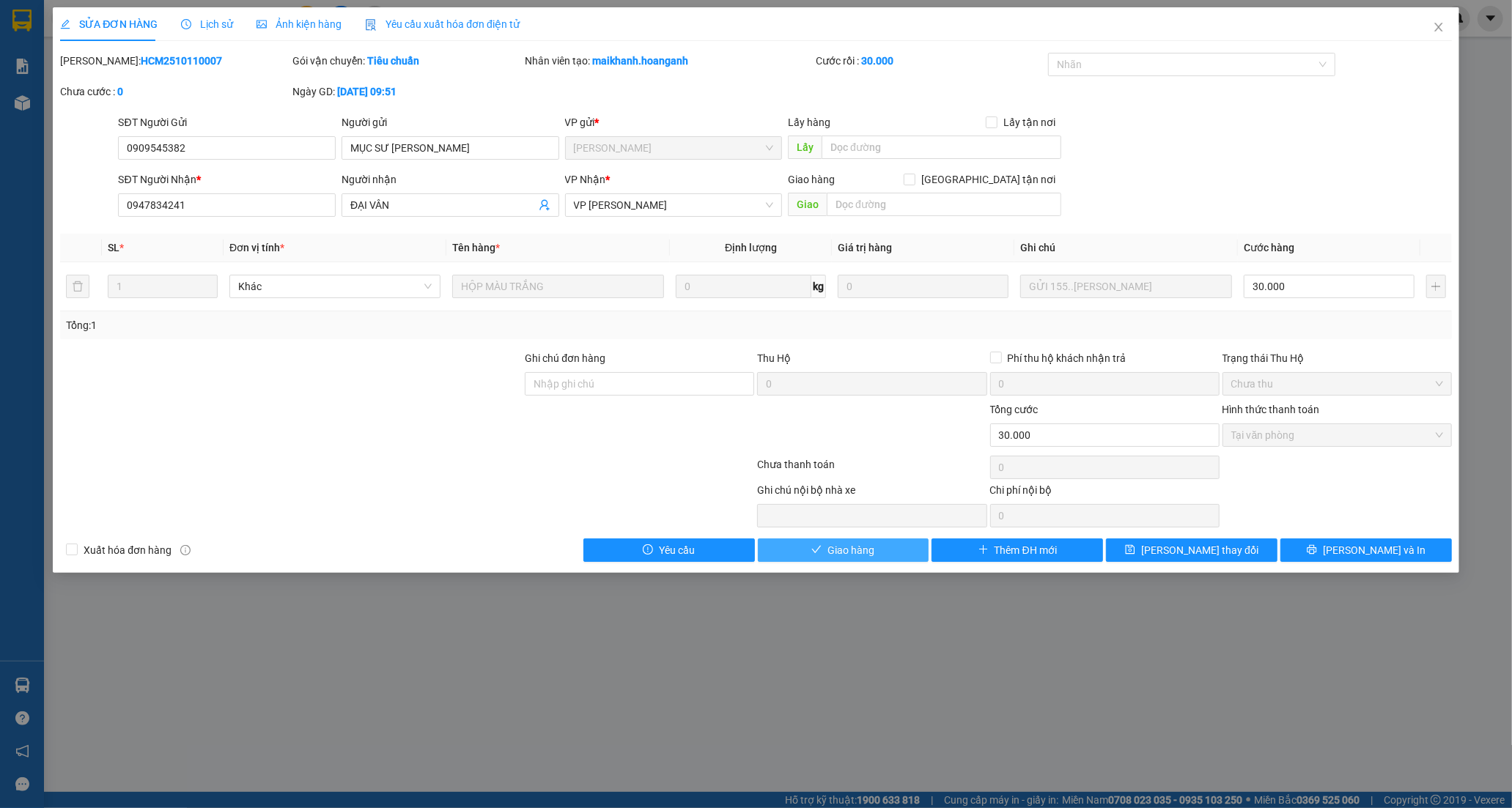
click at [829, 547] on span "Giao hàng" at bounding box center [850, 550] width 47 height 17
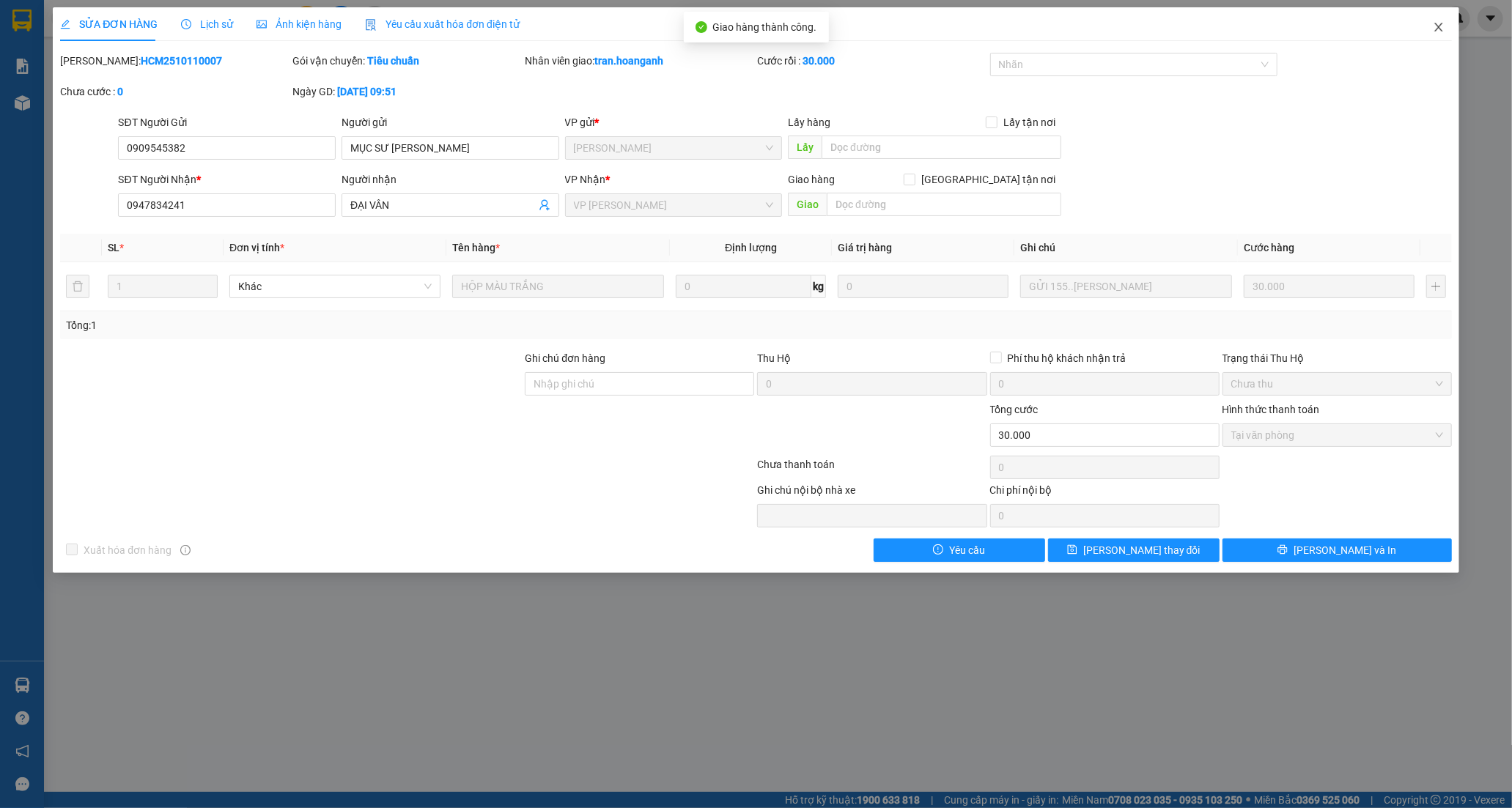
drag, startPoint x: 1441, startPoint y: 28, endPoint x: 1429, endPoint y: 8, distance: 23.3
click at [1441, 27] on icon "close" at bounding box center [1438, 27] width 12 height 12
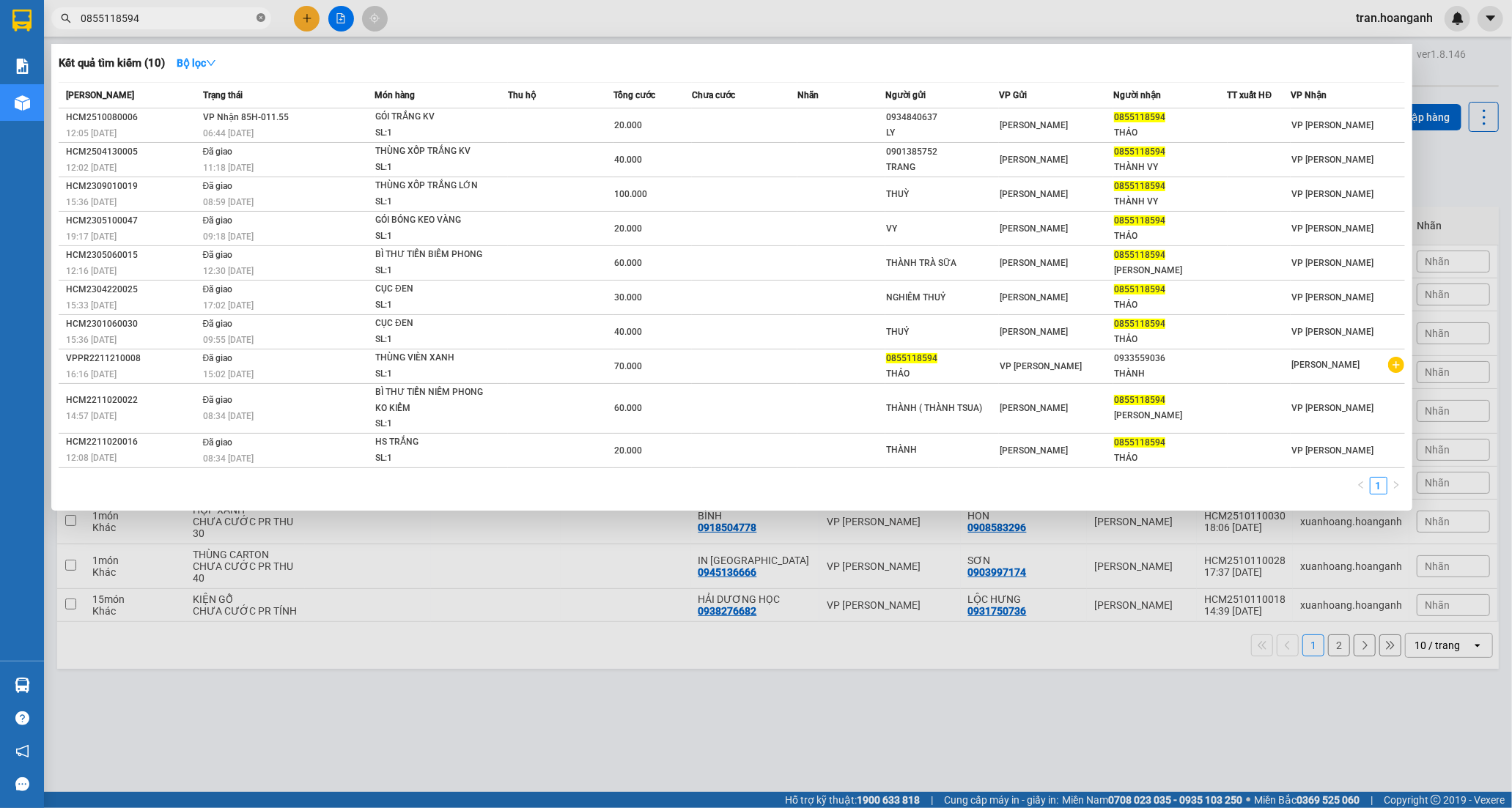
click at [261, 17] on icon "close-circle" at bounding box center [260, 17] width 9 height 9
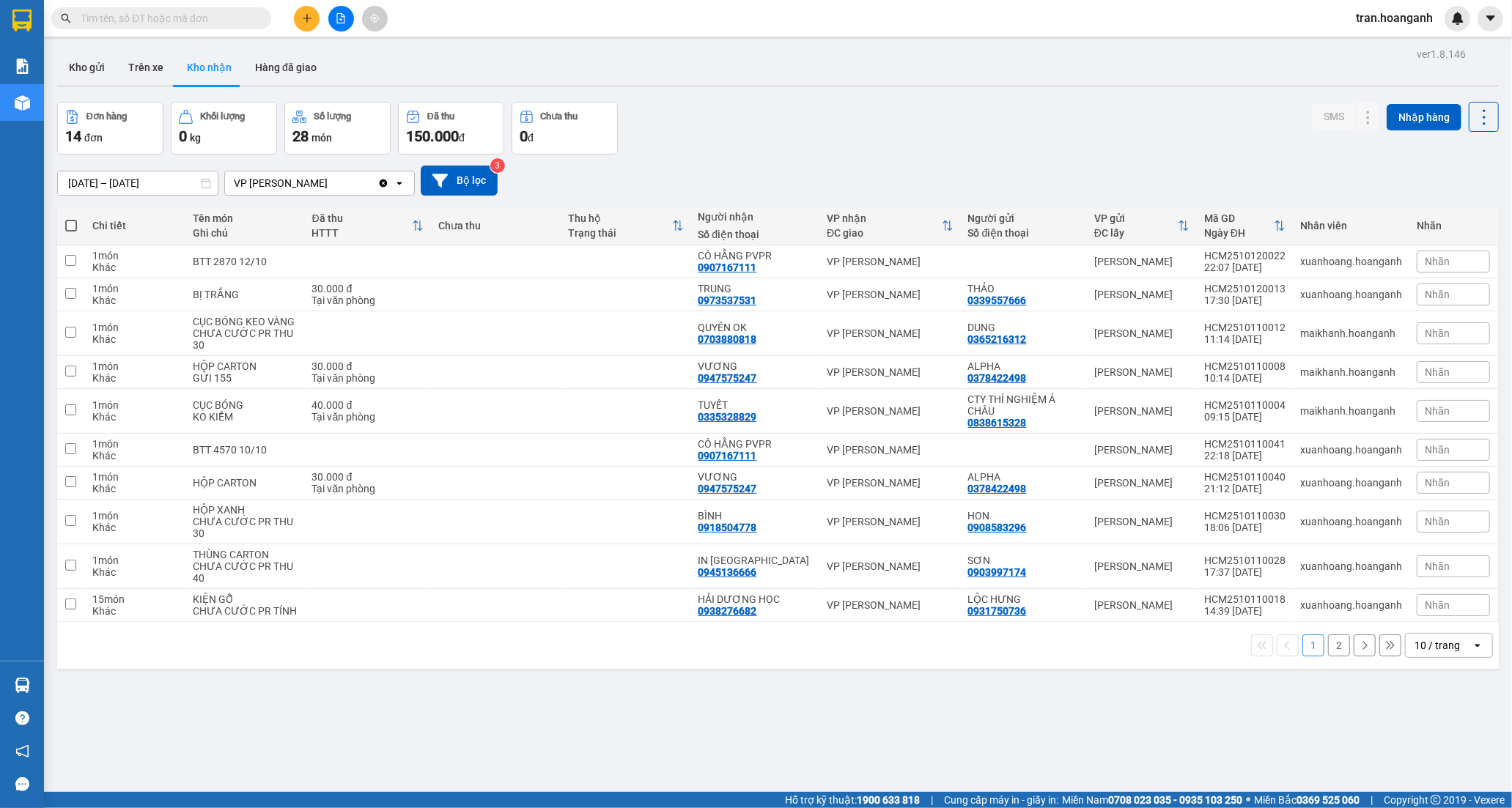
click at [296, 12] on button at bounding box center [307, 18] width 26 height 26
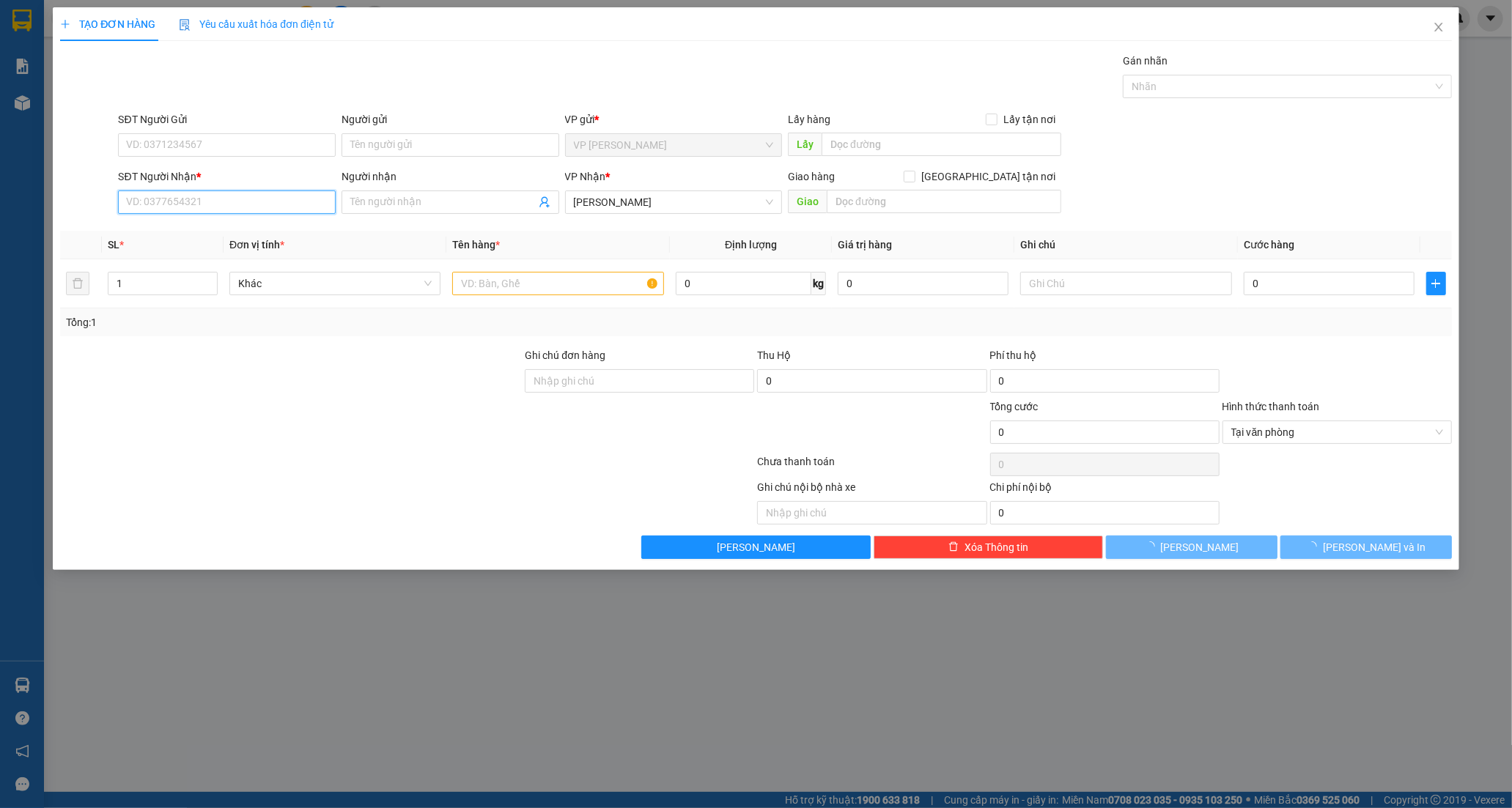
drag, startPoint x: 202, startPoint y: 202, endPoint x: 348, endPoint y: 114, distance: 170.5
click at [202, 199] on input "SĐT Người Nhận *" at bounding box center [226, 202] width 217 height 23
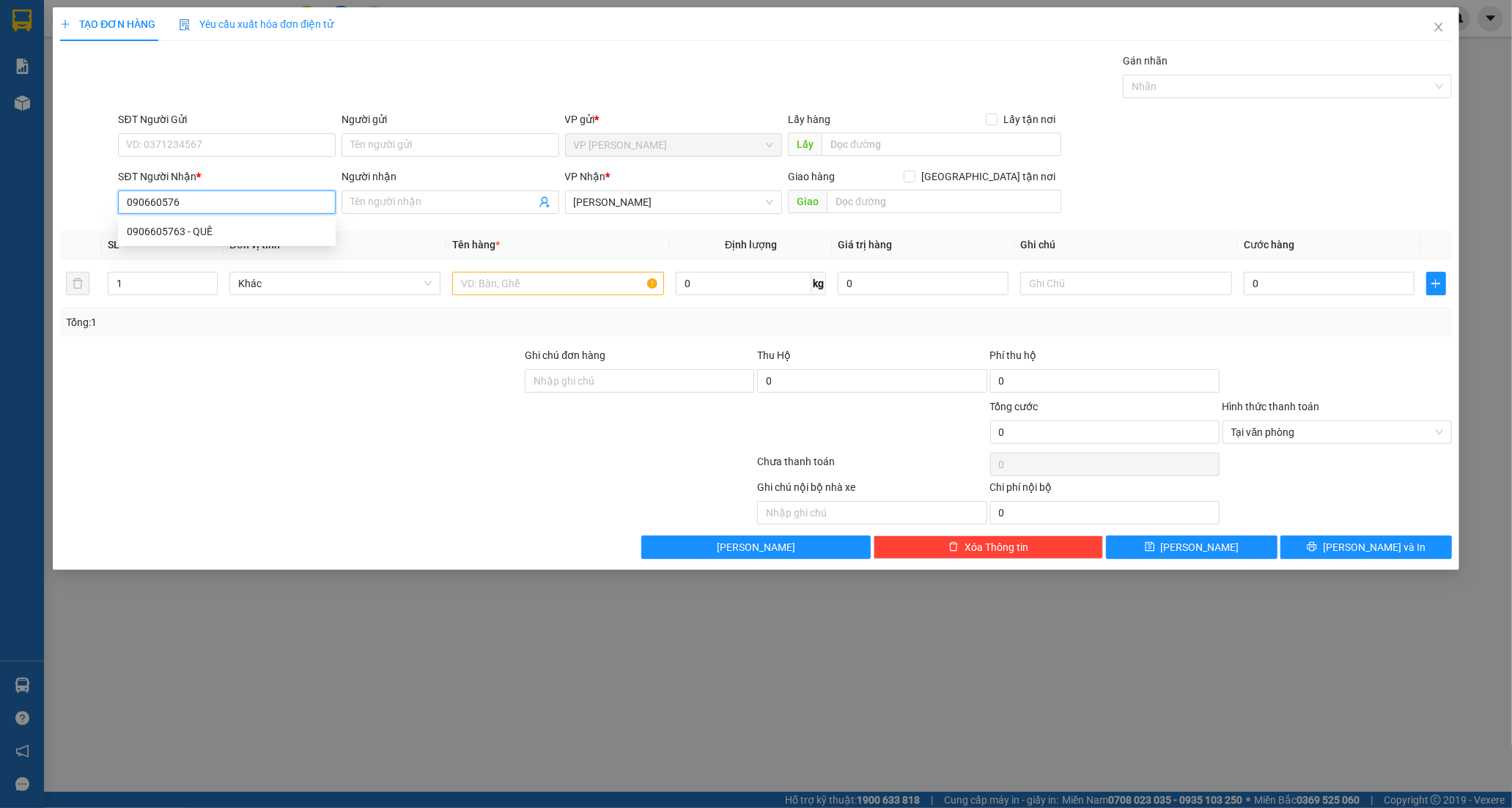
type input "0906605763"
drag, startPoint x: 202, startPoint y: 233, endPoint x: 202, endPoint y: 204, distance: 29.0
click at [202, 226] on div "0906605763 - QUẾ" at bounding box center [226, 232] width 200 height 17
type input "QUẾ"
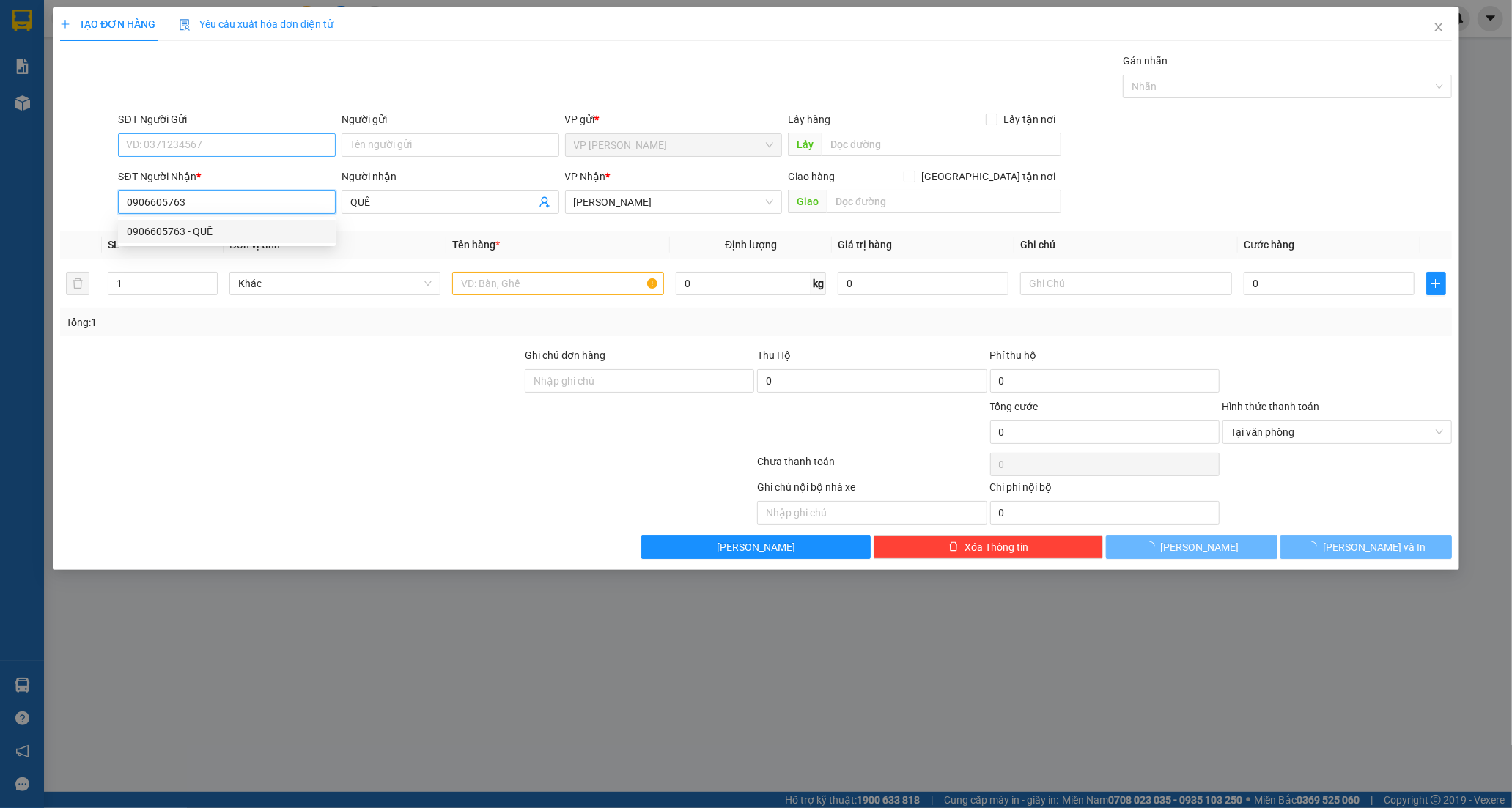
type input "20.000"
type input "0906605763"
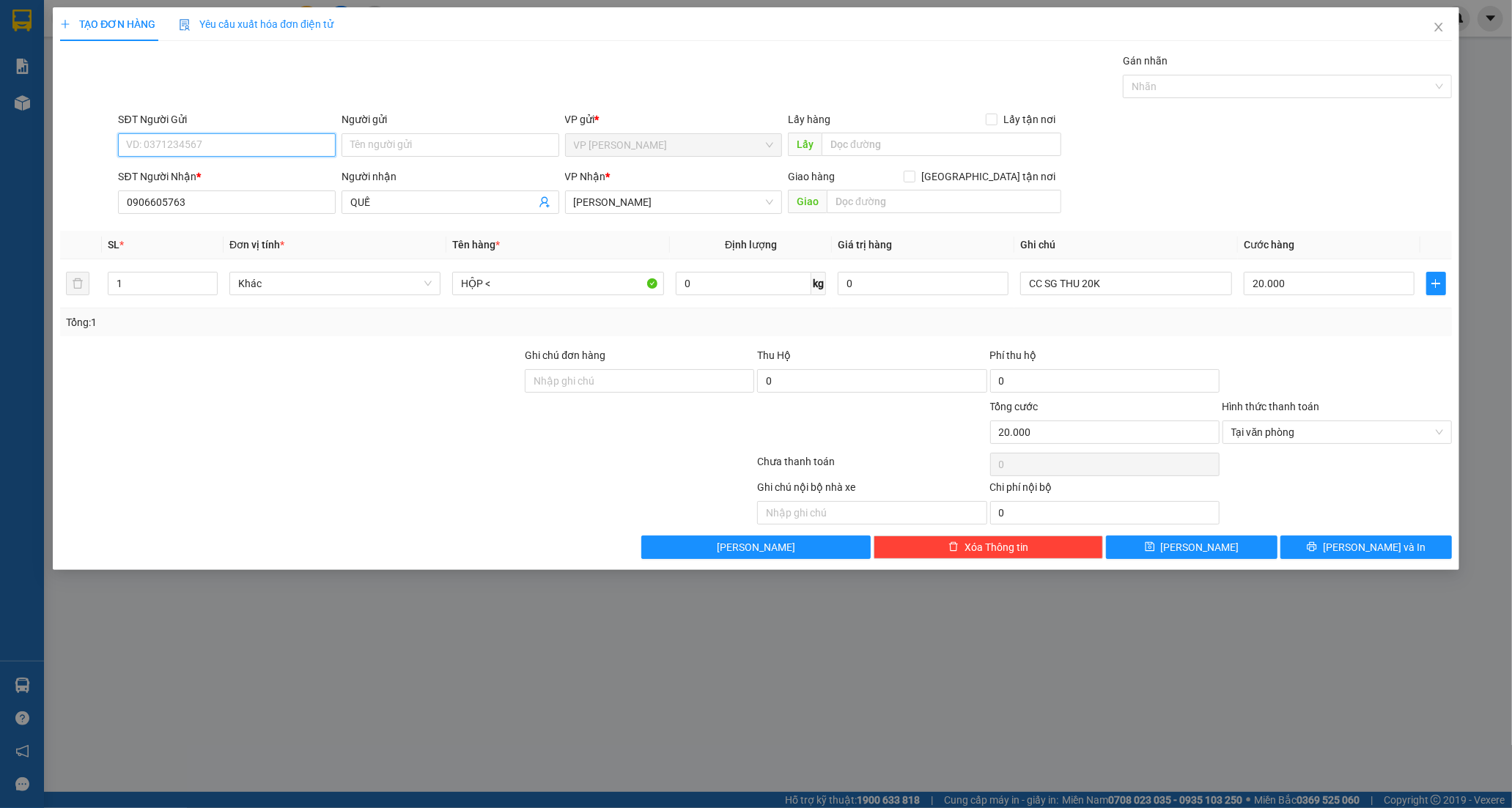
click at [212, 142] on input "SĐT Người Gửi" at bounding box center [226, 145] width 217 height 23
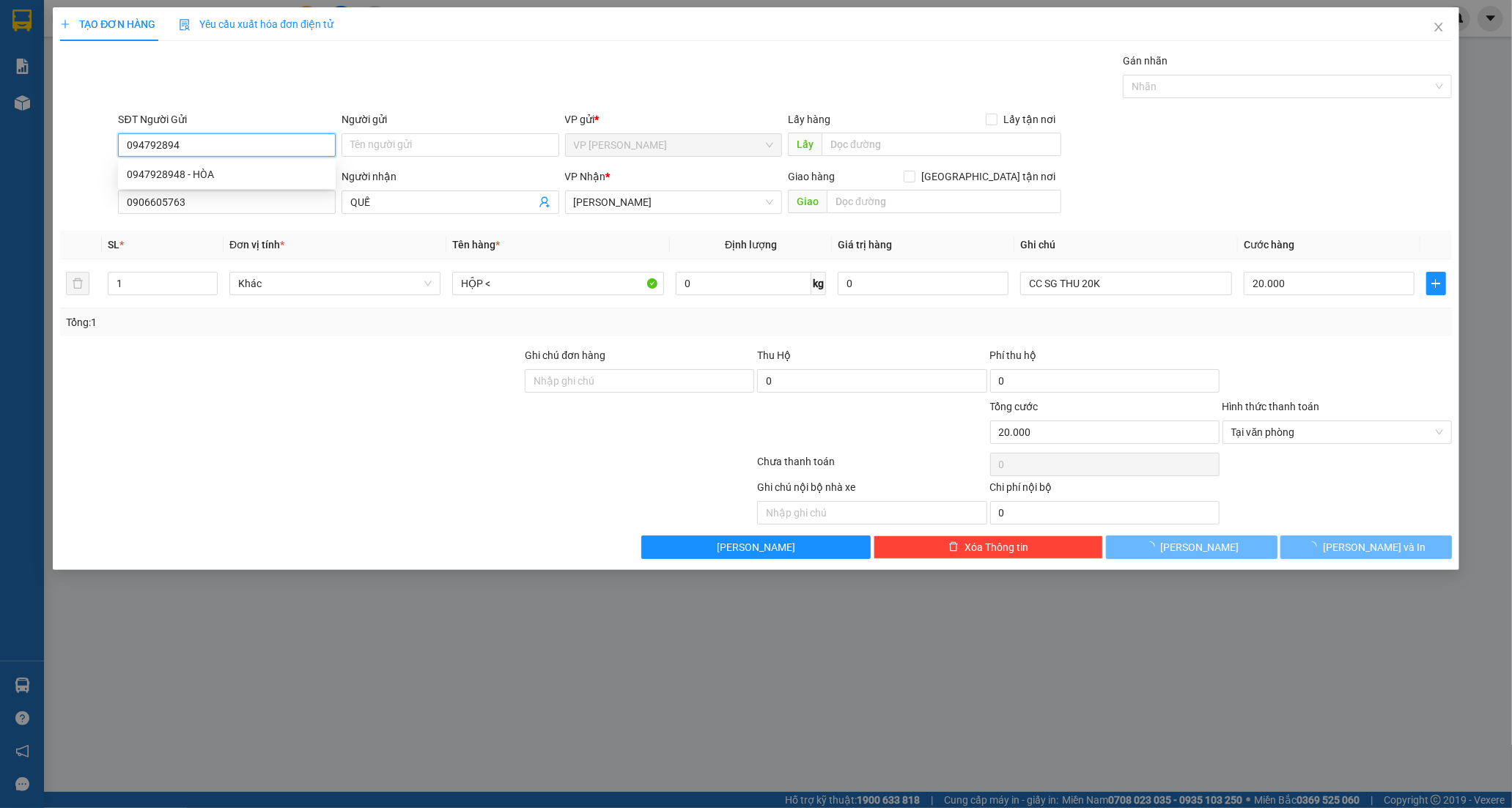
type input "0947928948"
click at [211, 169] on div "0947928948 - HÒA" at bounding box center [226, 174] width 200 height 17
type input "HÒA"
type input "HÀNG KH KIỂM ,BỂ K ĐỀN"
type input "30.000"
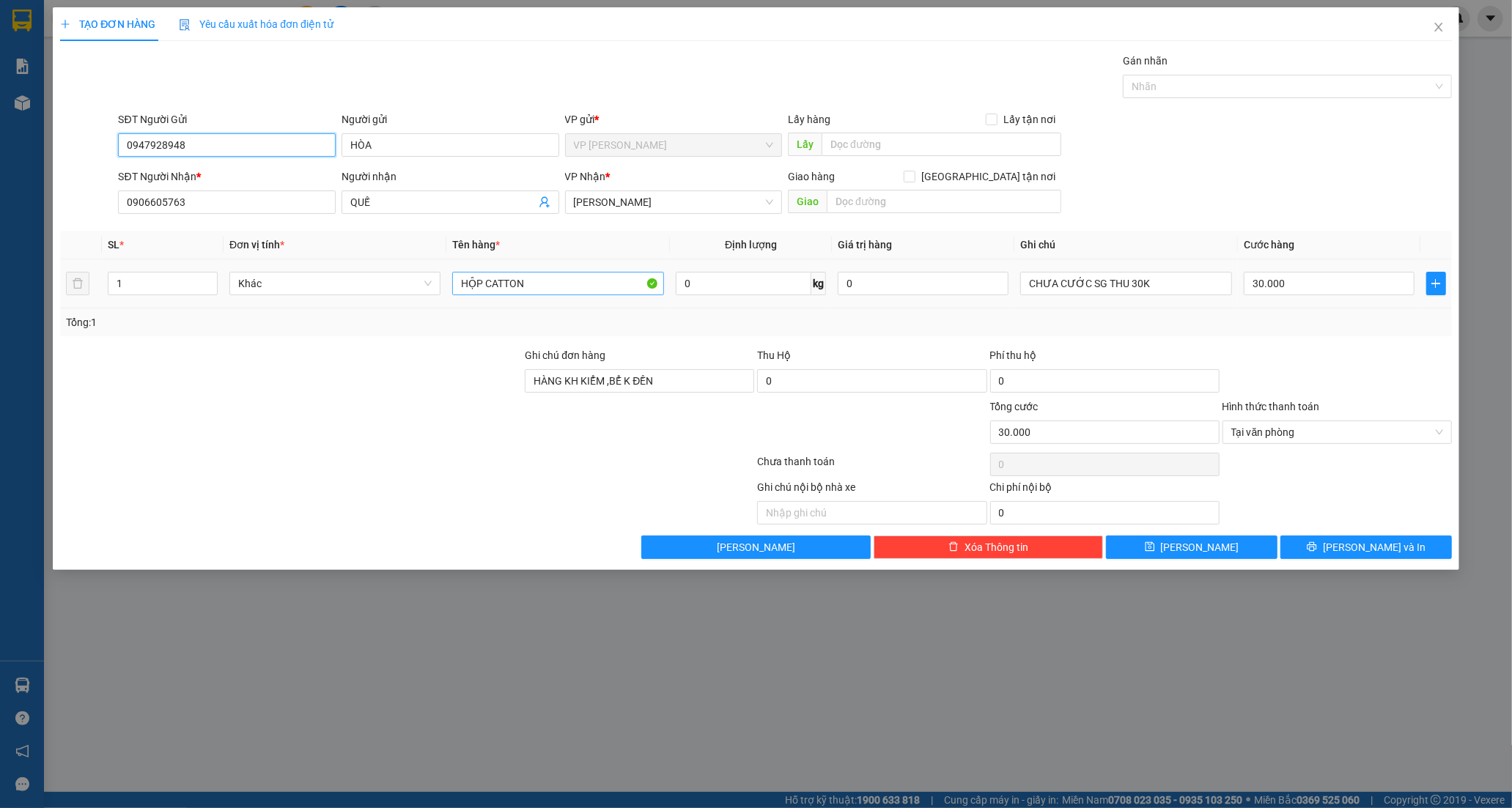
type input "0947928948"
click at [539, 278] on input "HỘP CATTON" at bounding box center [557, 283] width 211 height 23
type input "HỘP BB"
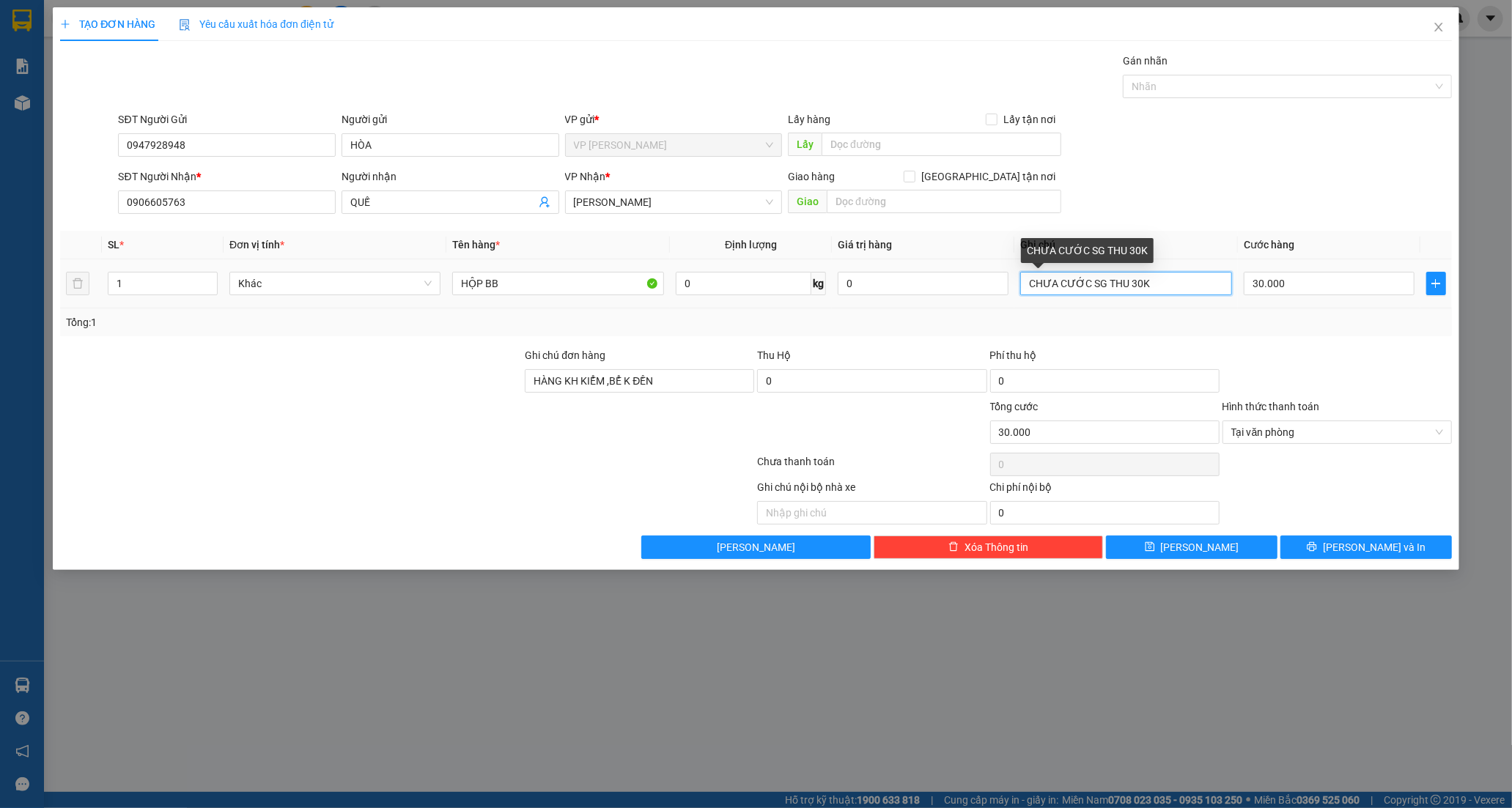
click at [1090, 283] on input "CHƯA CƯỚC SG THU 30K" at bounding box center [1125, 283] width 211 height 23
type input "CC SG THU 30K"
click at [1306, 265] on td "30.000" at bounding box center [1329, 283] width 183 height 49
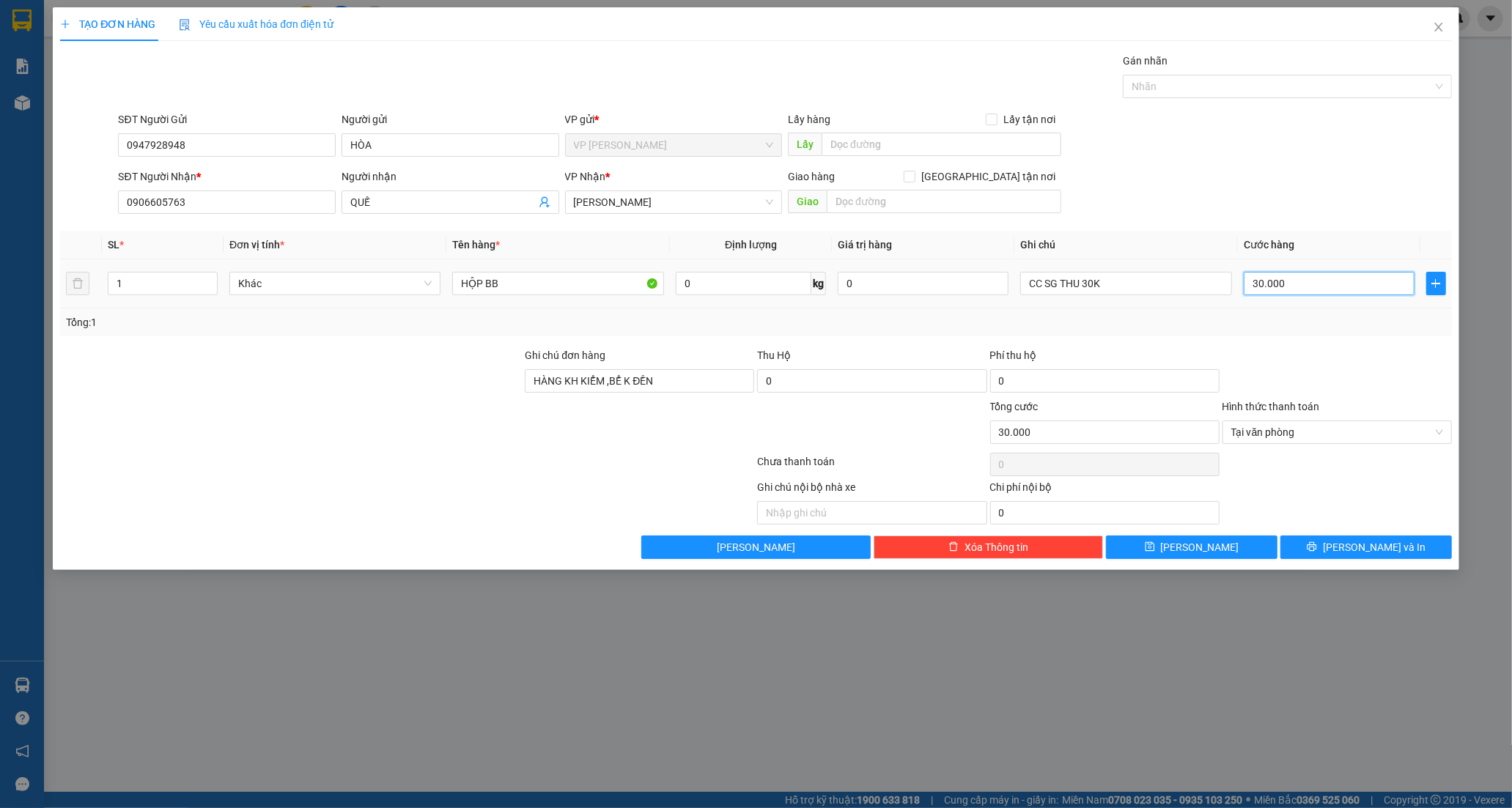
click at [1312, 295] on input "30.000" at bounding box center [1329, 283] width 171 height 23
type input "0"
click at [1372, 546] on span "[PERSON_NAME] và In" at bounding box center [1374, 548] width 102 height 17
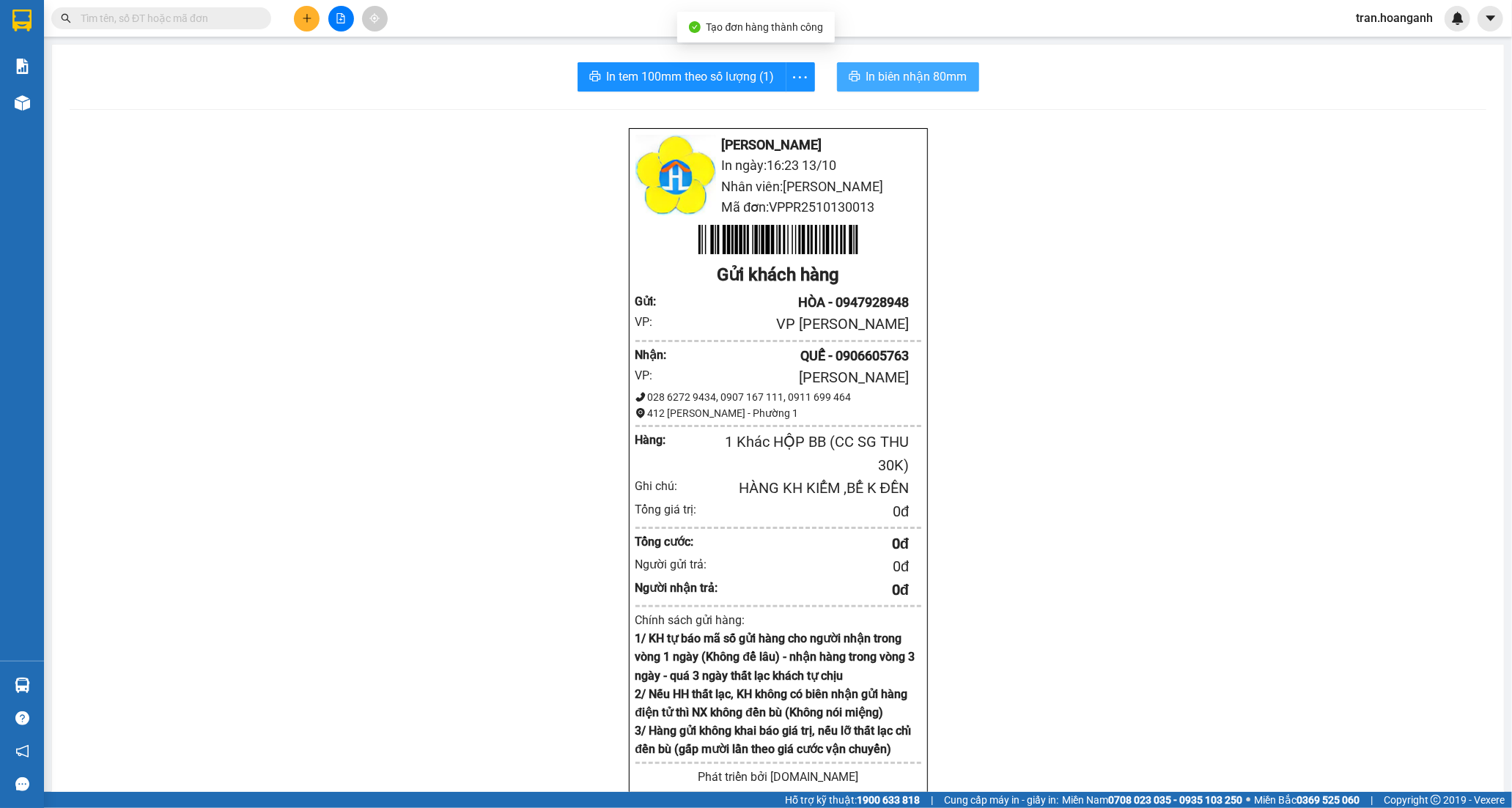
drag, startPoint x: 882, startPoint y: 77, endPoint x: 1005, endPoint y: 254, distance: 215.5
click at [882, 78] on span "In biên nhận 80mm" at bounding box center [916, 77] width 101 height 18
click at [658, 70] on span "In tem 100mm theo số lượng (1)" at bounding box center [690, 77] width 168 height 18
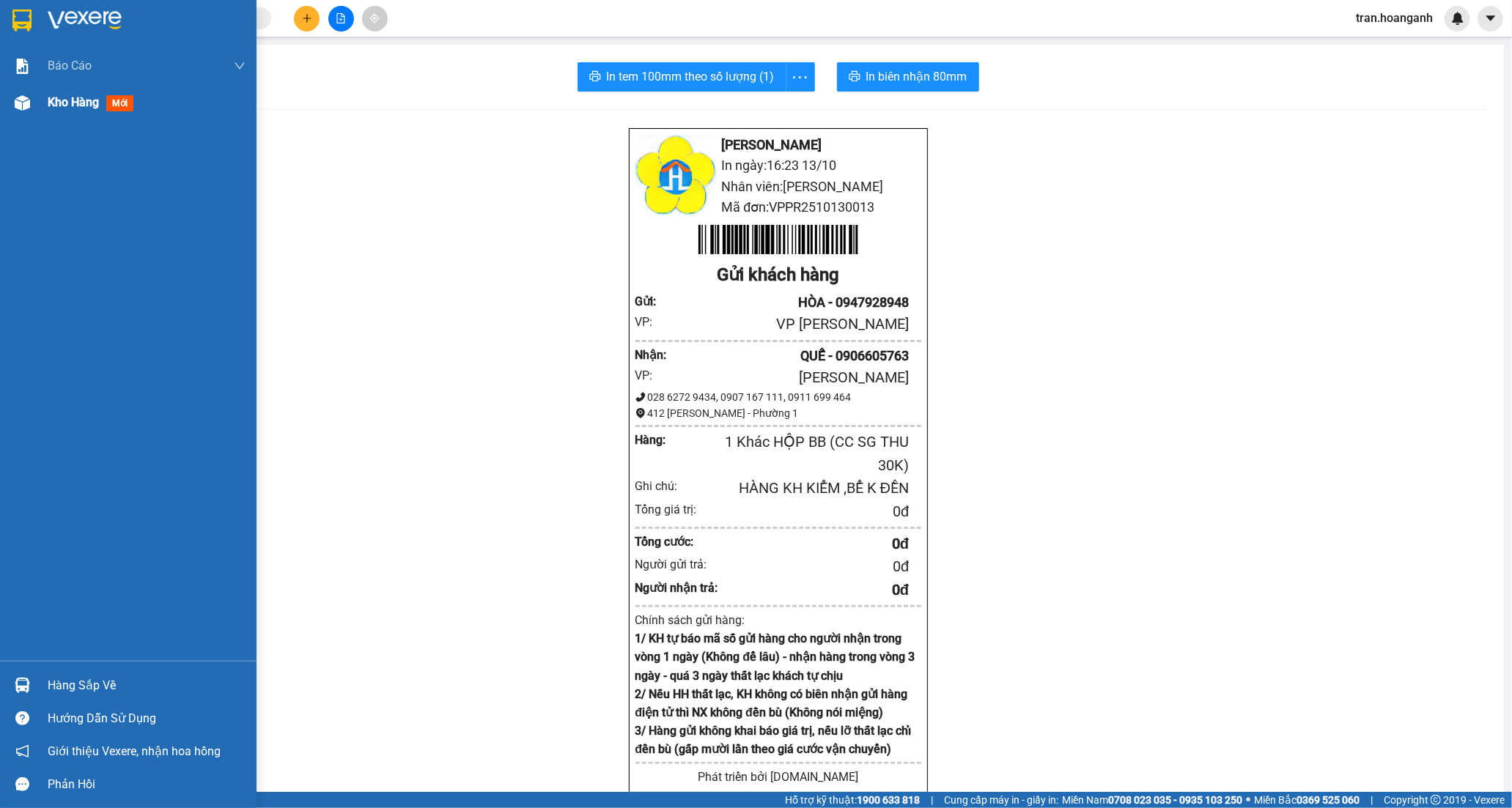
click at [81, 105] on span "Kho hàng" at bounding box center [74, 102] width 51 height 14
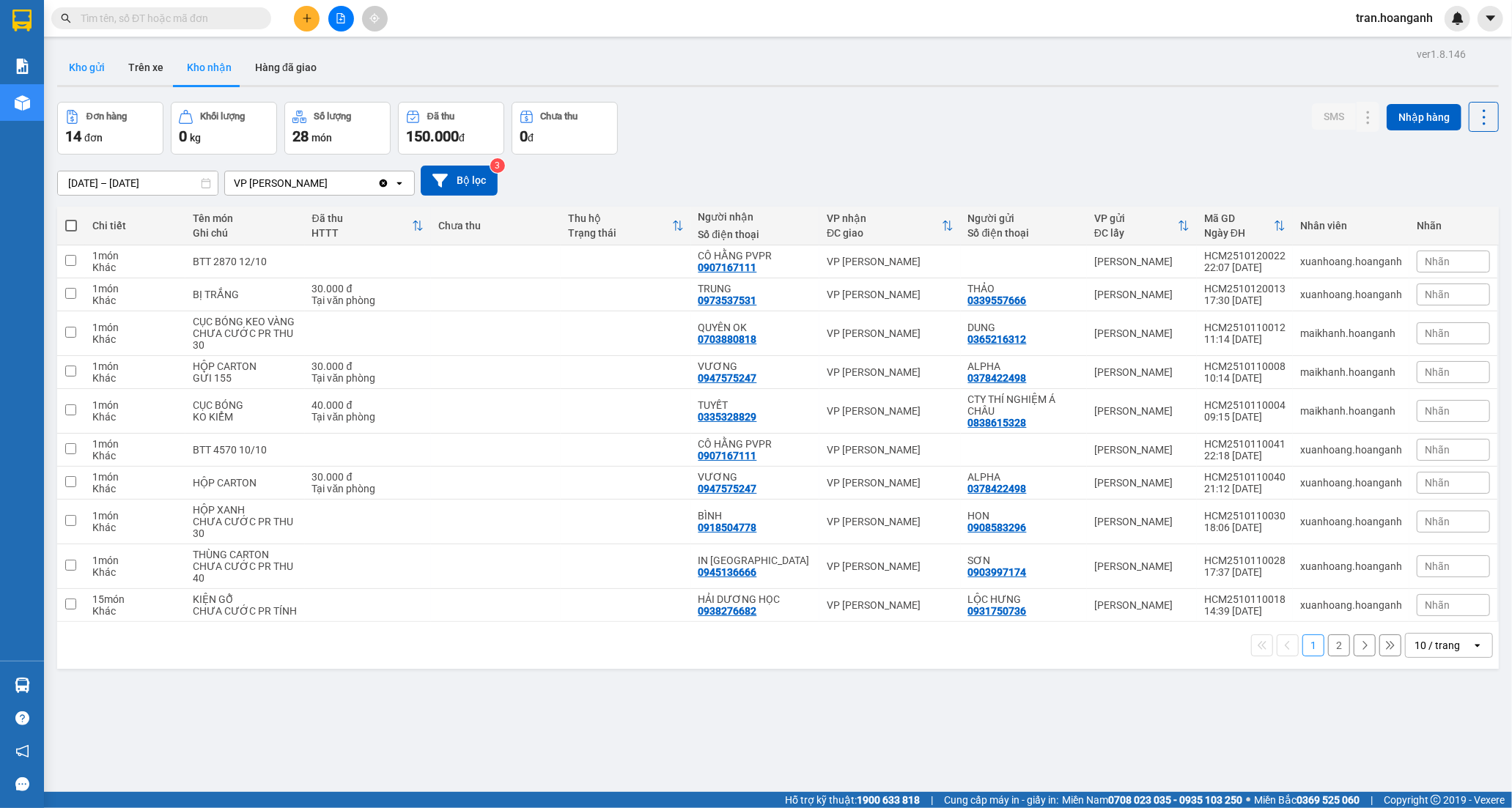
click at [97, 74] on button "Kho gửi" at bounding box center [87, 67] width 59 height 36
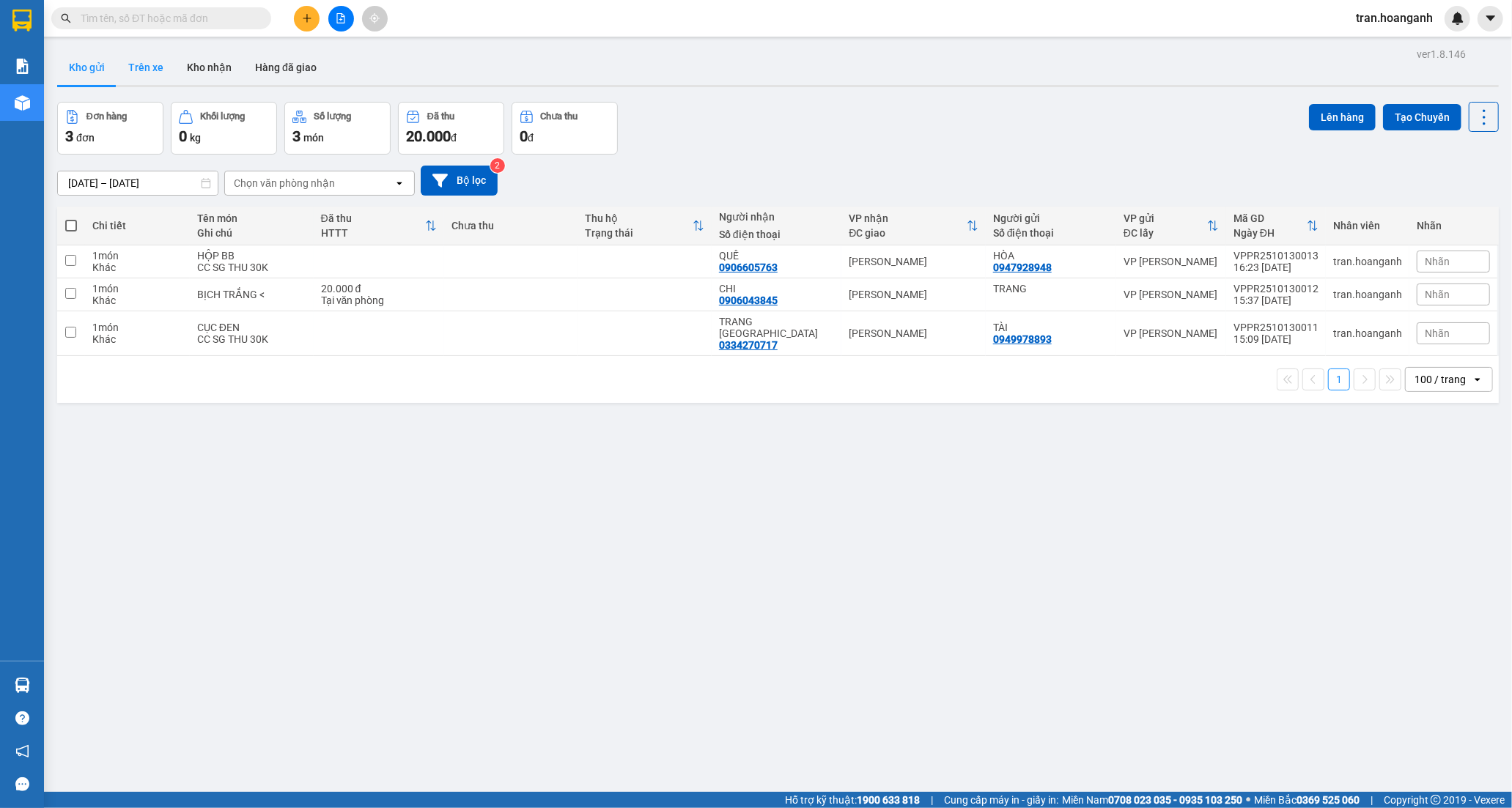
click at [135, 64] on button "Trên xe" at bounding box center [145, 67] width 59 height 36
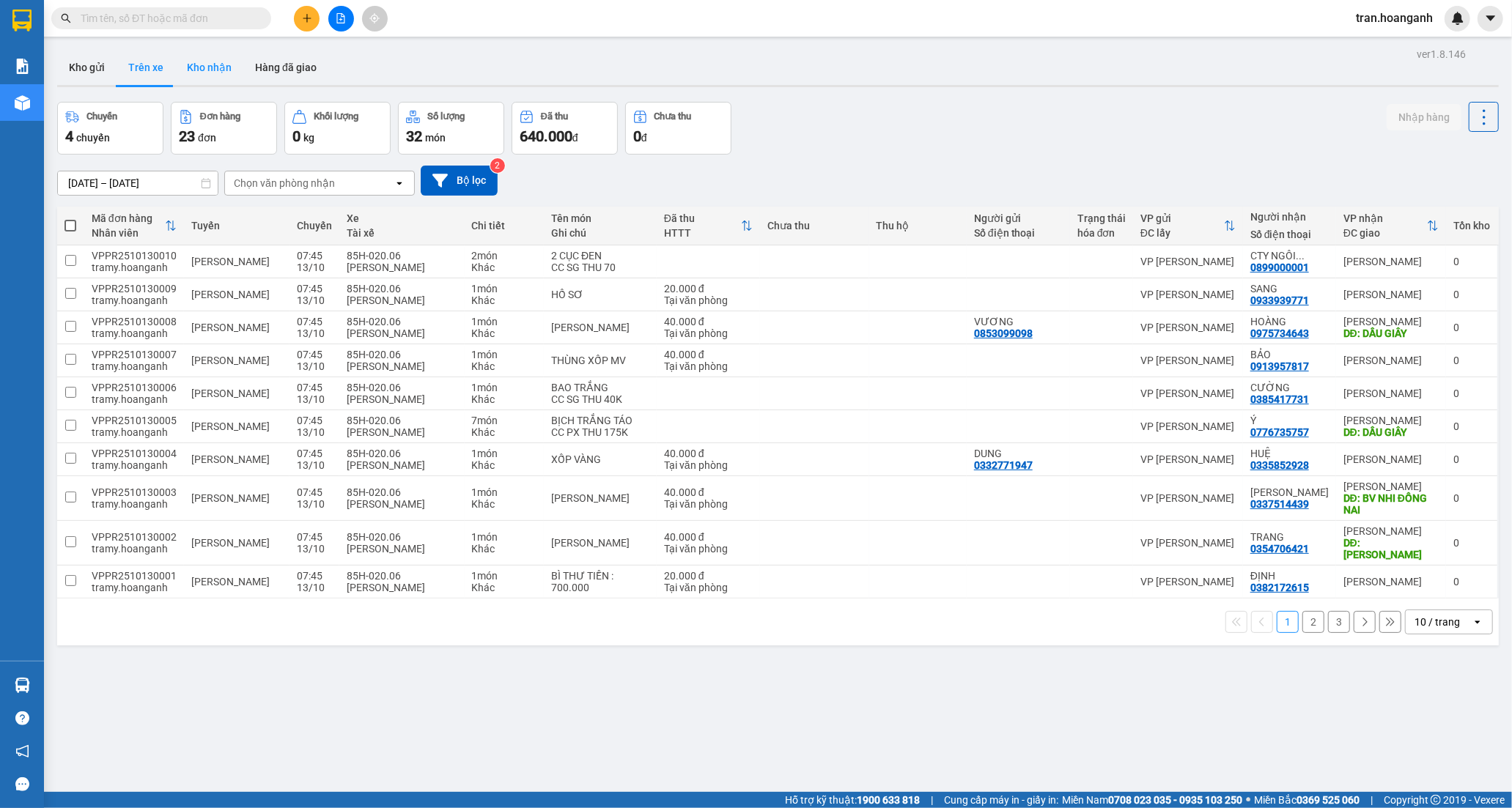
click at [199, 68] on button "Kho nhận" at bounding box center [209, 67] width 68 height 36
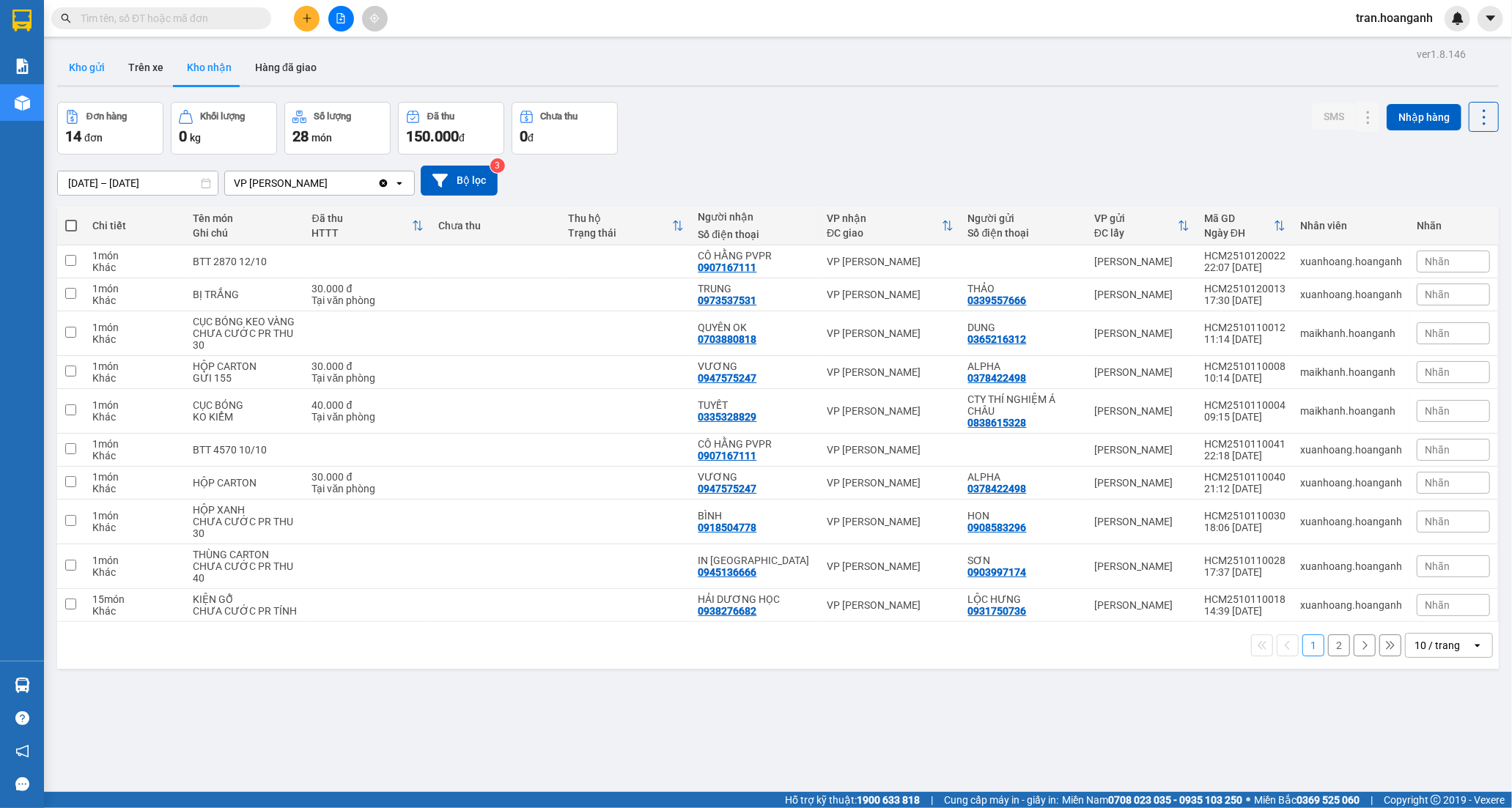
click at [84, 66] on button "Kho gửi" at bounding box center [87, 67] width 59 height 36
